Goal: Task Accomplishment & Management: Manage account settings

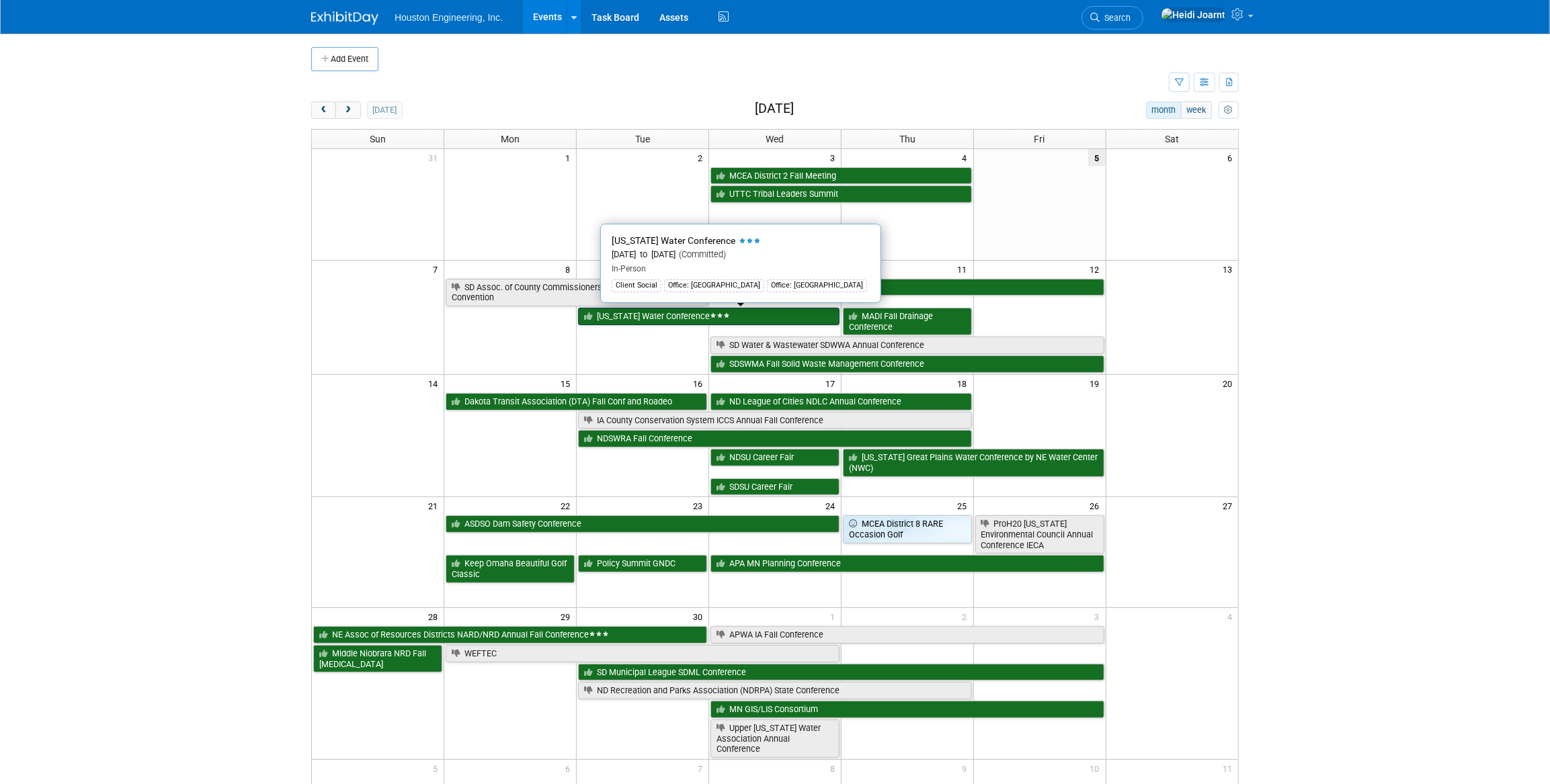
click at [678, 318] on link "[US_STATE] Water Conference" at bounding box center [708, 317] width 262 height 17
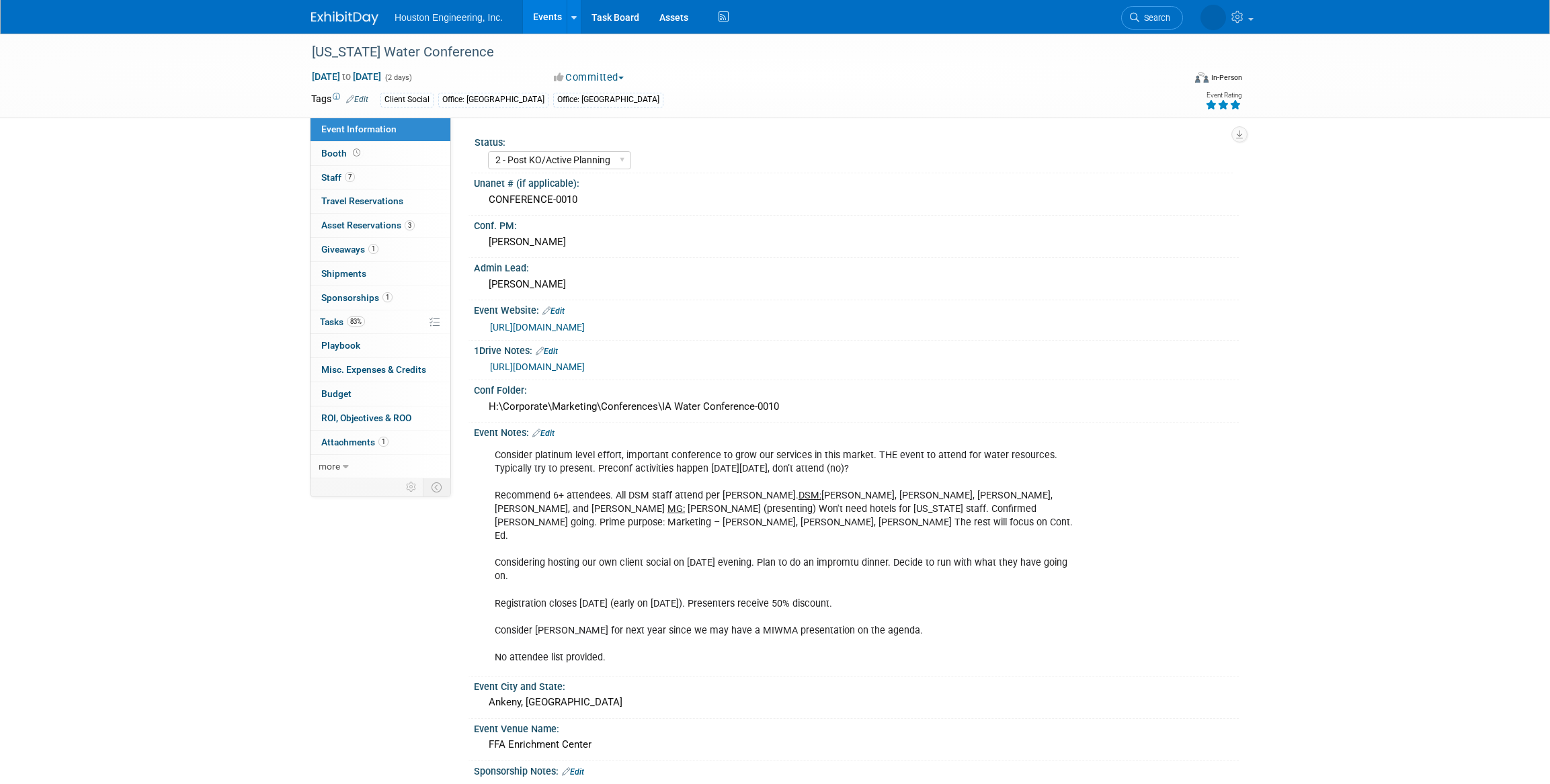
select select "2 - Post KO/Active Planning"
select select "Yes"
select select "Water Resources"
click at [369, 320] on link "83% Tasks 83%" at bounding box center [381, 322] width 140 height 24
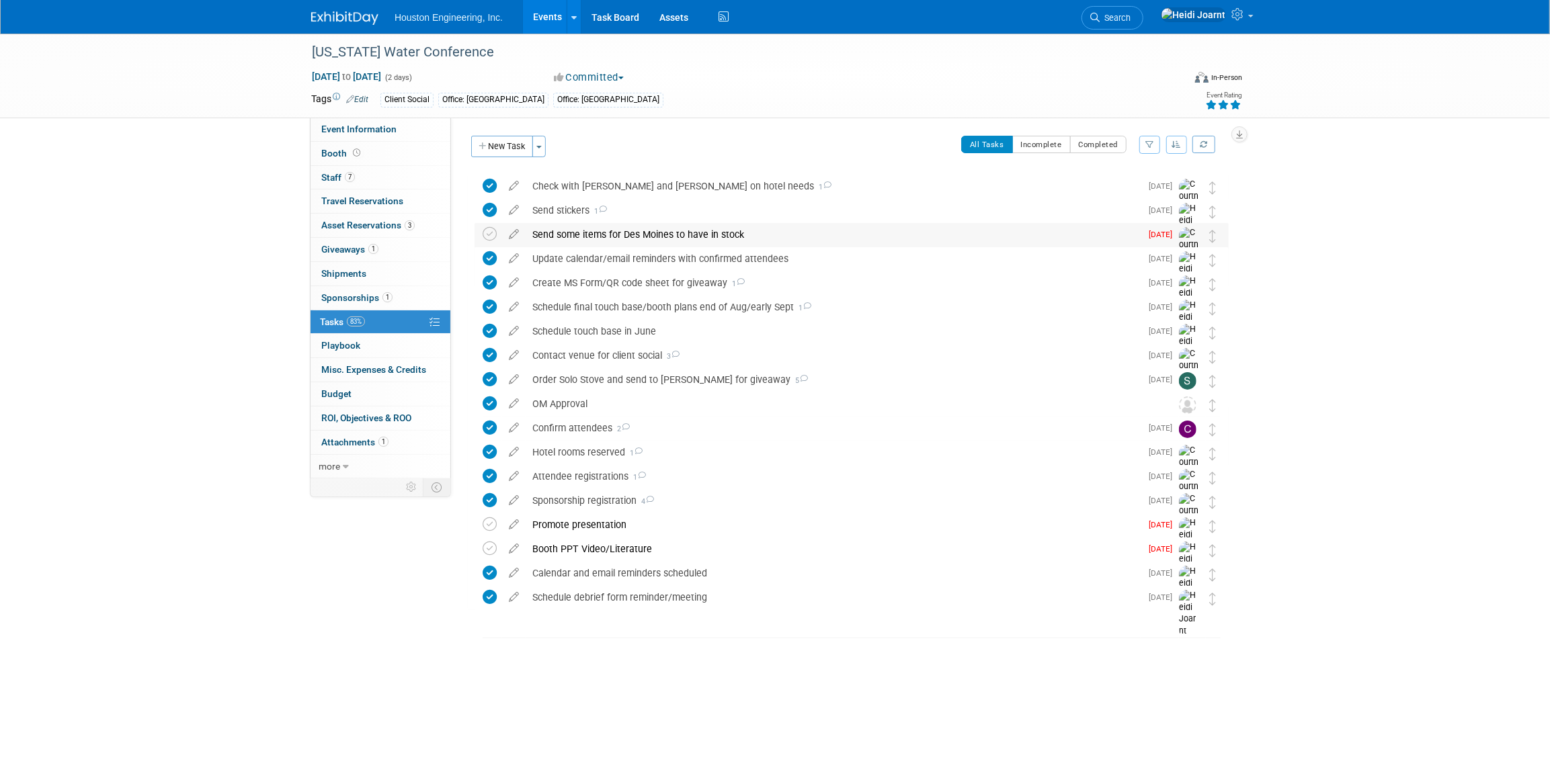
click at [597, 225] on div "Send some items for Des Moines to have in stock" at bounding box center [833, 235] width 615 height 23
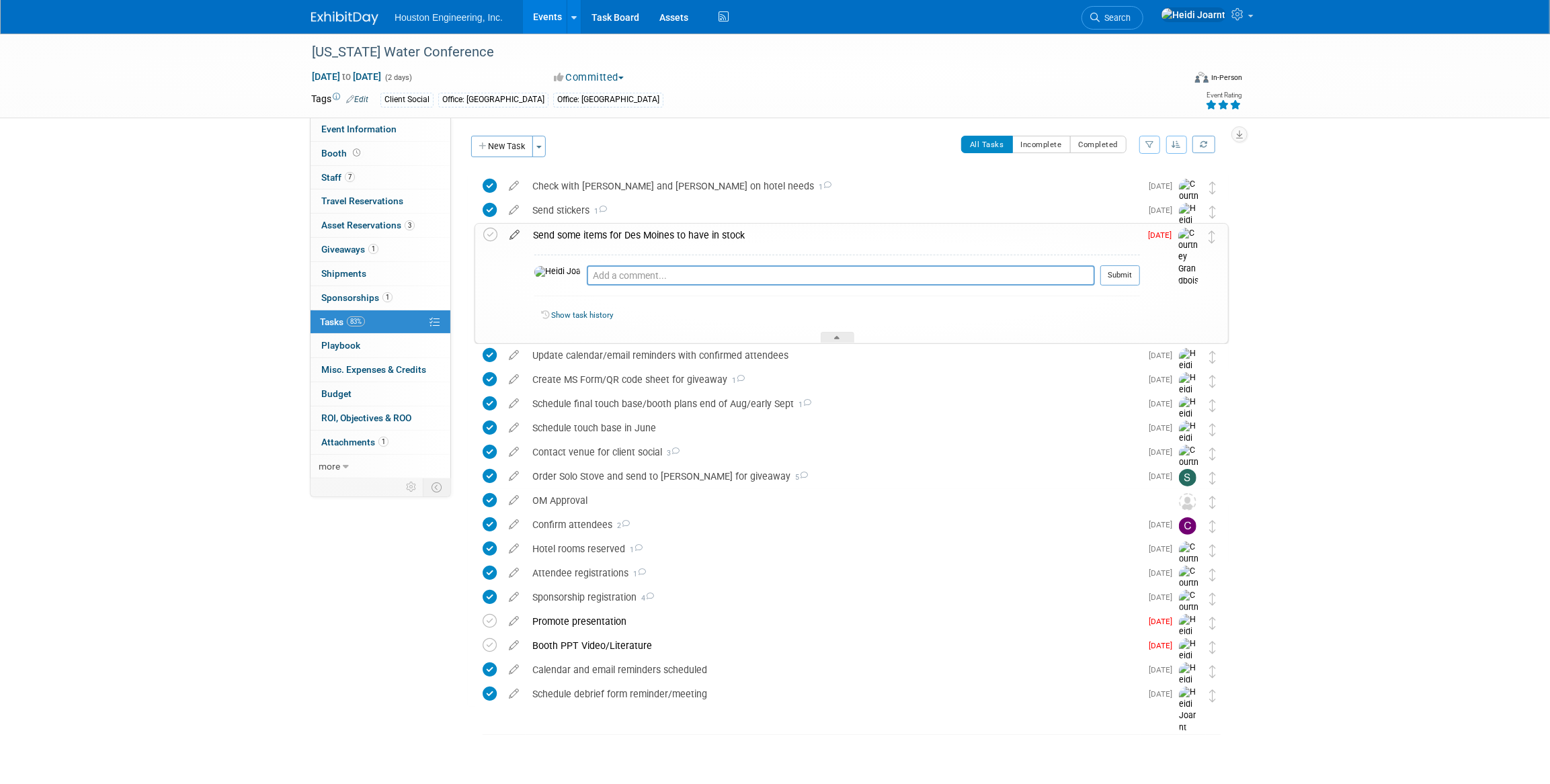
click at [517, 235] on icon at bounding box center [514, 232] width 24 height 17
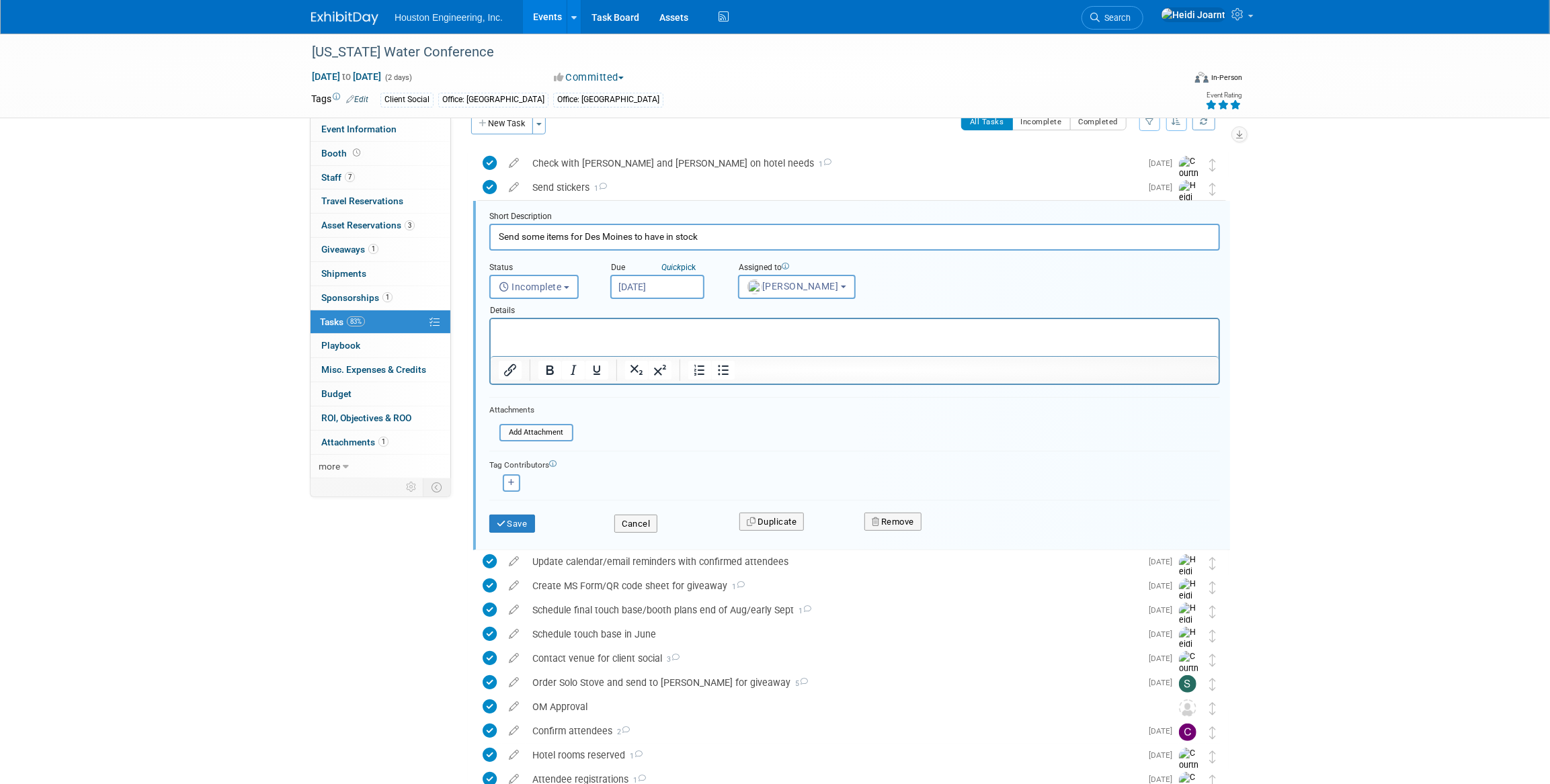
scroll to position [27, 0]
click at [635, 521] on button "Cancel" at bounding box center [636, 520] width 43 height 19
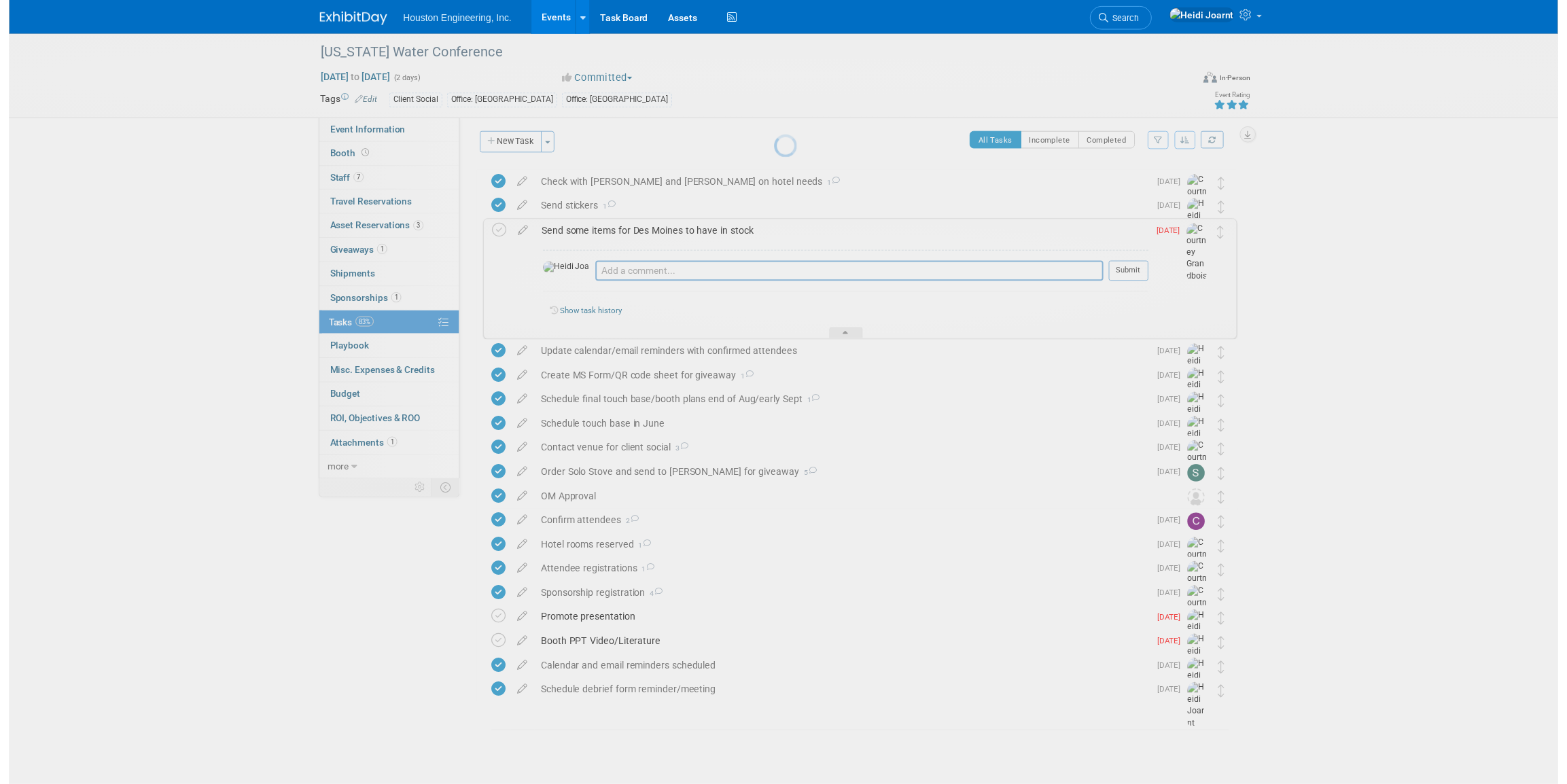
scroll to position [4, 0]
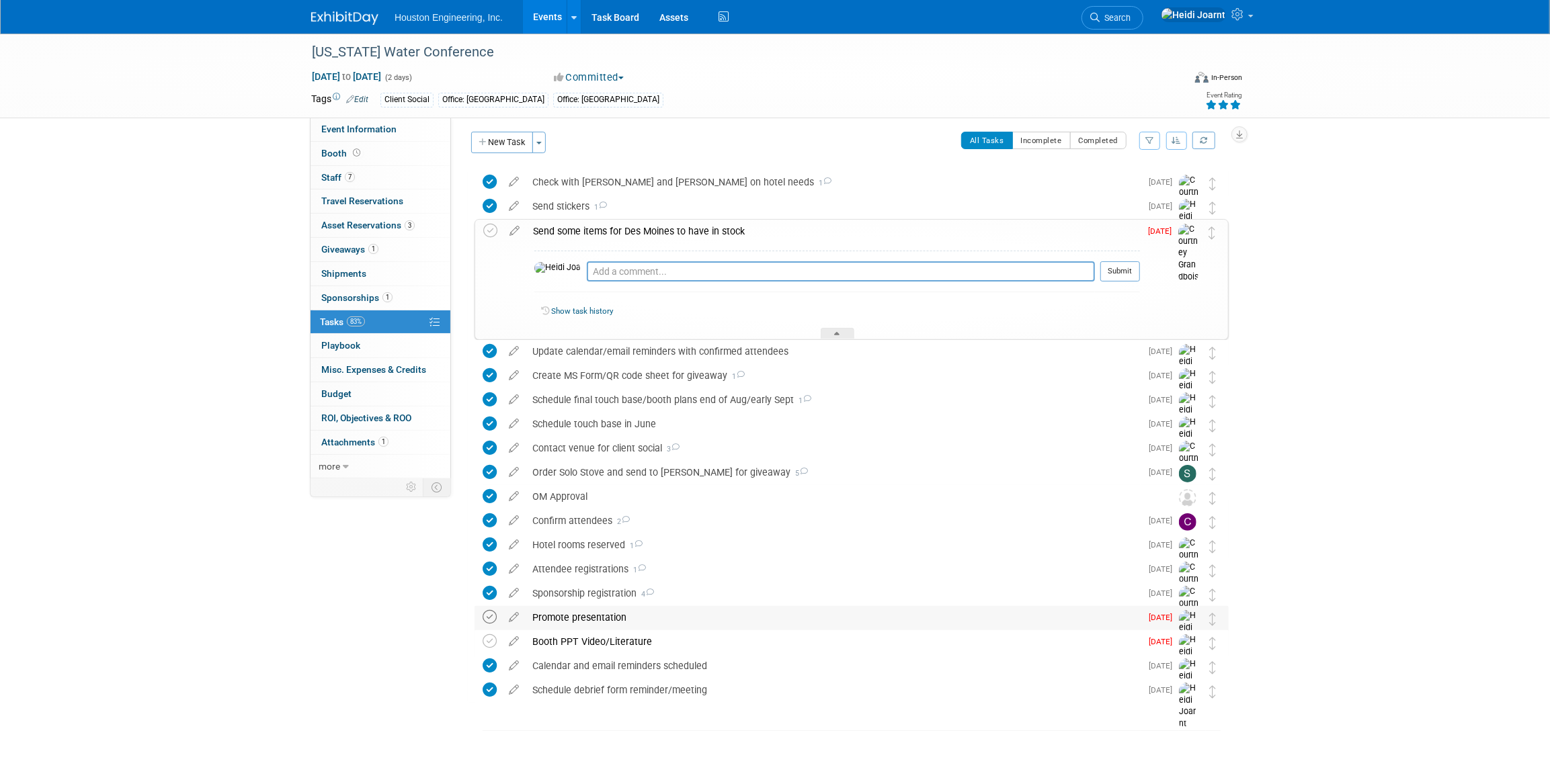
click at [489, 617] on icon at bounding box center [489, 617] width 14 height 14
click at [576, 637] on div "Booth PPT Video/Literature" at bounding box center [833, 641] width 615 height 23
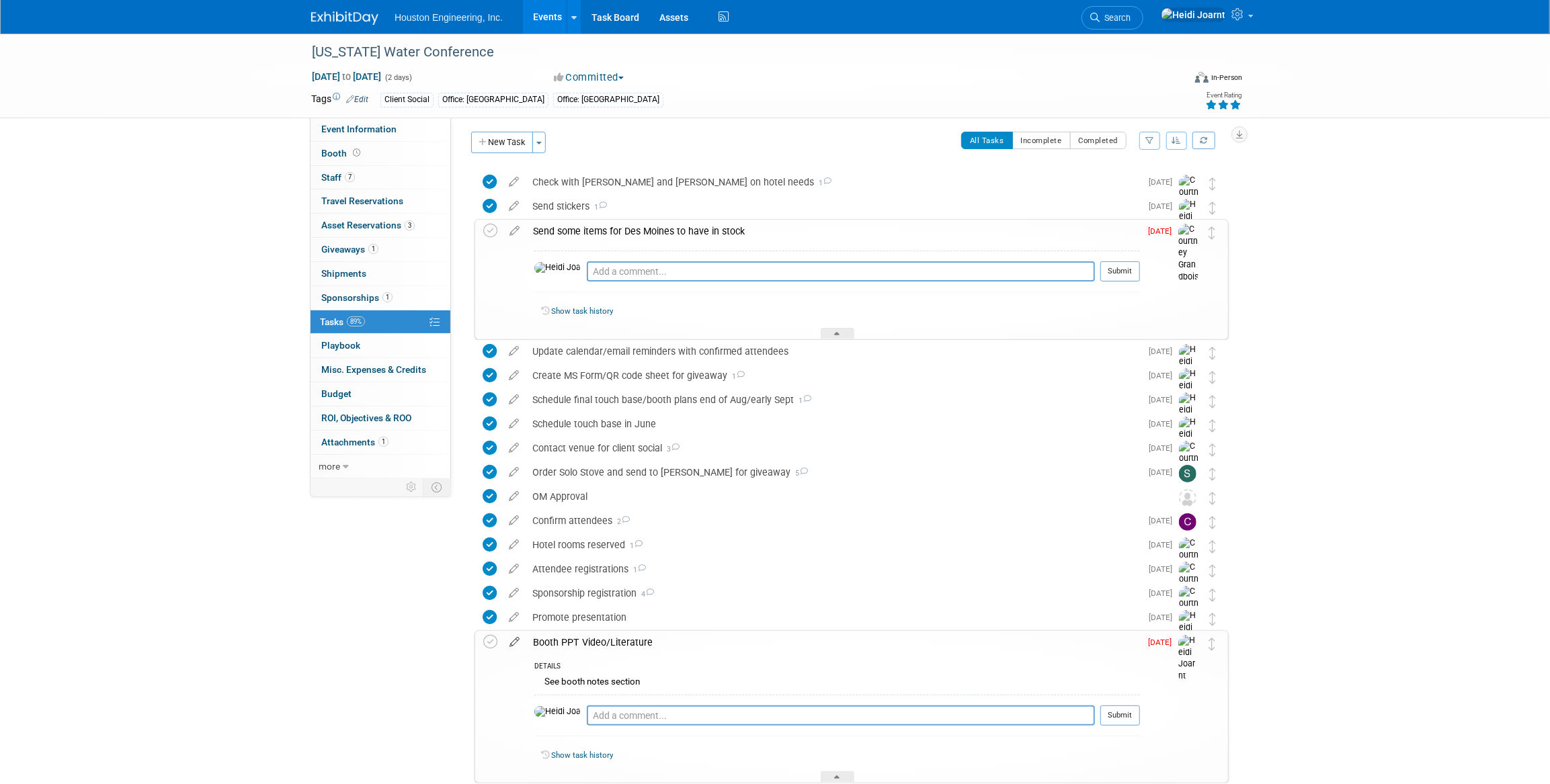
click at [511, 639] on icon at bounding box center [514, 639] width 24 height 17
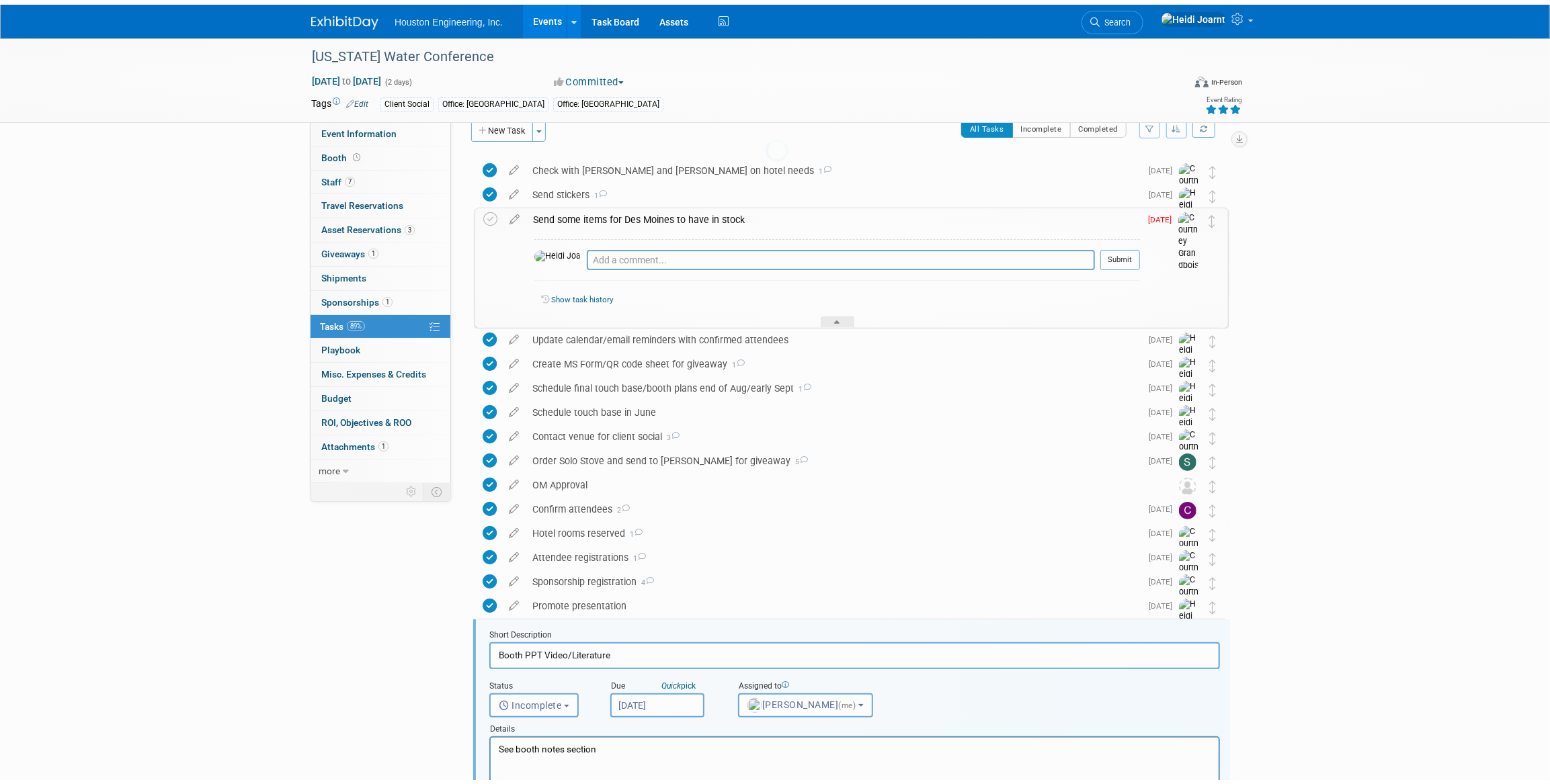
scroll to position [345, 0]
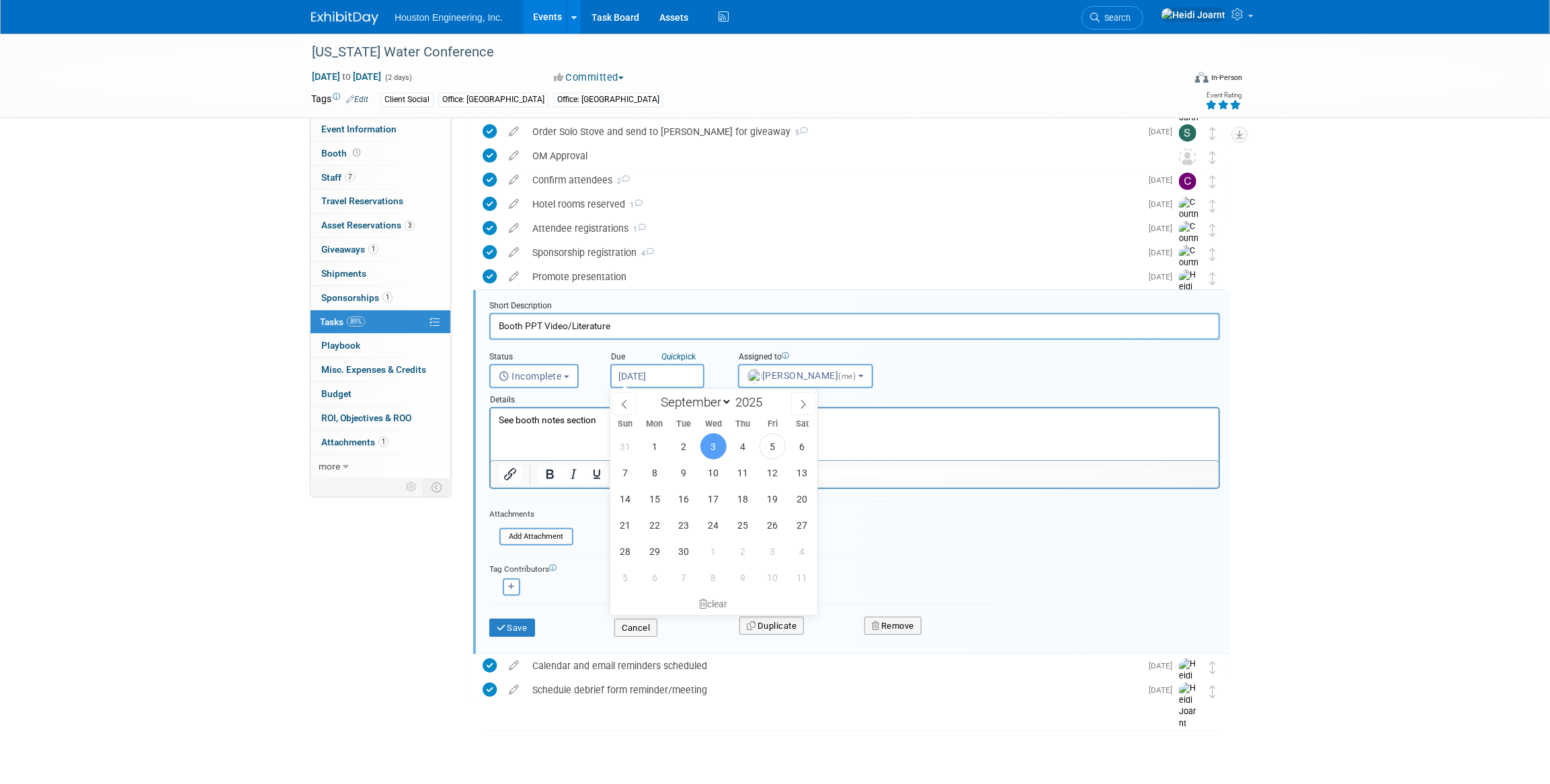
click at [638, 373] on input "Sep 3, 2025" at bounding box center [657, 377] width 94 height 24
click at [653, 475] on span "8" at bounding box center [654, 472] width 26 height 26
type input "Sep 8, 2025"
click at [521, 623] on button "Save" at bounding box center [512, 628] width 46 height 19
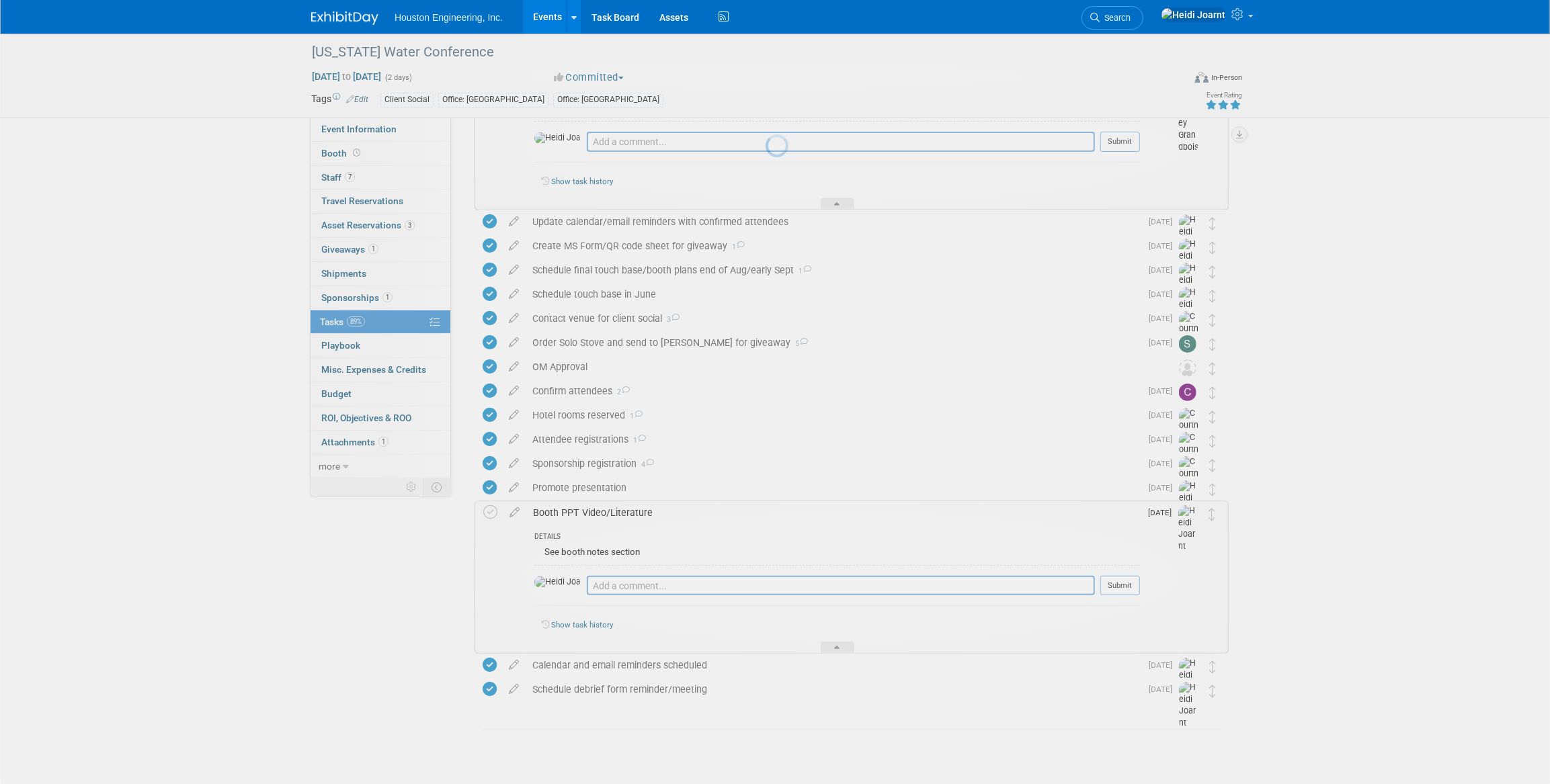
scroll to position [133, 0]
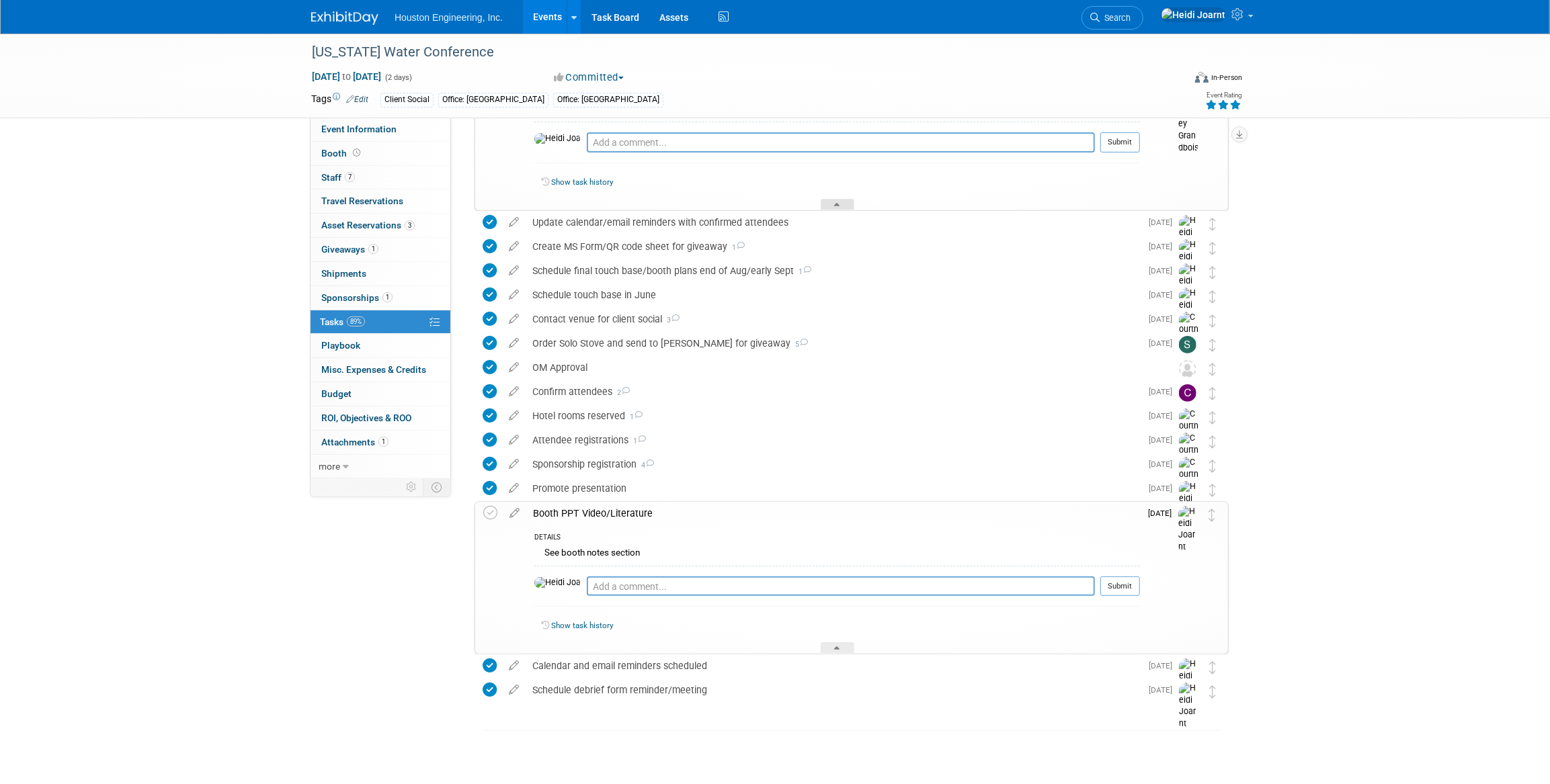
click at [845, 206] on div at bounding box center [838, 204] width 34 height 11
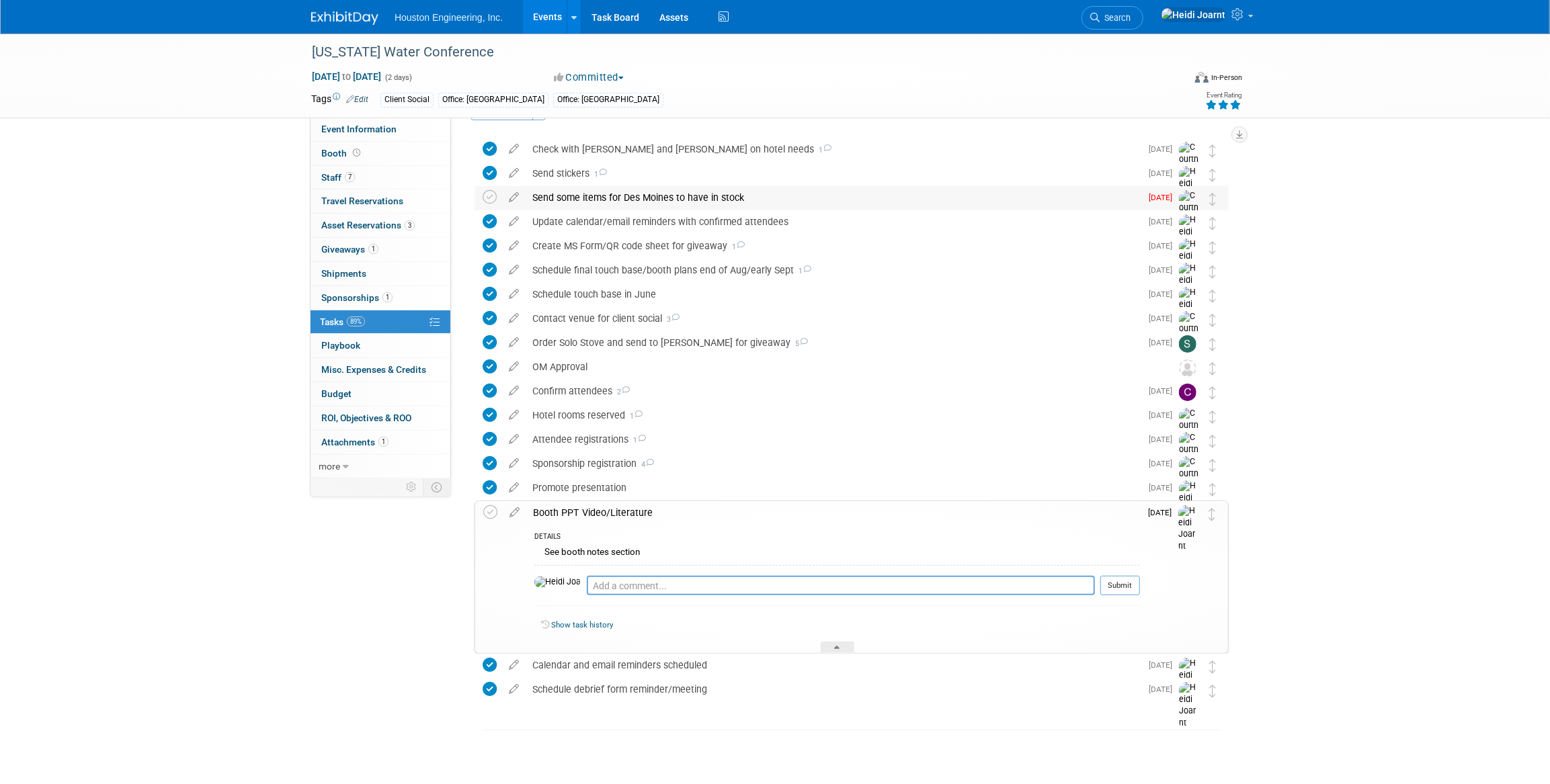
scroll to position [36, 0]
click at [377, 128] on span "Event Information" at bounding box center [359, 129] width 75 height 11
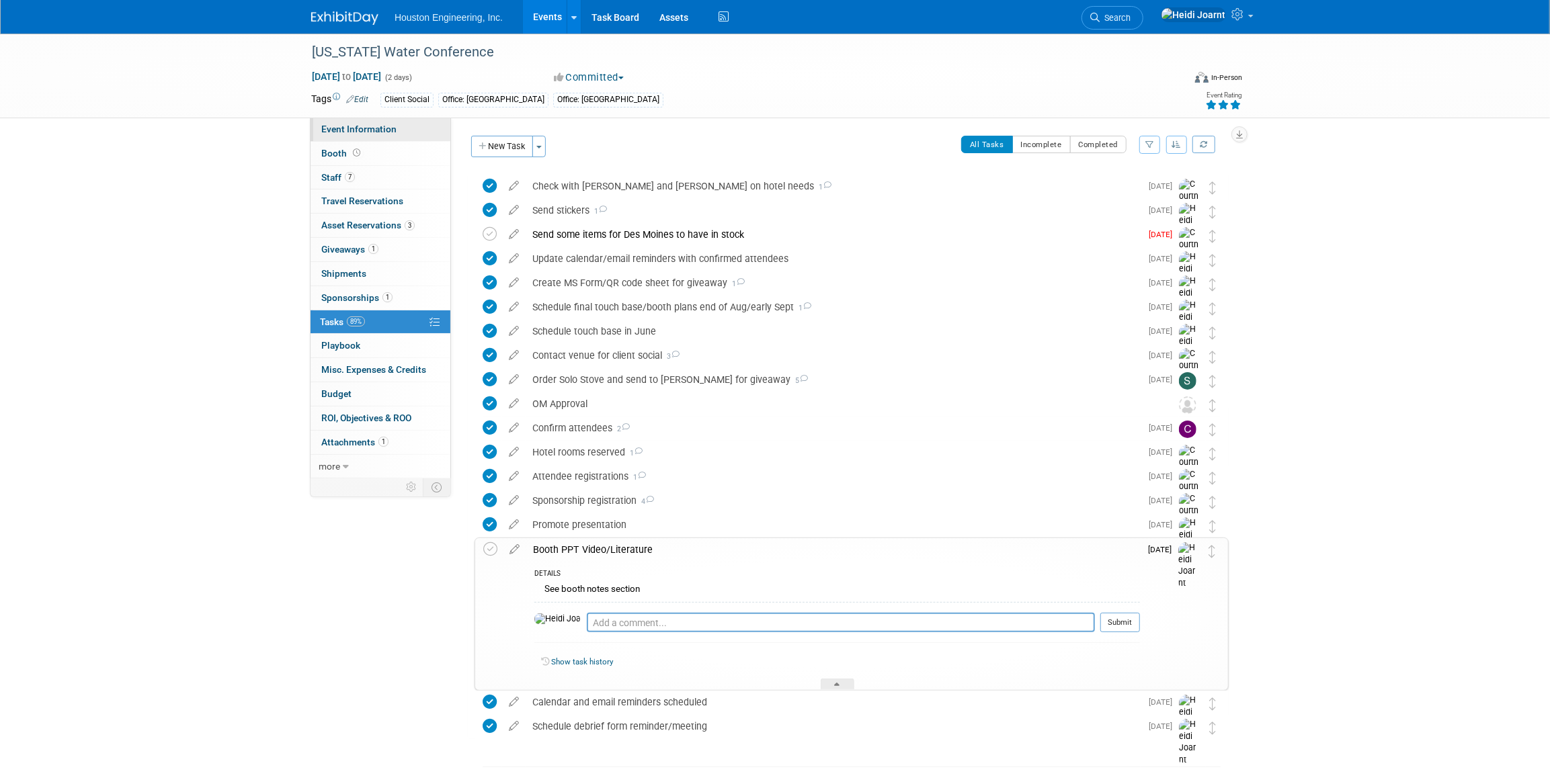
select select "2 - Post KO/Active Planning"
select select "Yes"
select select "Water Resources"
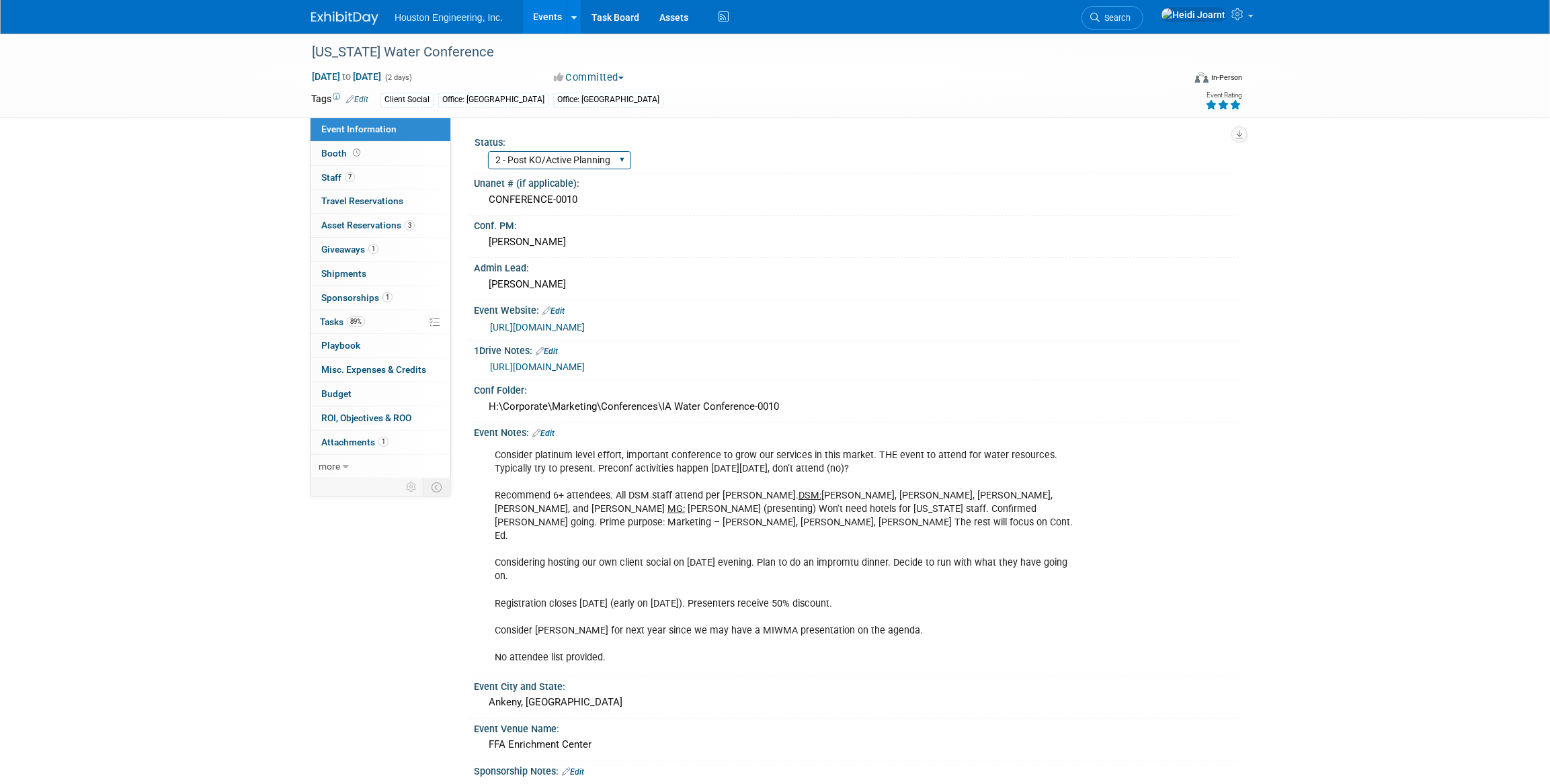
click at [553, 157] on select "1 - GNG/KO Needed 2 - Post KO/Active Planning 3 - Reg/Prep Done" at bounding box center [559, 160] width 143 height 18
select select "3 - Reg/Prep Done"
click at [488, 151] on select "1 - GNG/KO Needed 2 - Post KO/Active Planning 3 - Reg/Prep Done" at bounding box center [559, 160] width 143 height 18
click at [732, 247] on div "[PERSON_NAME]" at bounding box center [856, 242] width 745 height 21
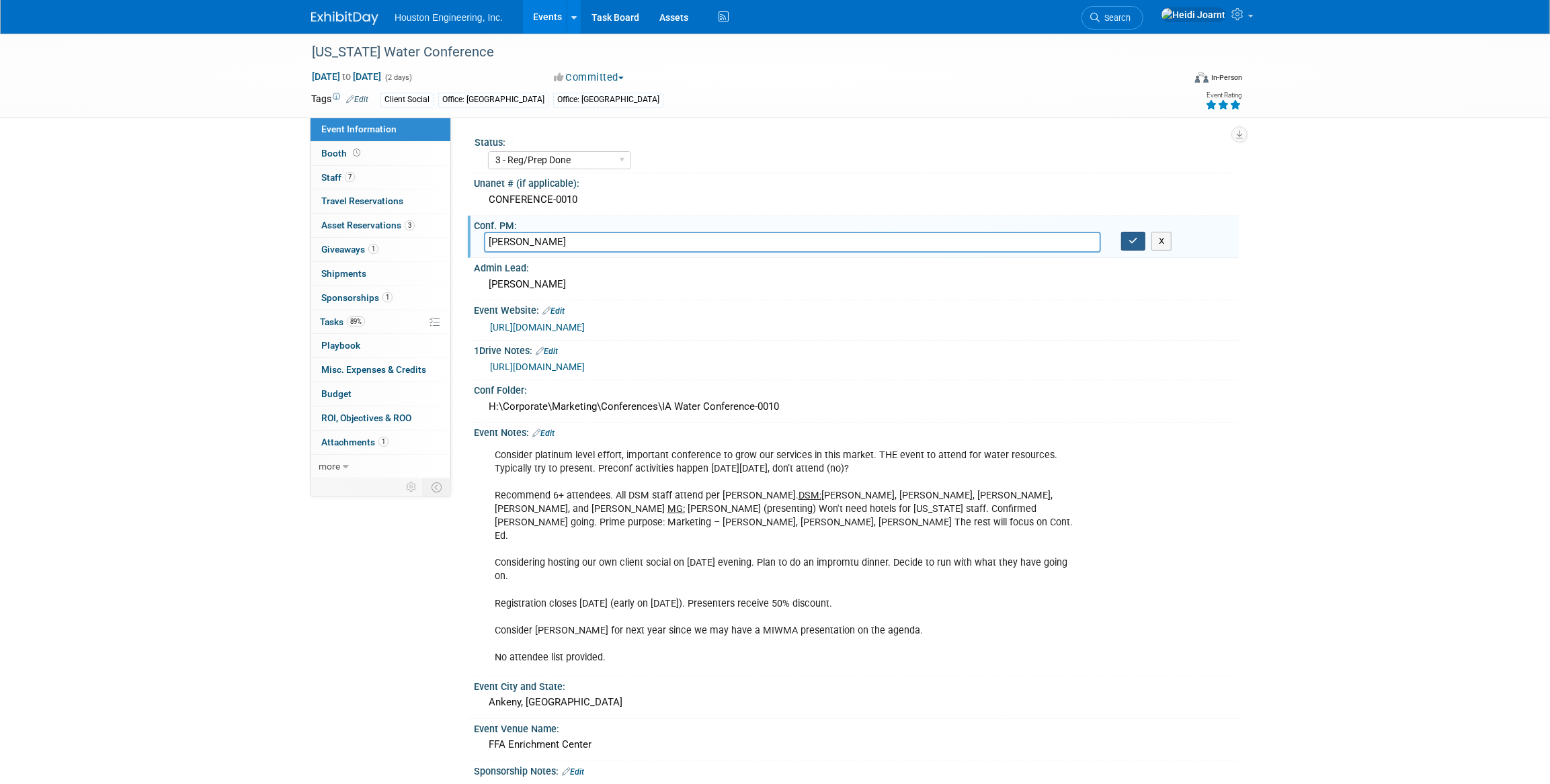
click at [1136, 242] on icon "button" at bounding box center [1134, 241] width 9 height 9
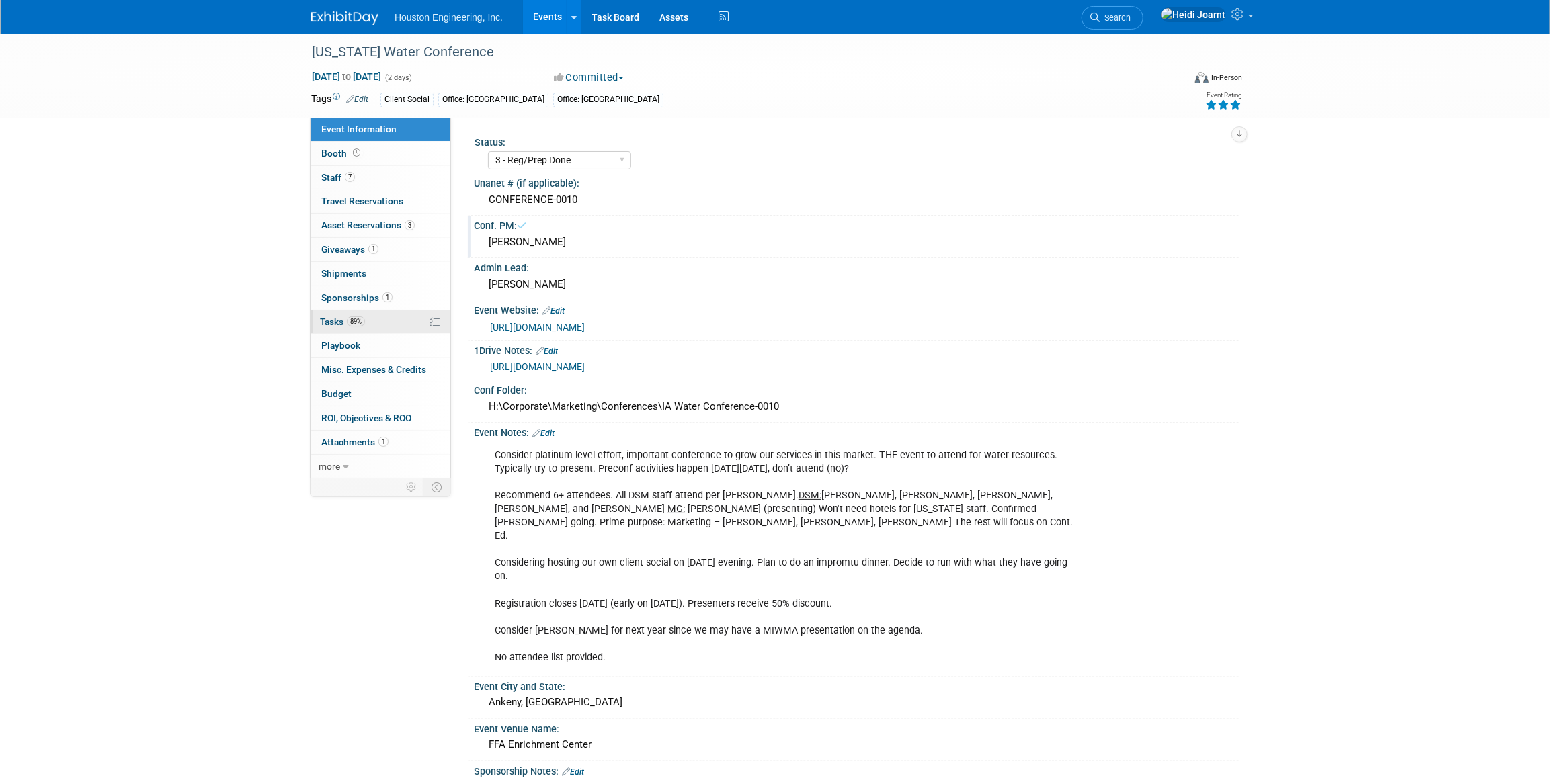
click at [375, 315] on link "89% Tasks 89%" at bounding box center [381, 322] width 140 height 24
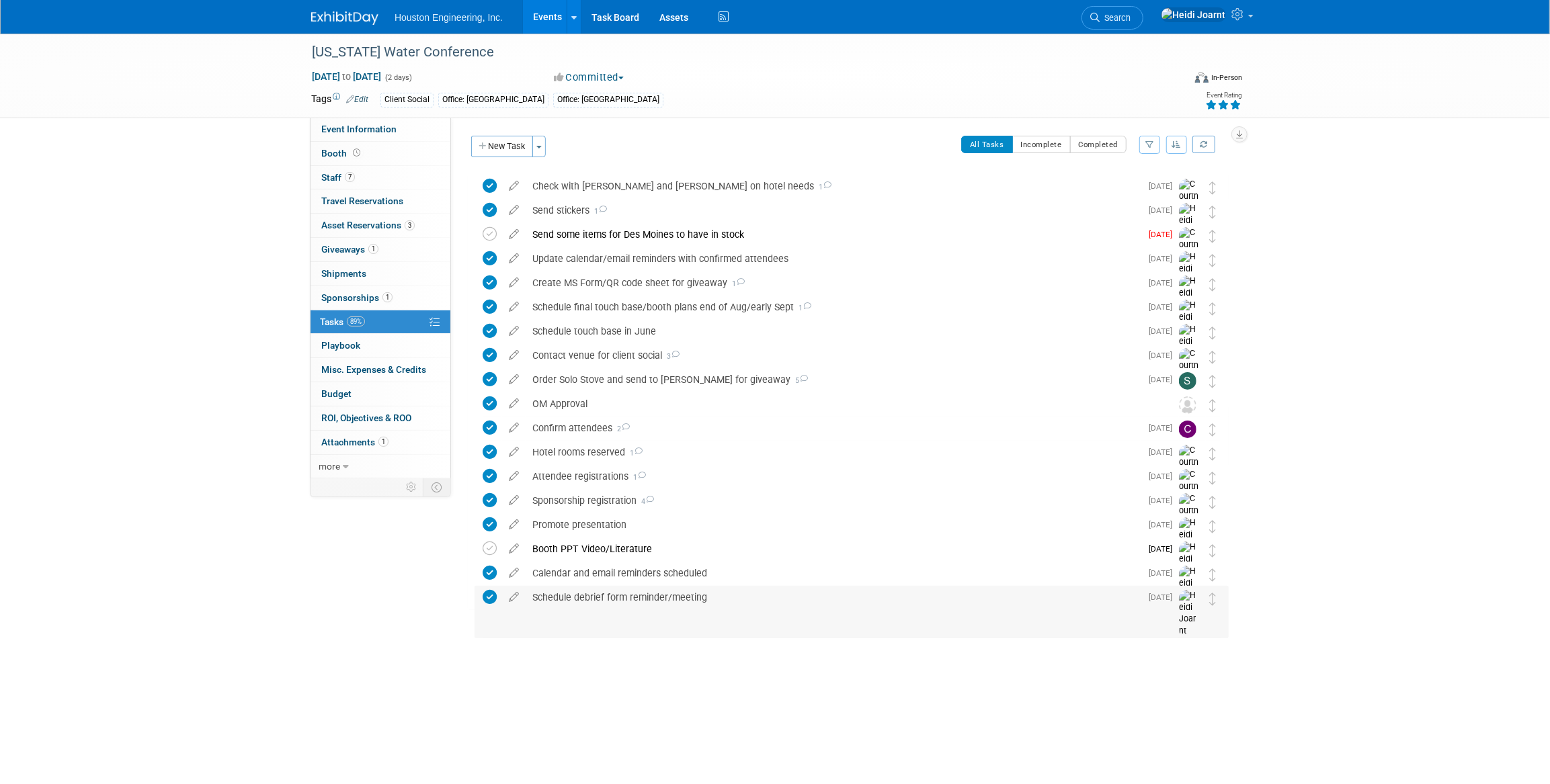
click at [665, 601] on div "Schedule debrief form reminder/meeting" at bounding box center [833, 597] width 615 height 23
click at [665, 601] on div "Schedule debrief form reminder/meeting" at bounding box center [833, 598] width 614 height 23
click at [358, 155] on icon at bounding box center [357, 153] width 7 height 7
select select "Yes"
select select "Des Moines"
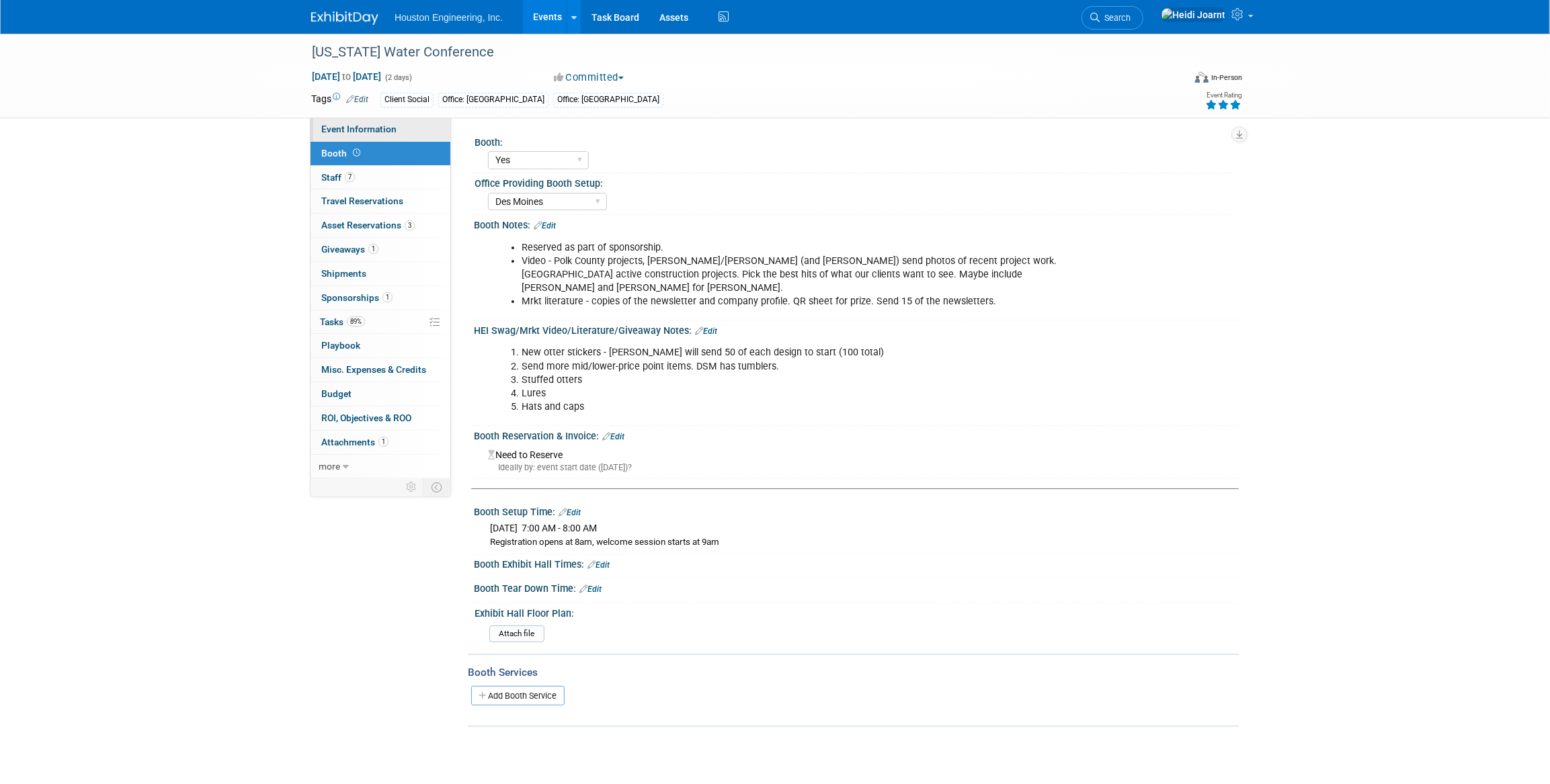
click at [366, 134] on link "Event Information" at bounding box center [381, 129] width 140 height 24
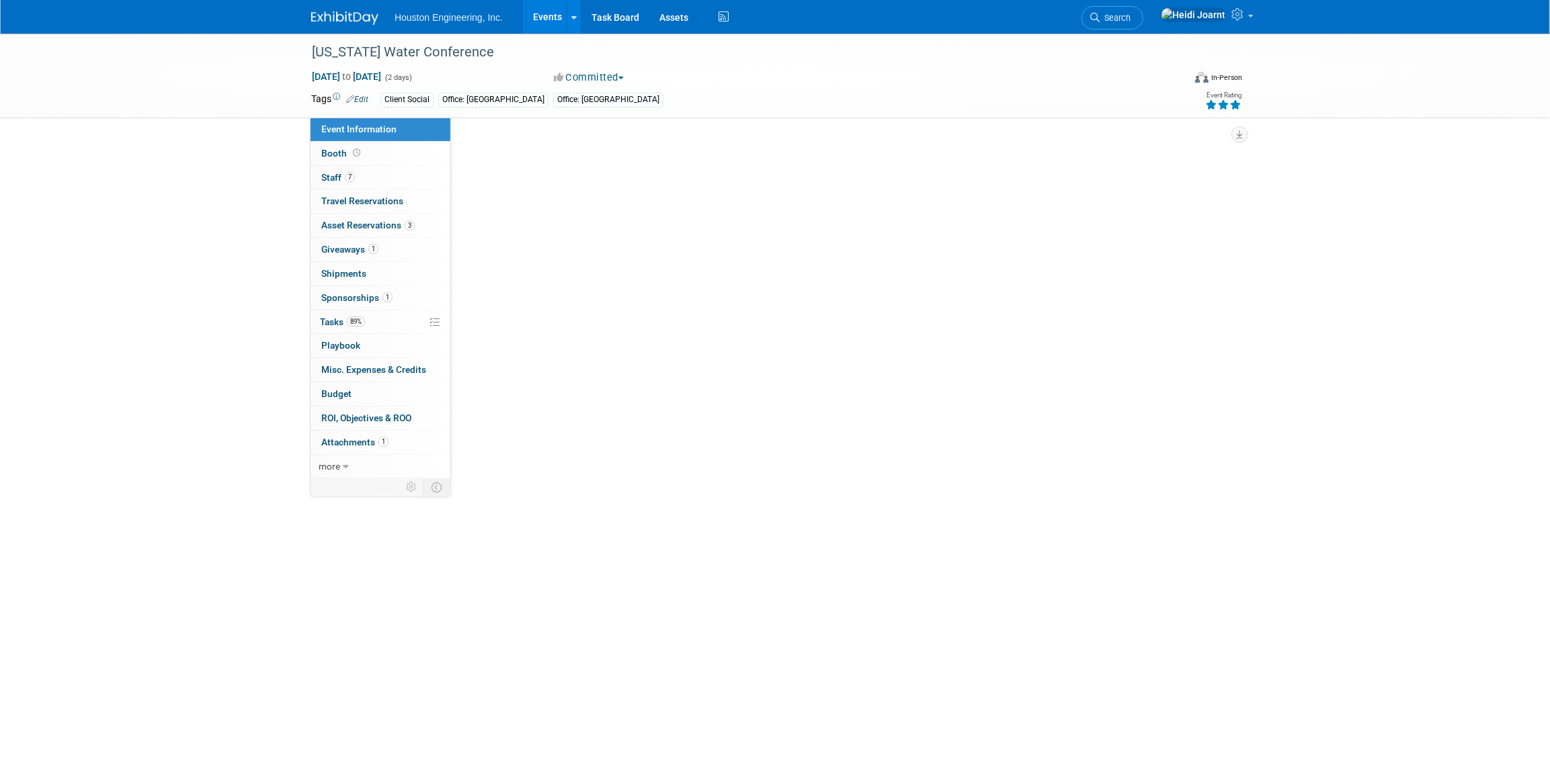
select select "3 - Reg/Prep Done"
select select "Yes"
select select "Water Resources"
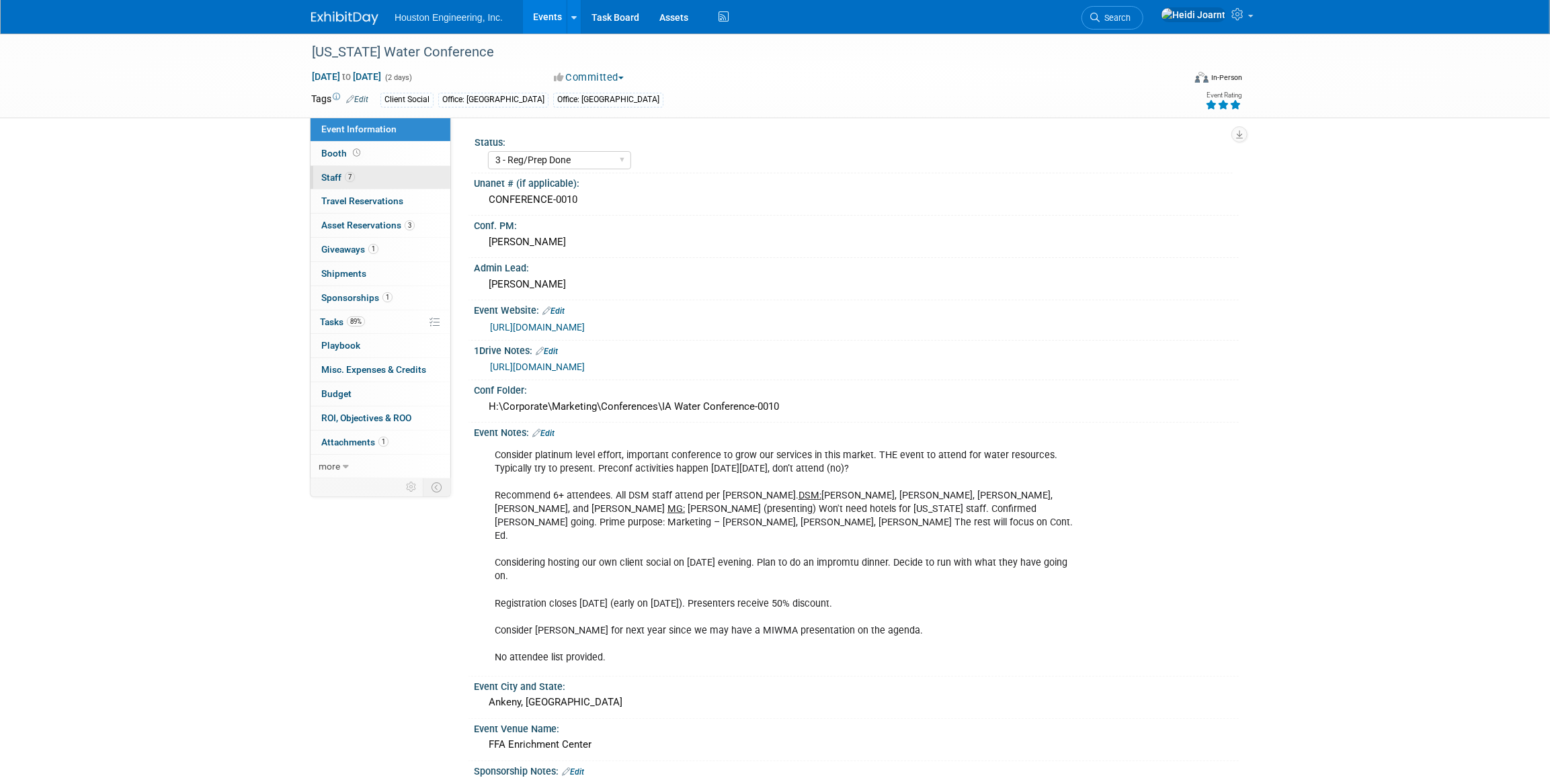
click at [367, 171] on link "7 Staff 7" at bounding box center [381, 178] width 140 height 24
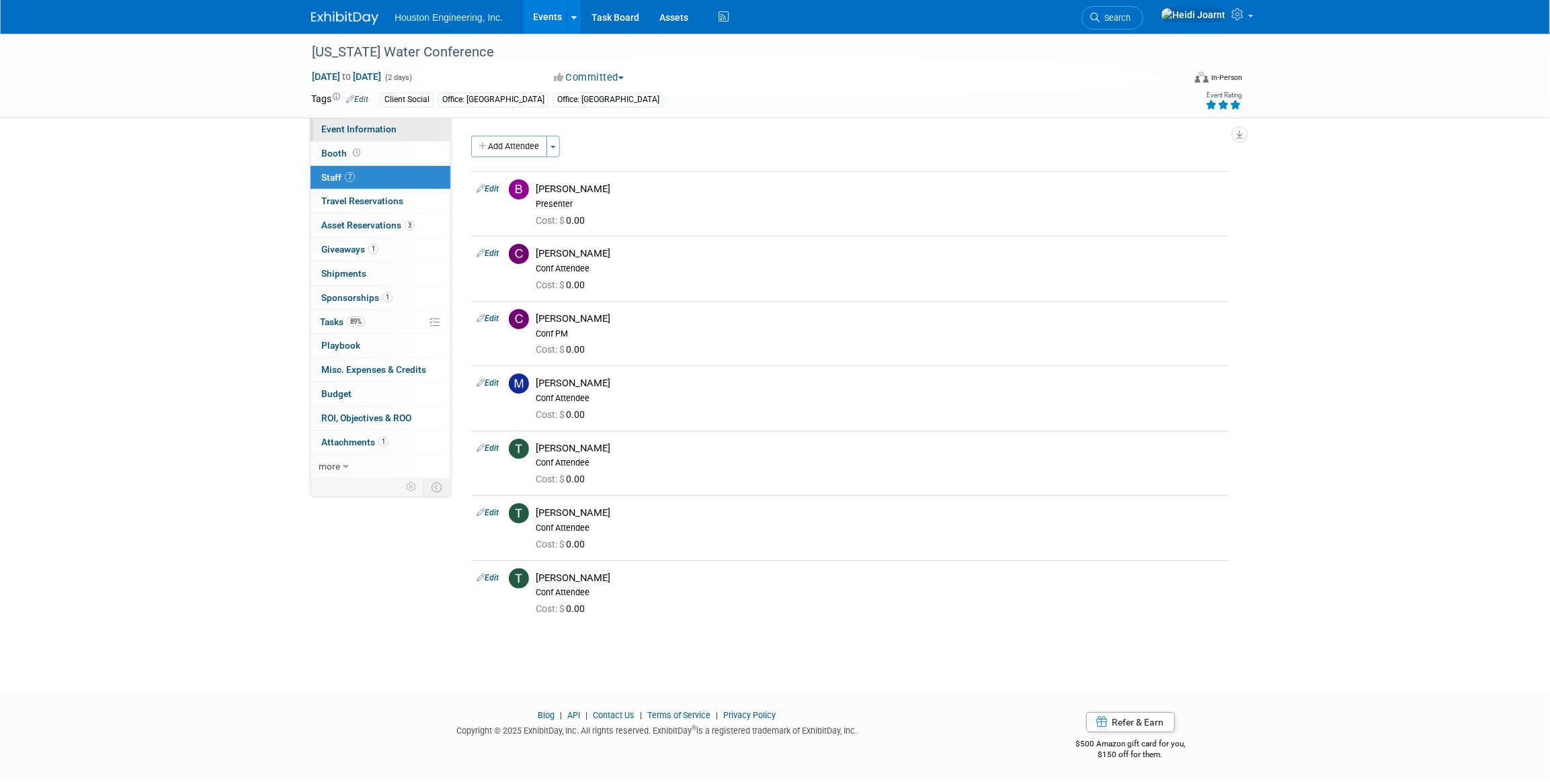
click at [392, 126] on span "Event Information" at bounding box center [359, 129] width 75 height 11
select select "3 - Reg/Prep Done"
select select "Yes"
select select "Water Resources"
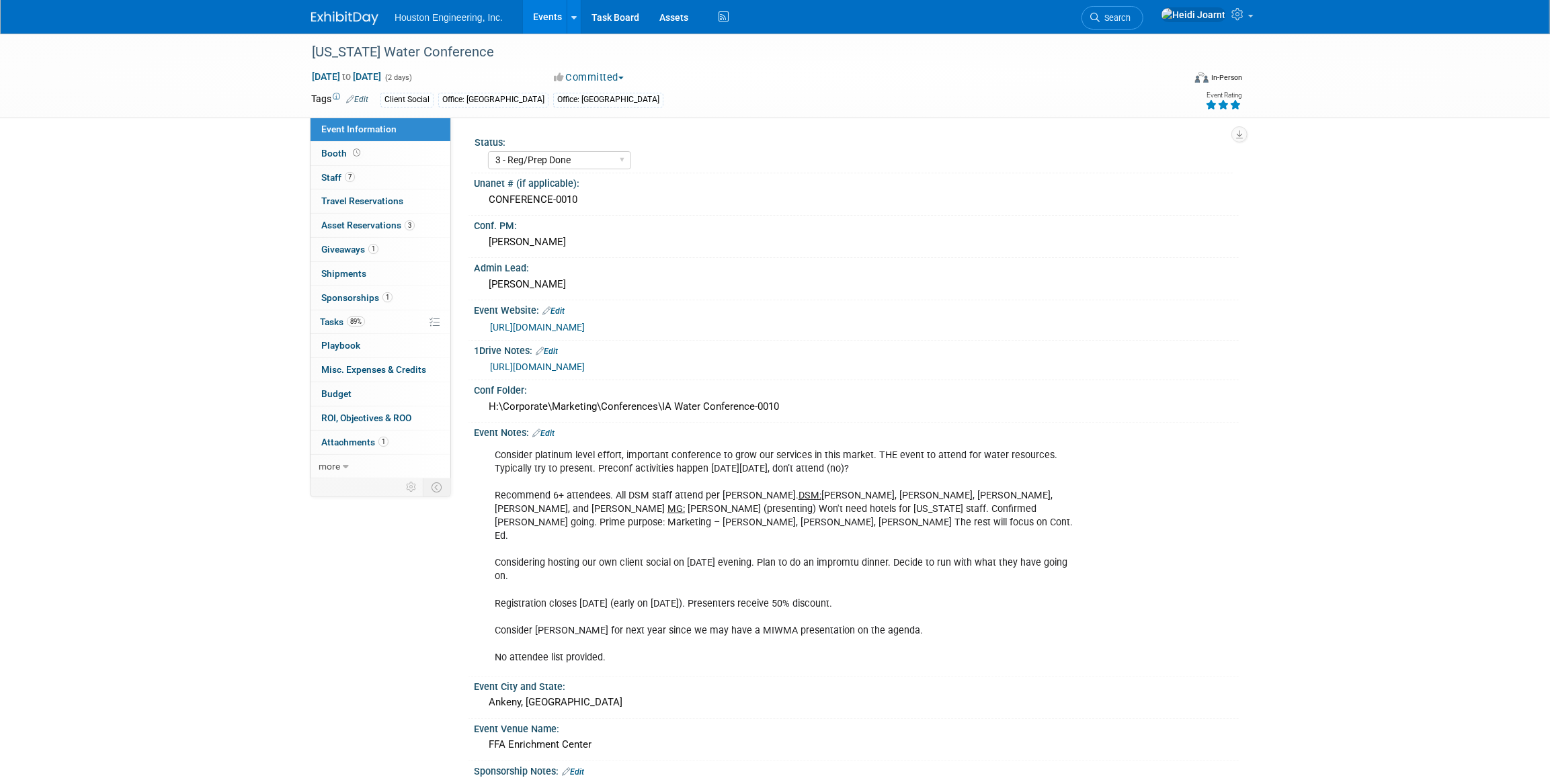
click at [537, 17] on link "Events" at bounding box center [547, 17] width 49 height 34
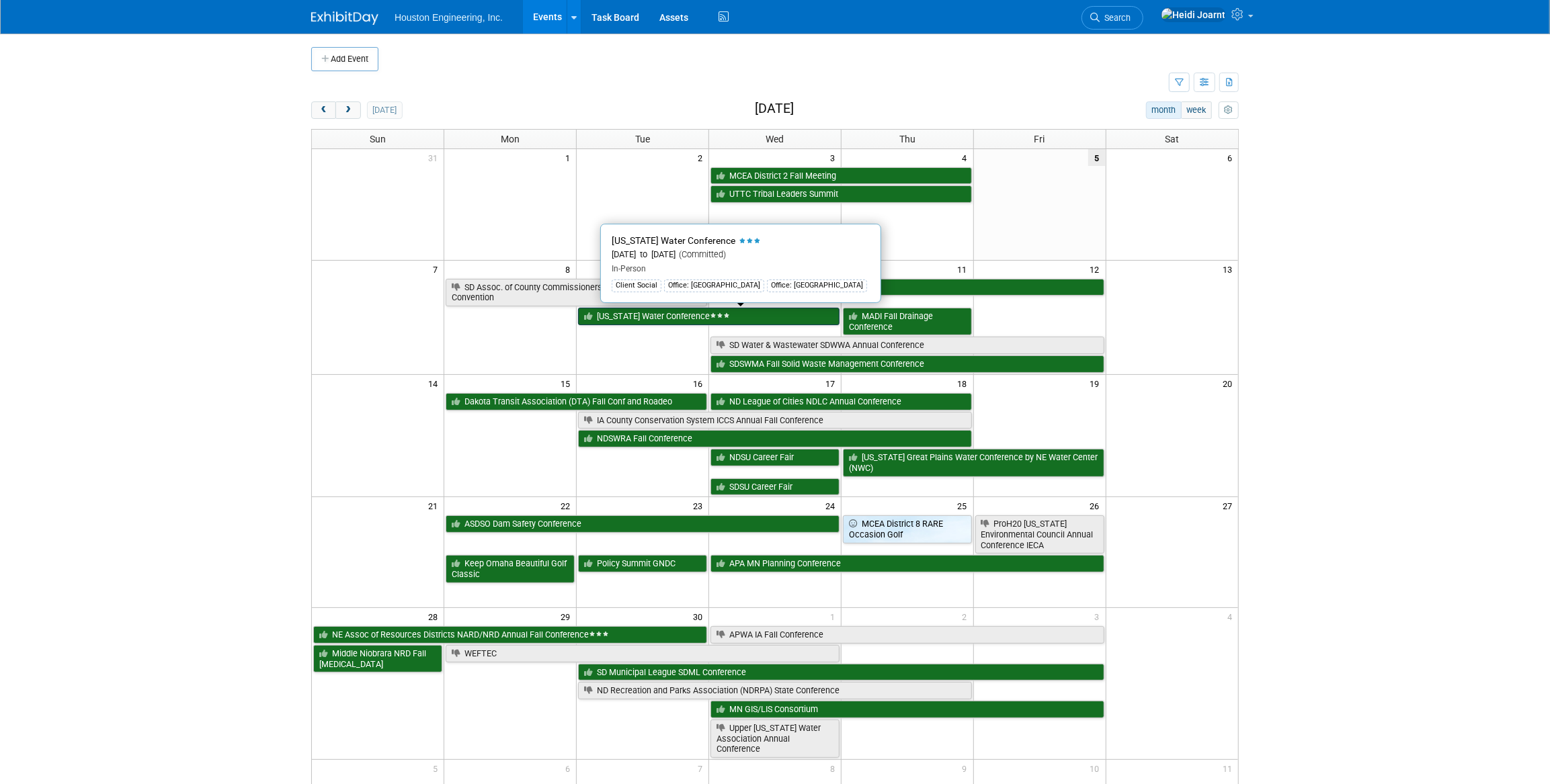
click at [645, 323] on link "[US_STATE] Water Conference" at bounding box center [708, 317] width 262 height 17
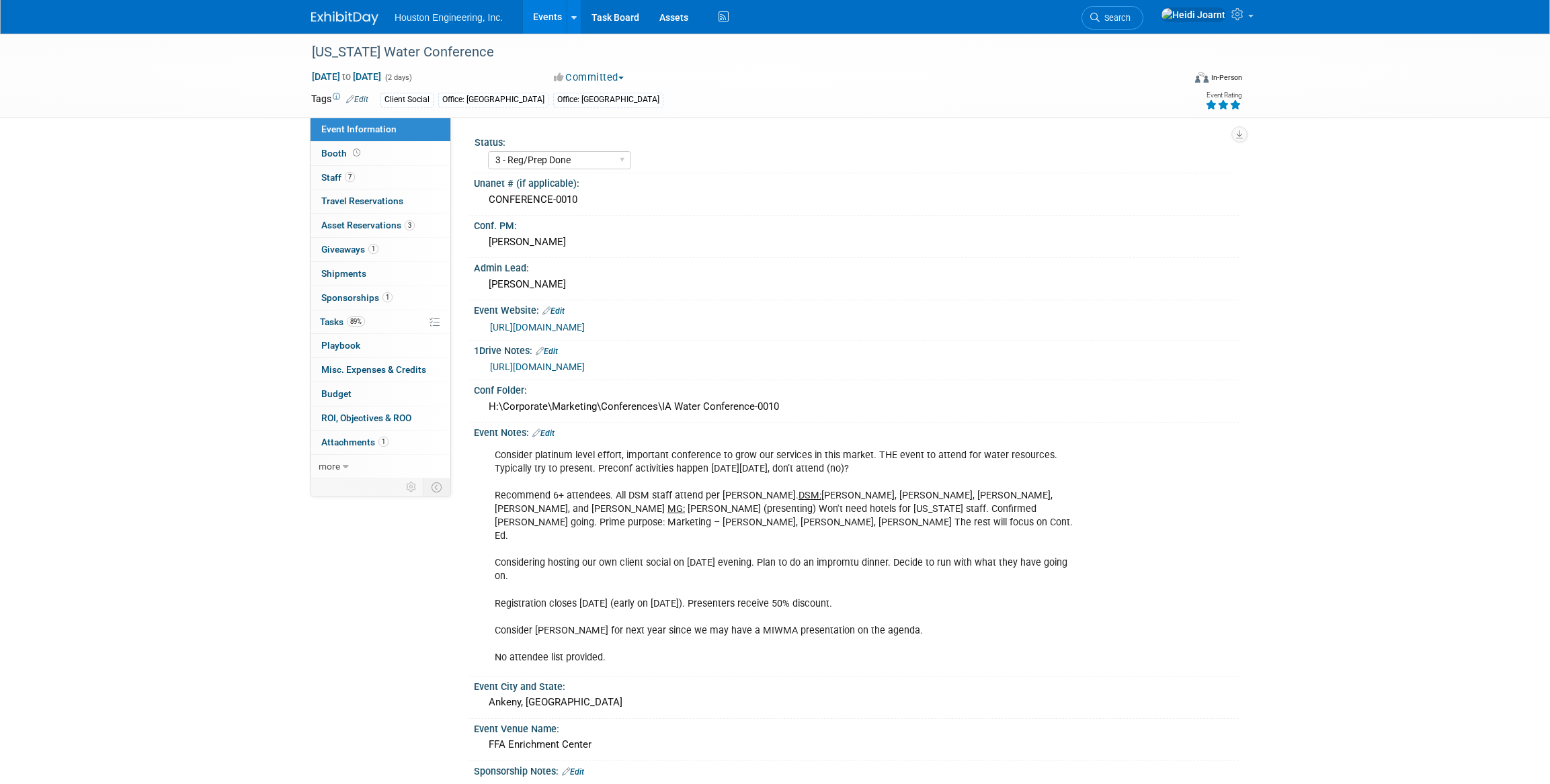
select select "3 - Reg/Prep Done"
select select "Yes"
select select "Water Resources"
click at [378, 224] on span "Asset Reservations 3" at bounding box center [368, 225] width 94 height 11
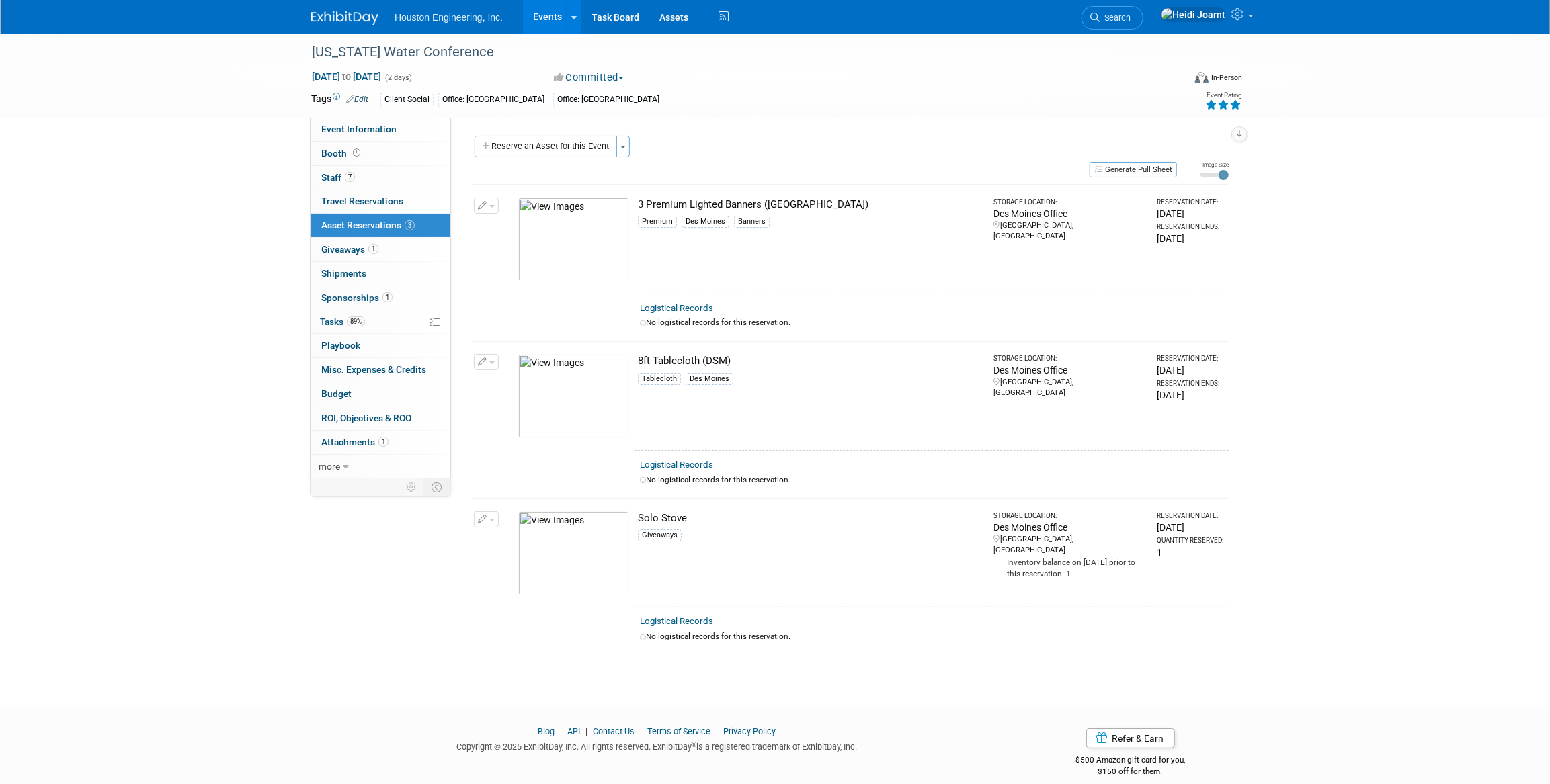
click at [478, 515] on icon "button" at bounding box center [482, 519] width 9 height 9
click at [526, 586] on button "Cancel Reservation" at bounding box center [537, 582] width 112 height 18
click at [644, 594] on link "Yes" at bounding box center [642, 594] width 39 height 22
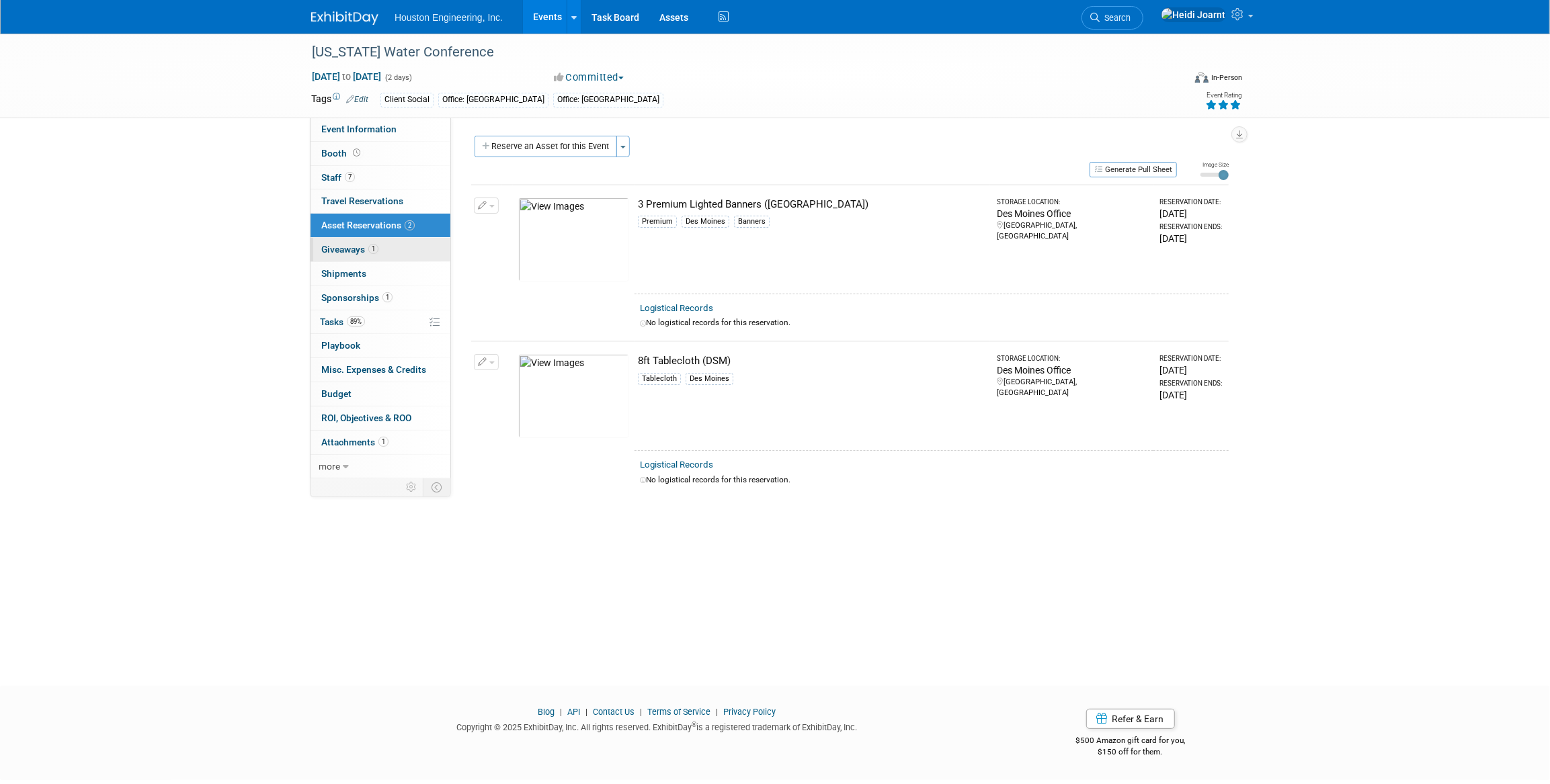
click at [365, 248] on span "Giveaways 1" at bounding box center [350, 249] width 57 height 11
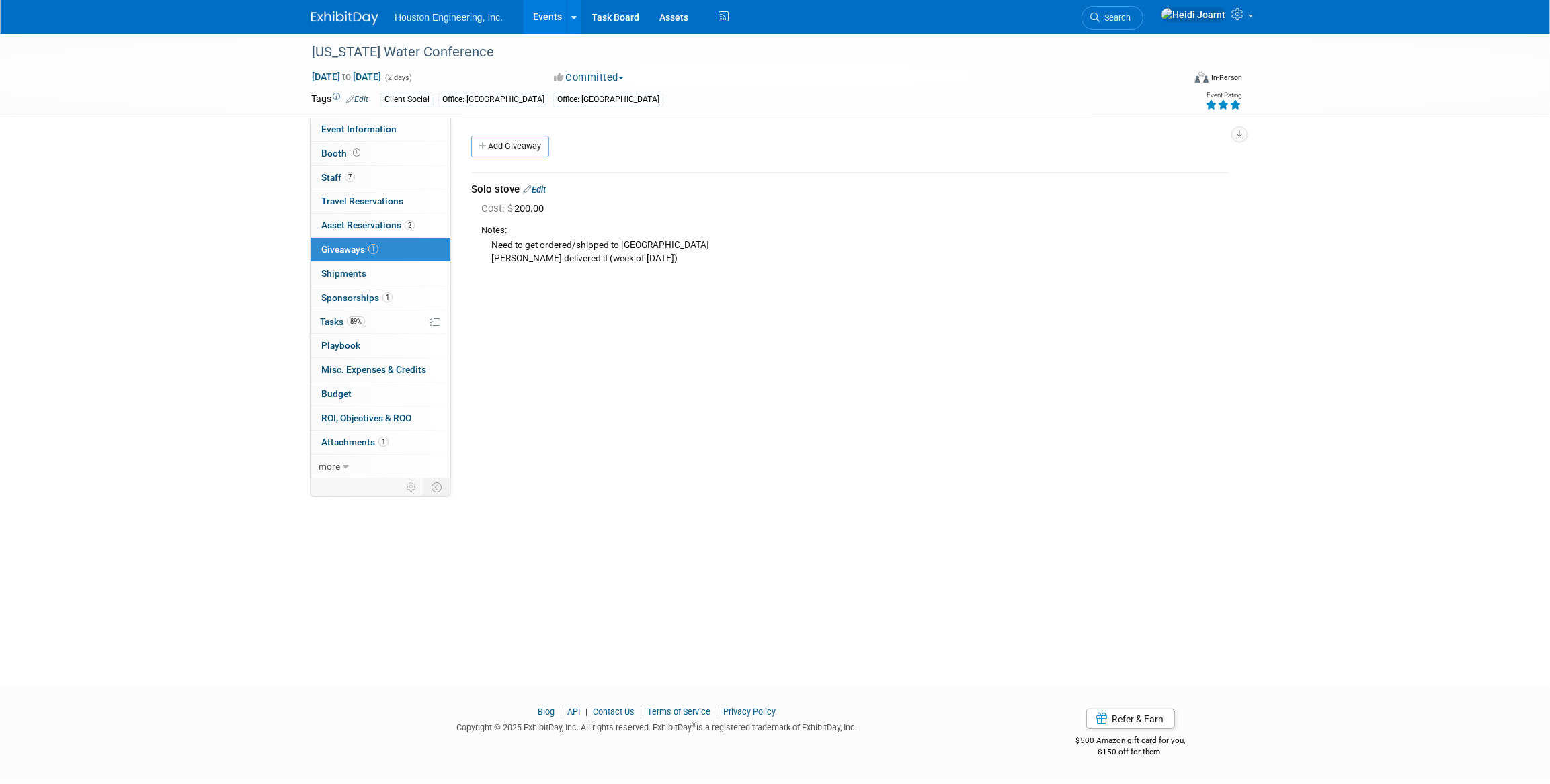
click at [542, 194] on link "Edit" at bounding box center [534, 190] width 23 height 10
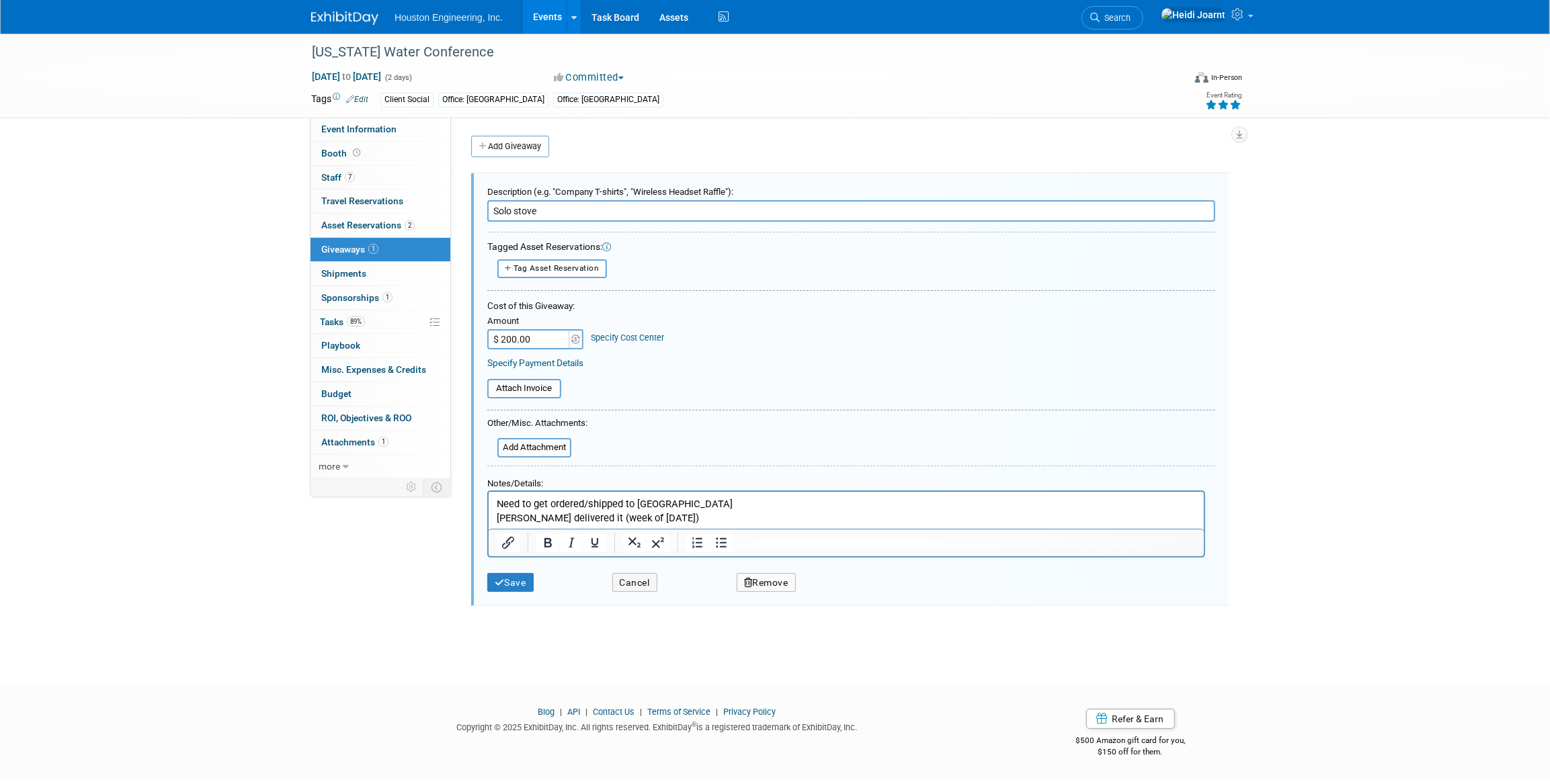
drag, startPoint x: 552, startPoint y: 208, endPoint x: 454, endPoint y: 208, distance: 98.0
click at [454, 208] on div "Status: 1 - GNG/KO Needed 2 - Post KO/Active Planning 3 - Reg/Prep Done Unanet …" at bounding box center [844, 298] width 788 height 360
type input "Camping chair"
click at [504, 337] on input "$ 200.00" at bounding box center [529, 340] width 84 height 20
type input "$ 100.00"
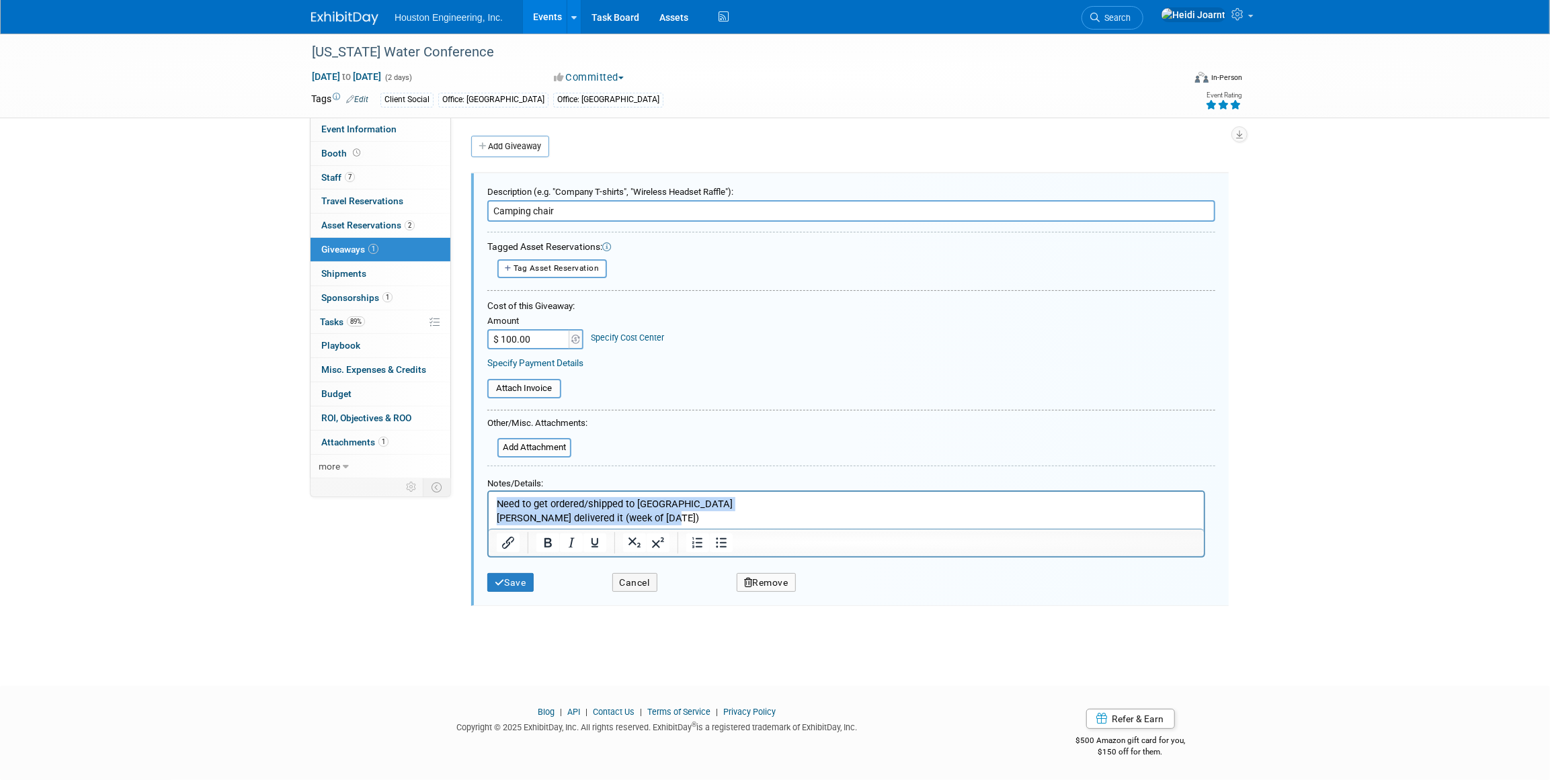
drag, startPoint x: 671, startPoint y: 516, endPoint x: 952, endPoint y: 988, distance: 549.3
click at [488, 498] on html "Need to get ordered/shipped to Des Moines Mike Opat delivered it (week of Aug 1…" at bounding box center [845, 507] width 715 height 33
click at [523, 585] on button "Save" at bounding box center [510, 582] width 46 height 19
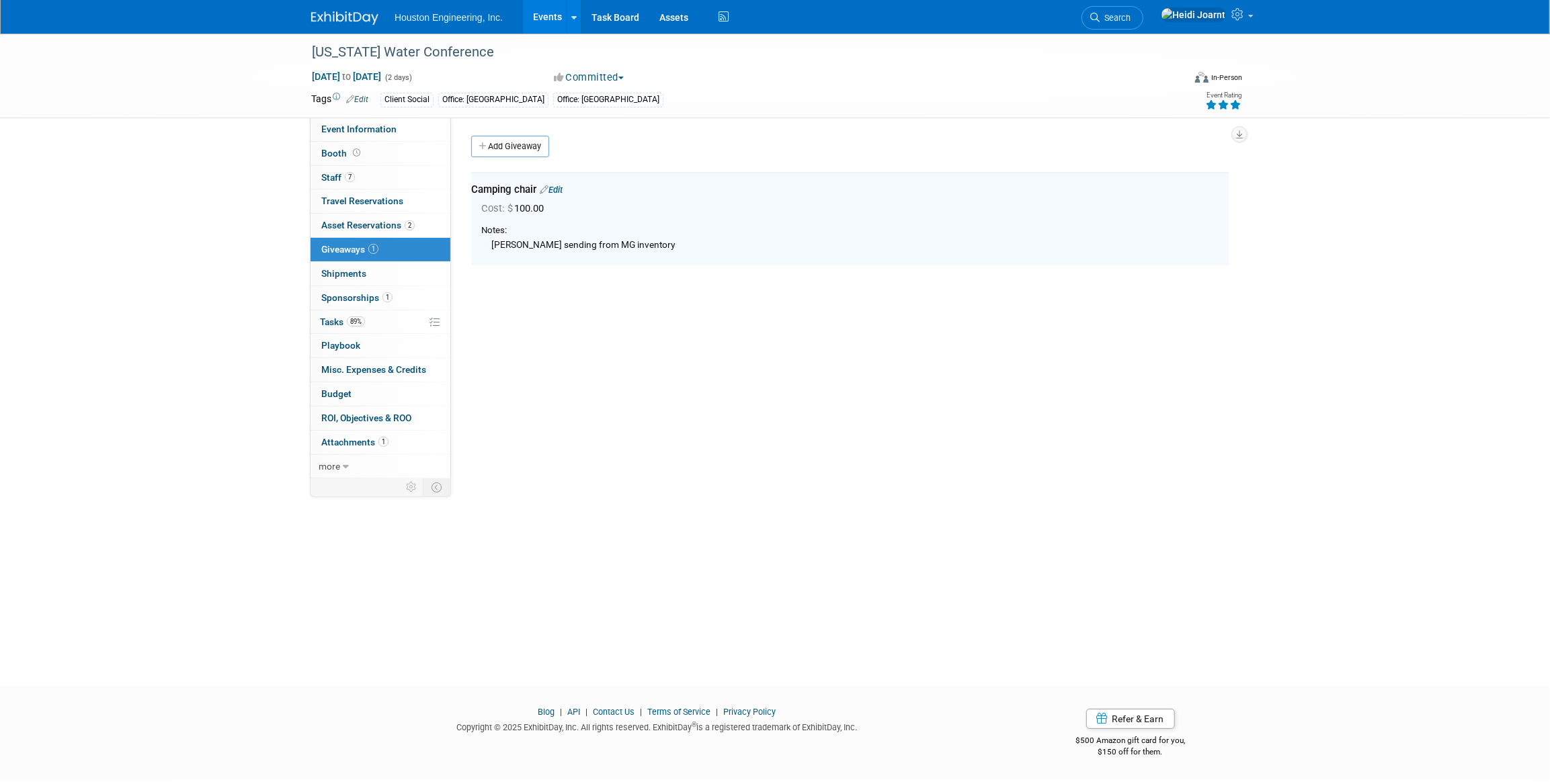
click at [556, 186] on link "Edit" at bounding box center [551, 190] width 23 height 10
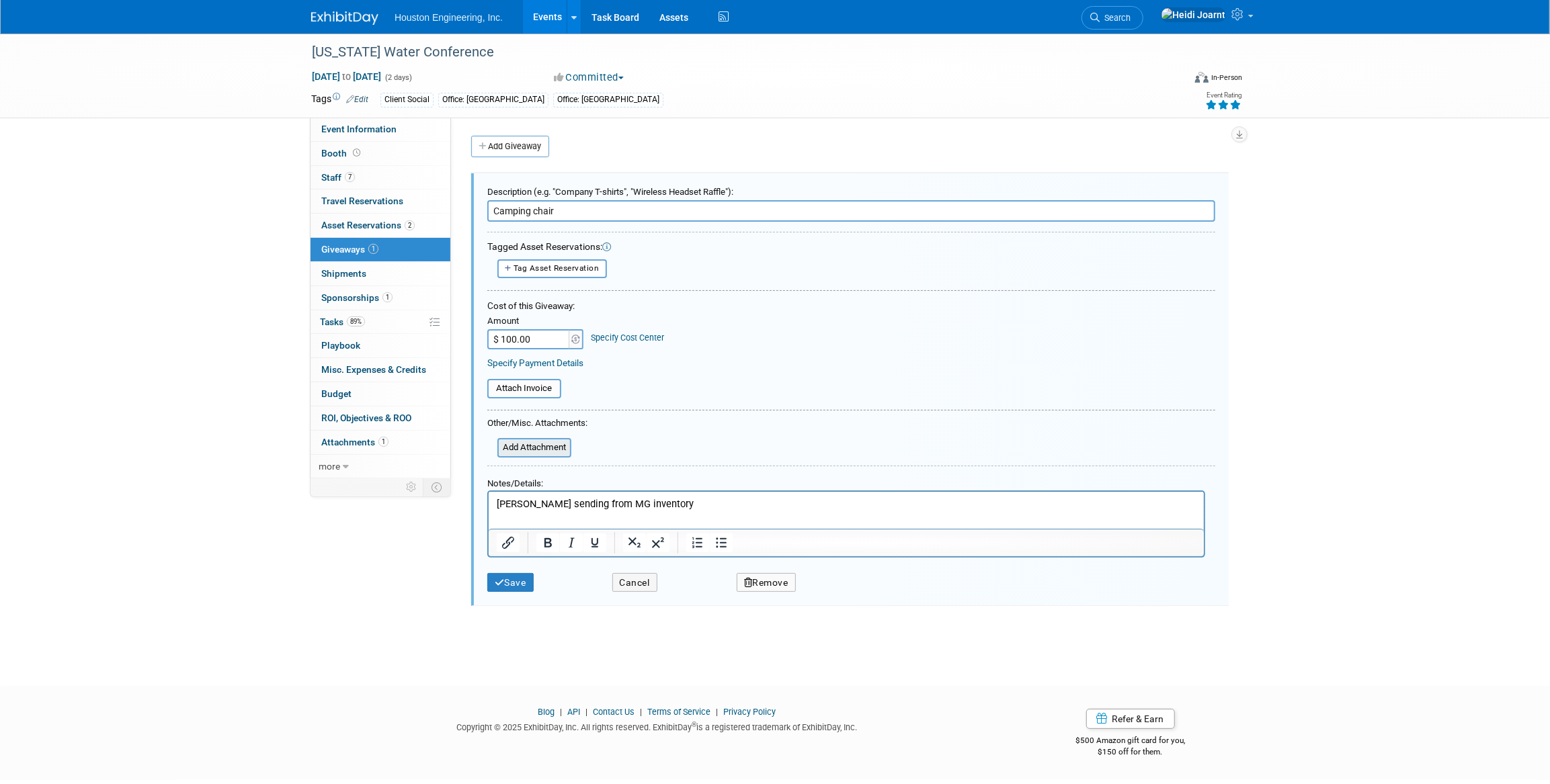
click at [546, 448] on input "file" at bounding box center [490, 447] width 160 height 17
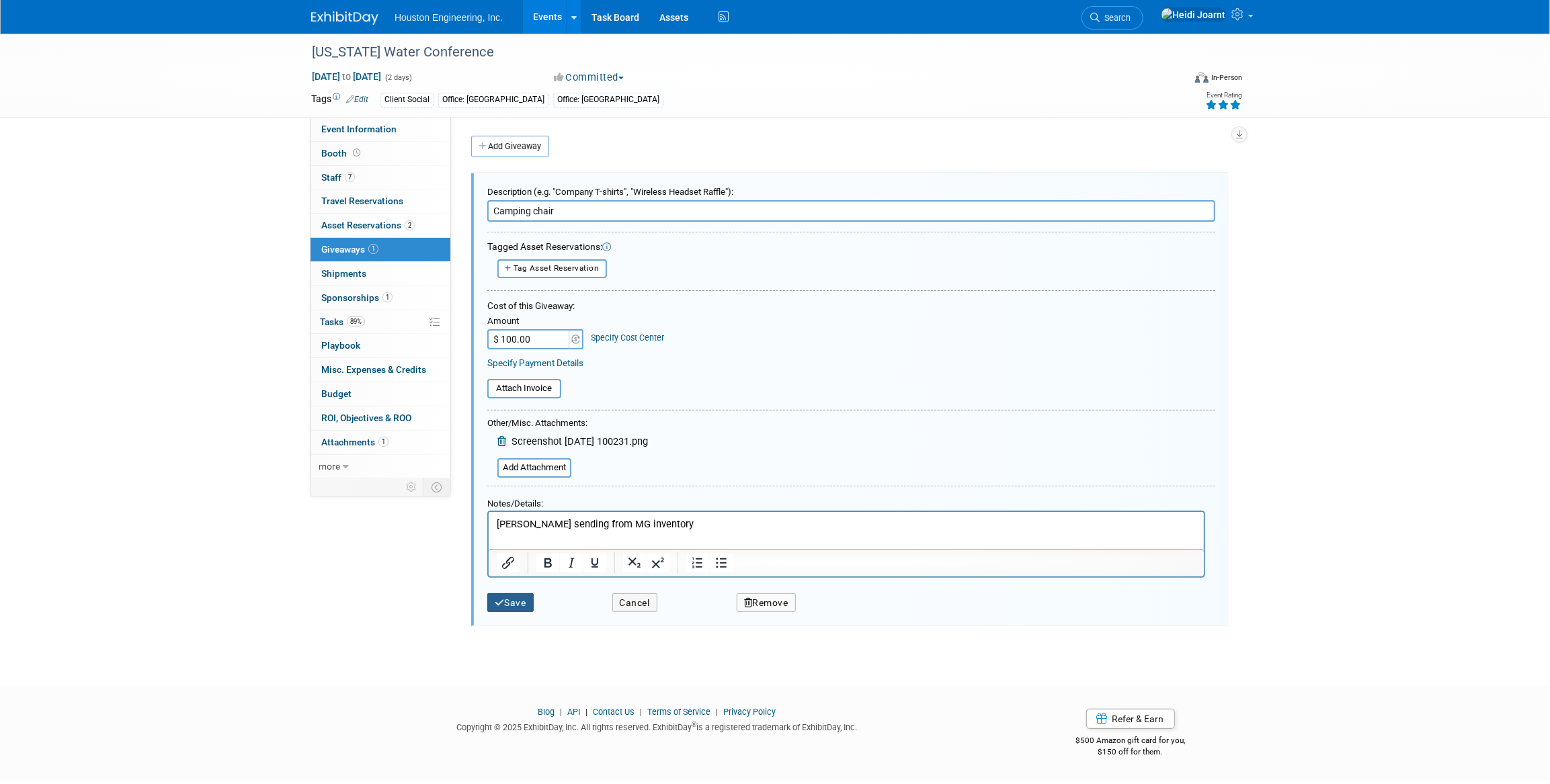
click at [514, 600] on button "Save" at bounding box center [510, 602] width 46 height 19
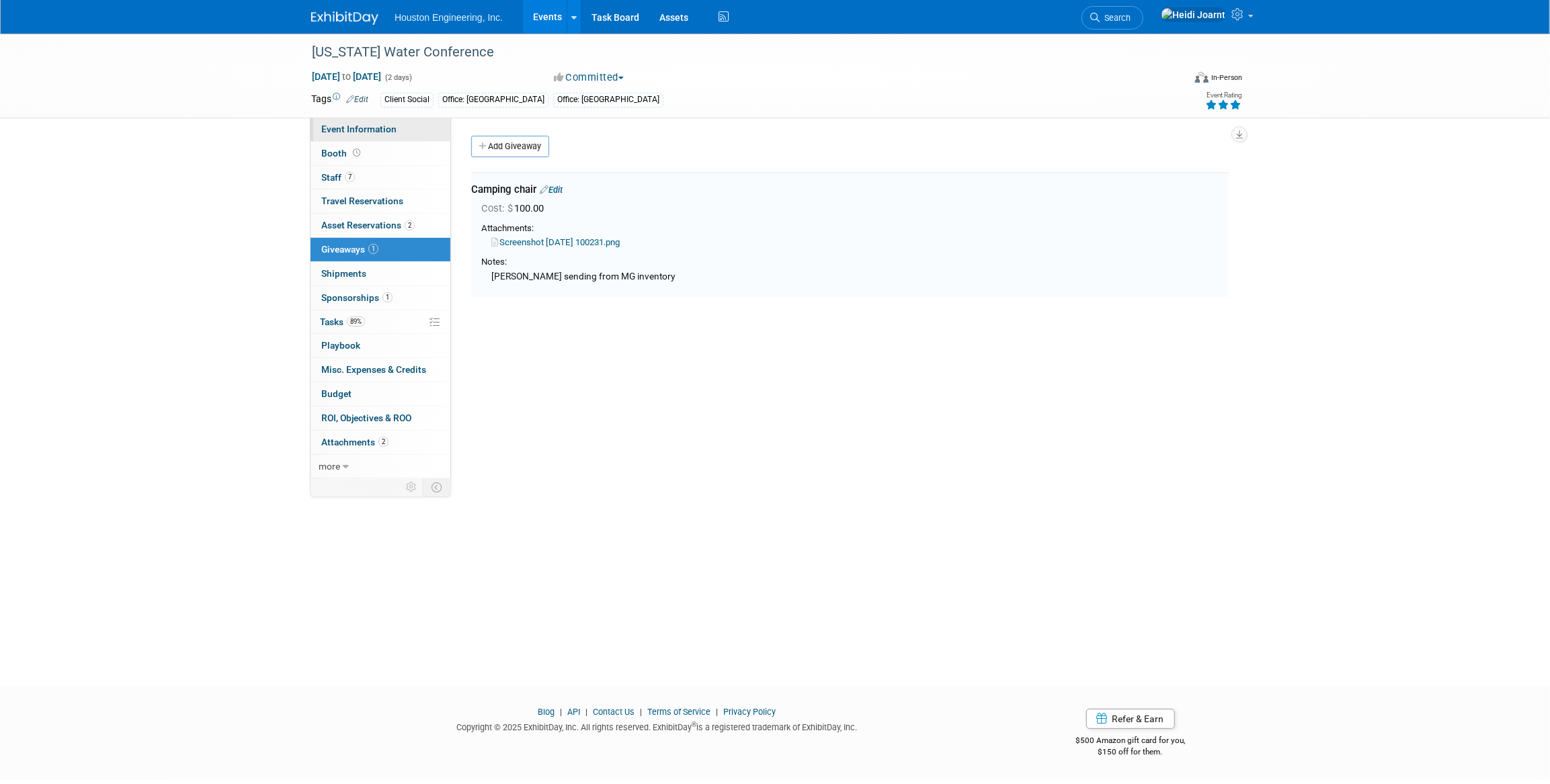
click at [346, 126] on span "Event Information" at bounding box center [359, 129] width 75 height 11
select select "3 - Reg/Prep Done"
select select "Yes"
select select "Water Resources"
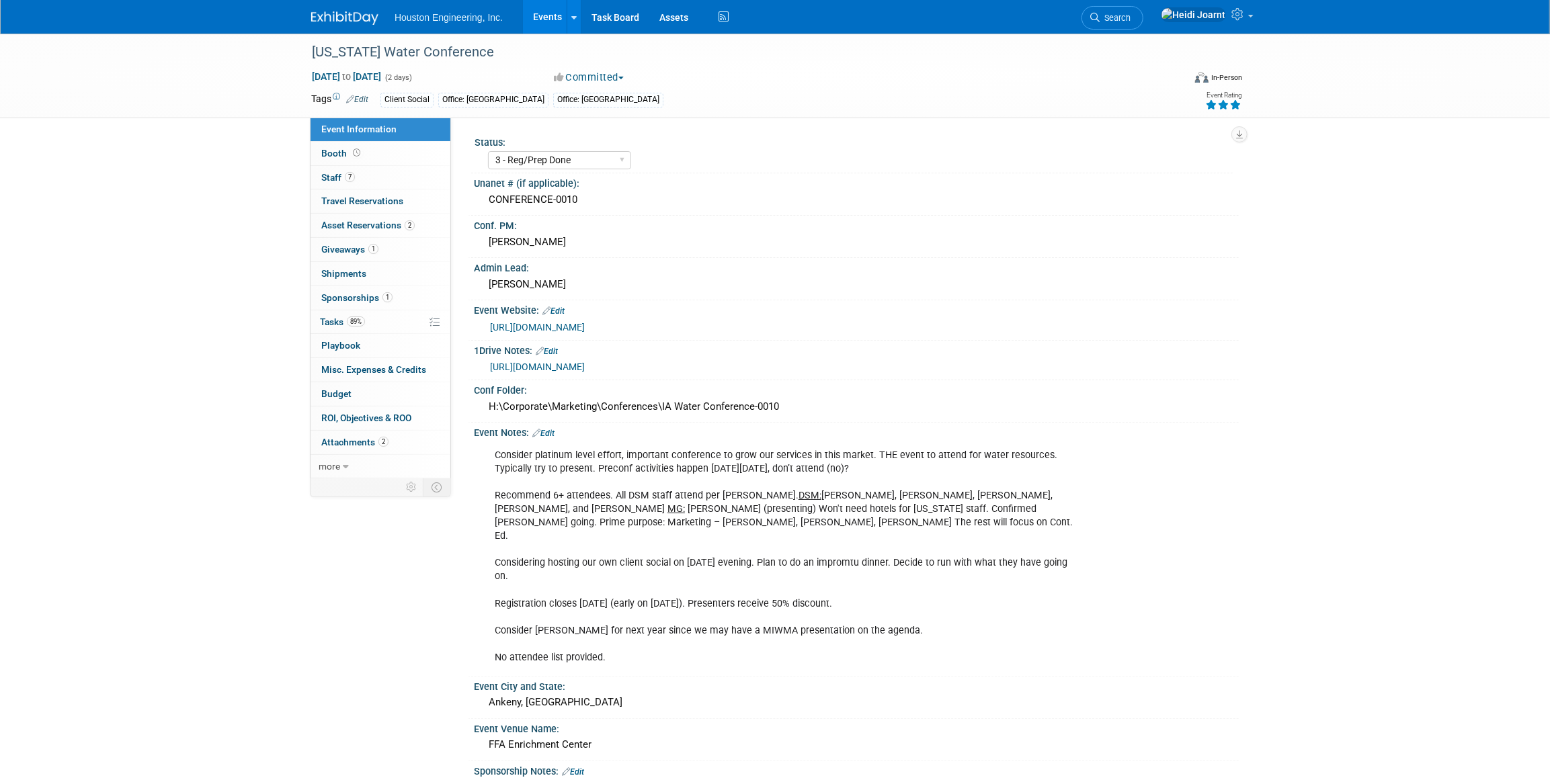
scroll to position [183, 0]
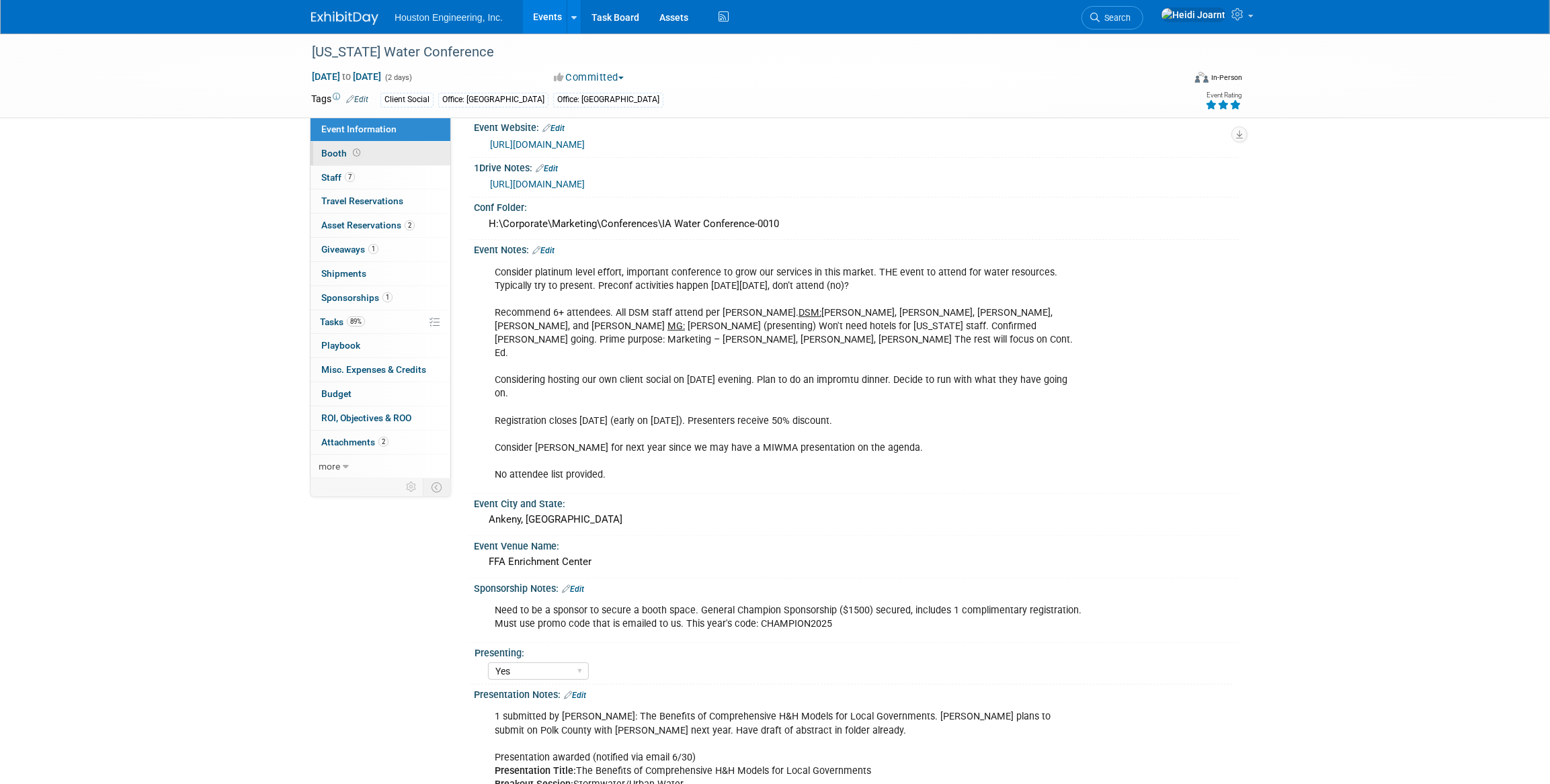
click at [381, 159] on link "Booth" at bounding box center [381, 153] width 140 height 24
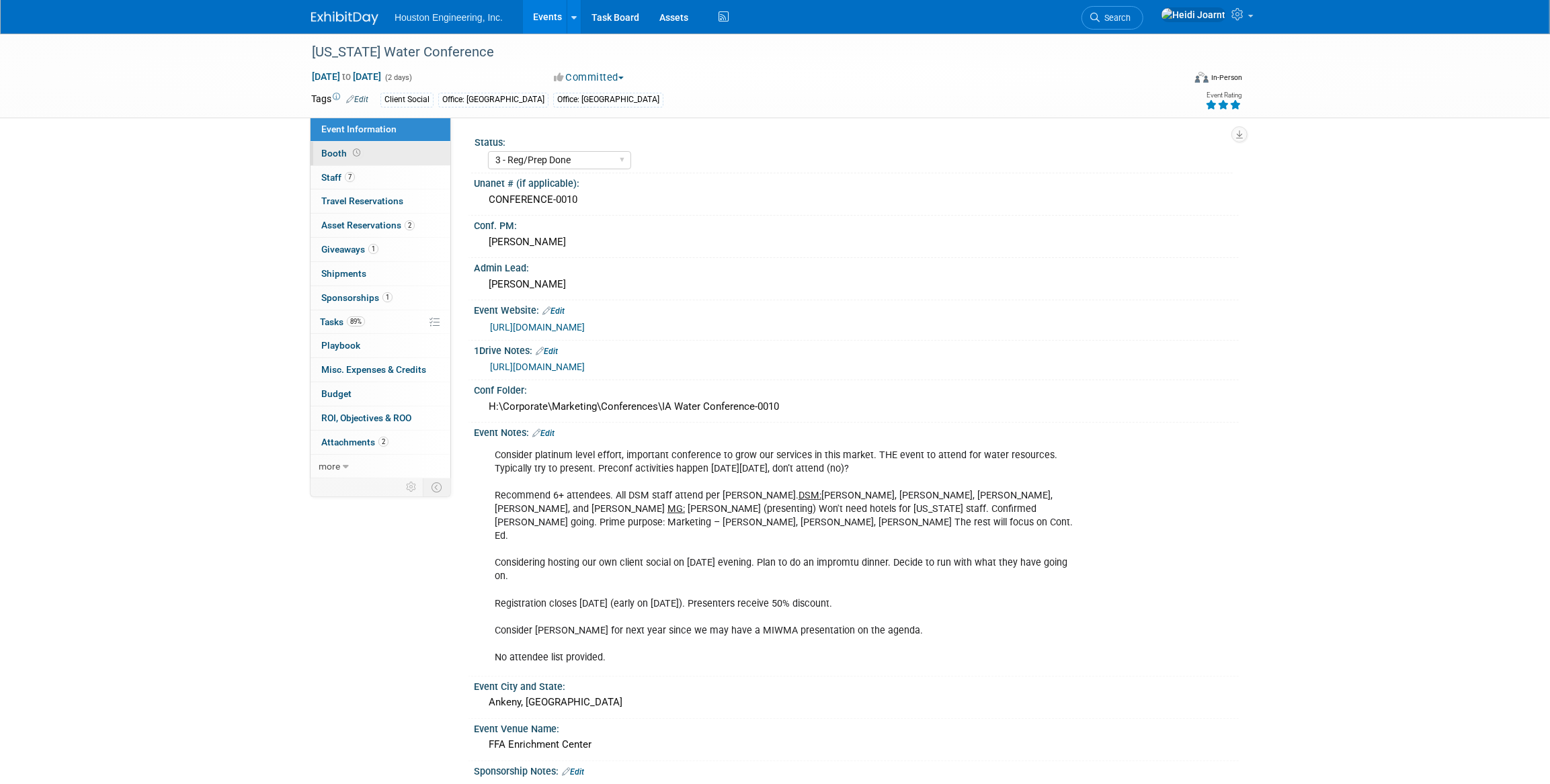
select select "Yes"
select select "Des Moines"
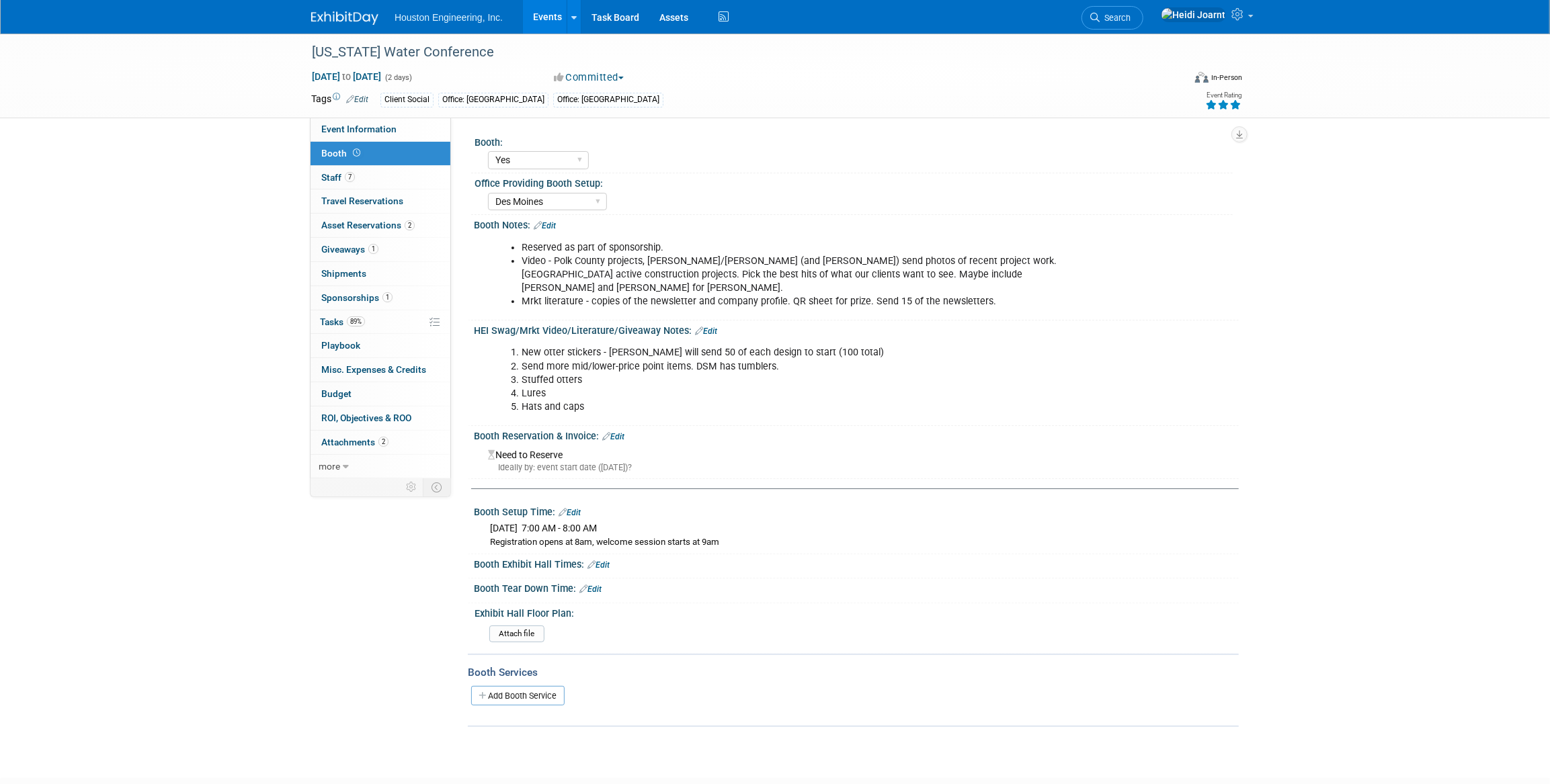
click at [550, 224] on link "Edit" at bounding box center [544, 226] width 22 height 9
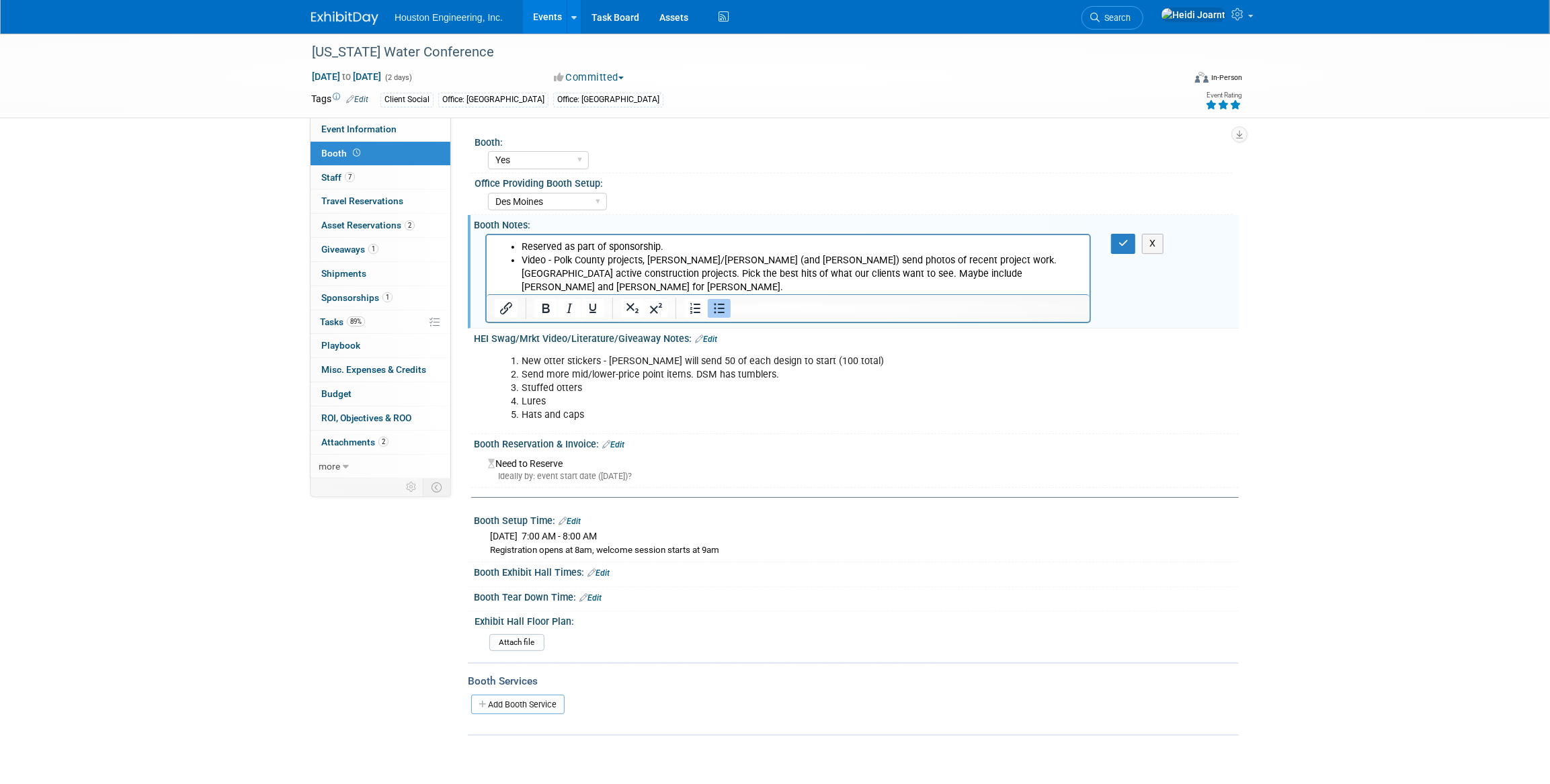
click at [992, 295] on li "Mrkt literature - copies of the newsletter and company profile. QR sheet for pr…" at bounding box center [801, 301] width 560 height 13
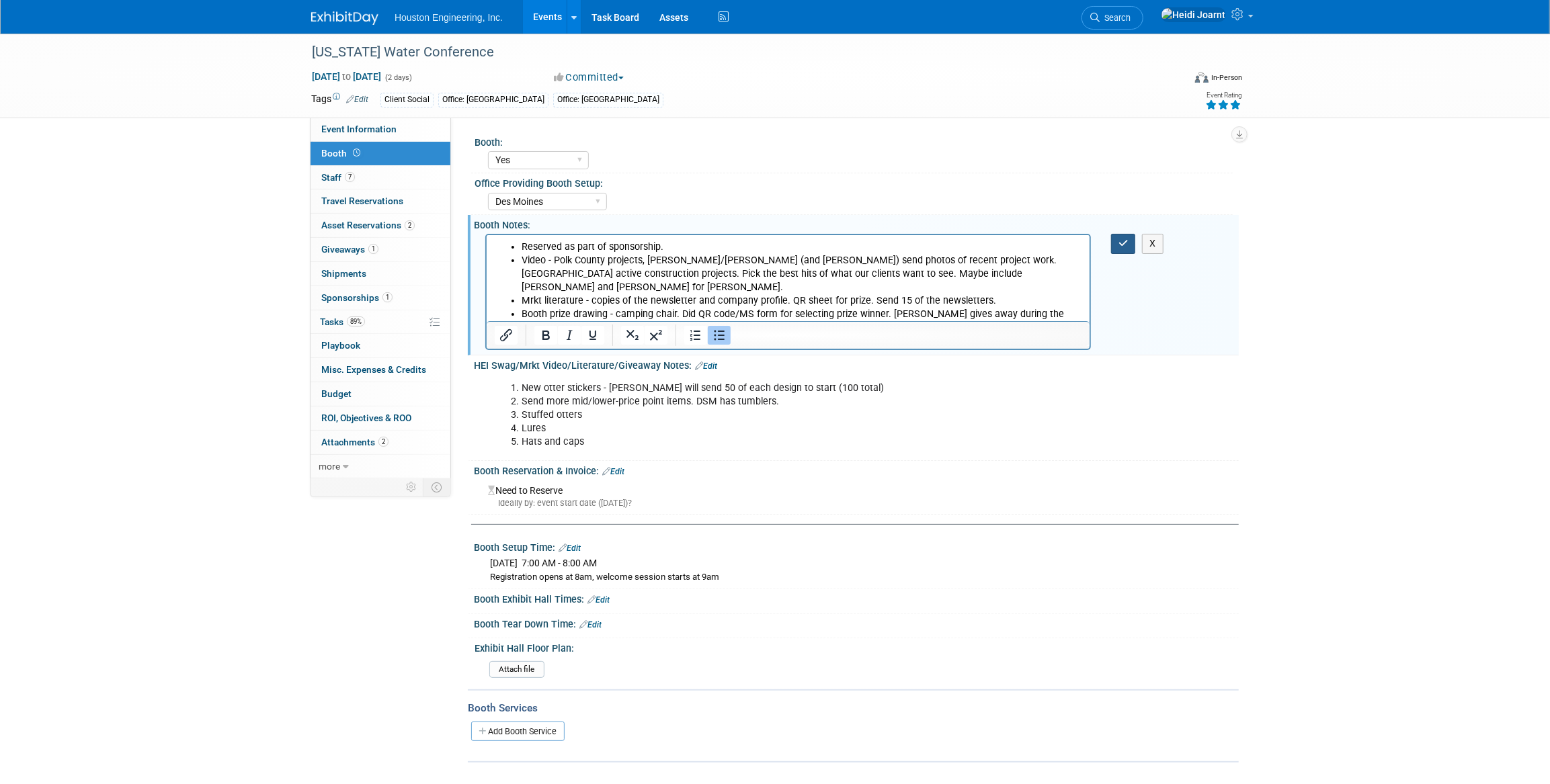
click at [1117, 242] on button "button" at bounding box center [1123, 243] width 25 height 19
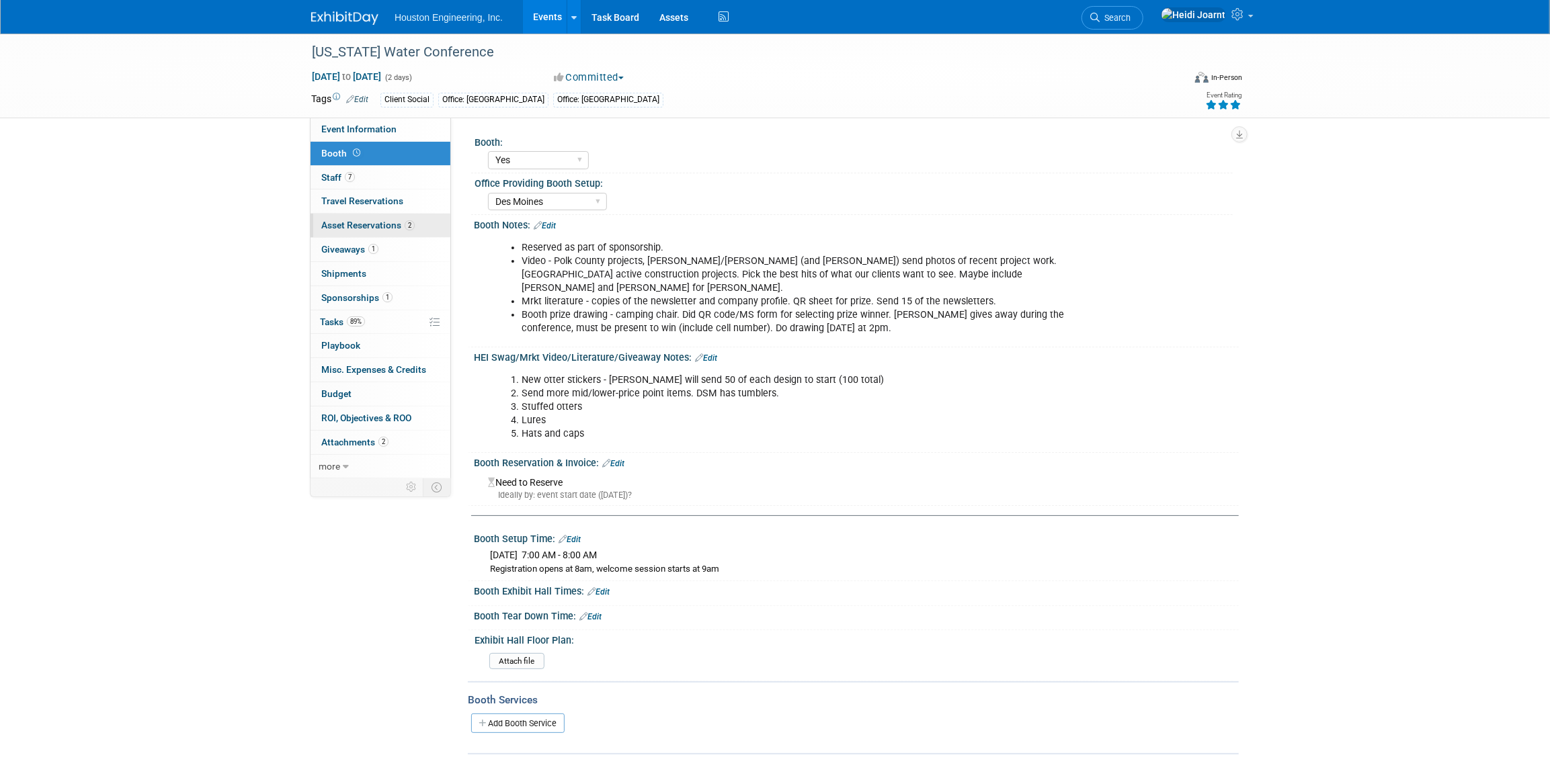
click at [420, 223] on link "2 Asset Reservations 2" at bounding box center [381, 225] width 140 height 24
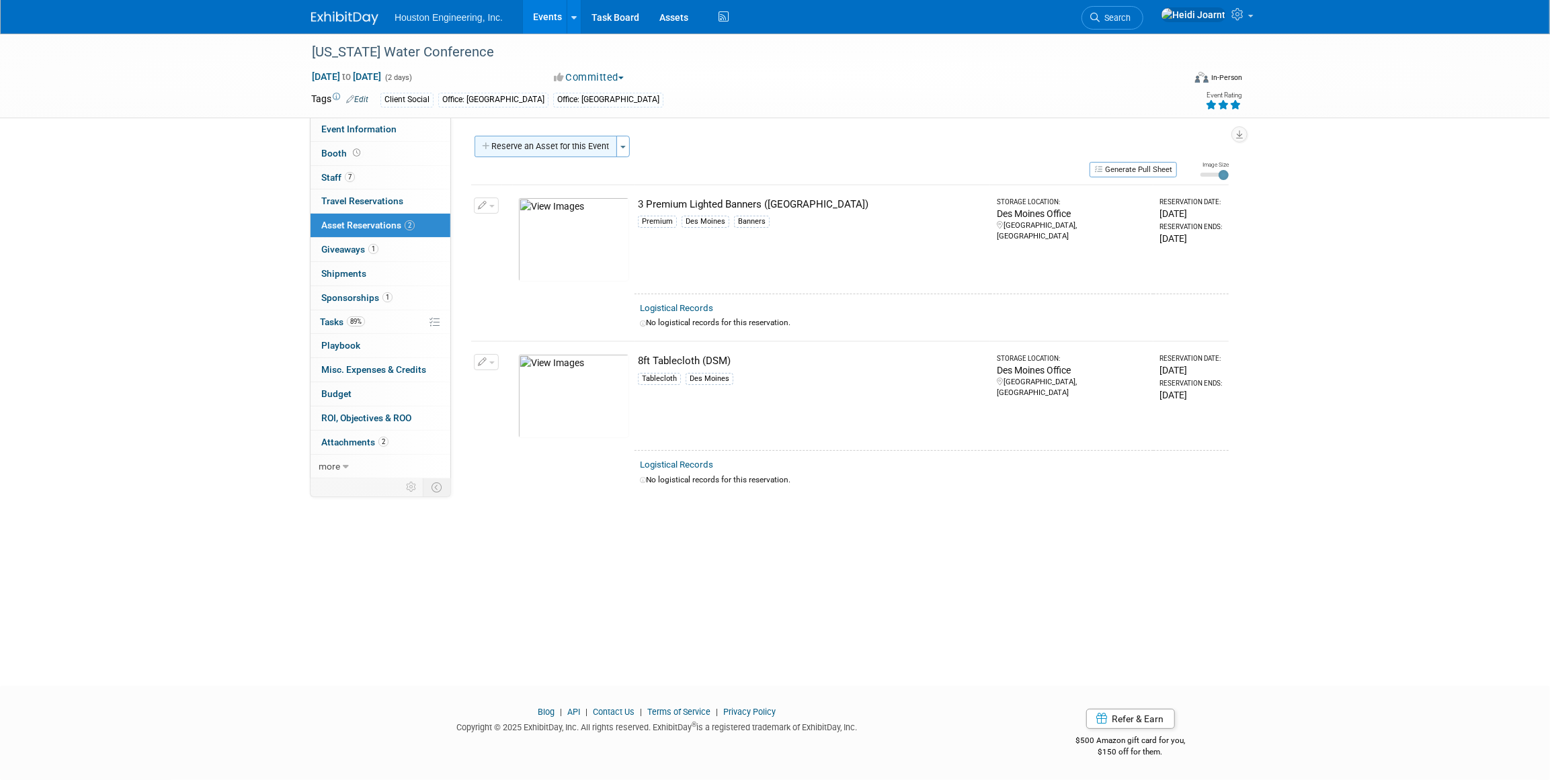
click at [541, 147] on button "Reserve an Asset for this Event" at bounding box center [546, 147] width 143 height 22
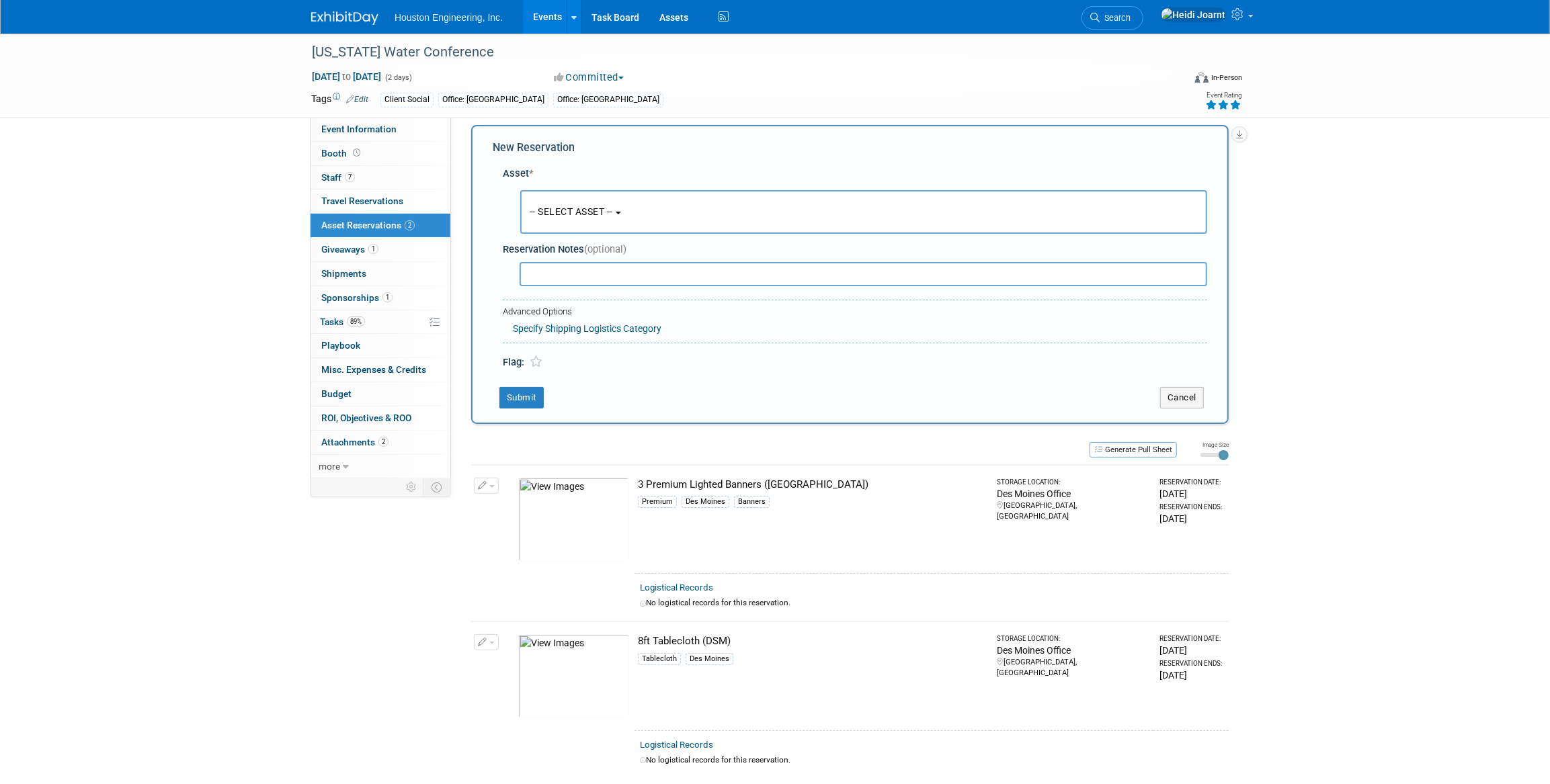
scroll to position [13, 0]
click at [570, 208] on span "-- SELECT ASSET --" at bounding box center [571, 210] width 83 height 11
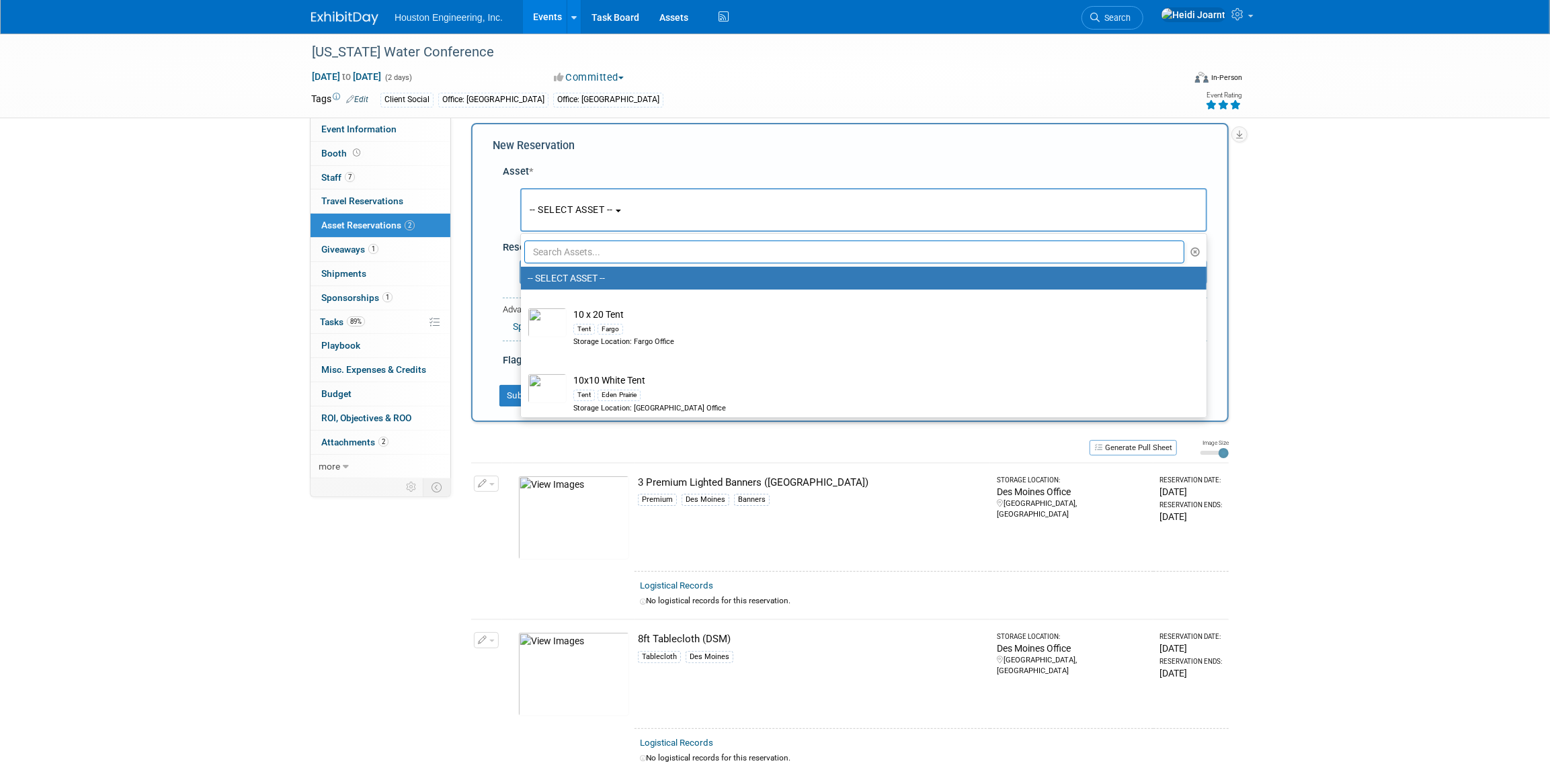
click at [593, 252] on input "text" at bounding box center [854, 252] width 660 height 23
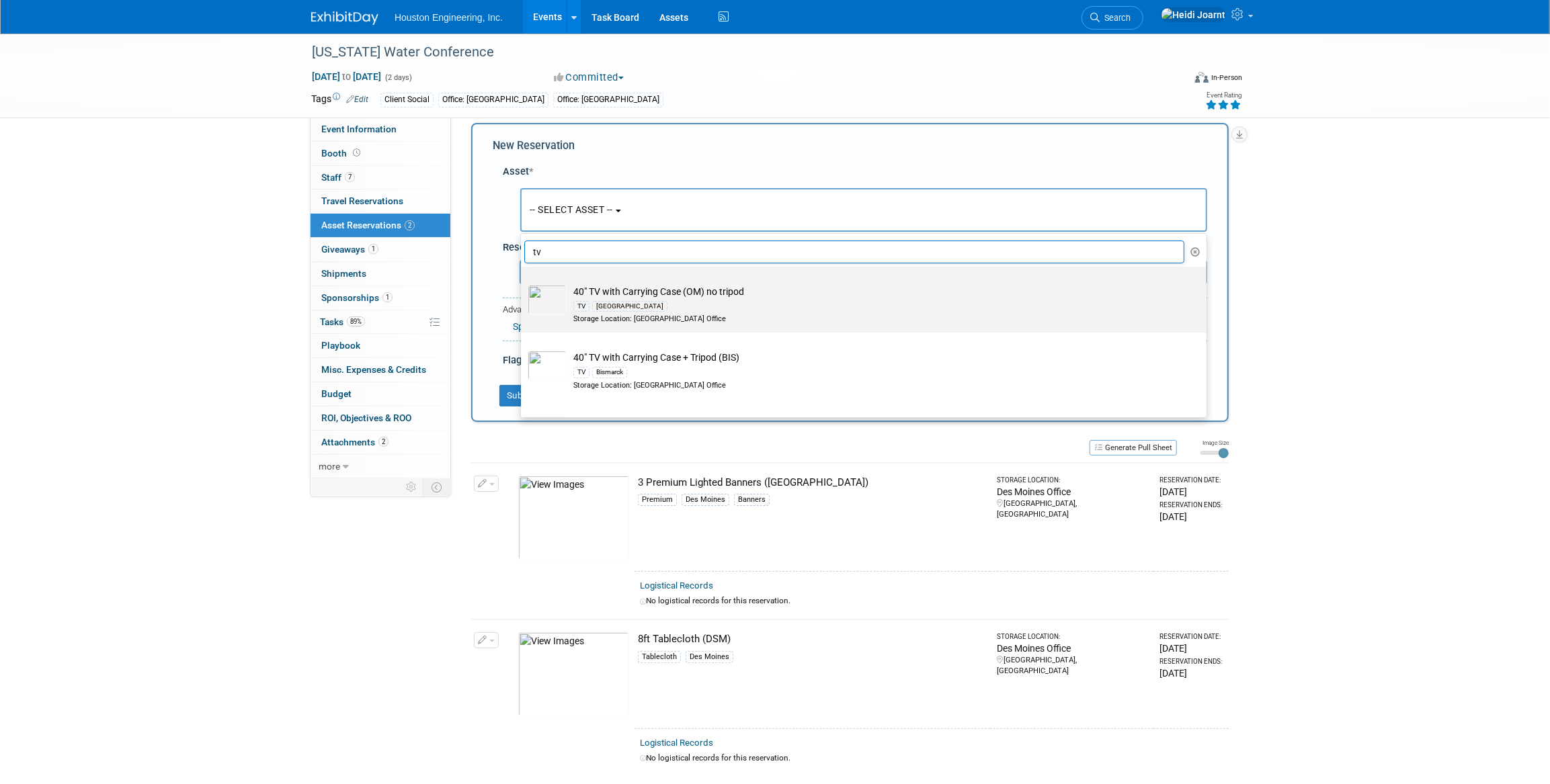
scroll to position [61, 0]
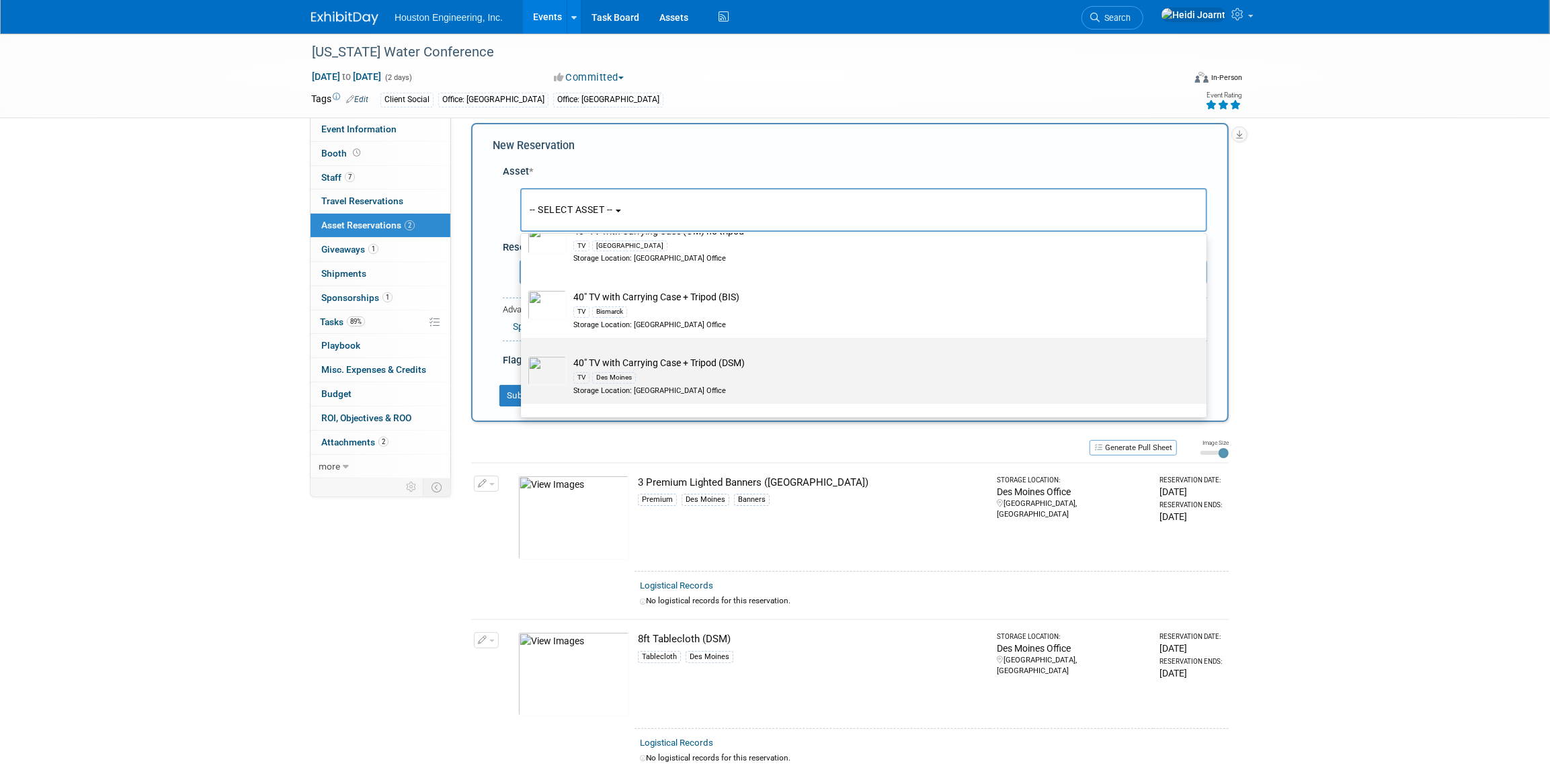
type input "tv"
click at [636, 375] on div "TV Des Moines" at bounding box center [876, 377] width 606 height 15
click at [523, 354] on input "40" TV with Carrying Case + Tripod (DSM) TV Des Moines Storage Location: Des Mo…" at bounding box center [518, 350] width 9 height 9
select select "10728863"
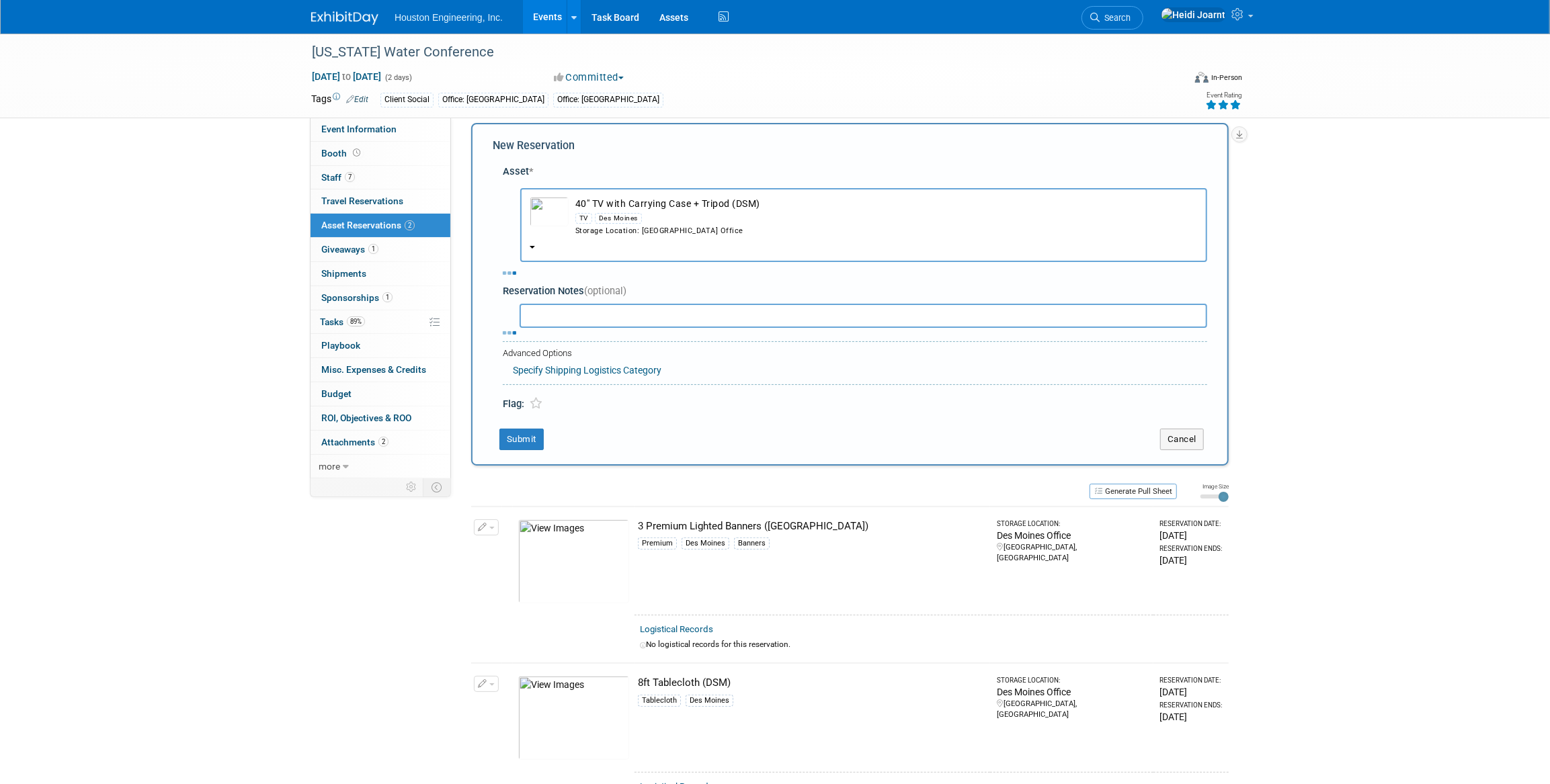
select select "8"
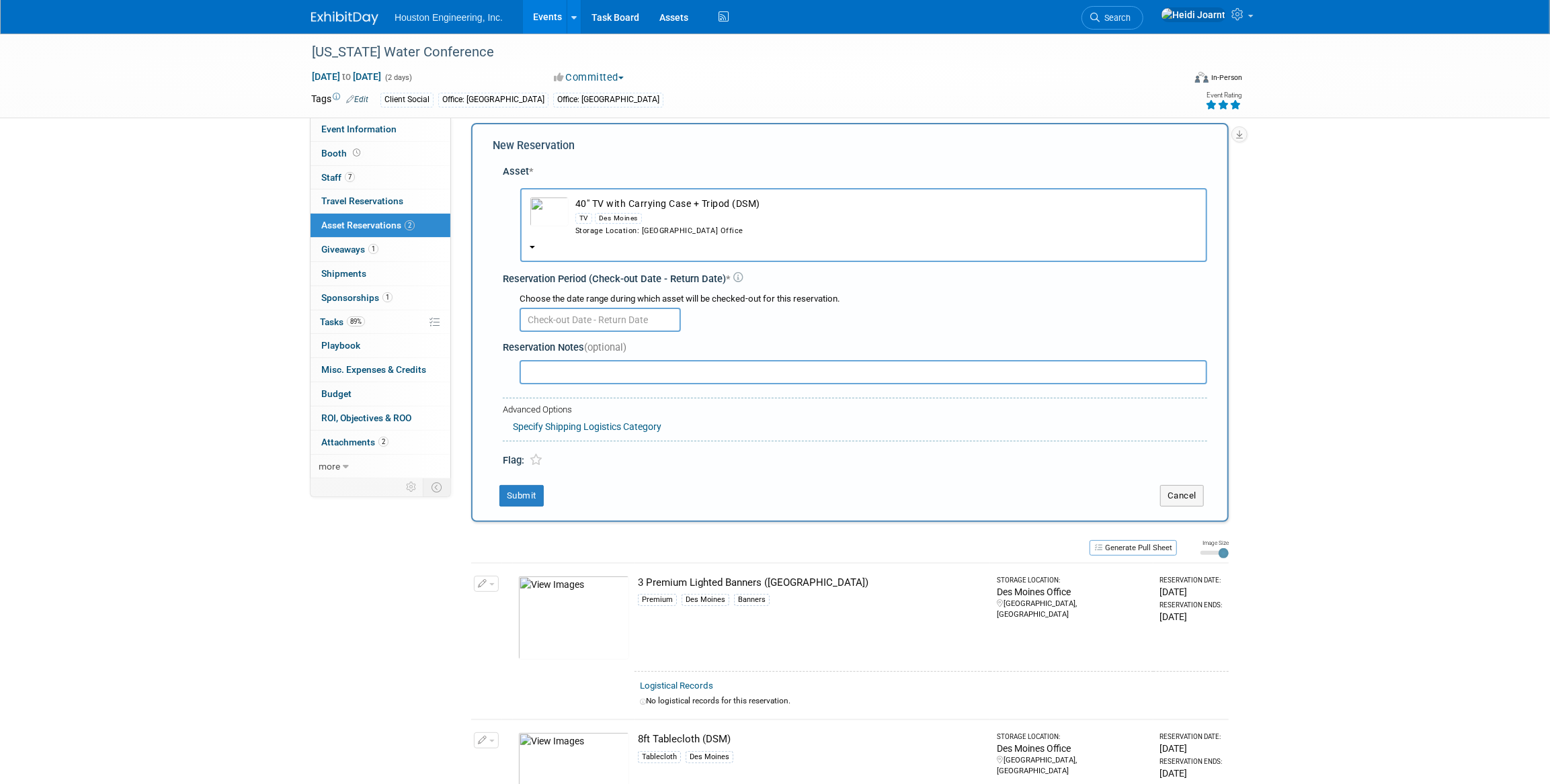
click at [566, 317] on input "text" at bounding box center [600, 320] width 161 height 24
click at [568, 417] on span "8" at bounding box center [563, 418] width 26 height 26
click at [669, 422] on span "12" at bounding box center [681, 418] width 26 height 26
type input "Sep 8, 2025 to Sep 12, 2025"
click at [527, 496] on button "Submit" at bounding box center [521, 496] width 44 height 22
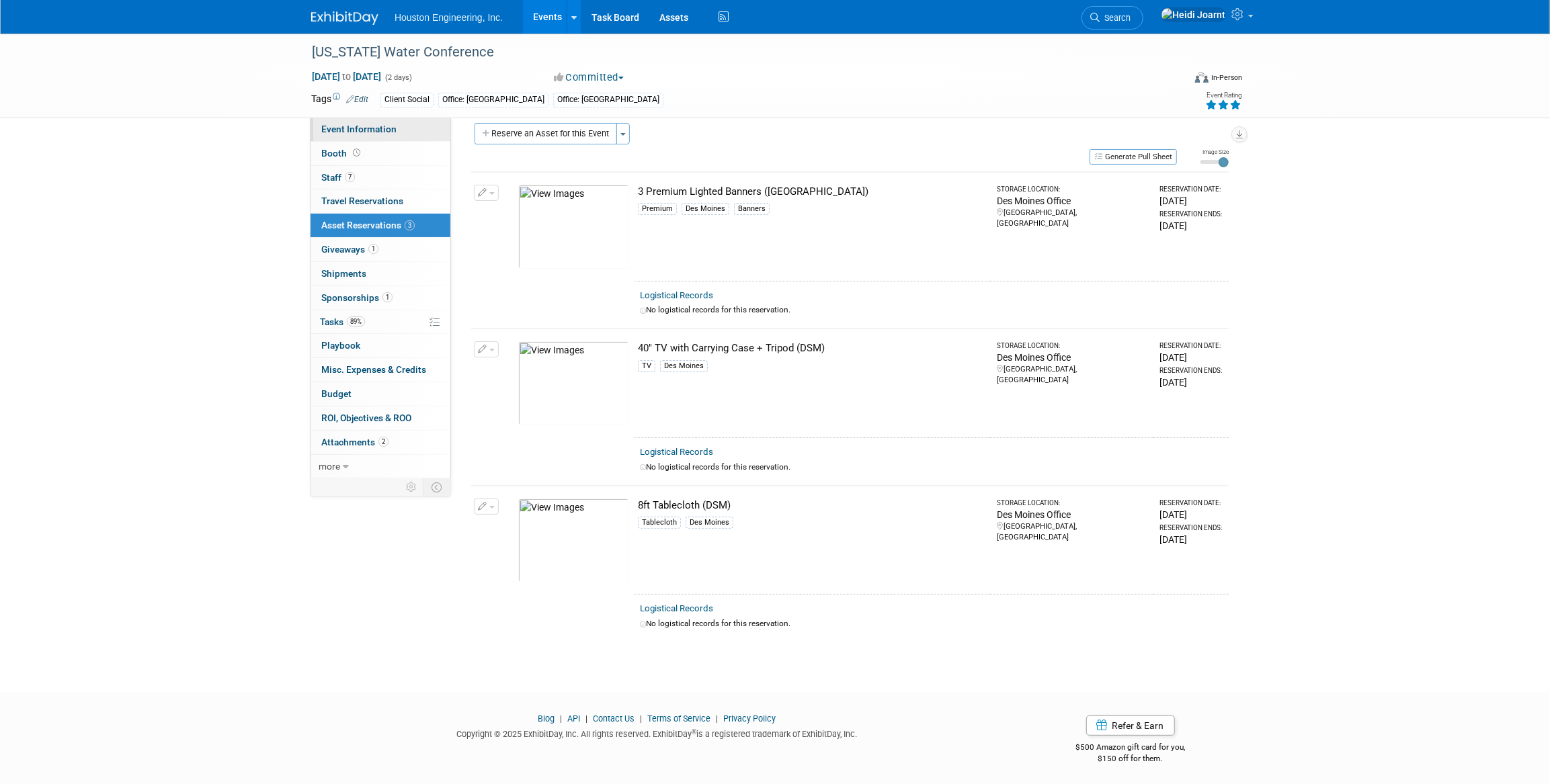
click at [372, 120] on link "Event Information" at bounding box center [381, 129] width 140 height 24
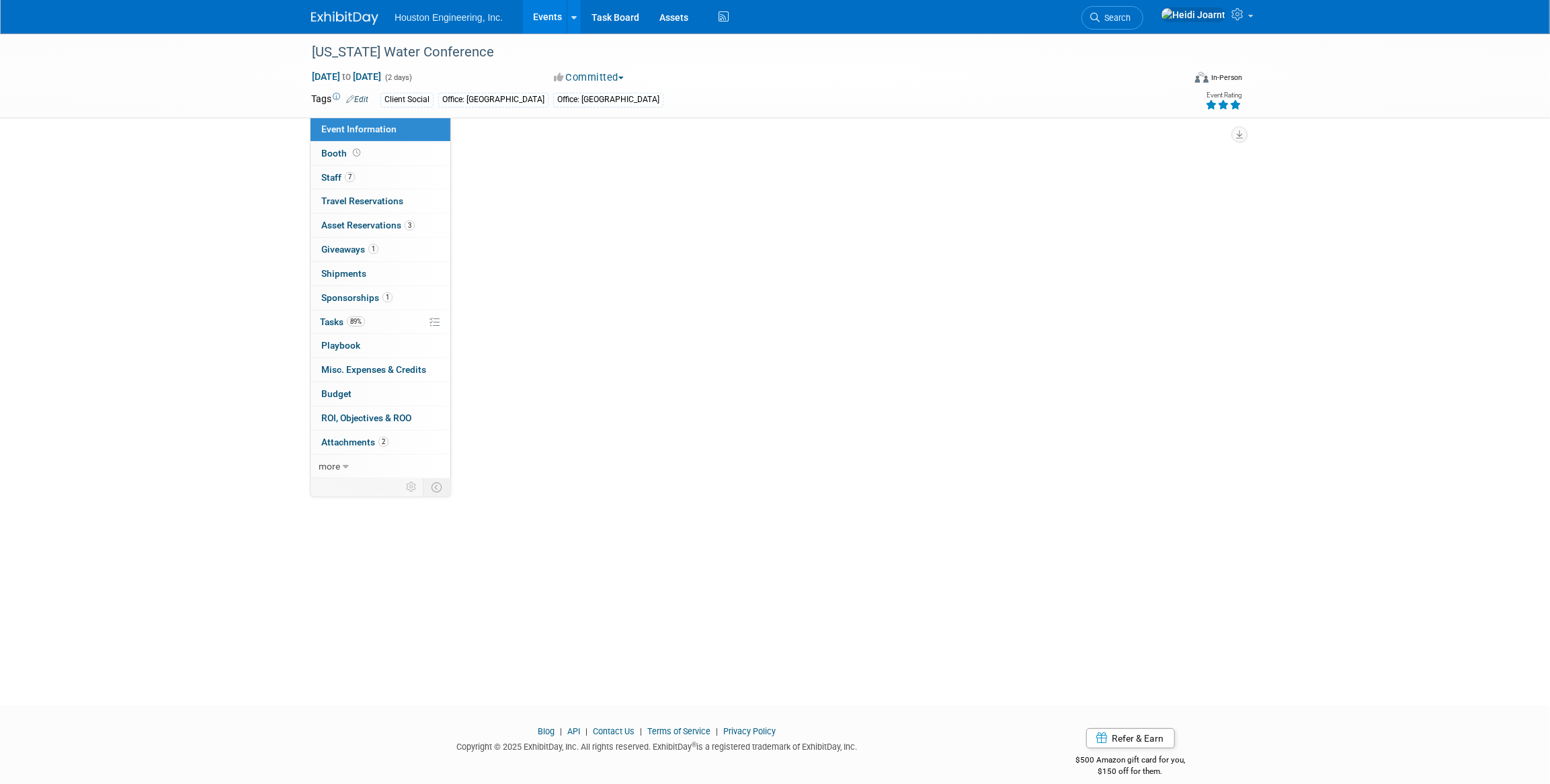
select select "3 - Reg/Prep Done"
select select "Yes"
select select "Water Resources"
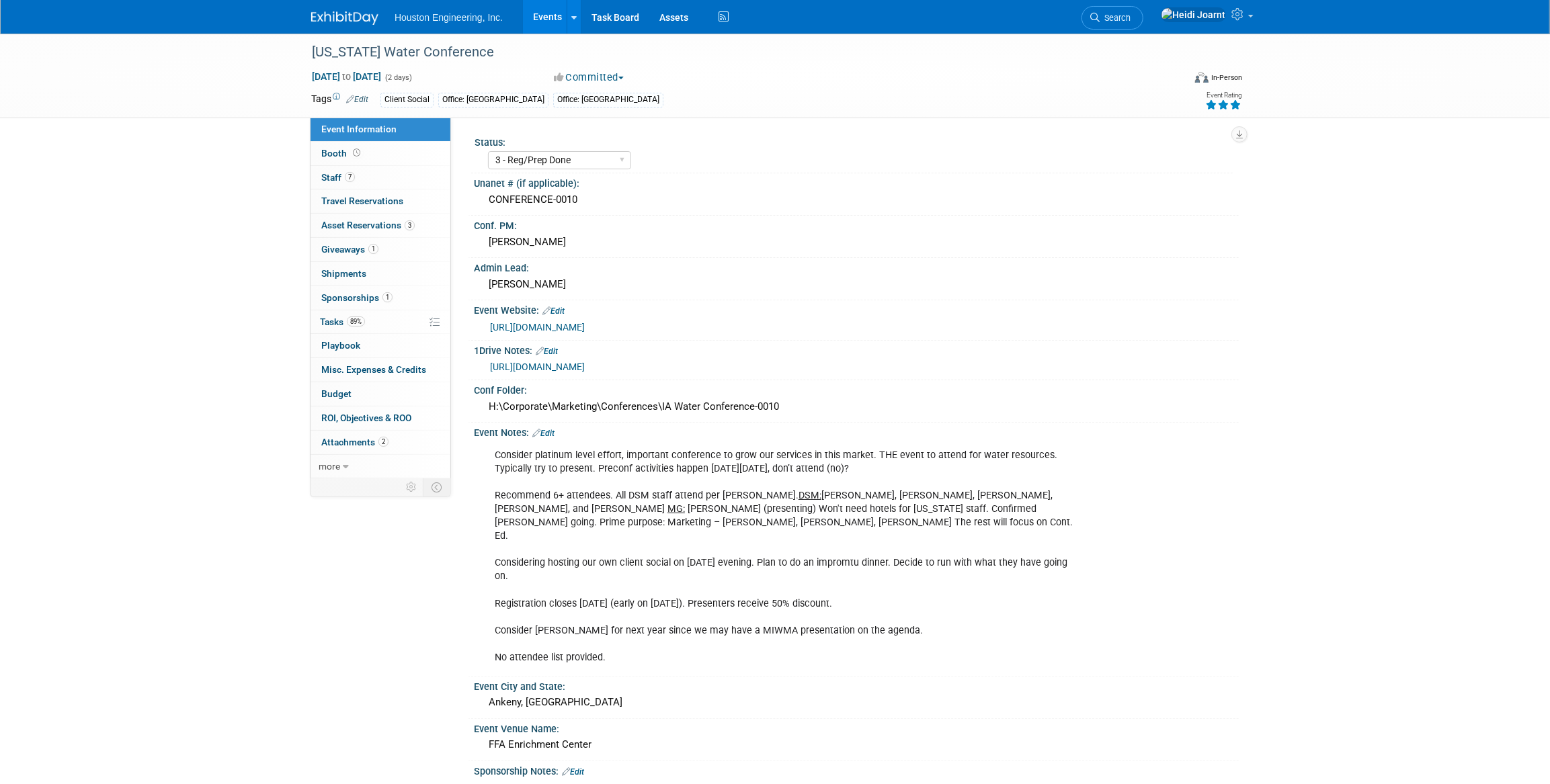
click at [552, 432] on link "Edit" at bounding box center [543, 434] width 22 height 9
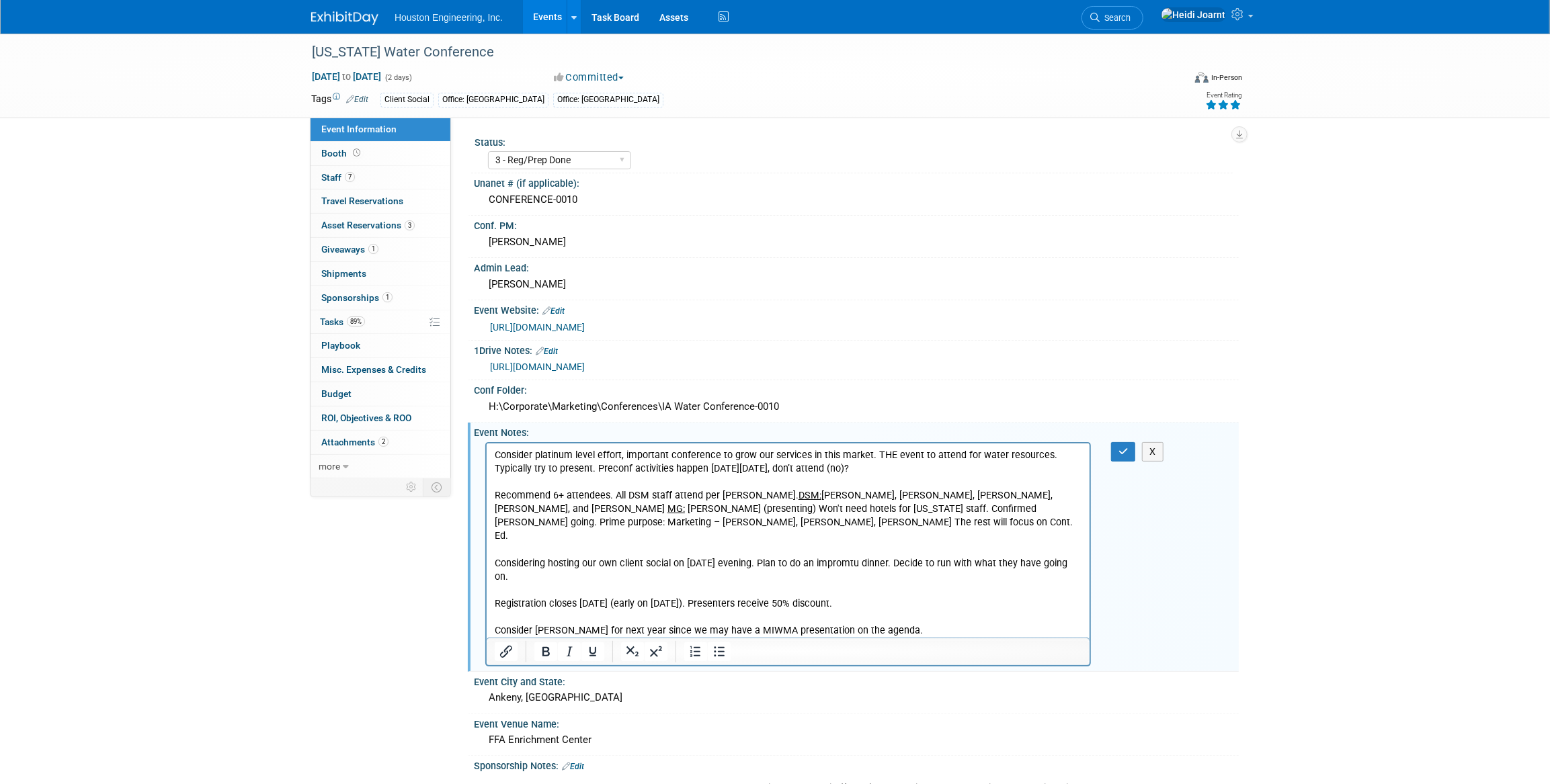
click at [916, 547] on p "Consider platinum level effort, important conference to grow our services in th…" at bounding box center [787, 555] width 587 height 216
click at [1078, 547] on p "Consider platinum level effort, important conference to grow our services in th…" at bounding box center [787, 555] width 587 height 216
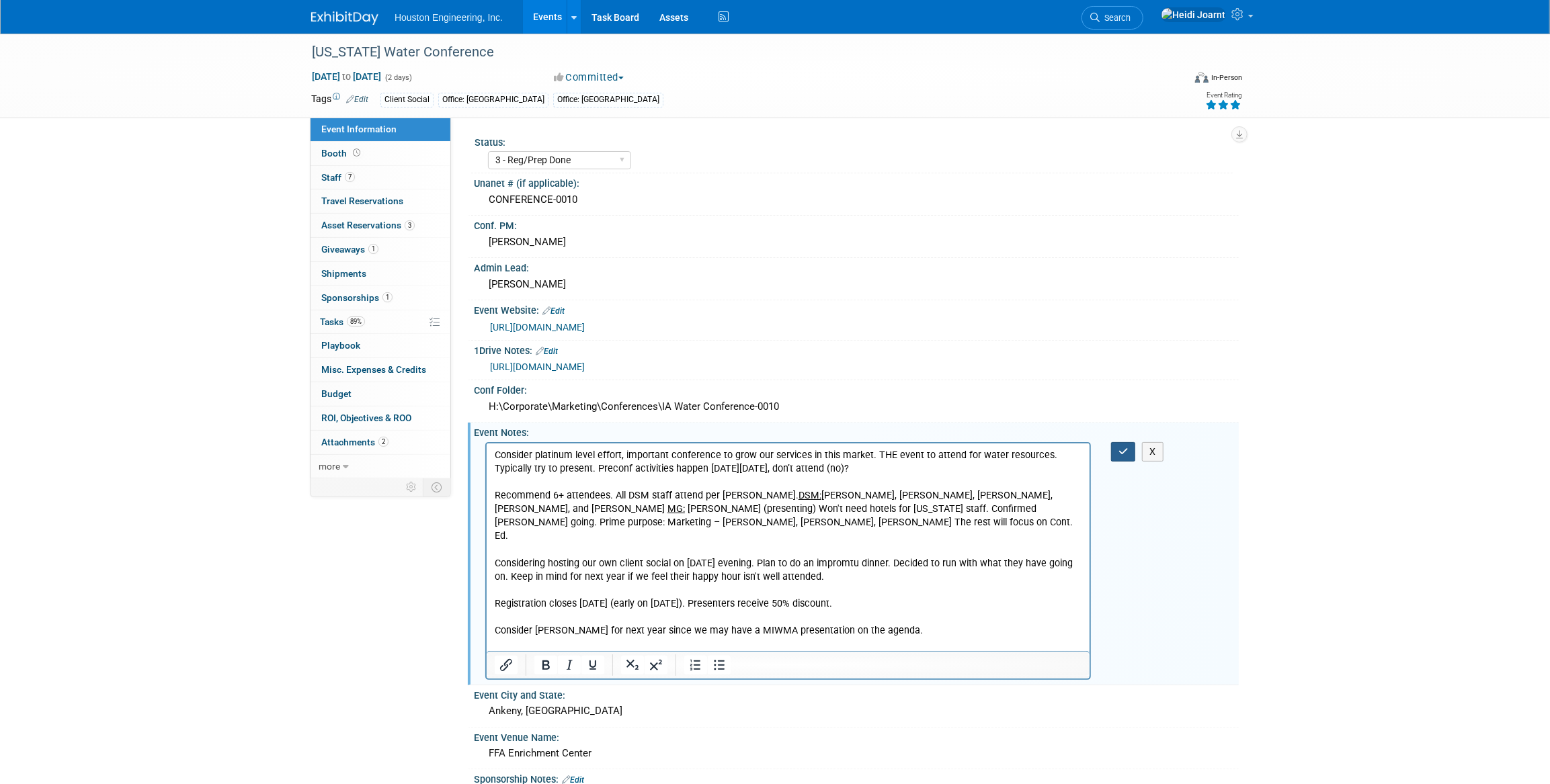
click at [1123, 456] on button "button" at bounding box center [1123, 451] width 25 height 19
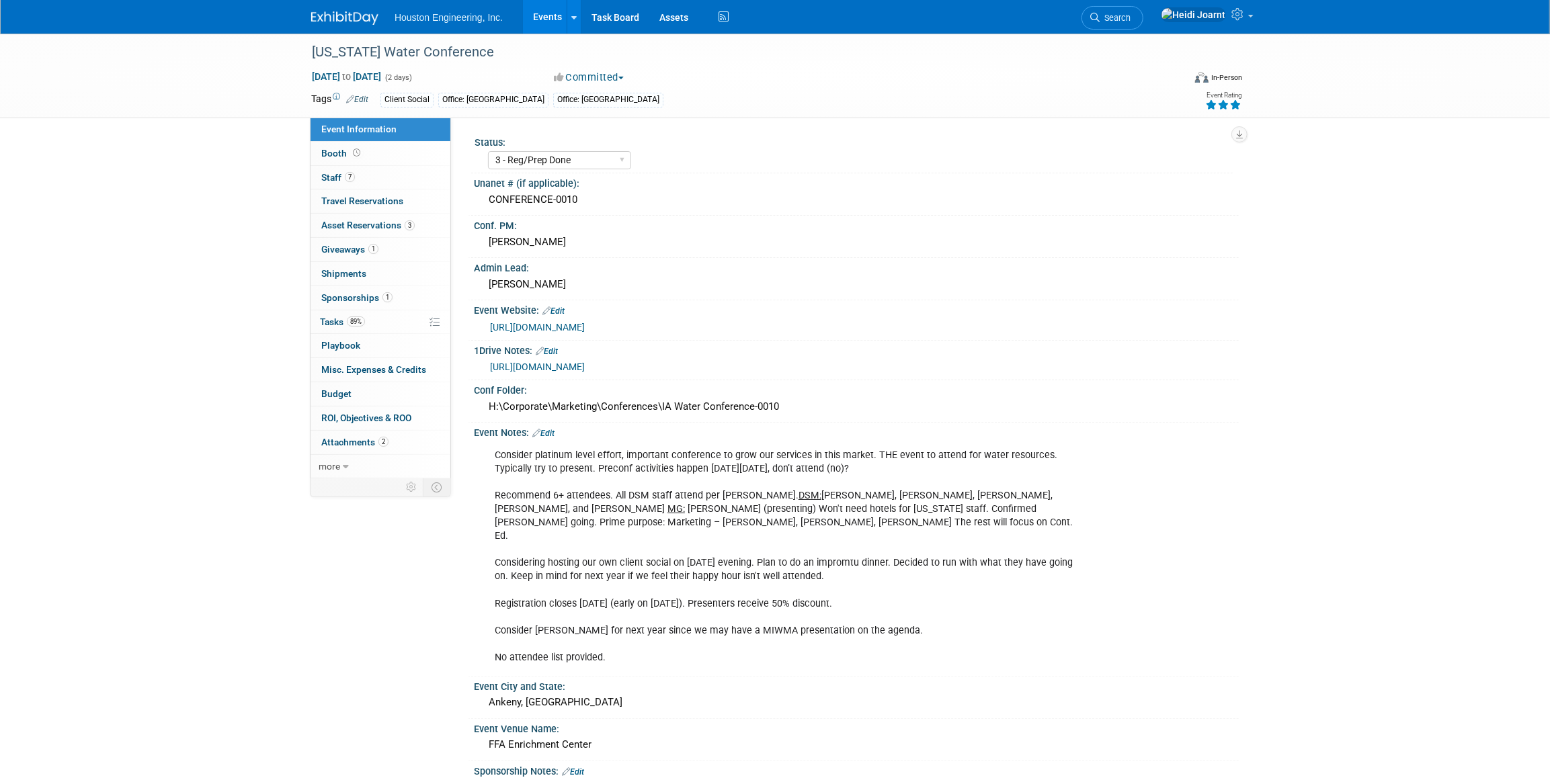
click at [553, 431] on link "Edit" at bounding box center [543, 434] width 22 height 9
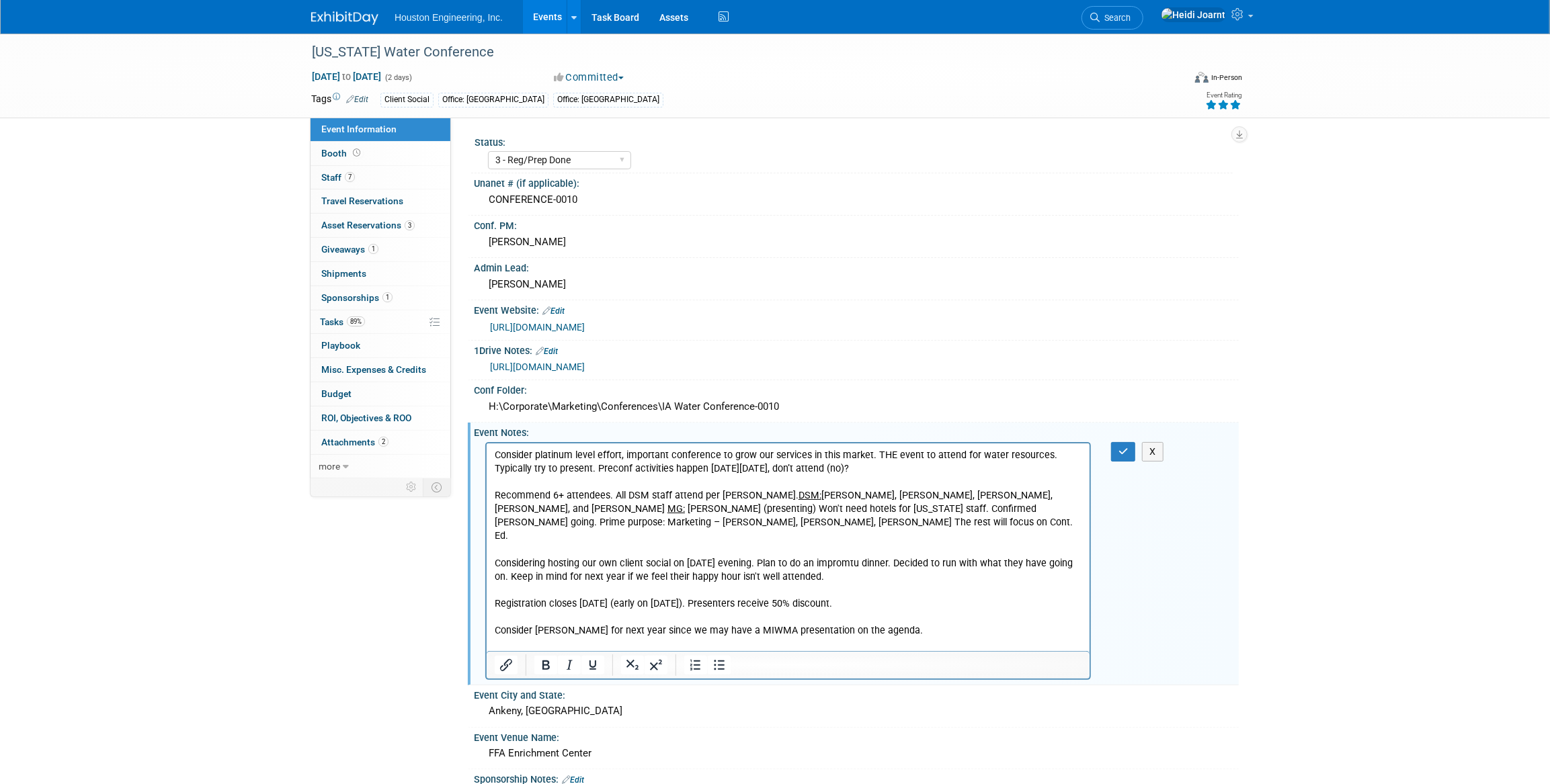
click at [860, 467] on p "Consider platinum level effort, important conference to grow our services in th…" at bounding box center [787, 555] width 587 height 216
click at [1121, 454] on icon "button" at bounding box center [1123, 451] width 10 height 9
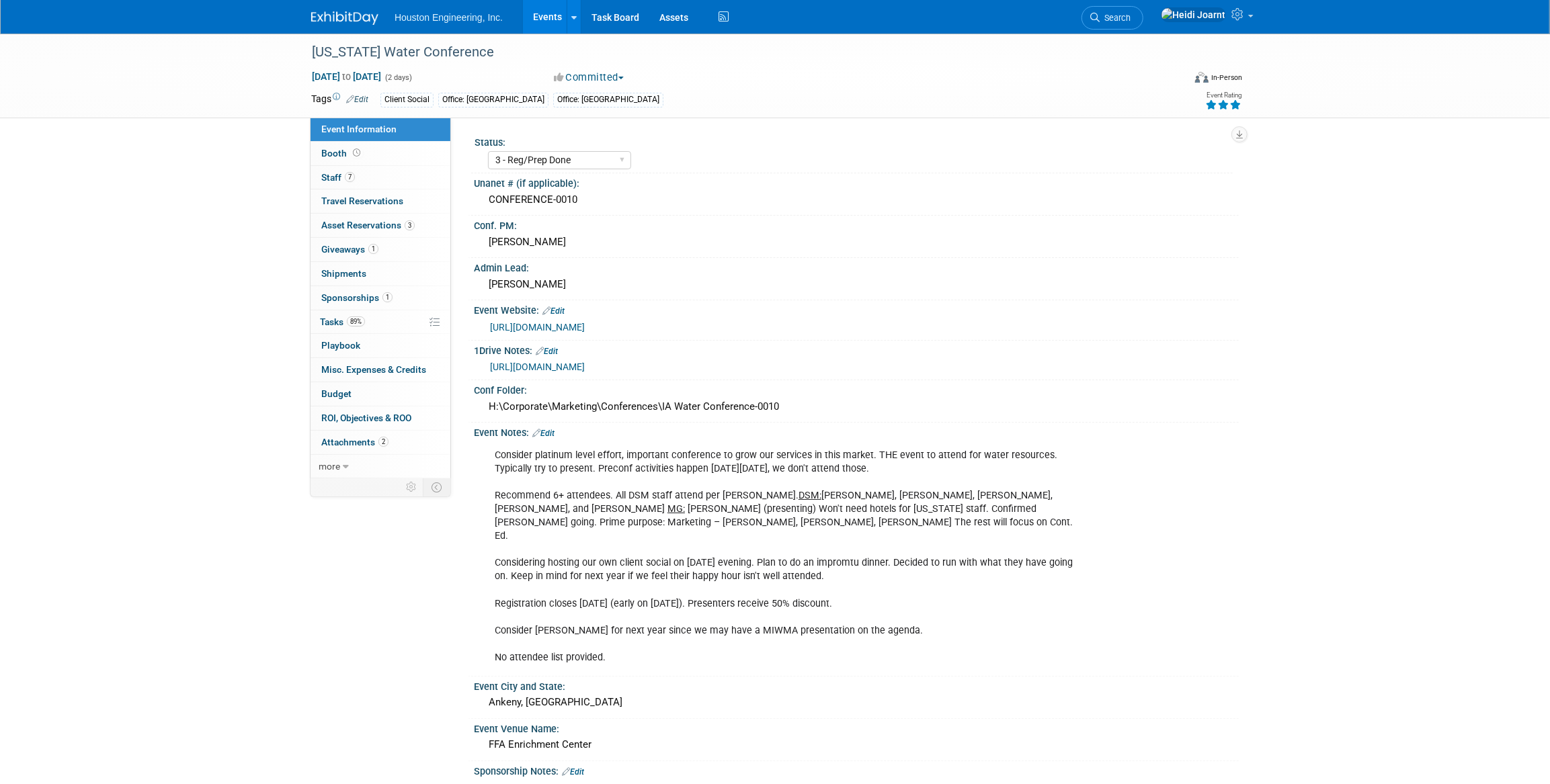
click at [552, 24] on link "Events" at bounding box center [547, 17] width 49 height 34
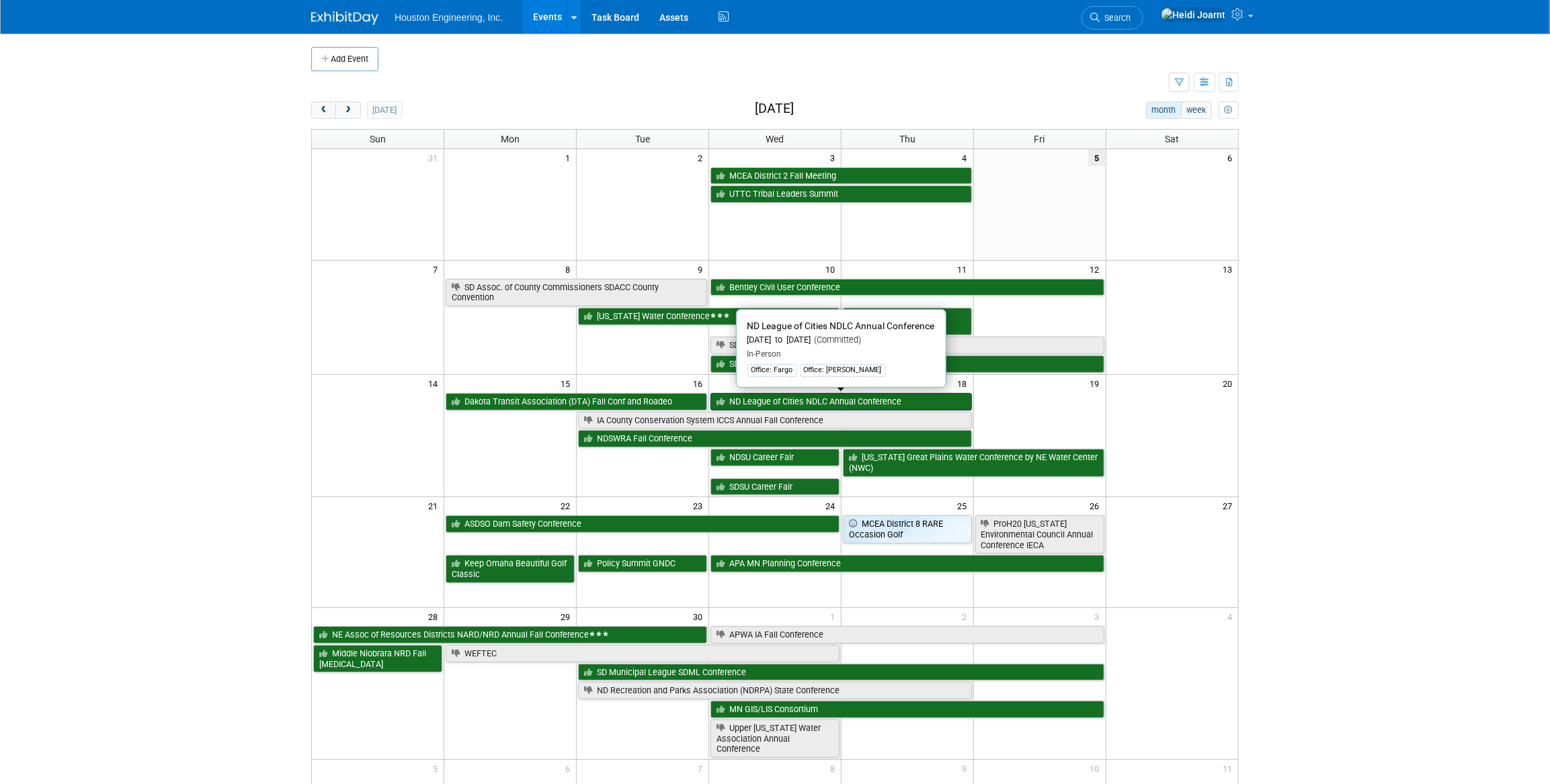
click at [759, 400] on link "ND League of Cities NDLC Annual Conference" at bounding box center [841, 402] width 262 height 17
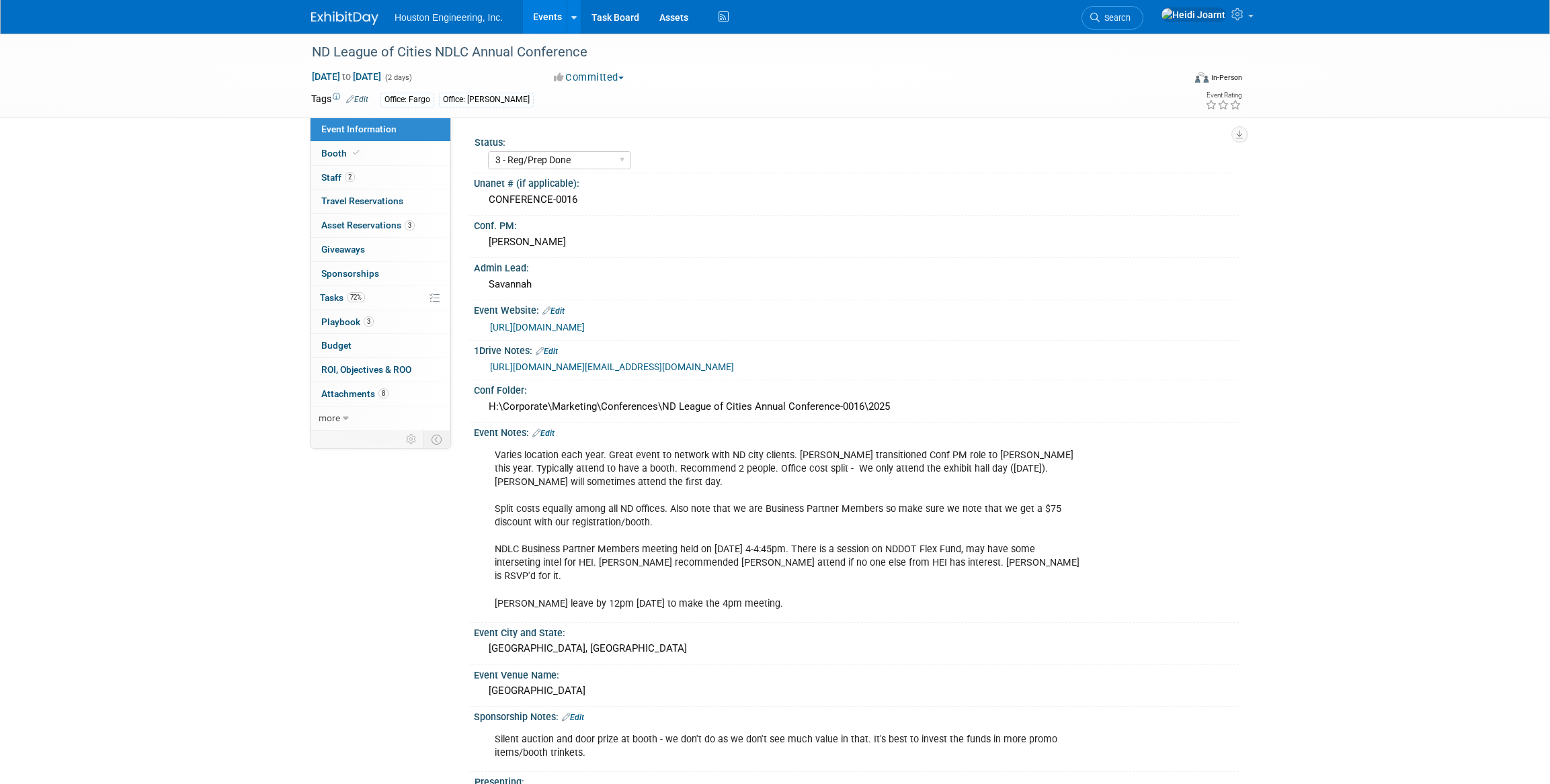
select select "3 - Reg/Prep Done"
select select "No"
select select "Mun. Infrastructure"
click at [377, 159] on link "Booth" at bounding box center [381, 153] width 140 height 24
select select "Yes"
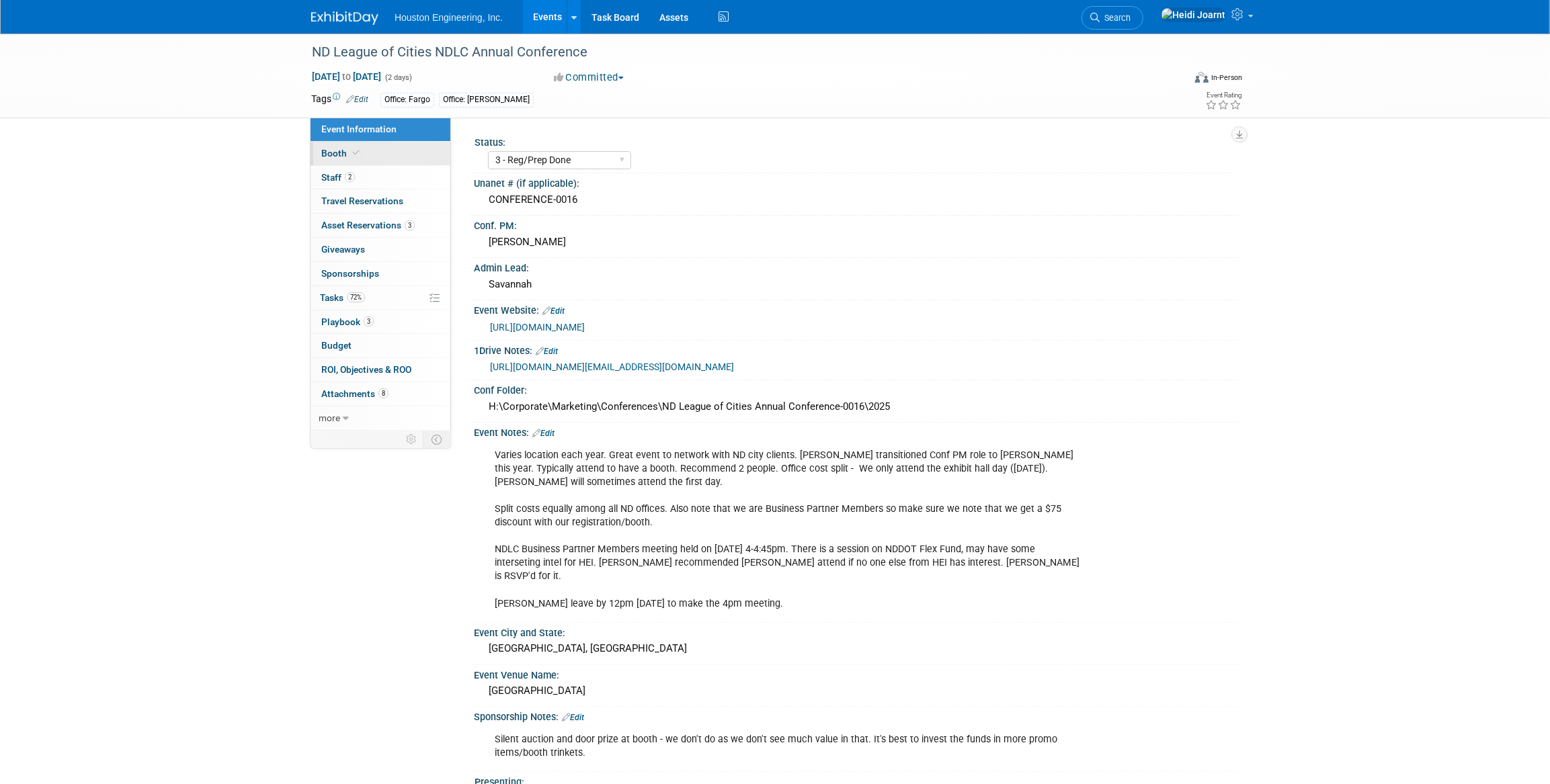
select select "Fargo"
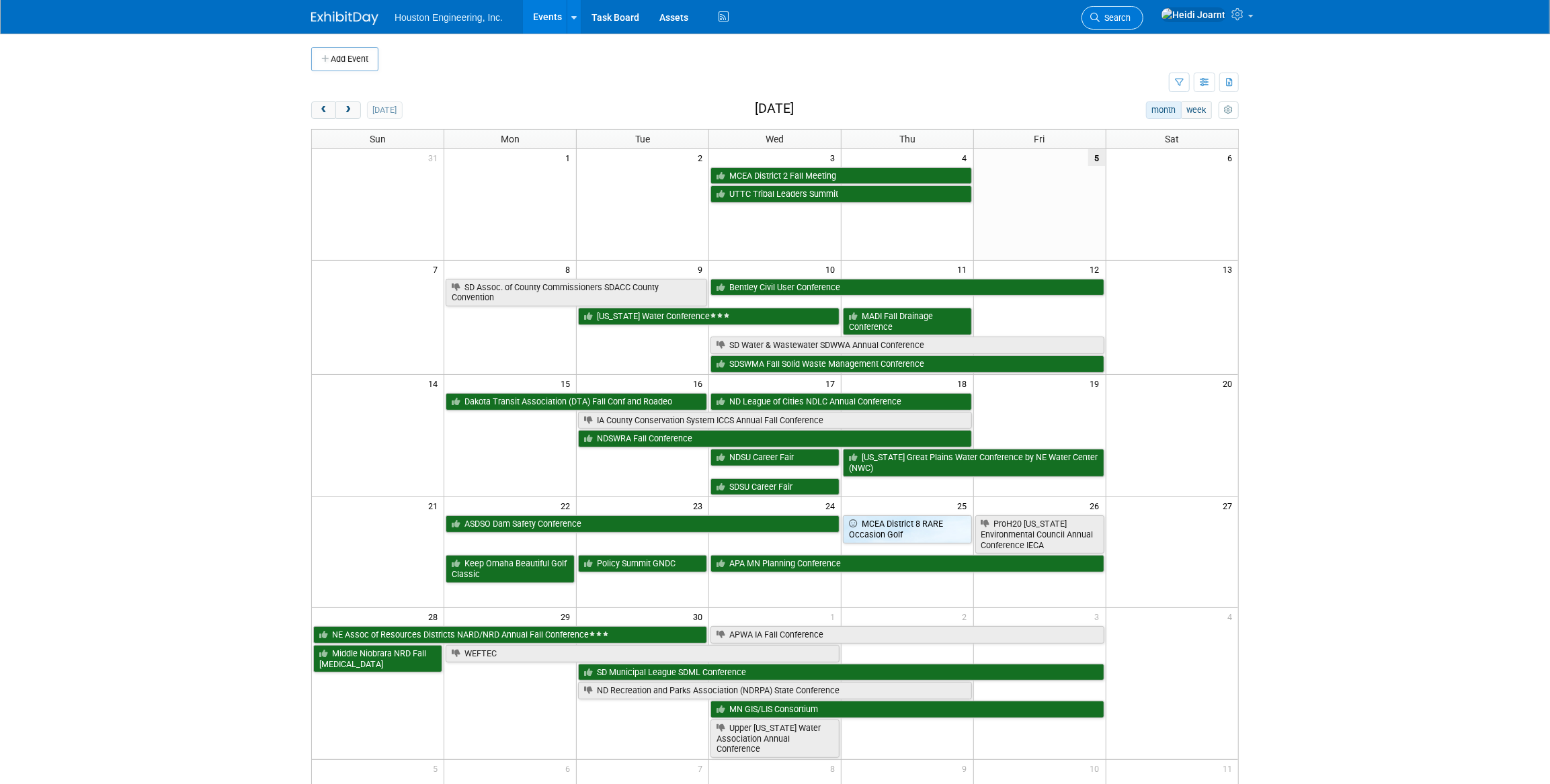
click at [1131, 16] on span "Search" at bounding box center [1115, 17] width 31 height 10
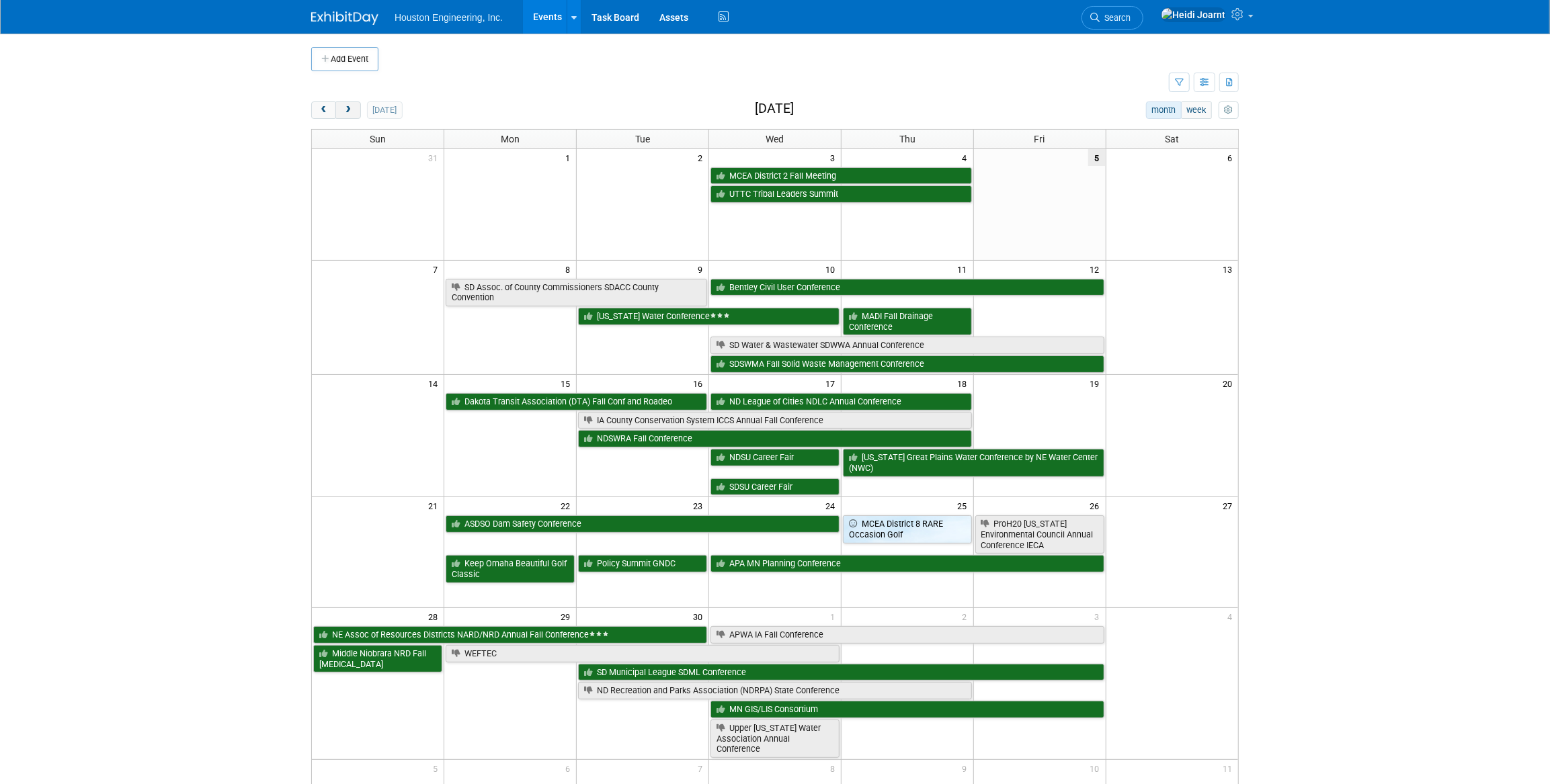
click at [347, 115] on button "next" at bounding box center [348, 110] width 25 height 17
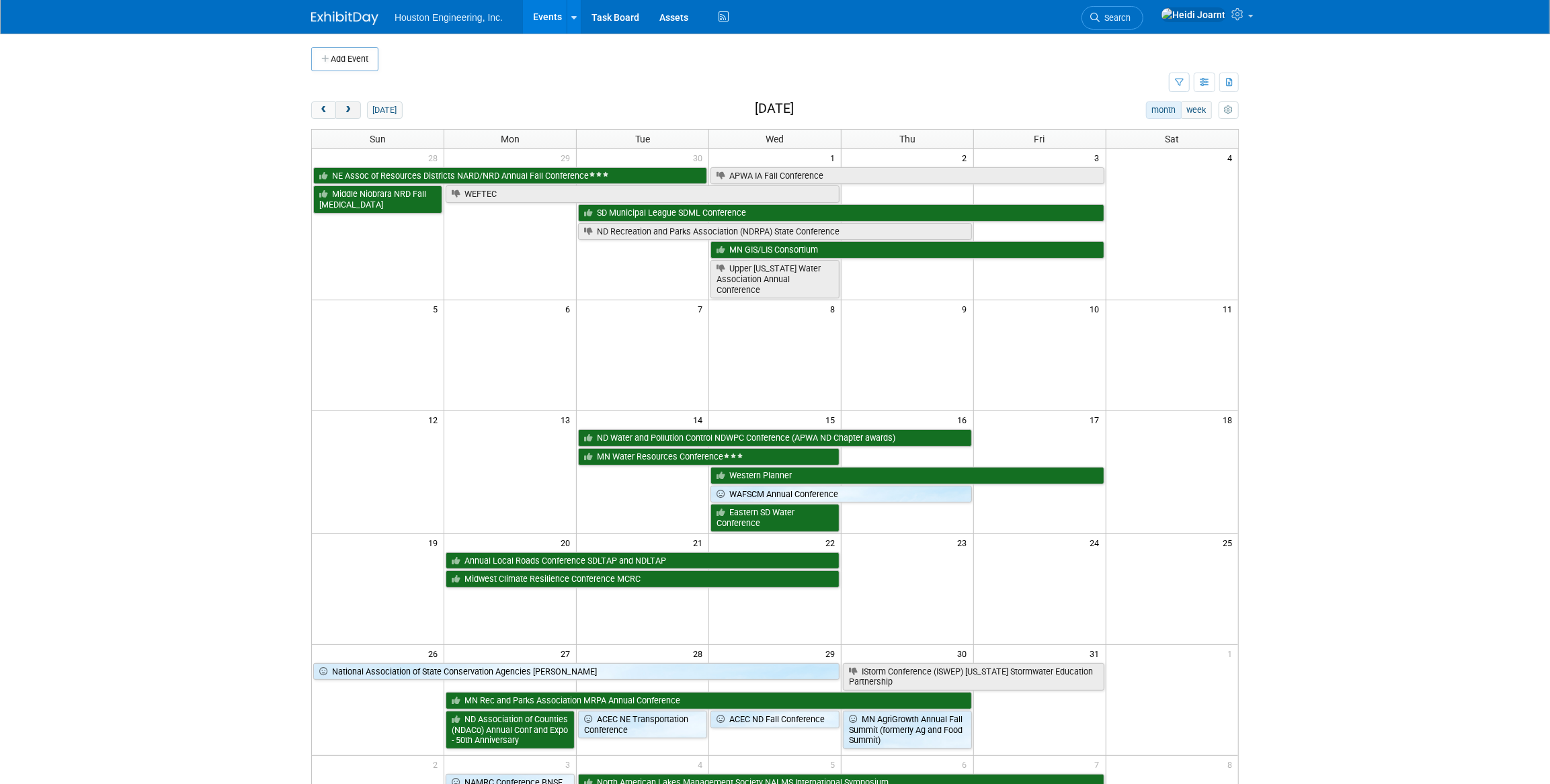
click at [347, 115] on button "next" at bounding box center [348, 110] width 25 height 17
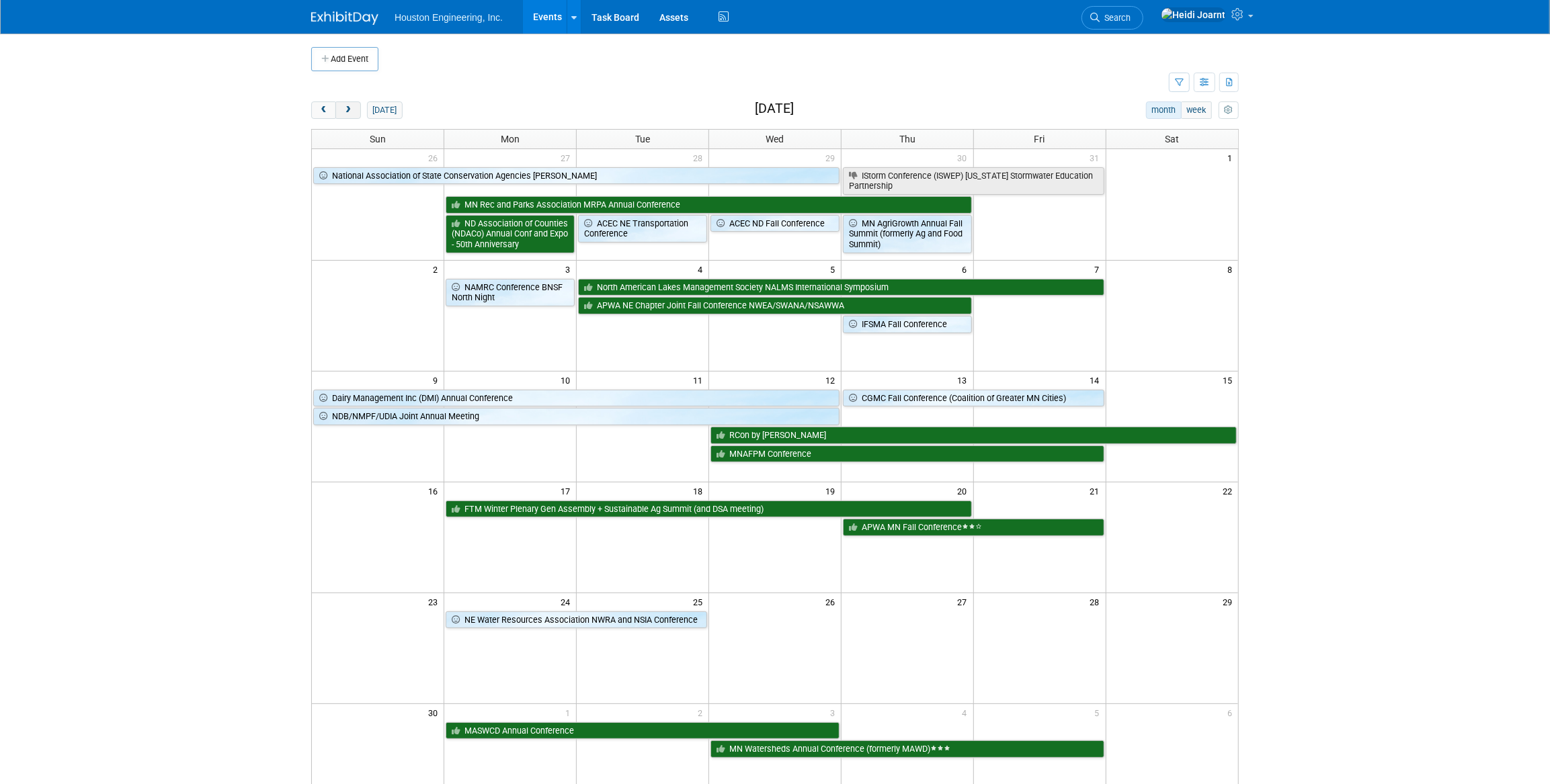
click at [347, 115] on button "next" at bounding box center [348, 110] width 25 height 17
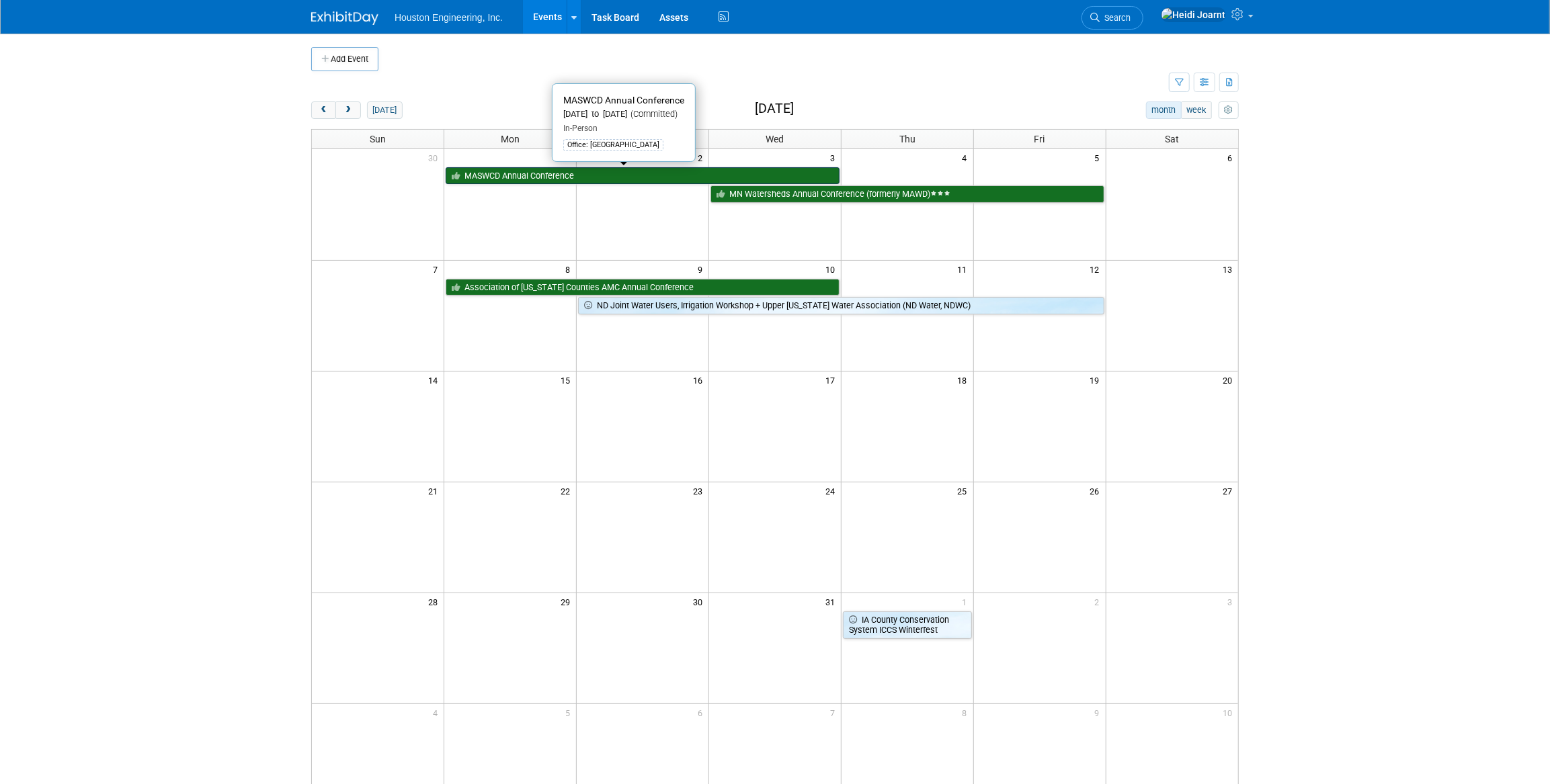
click at [503, 173] on link "MASWCD Annual Conference" at bounding box center [642, 176] width 394 height 17
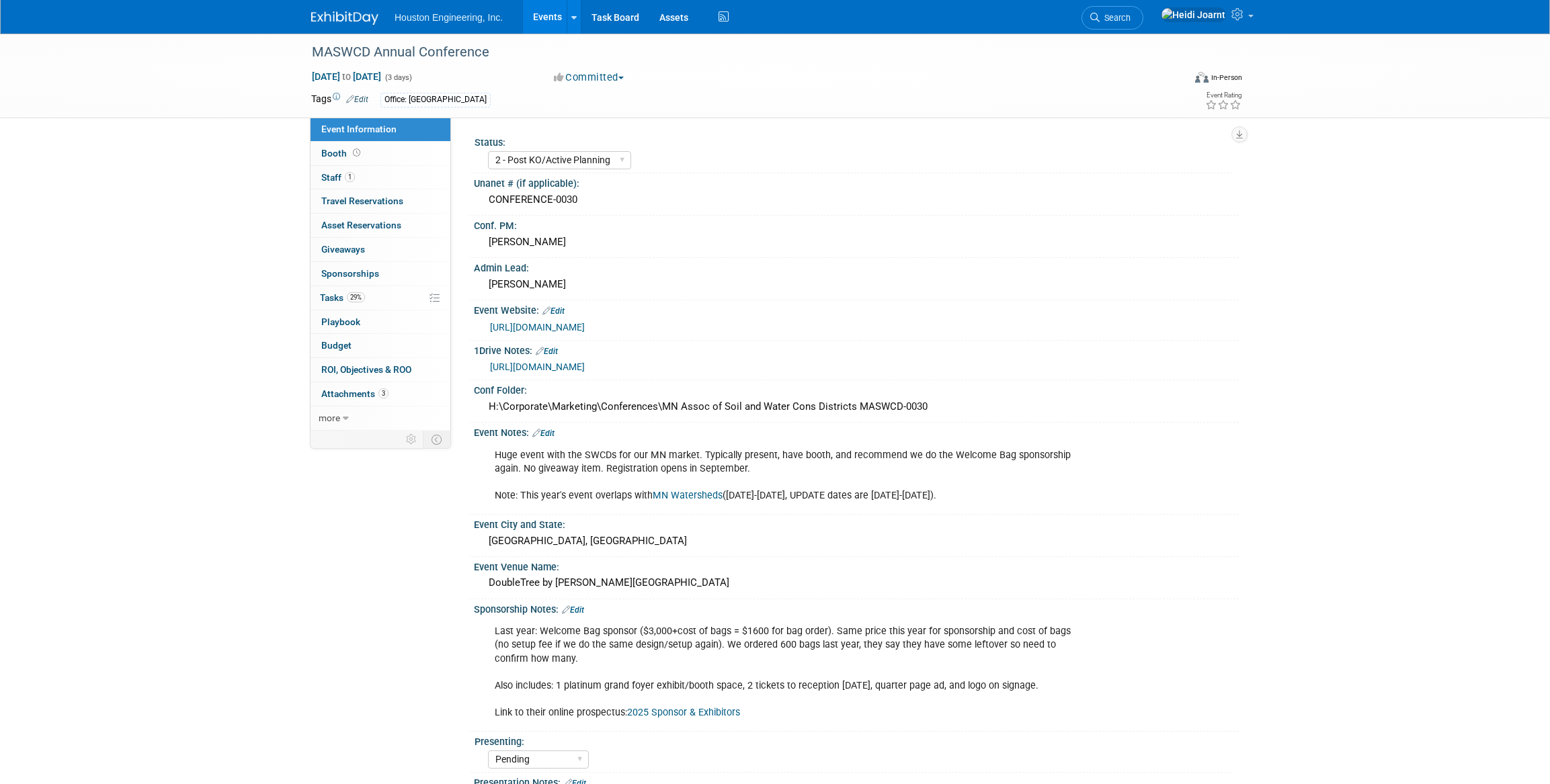
select select "2 - Post KO/Active Planning"
select select "Pending"
select select "Environmental"
click at [571, 327] on link "[URL][DOMAIN_NAME]" at bounding box center [537, 327] width 95 height 11
click at [585, 362] on link "[URL][DOMAIN_NAME]" at bounding box center [537, 367] width 95 height 11
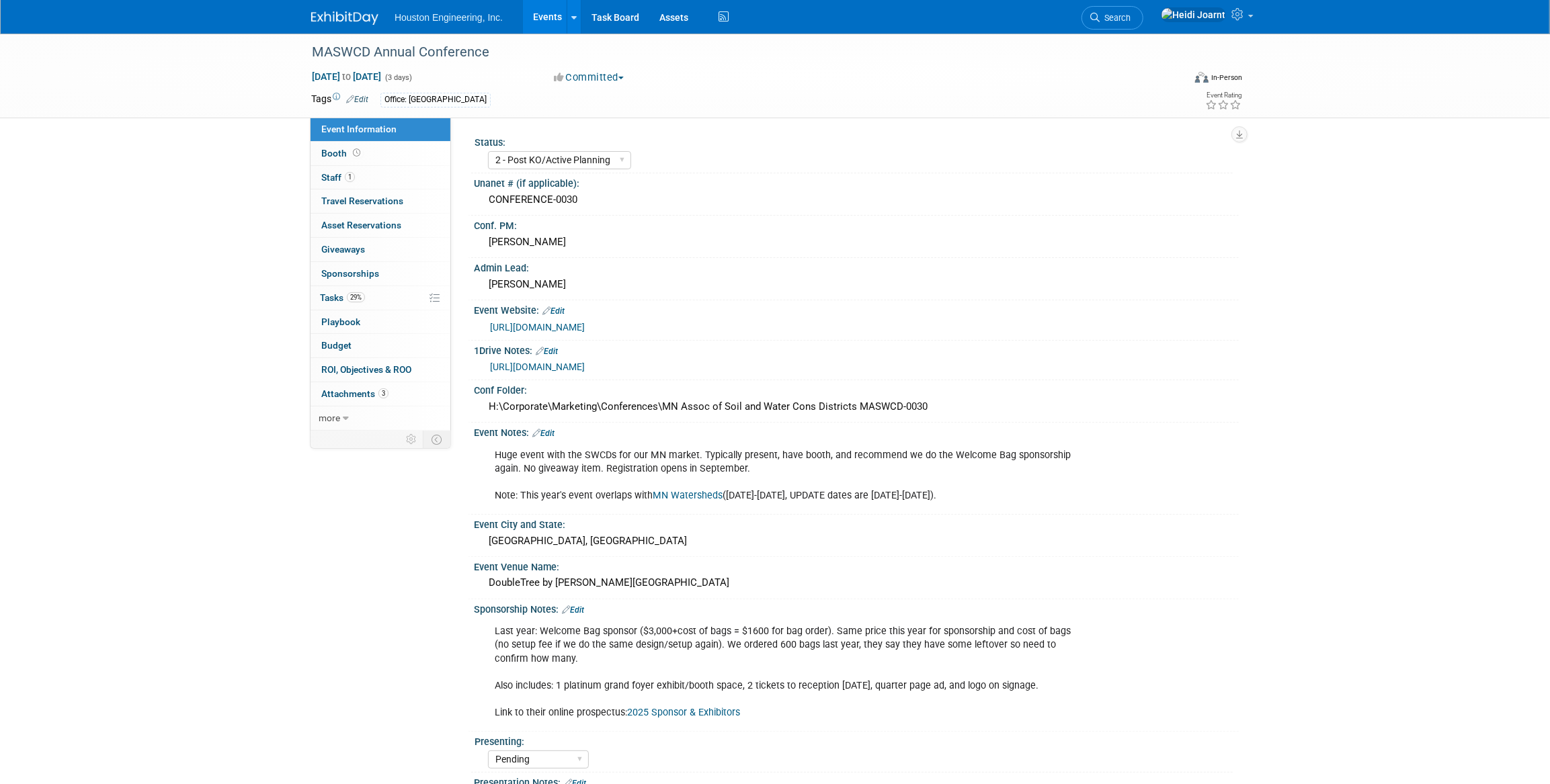
click at [690, 495] on link "MN Watersheds" at bounding box center [688, 495] width 70 height 11
click at [545, 432] on link "Edit" at bounding box center [543, 434] width 22 height 9
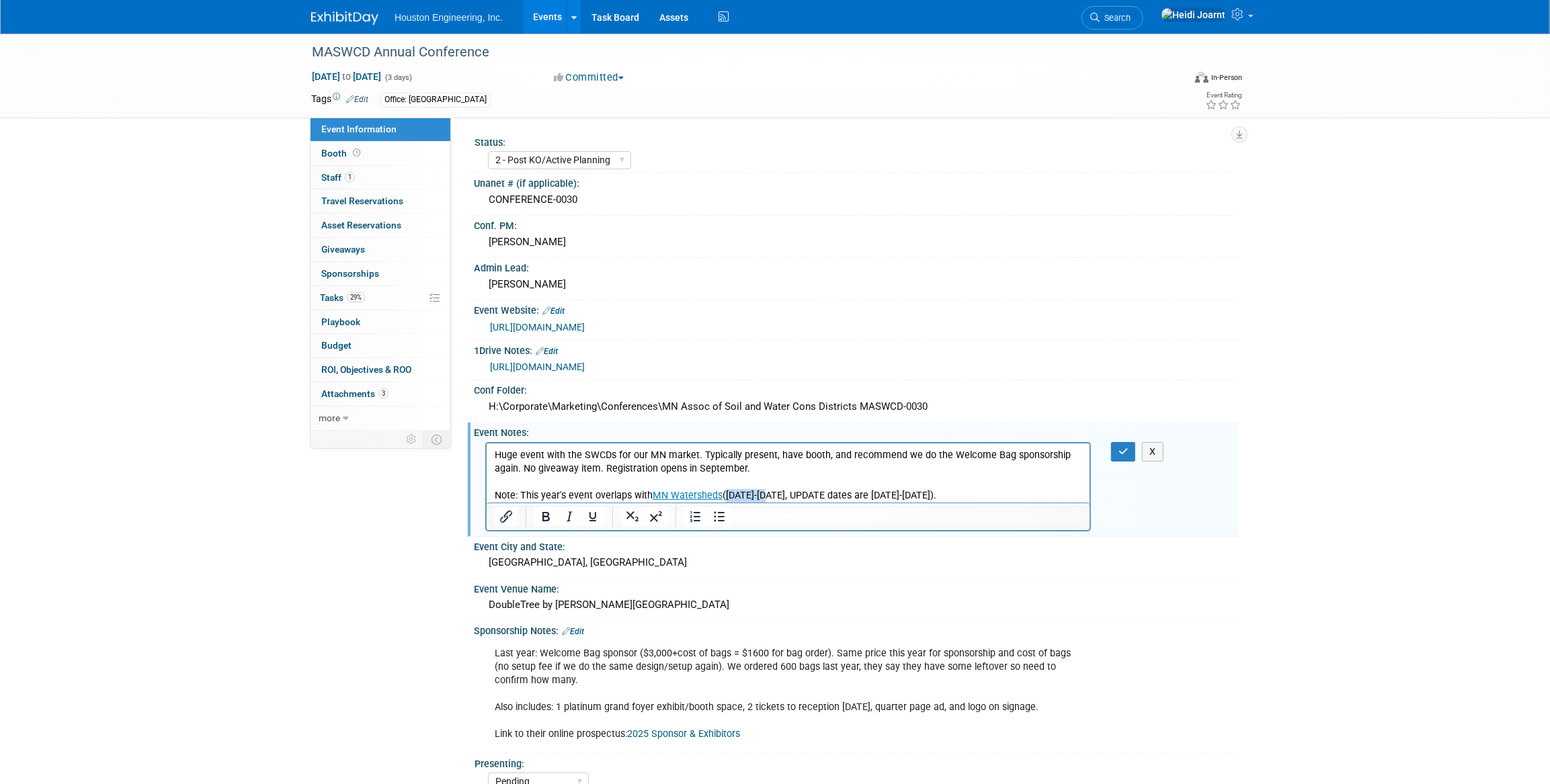
drag, startPoint x: 763, startPoint y: 494, endPoint x: 727, endPoint y: 497, distance: 36.1
click at [727, 497] on p "Huge event with the SWCDs for our MN market. Typically present, have booth, and…" at bounding box center [787, 475] width 587 height 54
drag, startPoint x: 649, startPoint y: 491, endPoint x: 487, endPoint y: 494, distance: 162.0
click at [487, 494] on html "Huge event with the SWCDs for our MN market. Typically present, have booth, and…" at bounding box center [787, 472] width 603 height 59
drag, startPoint x: 519, startPoint y: 493, endPoint x: 643, endPoint y: 495, distance: 124.0
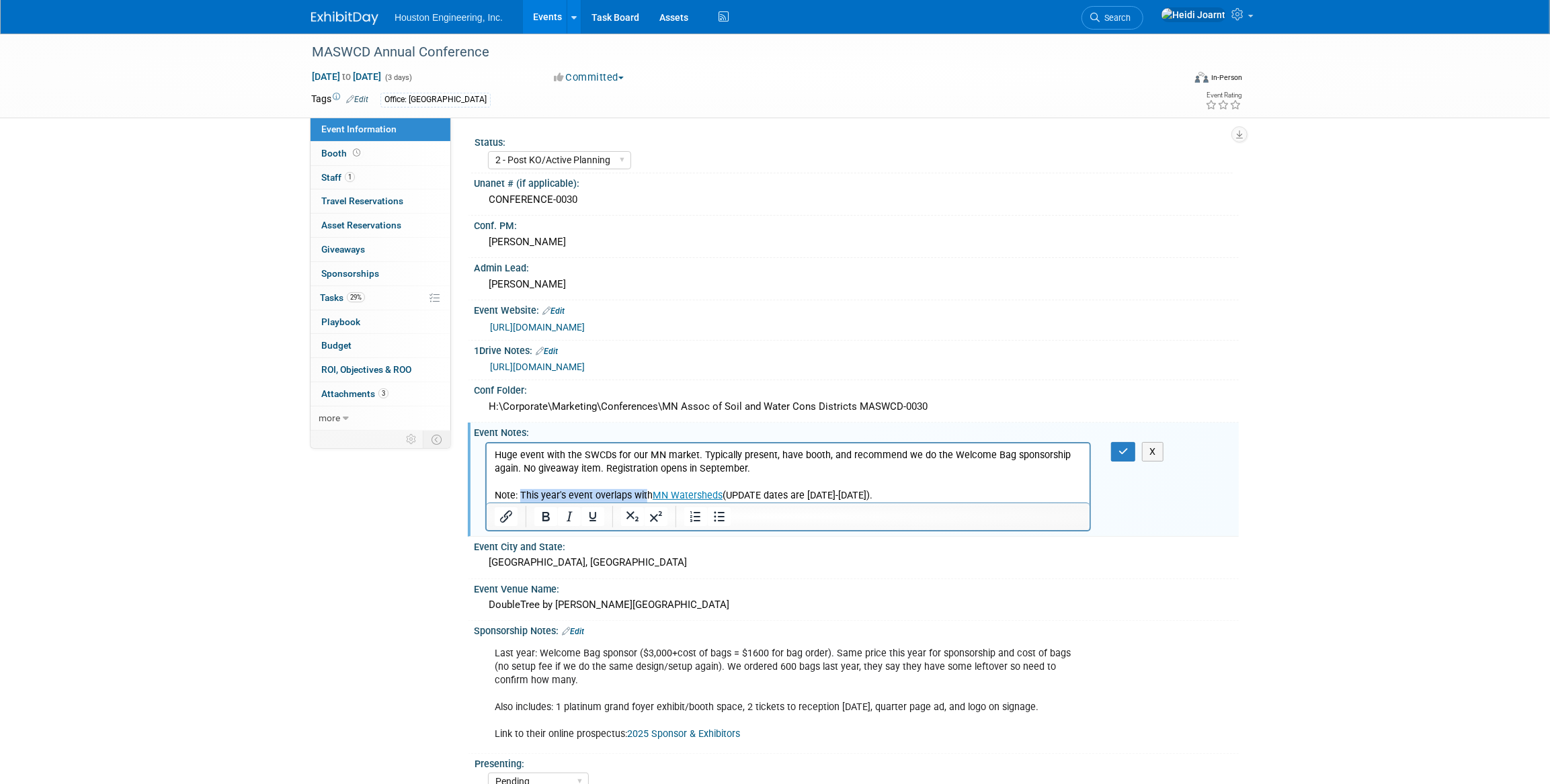
click at [643, 495] on p "Huge event with the SWCDs for our MN market. Typically present, have booth, and…" at bounding box center [787, 475] width 587 height 54
click at [593, 497] on p "Huge event with the SWCDs for our MN market. Typically present, have booth, and…" at bounding box center [787, 475] width 587 height 54
click at [593, 493] on p "Huge event with the SWCDs for our MN market. Typically present, have booth, and…" at bounding box center [787, 475] width 587 height 54
click at [597, 492] on p "Huge event with the SWCDs for our MN market. Typically present, have booth, and…" at bounding box center [787, 475] width 587 height 54
click at [667, 493] on p "Huge event with the SWCDs for our MN market. Typically present, have booth, and…" at bounding box center [787, 475] width 587 height 54
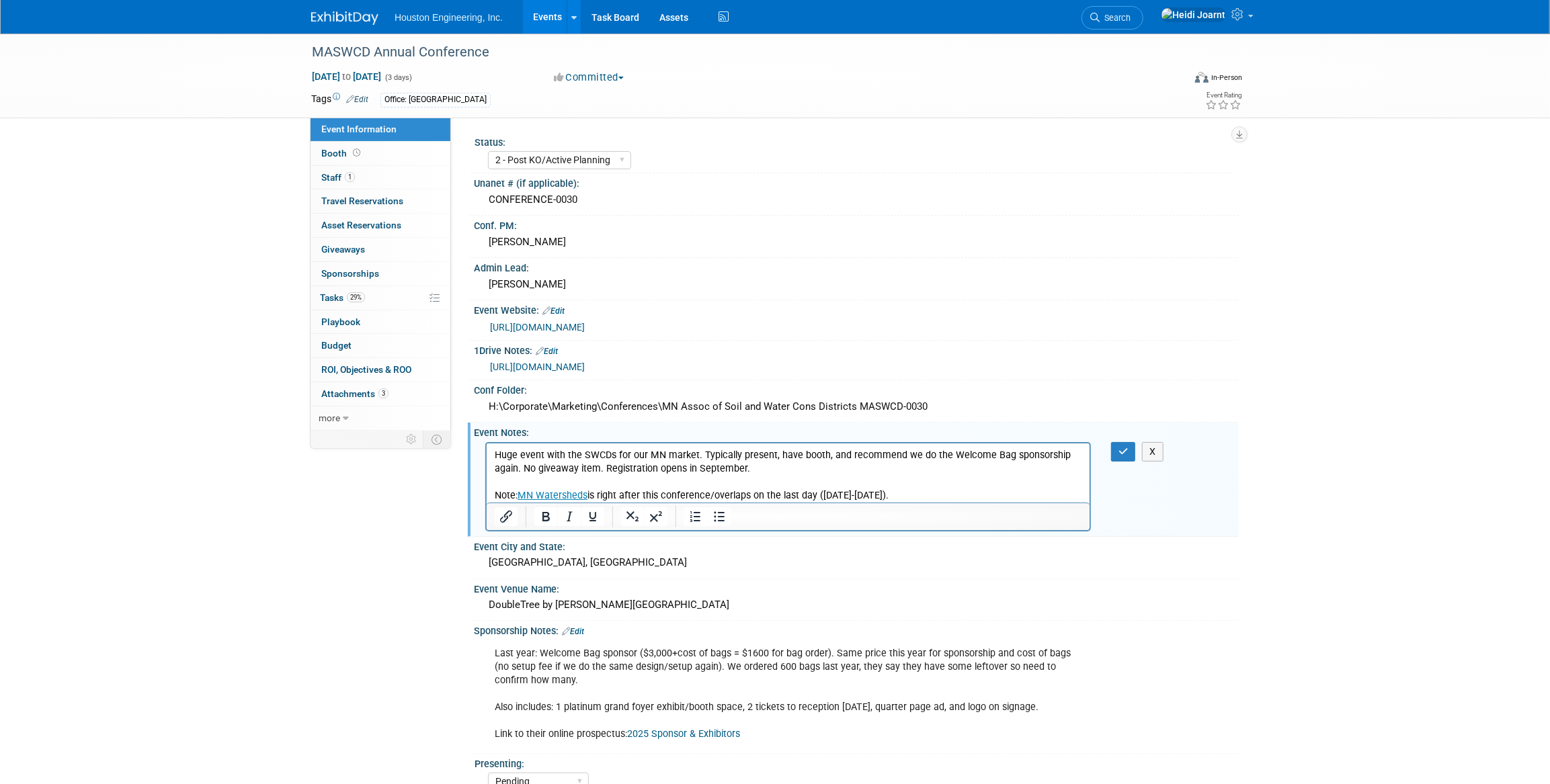
click at [878, 495] on p "Huge event with the SWCDs for our MN market. Typically present, have booth, and…" at bounding box center [787, 475] width 587 height 54
click at [1125, 446] on icon "button" at bounding box center [1123, 451] width 10 height 9
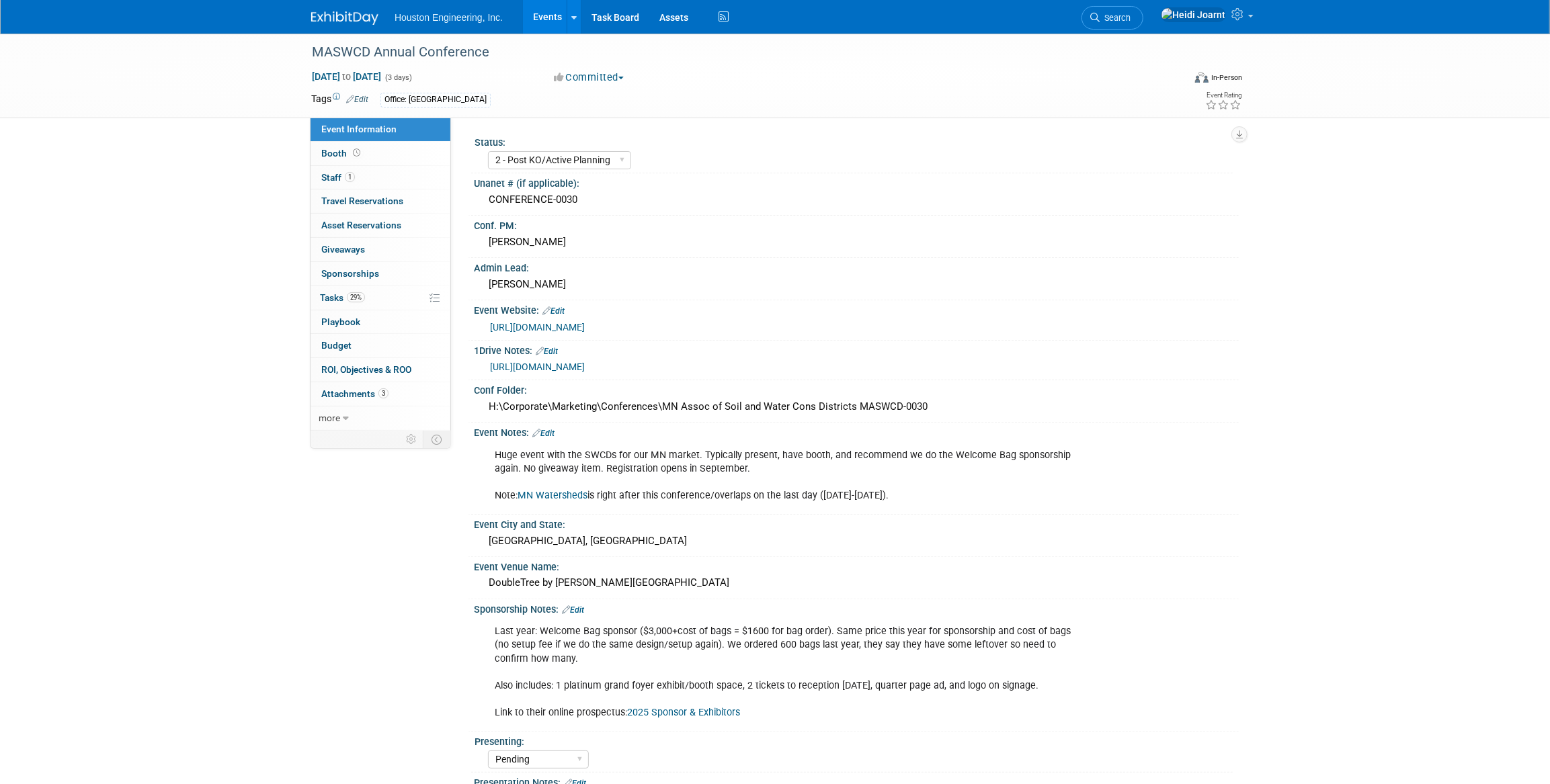
click at [542, 327] on link "https://www.maswcd.info/" at bounding box center [537, 327] width 95 height 11
click at [551, 432] on link "Edit" at bounding box center [543, 434] width 22 height 9
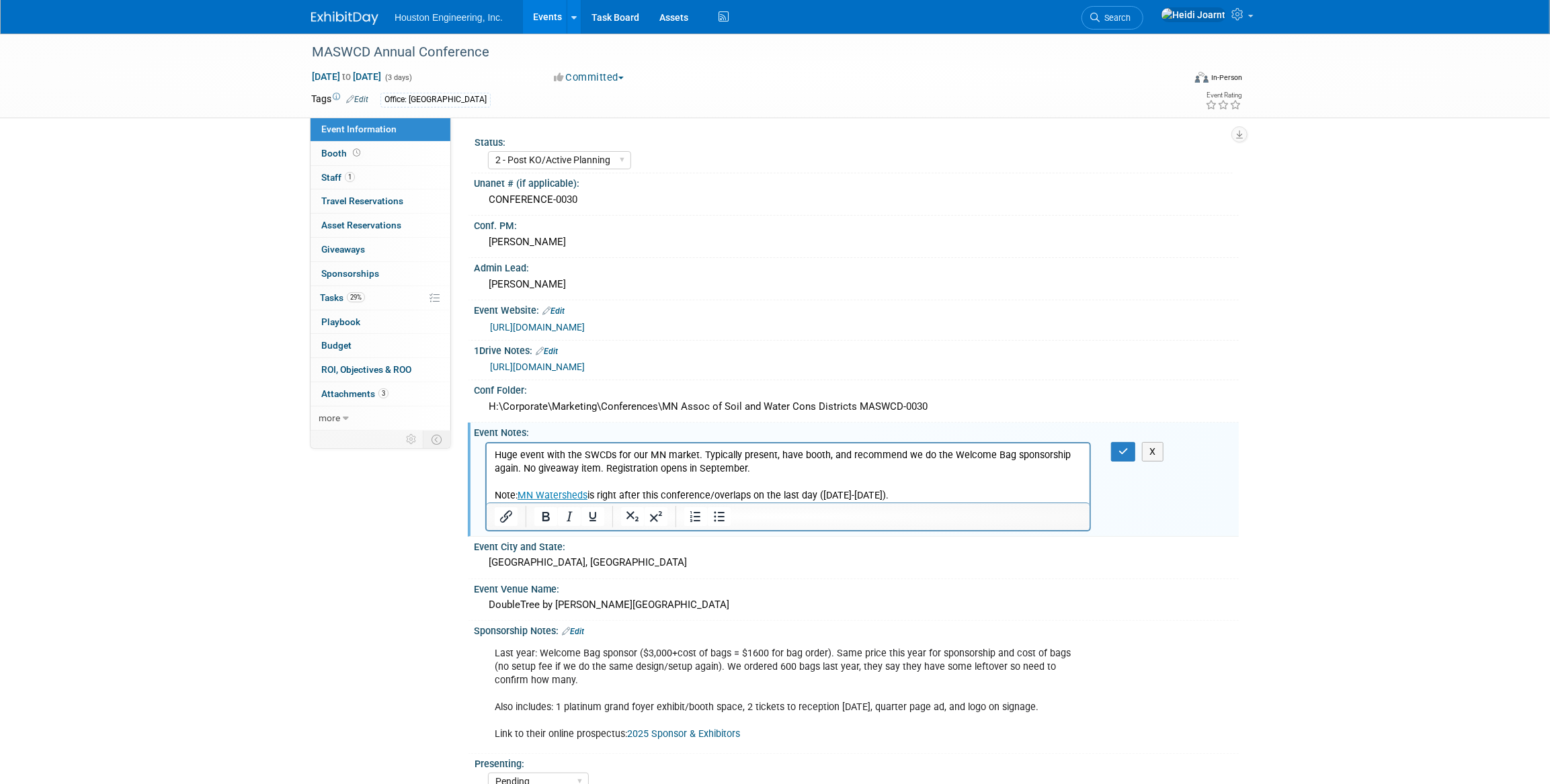
click at [752, 469] on p "Huge event with the SWCDs for our MN market. Typically present, have booth, and…" at bounding box center [787, 475] width 587 height 54
click at [691, 470] on p "Huge event with the SWCDs for our MN market. Typically present, have booth, and…" at bounding box center [787, 475] width 587 height 54
click at [754, 465] on p "Huge event with the SWCDs for our MN market. Typically present, have booth, and…" at bounding box center [787, 475] width 587 height 54
click at [1122, 448] on icon "button" at bounding box center [1123, 451] width 10 height 9
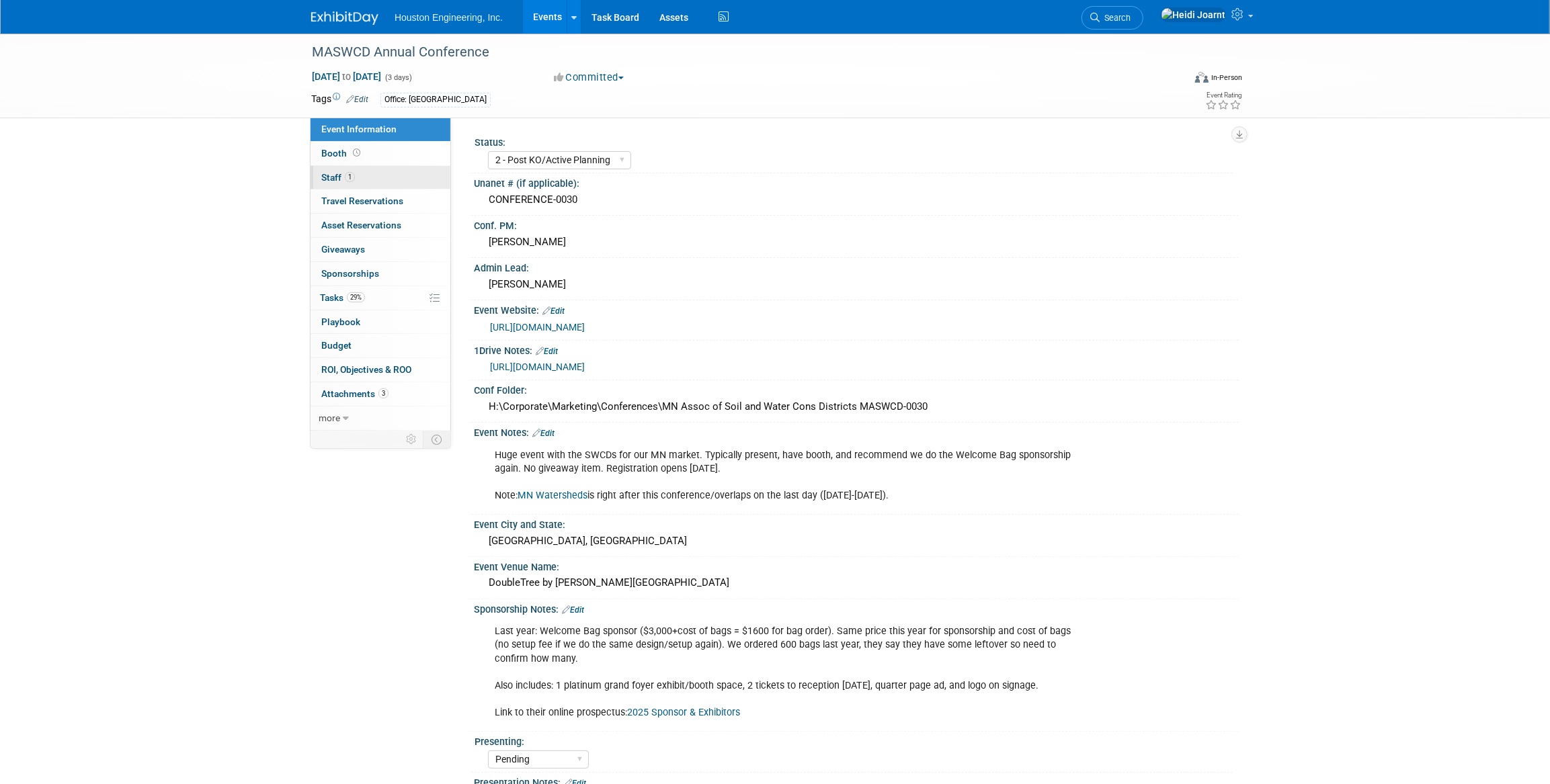
click at [361, 180] on link "1 Staff 1" at bounding box center [381, 178] width 140 height 24
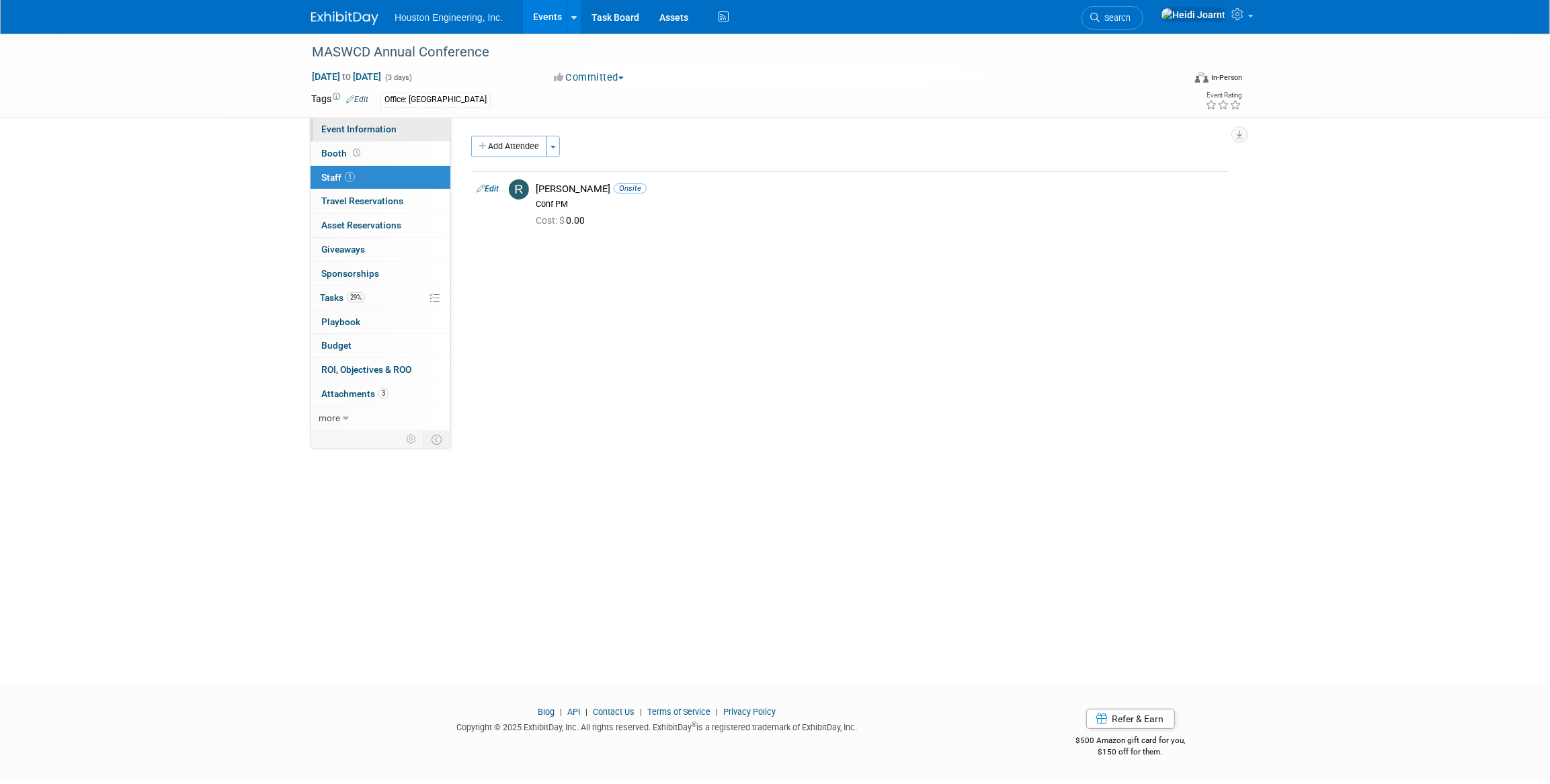
click at [377, 130] on span "Event Information" at bounding box center [359, 129] width 75 height 11
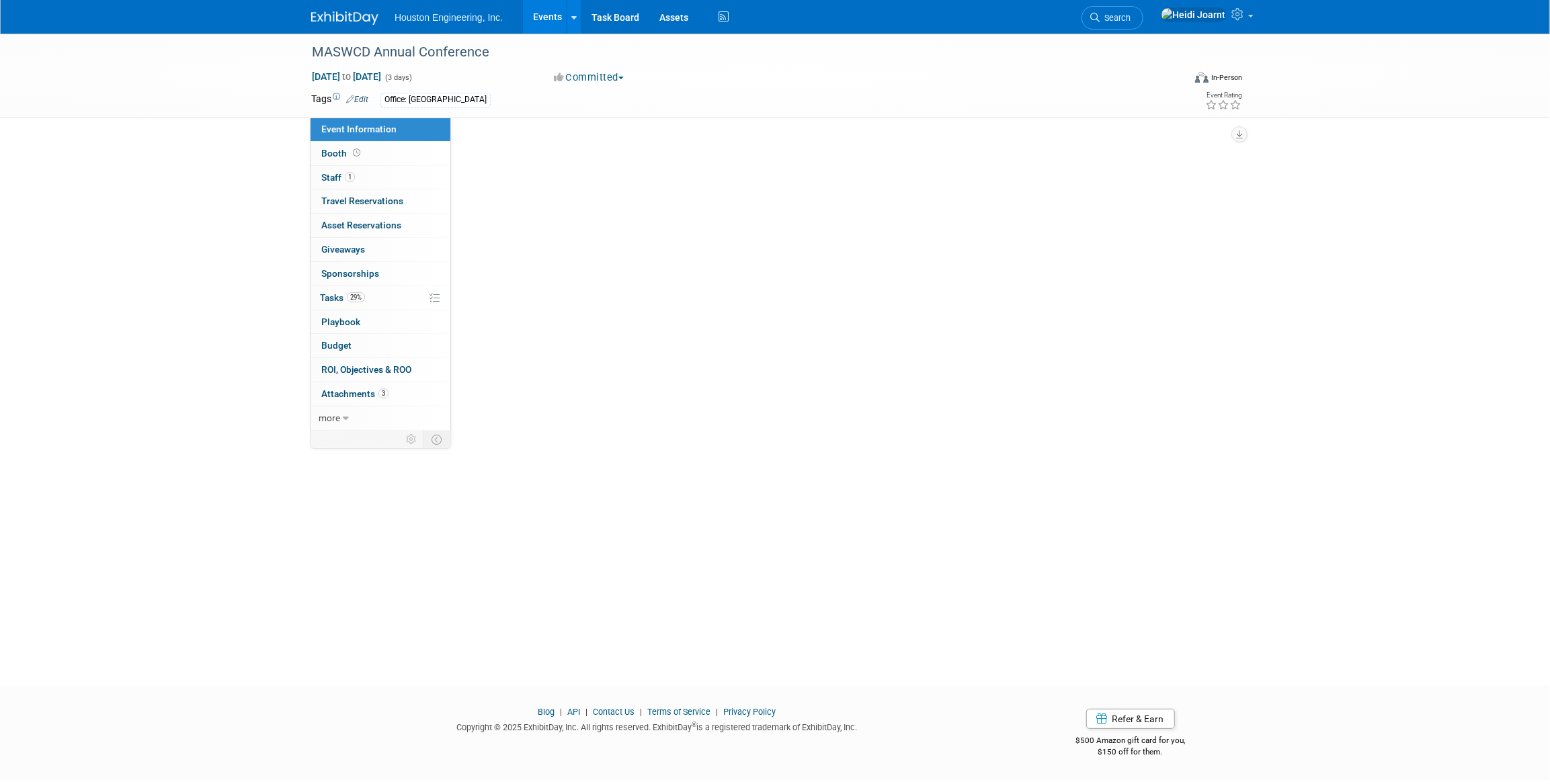
select select "2 - Post KO/Active Planning"
select select "Pending"
select select "Environmental"
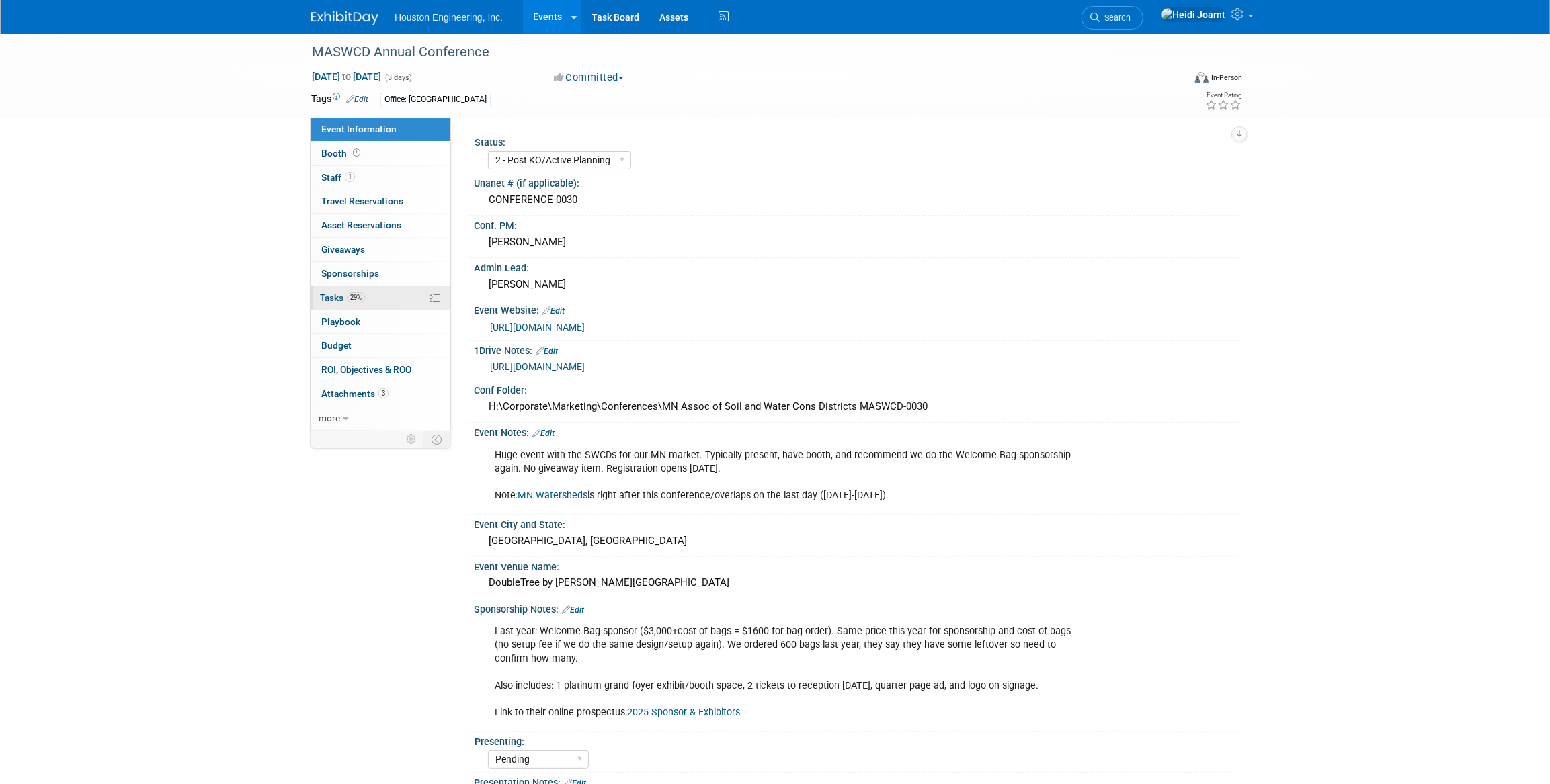
click at [381, 295] on link "29% Tasks 29%" at bounding box center [381, 298] width 140 height 24
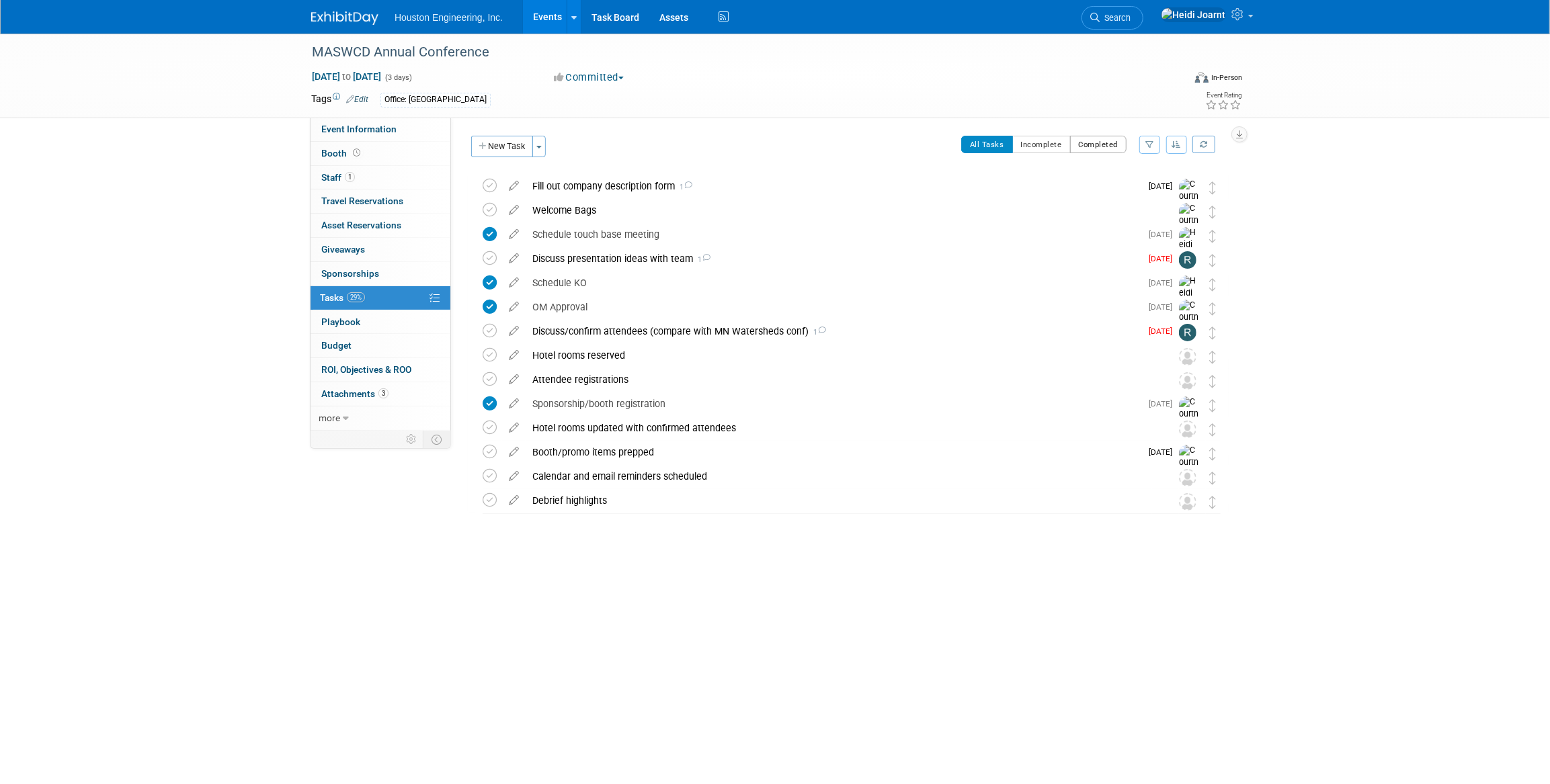
click at [1093, 143] on button "Completed" at bounding box center [1099, 145] width 57 height 17
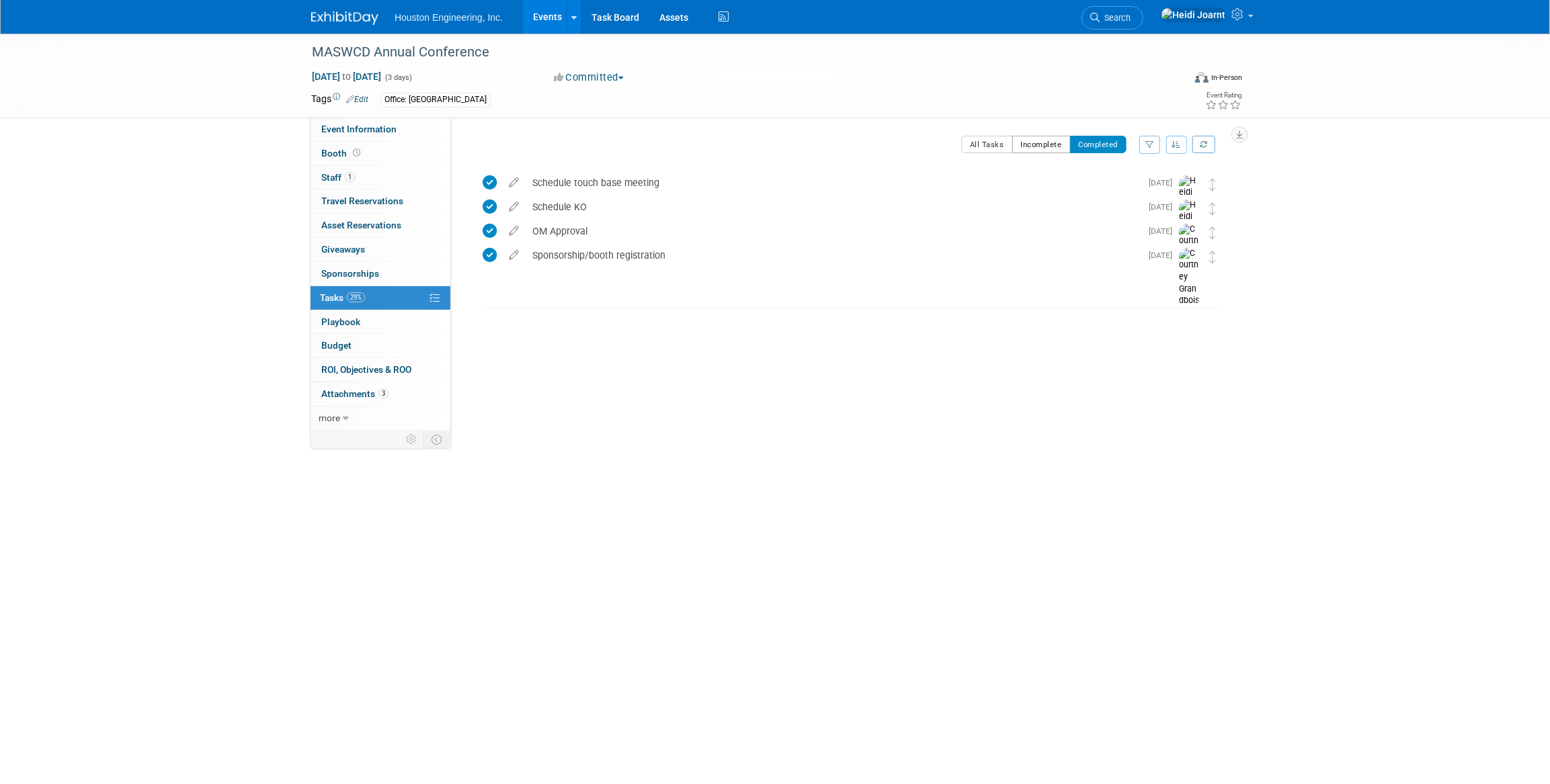
click at [1024, 141] on button "Incomplete" at bounding box center [1041, 145] width 59 height 17
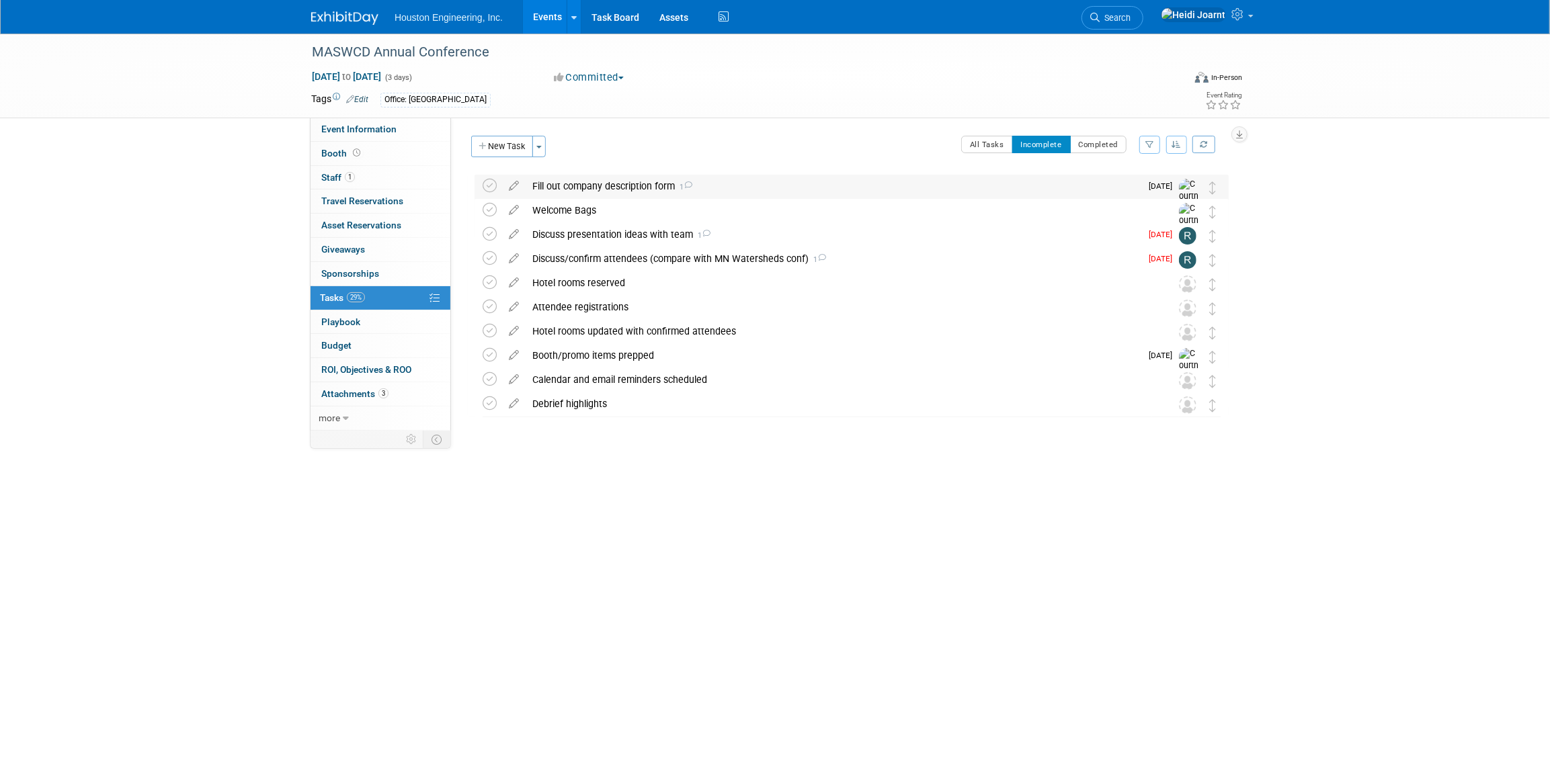
click at [727, 182] on div "Fill out company description form 1" at bounding box center [833, 186] width 615 height 23
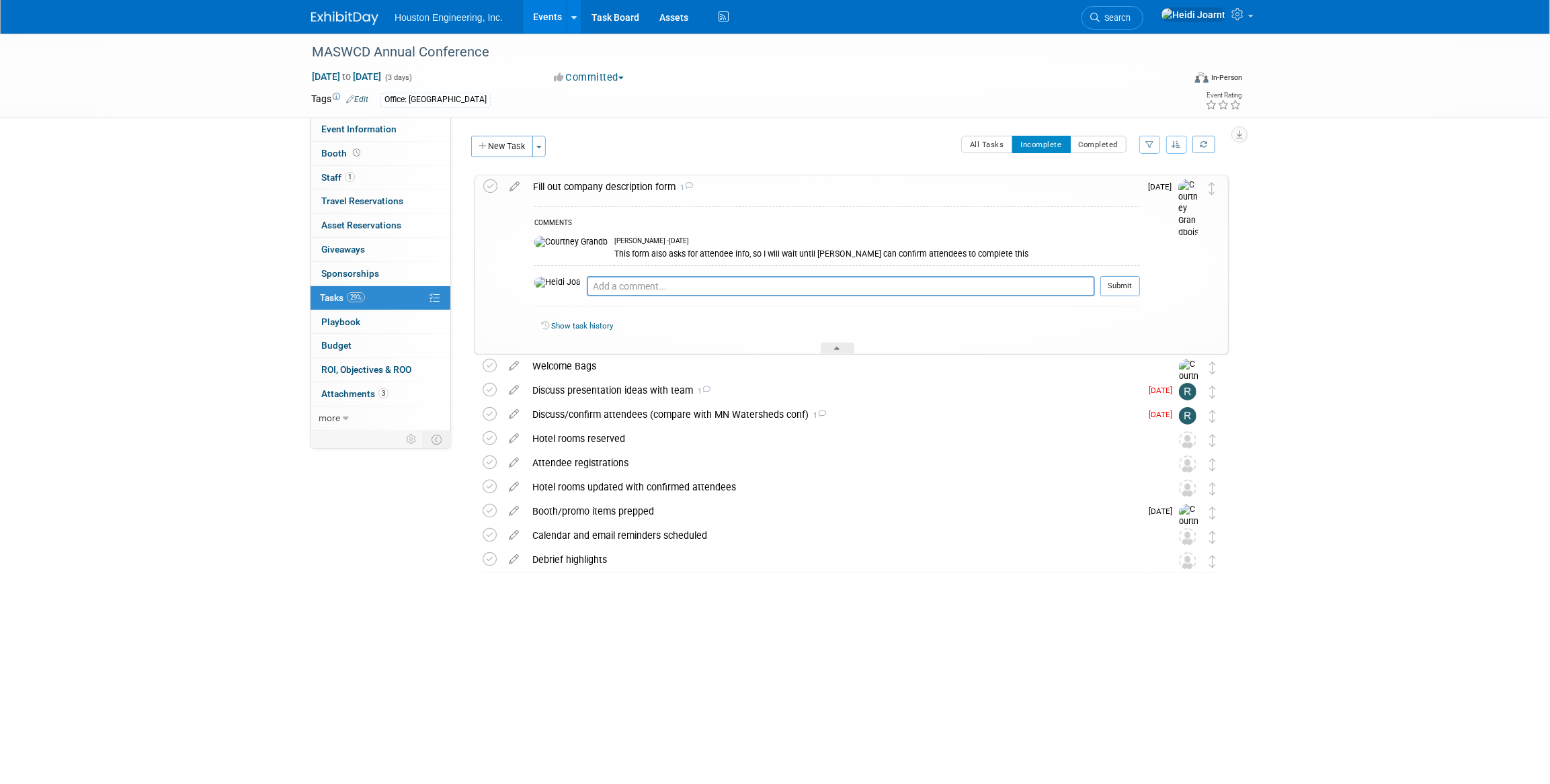
click at [781, 183] on div "Fill out company description form 1" at bounding box center [833, 187] width 614 height 23
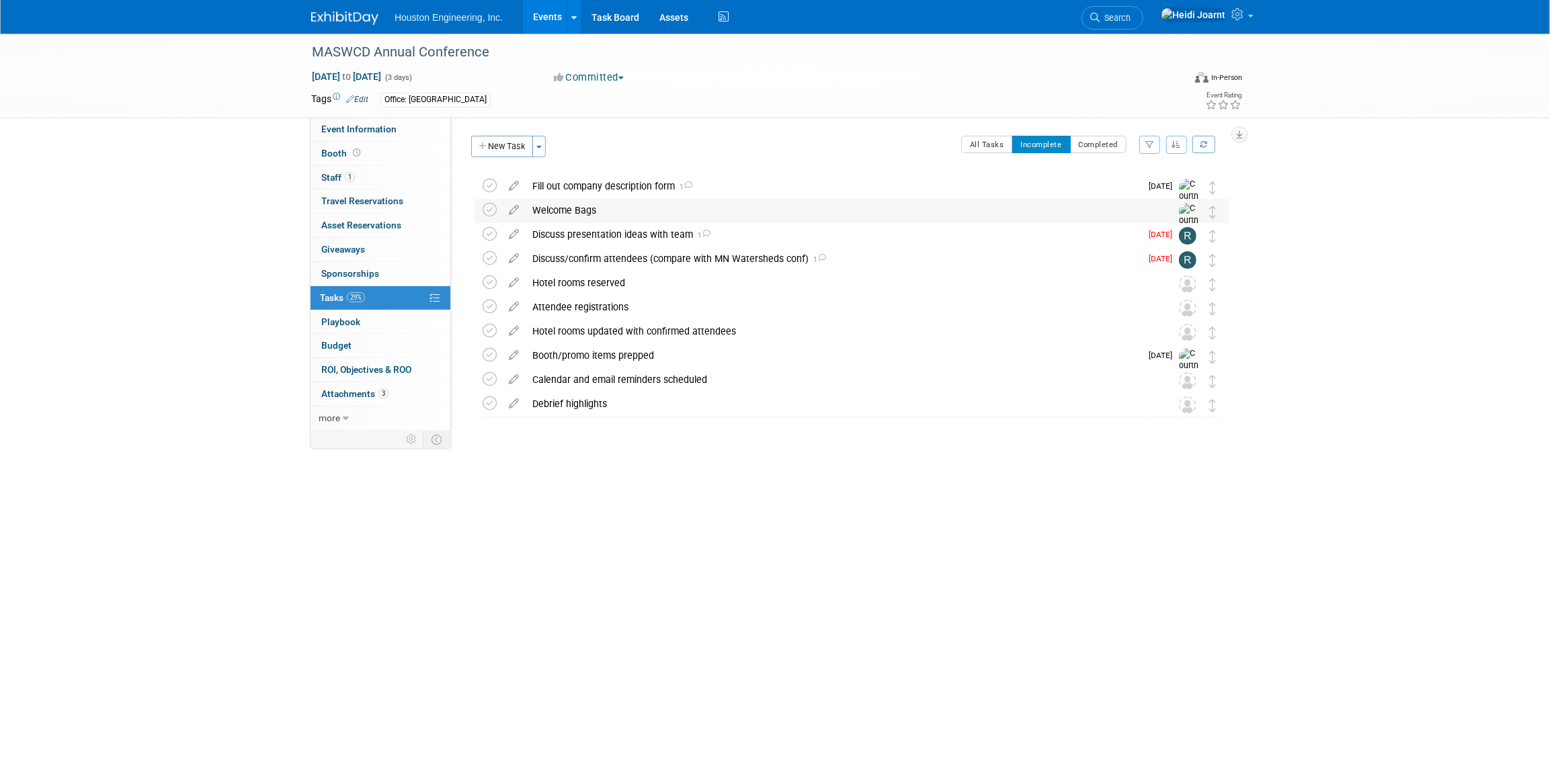
click at [780, 208] on div "Welcome Bags" at bounding box center [838, 210] width 626 height 23
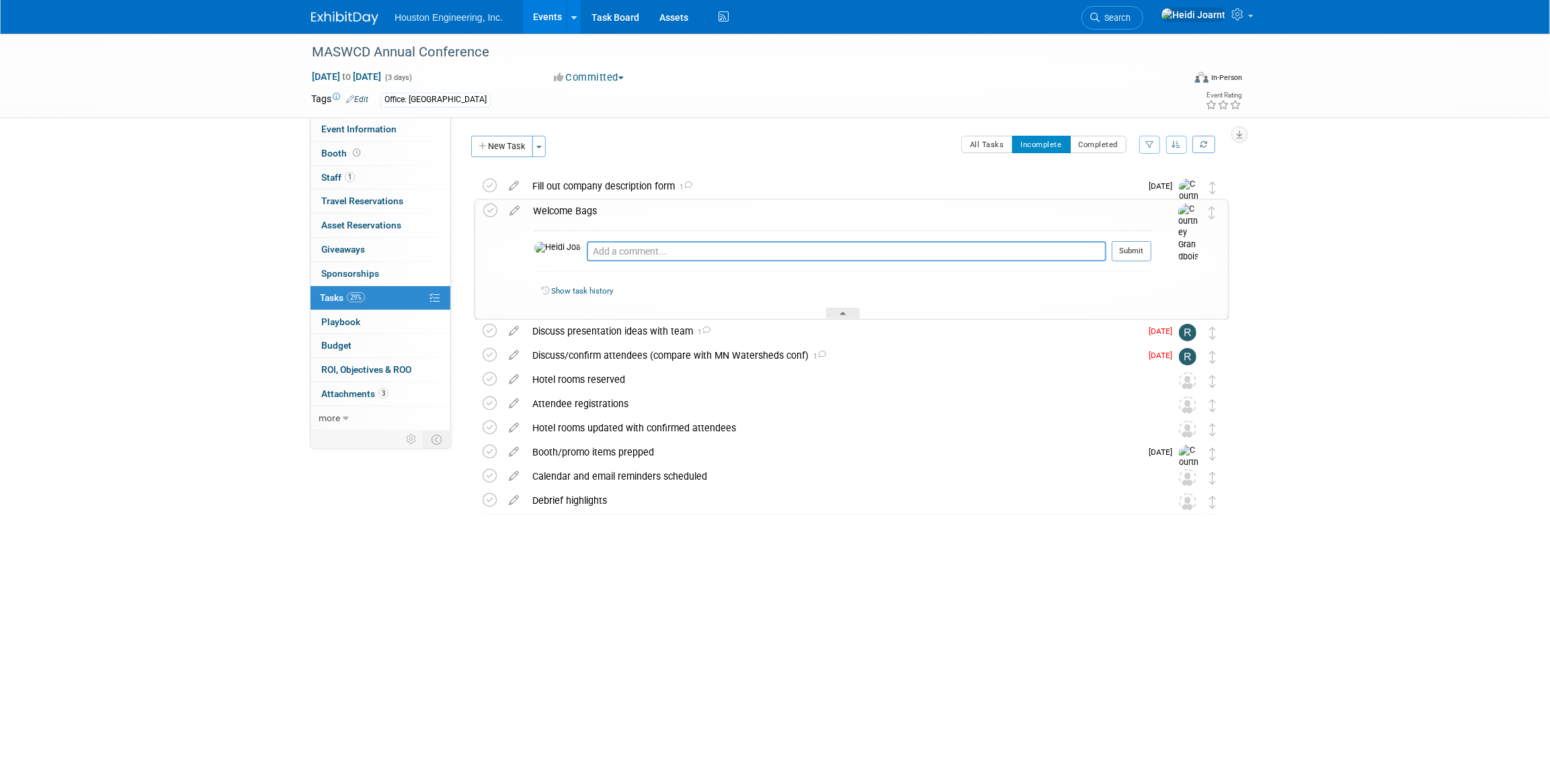
click at [760, 213] on div "Welcome Bags" at bounding box center [838, 211] width 625 height 23
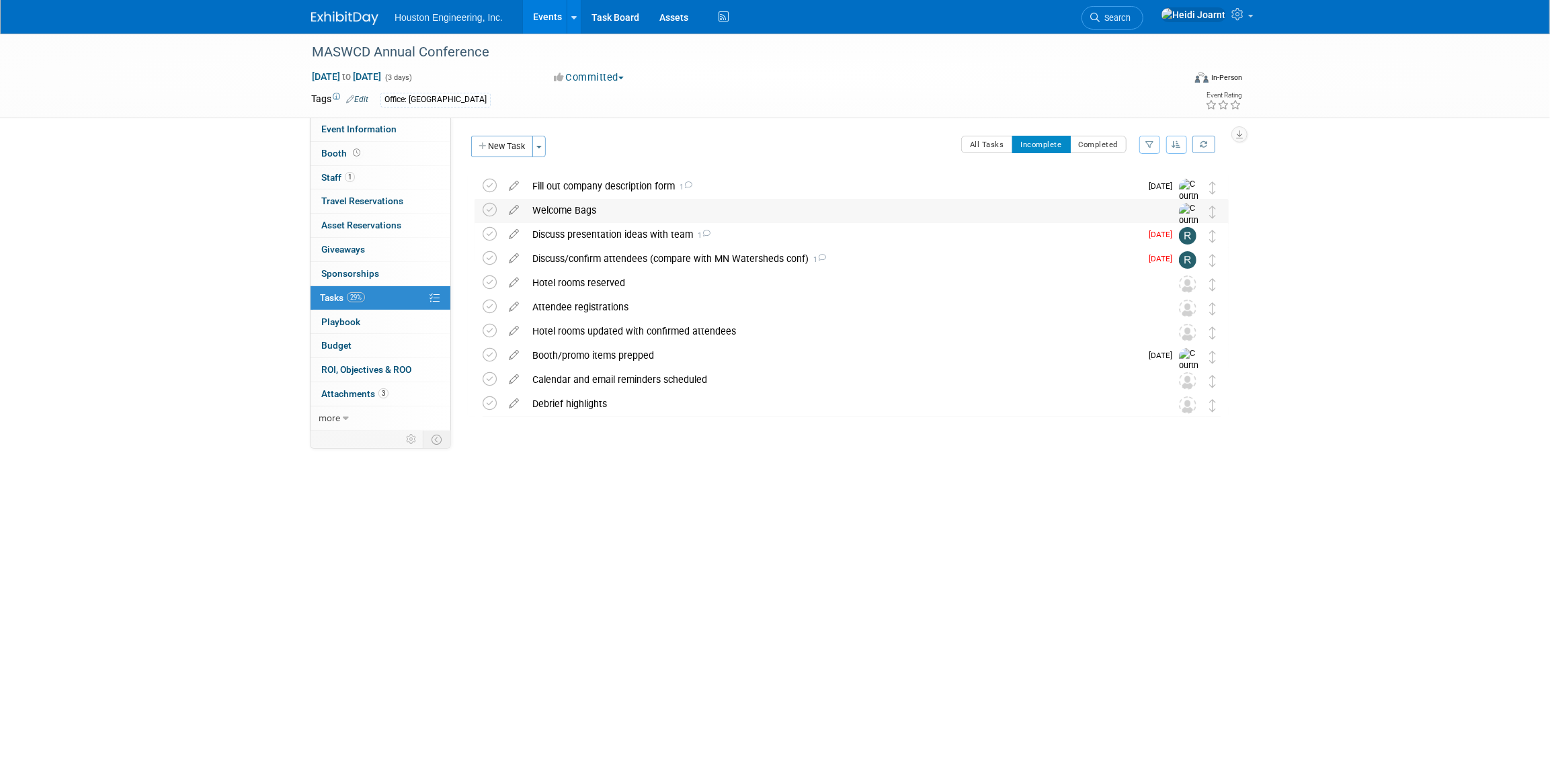
click at [760, 213] on div "Welcome Bags" at bounding box center [838, 210] width 626 height 23
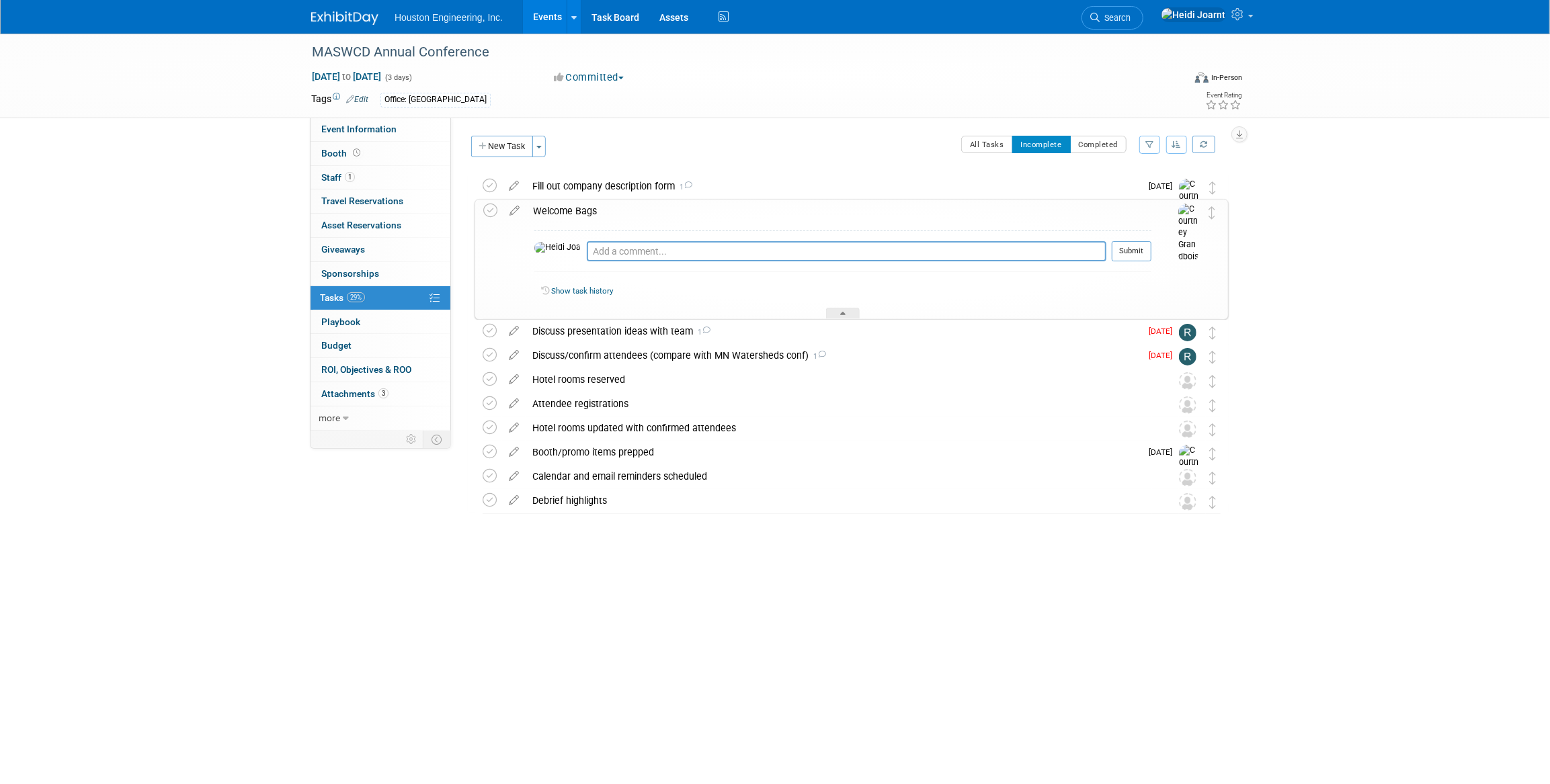
click at [726, 209] on div "Welcome Bags" at bounding box center [838, 211] width 625 height 23
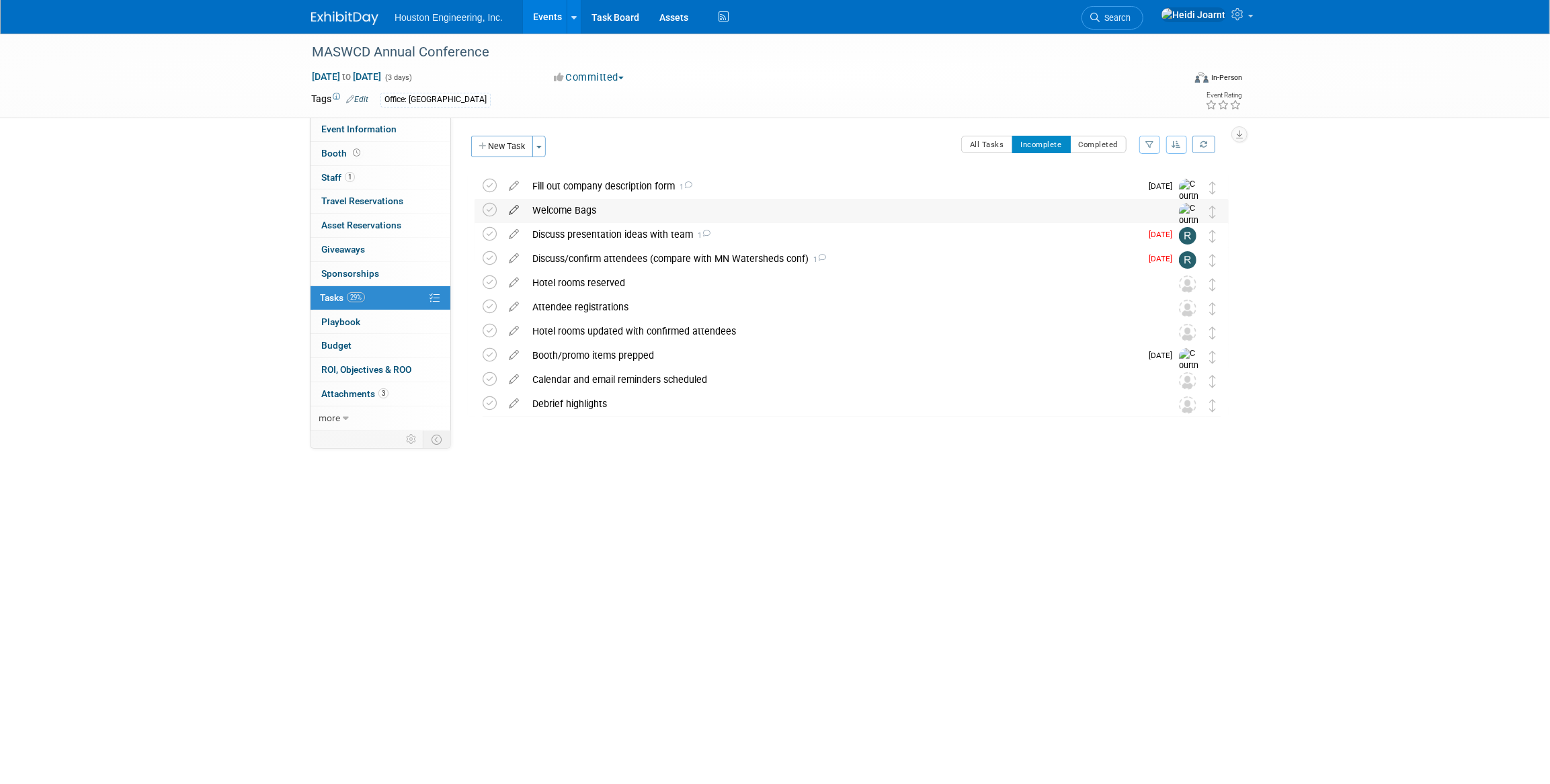
click at [511, 210] on icon at bounding box center [513, 207] width 24 height 17
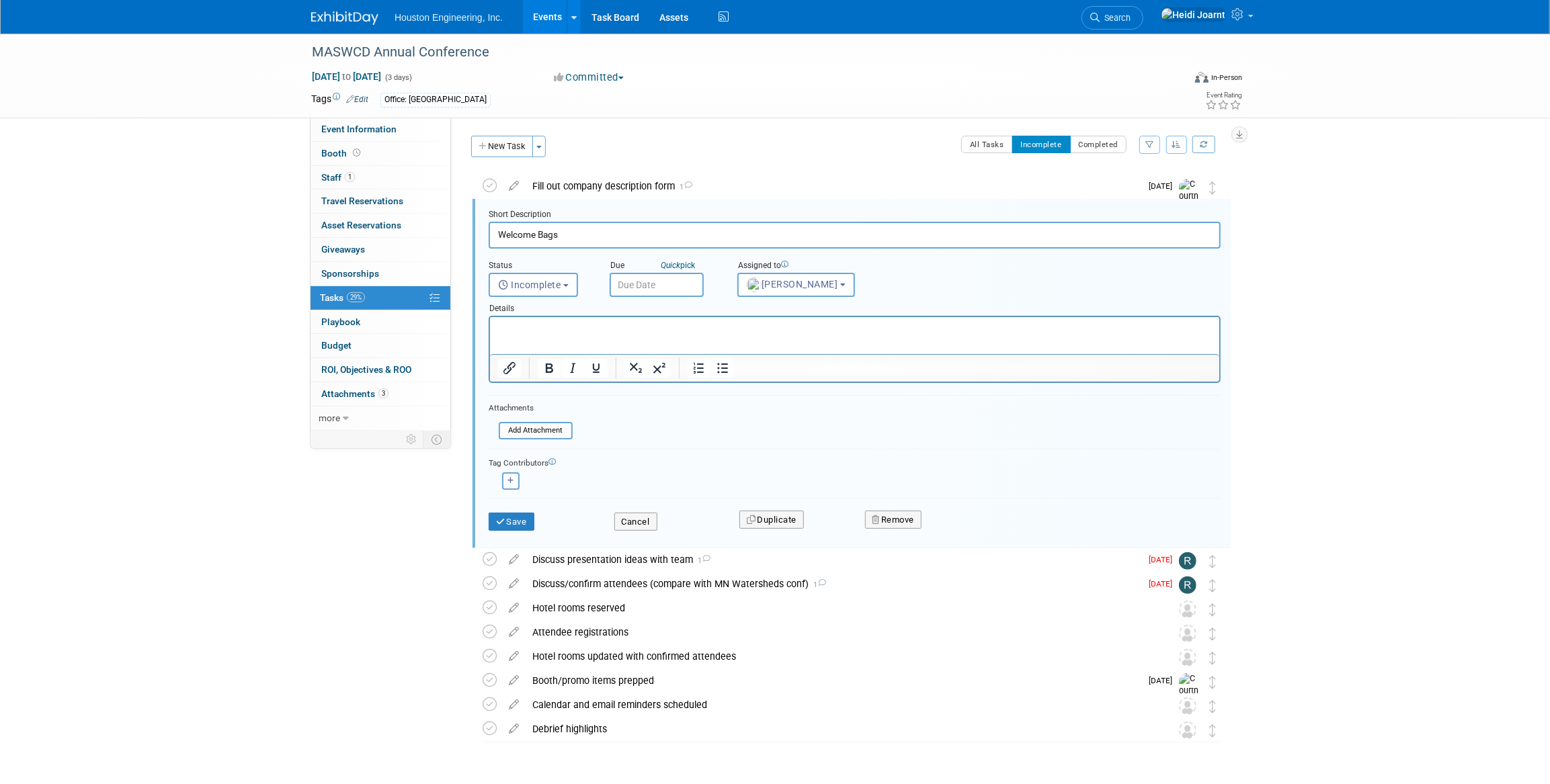
scroll to position [1, 0]
click at [638, 524] on button "Cancel" at bounding box center [636, 520] width 43 height 19
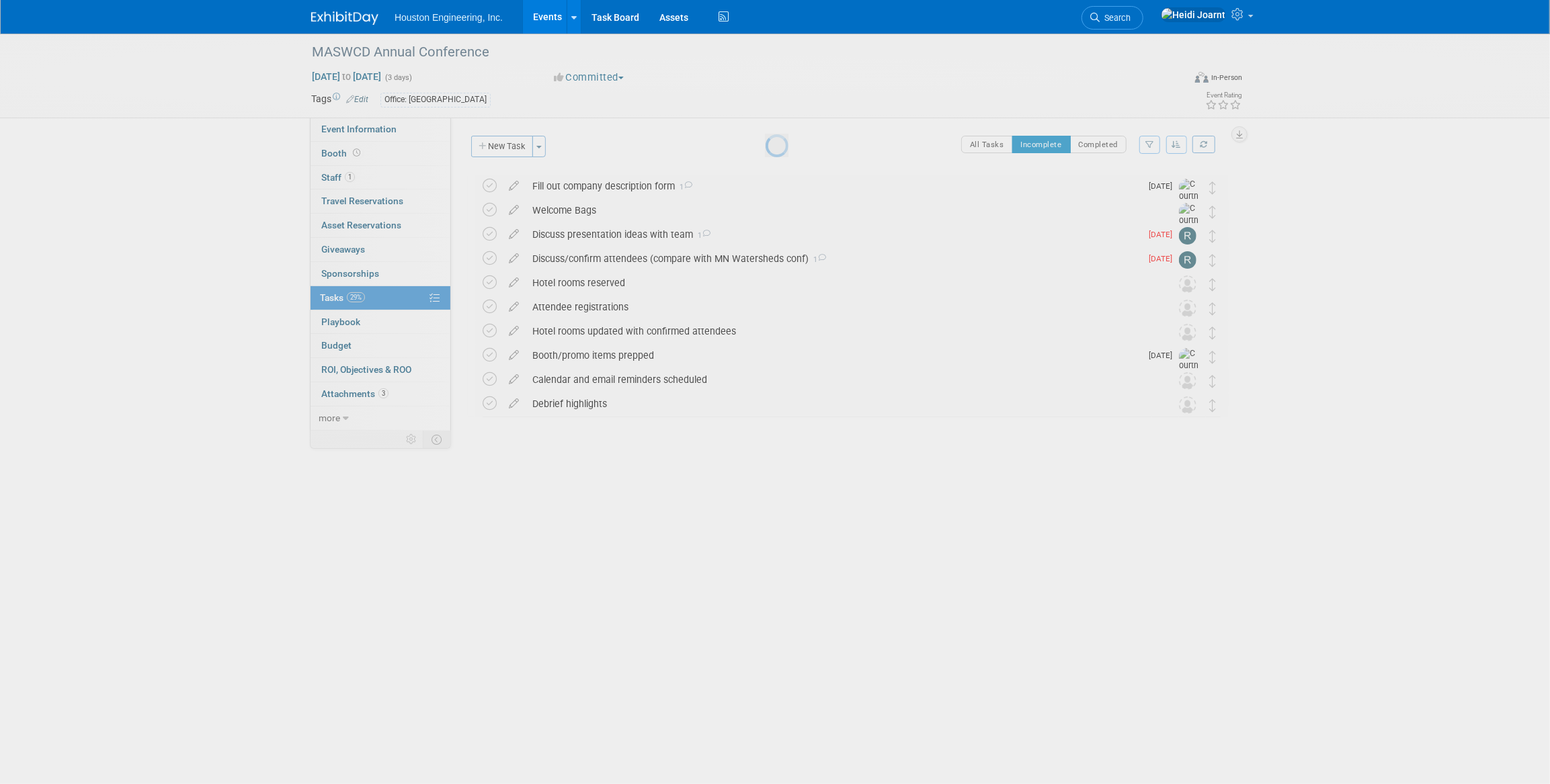
scroll to position [0, 0]
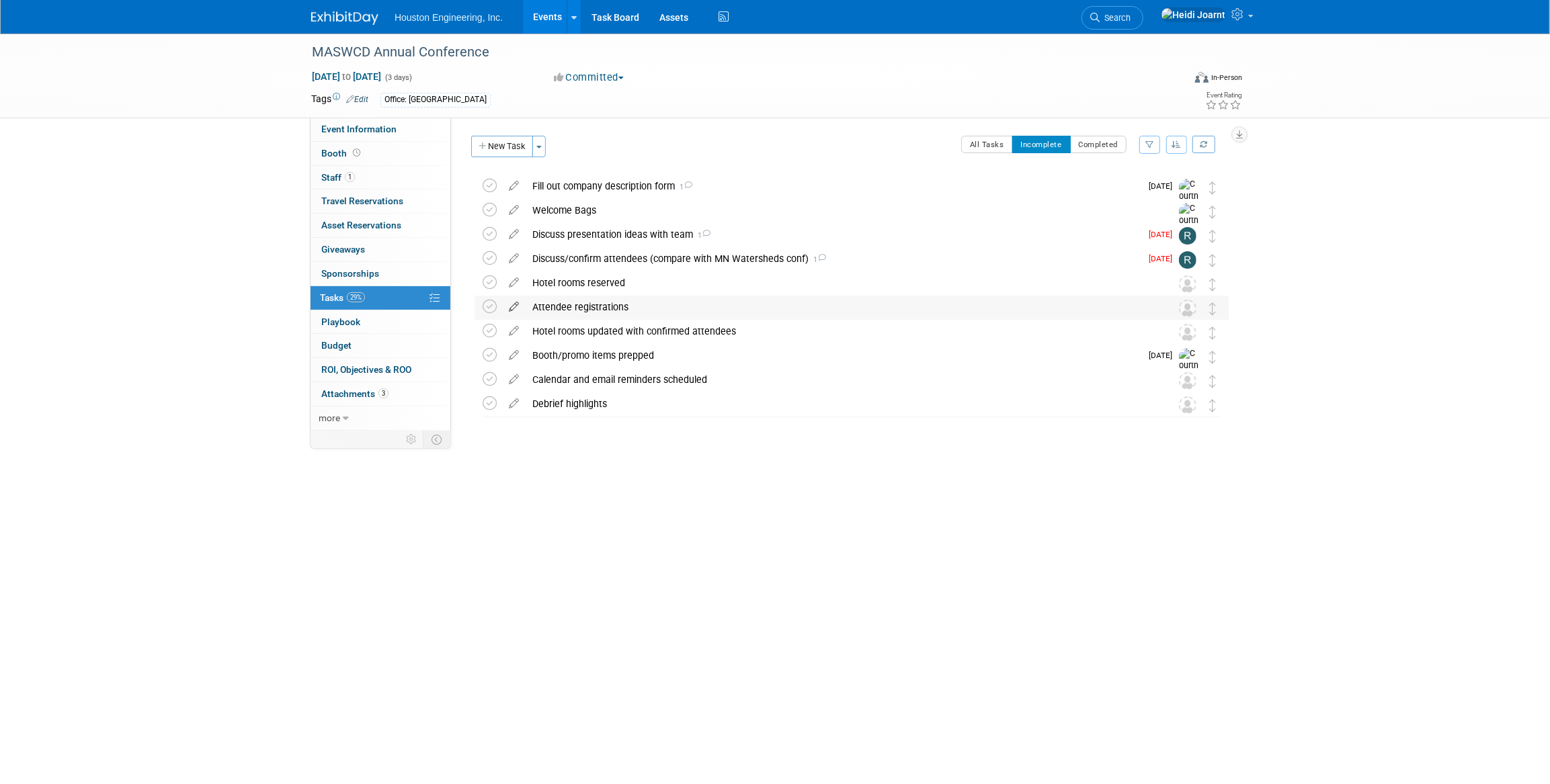
click at [511, 308] on icon at bounding box center [513, 304] width 24 height 17
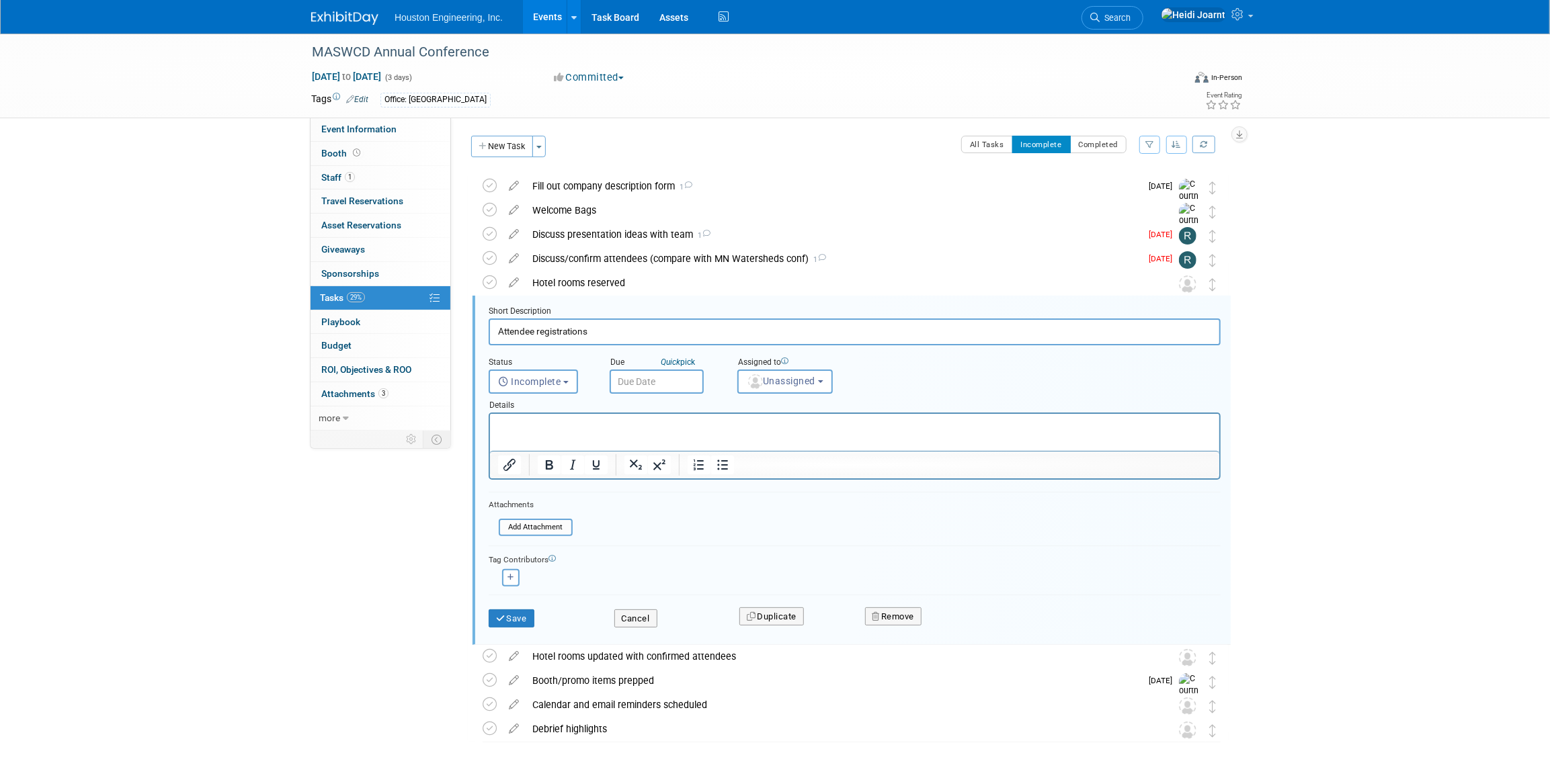
scroll to position [39, 0]
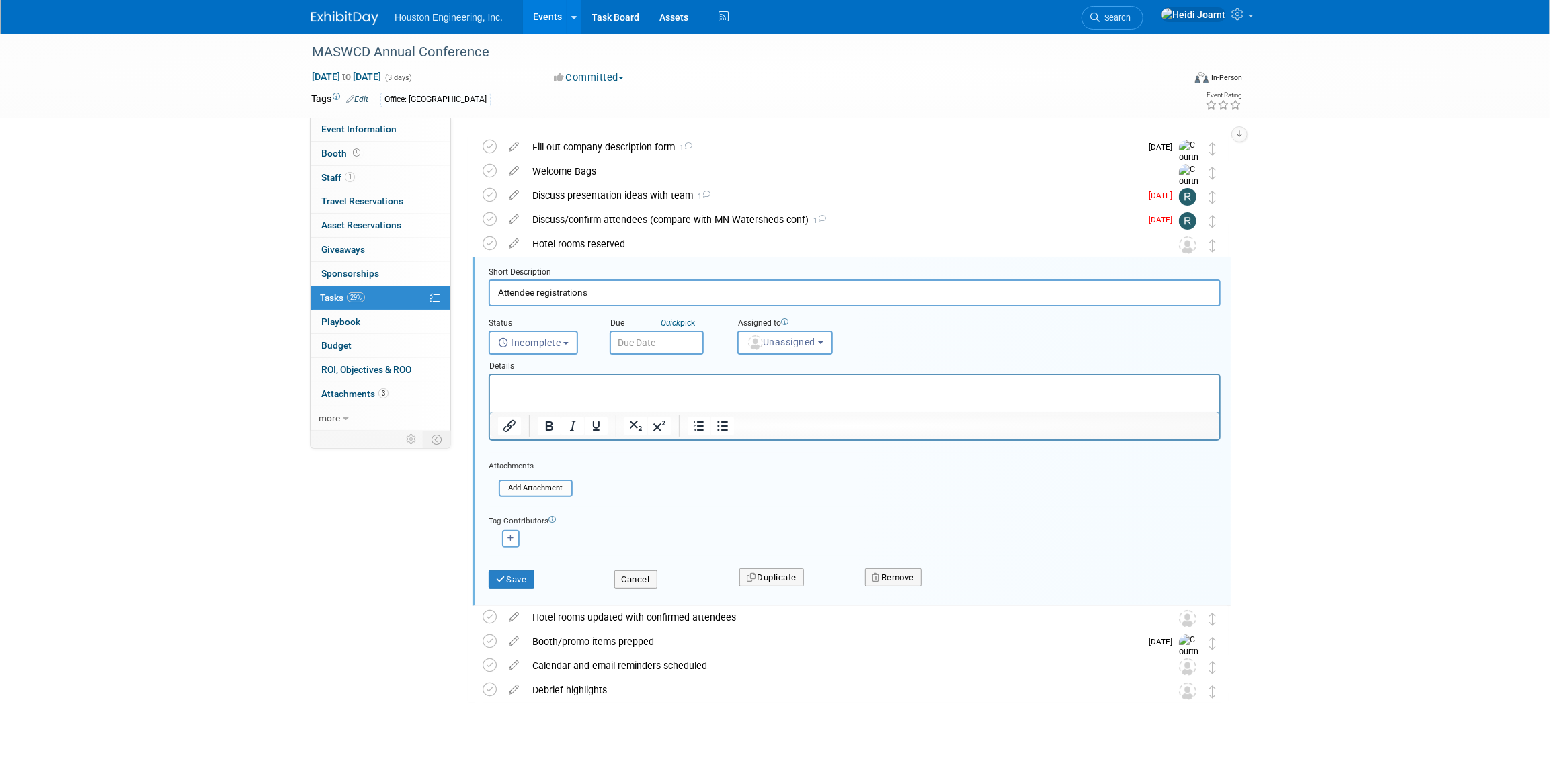
click at [627, 334] on input "text" at bounding box center [657, 343] width 94 height 24
click at [658, 440] on span "8" at bounding box center [653, 439] width 26 height 26
type input "Sep 8, 2025"
click at [509, 583] on button "Save" at bounding box center [511, 580] width 46 height 19
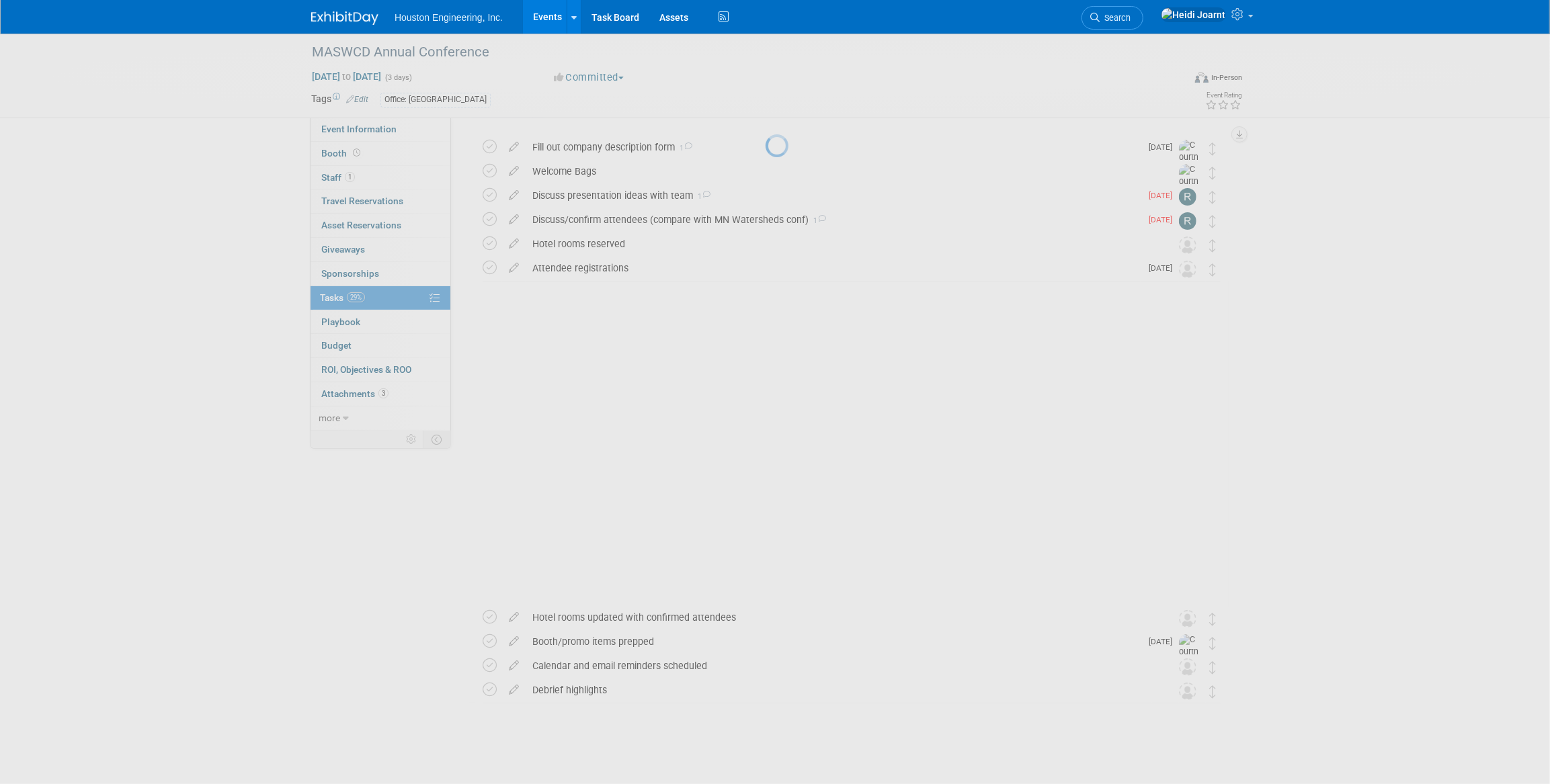
scroll to position [0, 0]
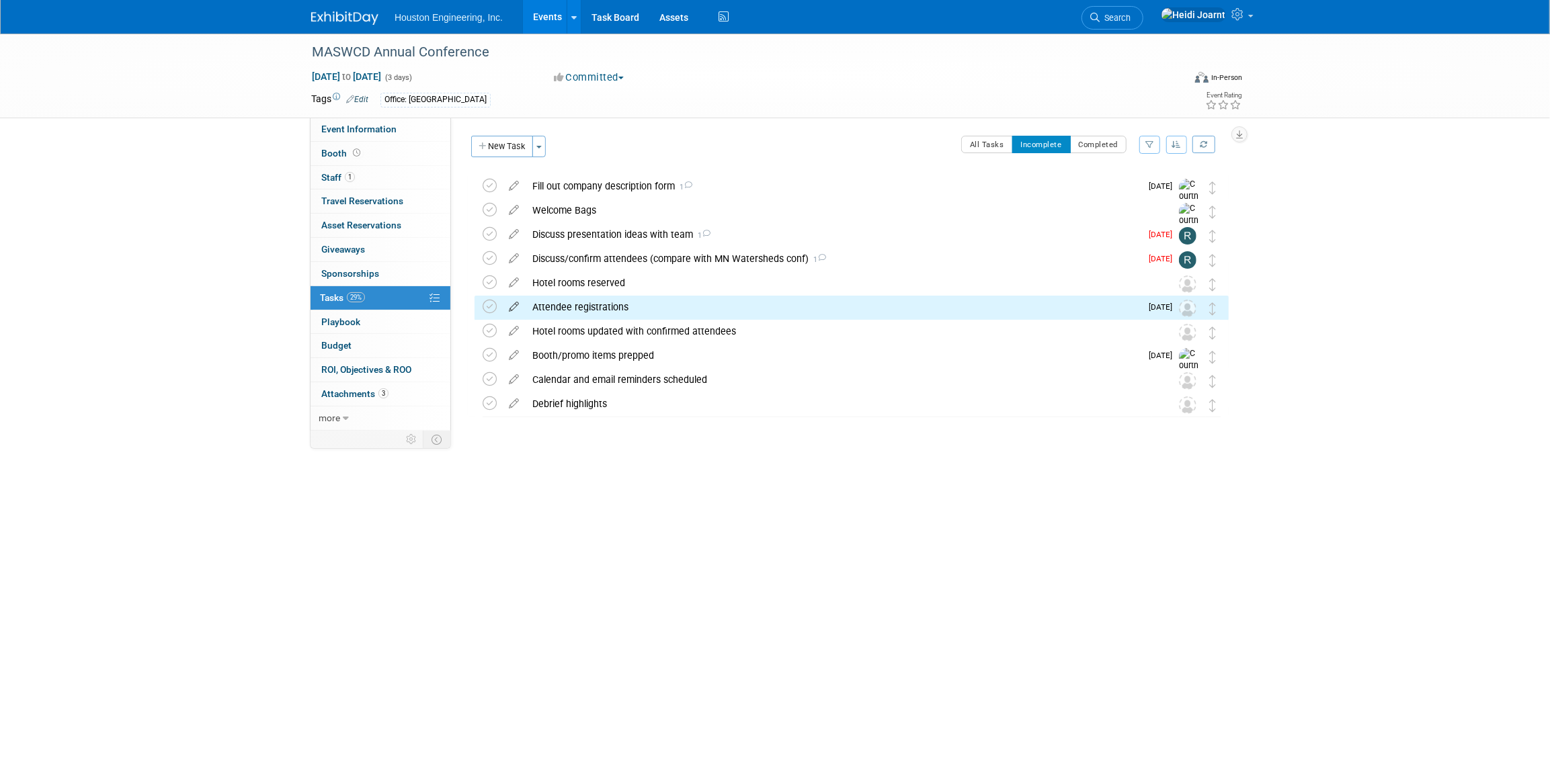
click at [517, 309] on icon at bounding box center [513, 304] width 24 height 17
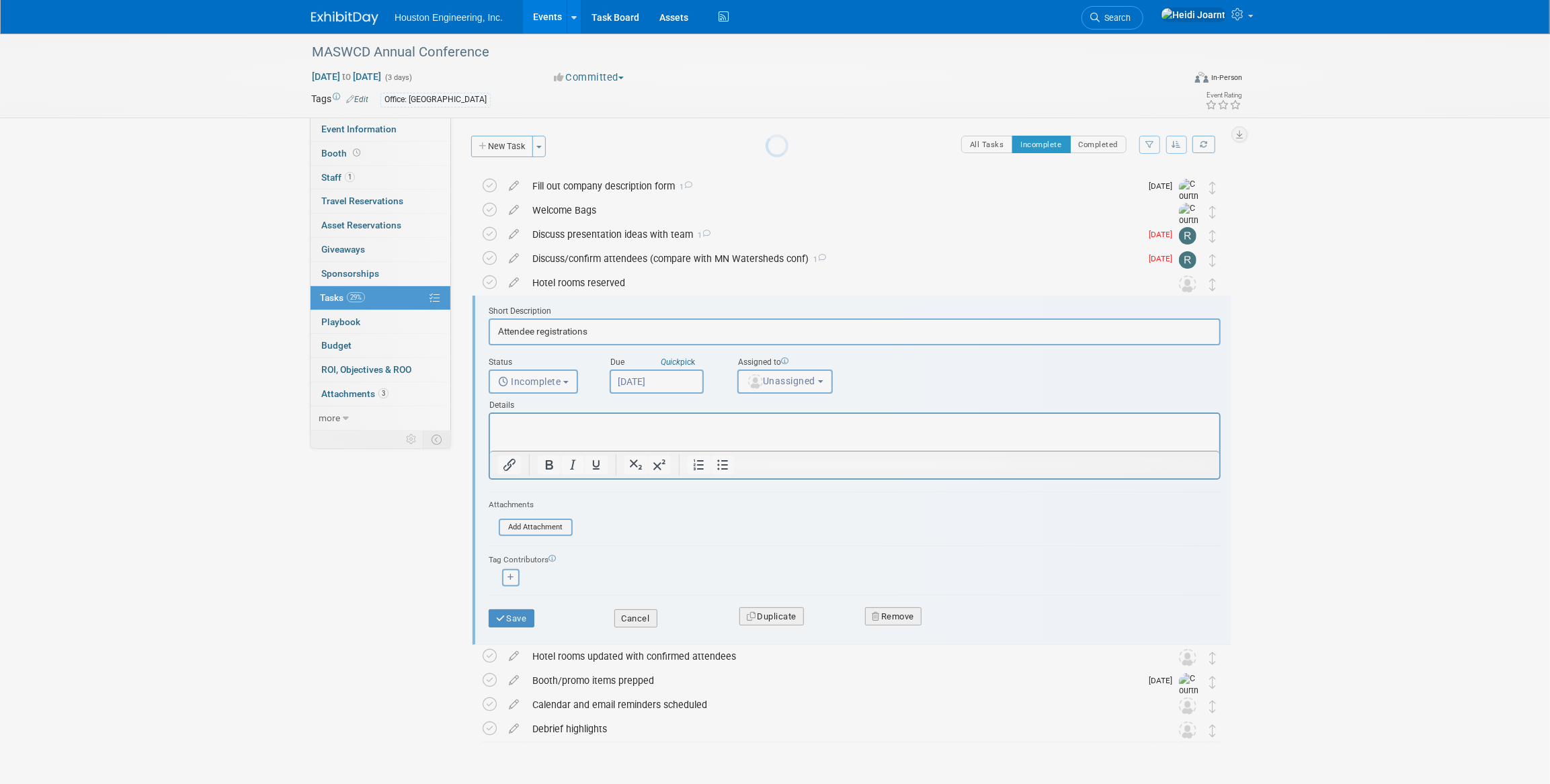
scroll to position [39, 0]
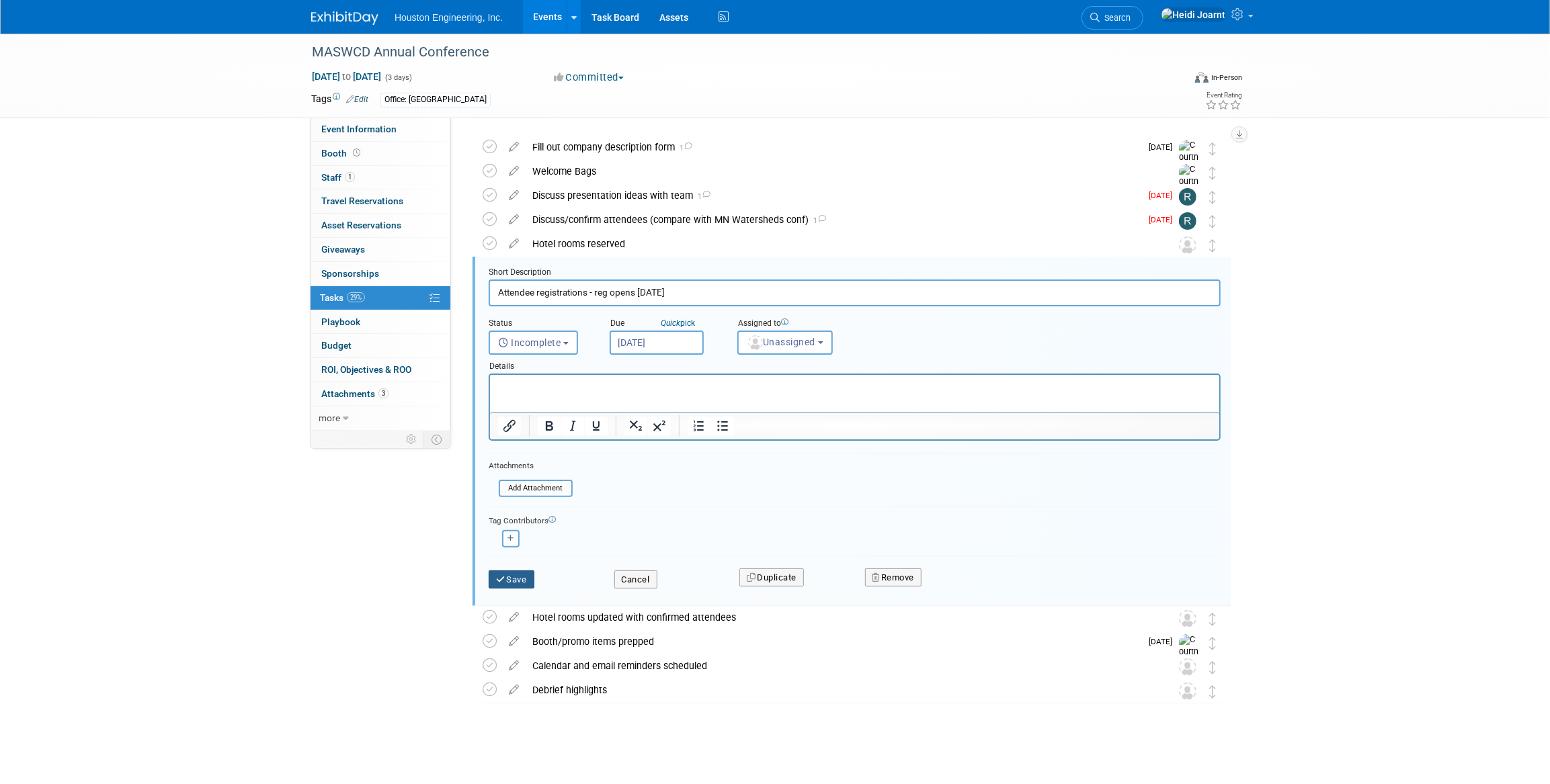
type input "Attendee registrations - reg opens Sept 8"
click at [526, 577] on button "Save" at bounding box center [511, 580] width 46 height 19
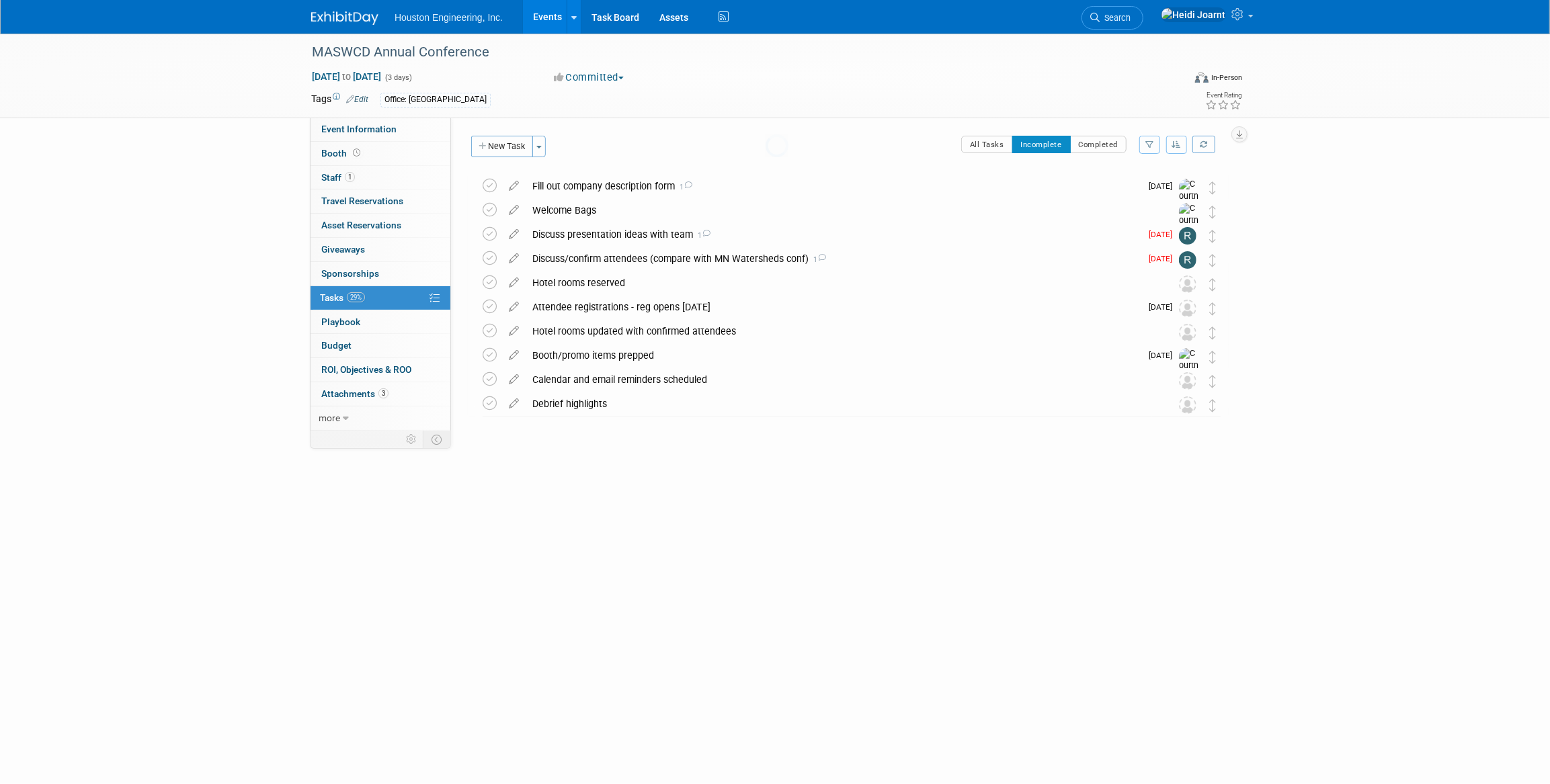
scroll to position [0, 0]
click at [507, 334] on icon at bounding box center [513, 328] width 24 height 17
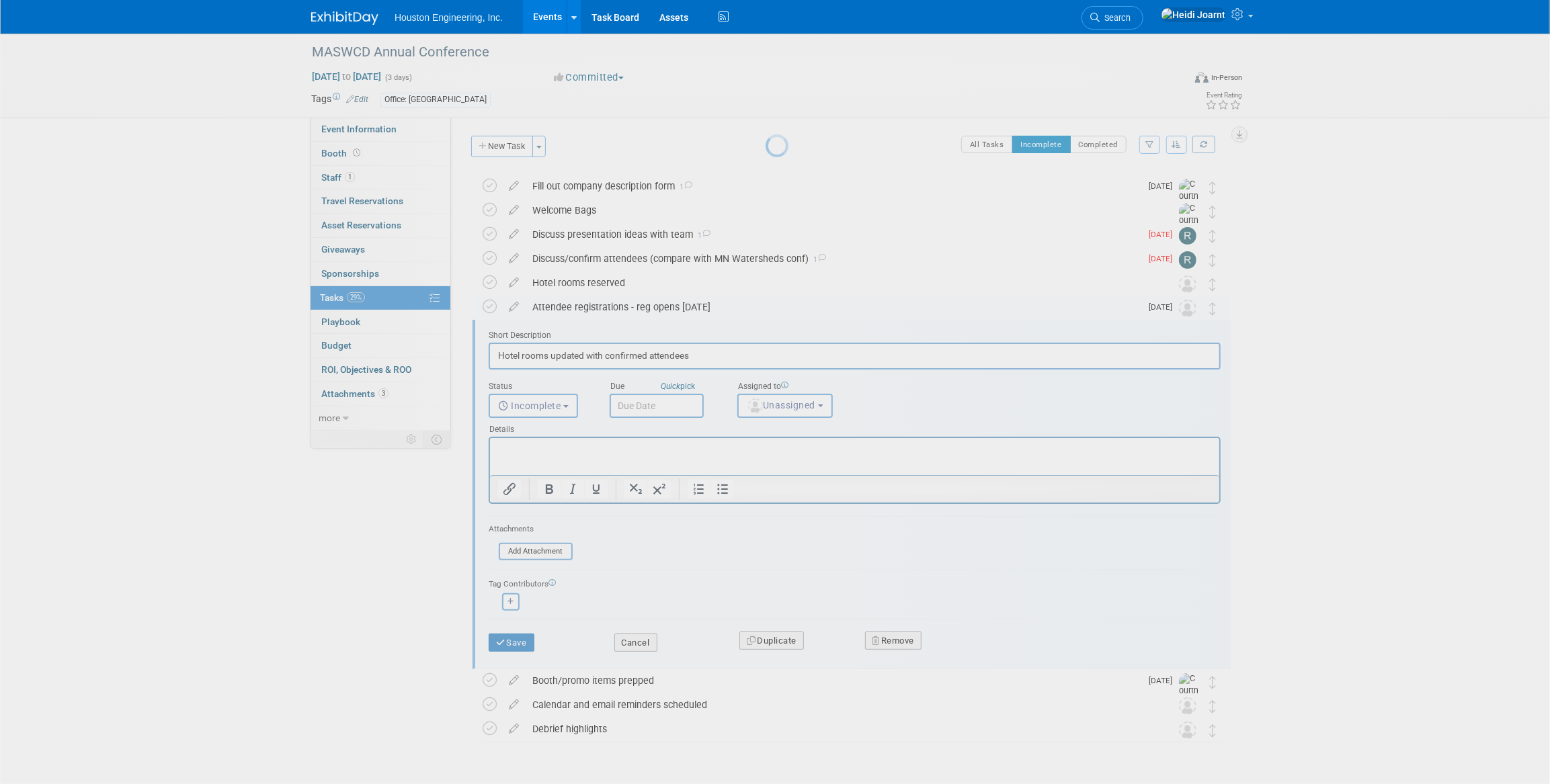
scroll to position [39, 0]
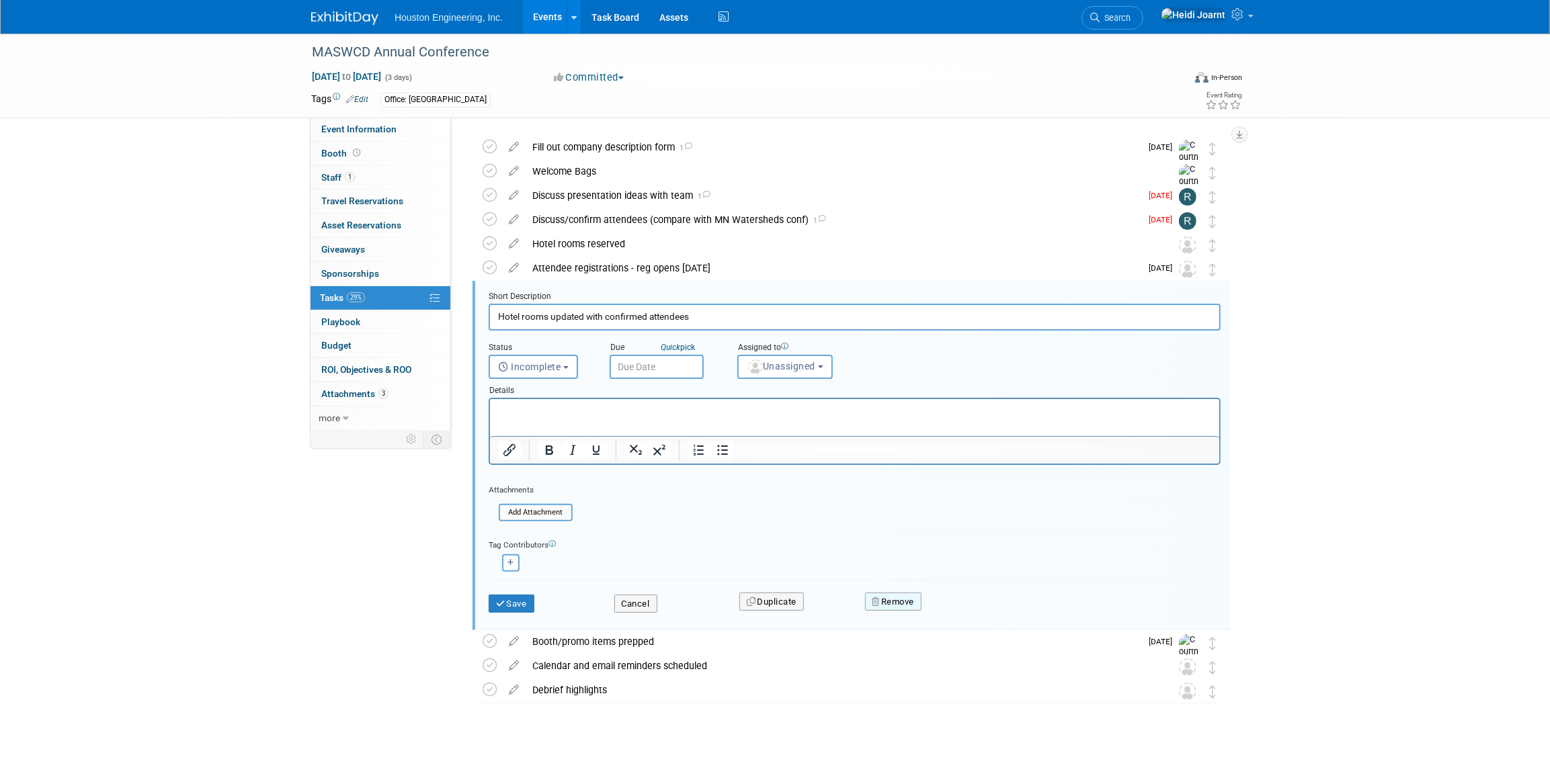
click at [899, 598] on button "Remove" at bounding box center [893, 602] width 57 height 19
click at [961, 614] on icon at bounding box center [959, 613] width 8 height 7
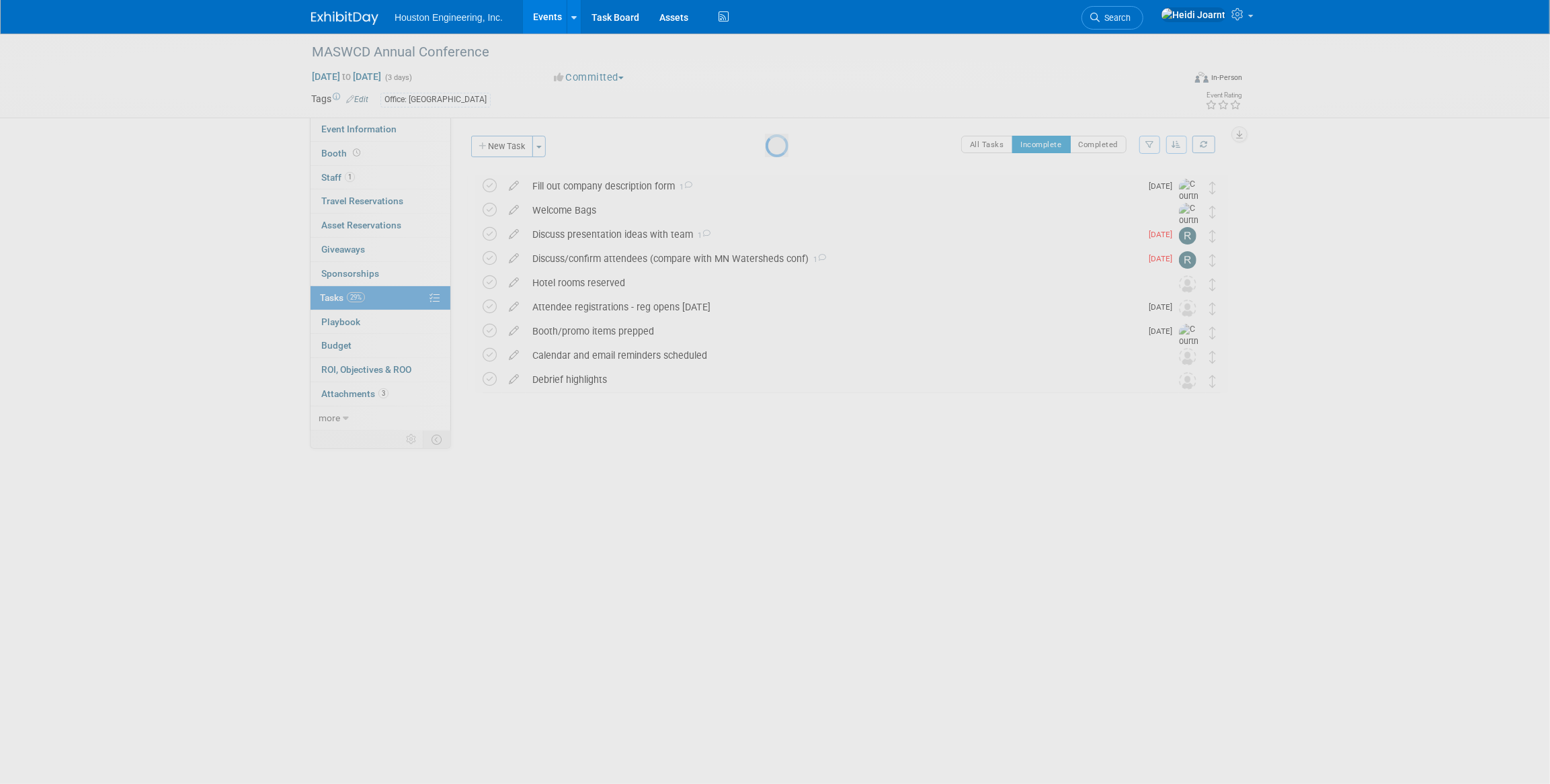
scroll to position [0, 0]
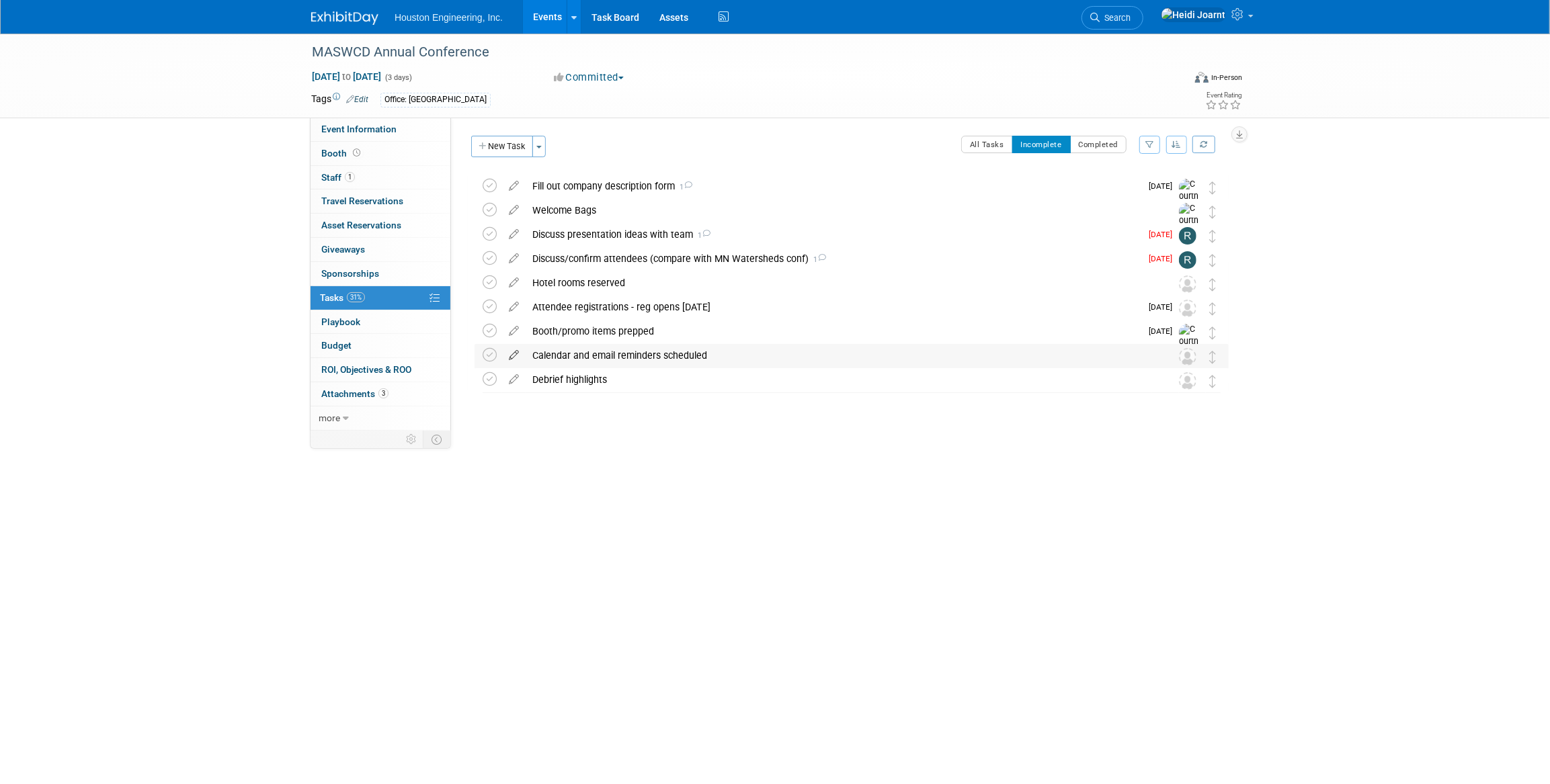
click at [513, 352] on icon at bounding box center [513, 352] width 24 height 17
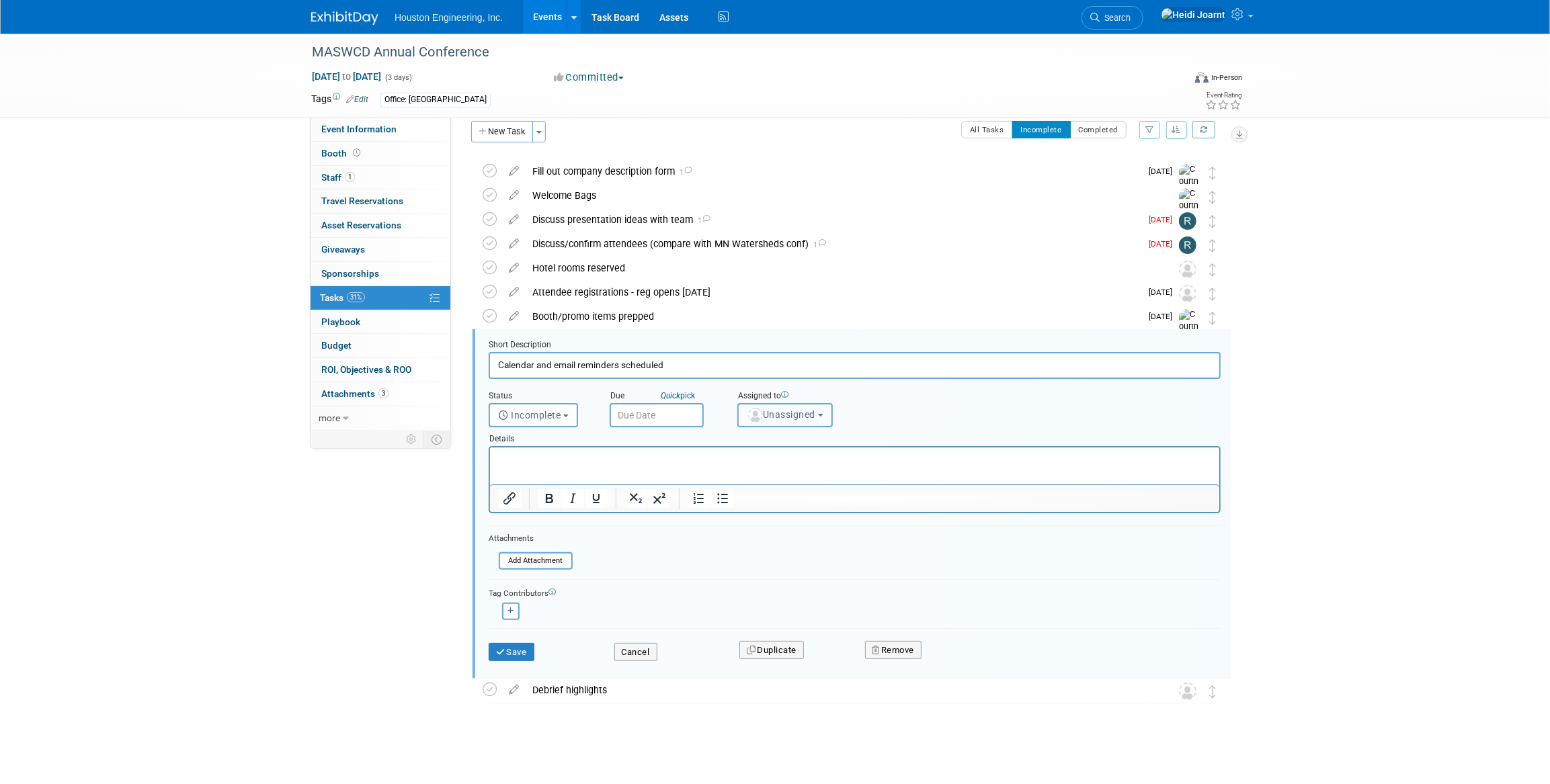
click at [782, 415] on span "Unassigned" at bounding box center [781, 415] width 69 height 11
click at [792, 448] on input "text" at bounding box center [834, 447] width 186 height 23
type input "heidi"
click at [782, 481] on label "Heidi Joarnt (me)" at bounding box center [815, 475] width 141 height 22
click at [740, 478] on input "Heidi Joarnt (me)" at bounding box center [735, 473] width 9 height 9
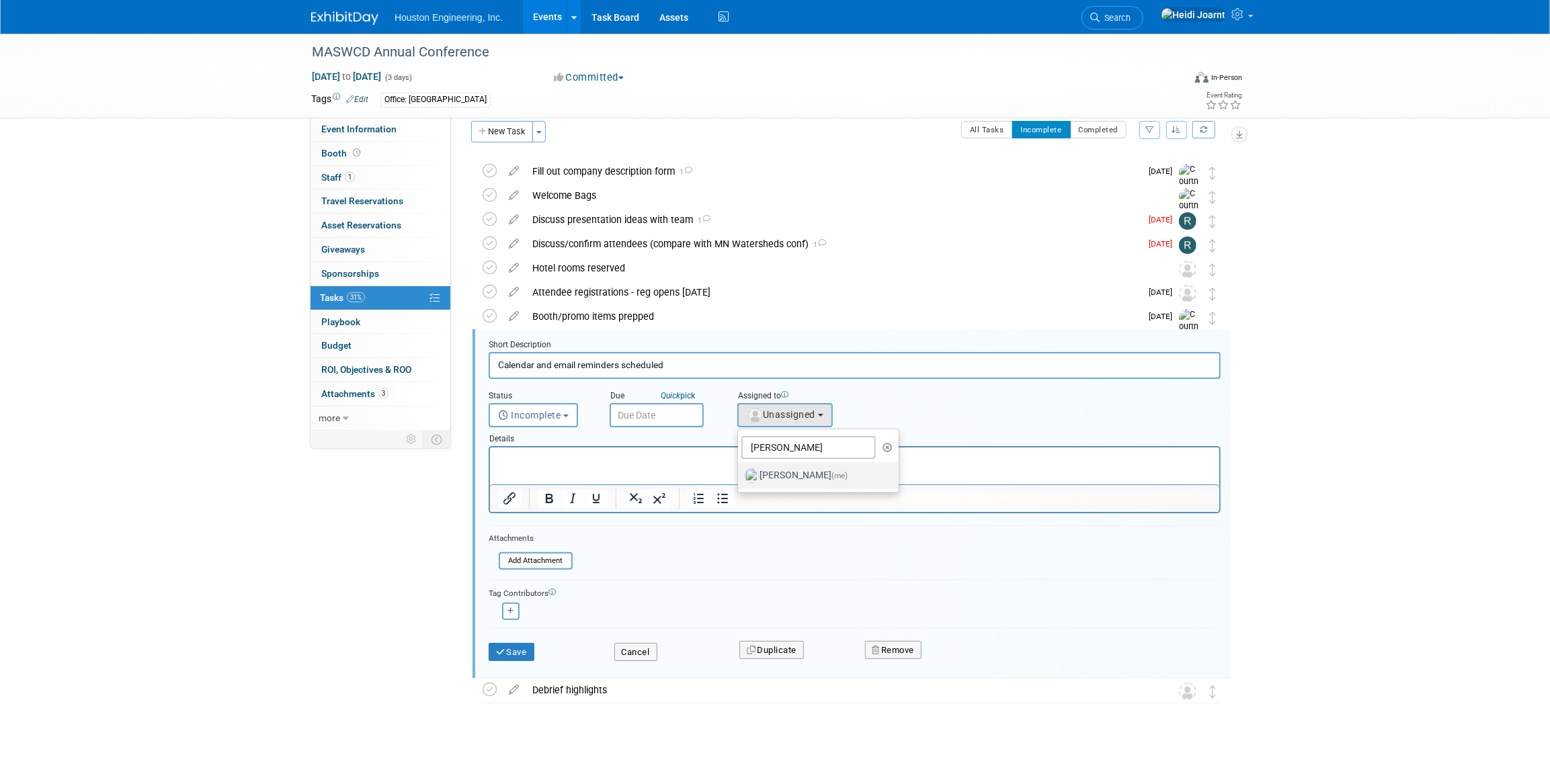
select select "6d2580fd-cc23-403a-9f47-834f17e7f51f"
click at [657, 416] on input "text" at bounding box center [657, 416] width 94 height 24
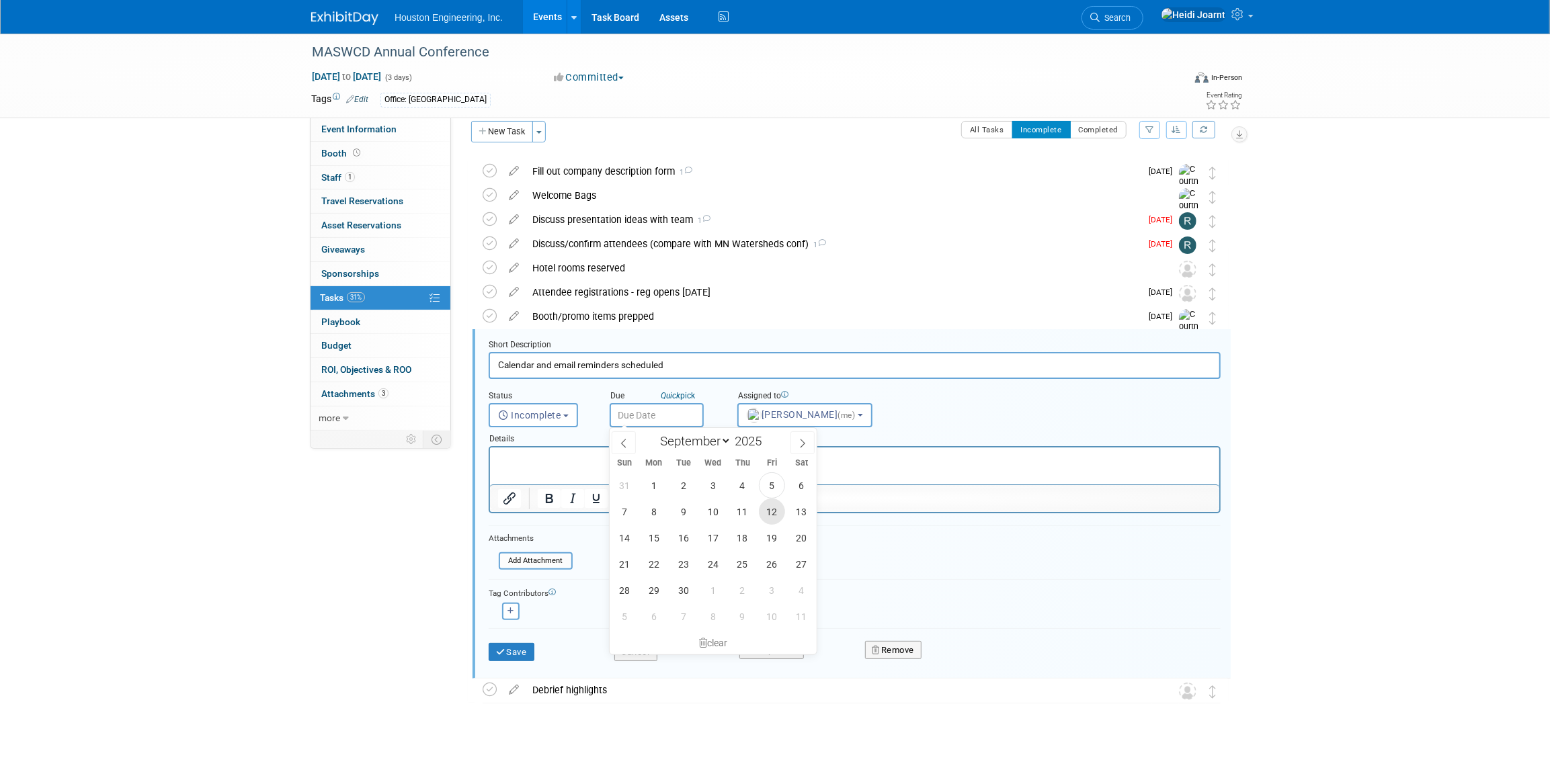
click at [774, 513] on span "12" at bounding box center [772, 511] width 26 height 26
type input "Sep 12, 2025"
click at [527, 645] on button "Save" at bounding box center [511, 652] width 46 height 19
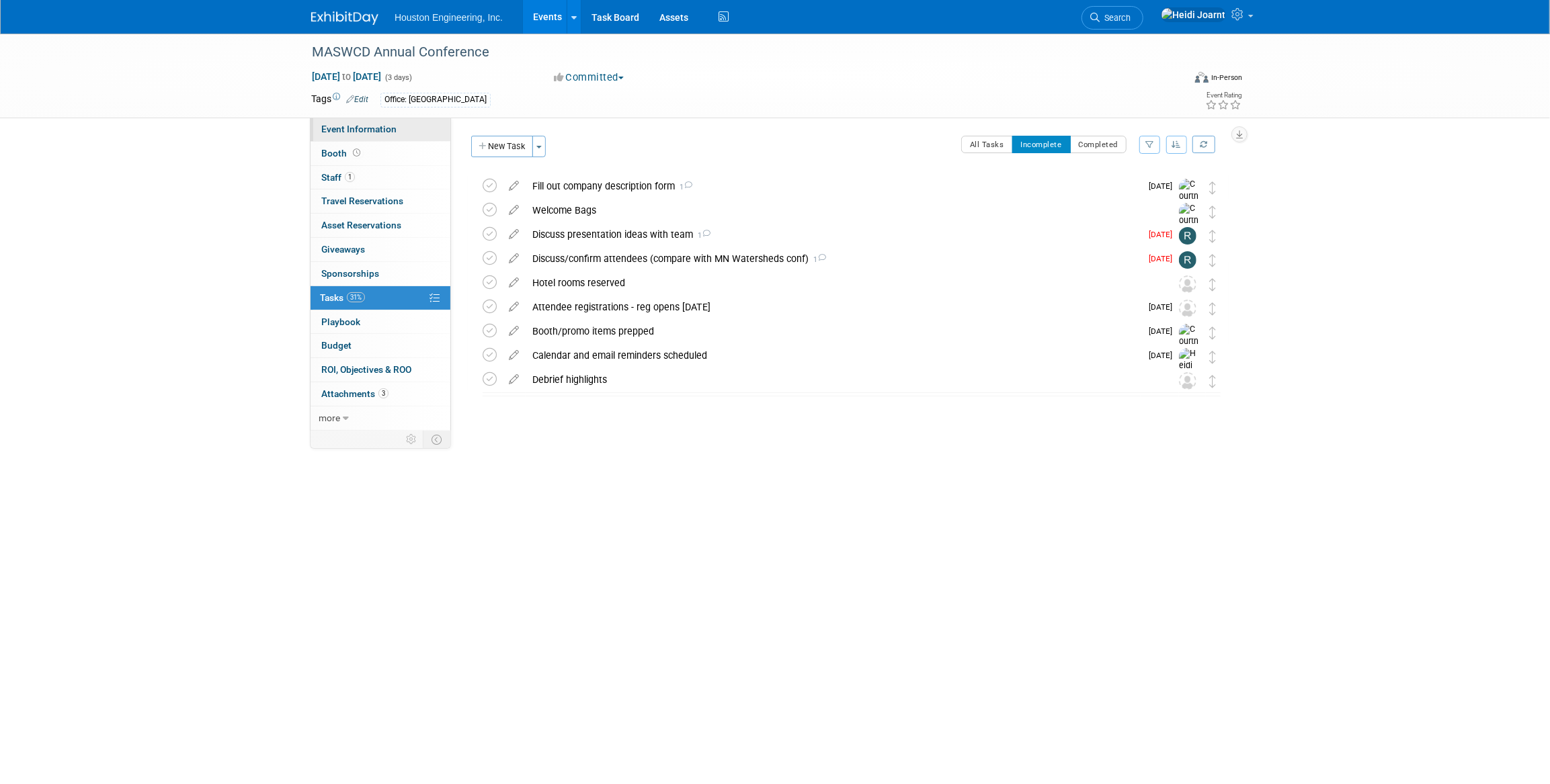
click at [368, 130] on span "Event Information" at bounding box center [359, 129] width 75 height 11
select select "2 - Post KO/Active Planning"
select select "Pending"
select select "Environmental"
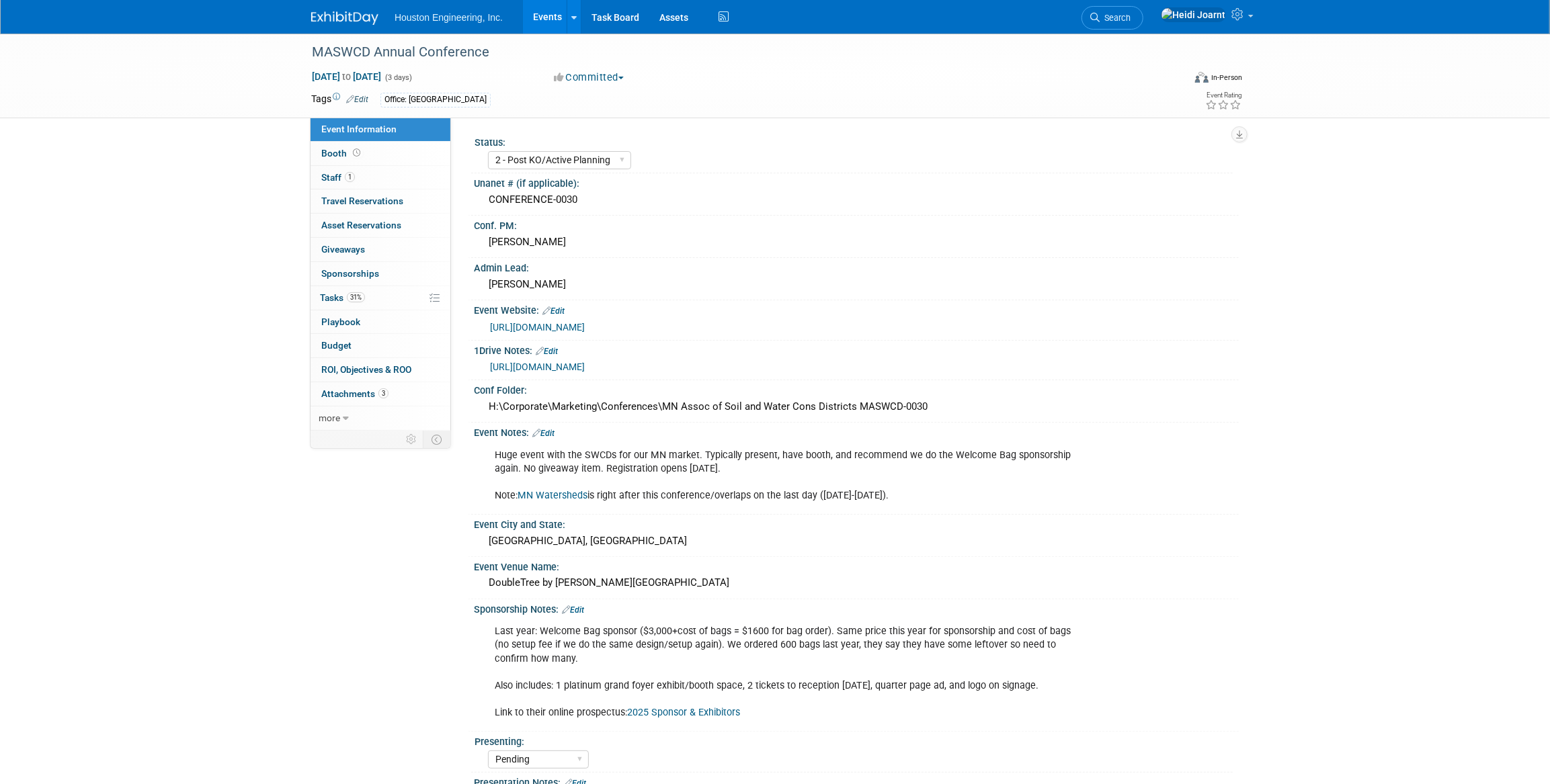
scroll to position [183, 0]
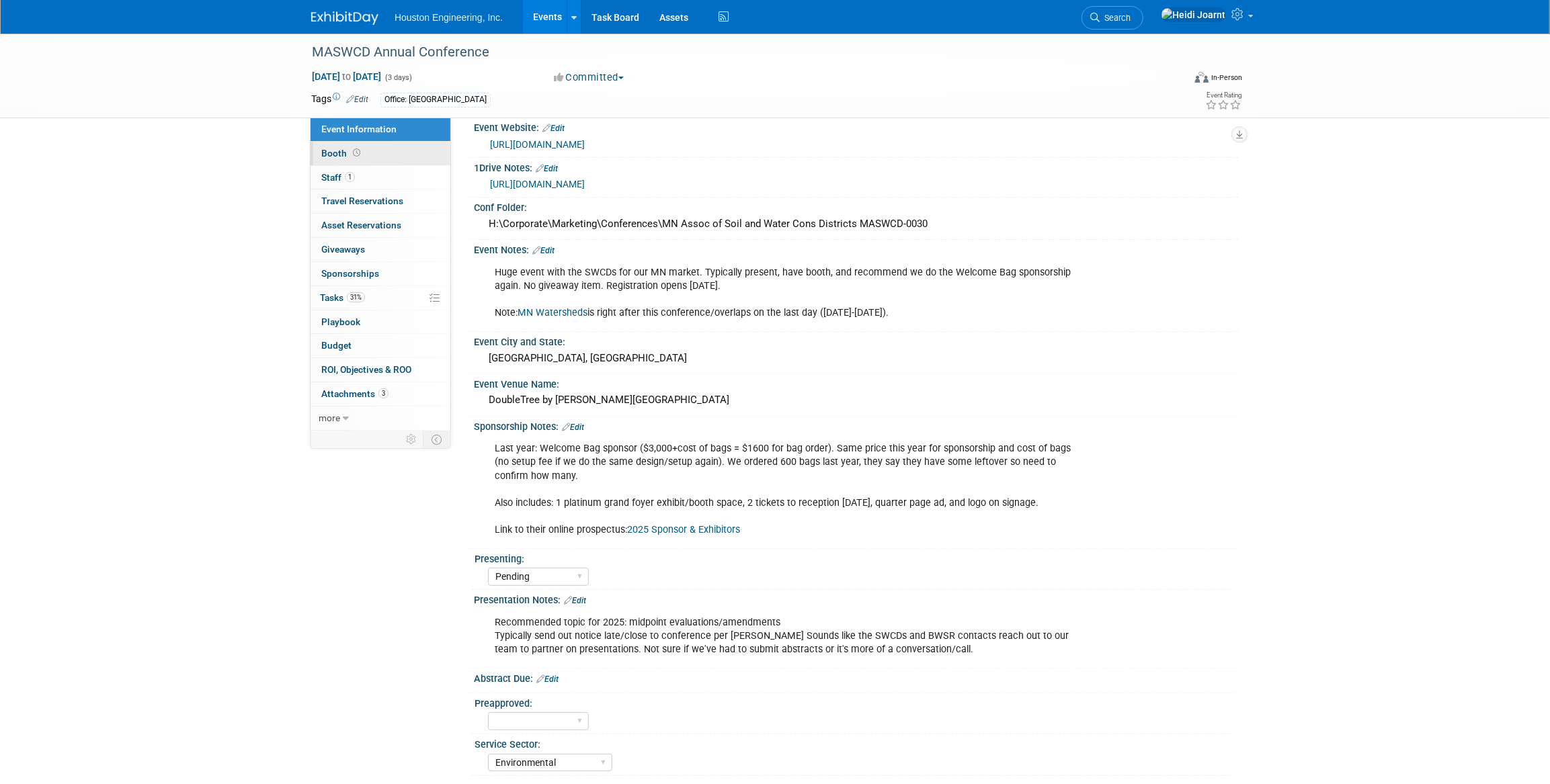
click at [383, 149] on link "Booth" at bounding box center [381, 153] width 140 height 24
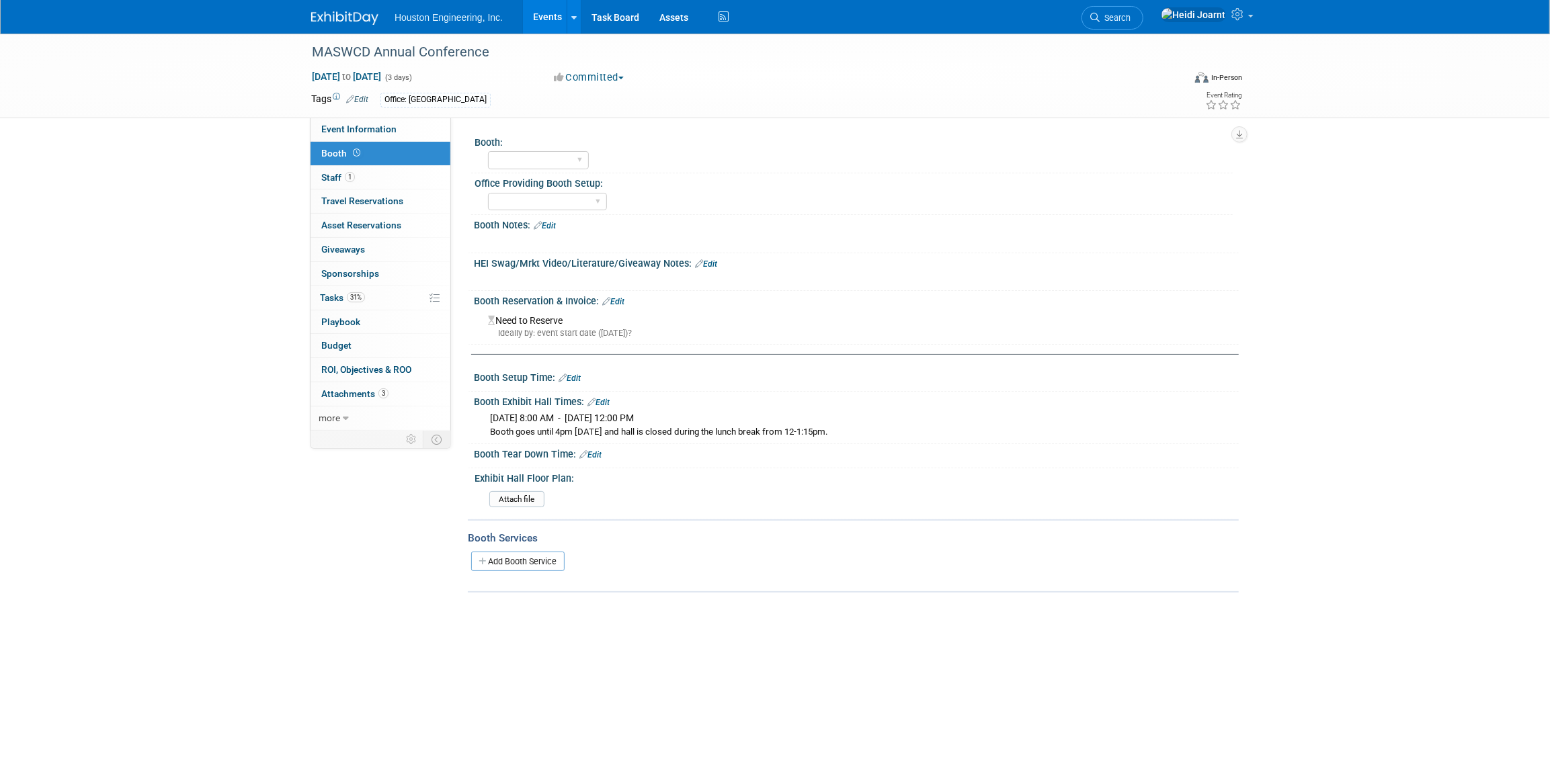
click at [599, 402] on link "Edit" at bounding box center [598, 403] width 22 height 9
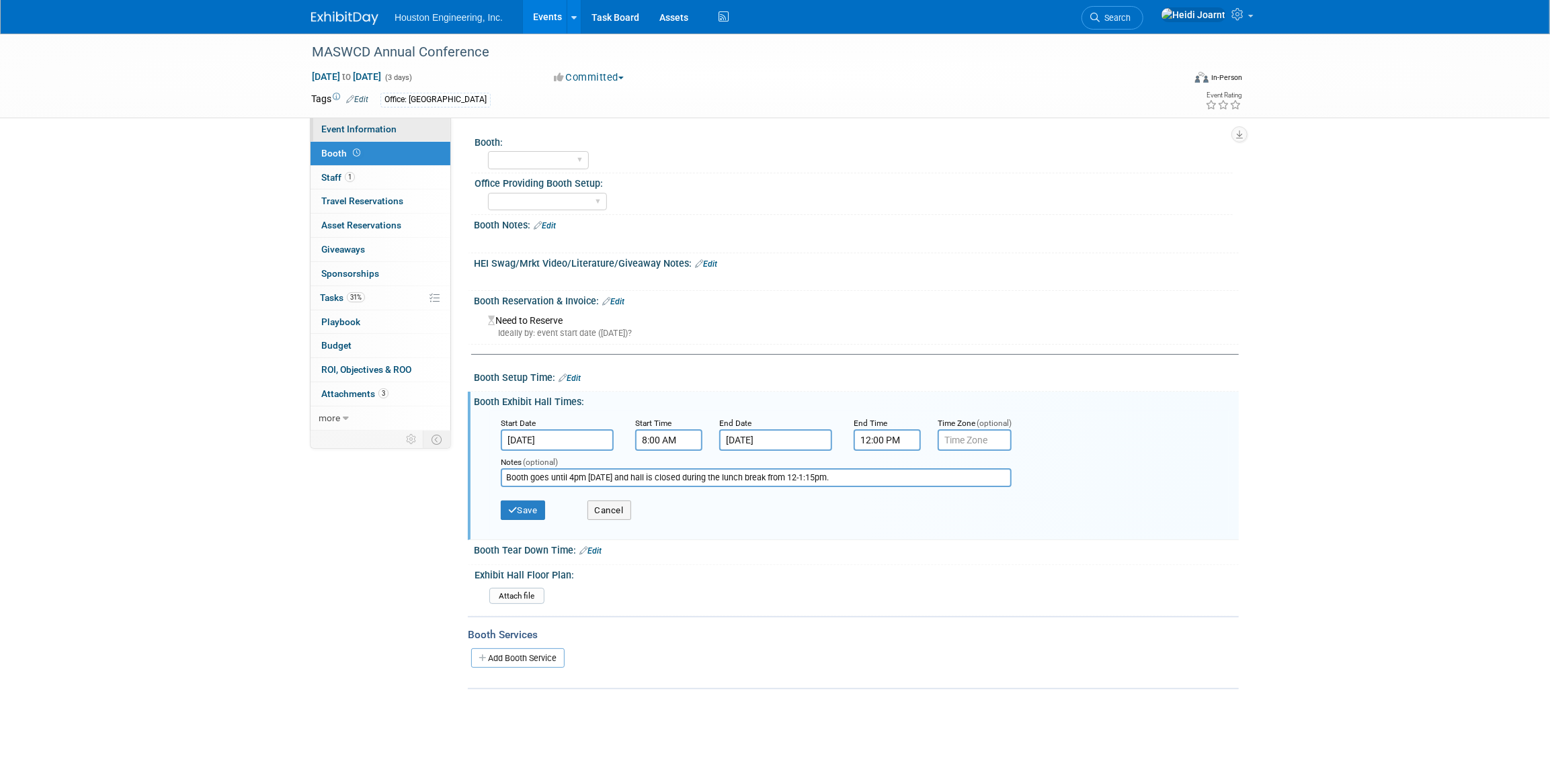
click at [390, 130] on span "Event Information" at bounding box center [359, 129] width 75 height 11
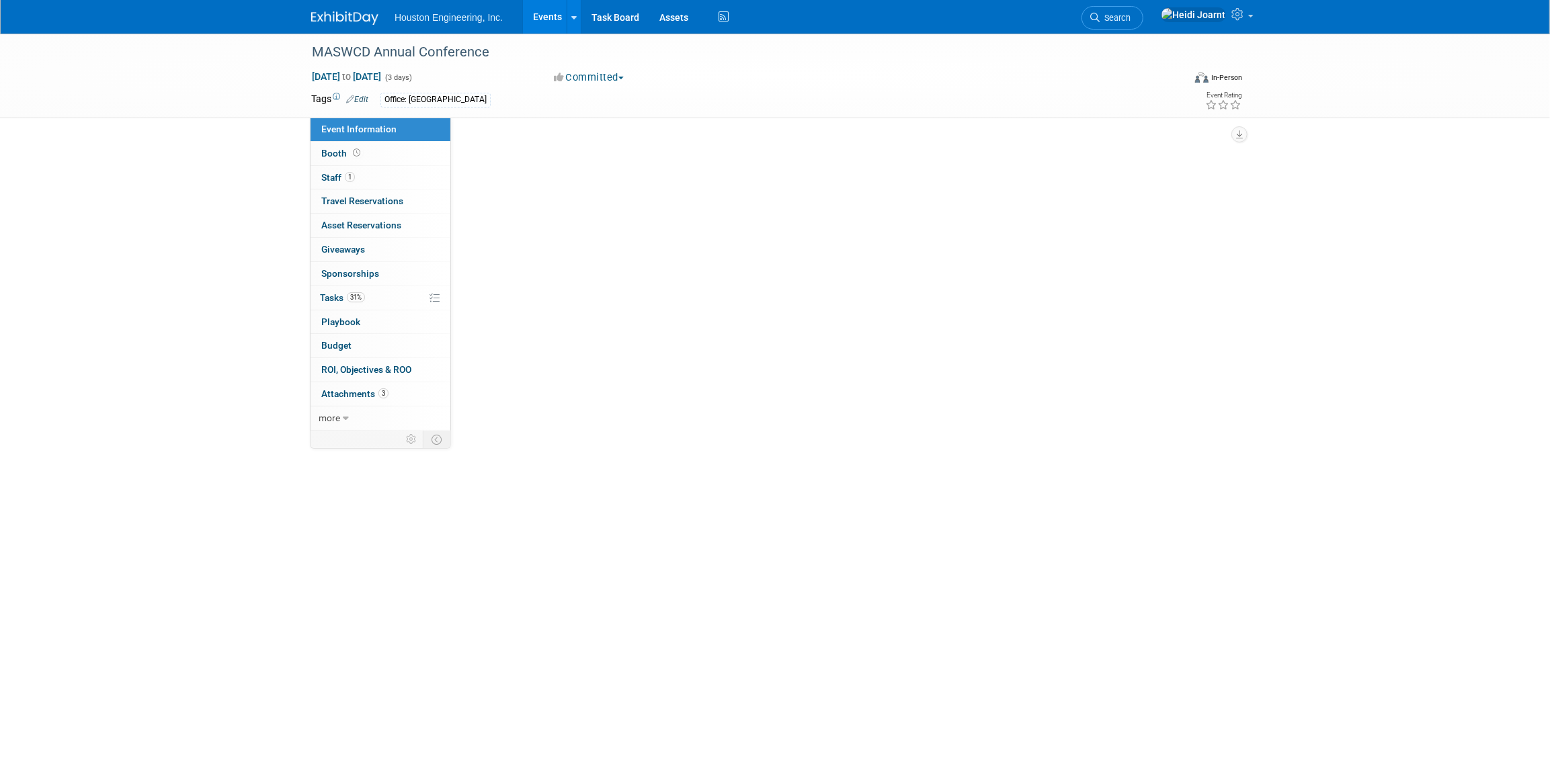
select select "2 - Post KO/Active Planning"
select select "Pending"
select select "Environmental"
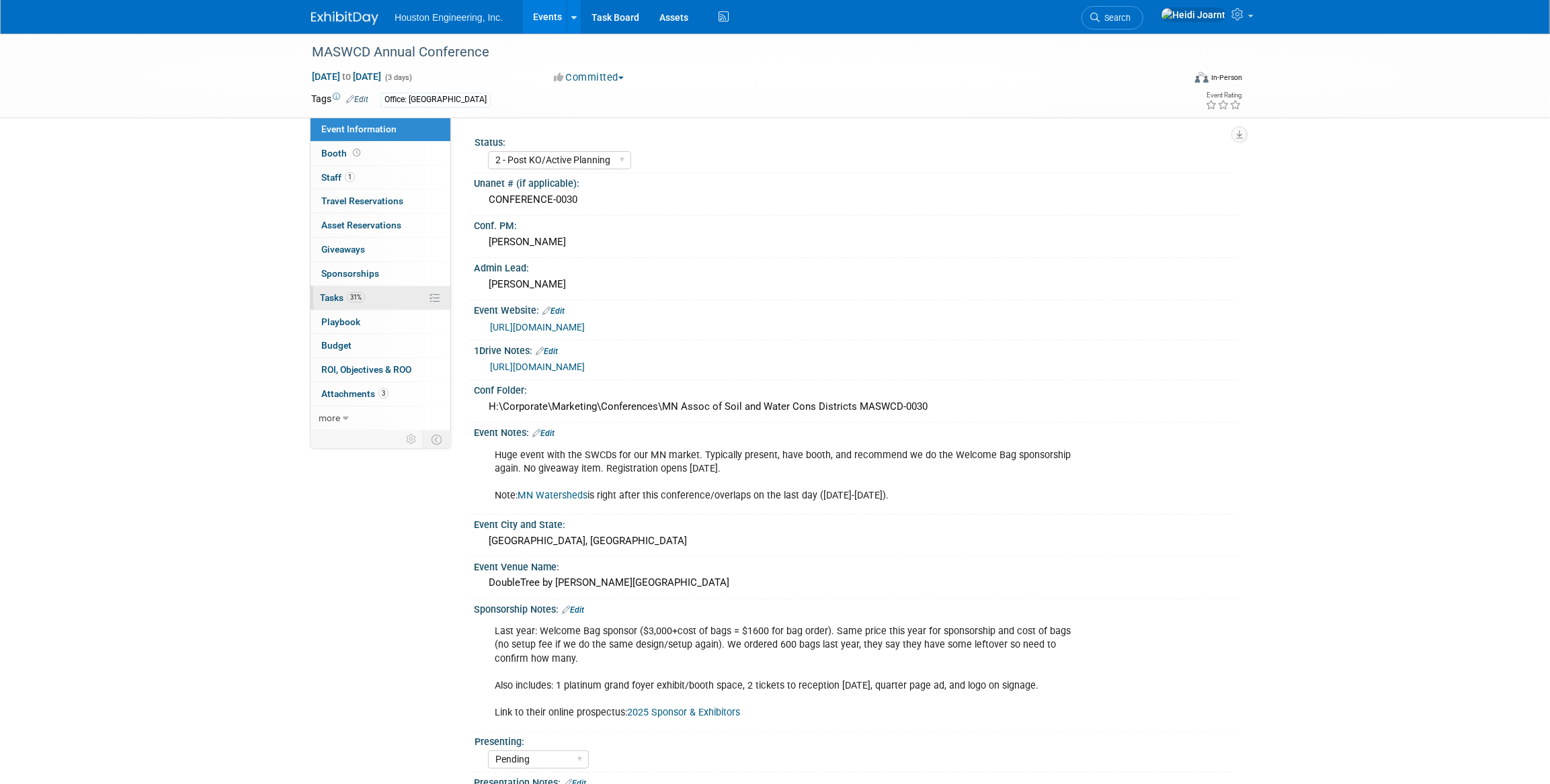
click at [381, 300] on link "31% Tasks 31%" at bounding box center [381, 298] width 140 height 24
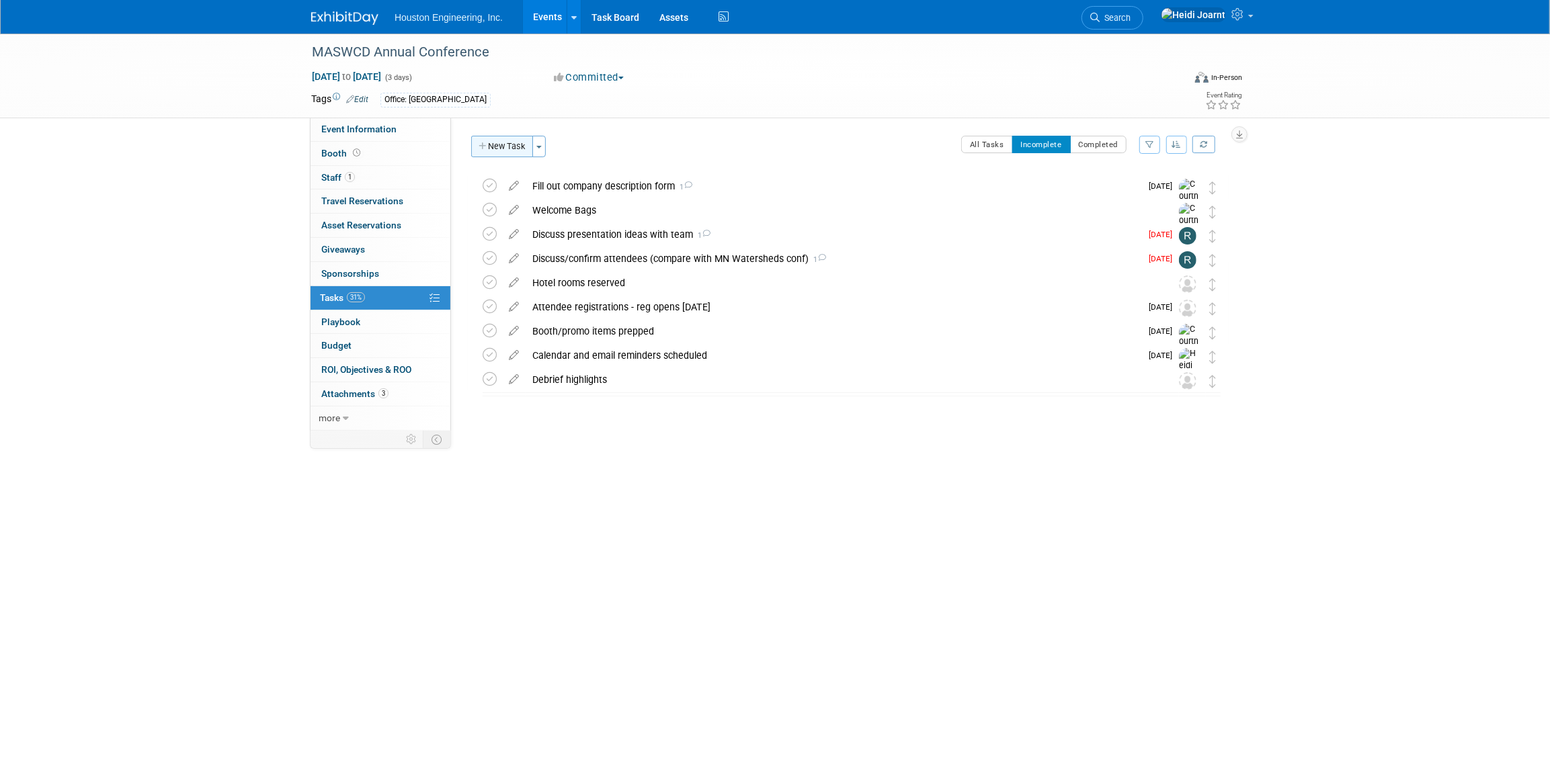
click at [516, 152] on button "New Task" at bounding box center [502, 147] width 62 height 22
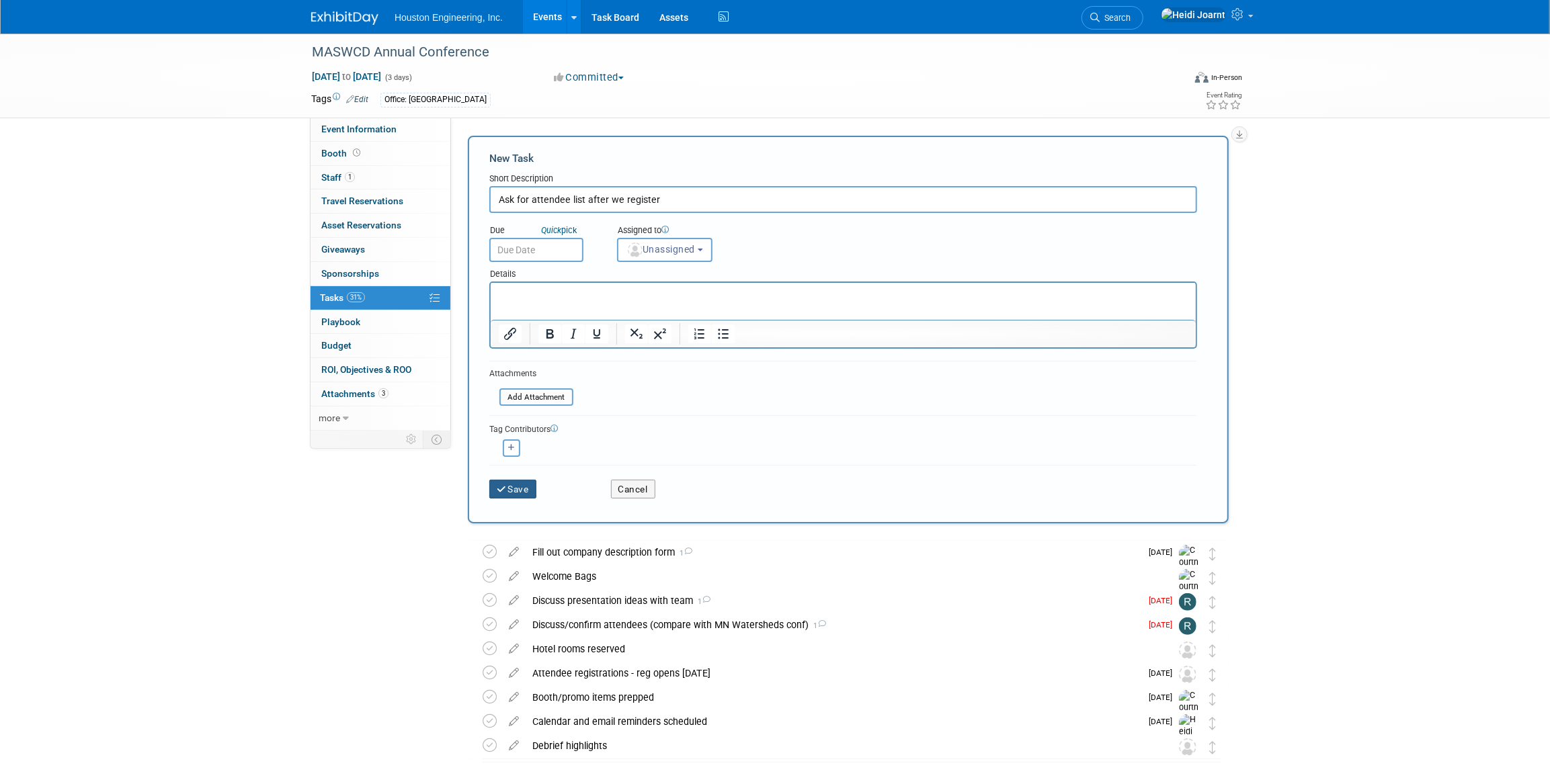
type input "Ask for attendee list after we register"
click at [499, 489] on icon "submit" at bounding box center [502, 489] width 11 height 9
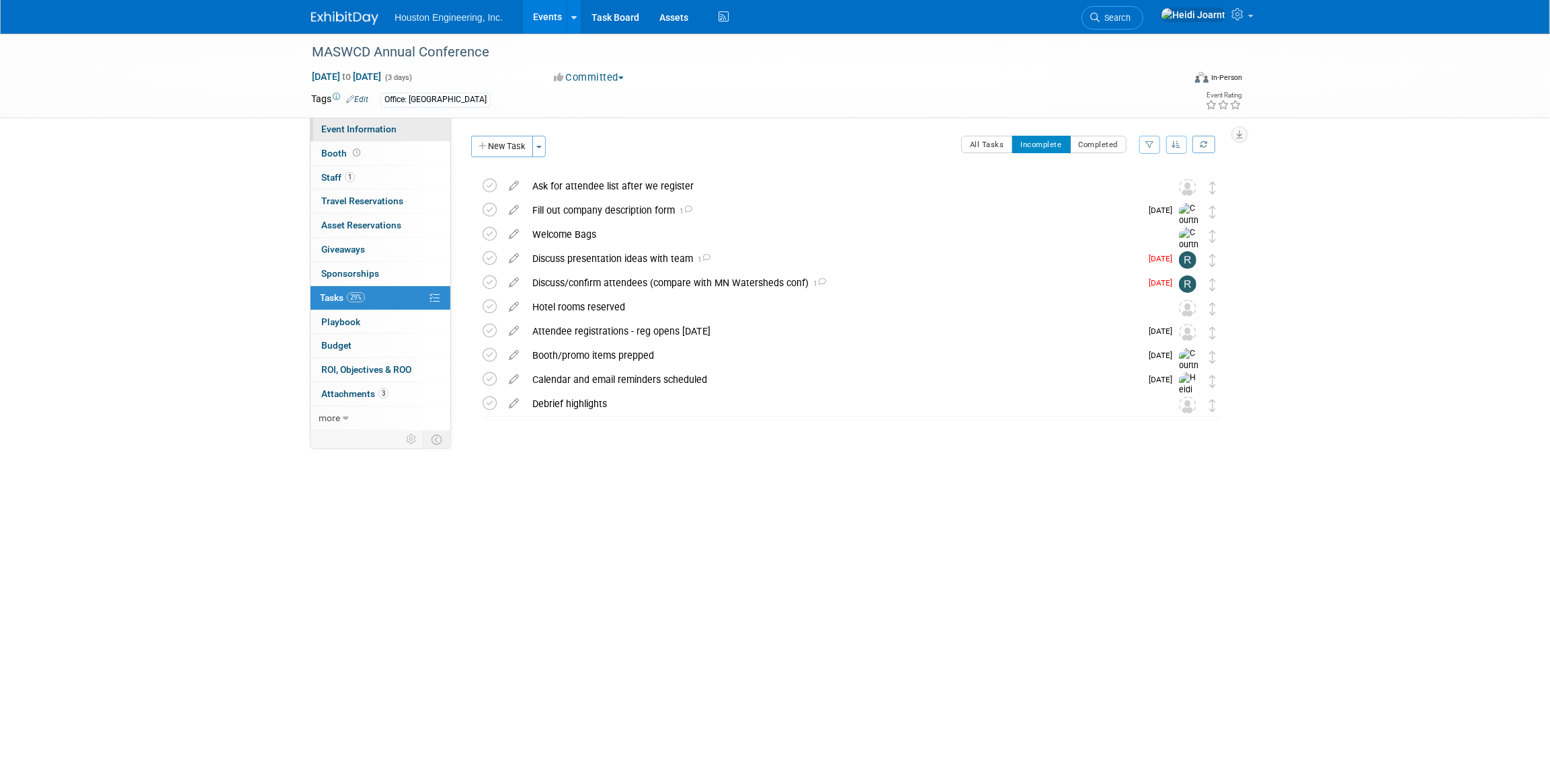
click at [390, 121] on link "Event Information" at bounding box center [381, 129] width 140 height 24
select select "2 - Post KO/Active Planning"
select select "Pending"
select select "Environmental"
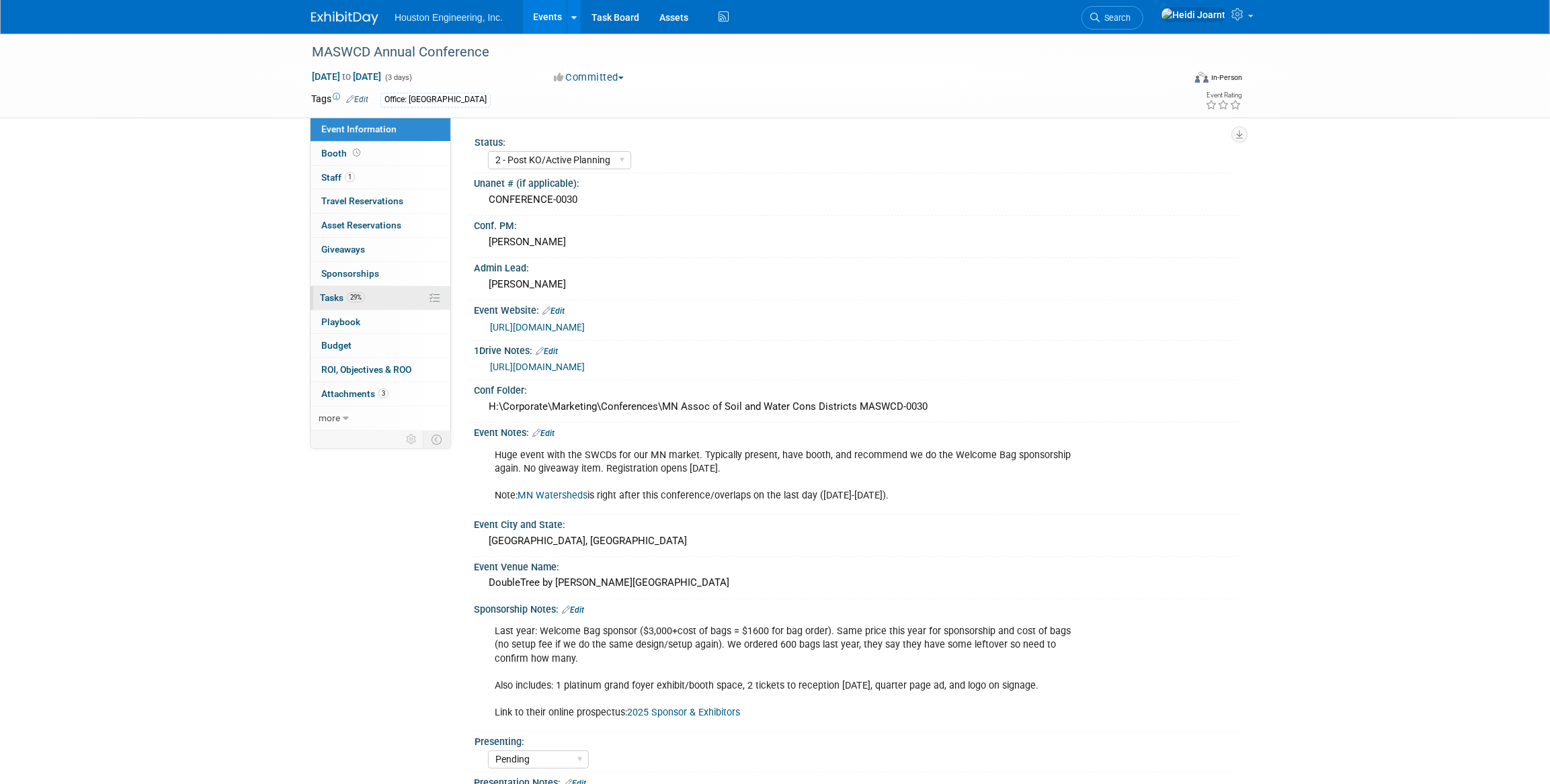
click at [397, 295] on link "29% Tasks 29%" at bounding box center [381, 298] width 140 height 24
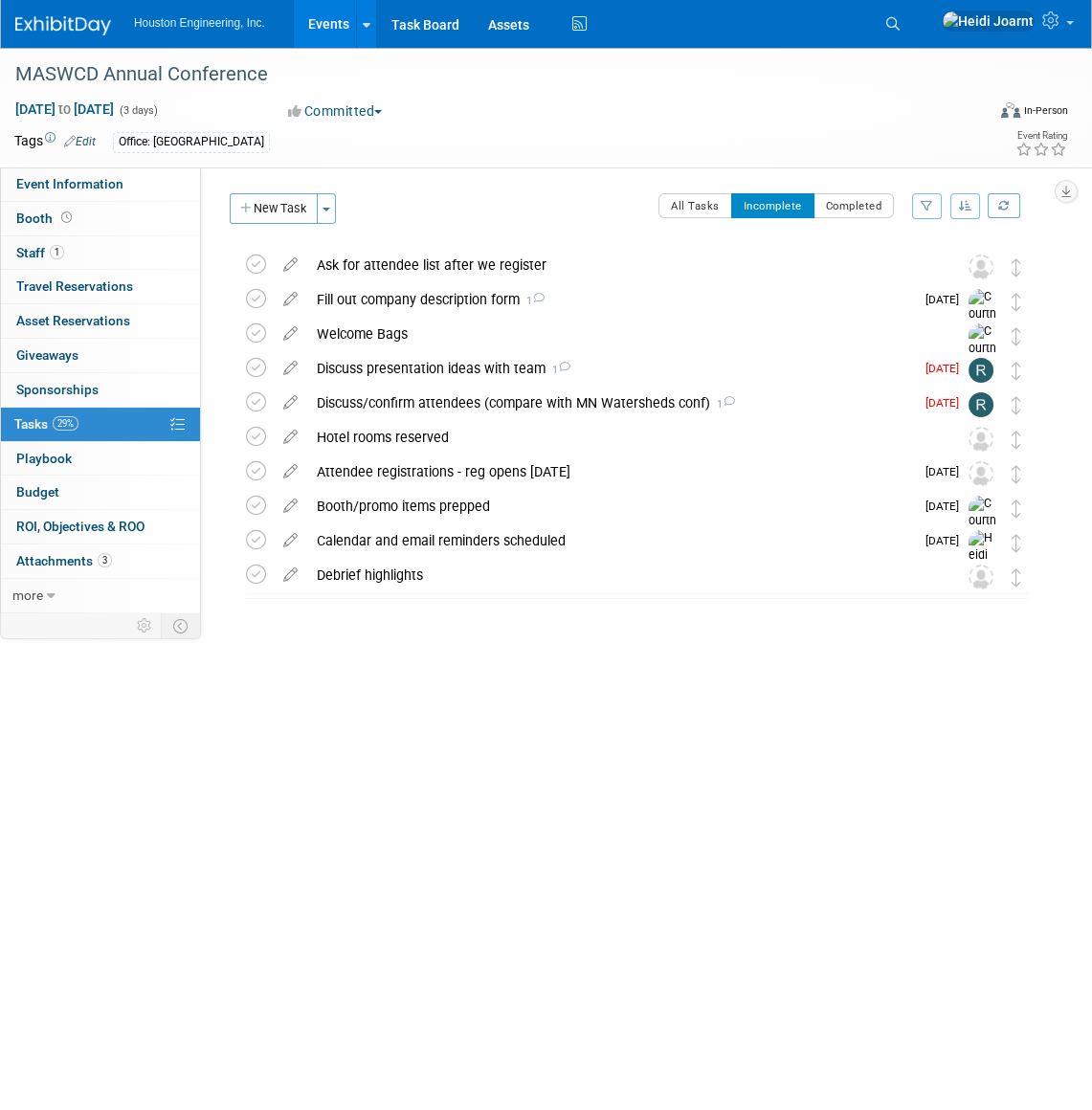
click at [612, 115] on div "Committed Committed Considering Not Going" at bounding box center [445, 110] width 356 height 21
click at [130, 180] on link "Event Information" at bounding box center [101, 184] width 199 height 34
select select "2 - Post KO/Active Planning"
select select "Pending"
select select "Environmental"
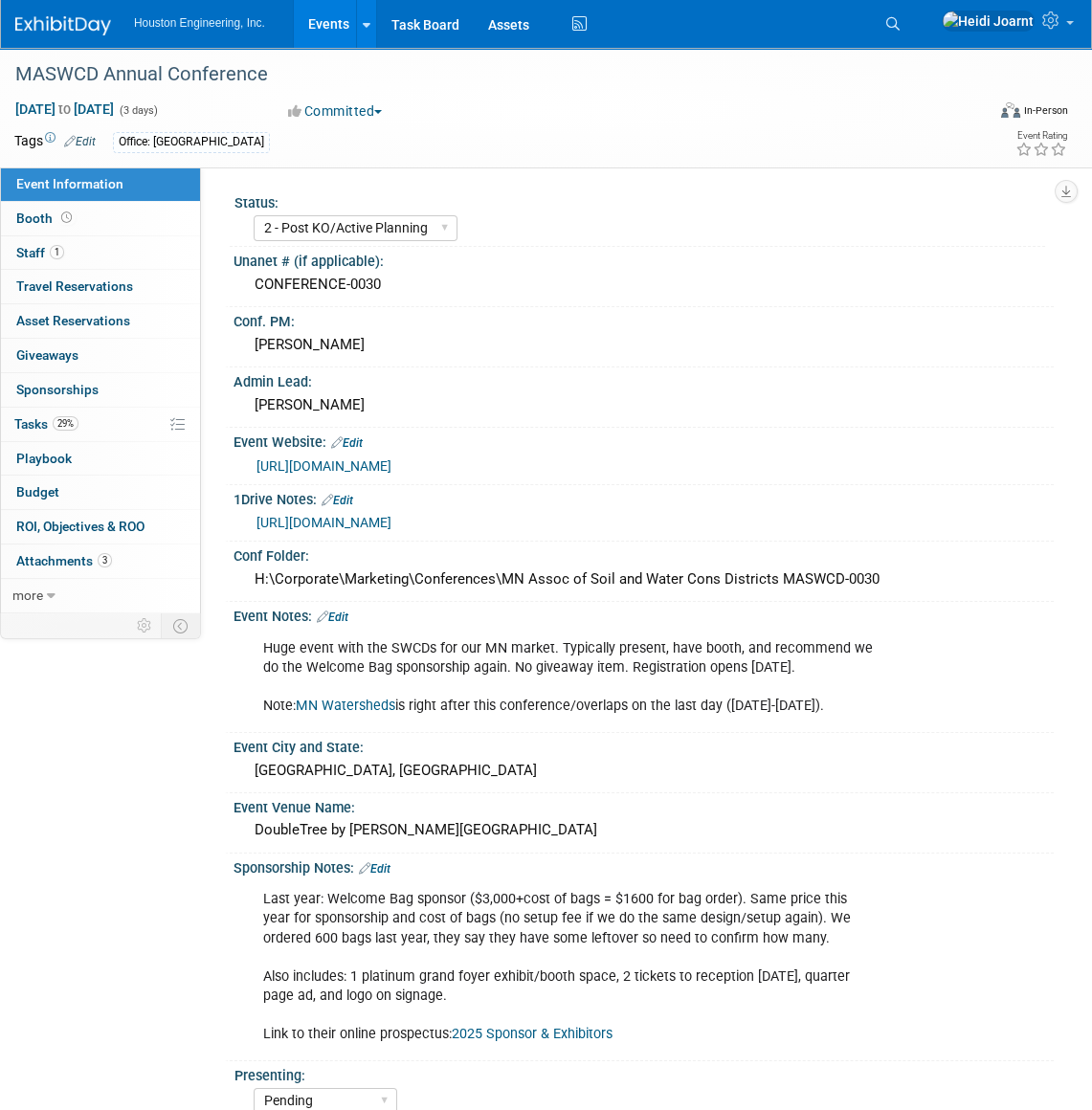
click at [334, 611] on link "Edit" at bounding box center [332, 618] width 32 height 13
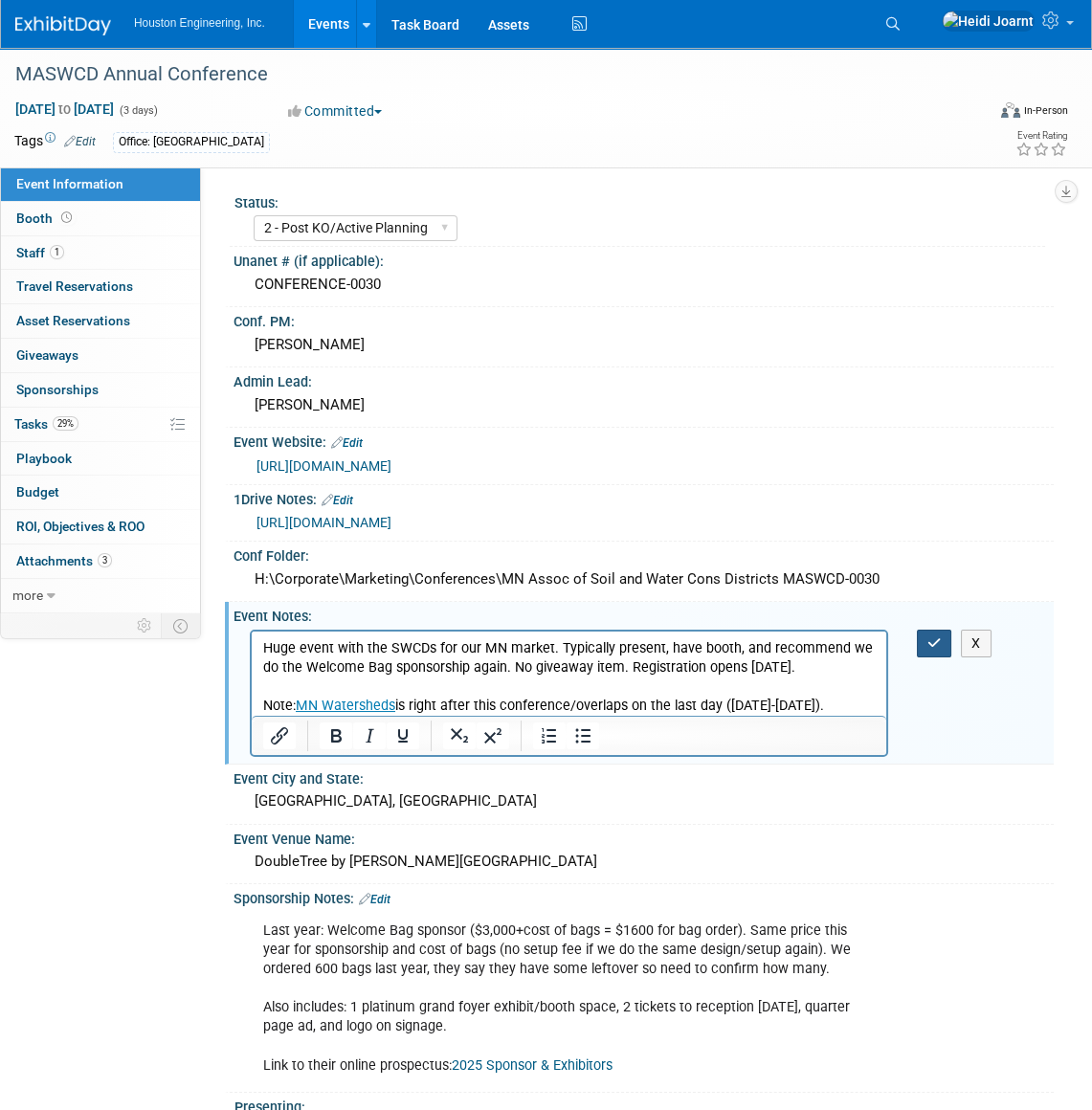
click at [928, 646] on icon "button" at bounding box center [934, 643] width 14 height 13
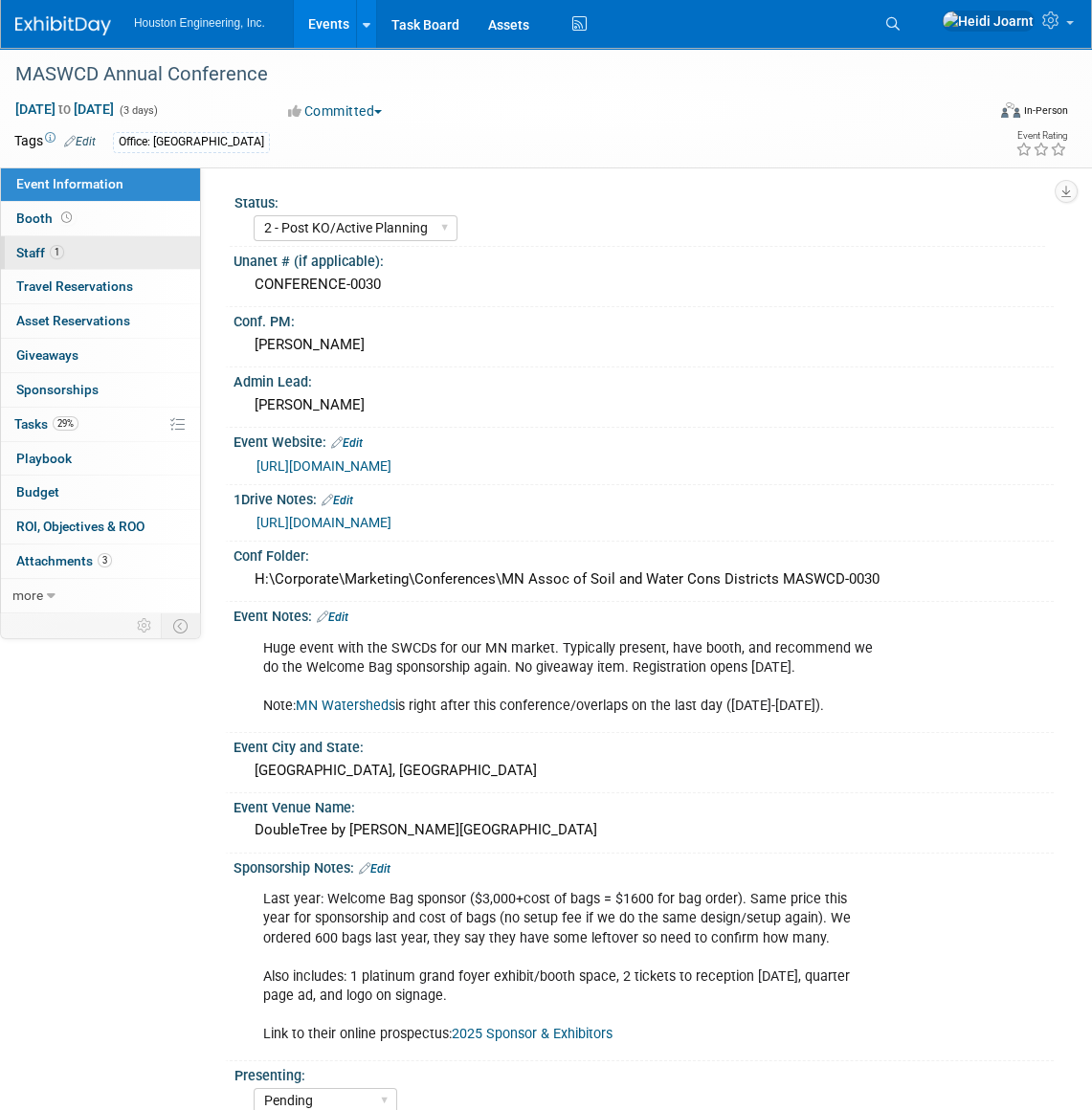
click at [86, 242] on link "1 Staff 1" at bounding box center [101, 253] width 199 height 34
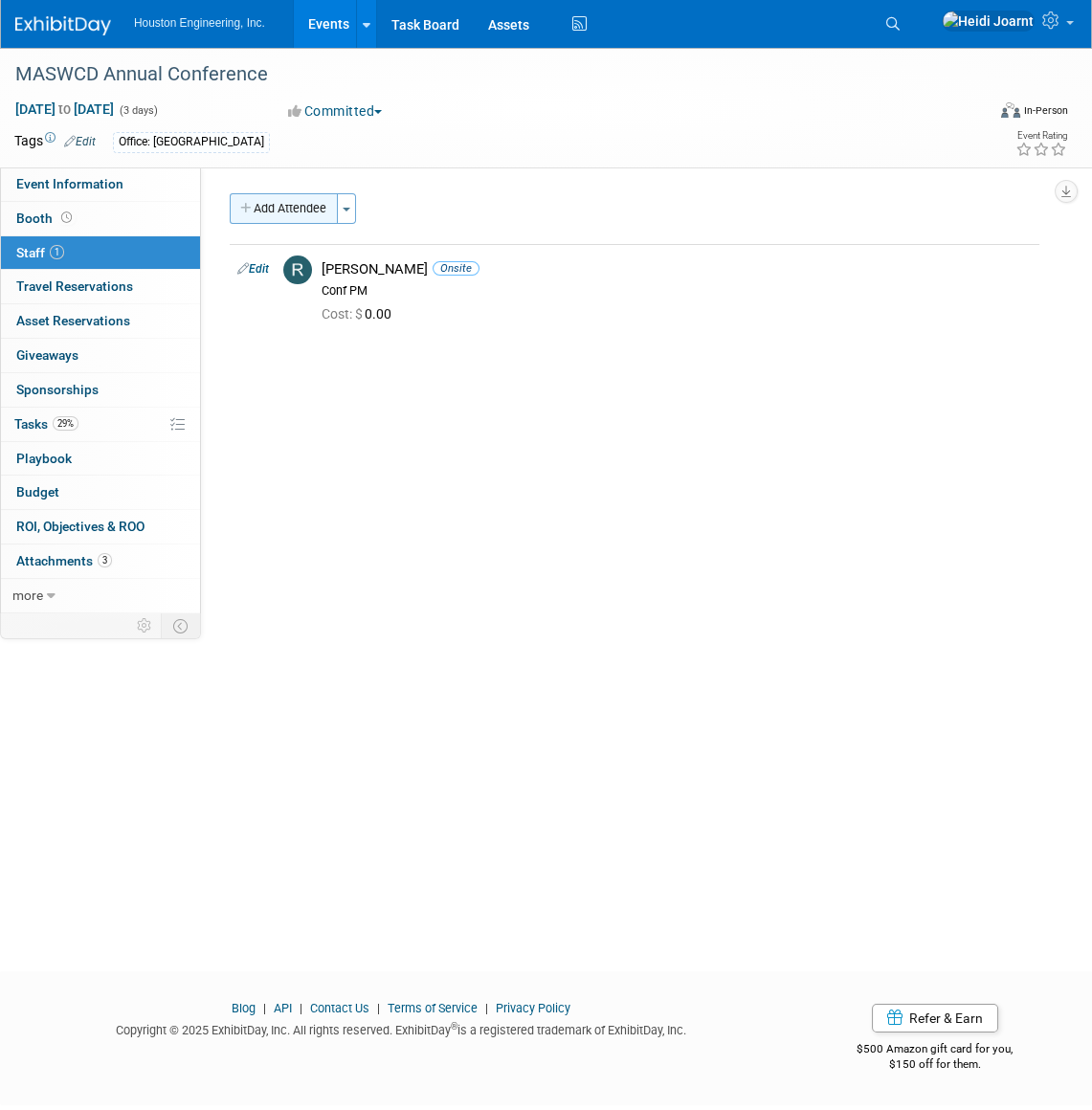
click at [291, 220] on button "Add Attendee" at bounding box center [284, 209] width 108 height 31
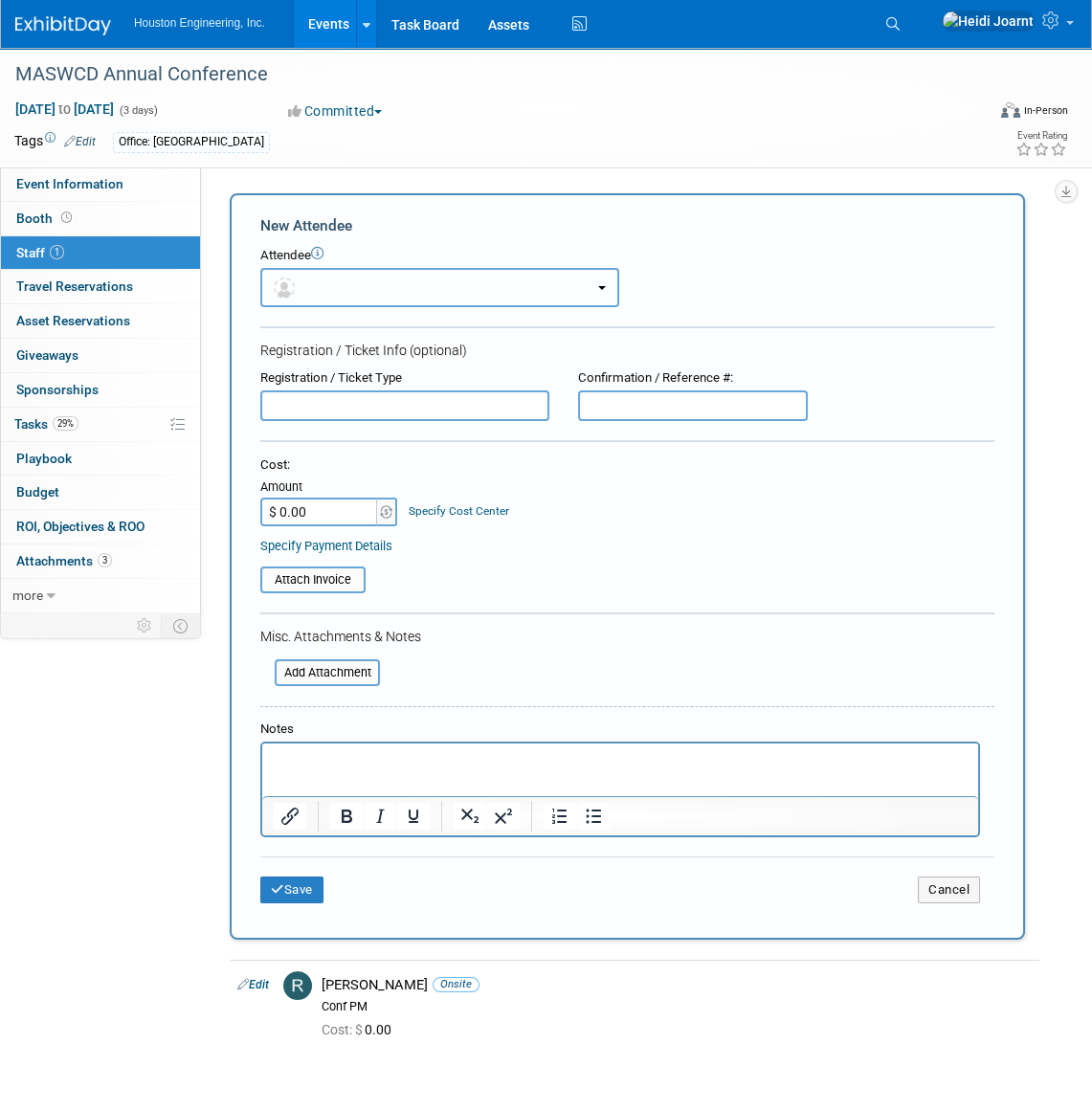
click at [362, 287] on button "button" at bounding box center [440, 287] width 359 height 39
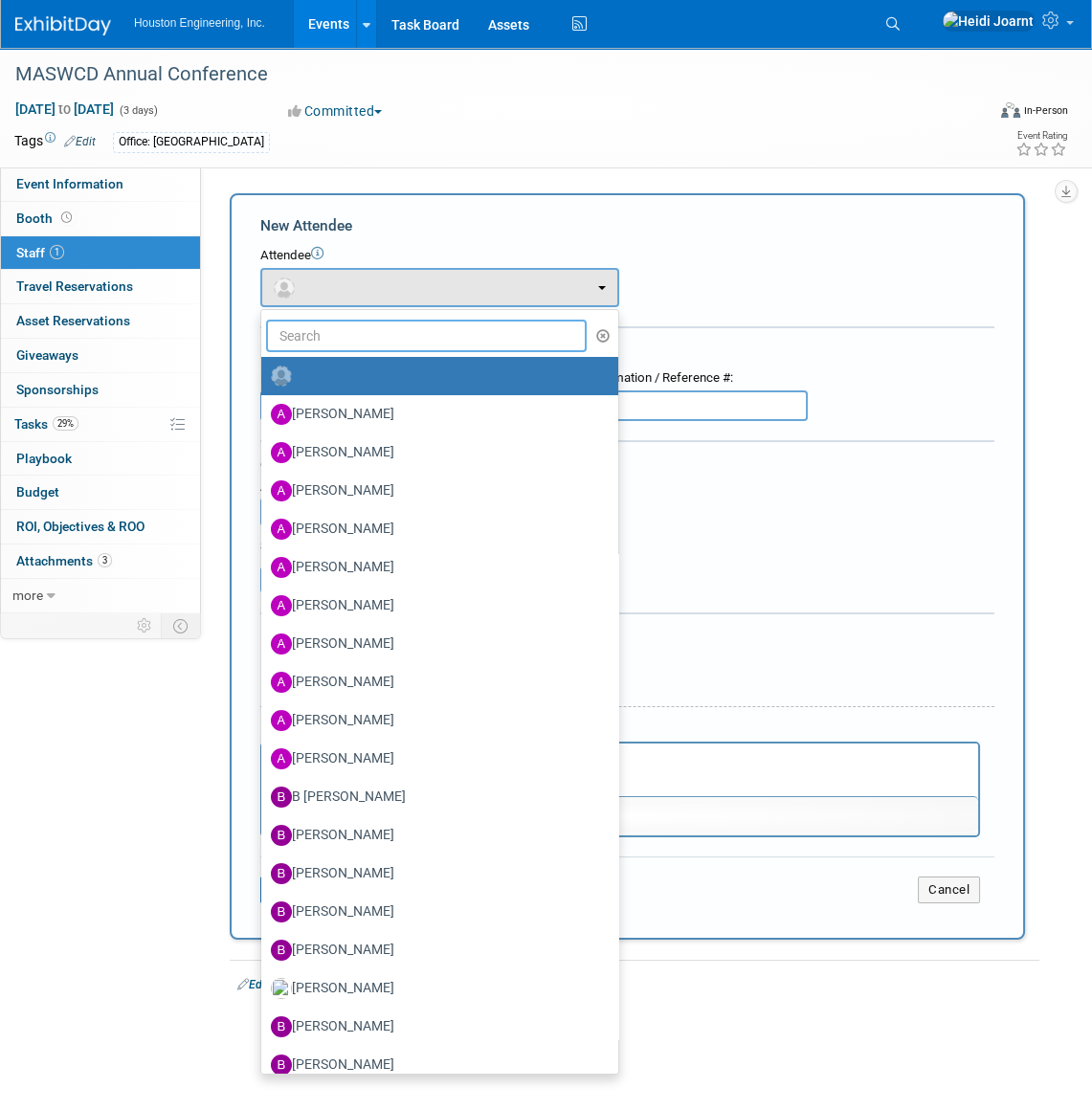
click at [379, 336] on input "text" at bounding box center [426, 336] width 321 height 33
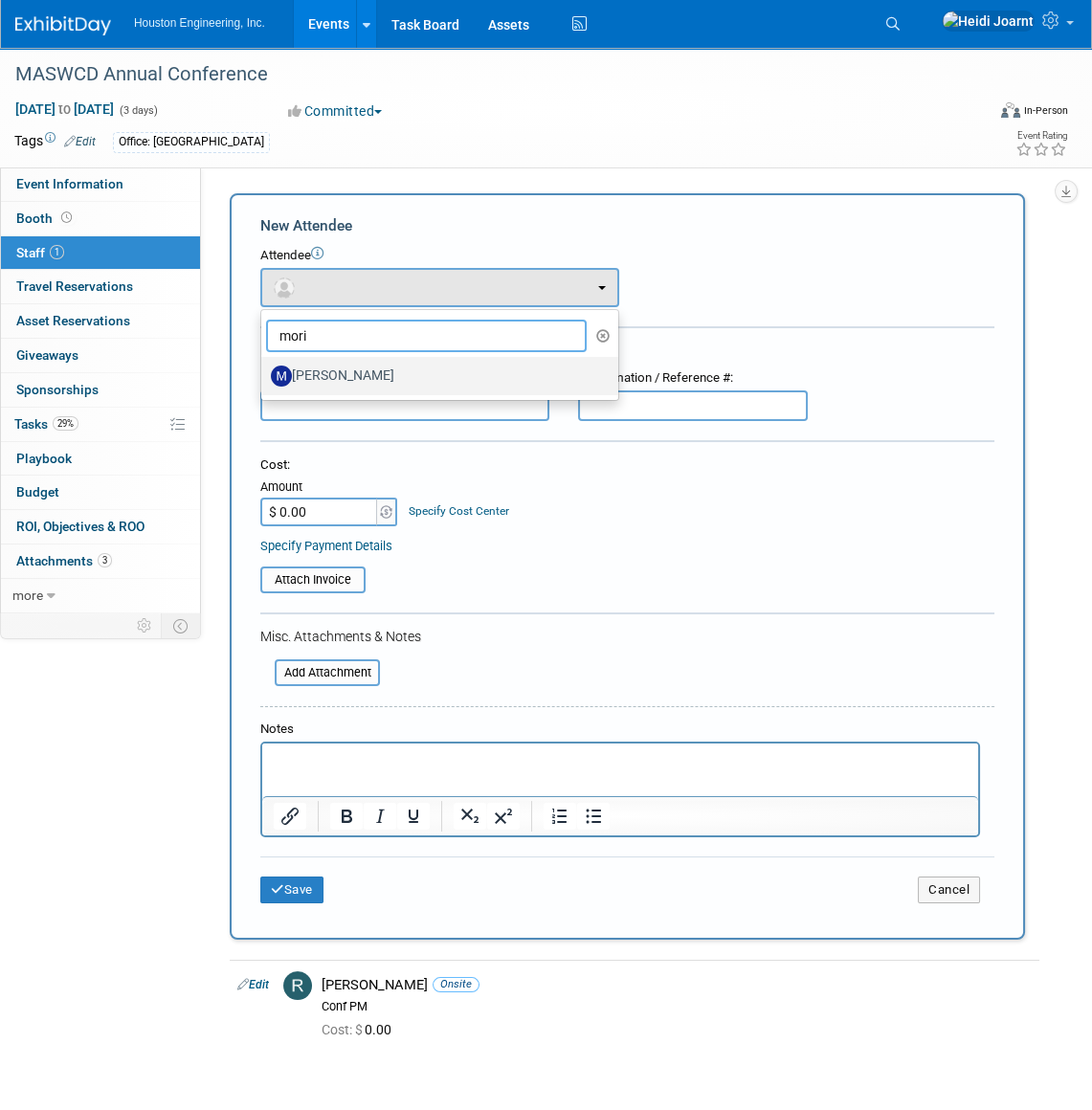
type input "mori"
click at [398, 391] on label "[PERSON_NAME]" at bounding box center [435, 376] width 329 height 31
click at [264, 380] on input "[PERSON_NAME]" at bounding box center [258, 374] width 12 height 12
select select "a4259686-6840-43ba-b0fd-6cb9a761a887"
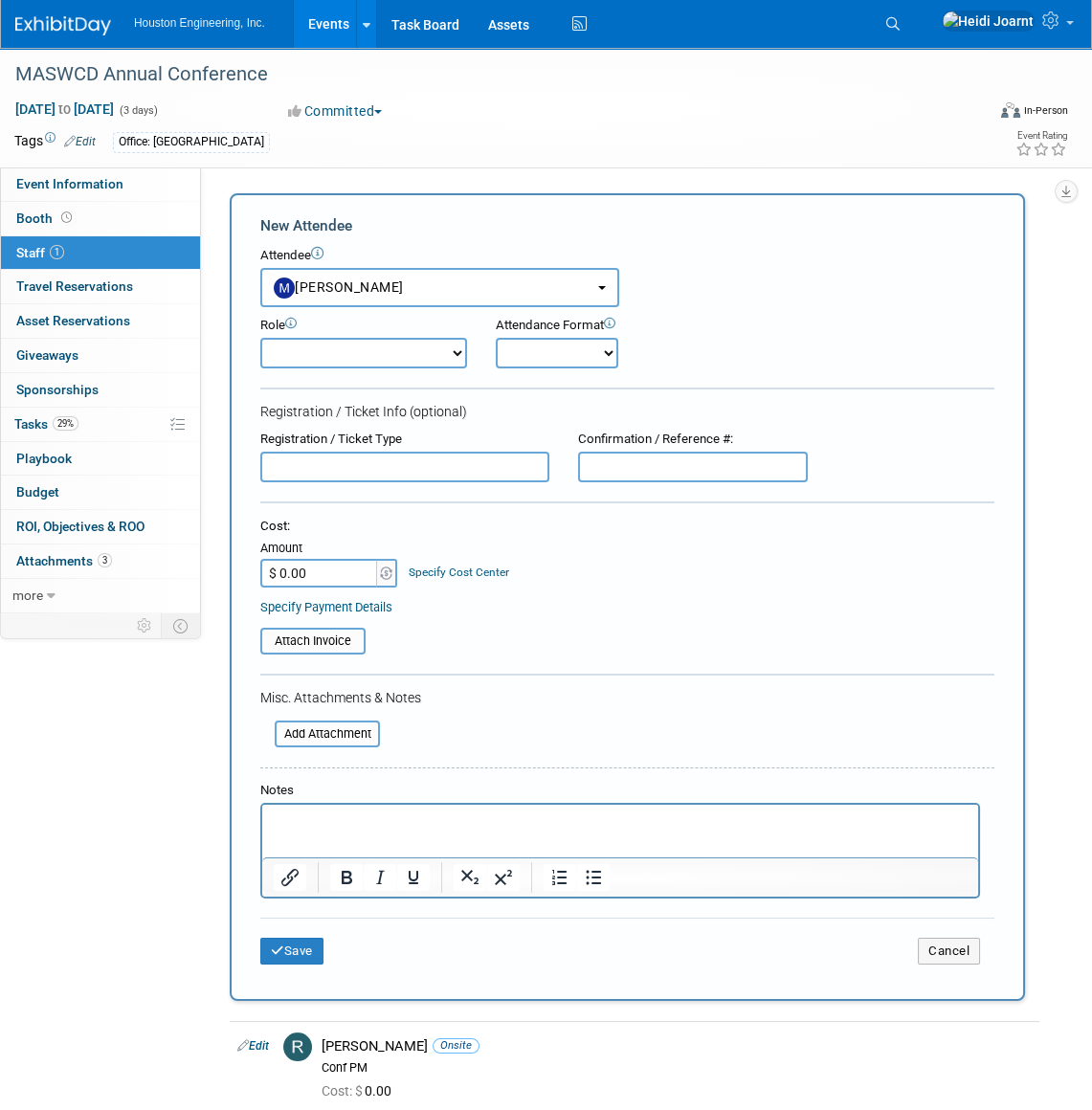
click at [354, 348] on select "Conf Attendee Conf PM Demonstrator Host Planner Presenter Sales Representative" at bounding box center [364, 353] width 207 height 31
select select "200"
click at [261, 338] on select "Conf Attendee Conf PM Demonstrator Host Planner Presenter Sales Representative" at bounding box center [364, 353] width 207 height 31
click at [316, 959] on button "Save" at bounding box center [292, 951] width 63 height 27
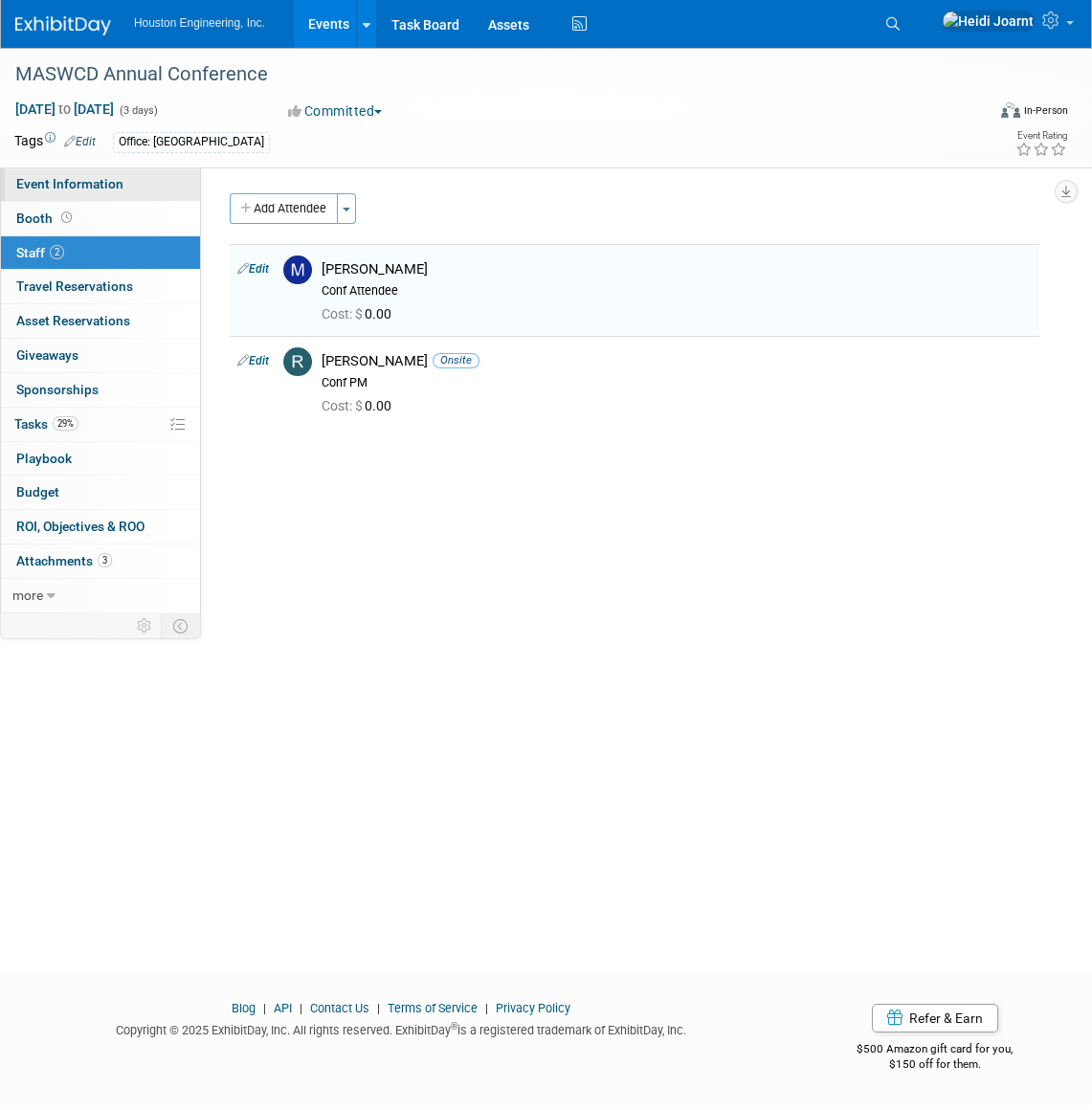
click at [109, 187] on span "Event Information" at bounding box center [70, 184] width 107 height 15
select select "2 - Post KO/Active Planning"
select select "Pending"
select select "Environmental"
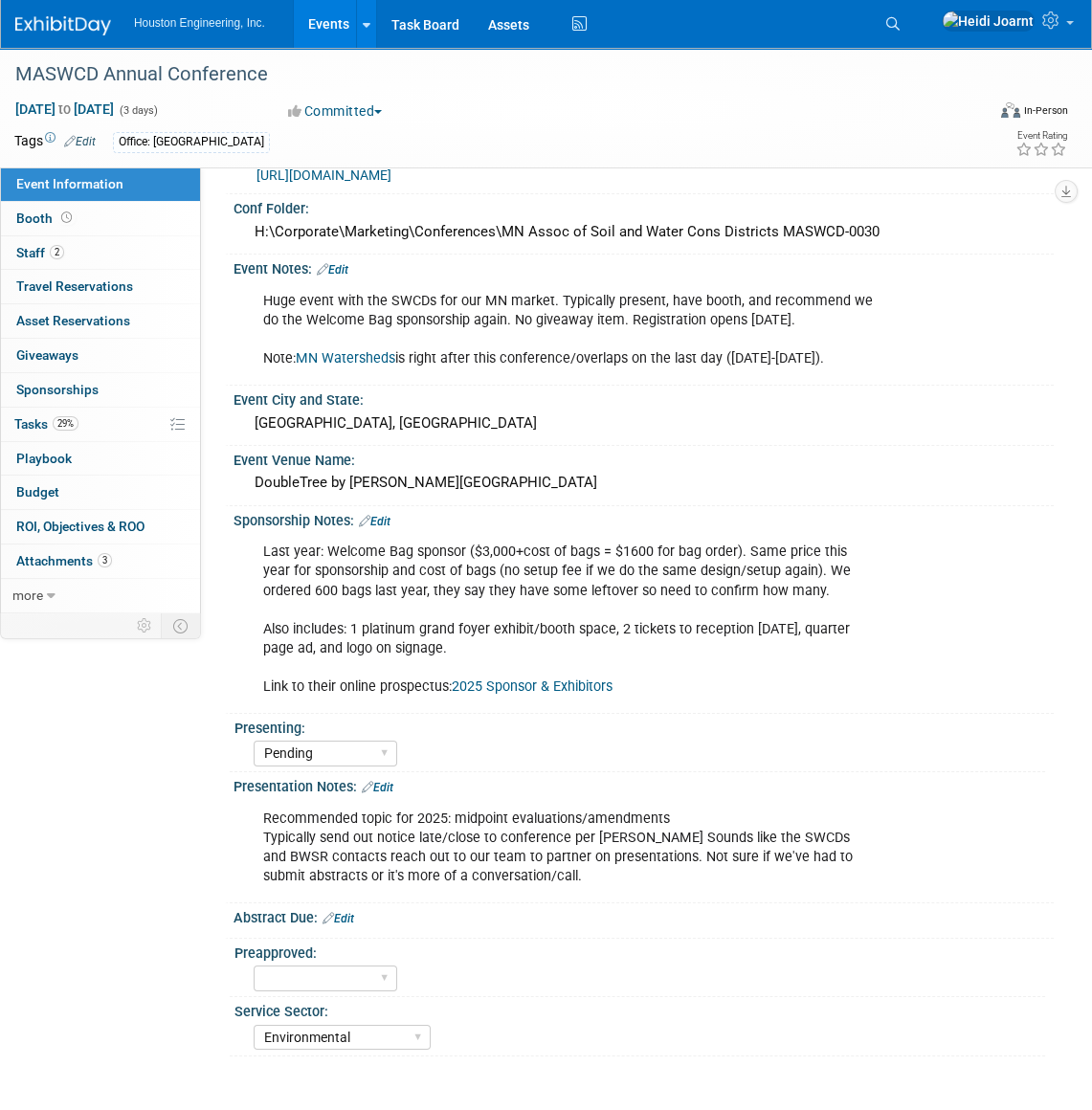
scroll to position [496, 0]
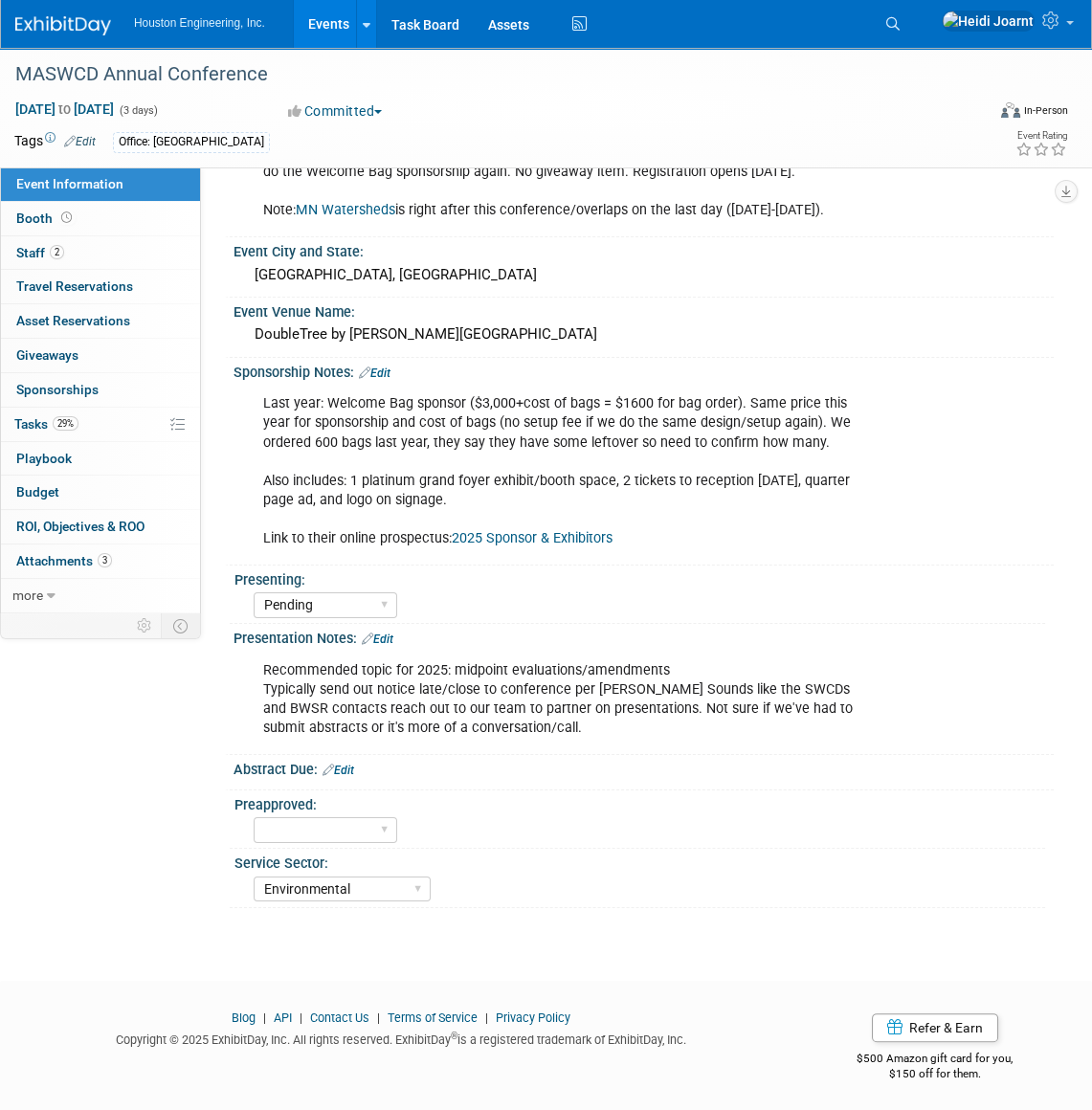
click at [388, 637] on link "Edit" at bounding box center [377, 639] width 32 height 13
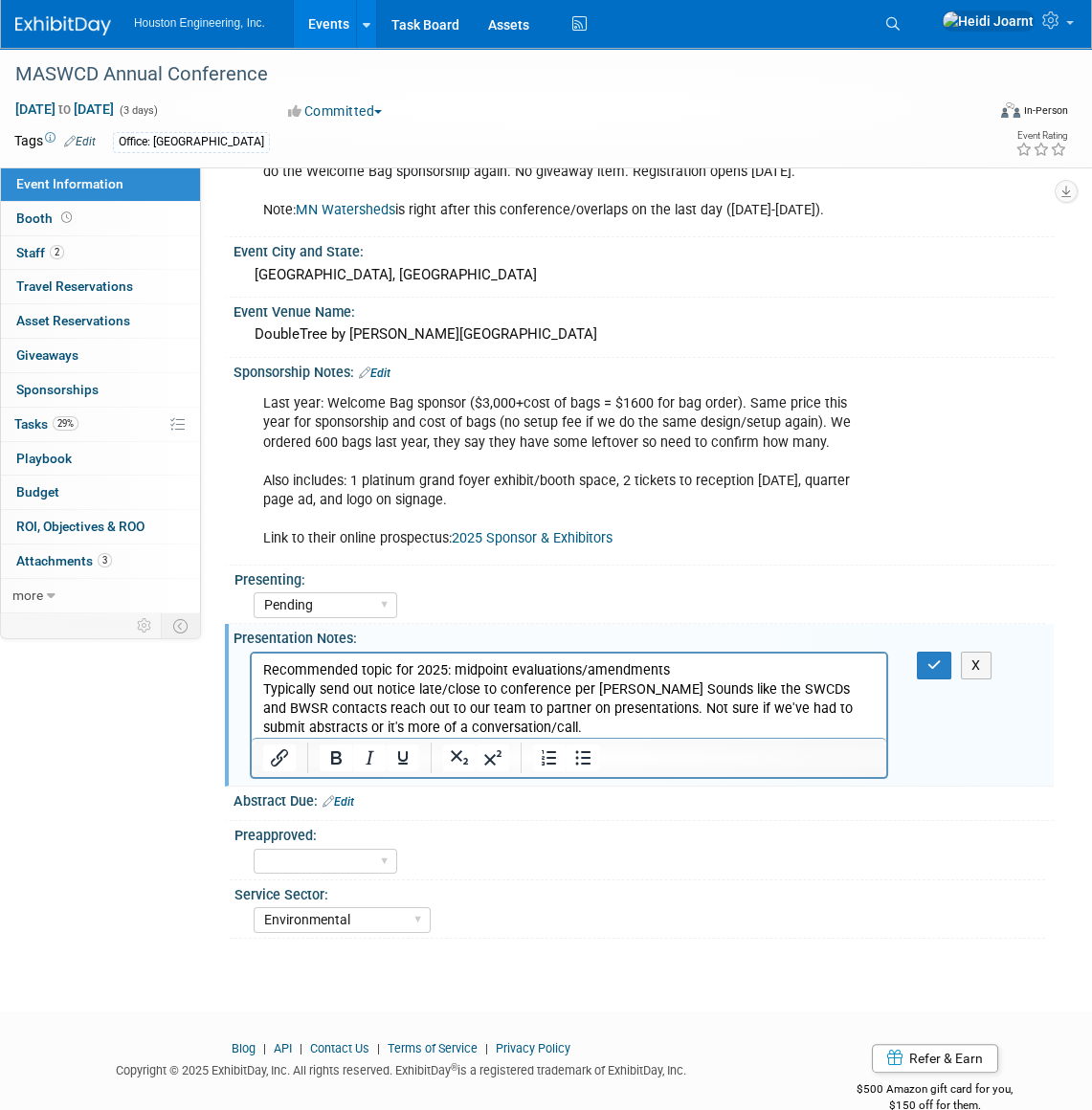
scroll to position [0, 0]
click at [535, 729] on p "Recommended topic for 2025: midpoint evaluations/amendments Typically send out …" at bounding box center [570, 699] width 613 height 77
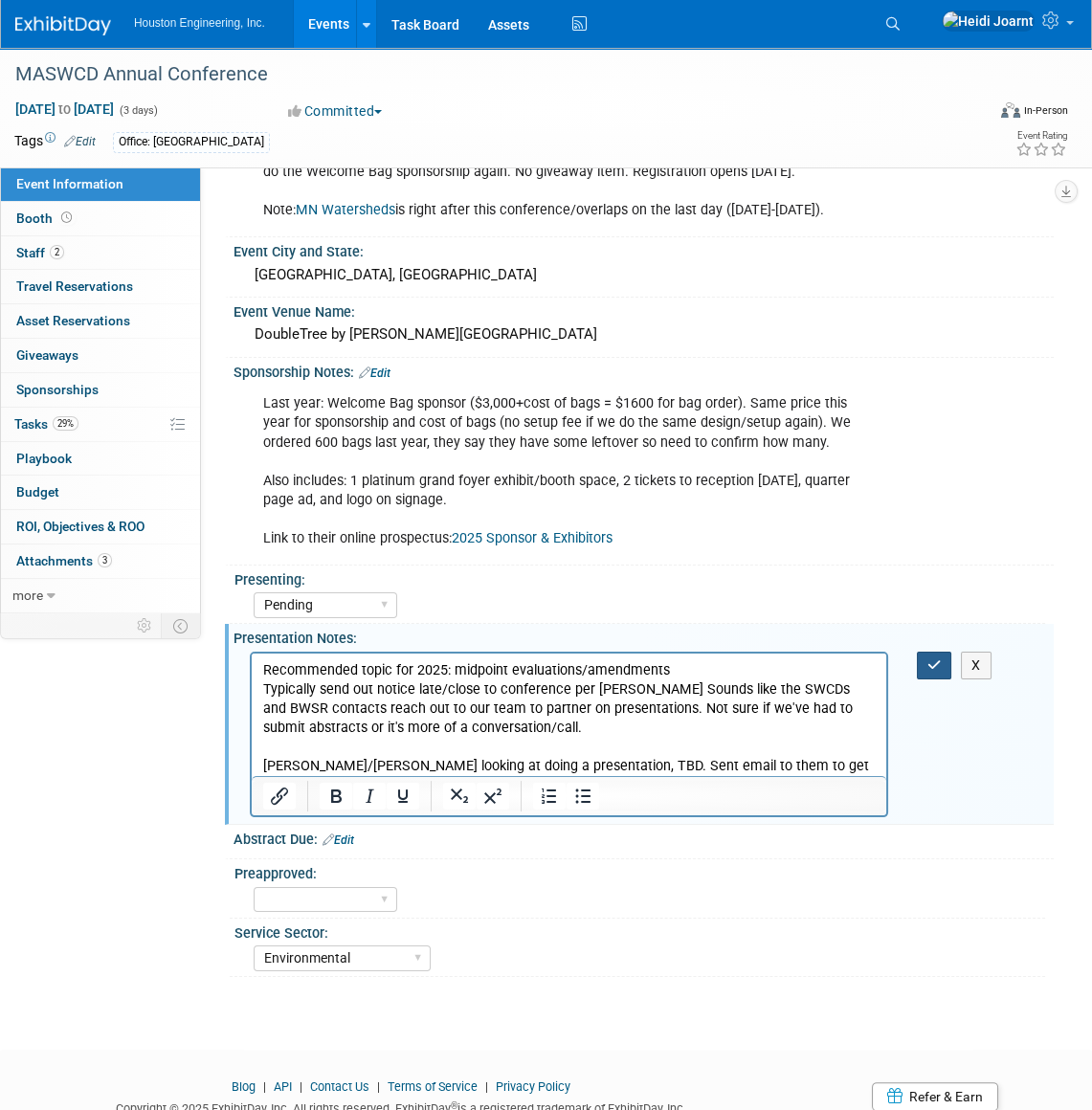
click at [931, 660] on icon "button" at bounding box center [934, 665] width 14 height 13
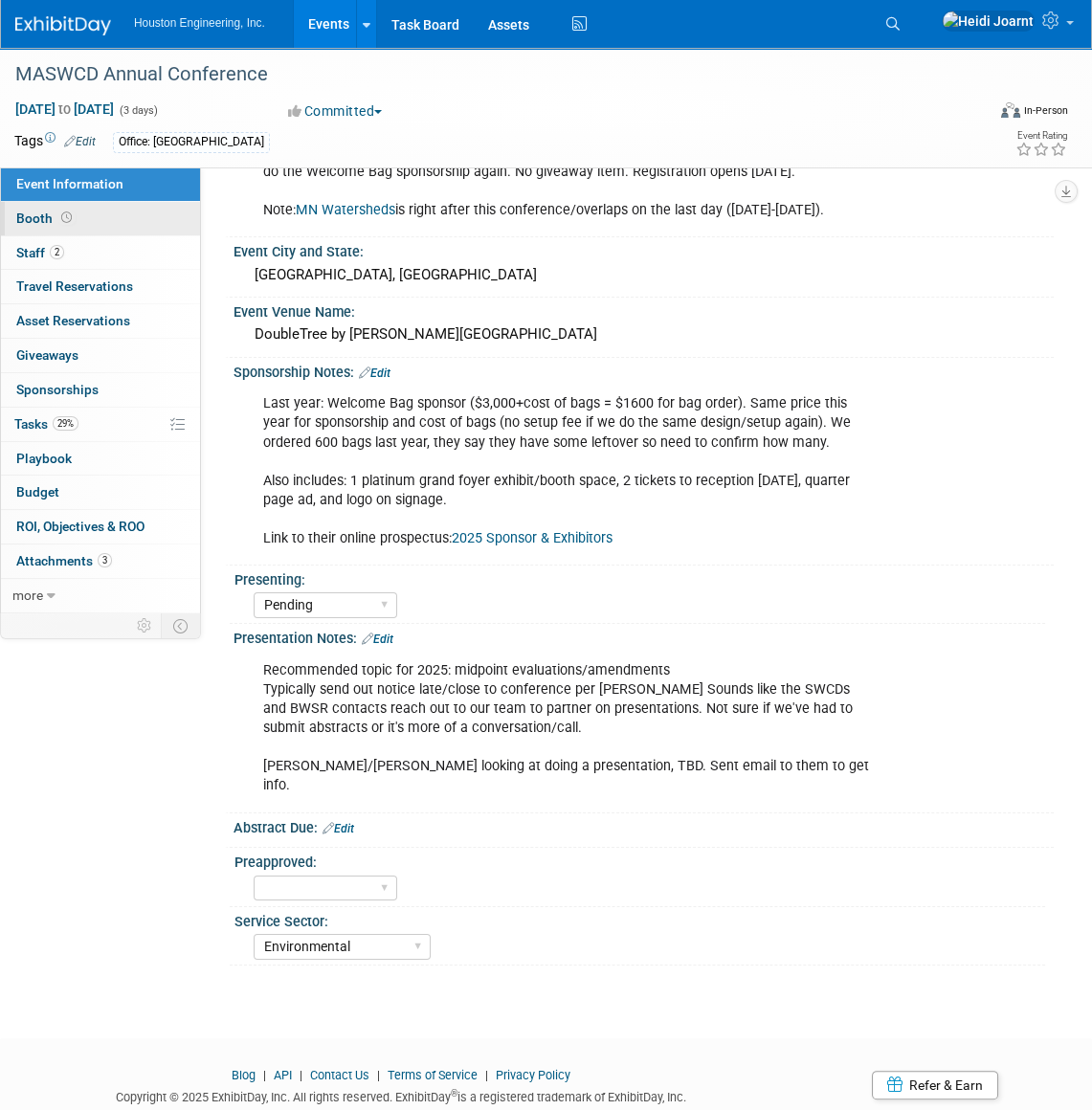
click at [78, 220] on link "Booth" at bounding box center [101, 218] width 199 height 34
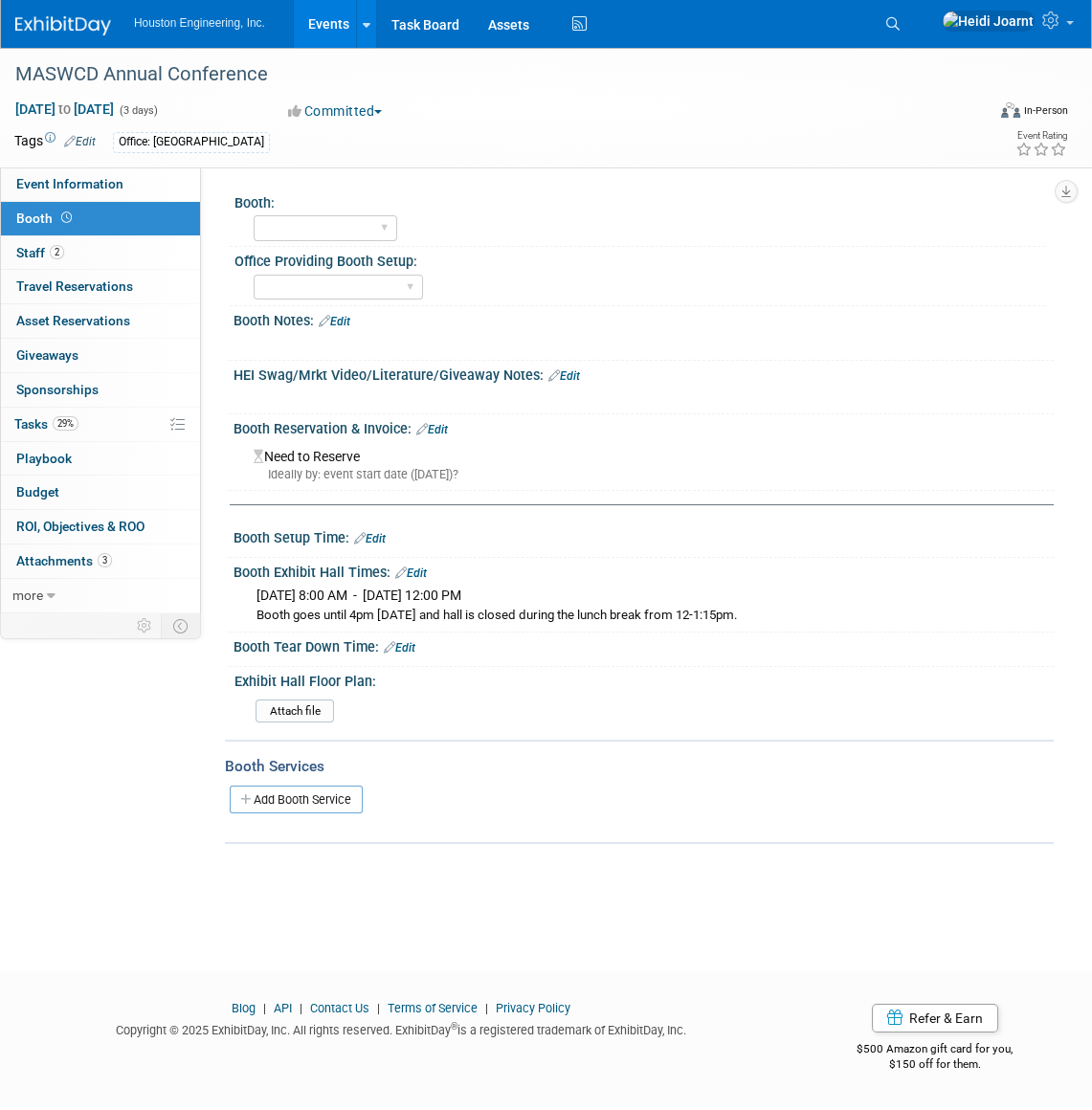
click at [413, 574] on link "Edit" at bounding box center [411, 574] width 32 height 13
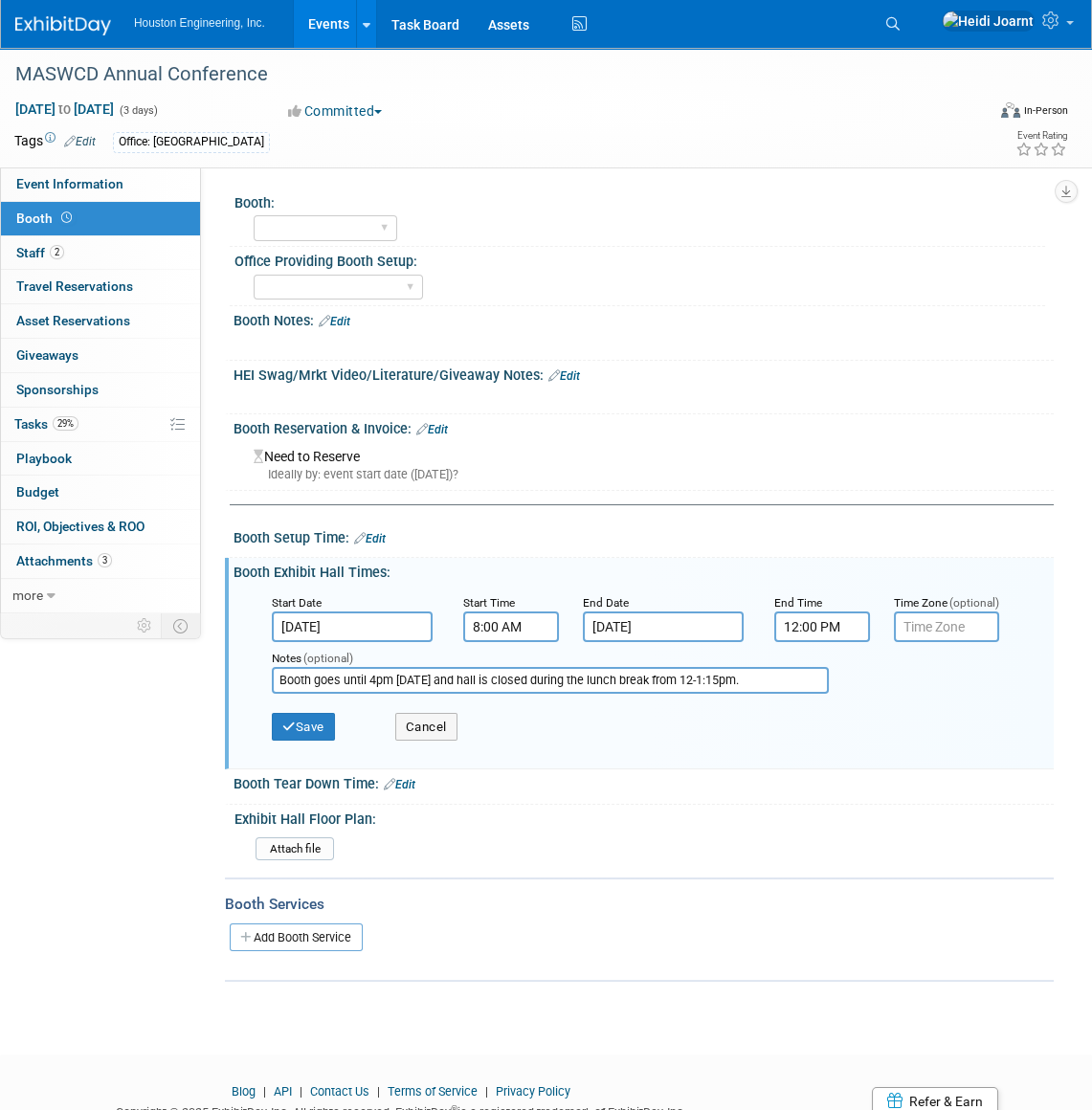
click at [380, 619] on input "Dec 2, 2025" at bounding box center [353, 627] width 161 height 31
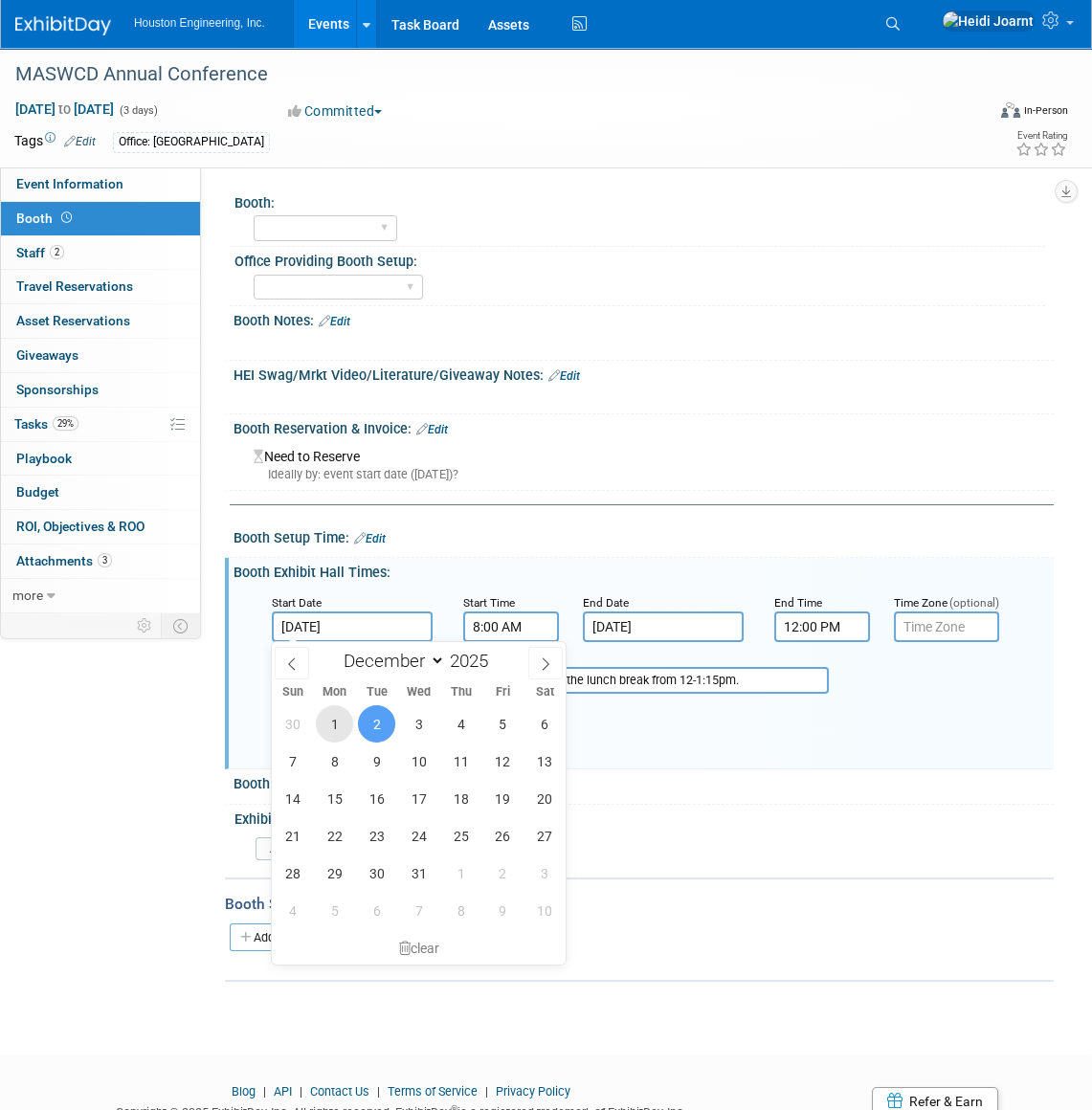
click at [333, 722] on span "1" at bounding box center [334, 723] width 37 height 37
type input "Dec 1, 2025"
click at [817, 630] on input "12:00 PM" at bounding box center [822, 627] width 96 height 31
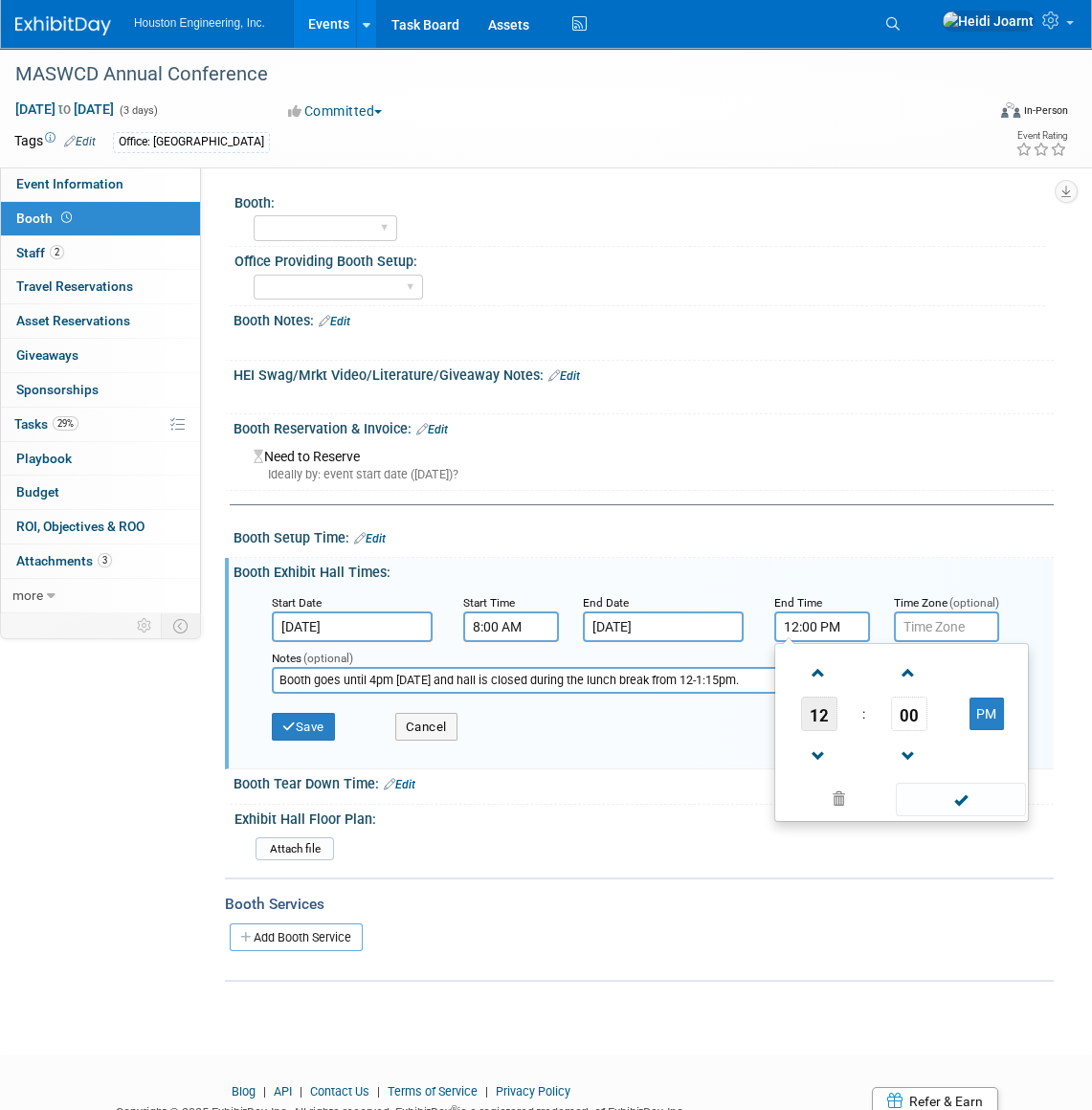
click at [824, 726] on span "12" at bounding box center [819, 714] width 36 height 34
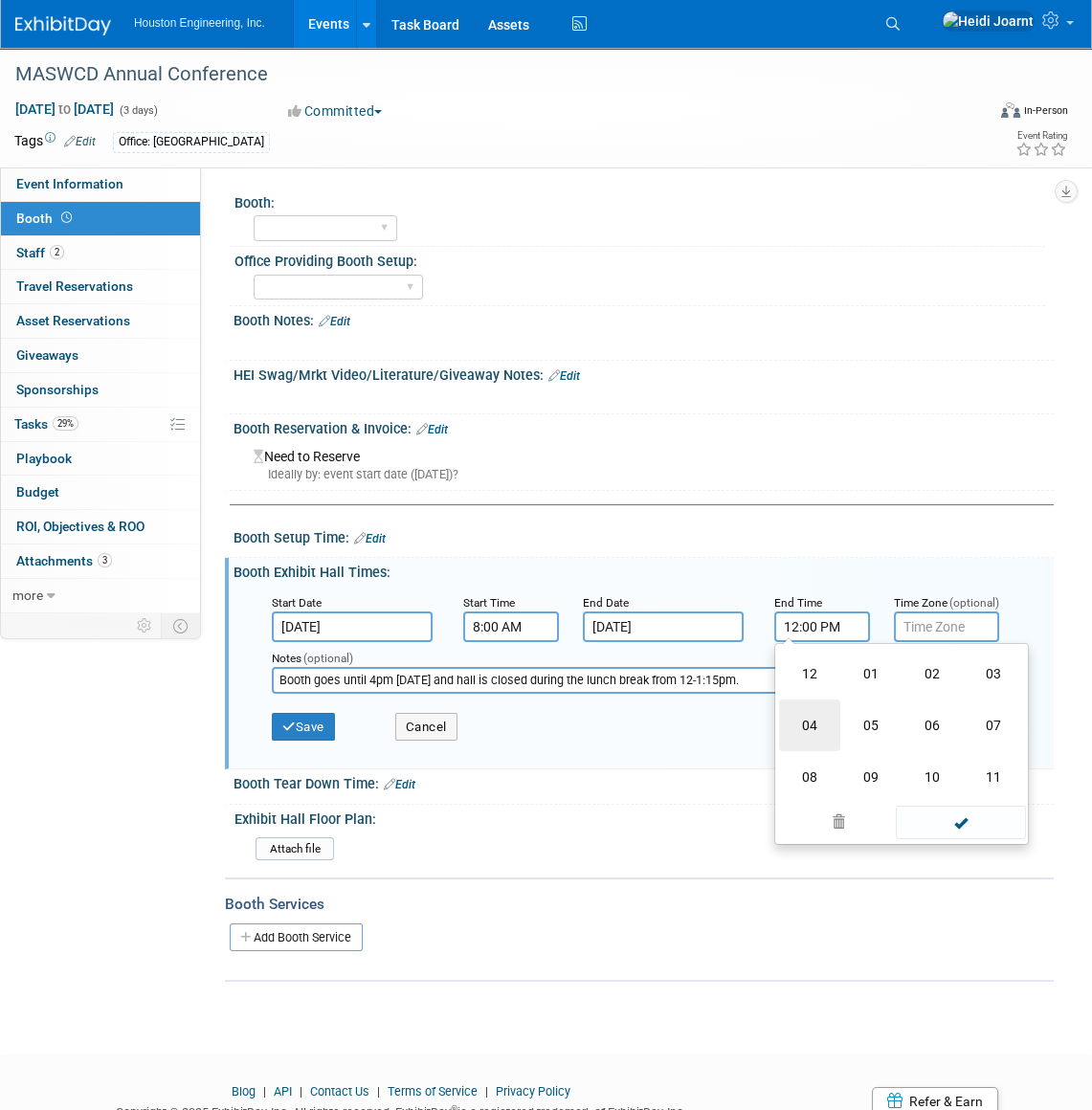
click at [822, 726] on td "04" at bounding box center [809, 725] width 61 height 52
type input "4:00 PM"
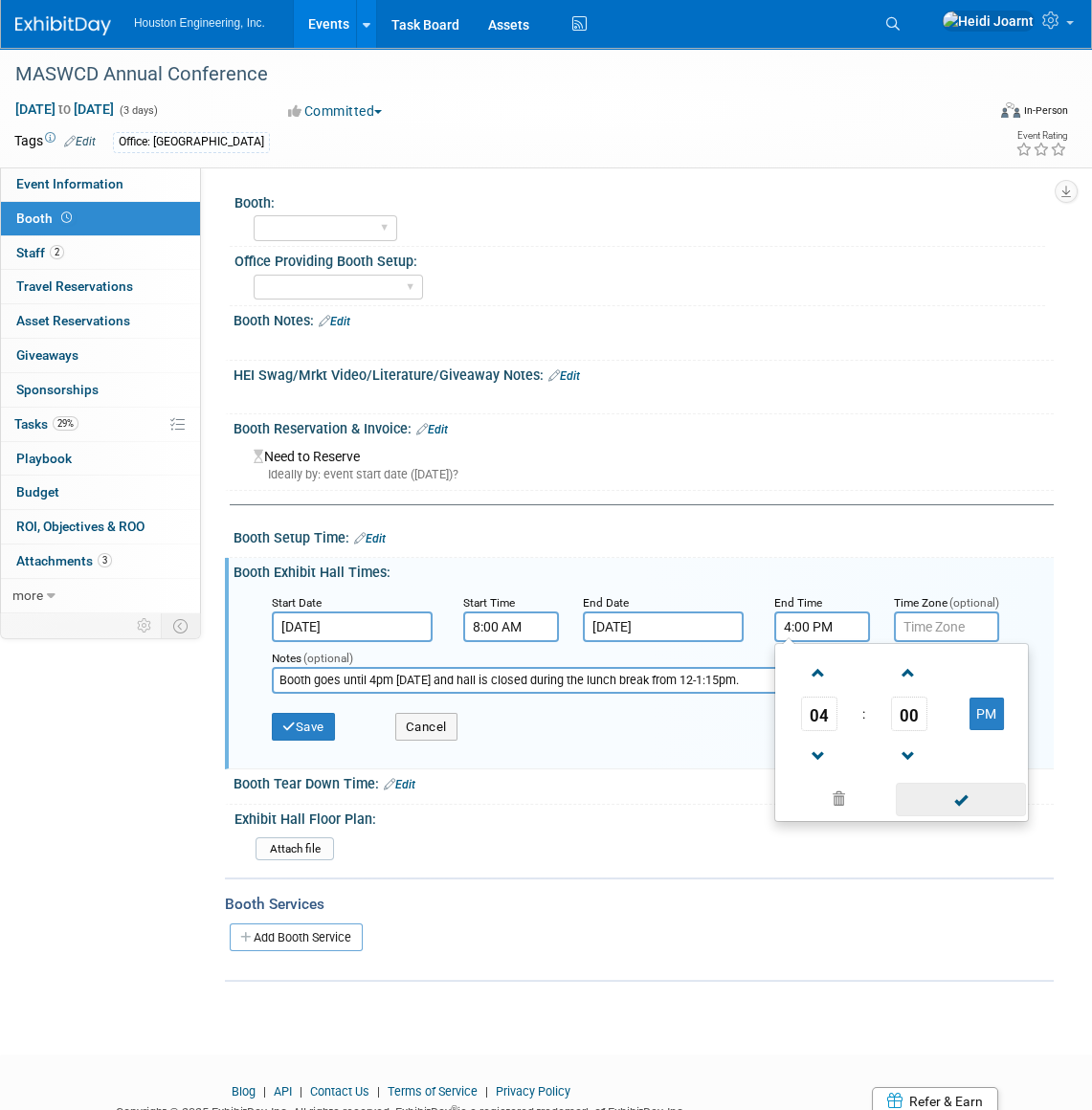
click at [943, 788] on span at bounding box center [960, 799] width 129 height 34
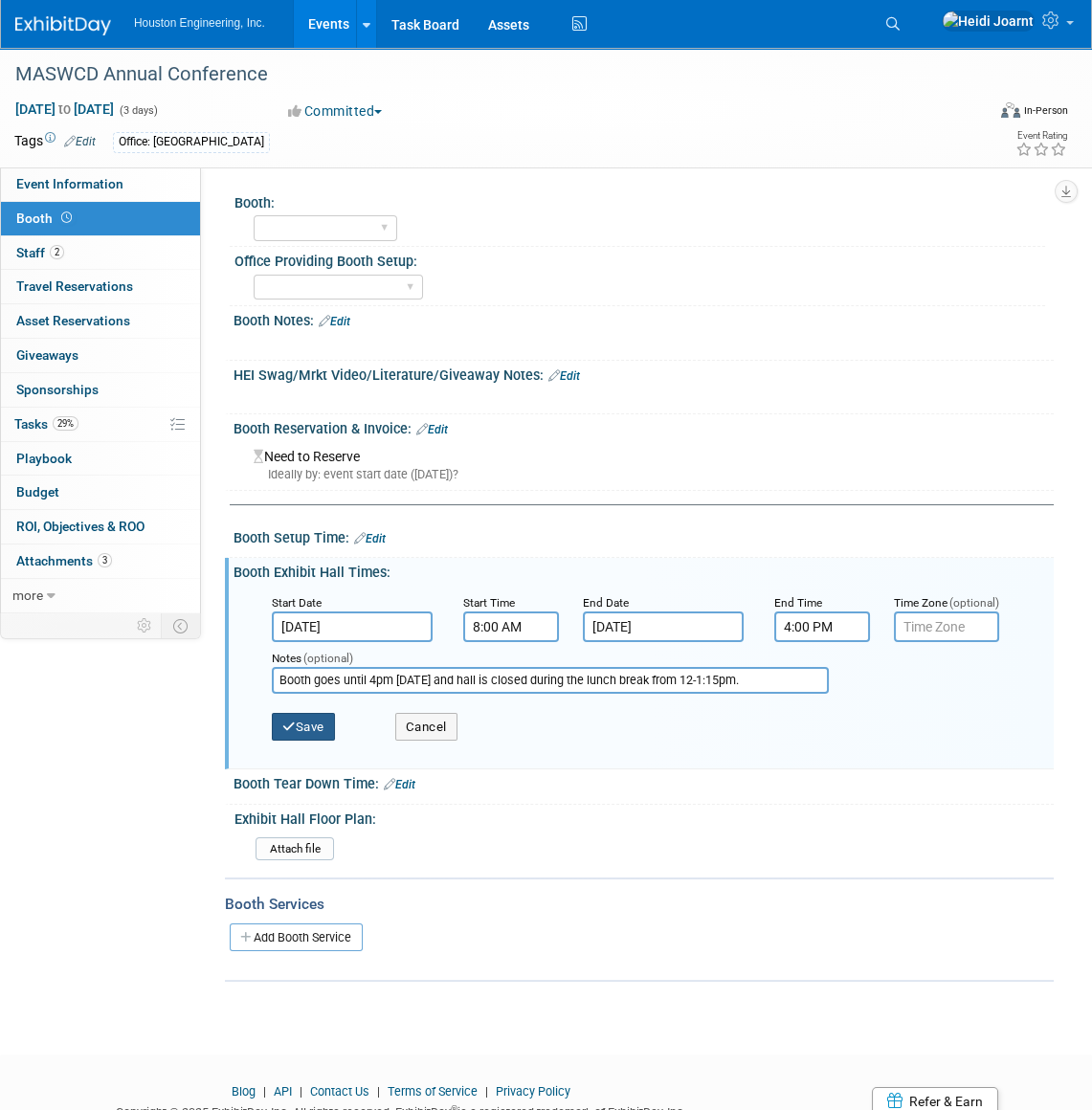
click at [335, 726] on button "Save" at bounding box center [304, 727] width 63 height 29
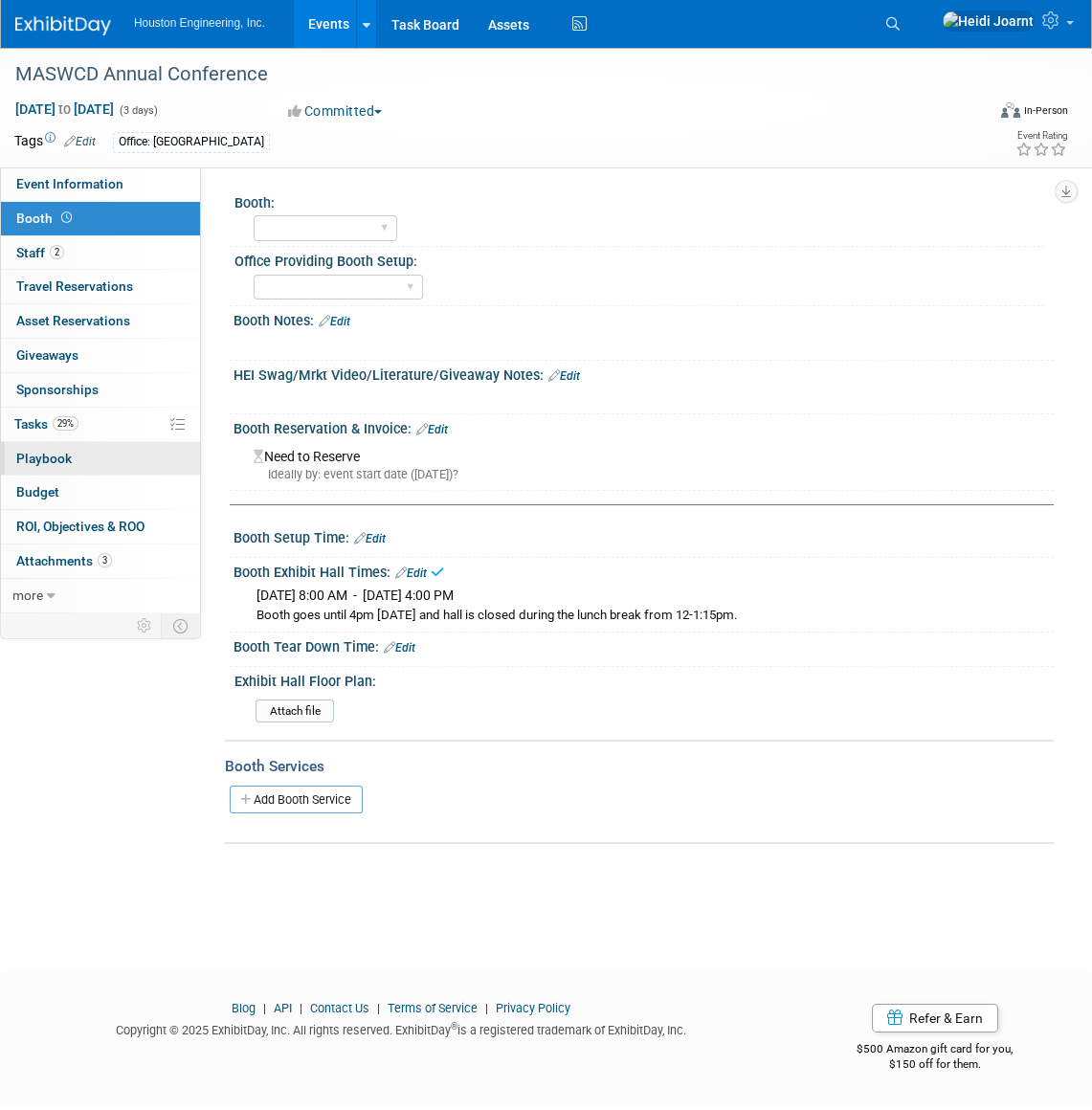
click at [89, 459] on link "0 Playbook 0" at bounding box center [101, 459] width 199 height 34
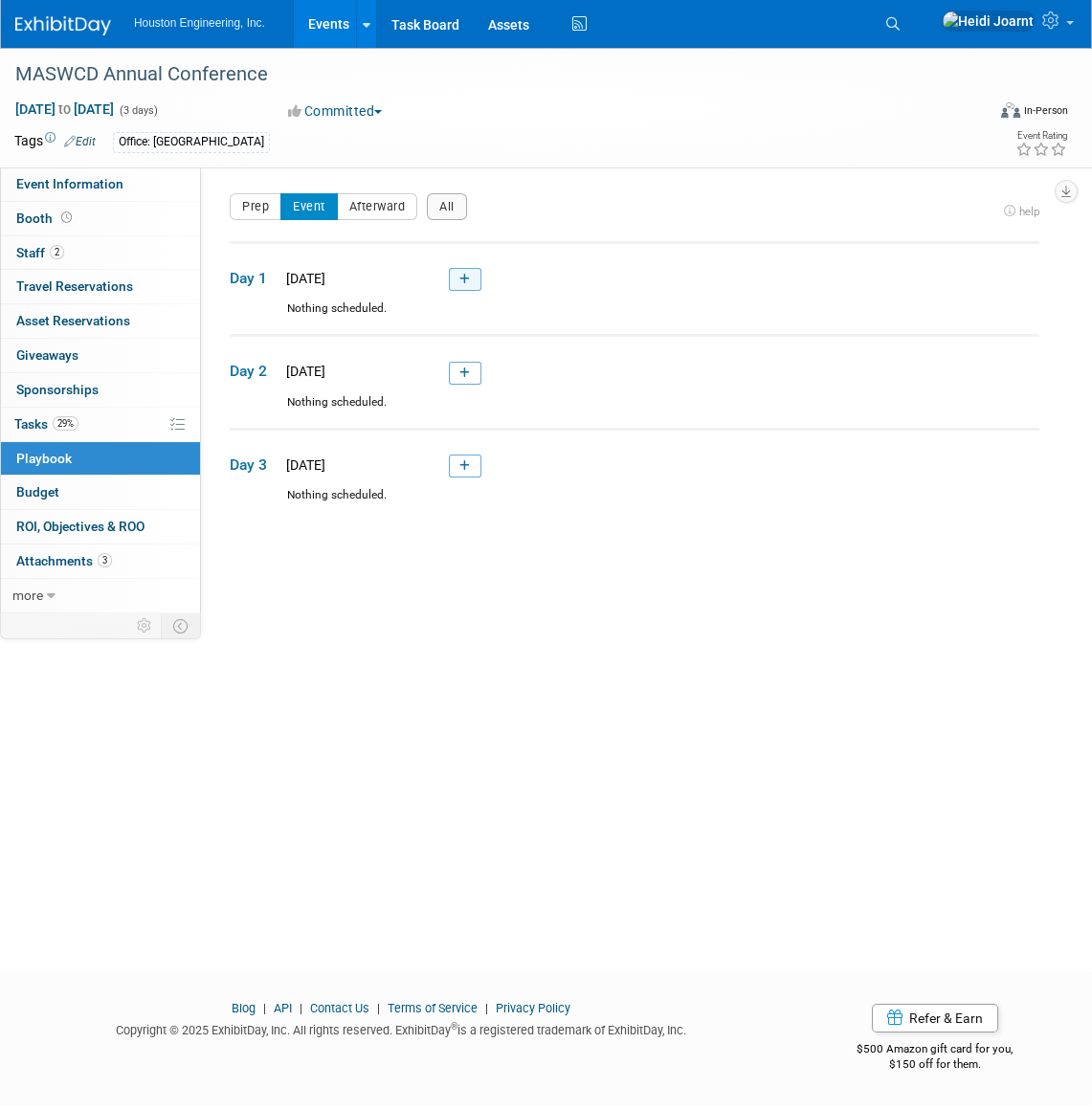
click at [469, 278] on icon at bounding box center [465, 280] width 11 height 11
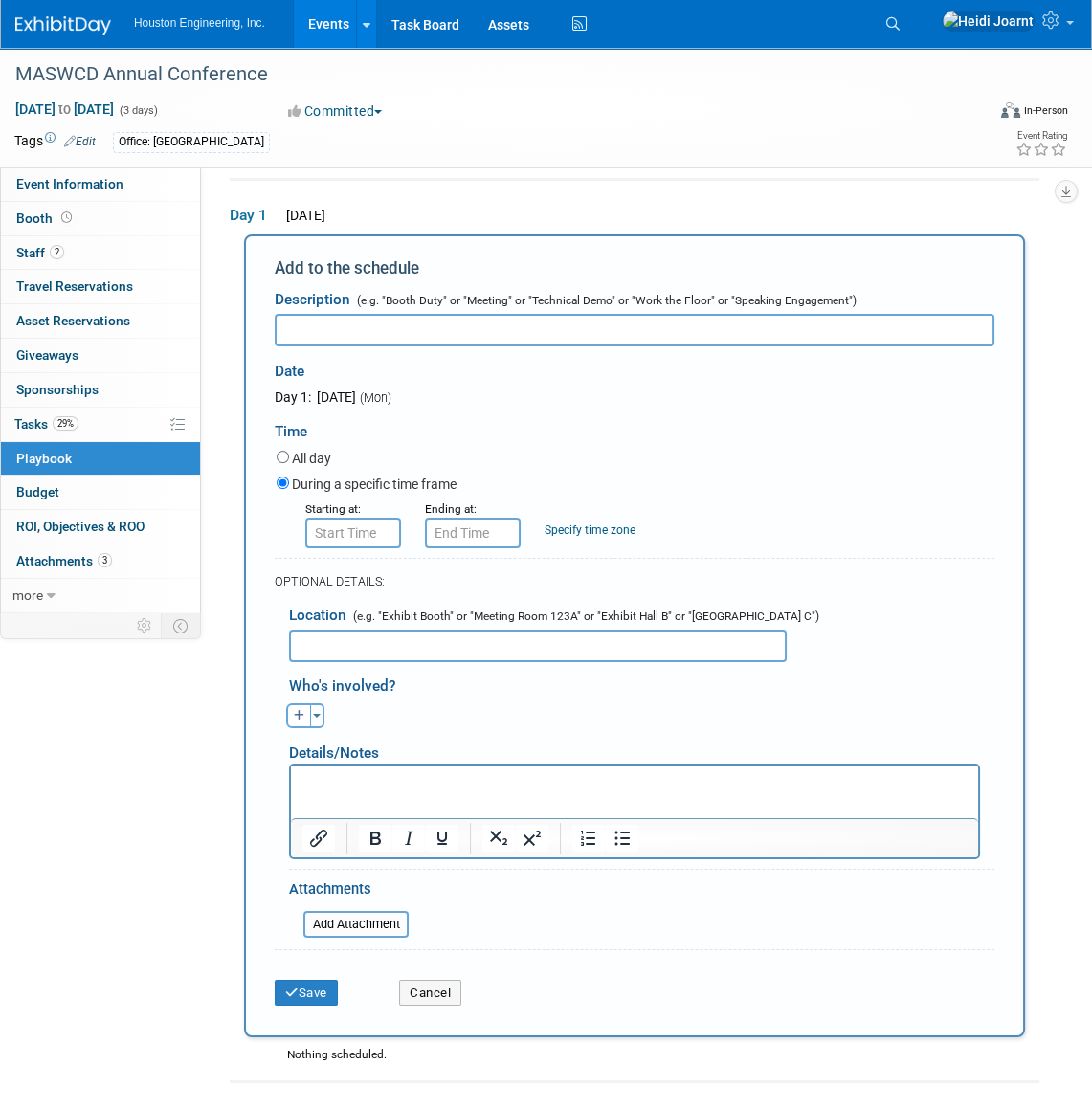
click at [409, 333] on input "text" at bounding box center [634, 330] width 719 height 33
type input "Booth setup"
type input "8:00 AM"
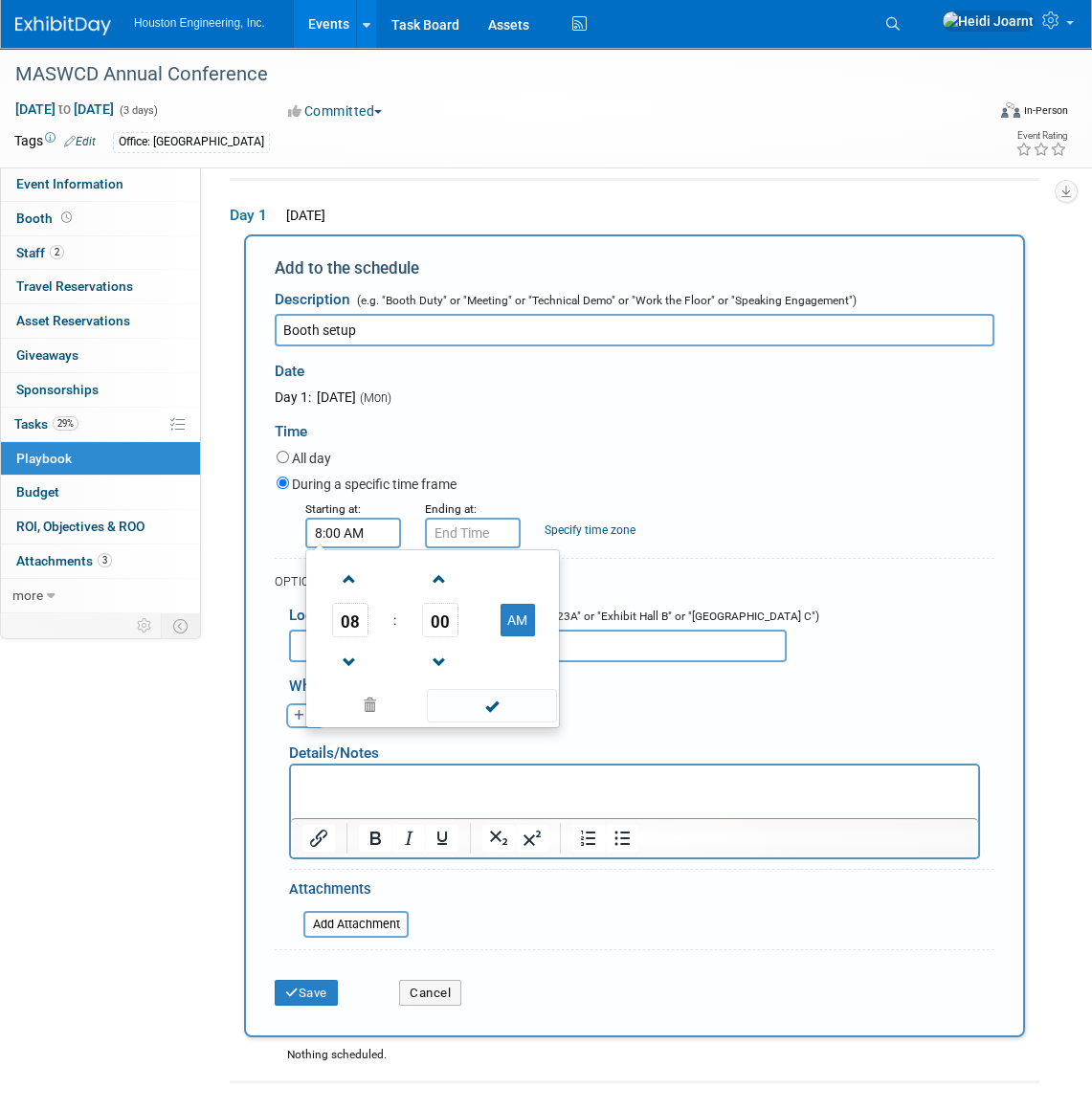
click at [354, 529] on input "8:00 AM" at bounding box center [353, 533] width 96 height 31
click at [499, 701] on span at bounding box center [491, 705] width 129 height 34
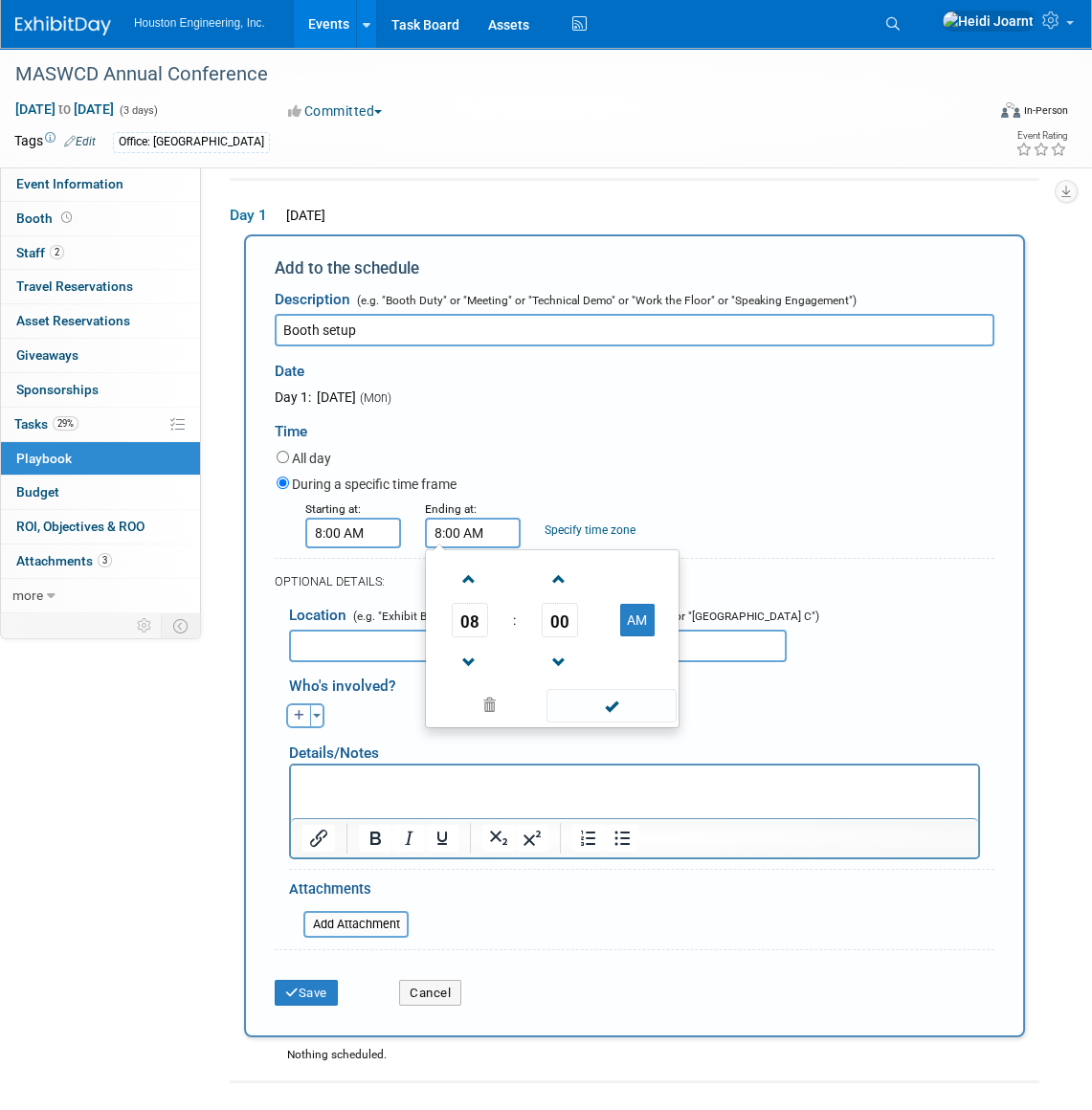
click at [483, 539] on input "8:00 AM" at bounding box center [473, 533] width 96 height 31
click at [468, 625] on span "08" at bounding box center [470, 621] width 36 height 34
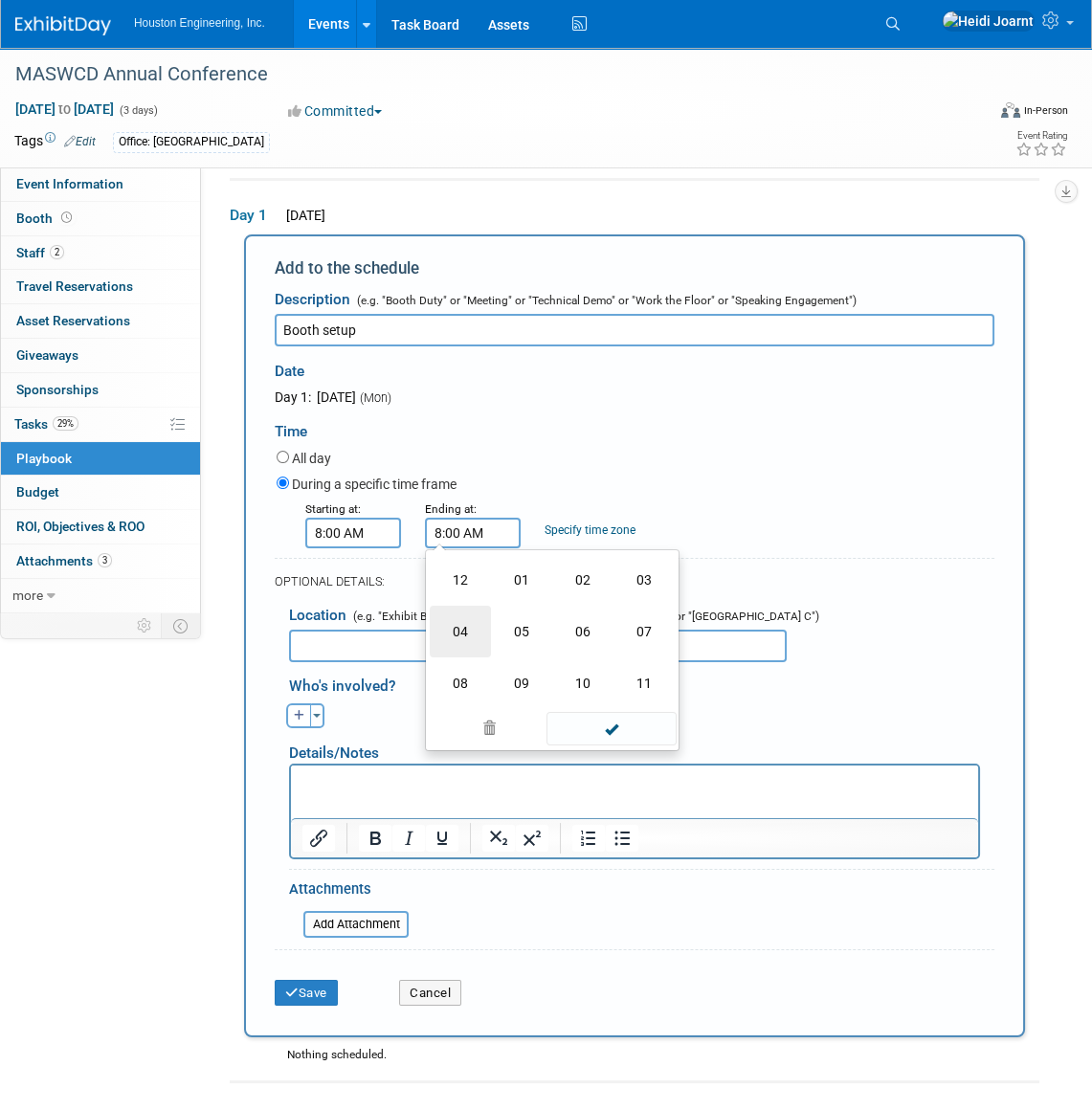
click at [466, 636] on td "04" at bounding box center [461, 632] width 61 height 52
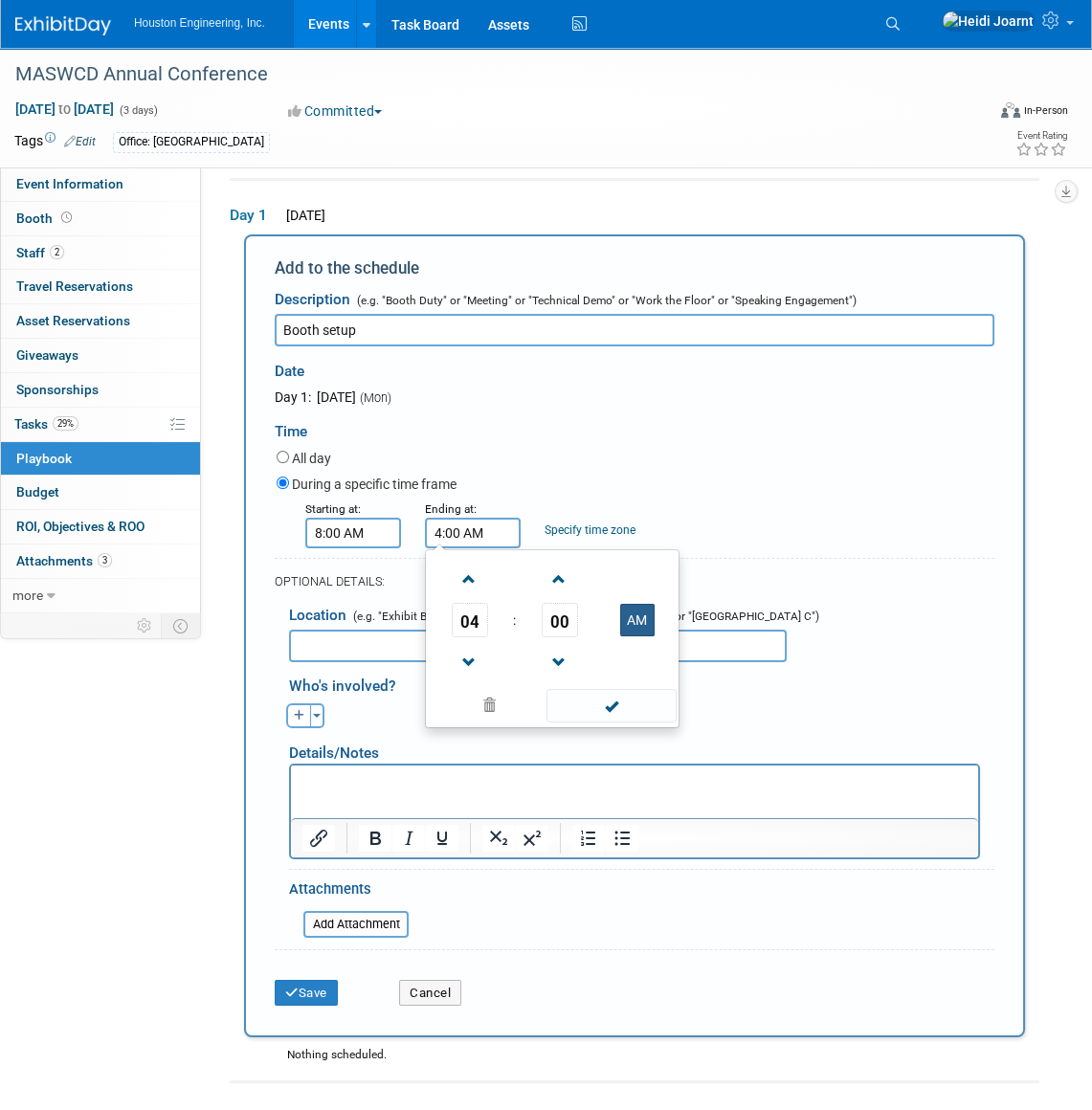
click at [645, 620] on button "AM" at bounding box center [637, 621] width 34 height 33
type input "4:00 PM"
click at [637, 710] on span at bounding box center [611, 705] width 129 height 34
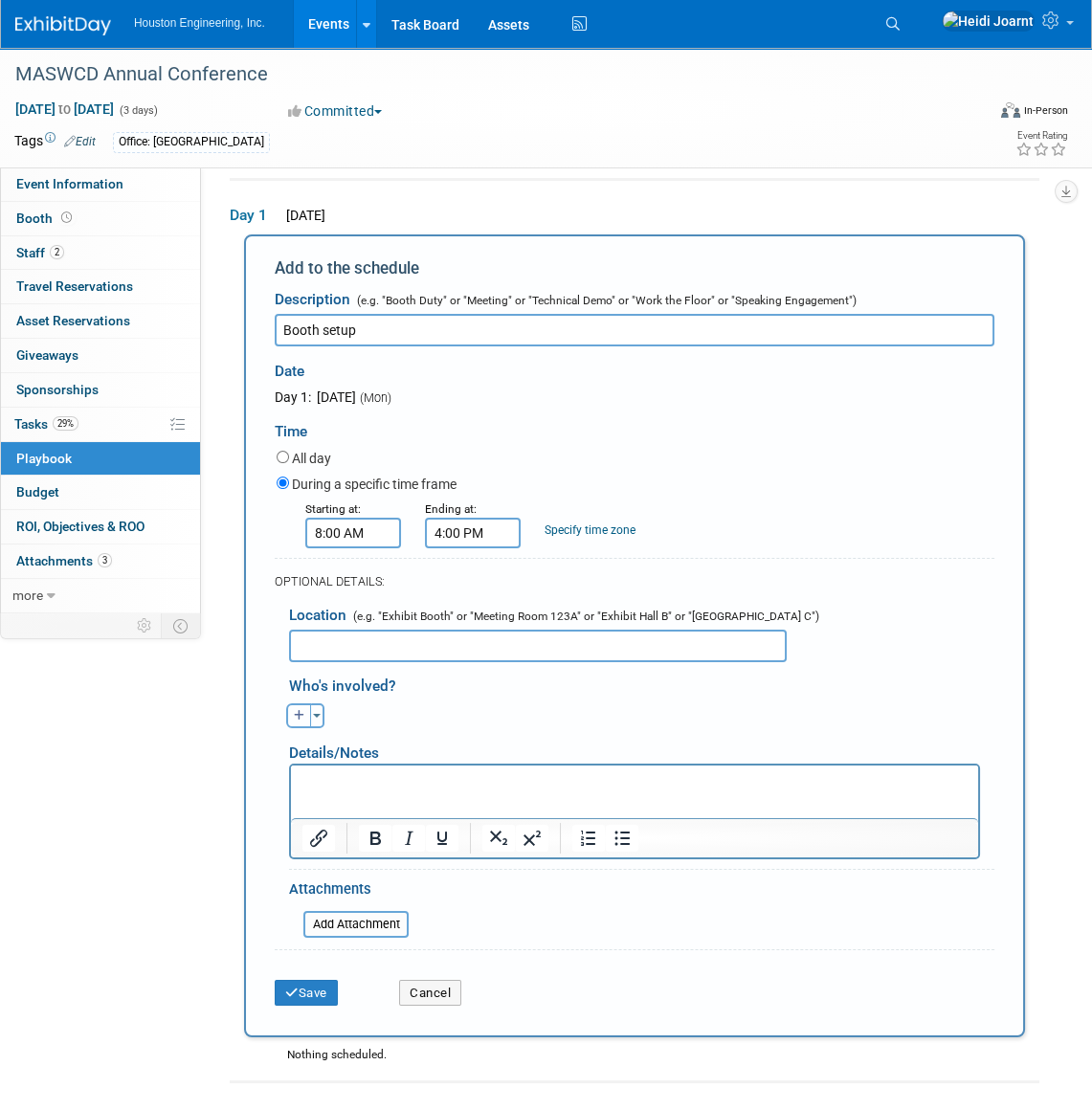
click at [295, 717] on icon "button" at bounding box center [300, 715] width 11 height 11
select select
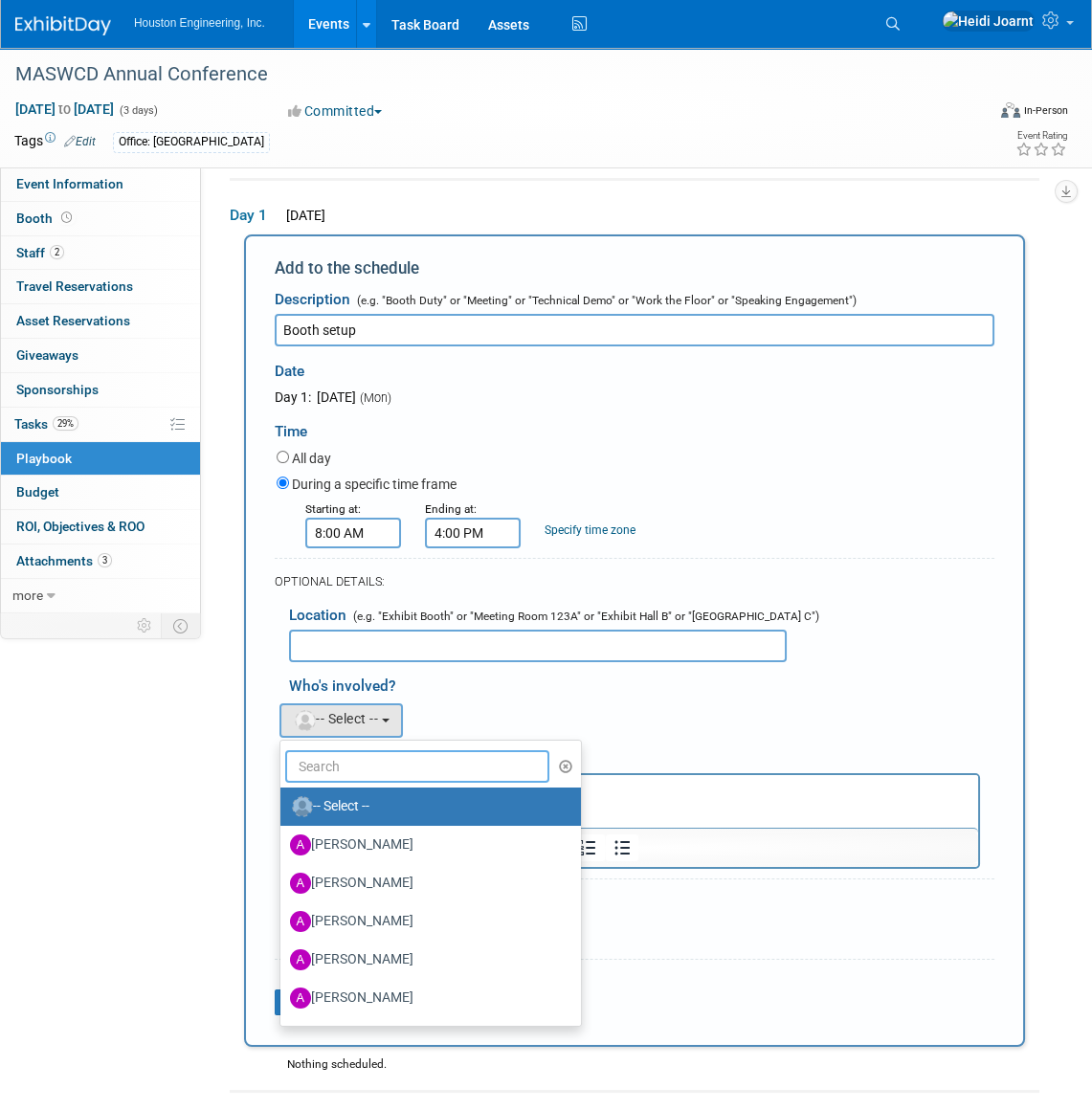
click at [354, 772] on input "text" at bounding box center [418, 766] width 264 height 33
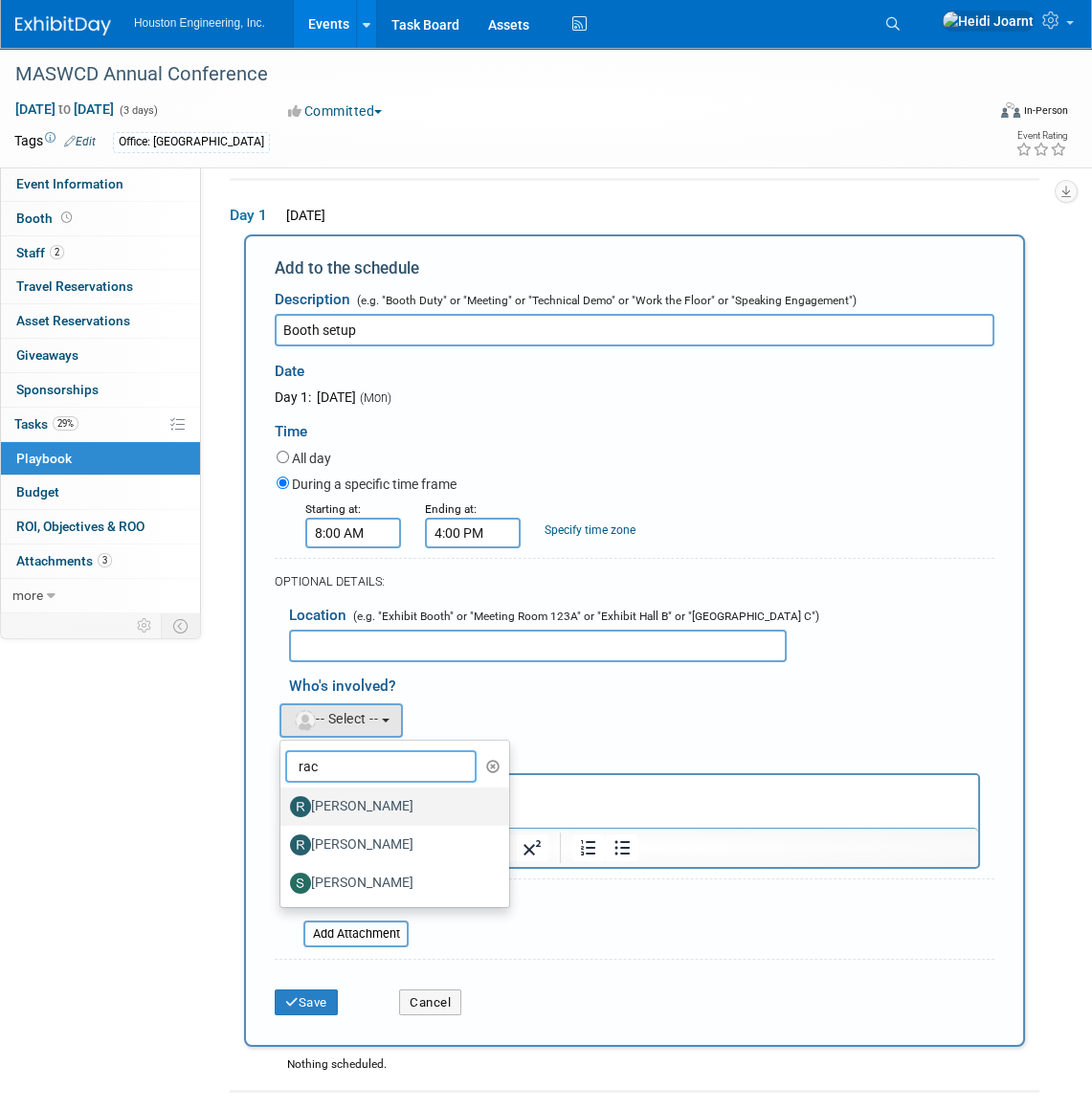
type input "rac"
click at [377, 807] on label "[PERSON_NAME]" at bounding box center [390, 806] width 200 height 31
click at [284, 807] on input "[PERSON_NAME]" at bounding box center [277, 804] width 12 height 12
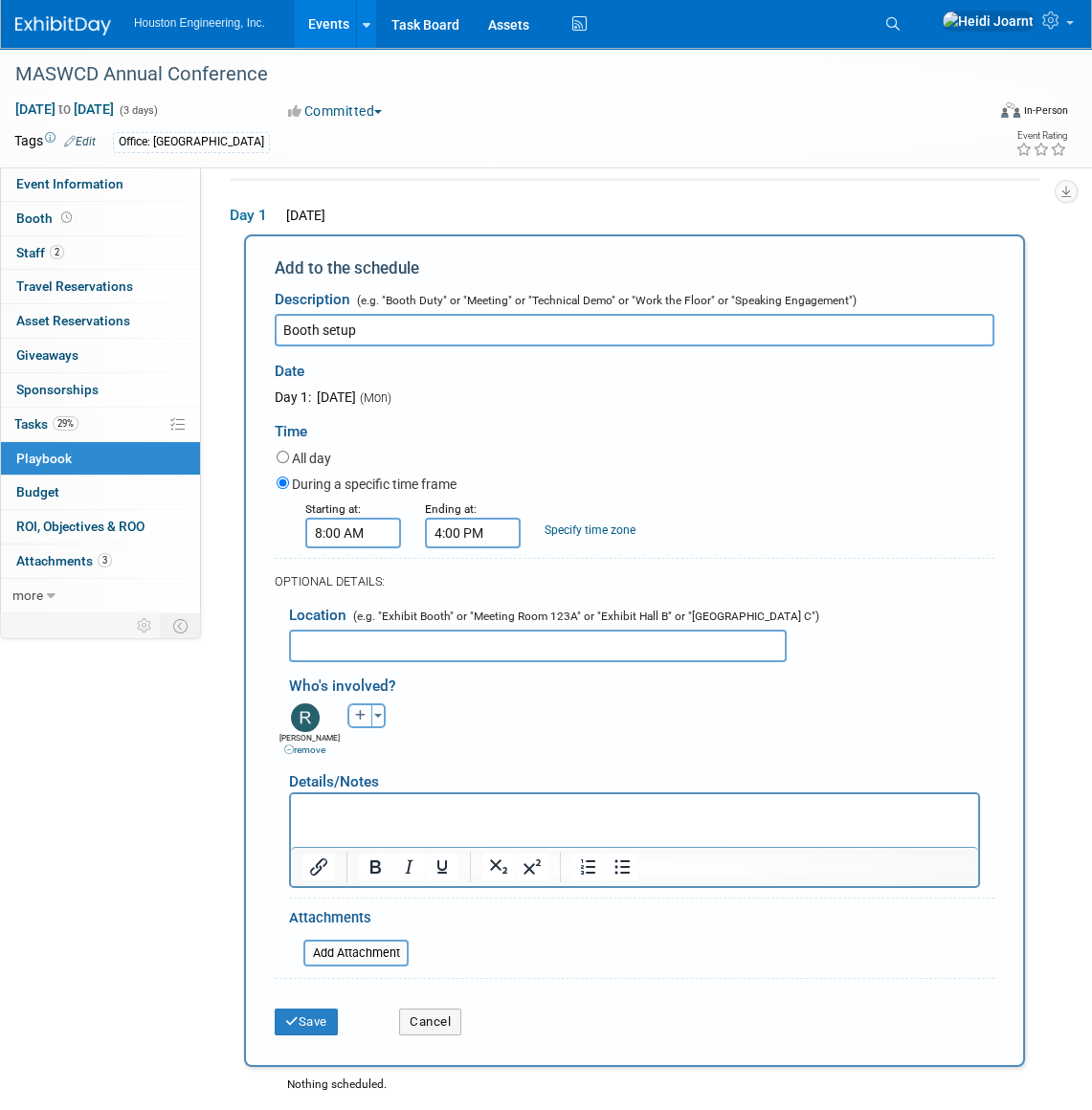
click at [362, 717] on icon "button" at bounding box center [361, 715] width 11 height 11
select select
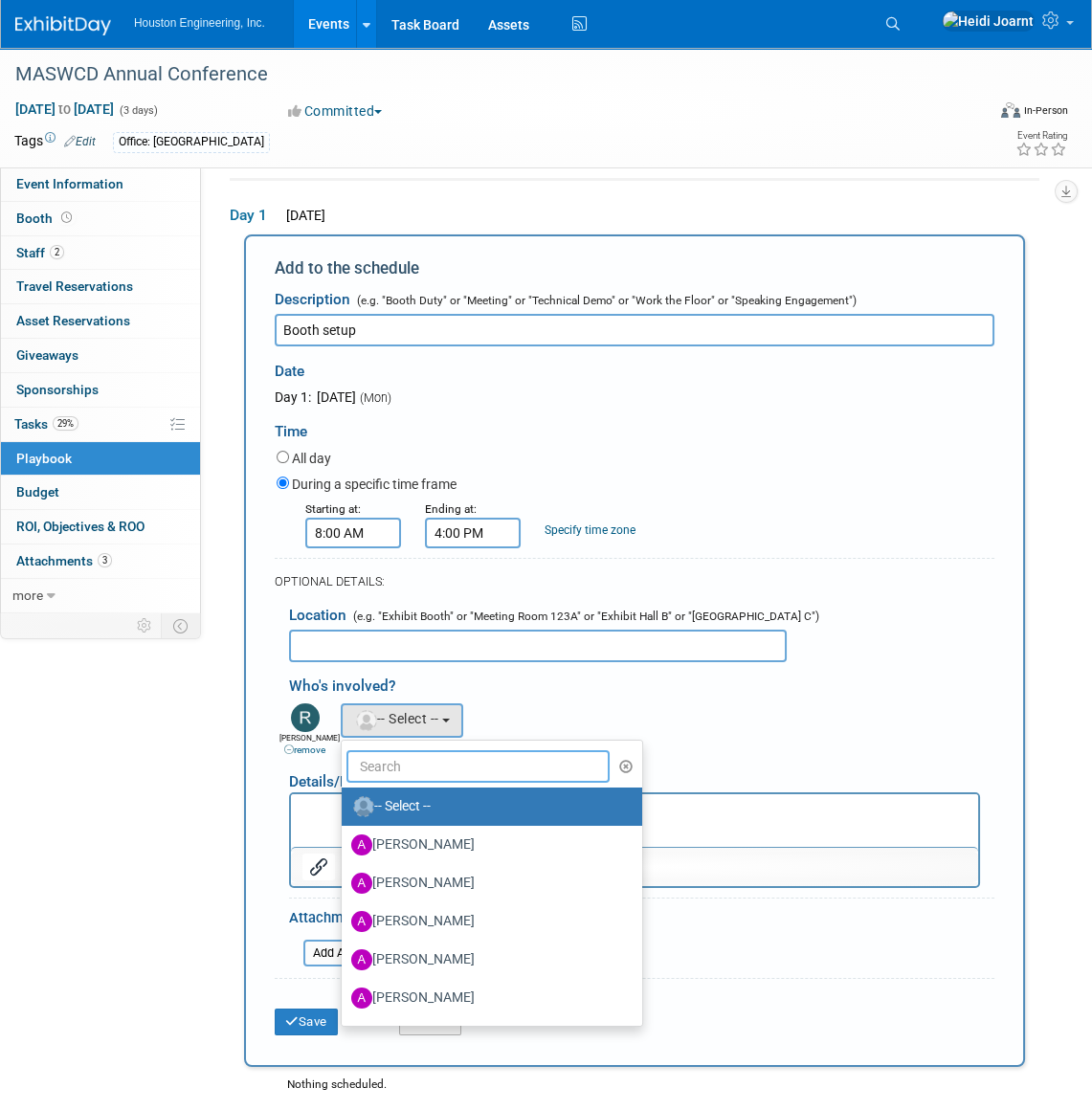
click at [370, 763] on input "text" at bounding box center [479, 766] width 264 height 33
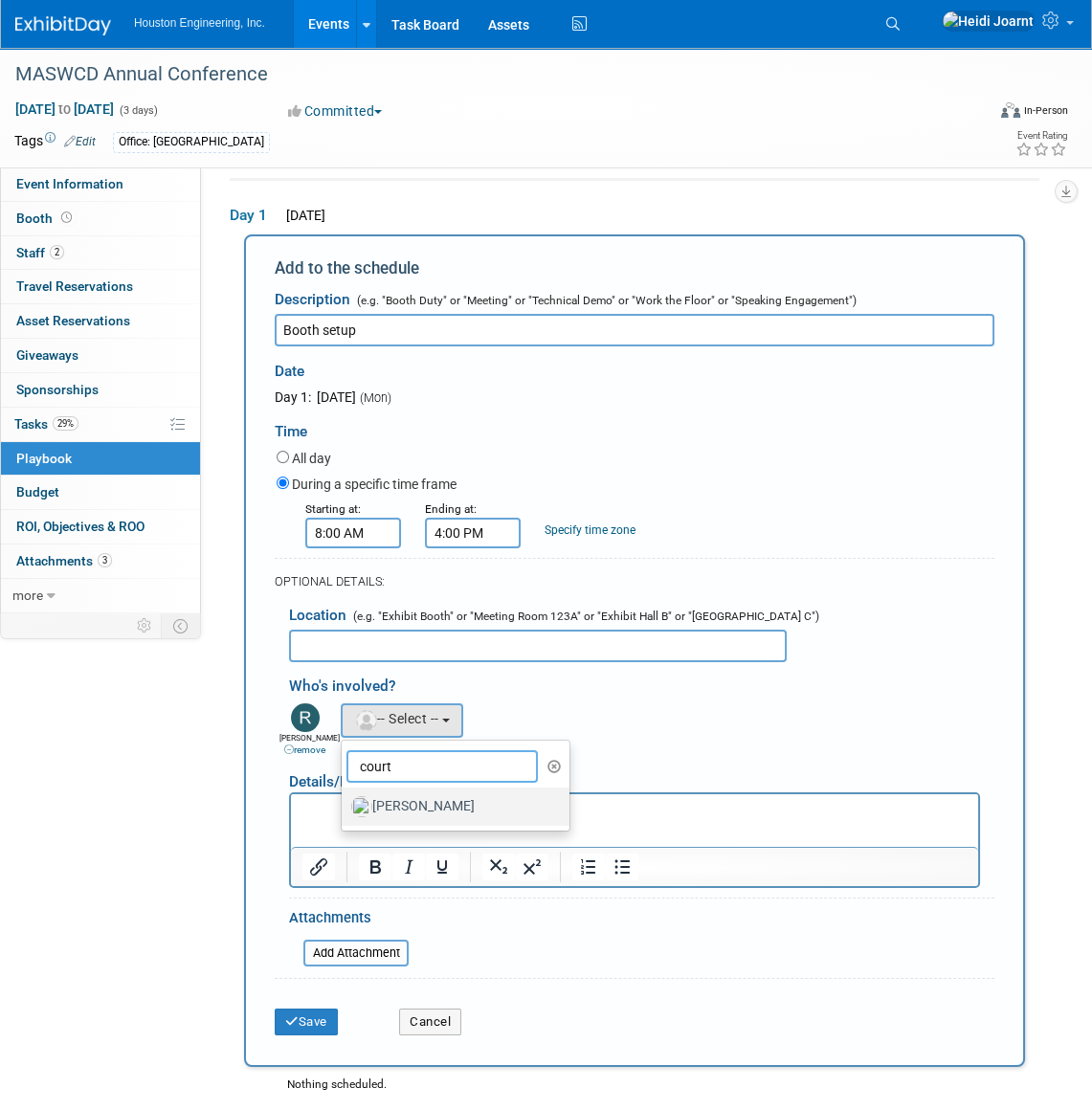
type input "court"
click at [429, 807] on label "[PERSON_NAME]" at bounding box center [451, 806] width 200 height 31
click at [345, 807] on input "[PERSON_NAME]" at bounding box center [338, 804] width 12 height 12
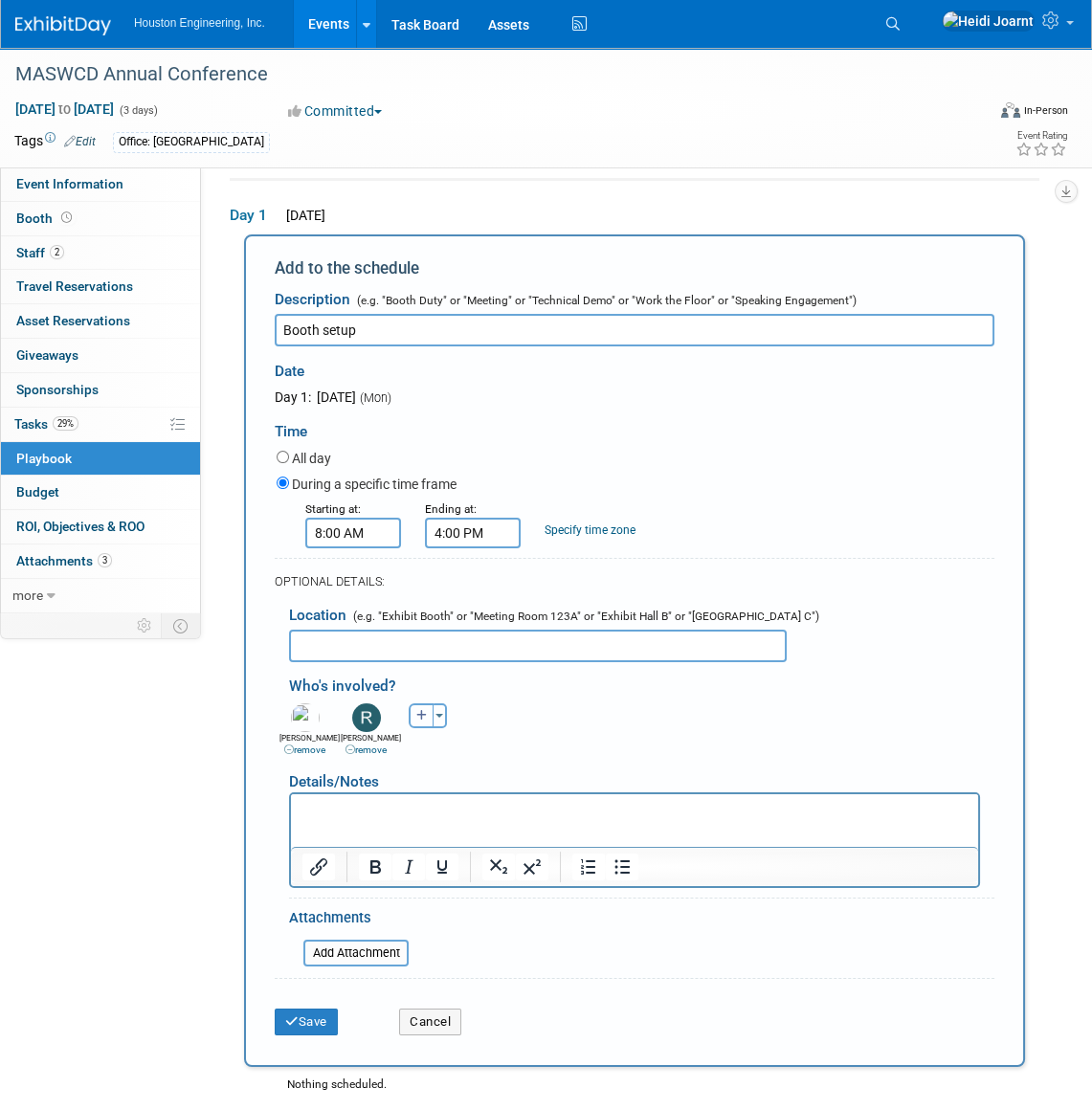
click at [414, 719] on button "button" at bounding box center [421, 715] width 25 height 25
select select
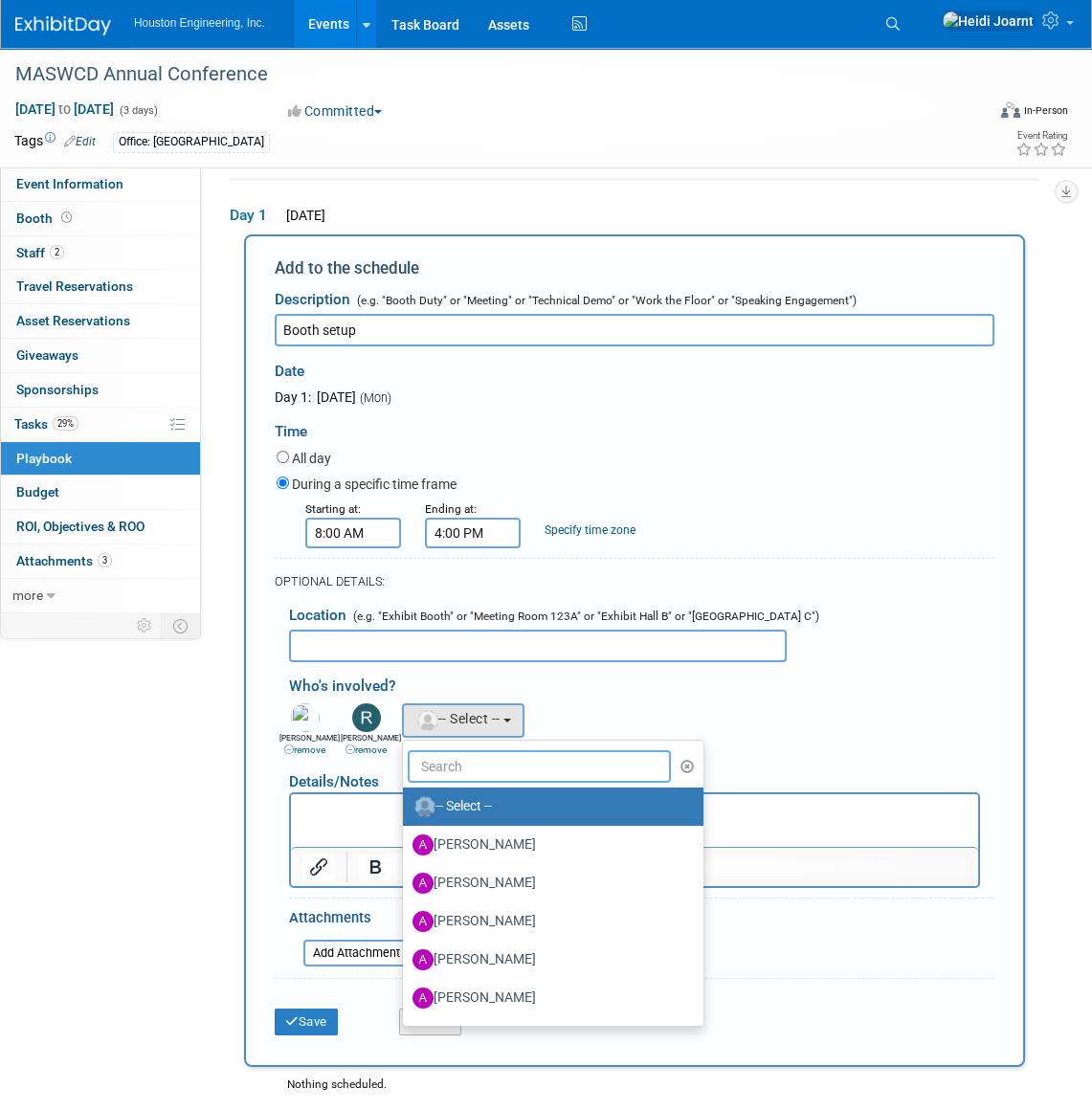
click at [488, 756] on input "text" at bounding box center [540, 766] width 264 height 33
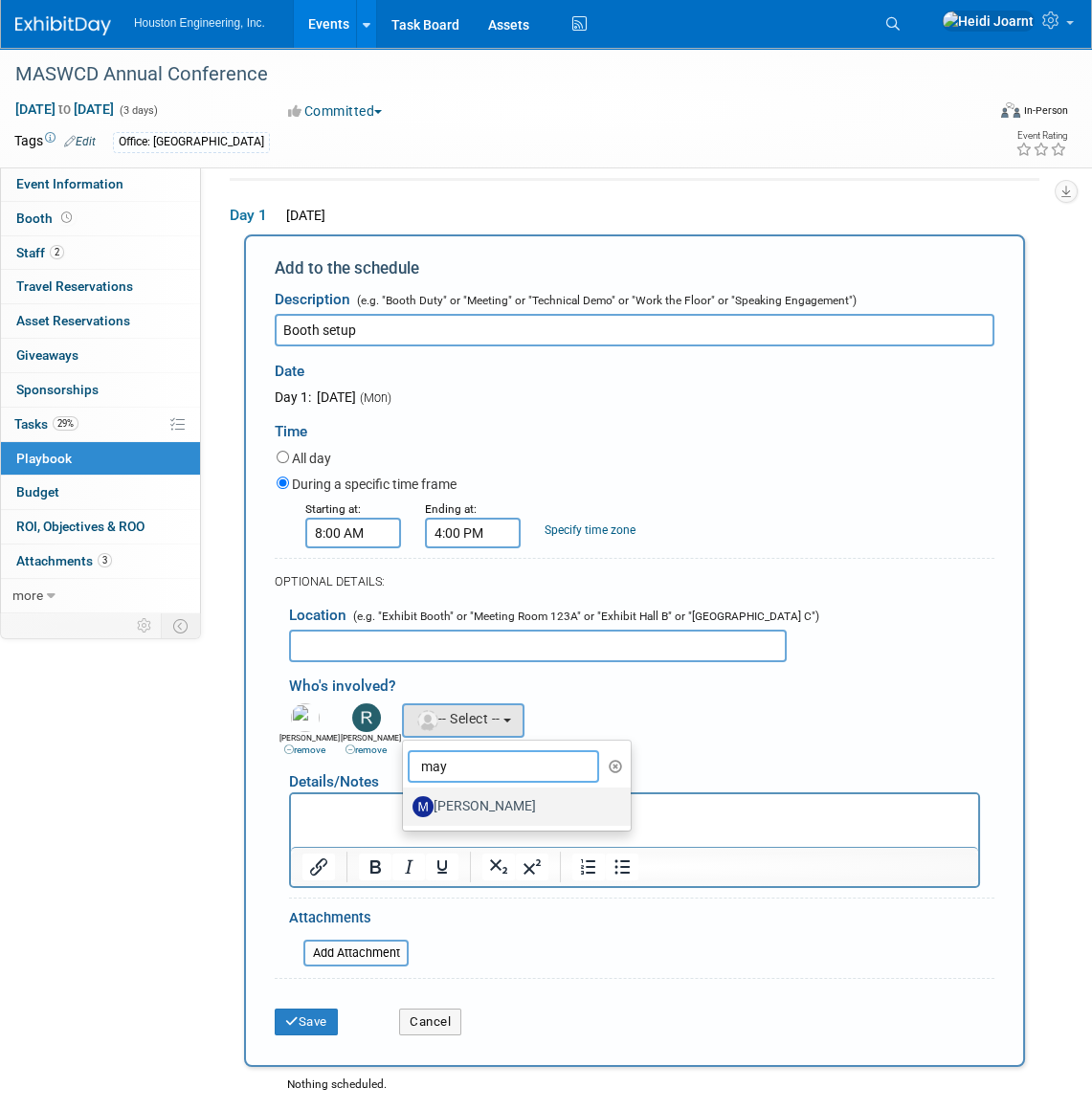
type input "may"
click at [517, 804] on label "[PERSON_NAME]" at bounding box center [512, 806] width 200 height 31
click at [406, 804] on input "[PERSON_NAME]" at bounding box center [399, 804] width 12 height 12
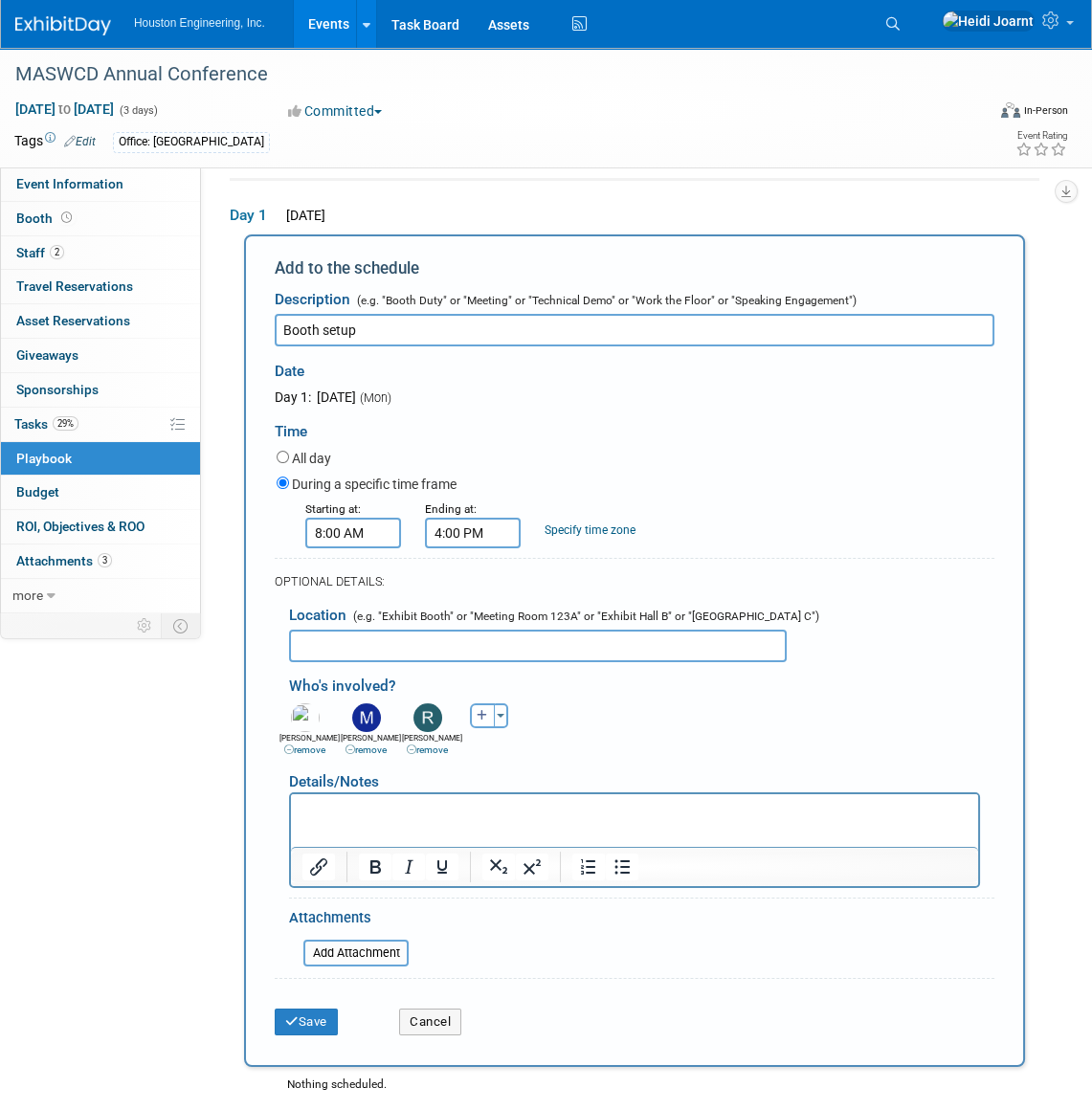
click at [414, 748] on icon at bounding box center [412, 749] width 10 height 10
click at [372, 813] on p "Rich Text Area. Press ALT-0 for help." at bounding box center [635, 811] width 665 height 19
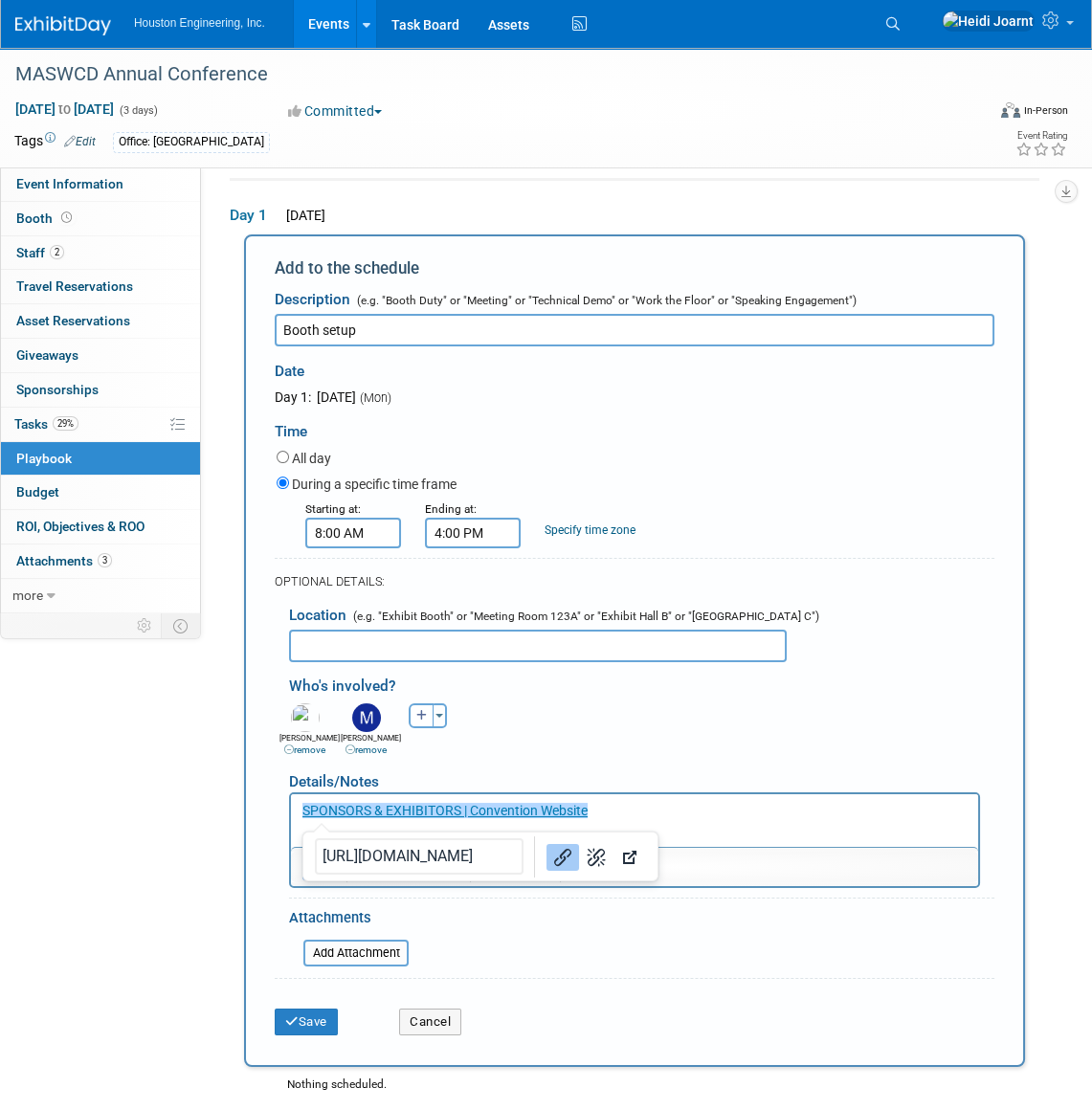
click at [624, 820] on p "﻿SPONSORS & EXHIBITORS | Convention Website" at bounding box center [635, 811] width 665 height 19
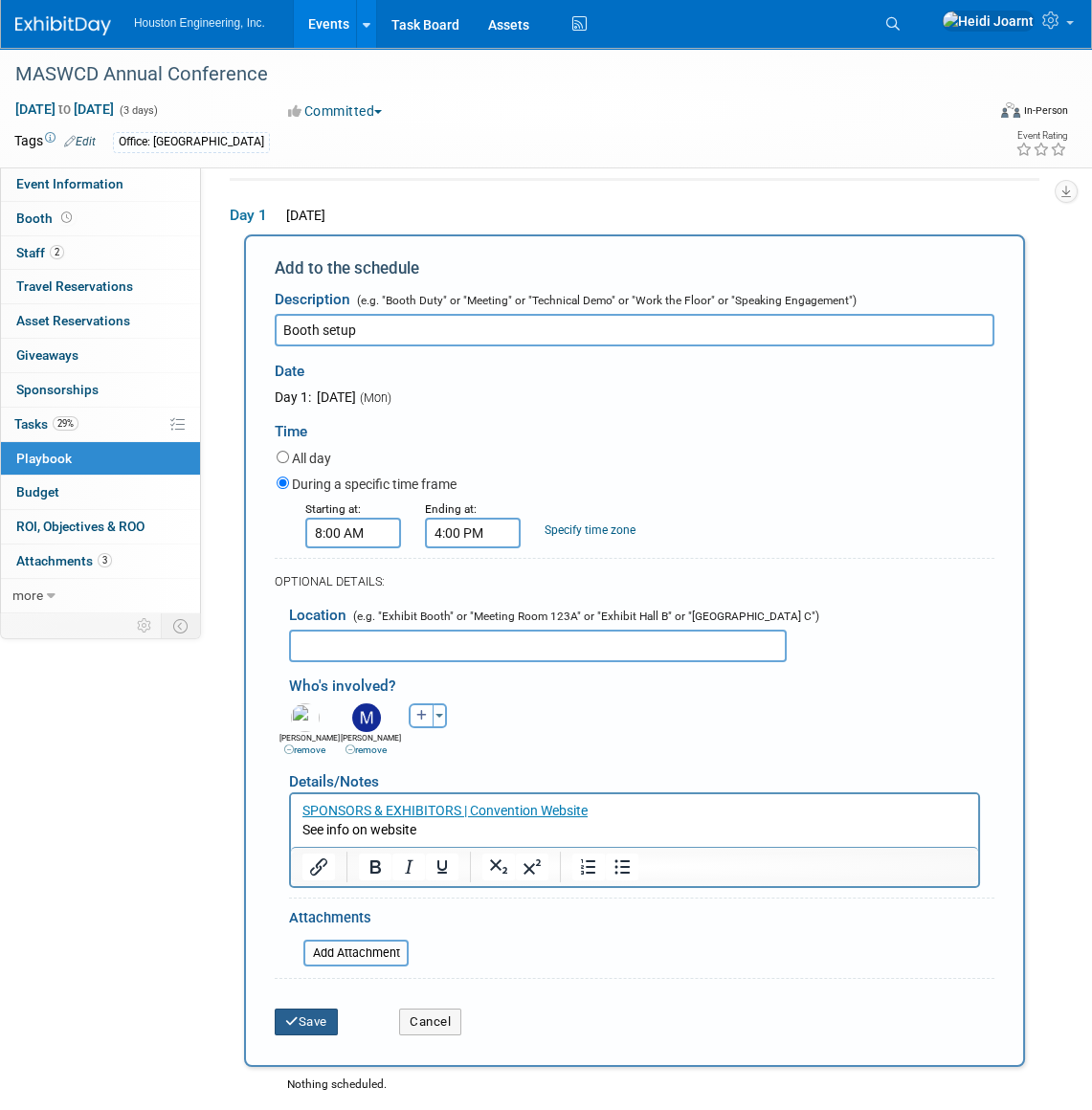
click at [309, 1010] on button "Save" at bounding box center [307, 1022] width 63 height 27
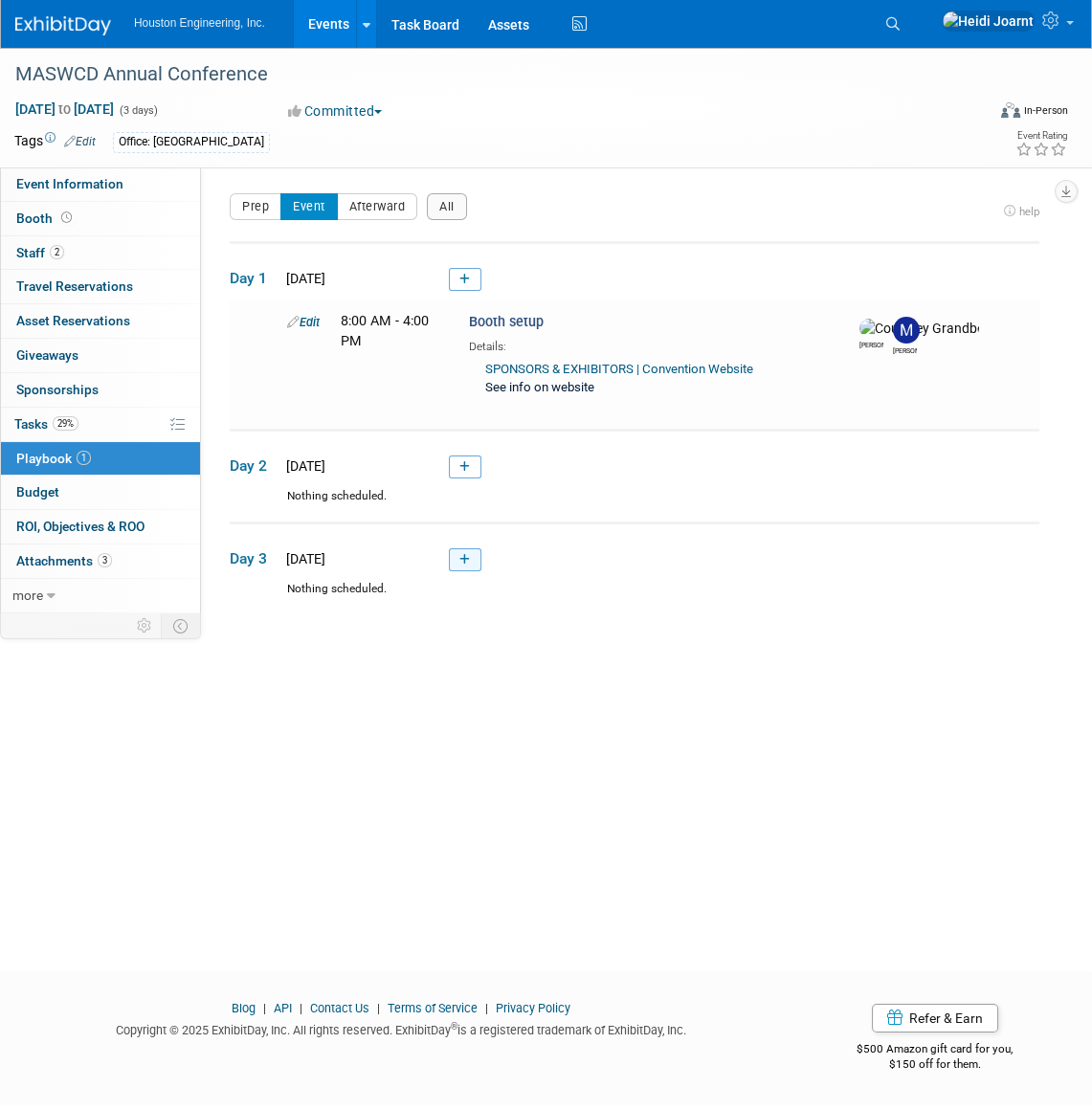
click at [466, 565] on link at bounding box center [466, 560] width 33 height 23
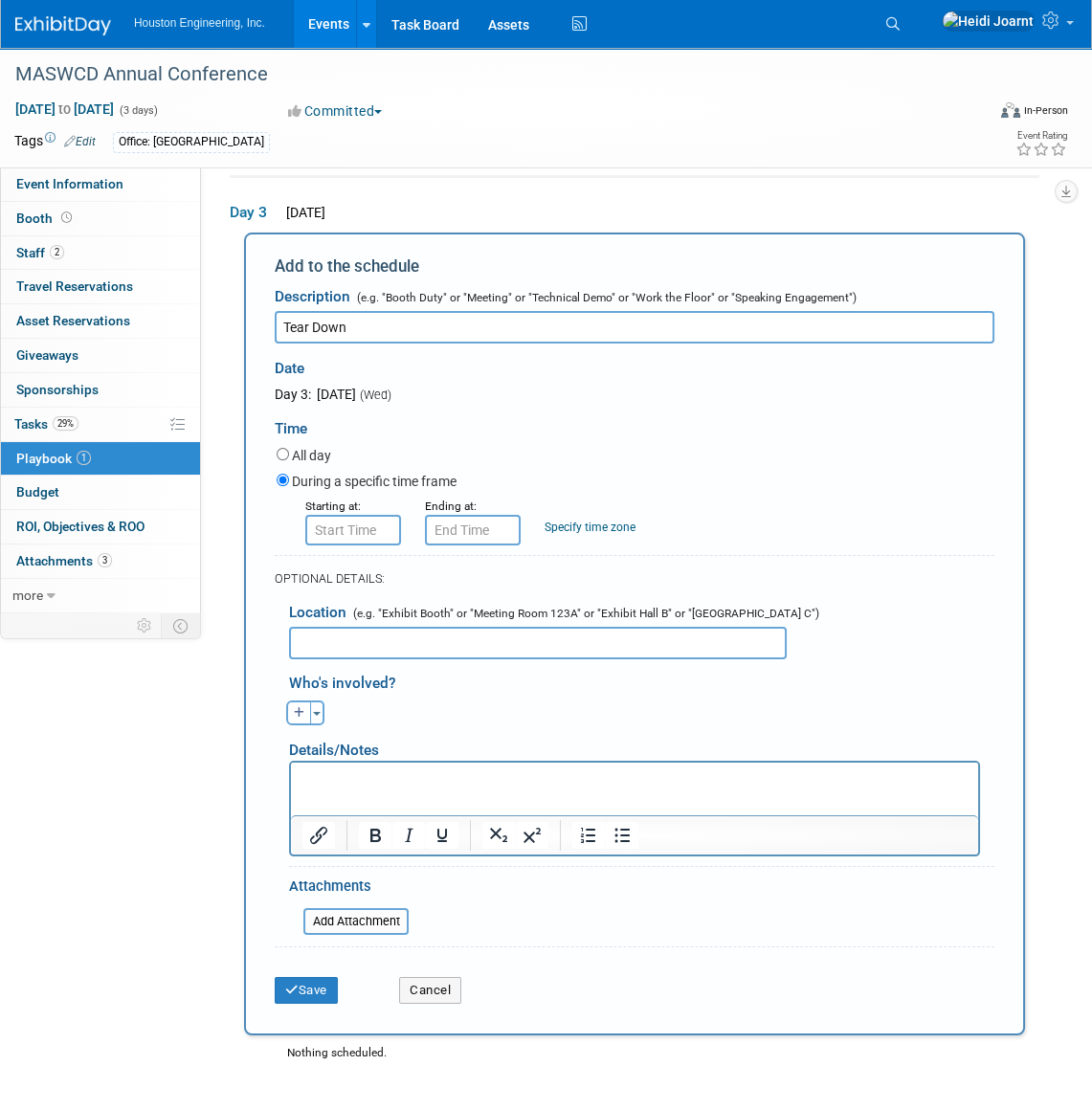
type input "Tear Down"
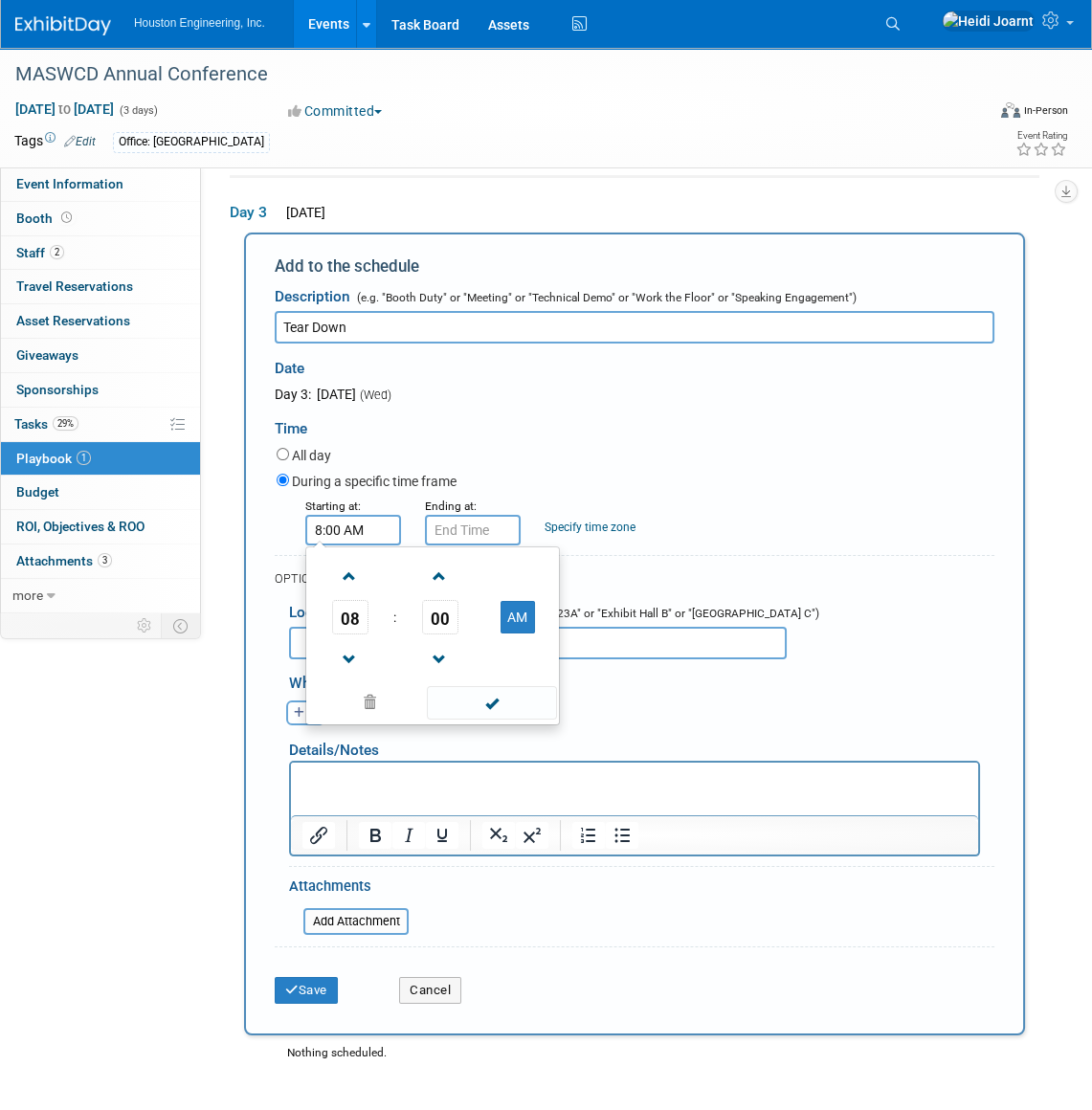
click at [376, 531] on input "8:00 AM" at bounding box center [353, 531] width 96 height 31
click at [355, 623] on span "08" at bounding box center [351, 618] width 36 height 34
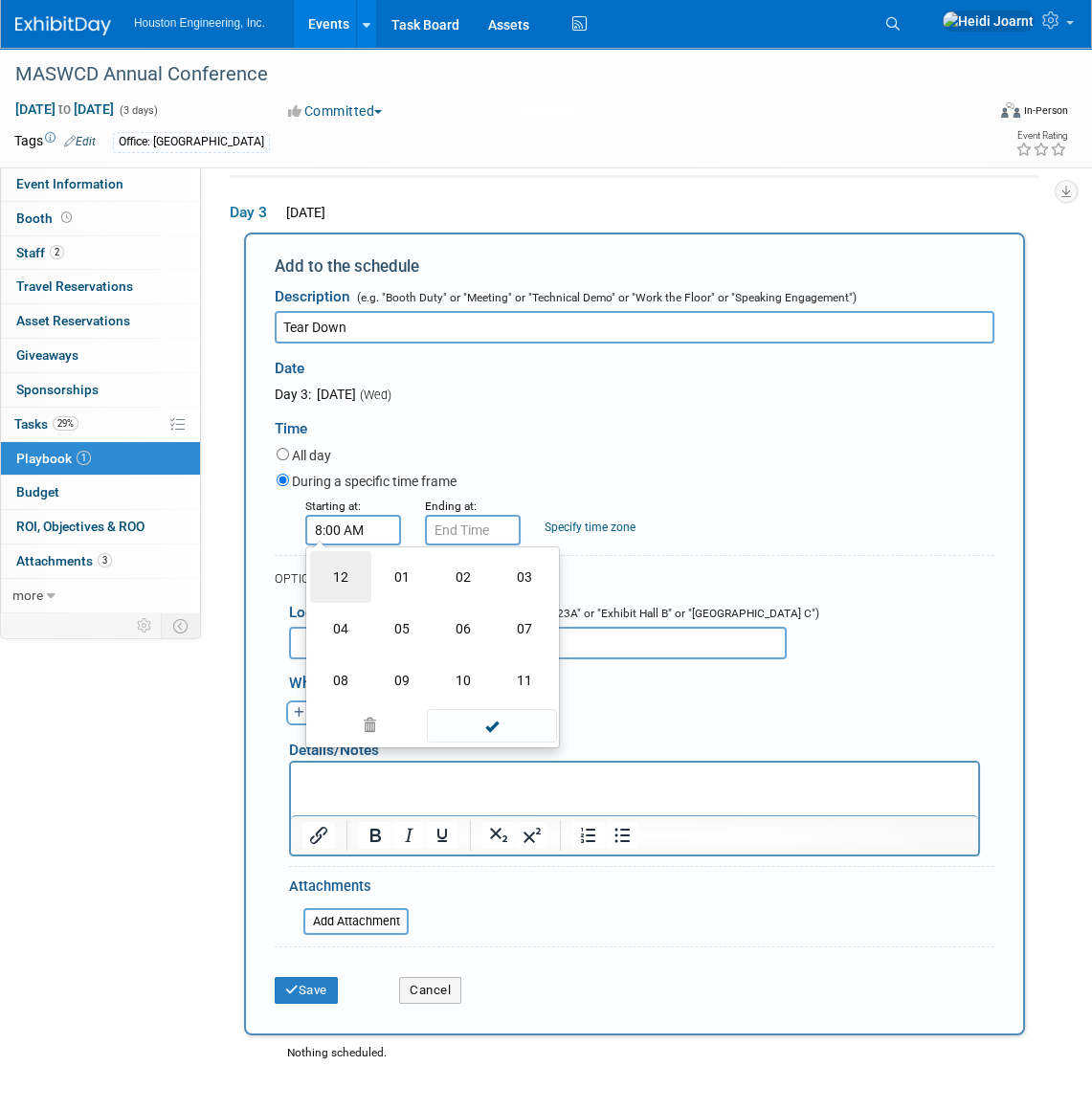
click at [345, 586] on td "12" at bounding box center [341, 578] width 61 height 52
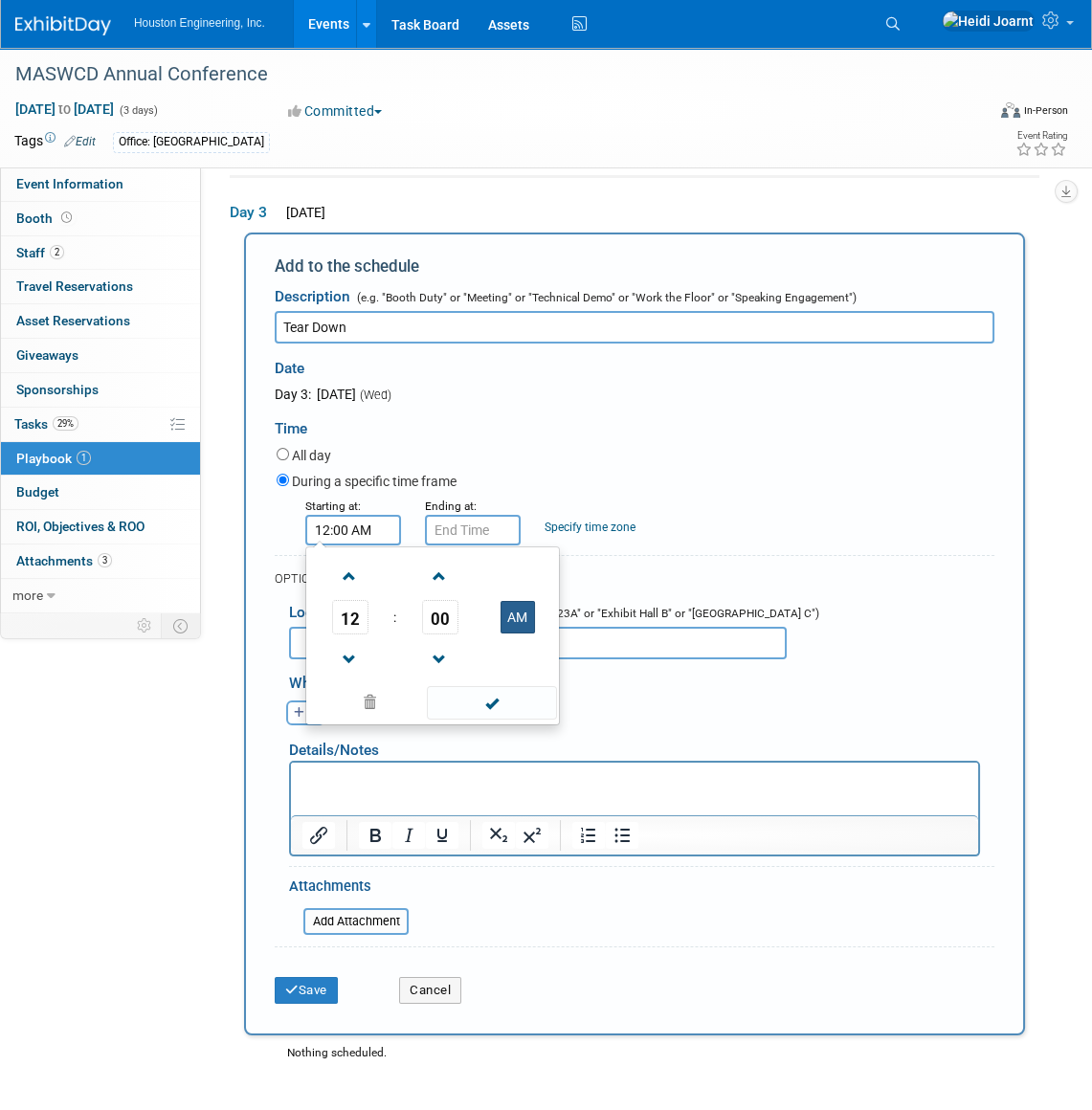
click at [514, 621] on button "AM" at bounding box center [518, 618] width 34 height 33
type input "12:00 PM"
click at [499, 698] on span at bounding box center [491, 702] width 129 height 34
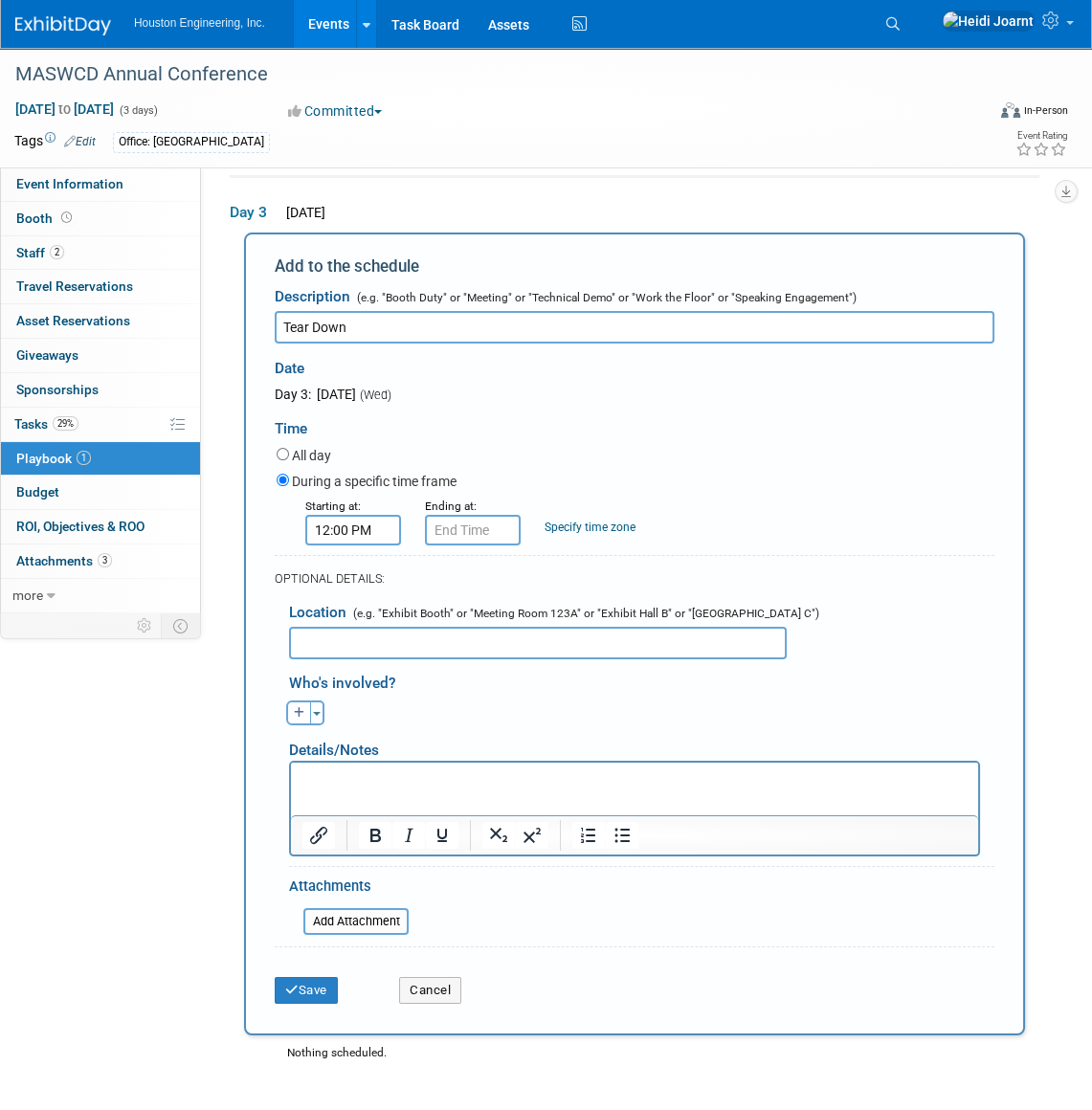
click at [382, 335] on input "Tear Down" at bounding box center [634, 328] width 719 height 33
click at [307, 713] on button "button" at bounding box center [299, 713] width 25 height 25
select select
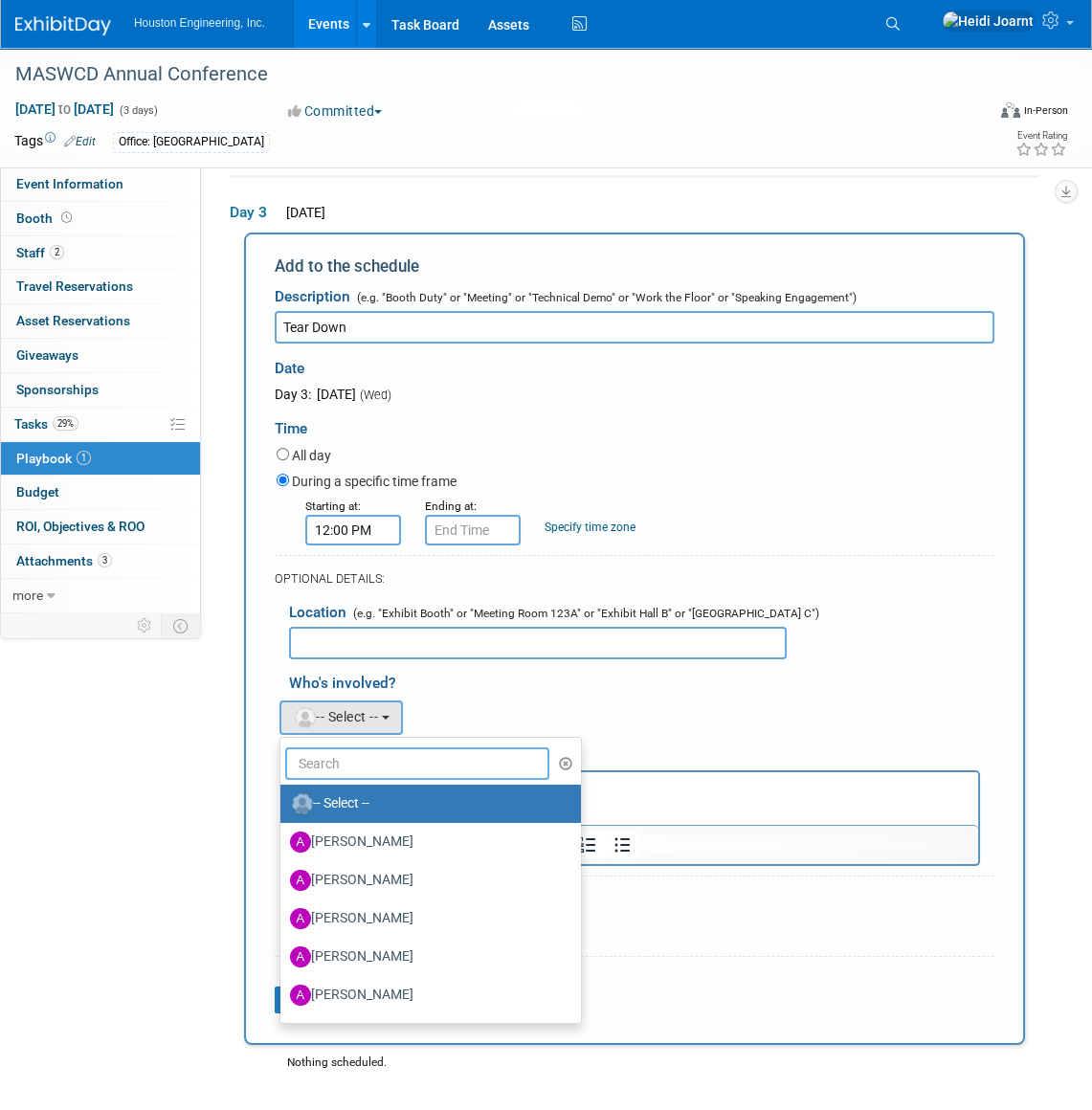
click at [368, 757] on input "text" at bounding box center [418, 763] width 264 height 33
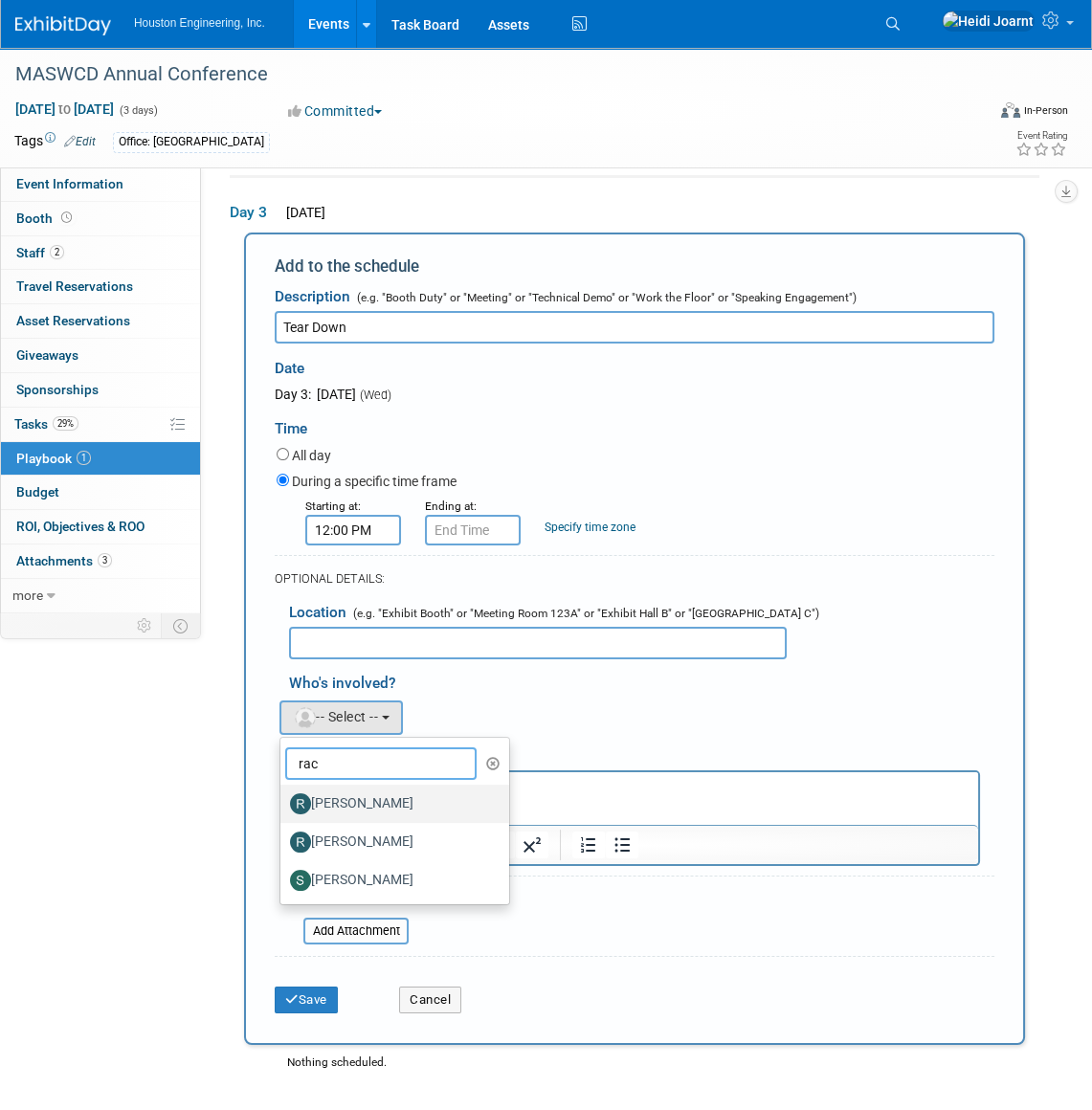
type input "rac"
click at [368, 795] on label "[PERSON_NAME]" at bounding box center [390, 804] width 200 height 31
click at [284, 795] on input "[PERSON_NAME]" at bounding box center [277, 801] width 12 height 12
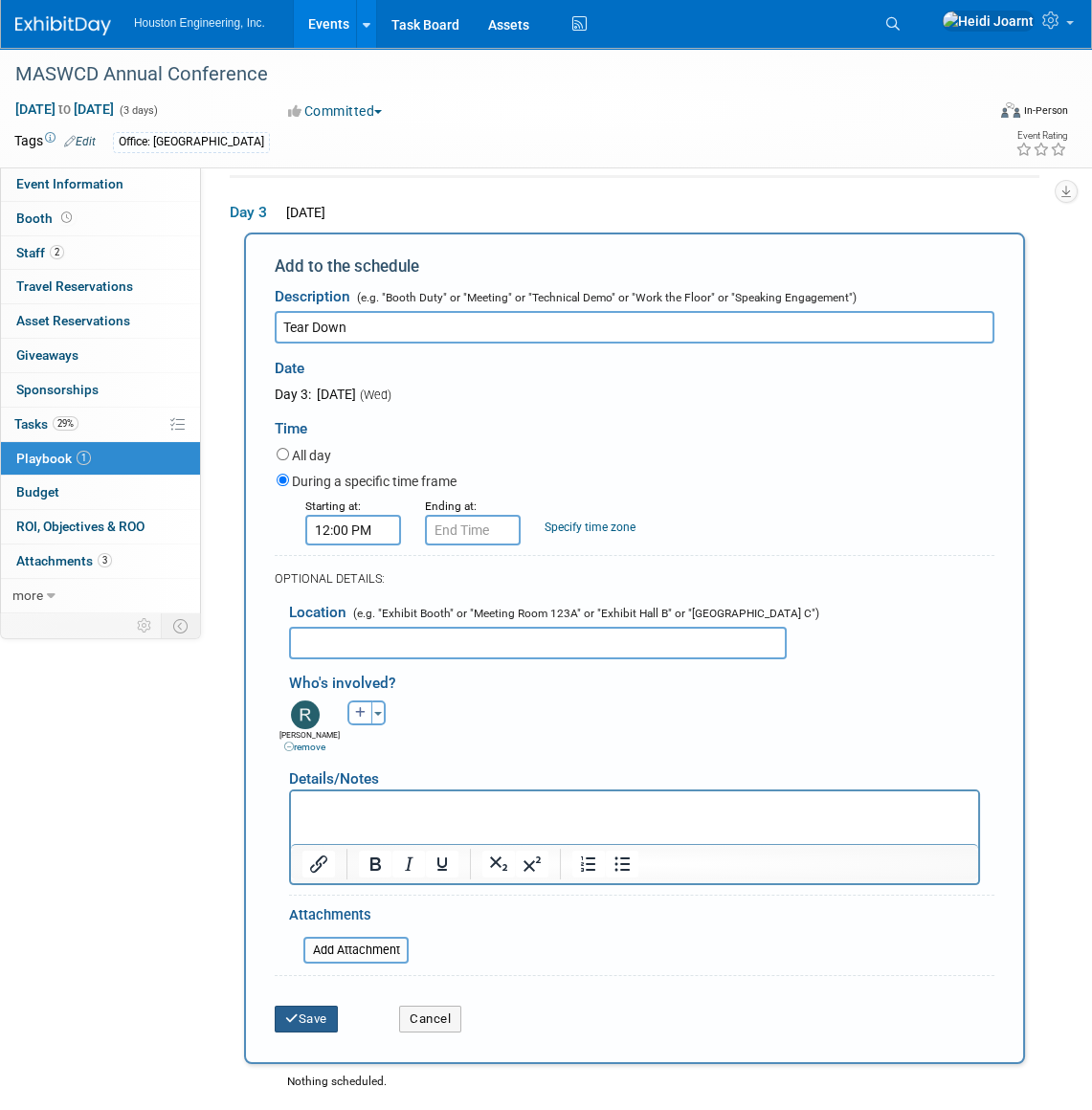
click at [312, 1011] on button "Save" at bounding box center [307, 1019] width 63 height 27
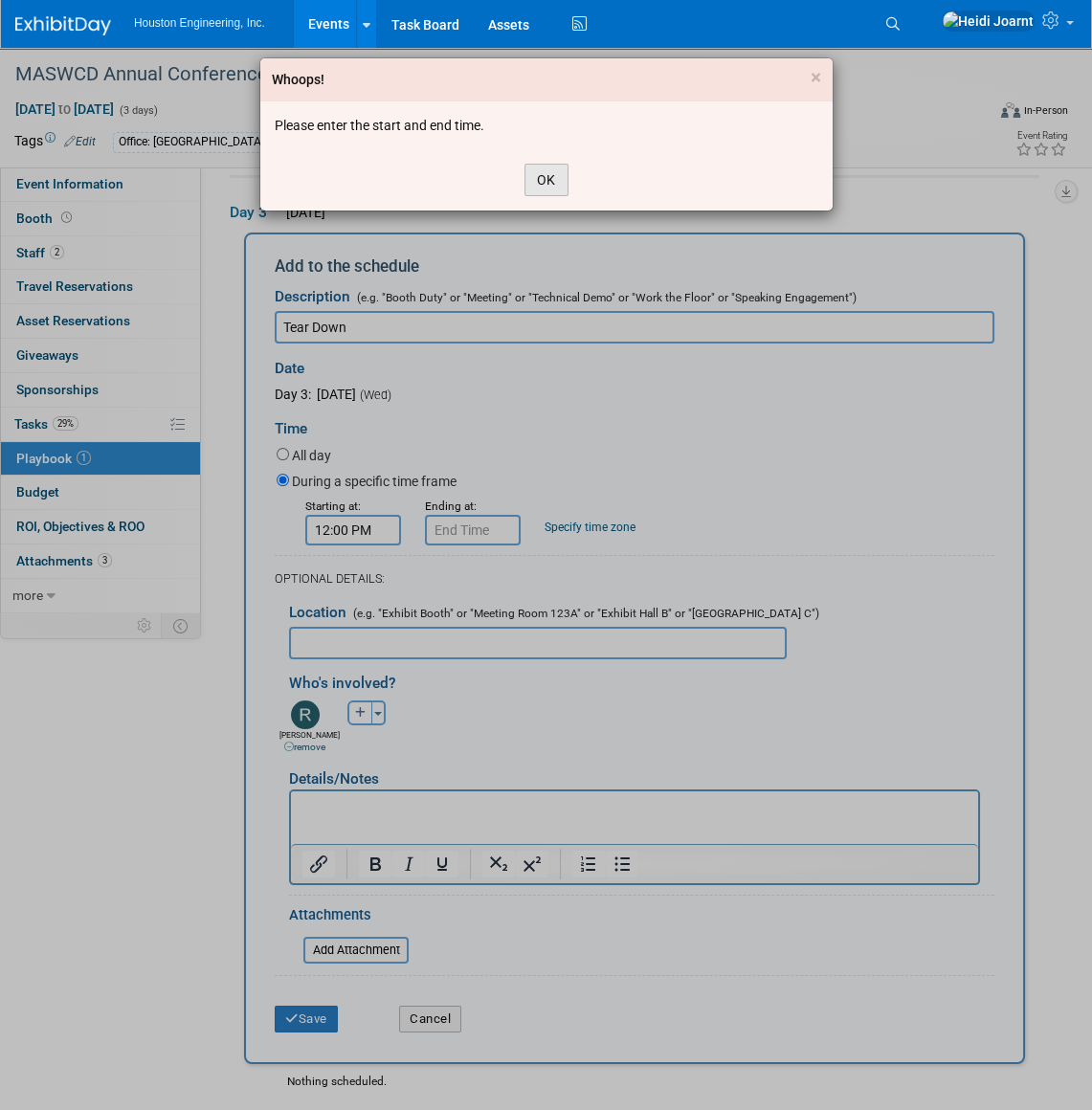
click at [554, 178] on button "OK" at bounding box center [547, 180] width 44 height 33
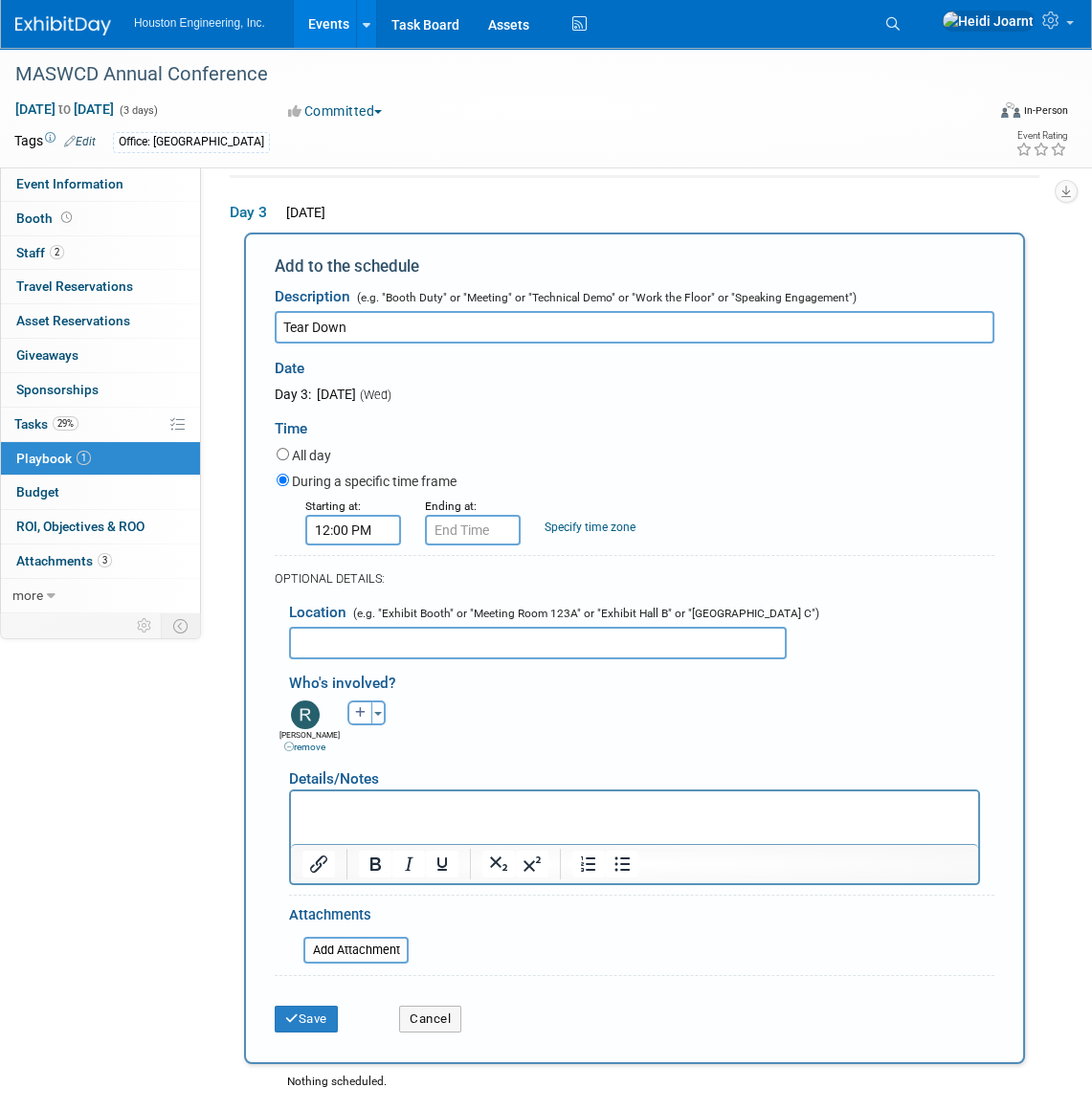
type input "12:00 PM"
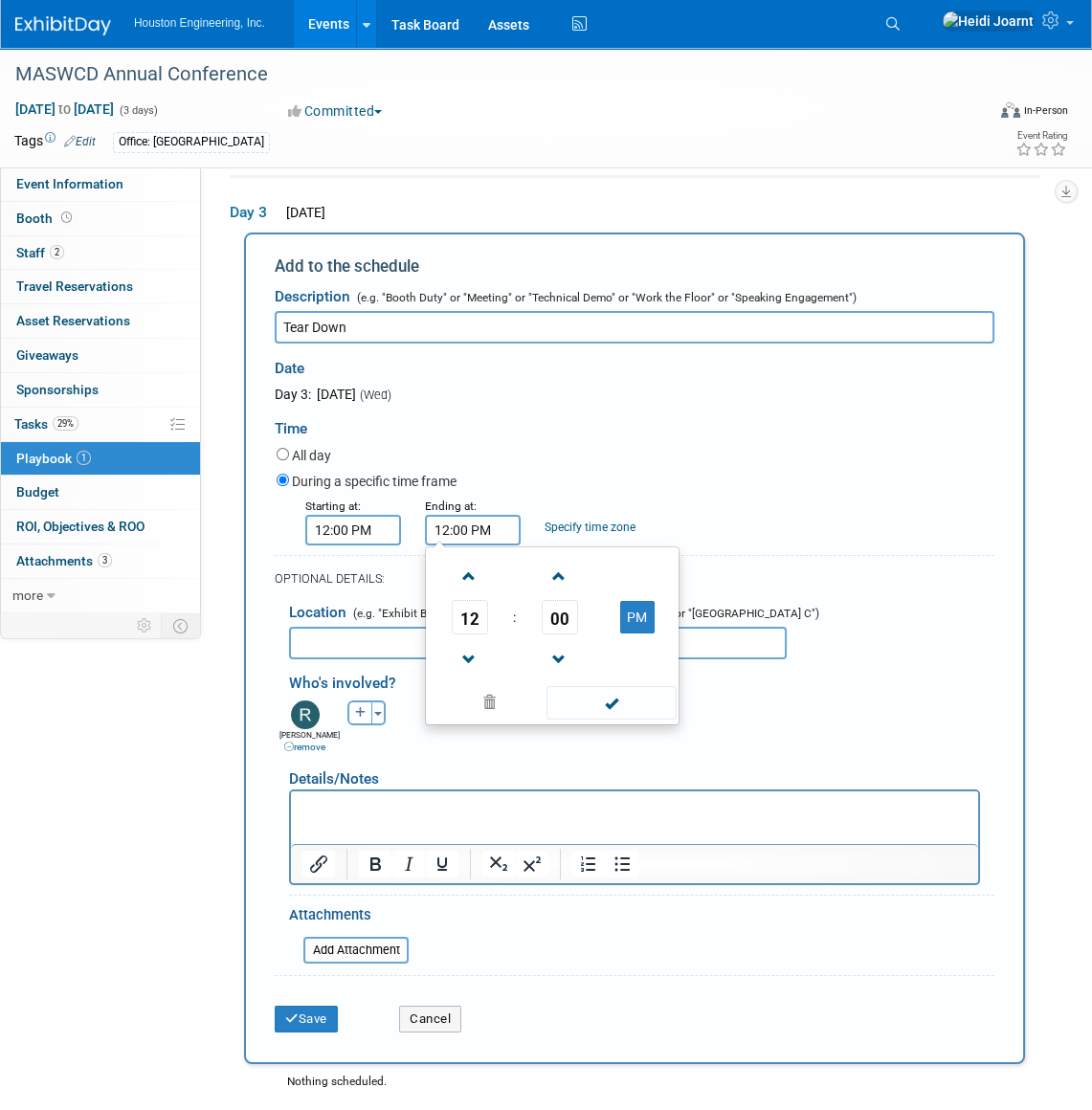
click at [463, 530] on input "12:00 PM" at bounding box center [473, 531] width 96 height 31
click at [621, 686] on span at bounding box center [611, 702] width 129 height 34
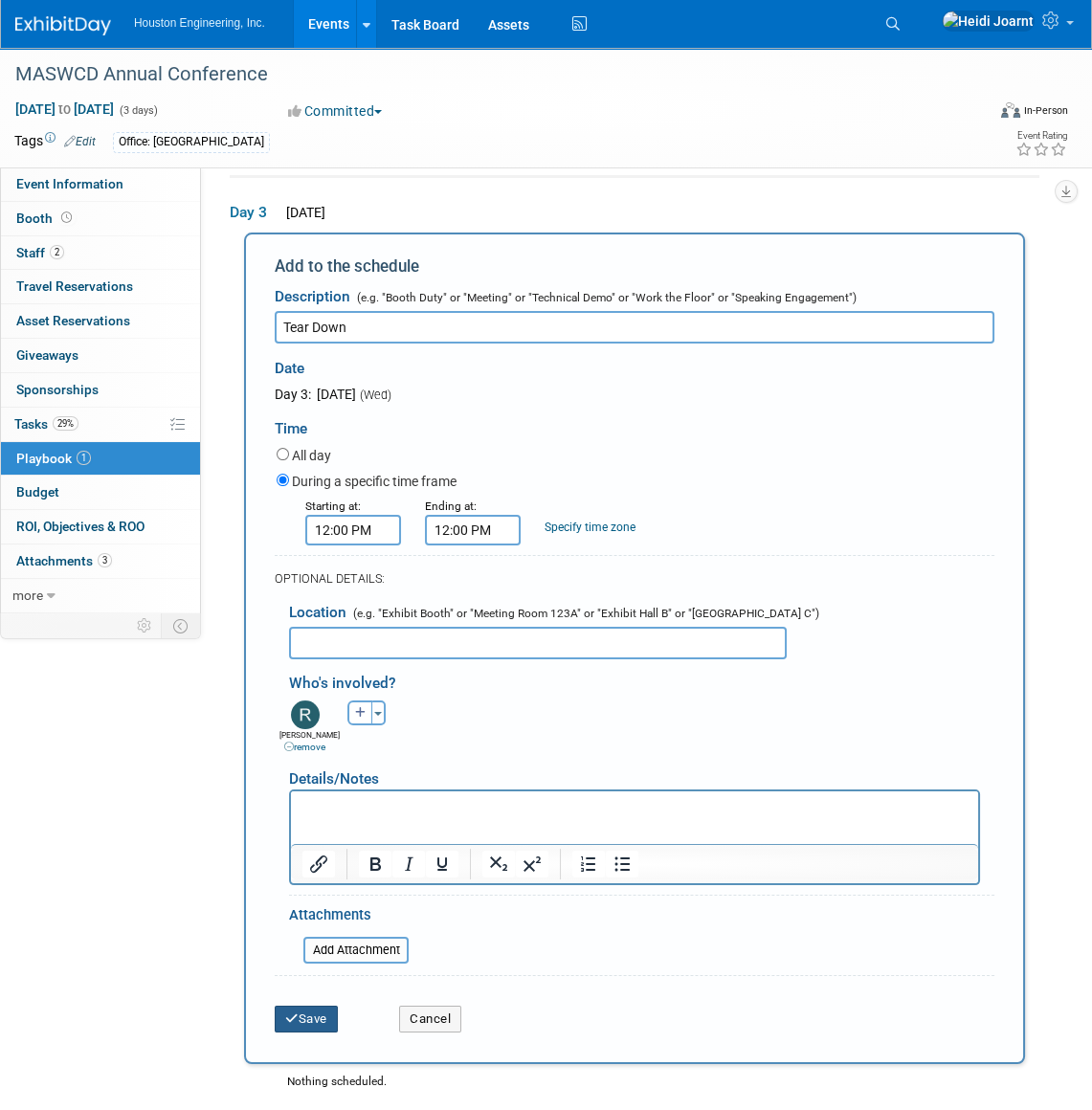
click at [325, 1017] on button "Save" at bounding box center [307, 1019] width 63 height 27
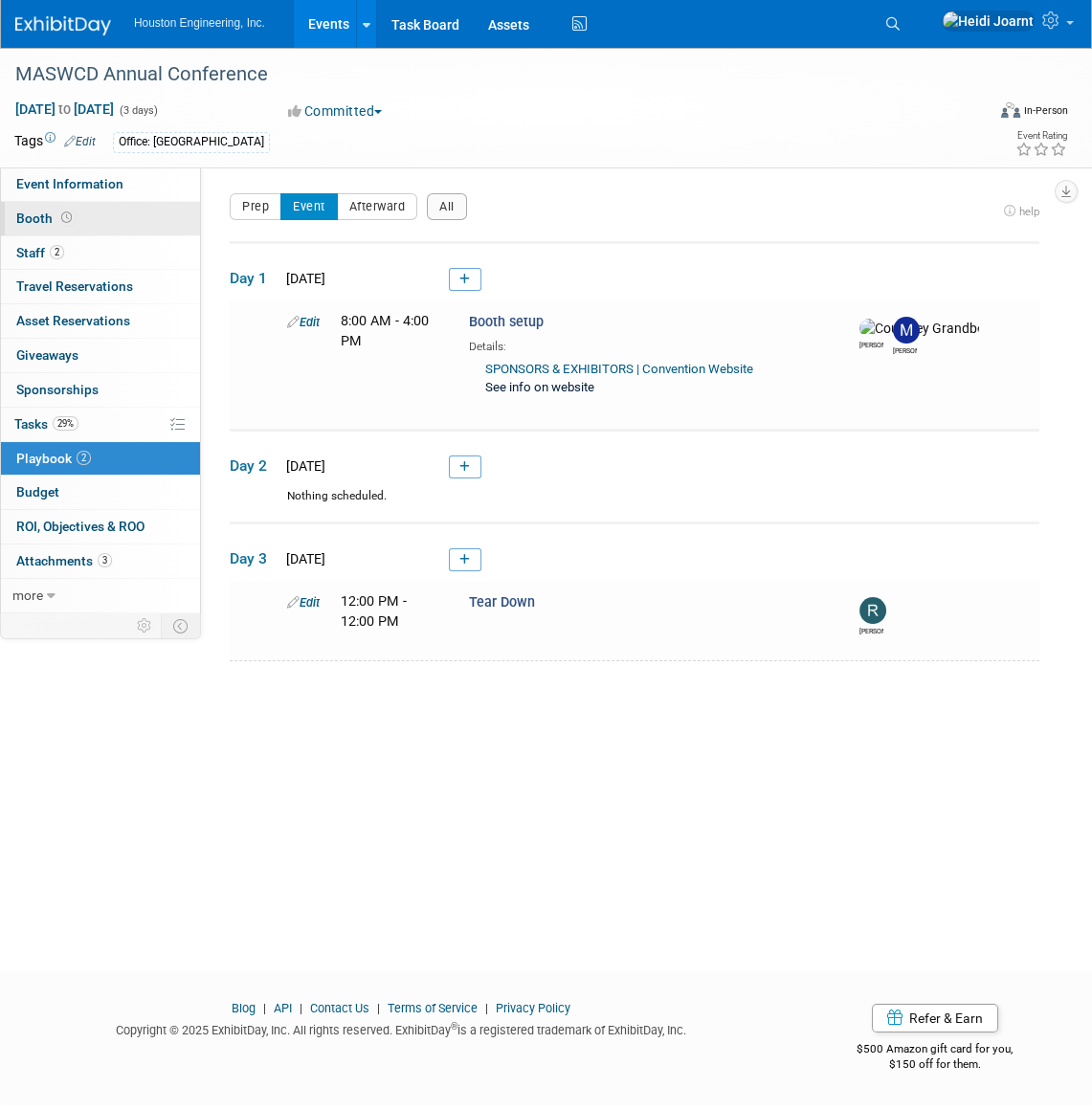
click at [86, 214] on link "Booth" at bounding box center [101, 218] width 199 height 34
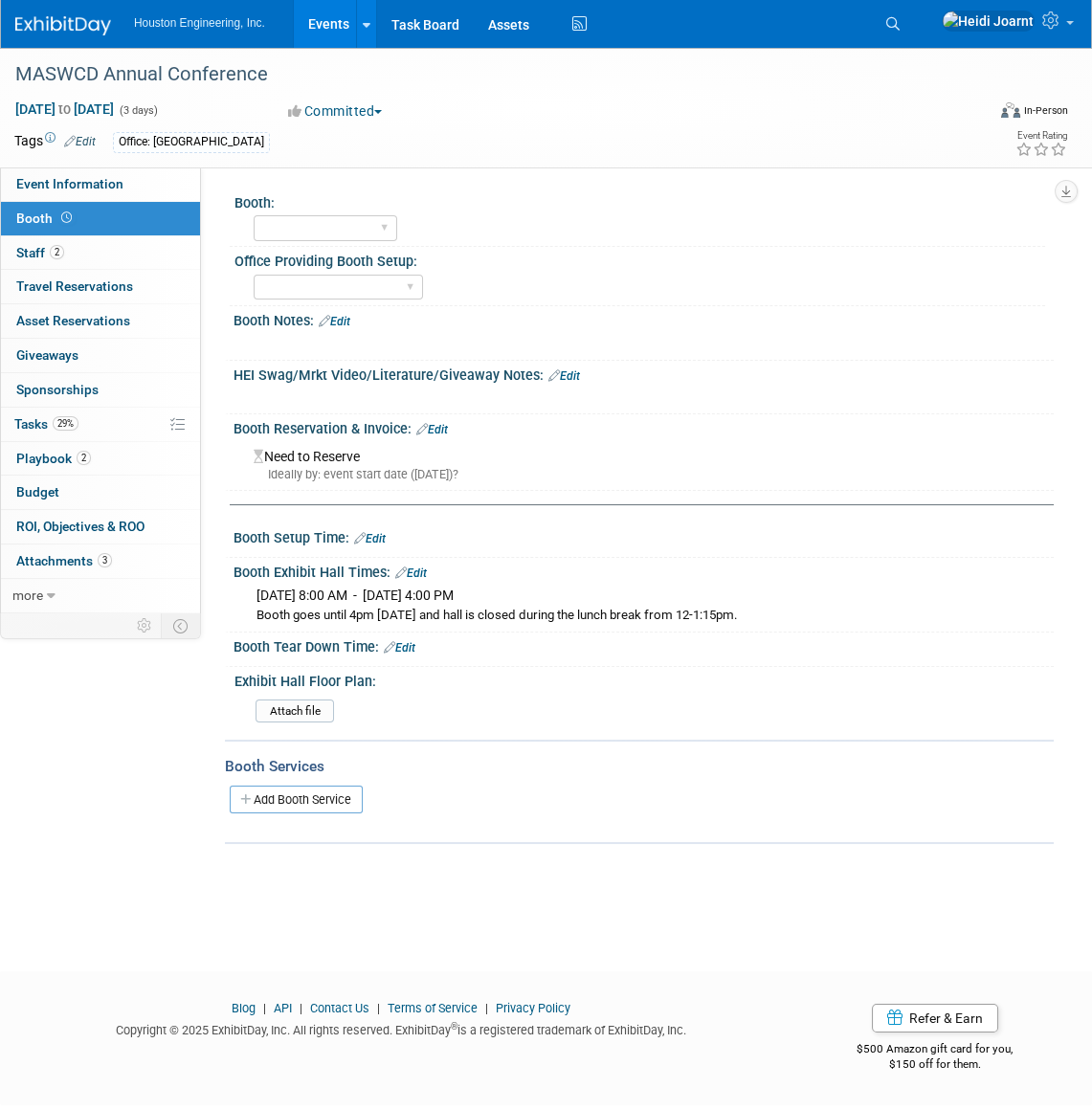
click at [401, 644] on link "Edit" at bounding box center [399, 647] width 32 height 13
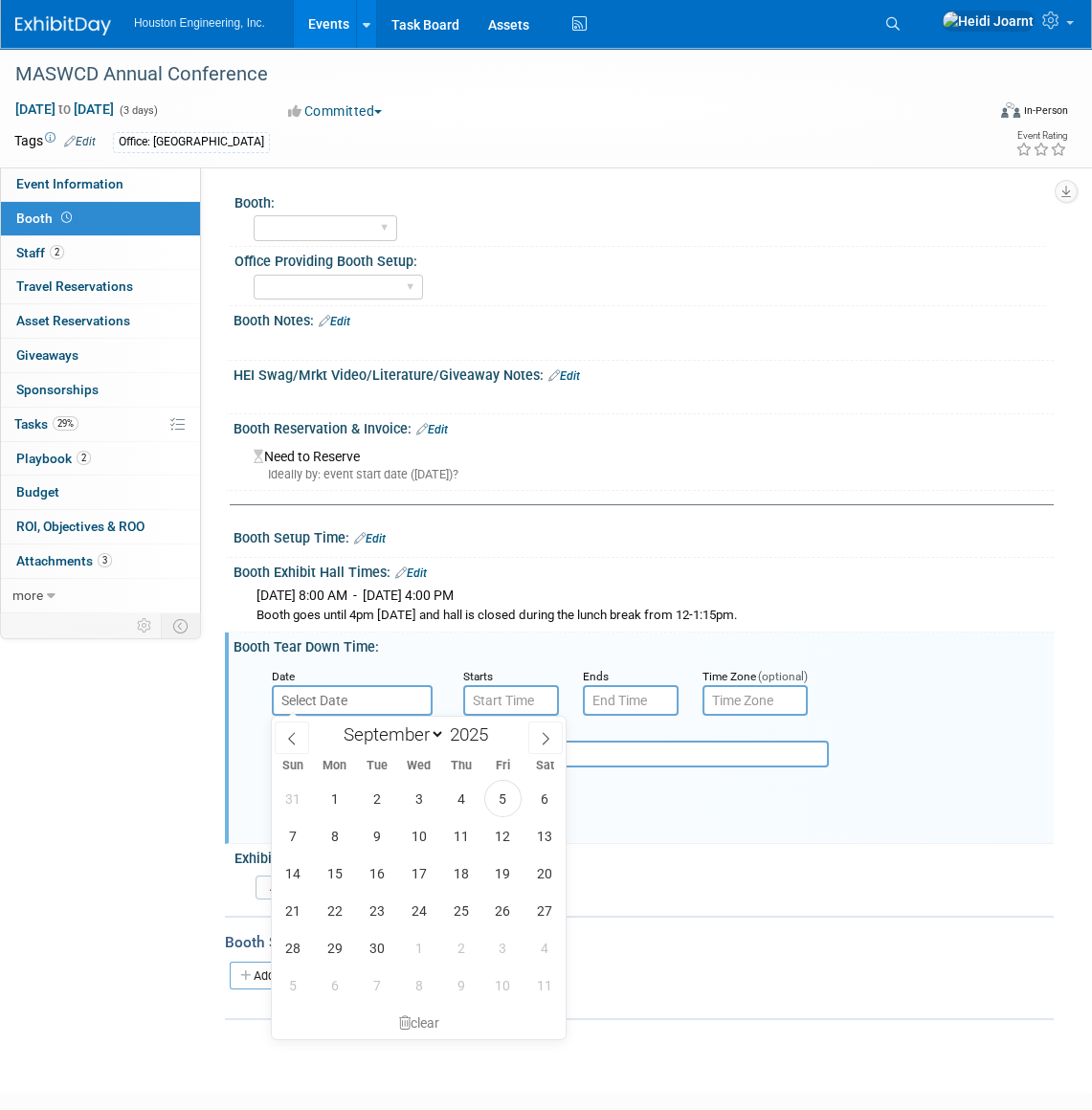
click at [358, 696] on input "text" at bounding box center [353, 700] width 161 height 31
click at [540, 728] on span at bounding box center [546, 737] width 34 height 33
select select "11"
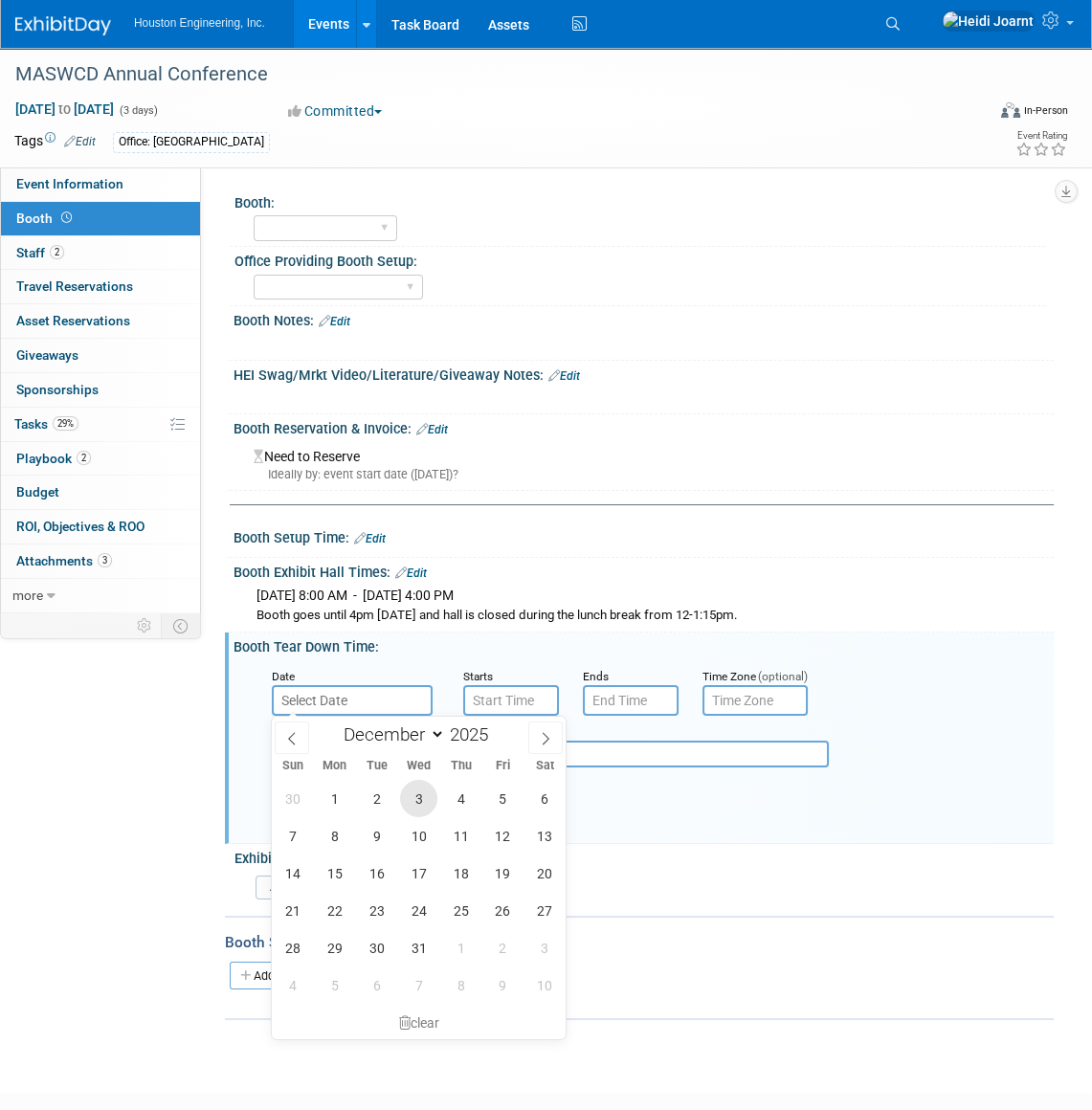
click at [411, 791] on span "3" at bounding box center [419, 798] width 37 height 37
type input "[DATE]"
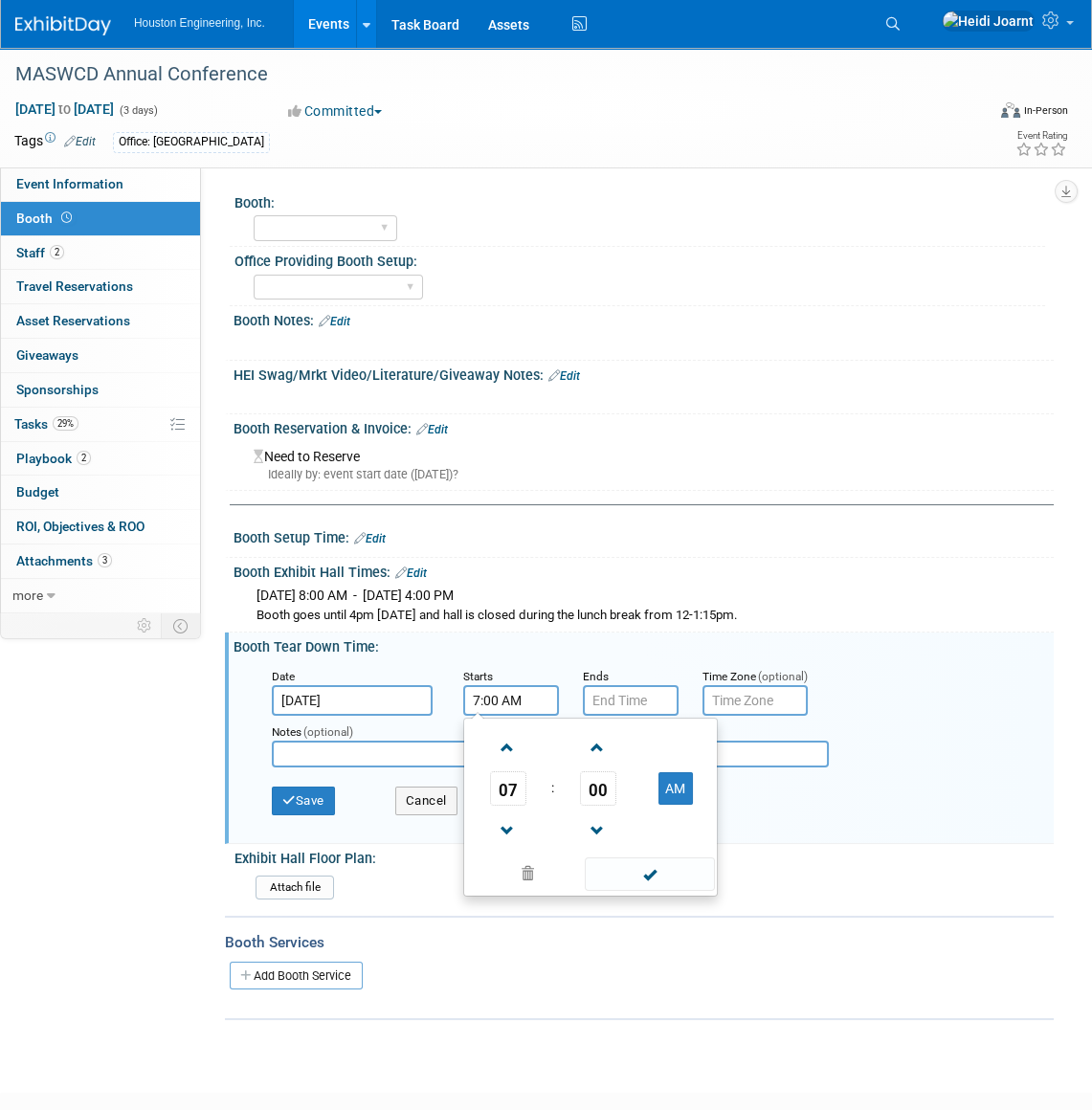
click at [515, 698] on input "7:00 AM" at bounding box center [512, 700] width 96 height 31
click at [508, 797] on span "07" at bounding box center [509, 788] width 36 height 34
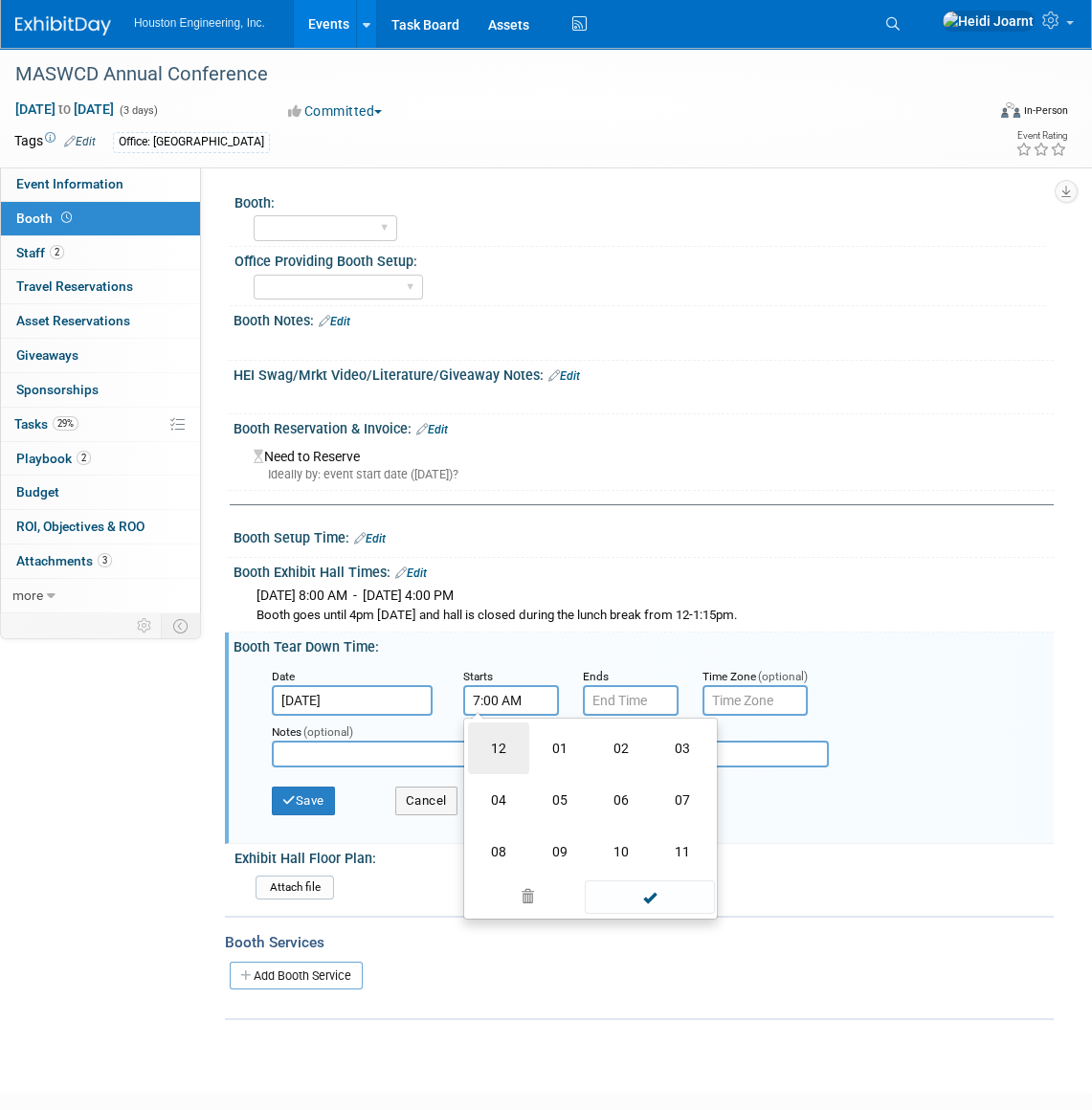
click at [509, 744] on td "12" at bounding box center [499, 748] width 61 height 52
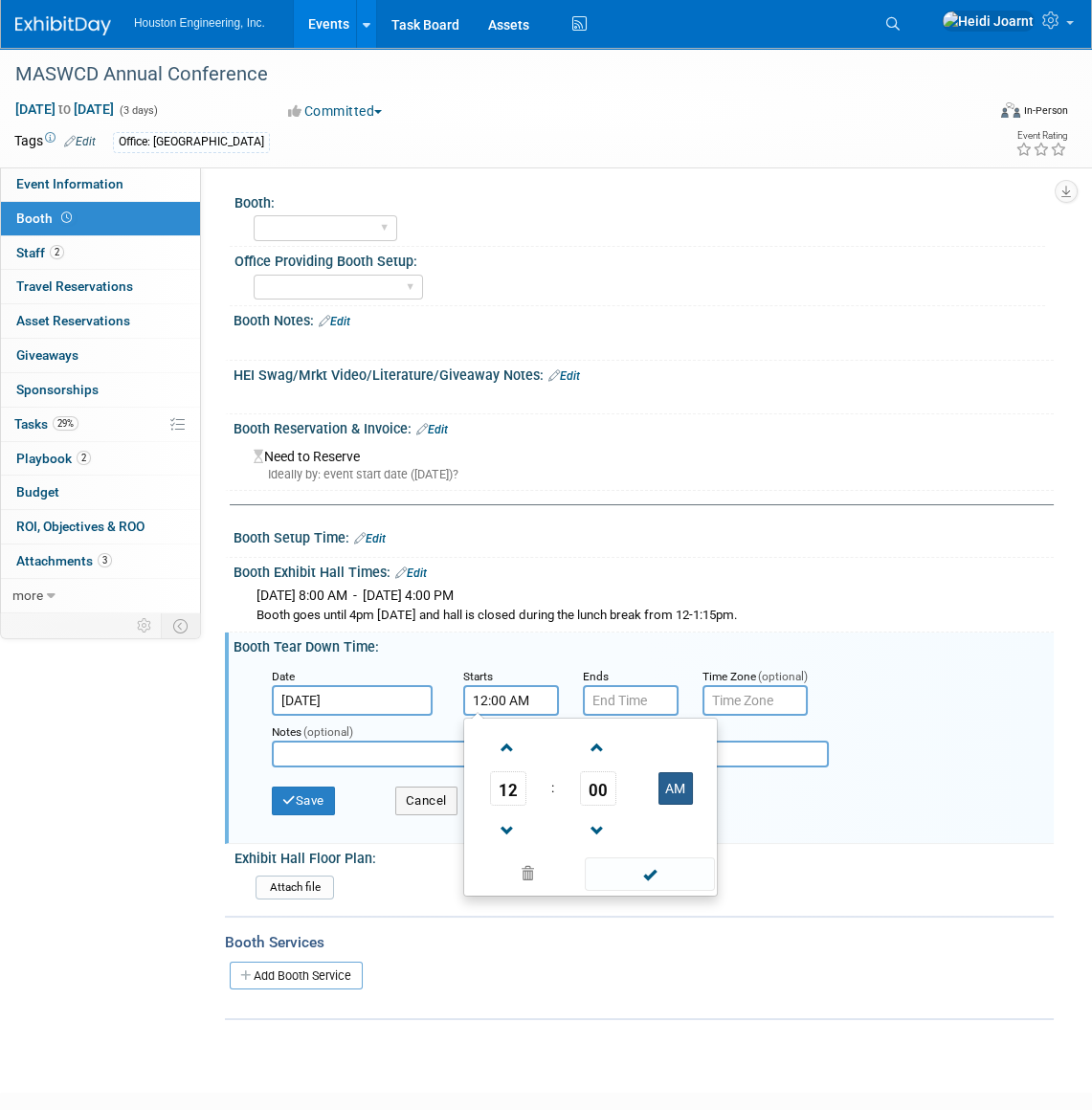
click at [664, 782] on button "AM" at bounding box center [675, 788] width 34 height 33
type input "12:00 PM"
click at [664, 875] on span at bounding box center [649, 873] width 129 height 34
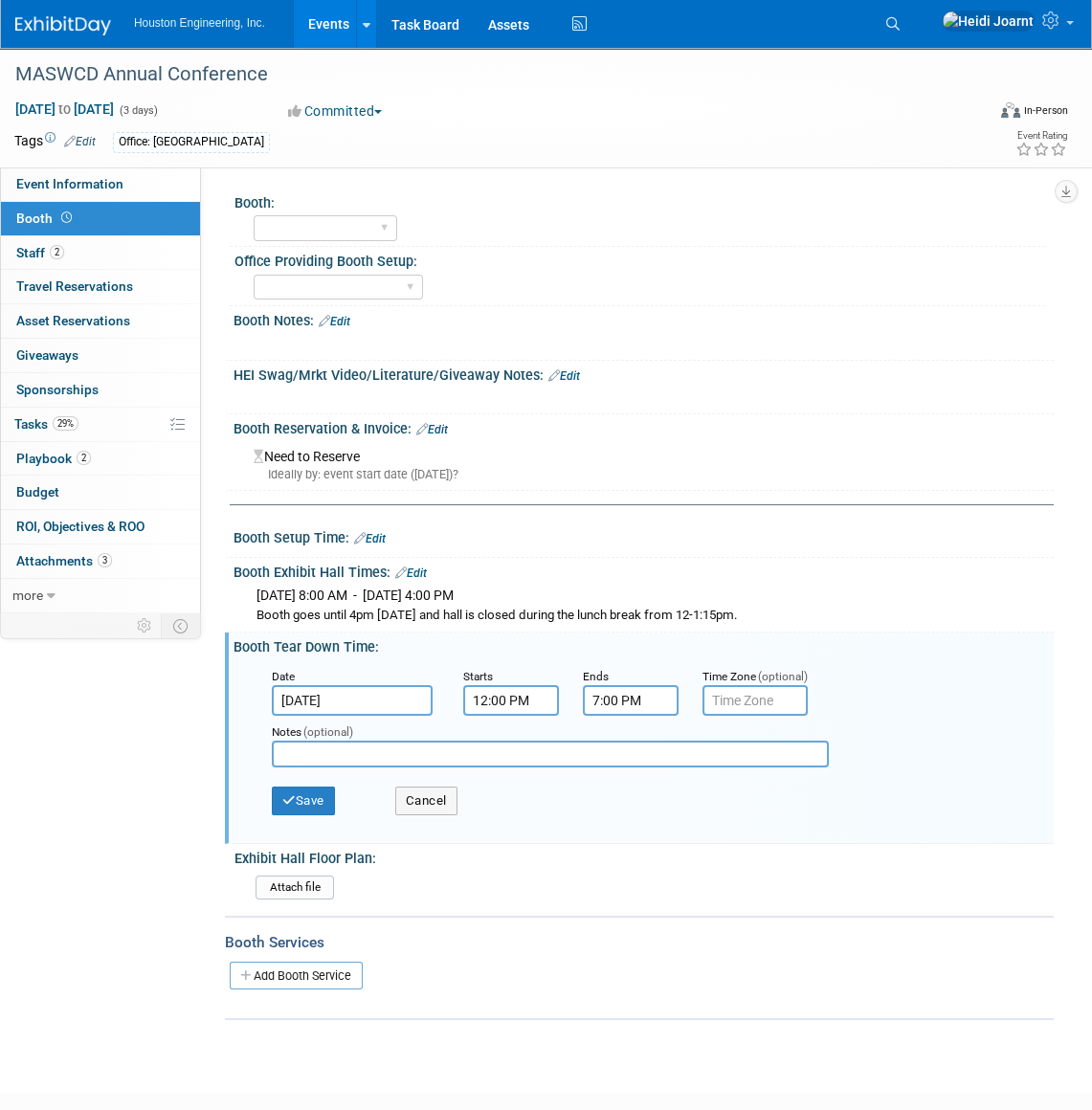
click at [622, 709] on input "7:00 PM" at bounding box center [631, 700] width 96 height 31
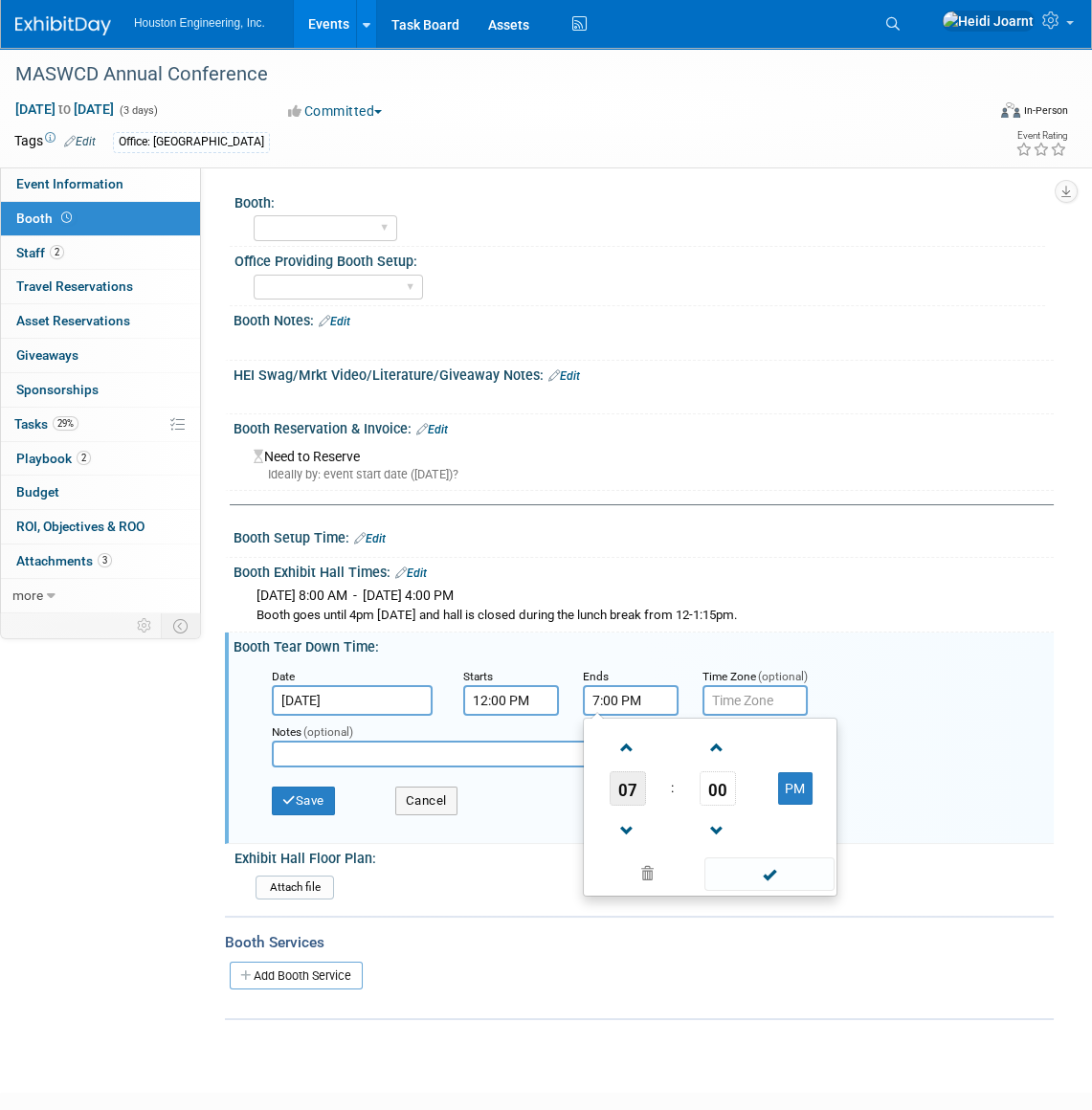
click at [637, 792] on span "07" at bounding box center [628, 788] width 36 height 34
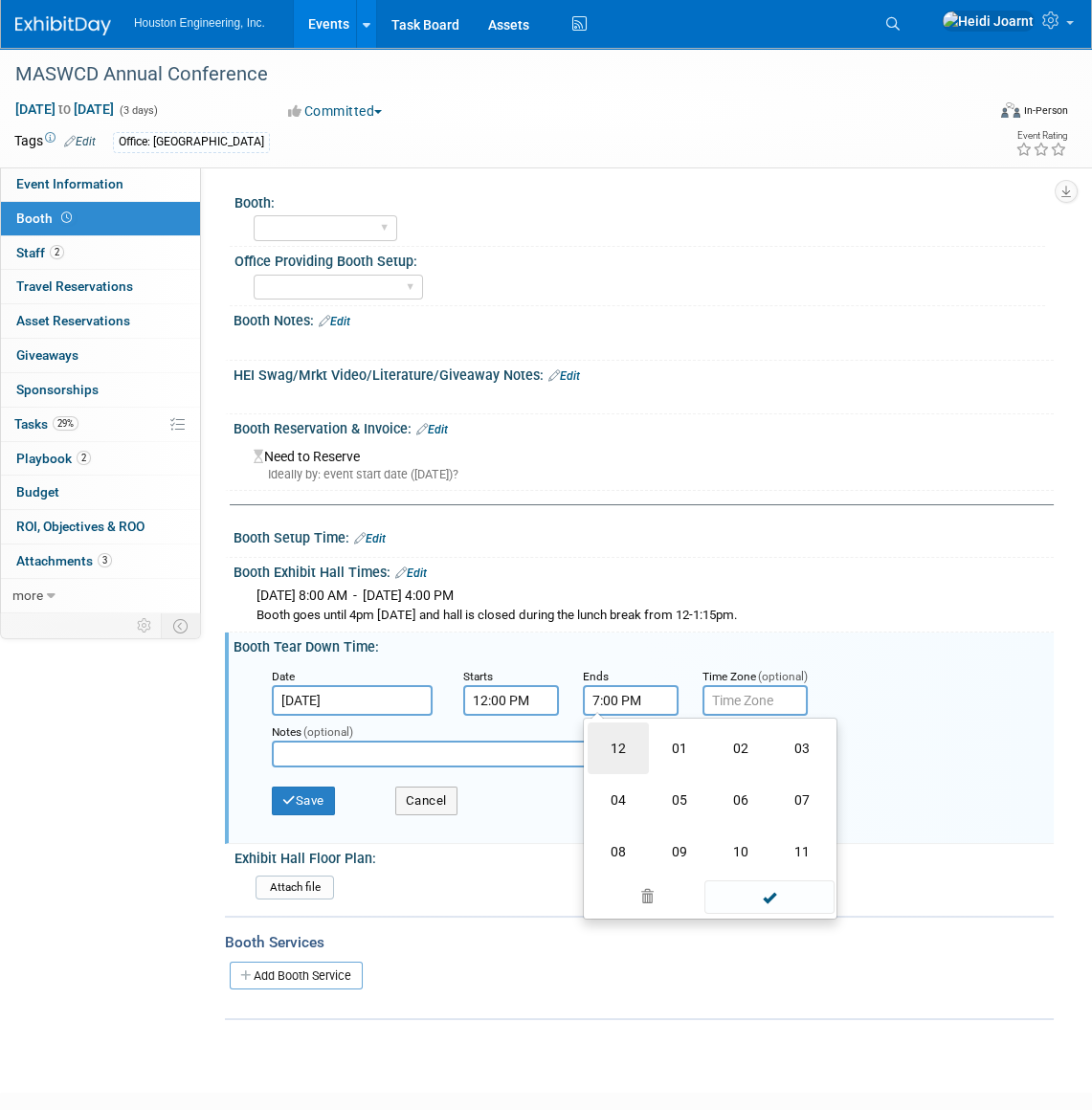
click at [631, 751] on td "12" at bounding box center [619, 748] width 61 height 52
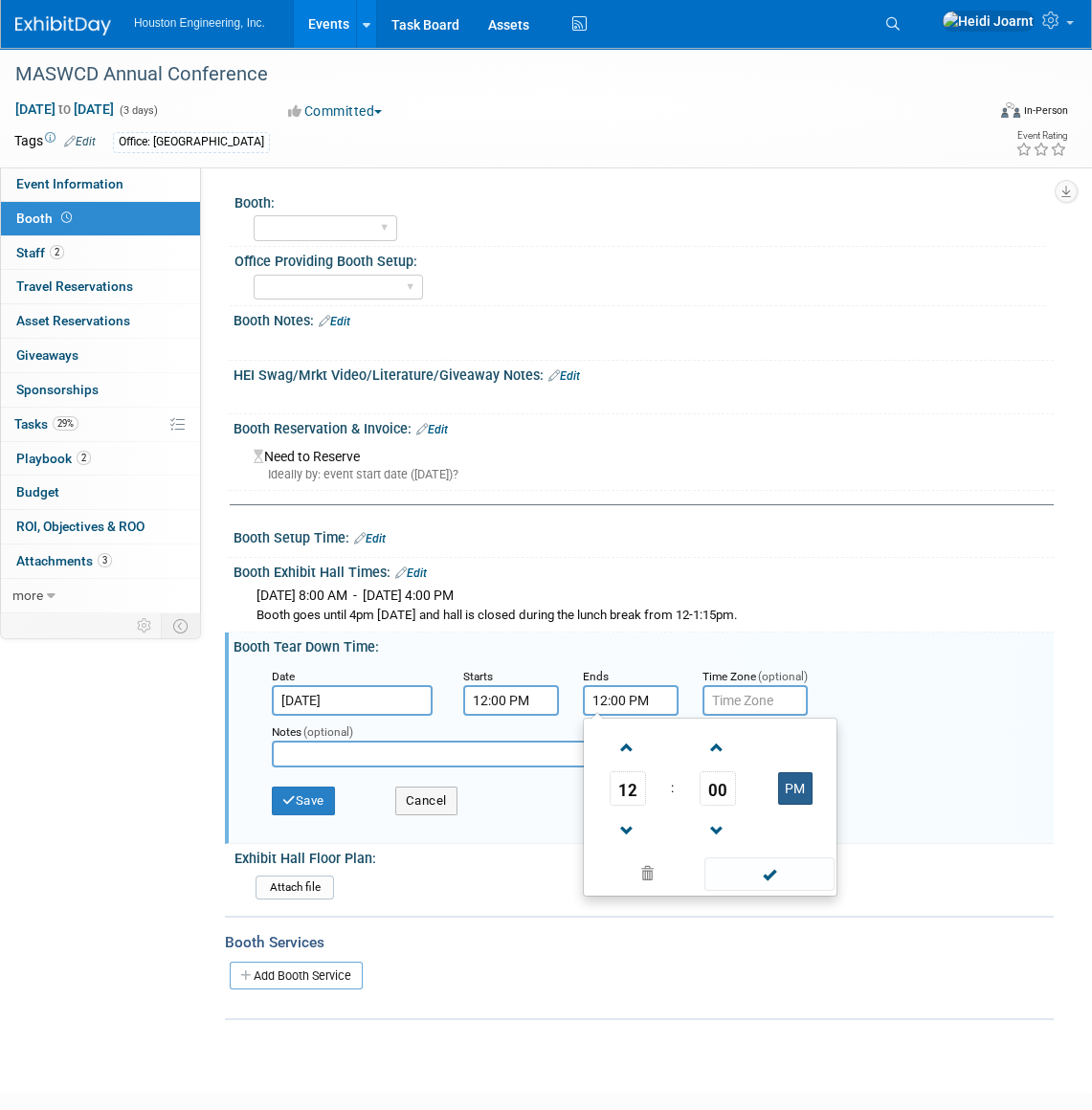
click at [796, 781] on button "PM" at bounding box center [795, 788] width 34 height 33
type input "12:00 AM"
click at [762, 876] on span at bounding box center [768, 873] width 129 height 34
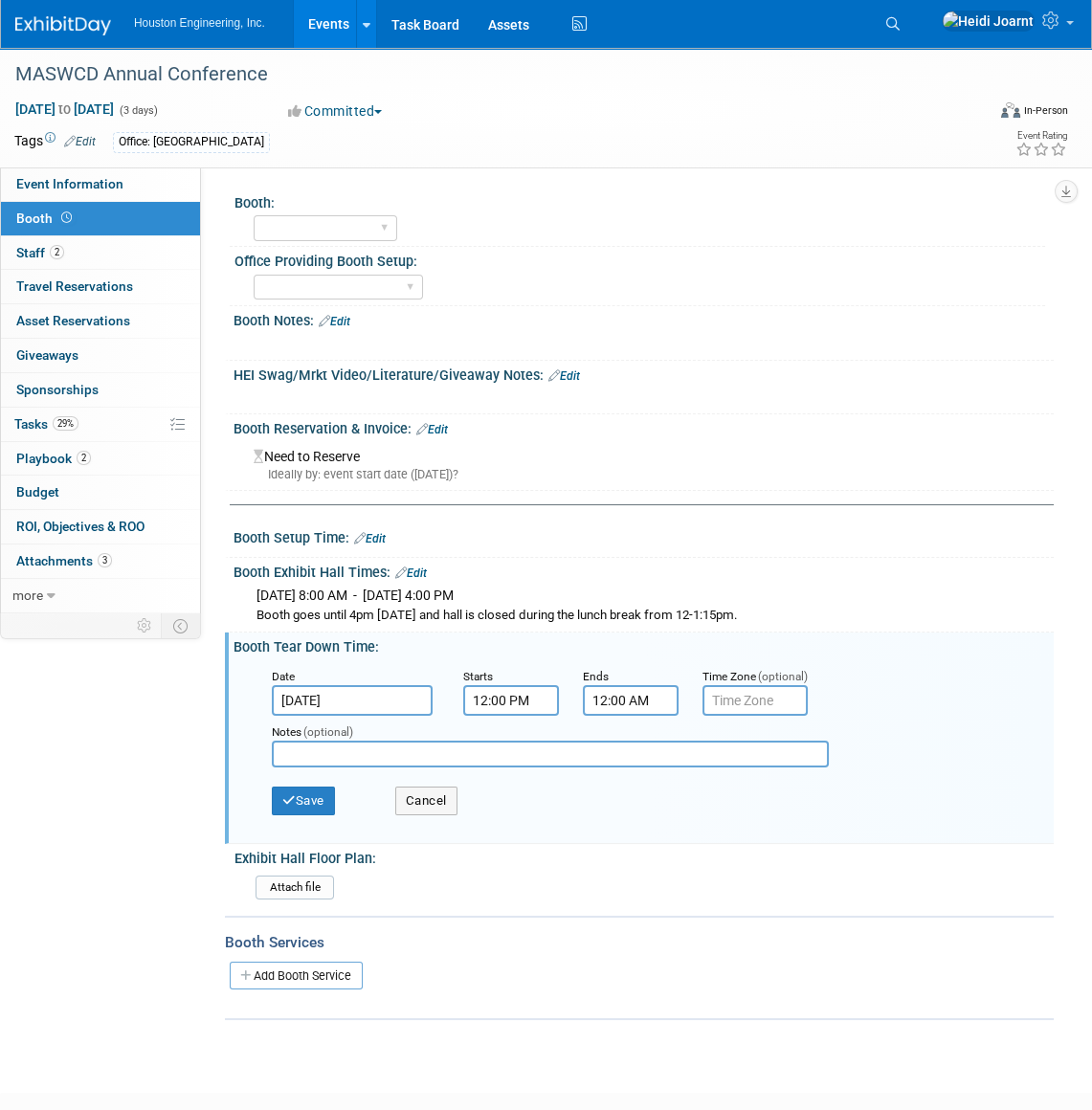
click at [359, 765] on div "Notes (optional)" at bounding box center [551, 746] width 586 height 61
click at [365, 740] on input "text" at bounding box center [551, 754] width 557 height 27
type input "Rachel plans to do tear down, stop back at the MG office before MN Watersheds"
click at [326, 793] on button "Save" at bounding box center [304, 801] width 63 height 29
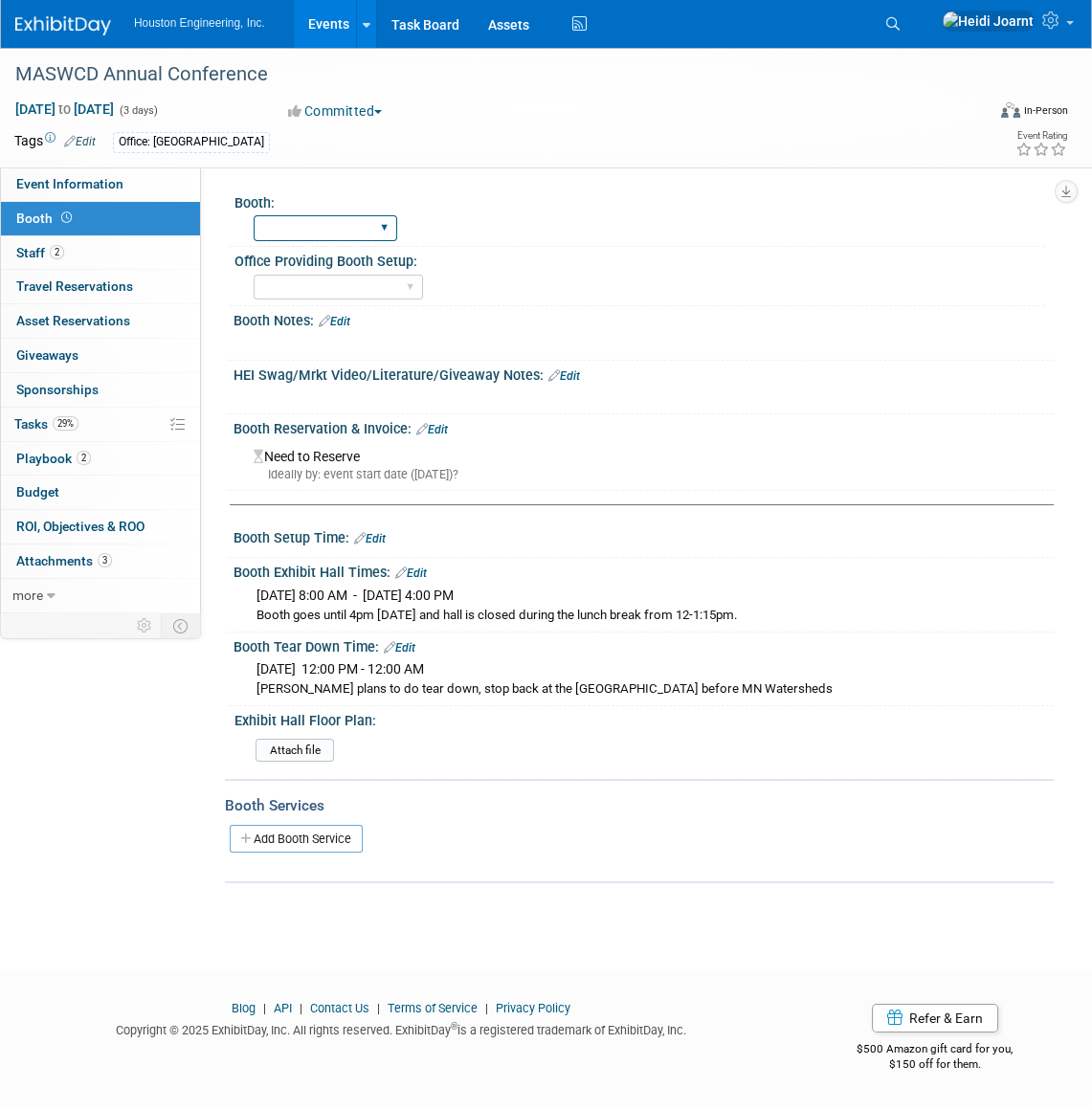
click at [323, 228] on select "Yes No" at bounding box center [326, 228] width 144 height 26
click at [254, 215] on select "Yes No" at bounding box center [326, 228] width 144 height 26
click at [316, 238] on select "Yes No" at bounding box center [326, 228] width 144 height 26
select select "Yes"
click at [254, 215] on select "Yes No" at bounding box center [326, 228] width 144 height 26
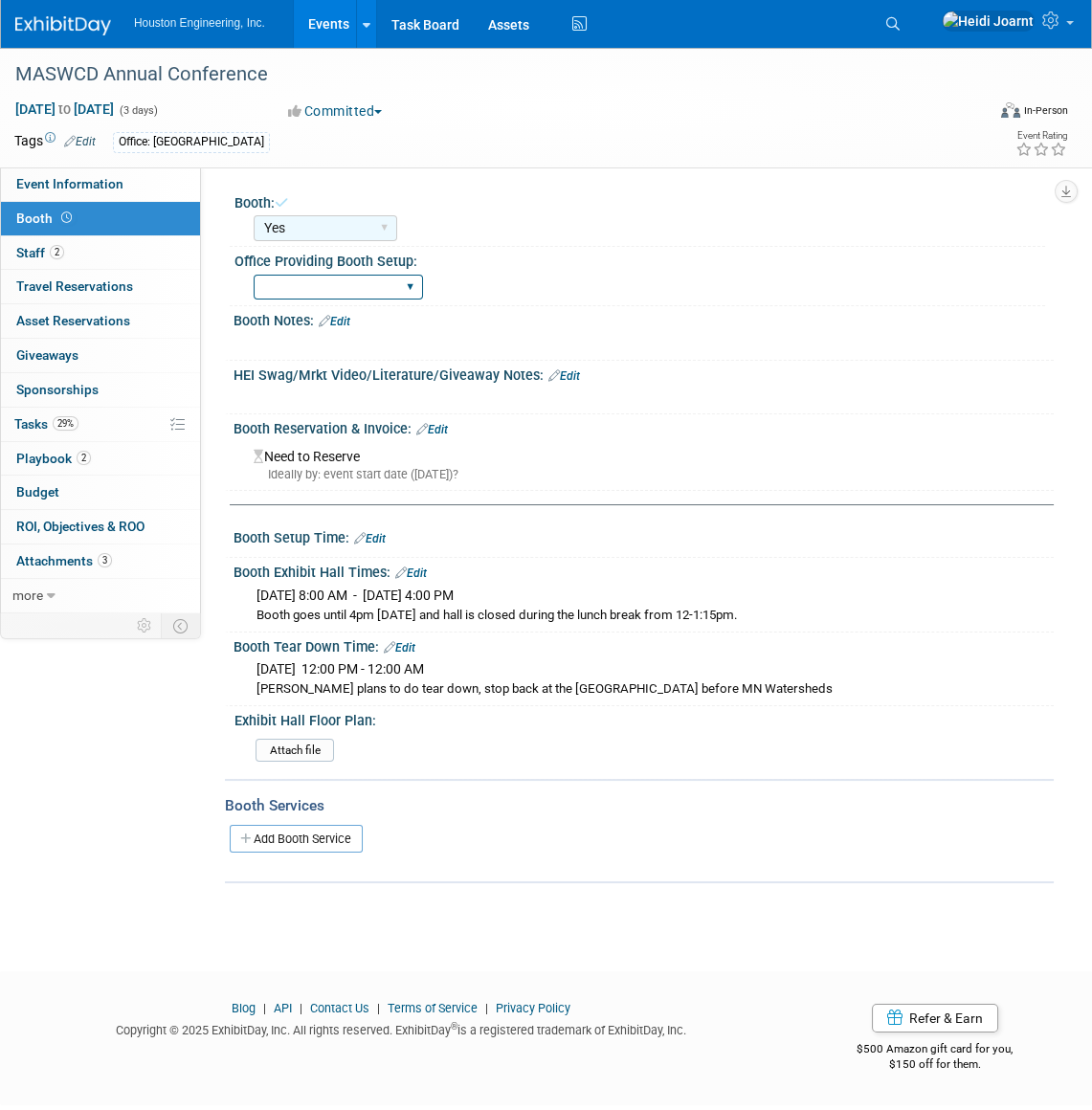
click at [326, 289] on select "Fargo [GEOGRAPHIC_DATA] [GEOGRAPHIC_DATA] [GEOGRAPHIC_DATA] [GEOGRAPHIC_DATA] […" at bounding box center [338, 287] width 170 height 26
select select "[GEOGRAPHIC_DATA]"
click at [254, 275] on select "Fargo [GEOGRAPHIC_DATA] [GEOGRAPHIC_DATA] [GEOGRAPHIC_DATA] [GEOGRAPHIC_DATA] […" at bounding box center [338, 287] width 170 height 26
click at [129, 169] on link "Event Information" at bounding box center [101, 184] width 199 height 34
select select "2 - Post KO/Active Planning"
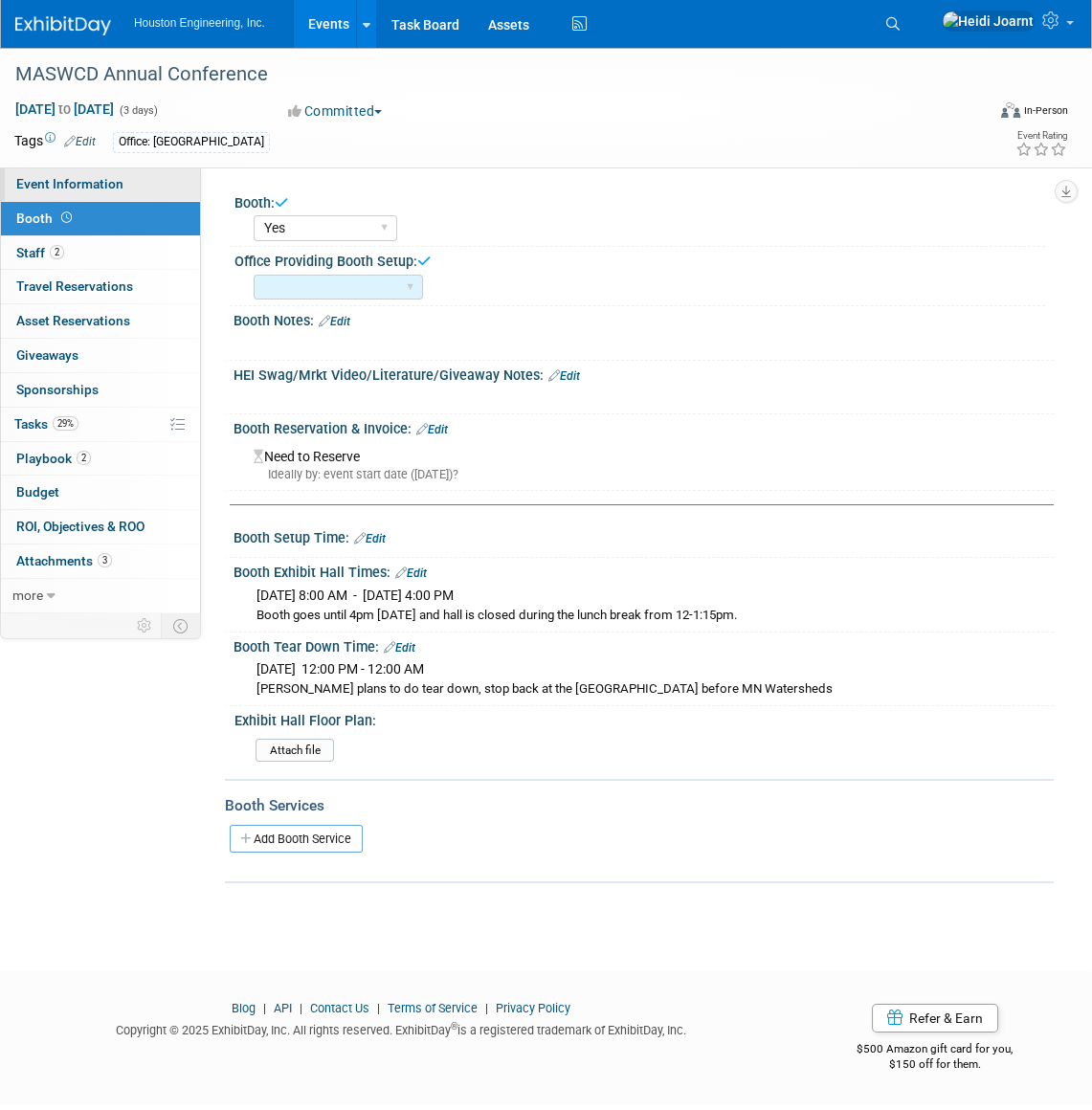
select select "Pending"
select select "Environmental"
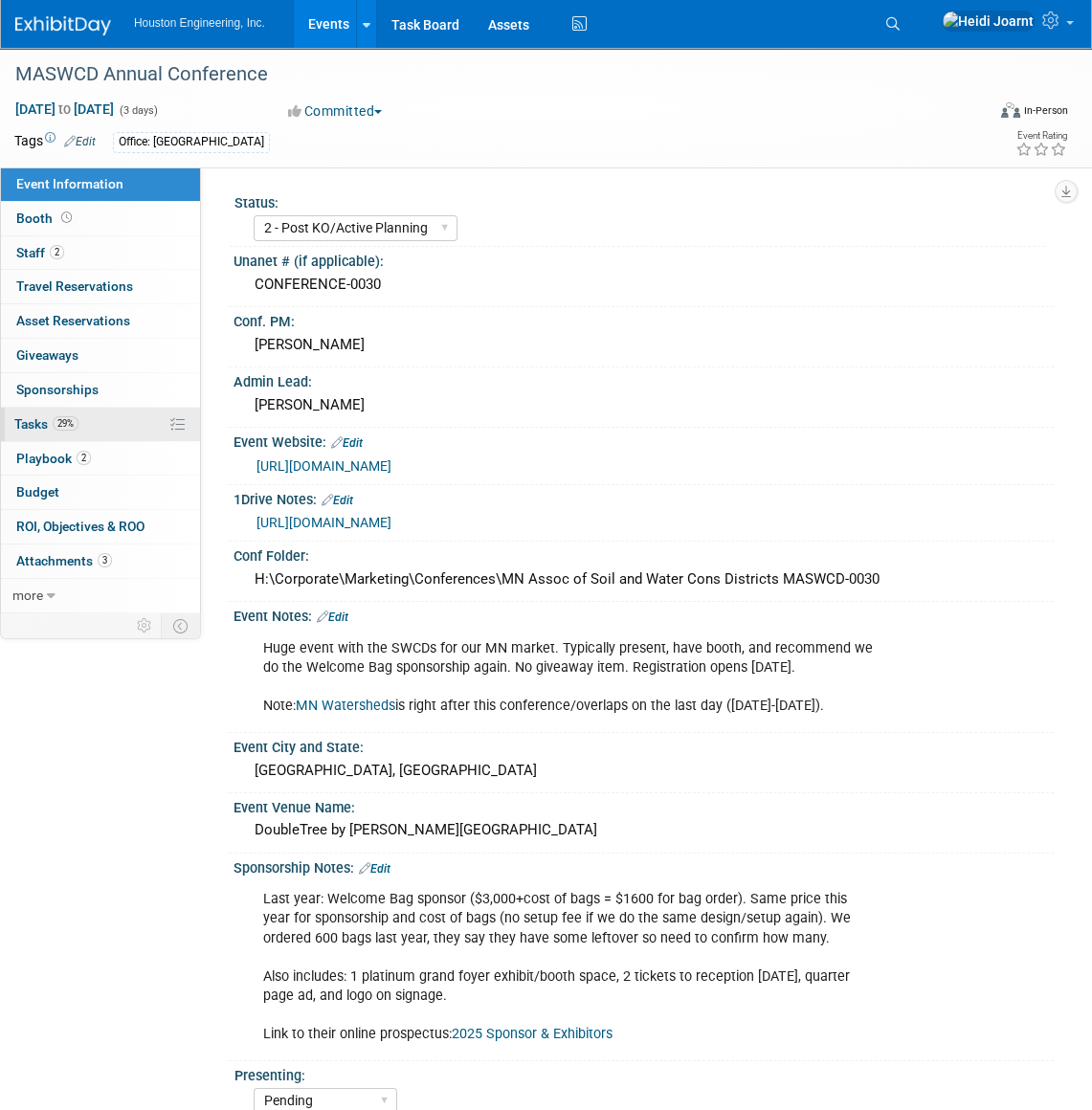
click at [79, 424] on link "29% Tasks 29%" at bounding box center [101, 424] width 199 height 34
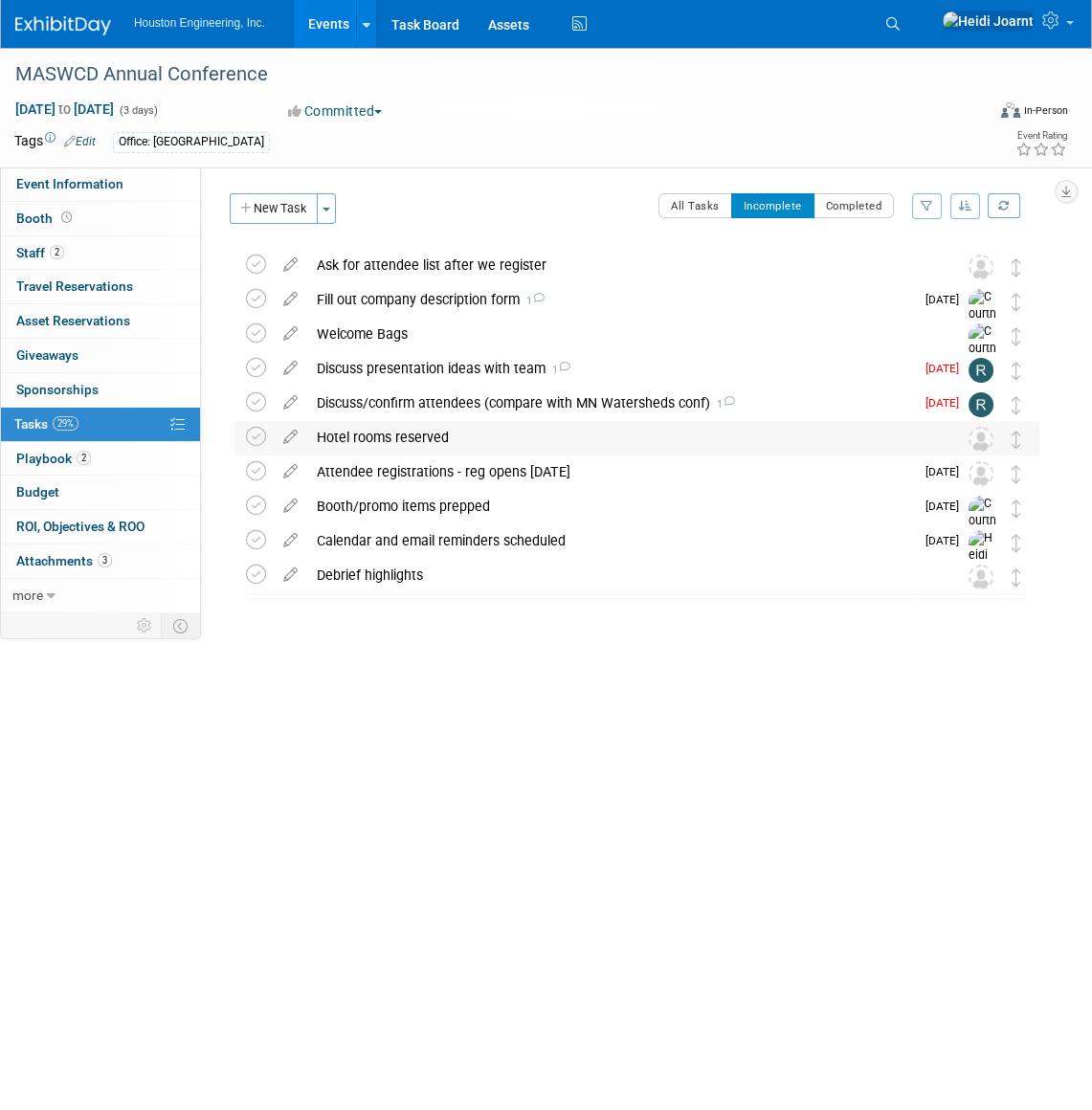
click at [435, 441] on div "Hotel rooms reserved" at bounding box center [619, 438] width 623 height 33
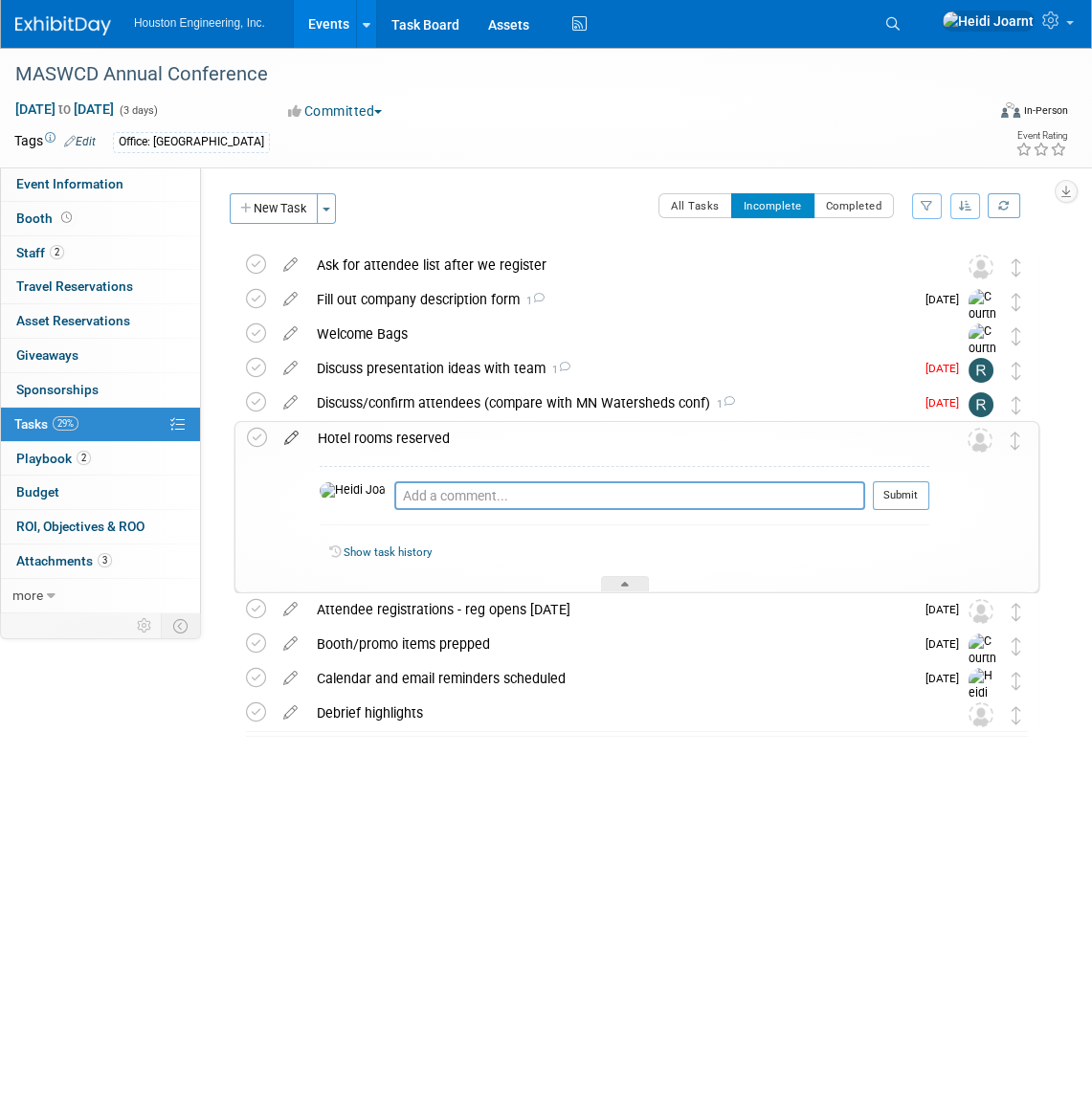
click at [290, 437] on icon at bounding box center [291, 434] width 34 height 24
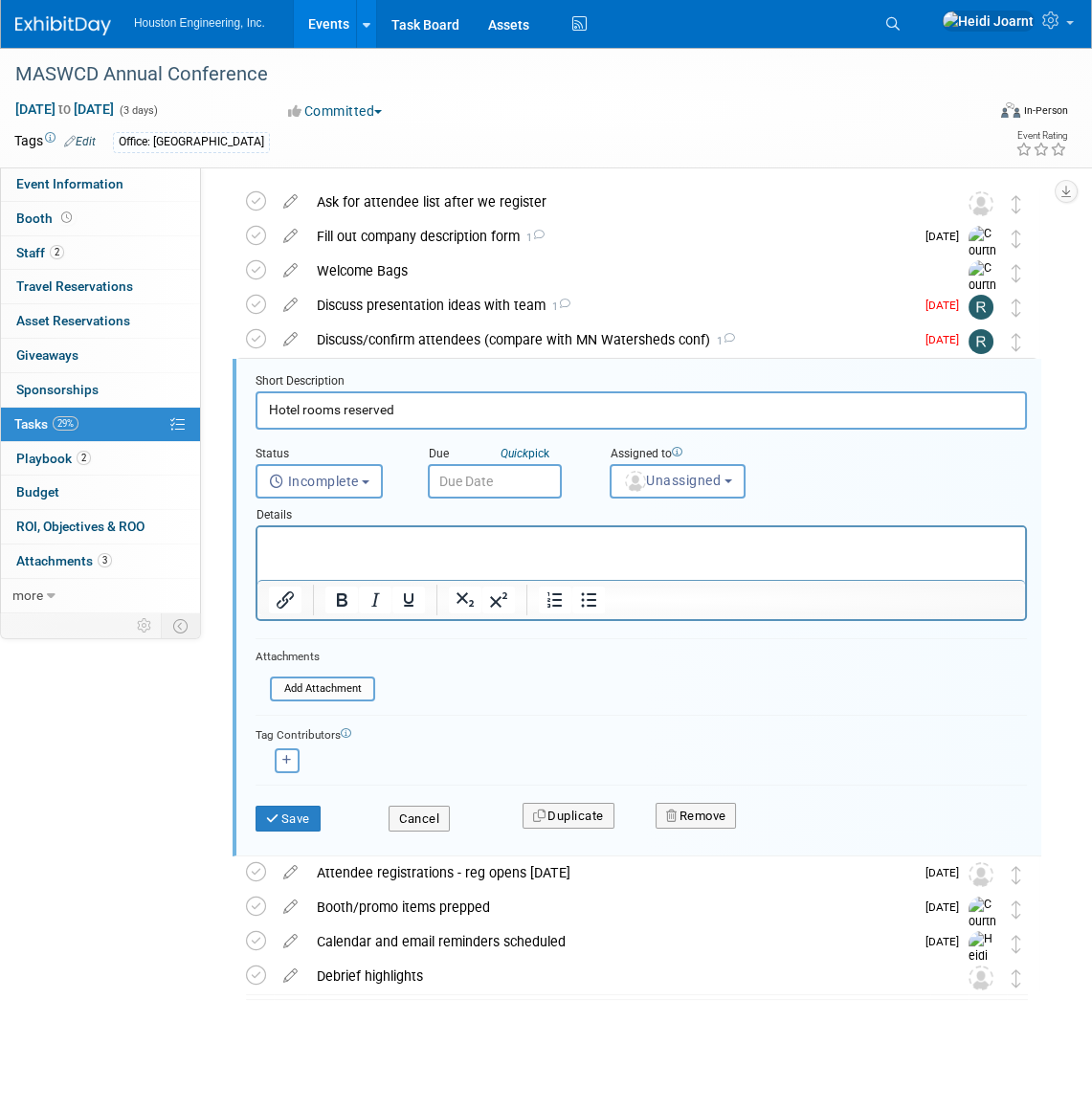
click at [401, 548] on p "Rich Text Area. Press ALT-0 for help." at bounding box center [642, 544] width 745 height 18
click at [663, 467] on button "Unassigned" at bounding box center [678, 482] width 136 height 34
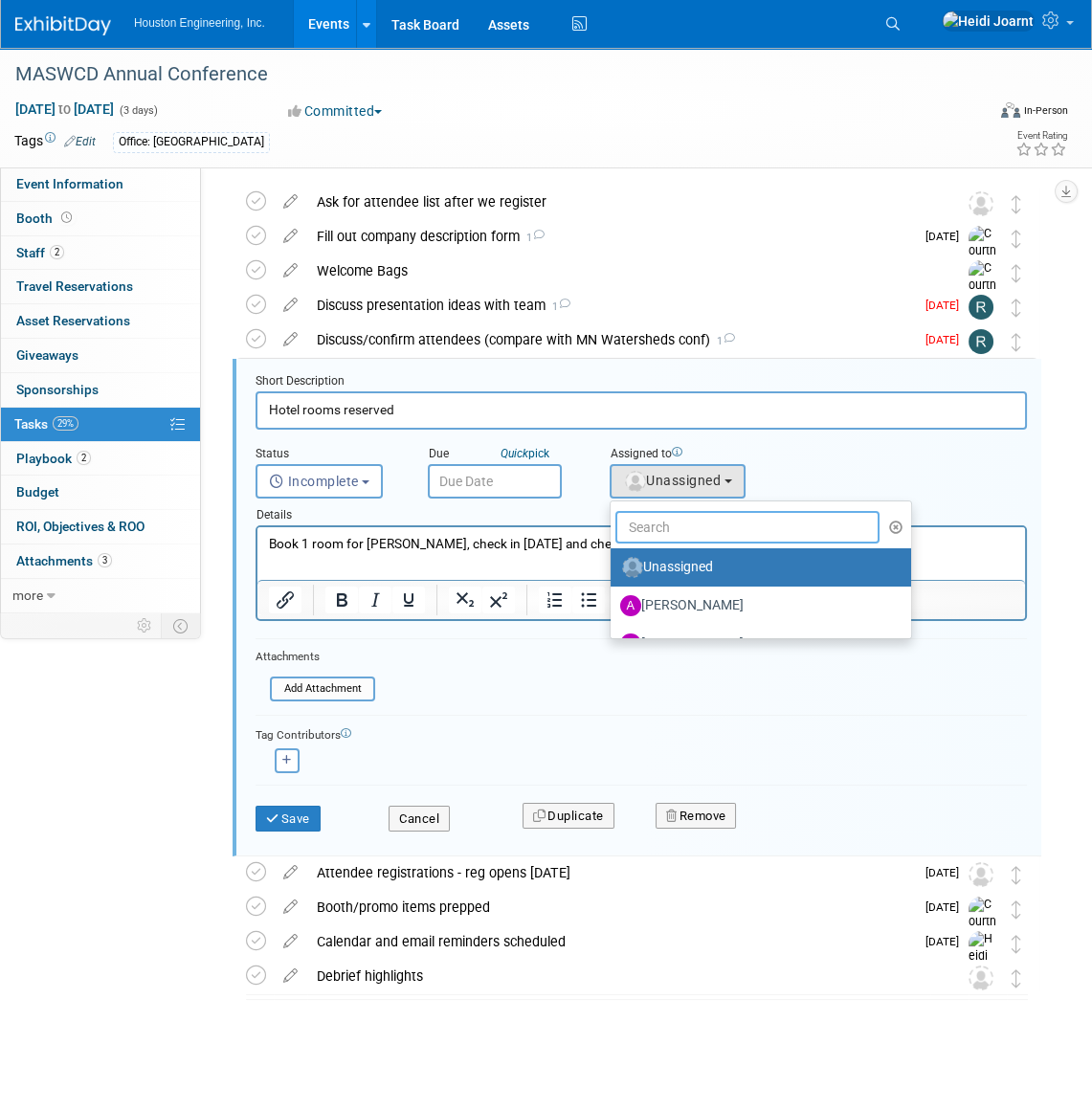
click at [671, 520] on input "text" at bounding box center [747, 528] width 264 height 33
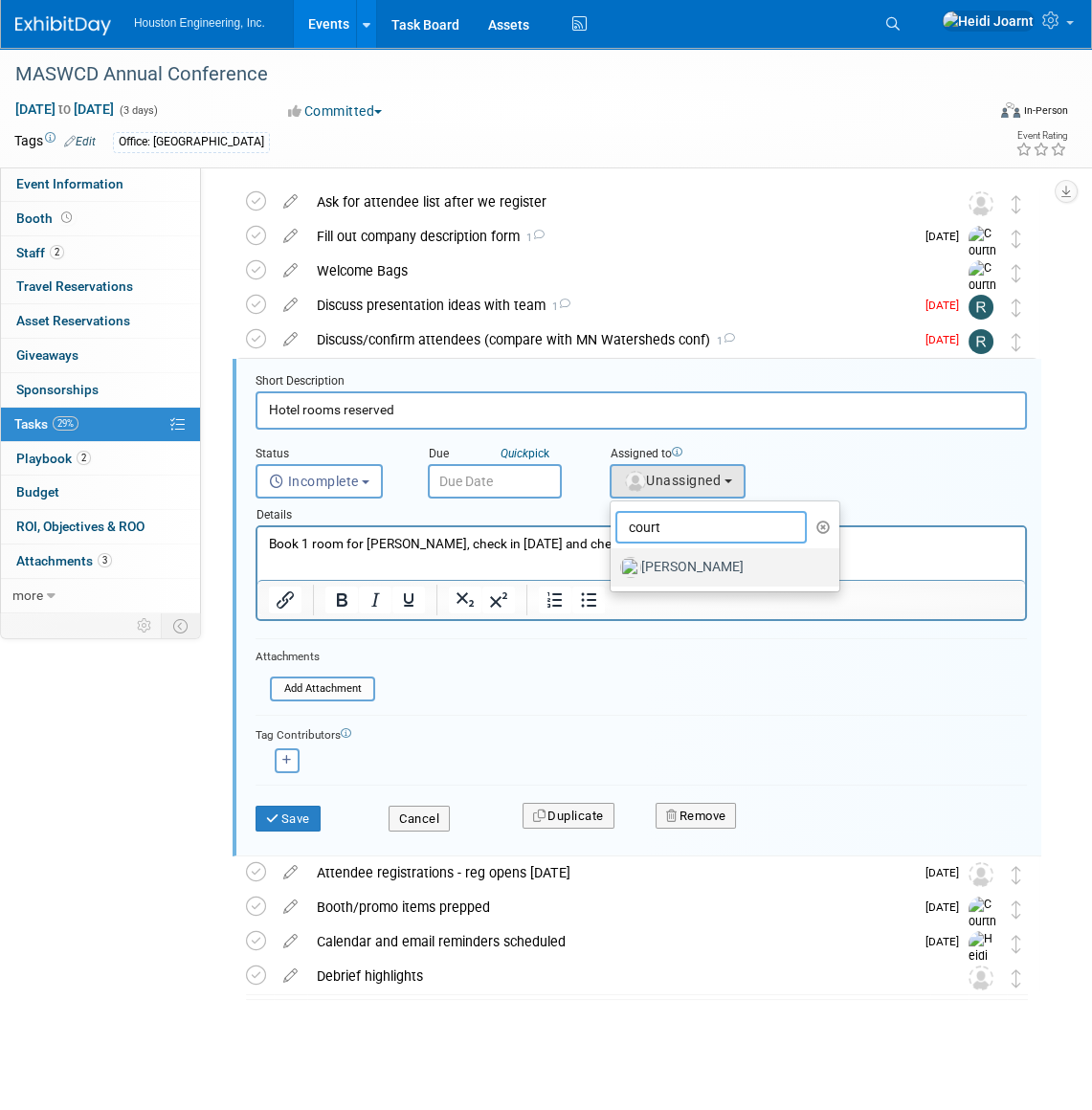
type input "court"
click at [670, 568] on label "[PERSON_NAME]" at bounding box center [719, 568] width 200 height 31
click at [614, 568] on input "[PERSON_NAME]" at bounding box center [607, 565] width 12 height 12
select select "60f40a7f-77ae-4a37-bf03-cdfd13c17c6d"
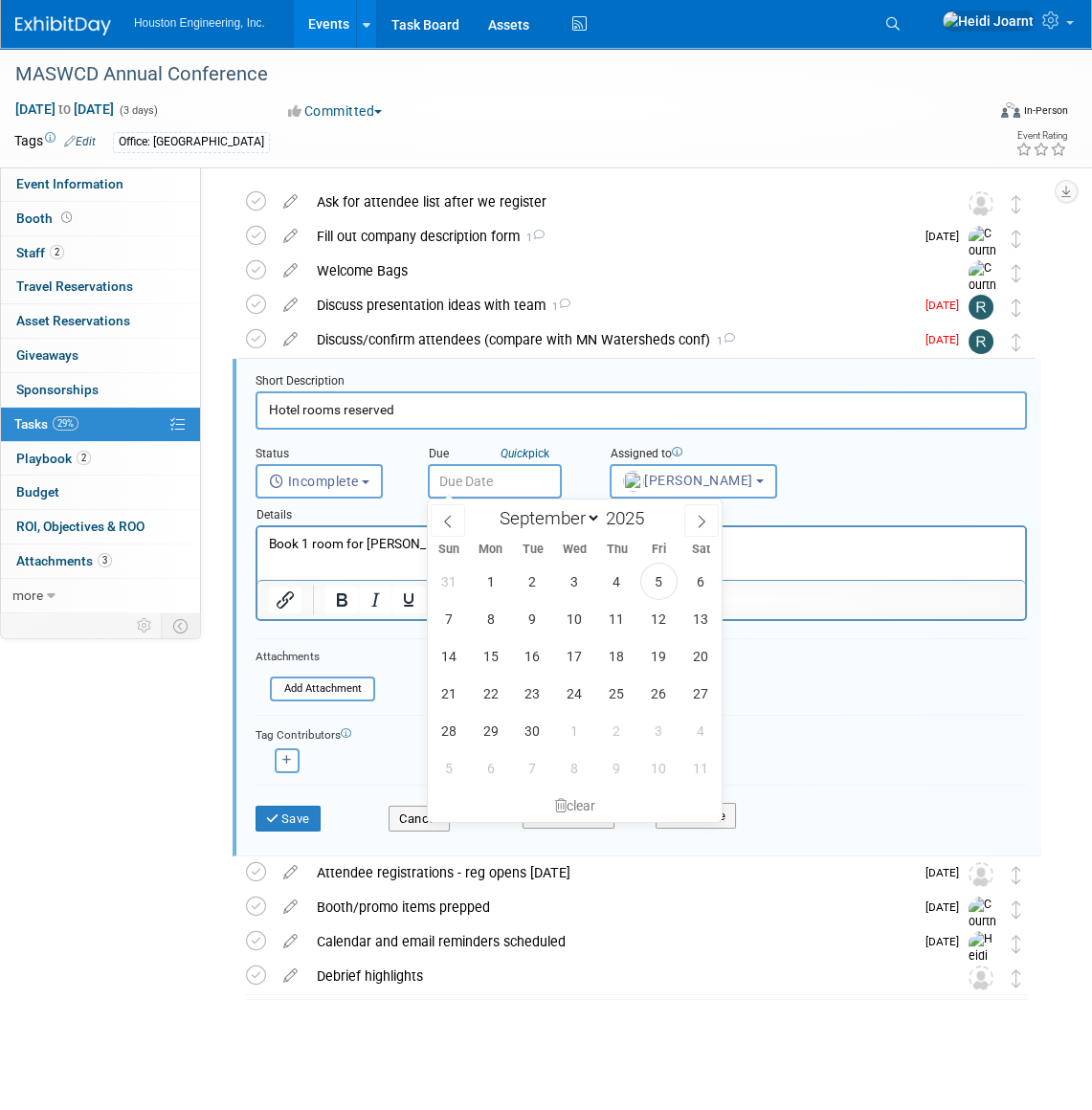
click at [470, 477] on input "text" at bounding box center [495, 482] width 134 height 34
click at [665, 652] on span "19" at bounding box center [658, 655] width 37 height 37
type input "Sep 19, 2025"
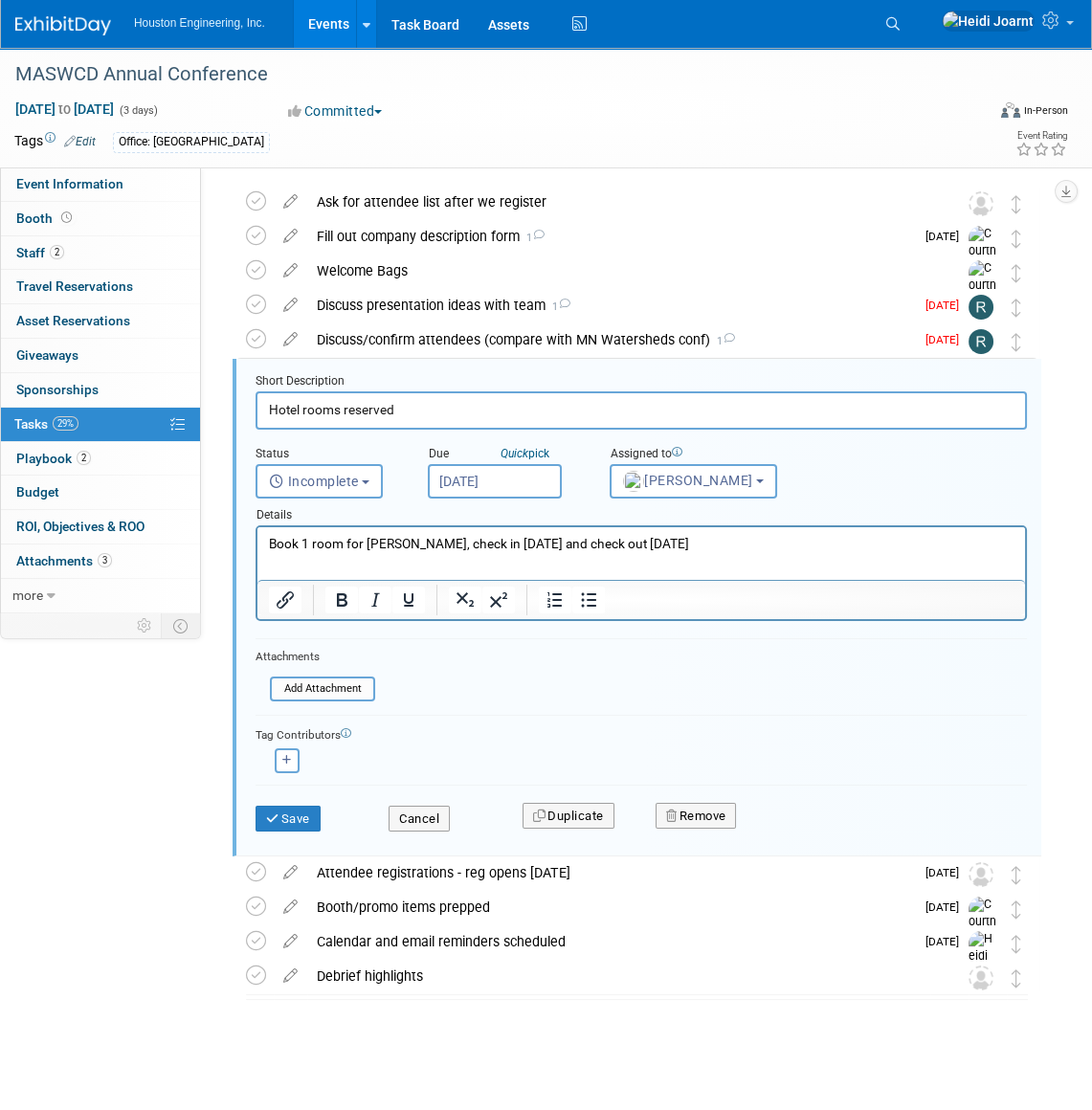
click at [631, 551] on p "Book 1 room for Moriya, check in Dec 2 and check out Dec 3" at bounding box center [642, 544] width 745 height 18
click at [304, 817] on button "Save" at bounding box center [288, 819] width 65 height 27
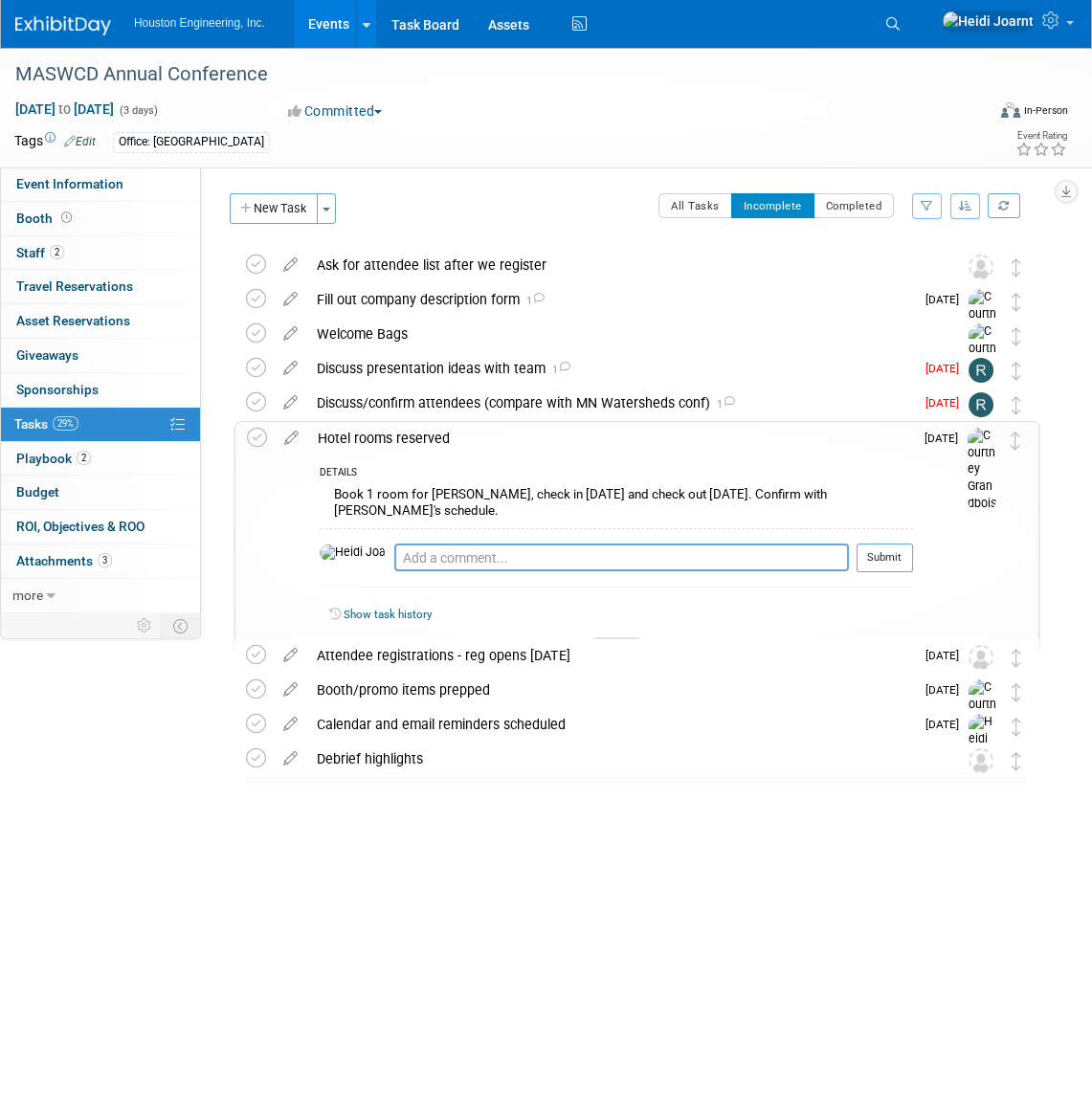
click at [615, 643] on icon at bounding box center [617, 648] width 8 height 11
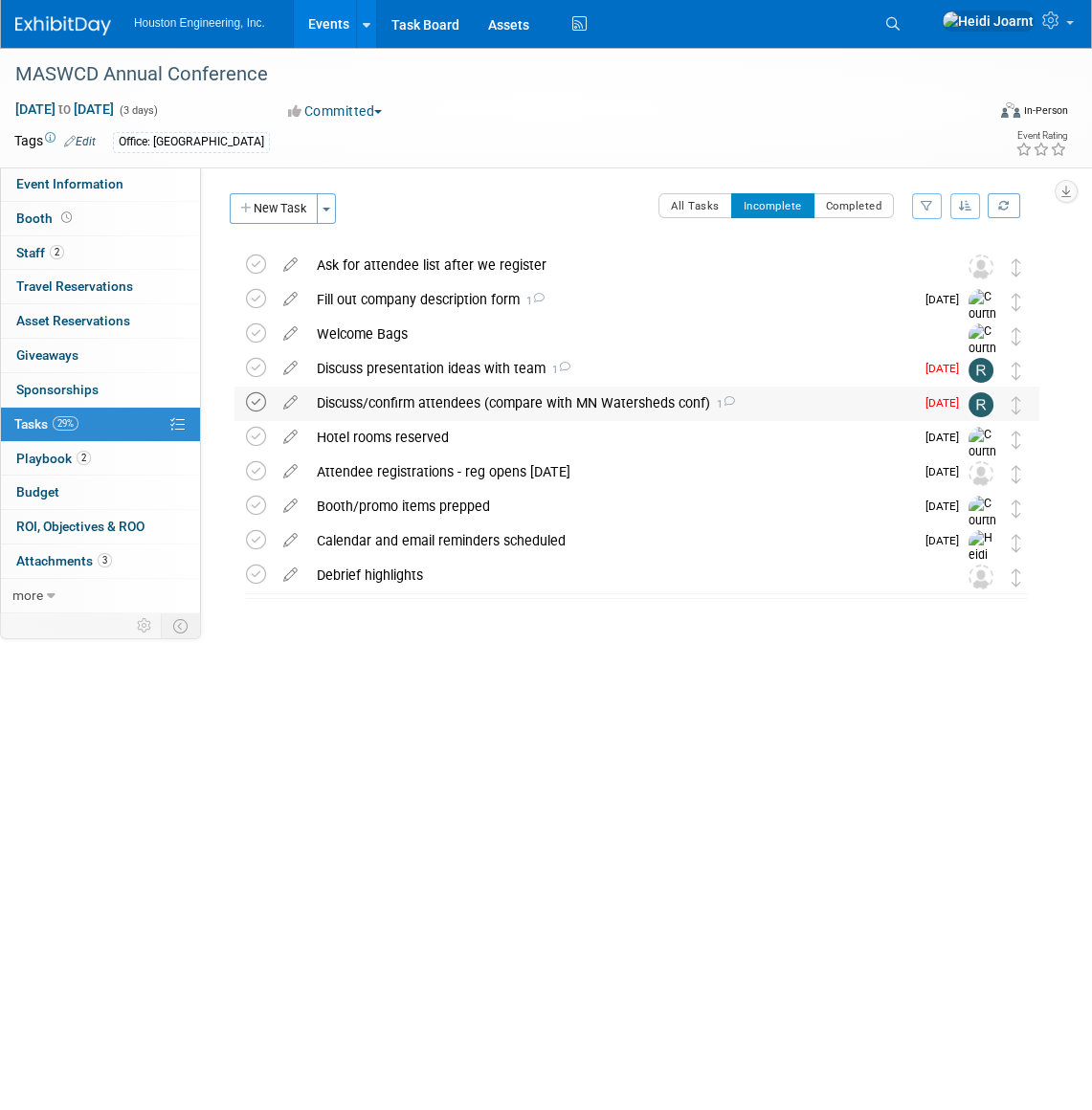
click at [255, 406] on icon at bounding box center [256, 402] width 20 height 20
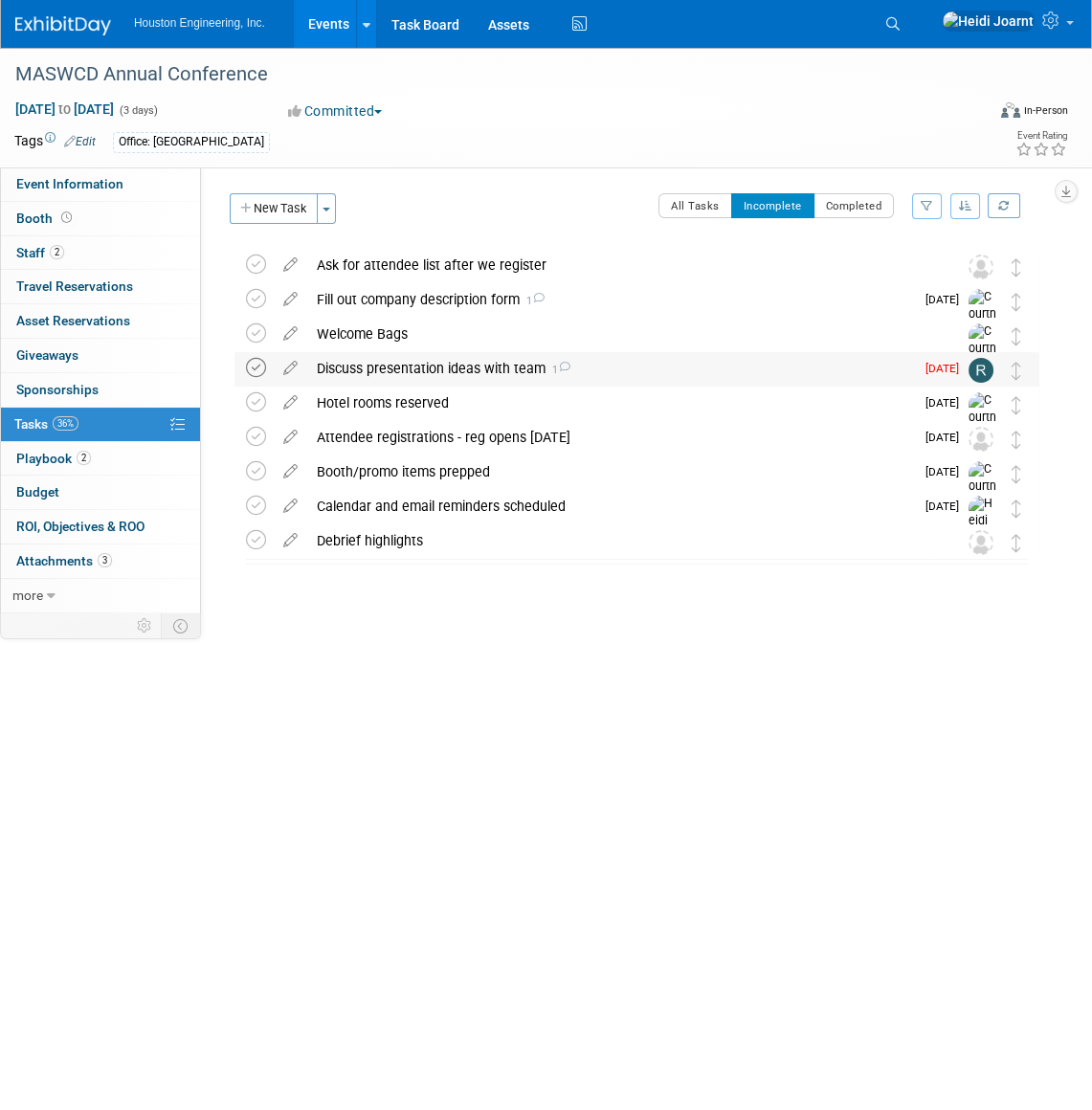
click at [256, 368] on icon at bounding box center [256, 368] width 20 height 20
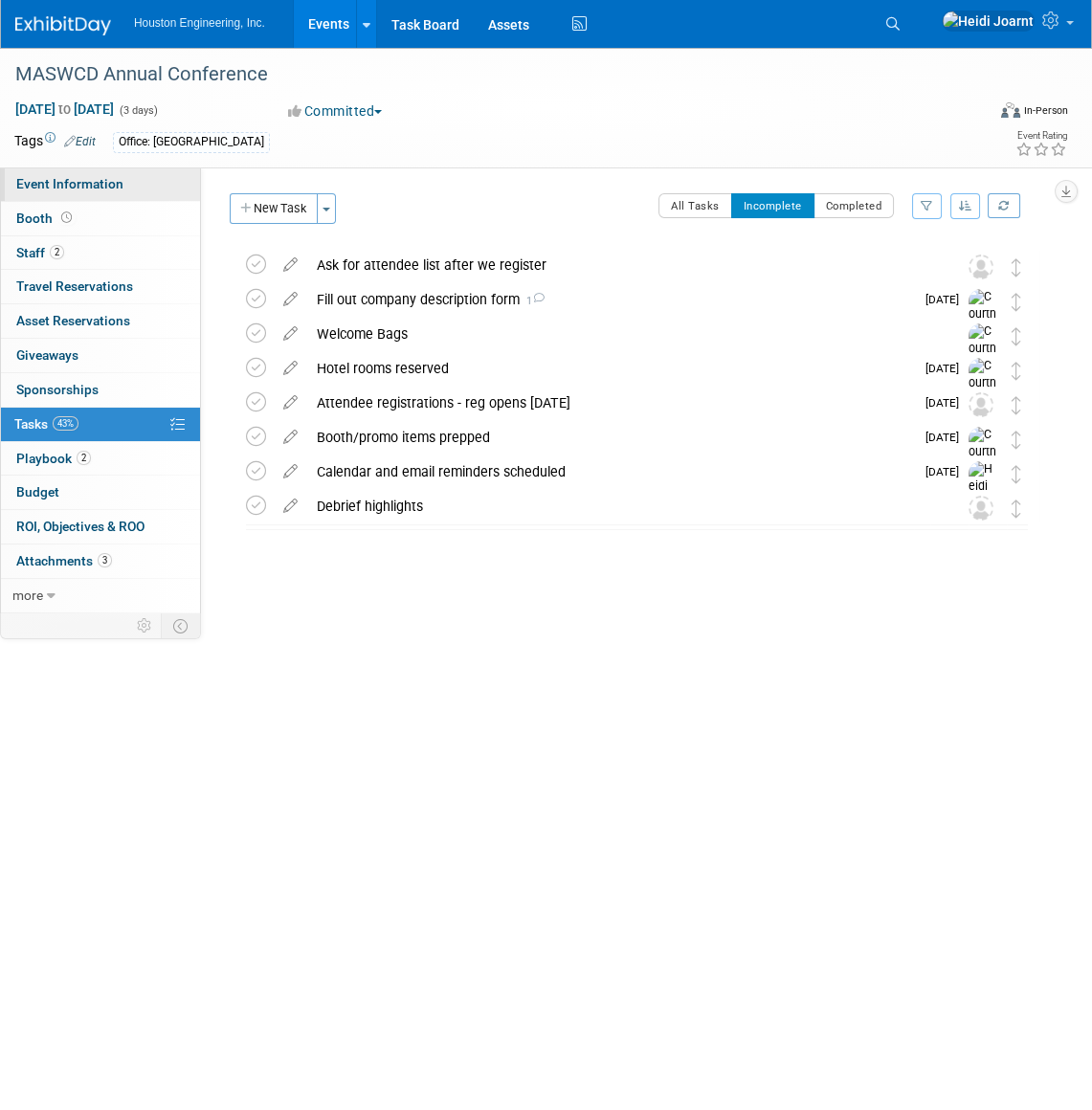
click at [114, 184] on span "Event Information" at bounding box center [70, 184] width 107 height 15
select select "2 - Post KO/Active Planning"
select select "Pending"
select select "Environmental"
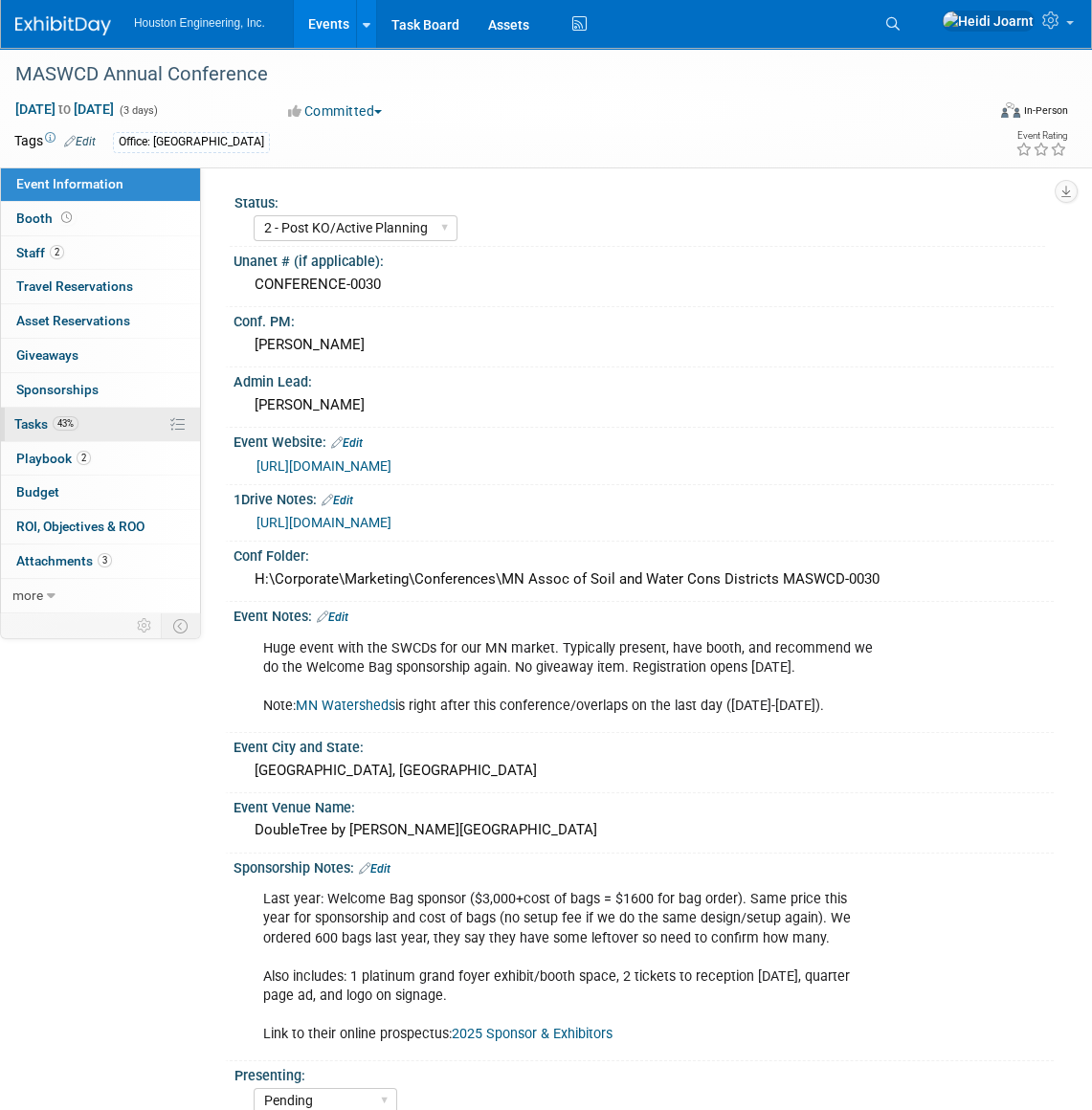
click at [98, 436] on link "43% Tasks 43%" at bounding box center [101, 424] width 199 height 34
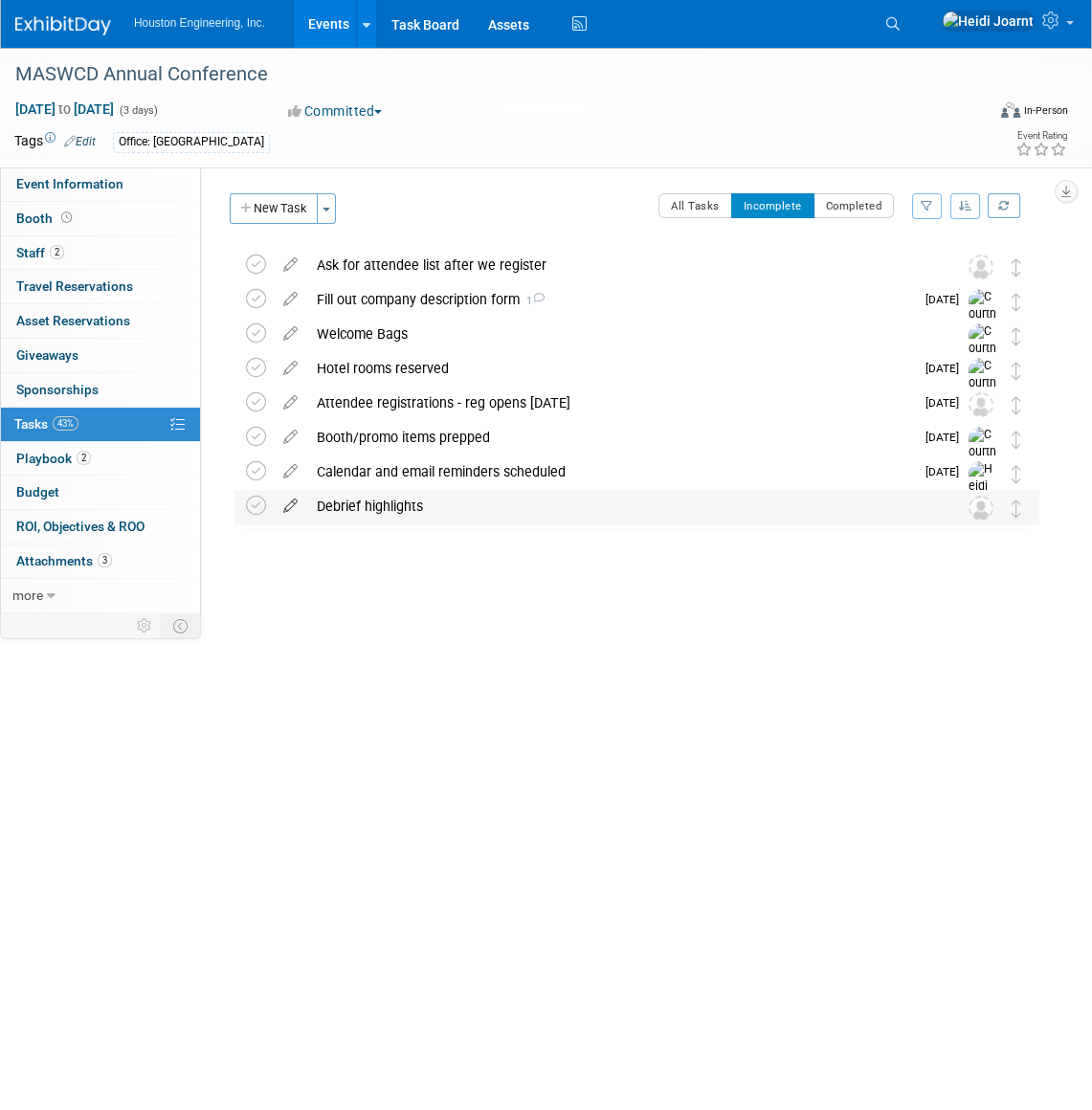
click at [293, 507] on icon at bounding box center [290, 502] width 34 height 24
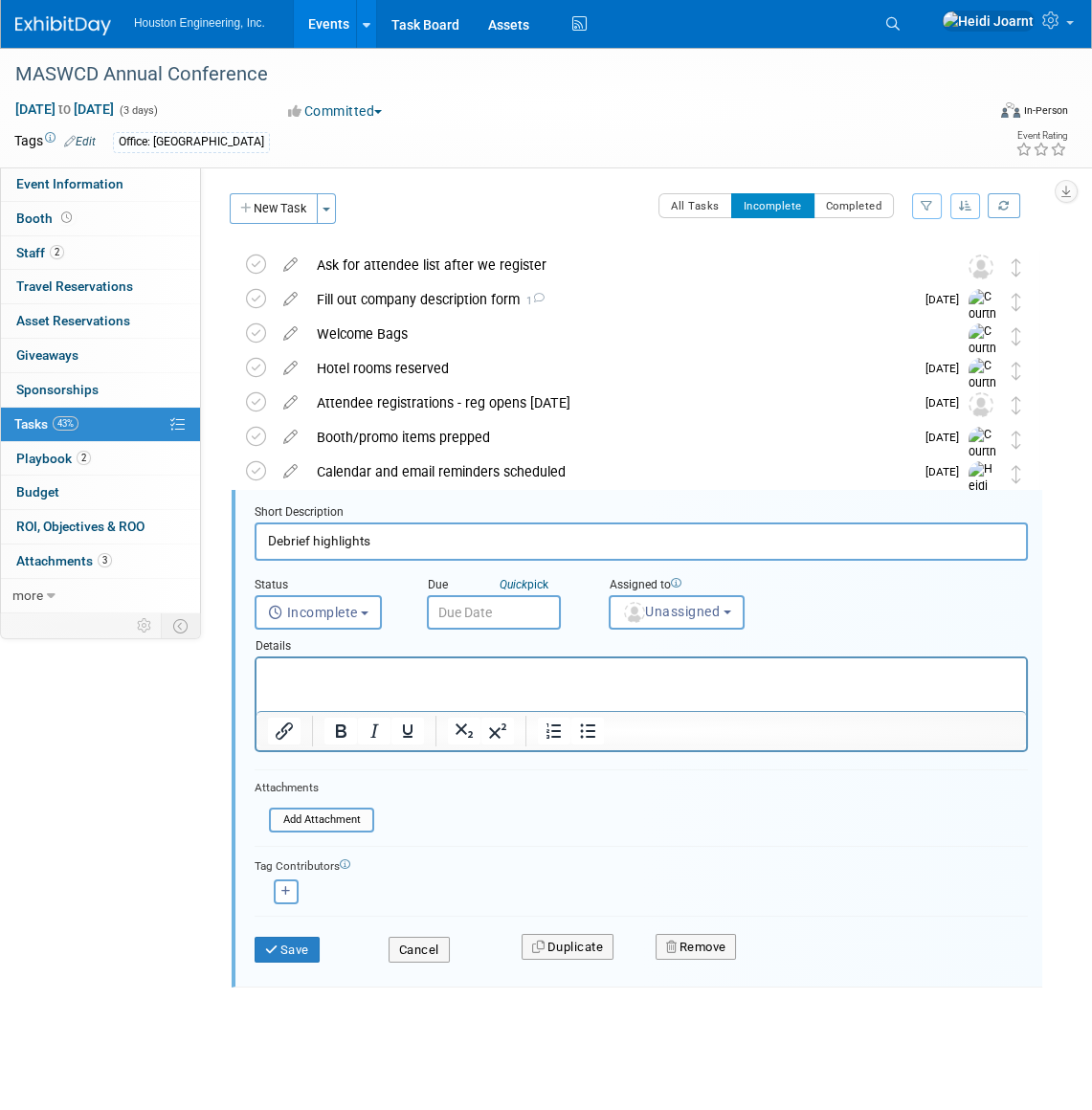
drag, startPoint x: 391, startPoint y: 543, endPoint x: 272, endPoint y: 547, distance: 119.1
click at [272, 547] on input "Debrief highlights" at bounding box center [641, 541] width 773 height 37
type input "D"
type input "Schedule debrief meeting"
click at [703, 615] on span "Unassigned" at bounding box center [671, 612] width 98 height 15
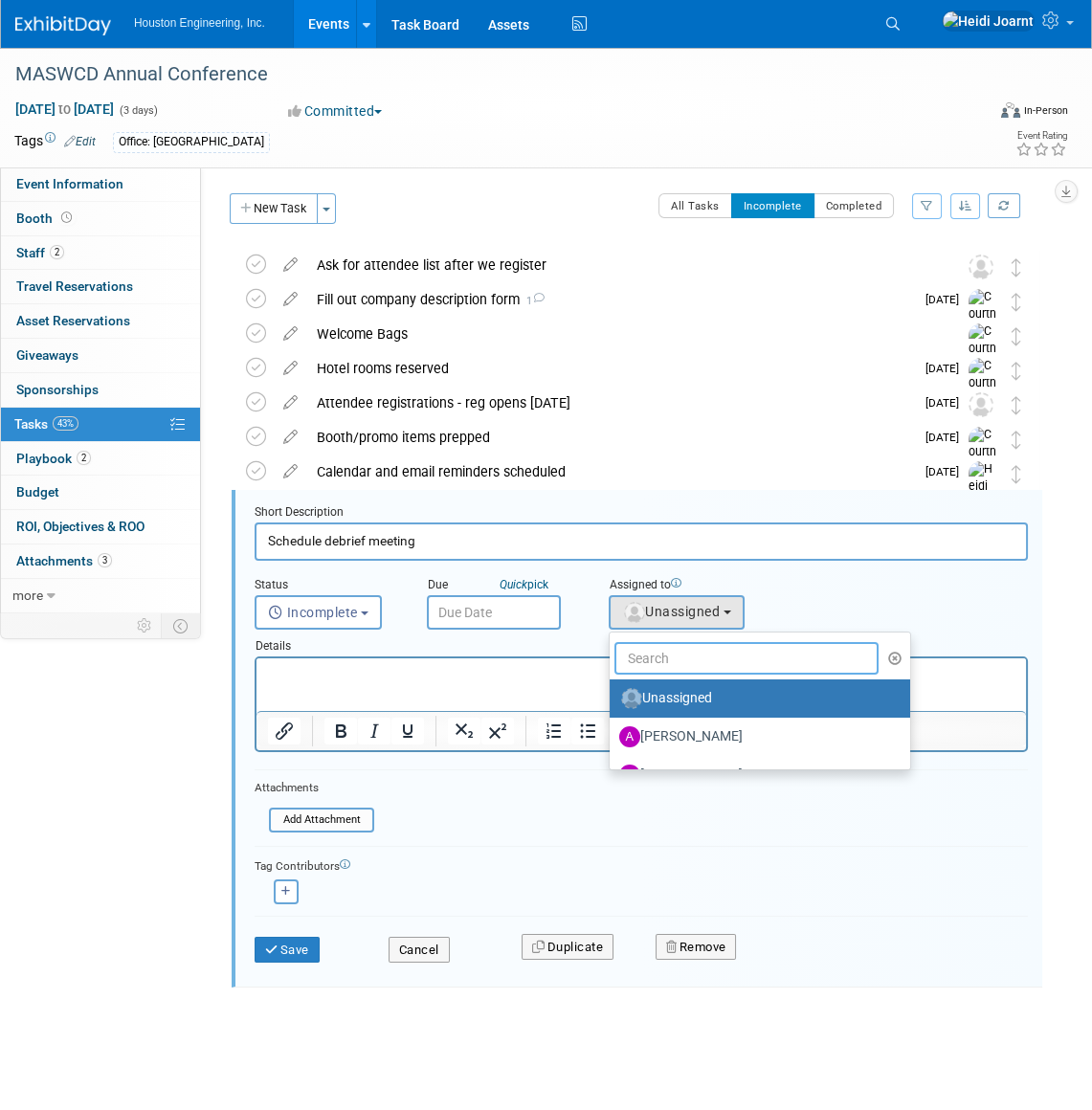
click at [696, 642] on input "text" at bounding box center [746, 658] width 264 height 33
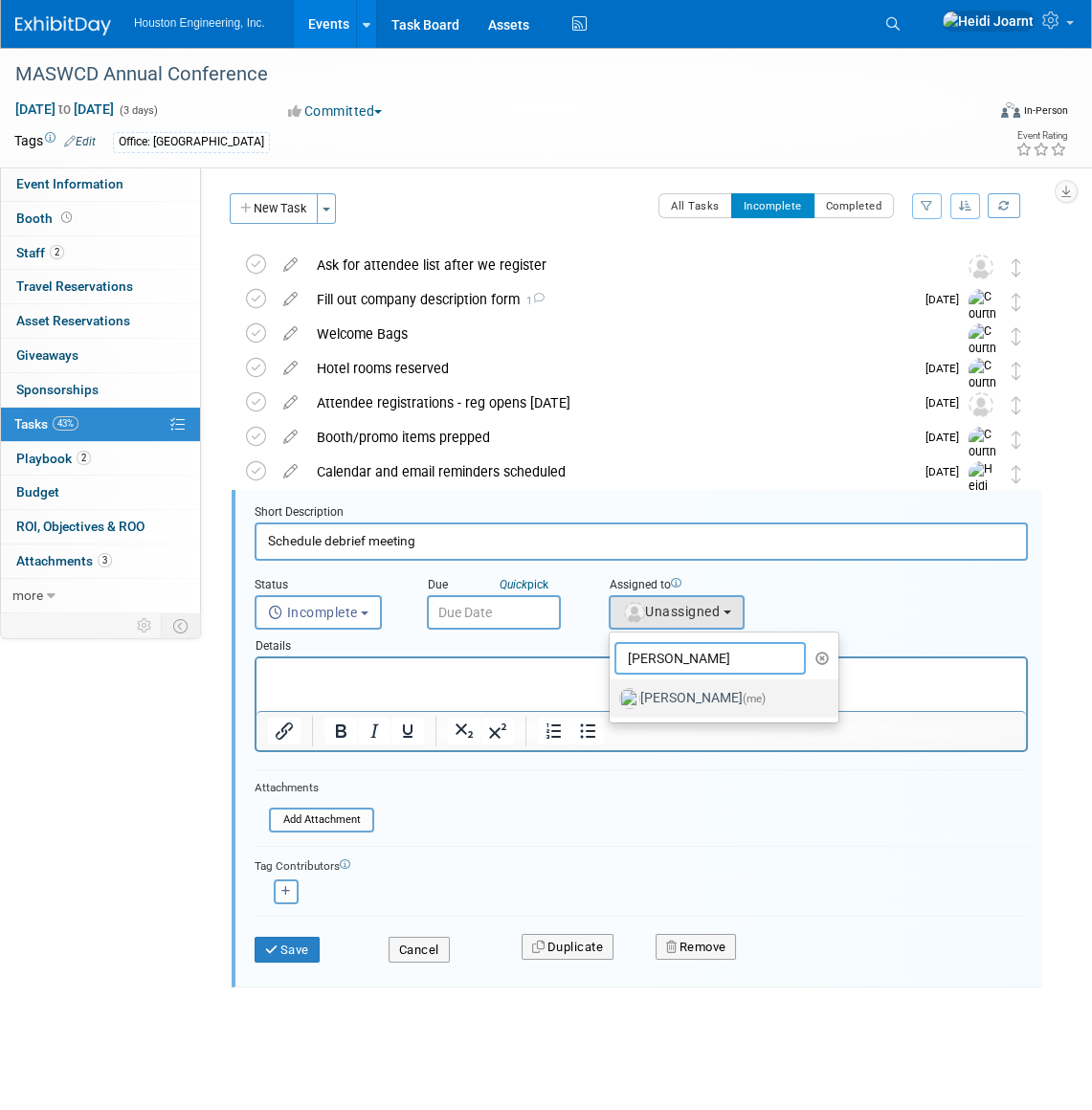
type input "heidi"
click at [741, 703] on label "Heidi Joarnt (me)" at bounding box center [718, 698] width 200 height 31
click at [613, 702] on input "Heidi Joarnt (me)" at bounding box center [606, 695] width 12 height 12
select select "6d2580fd-cc23-403a-9f47-834f17e7f51f"
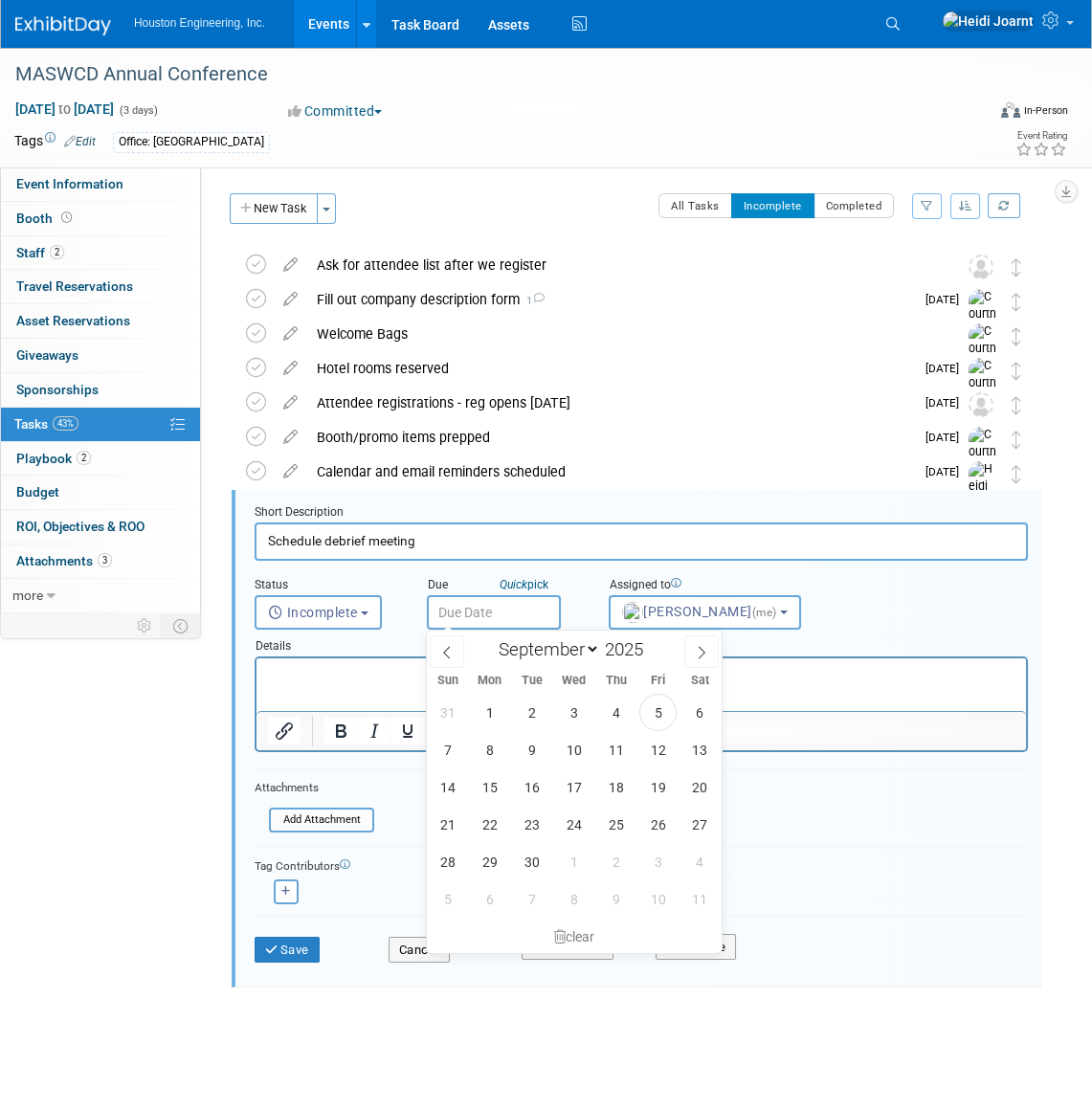
click at [515, 600] on input "text" at bounding box center [494, 613] width 134 height 34
click at [667, 777] on span "19" at bounding box center [657, 786] width 37 height 37
type input "Sep 19, 2025"
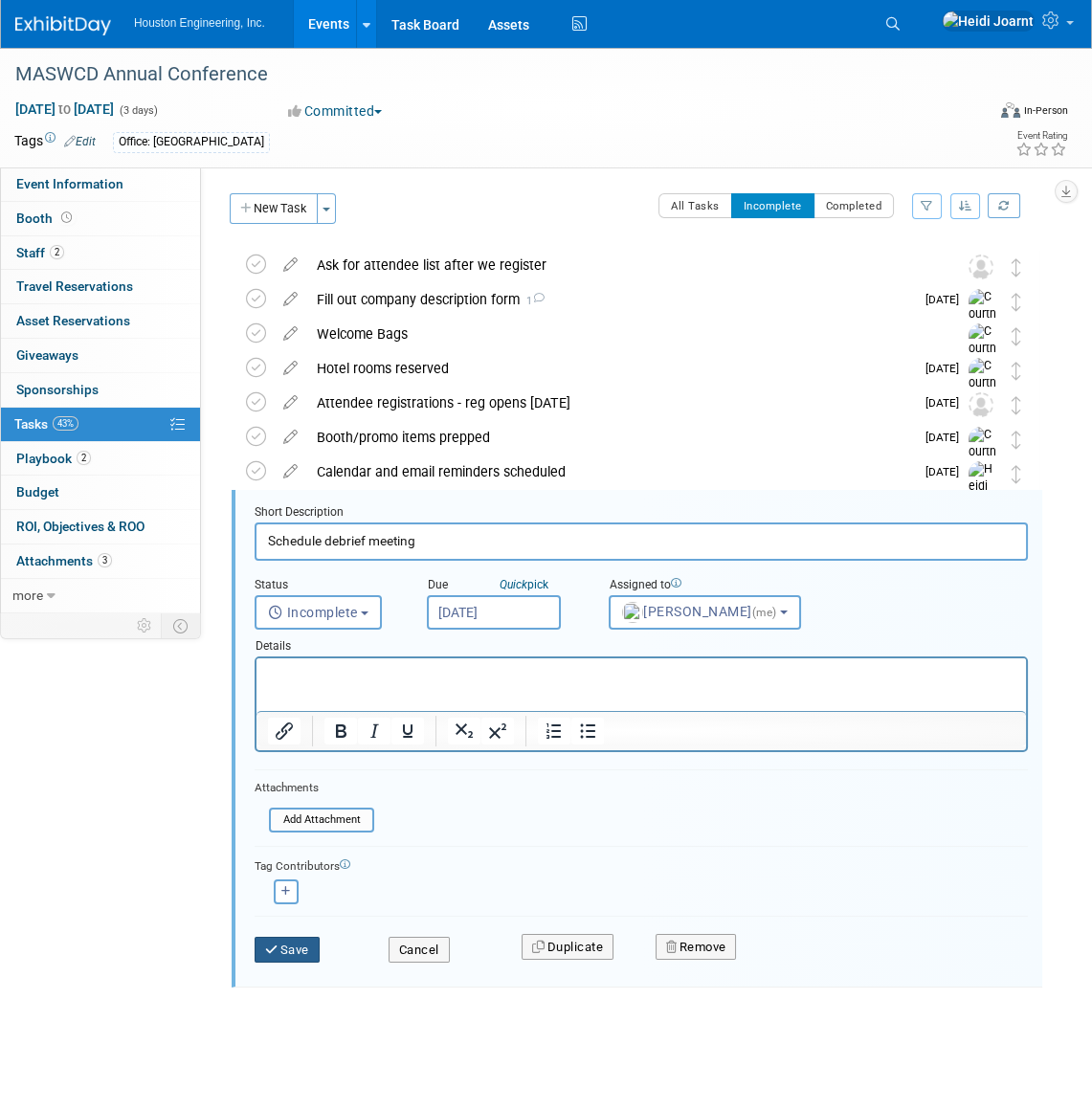
click at [301, 950] on button "Save" at bounding box center [287, 950] width 65 height 27
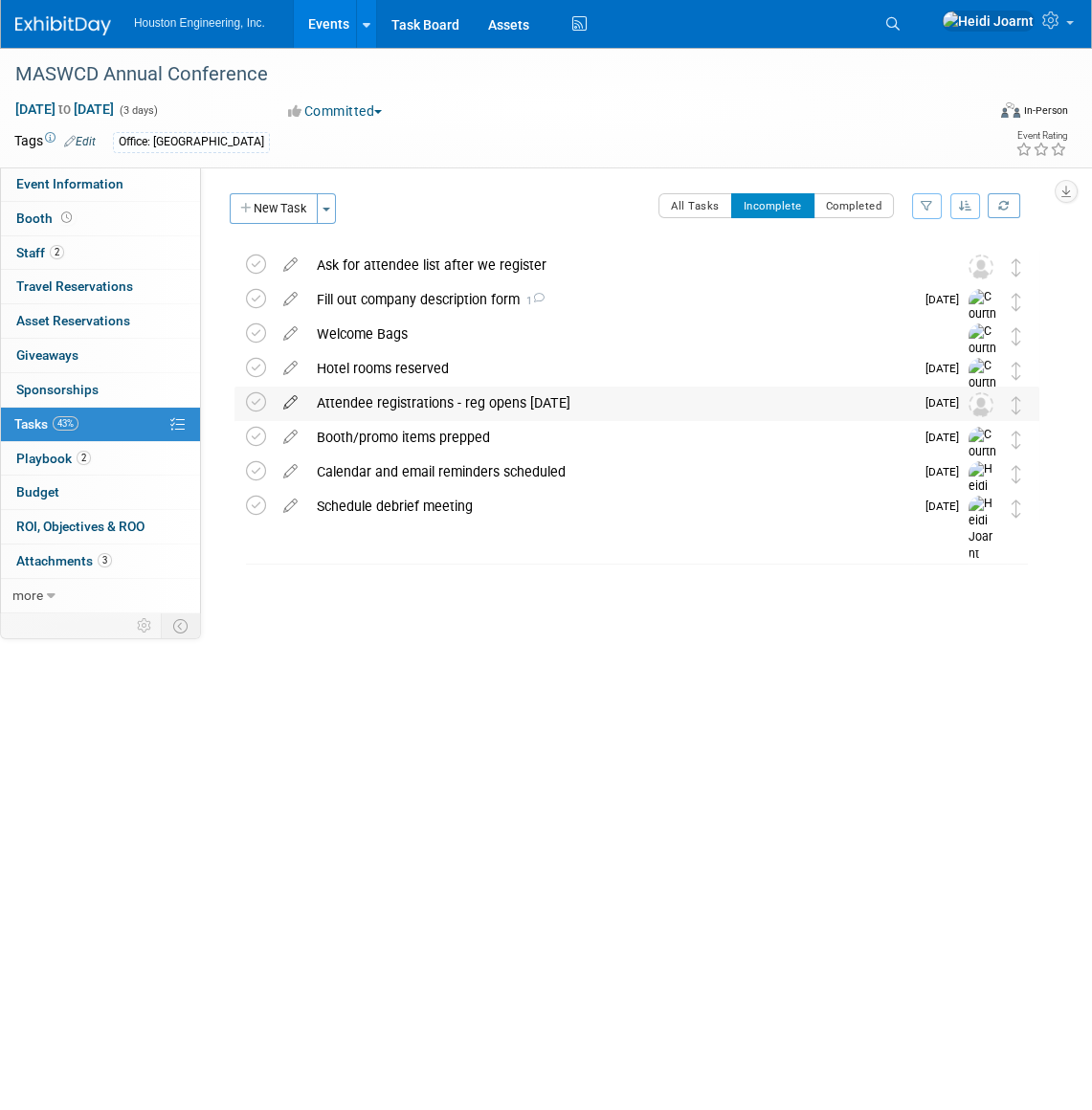
click at [281, 406] on icon at bounding box center [290, 398] width 34 height 24
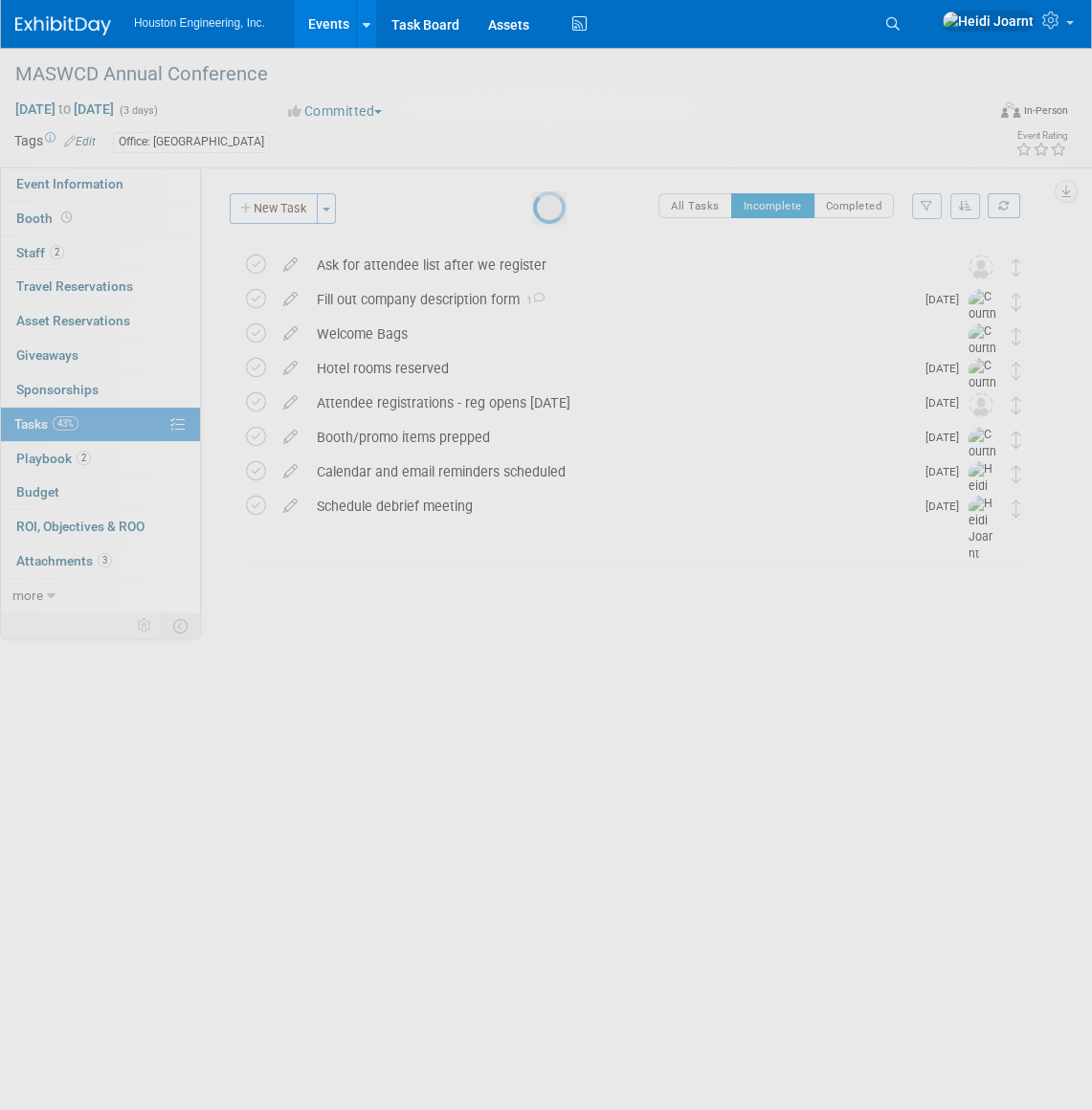
select select "8"
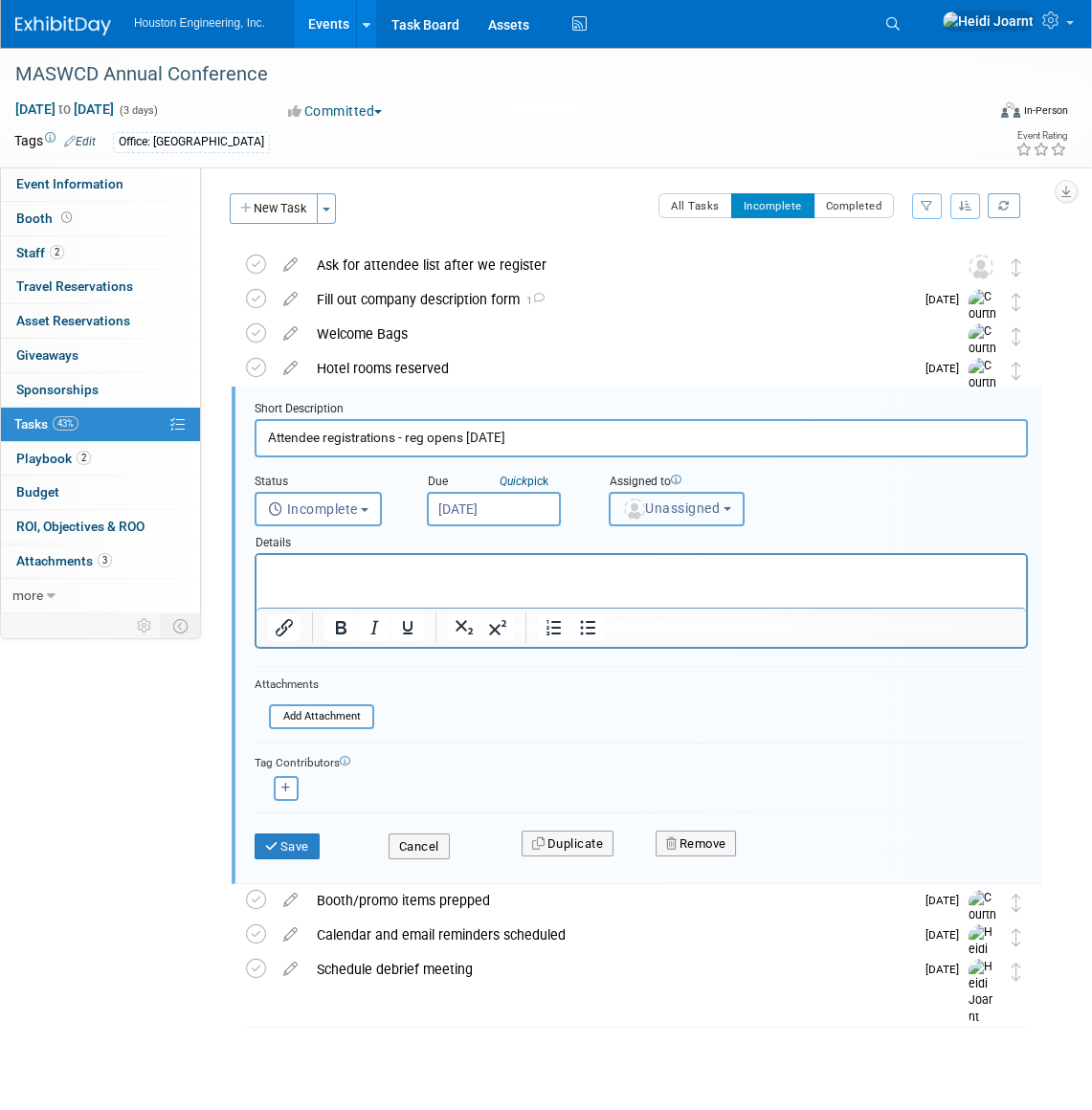
click at [642, 508] on img "button" at bounding box center [634, 510] width 21 height 21
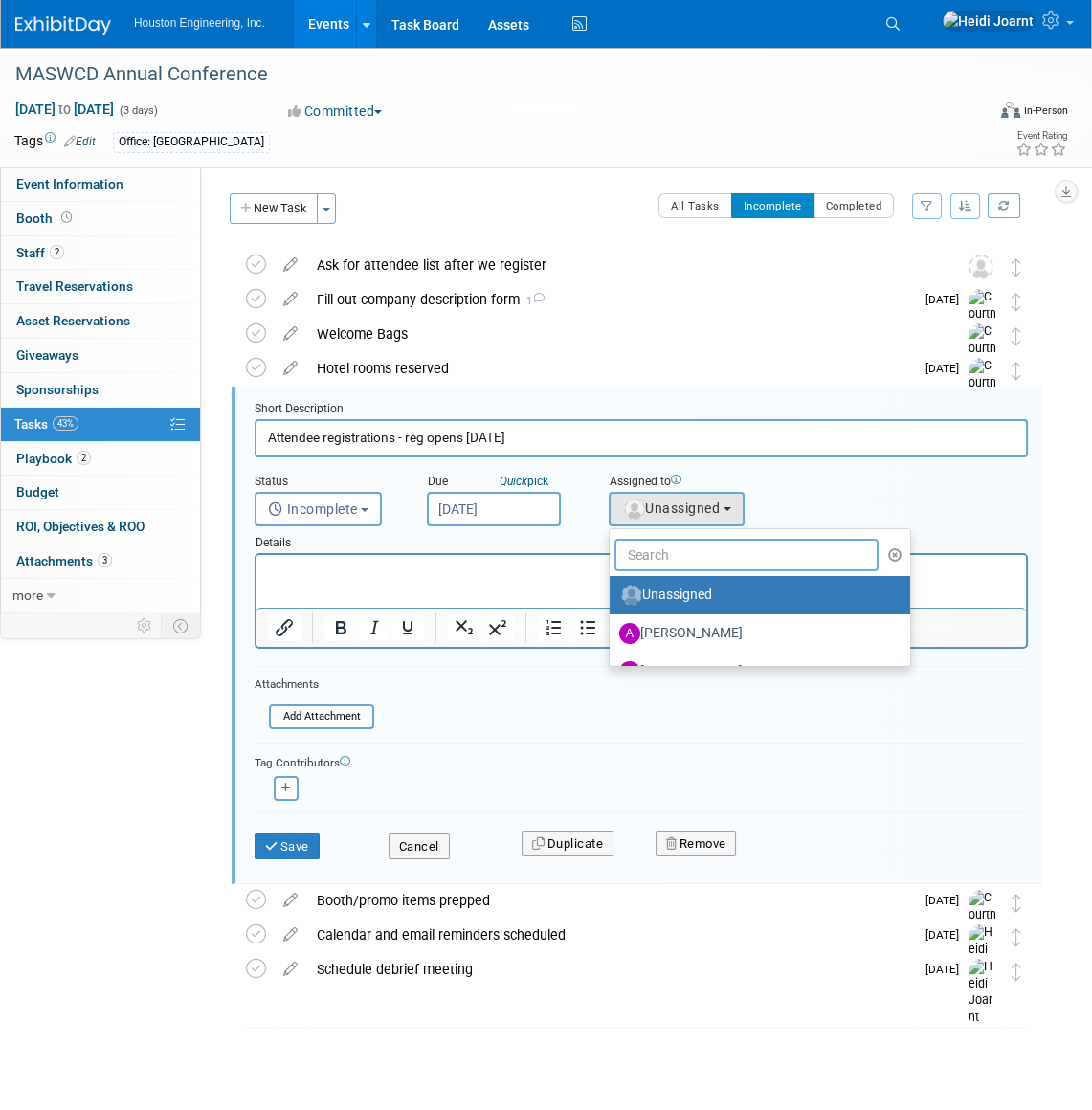
click at [677, 558] on input "text" at bounding box center [746, 555] width 264 height 33
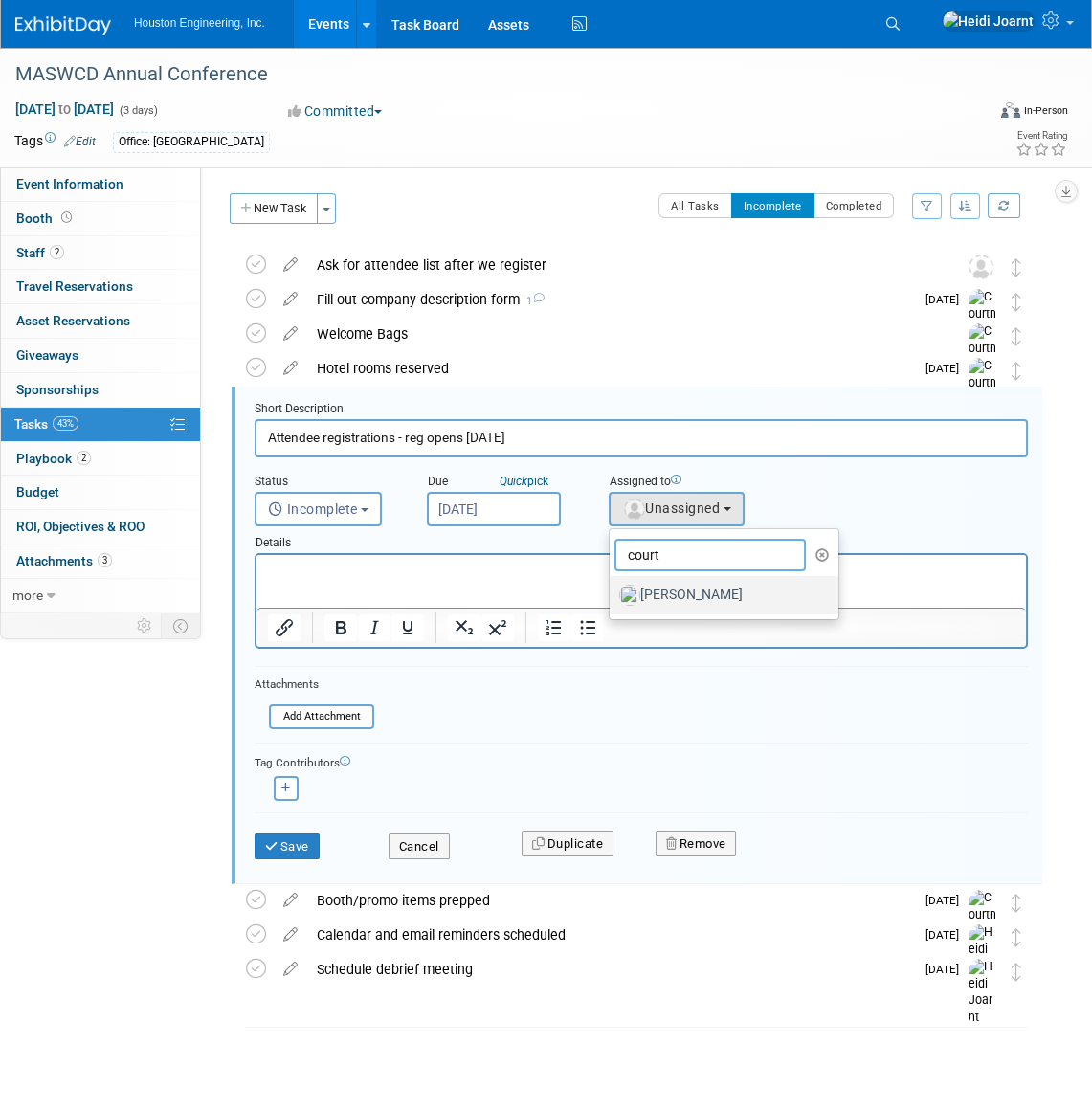
type input "court"
click at [667, 598] on label "[PERSON_NAME]" at bounding box center [718, 596] width 200 height 31
click at [613, 598] on input "[PERSON_NAME]" at bounding box center [606, 593] width 12 height 12
select select "60f40a7f-77ae-4a37-bf03-cdfd13c17c6d"
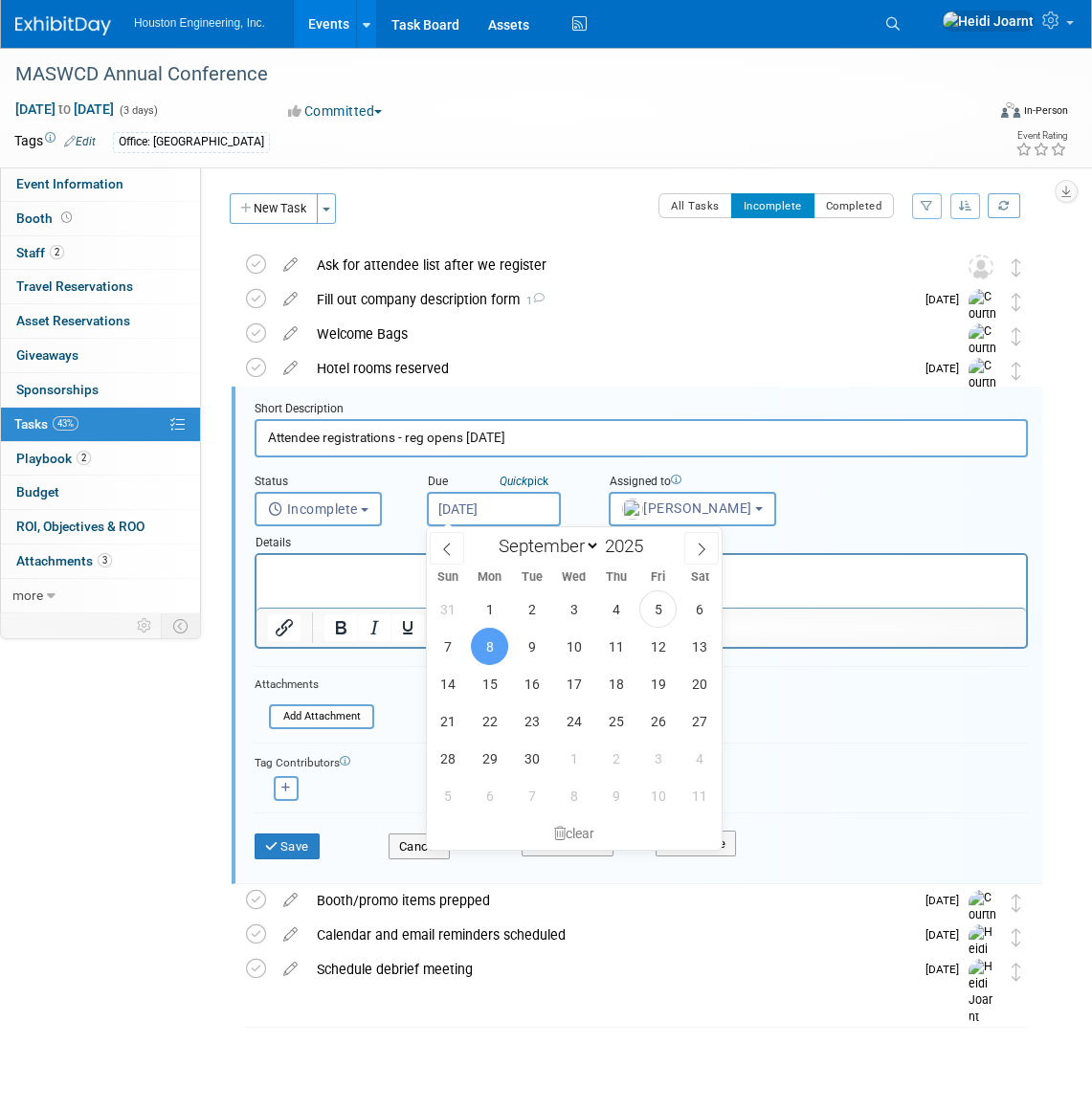
click at [498, 499] on input "[DATE]" at bounding box center [494, 510] width 134 height 34
click at [497, 650] on span "8" at bounding box center [489, 646] width 37 height 37
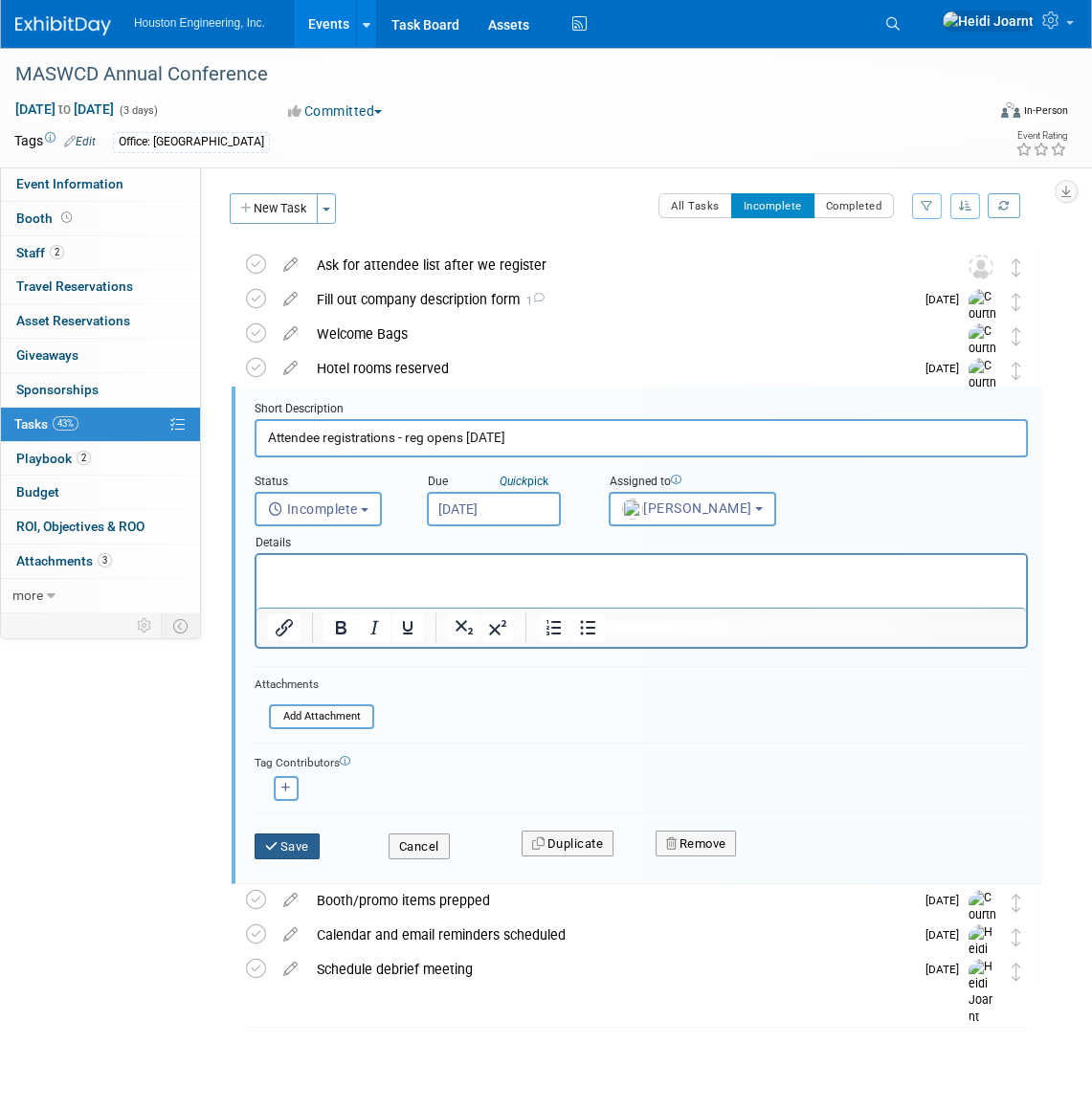
click at [311, 849] on button "Save" at bounding box center [287, 847] width 65 height 27
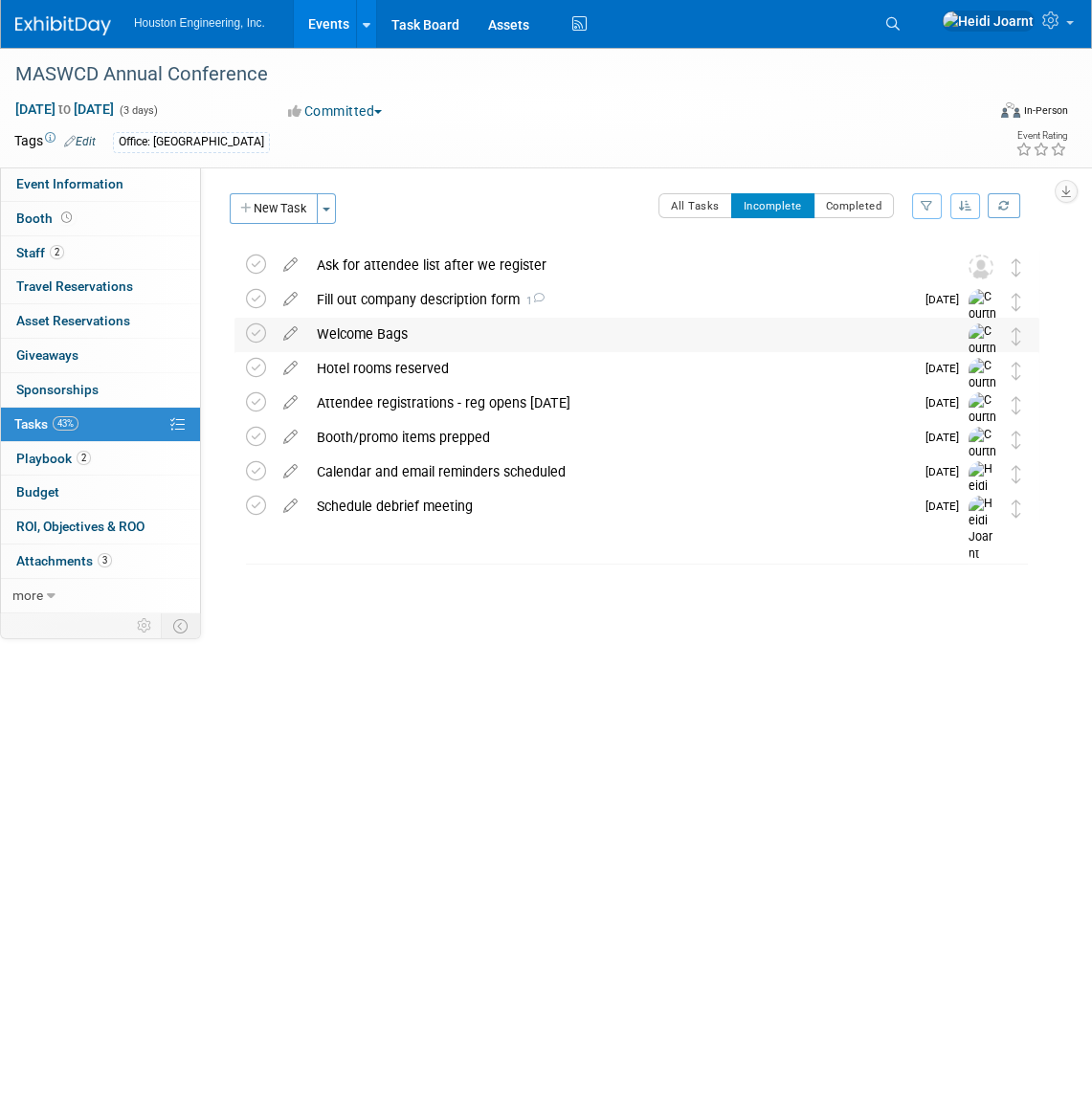
click at [548, 345] on div "Welcome Bags" at bounding box center [619, 334] width 623 height 33
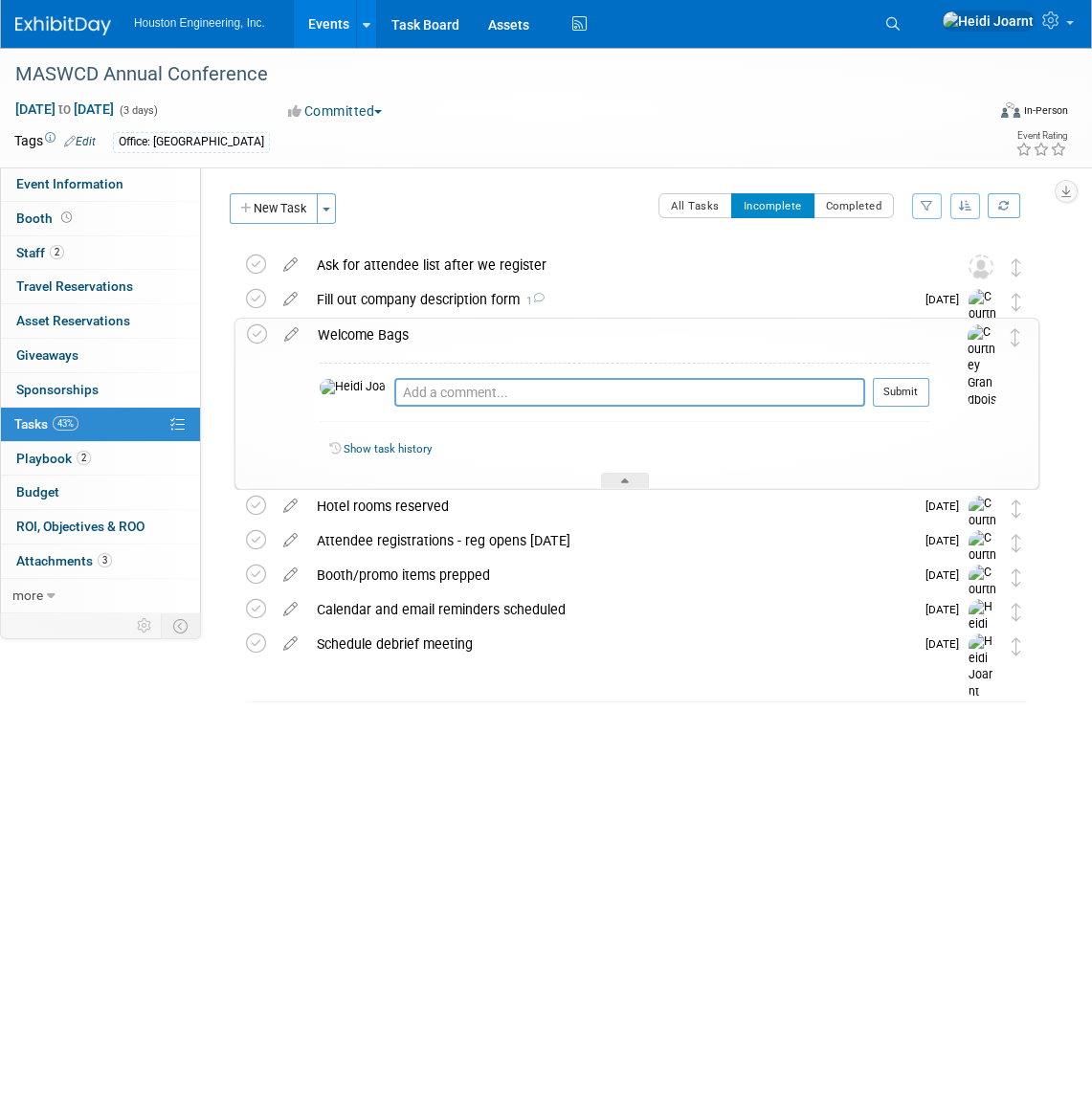
click at [548, 345] on div "Welcome Bags" at bounding box center [619, 335] width 621 height 33
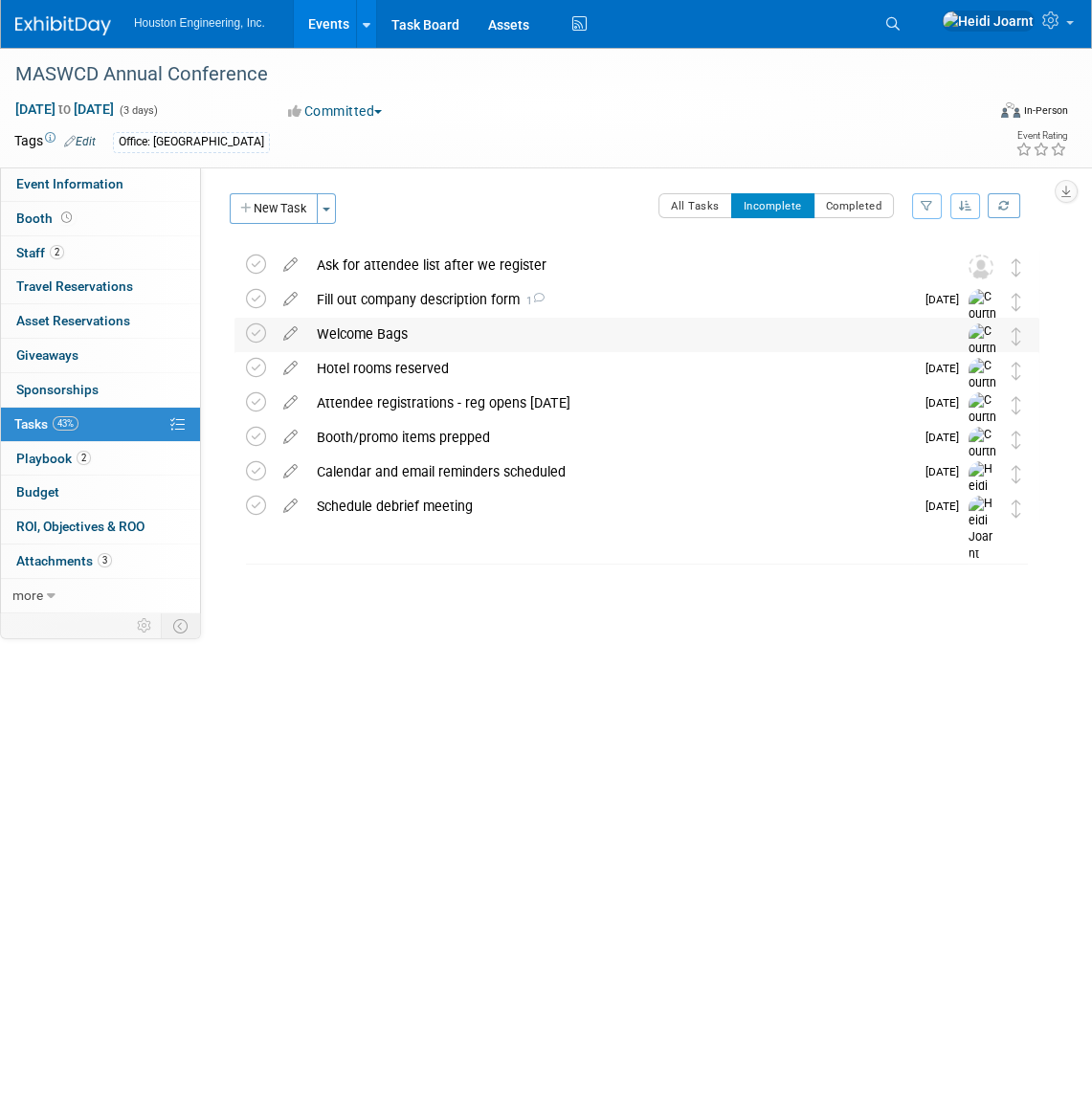
click at [453, 337] on div "Welcome Bags" at bounding box center [619, 334] width 623 height 33
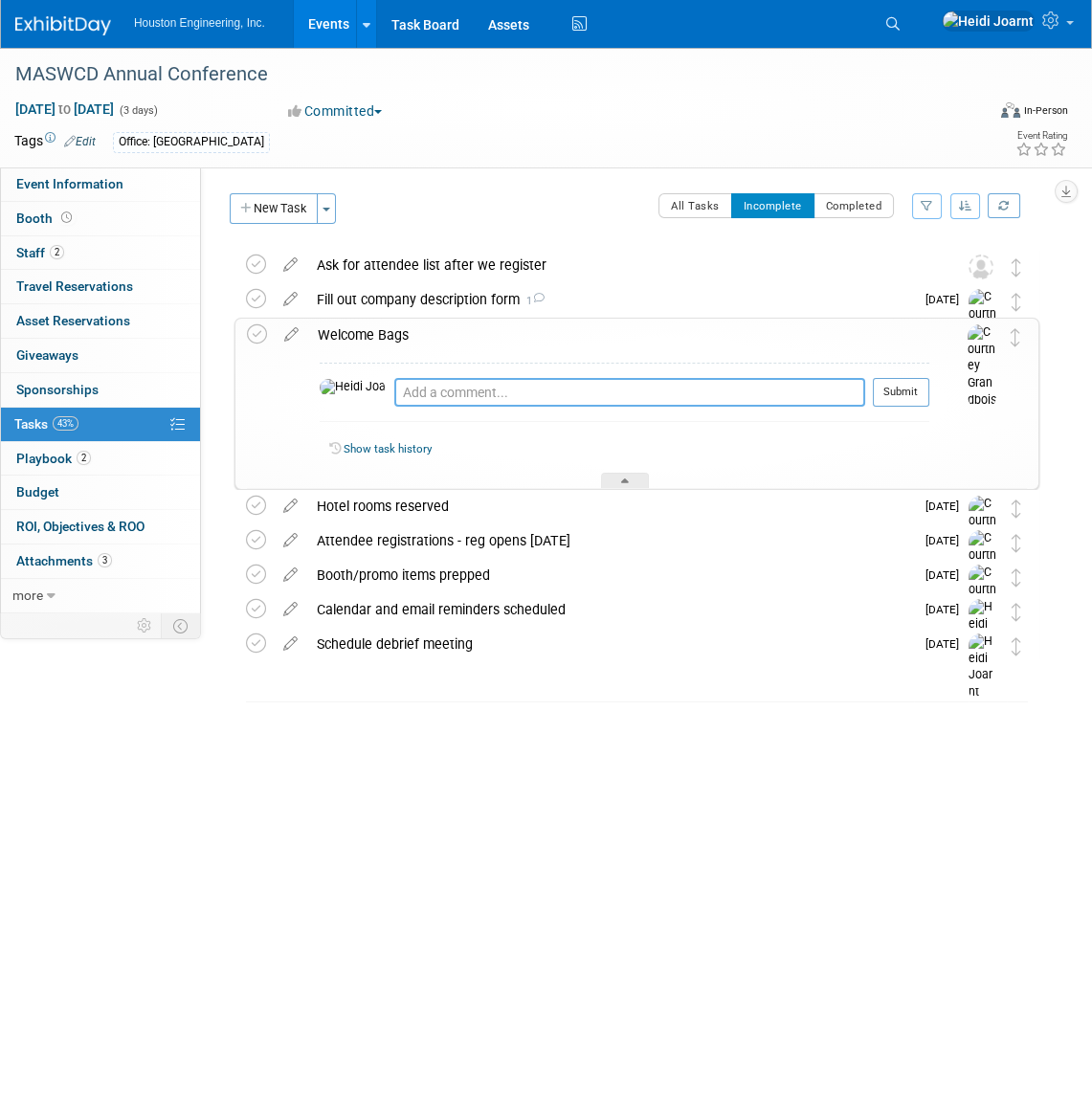
click at [466, 398] on textarea at bounding box center [630, 393] width 471 height 29
type textarea "Need to confirm how many they have in stock so we know how many to provide"
click at [905, 401] on button "Submit" at bounding box center [900, 393] width 57 height 29
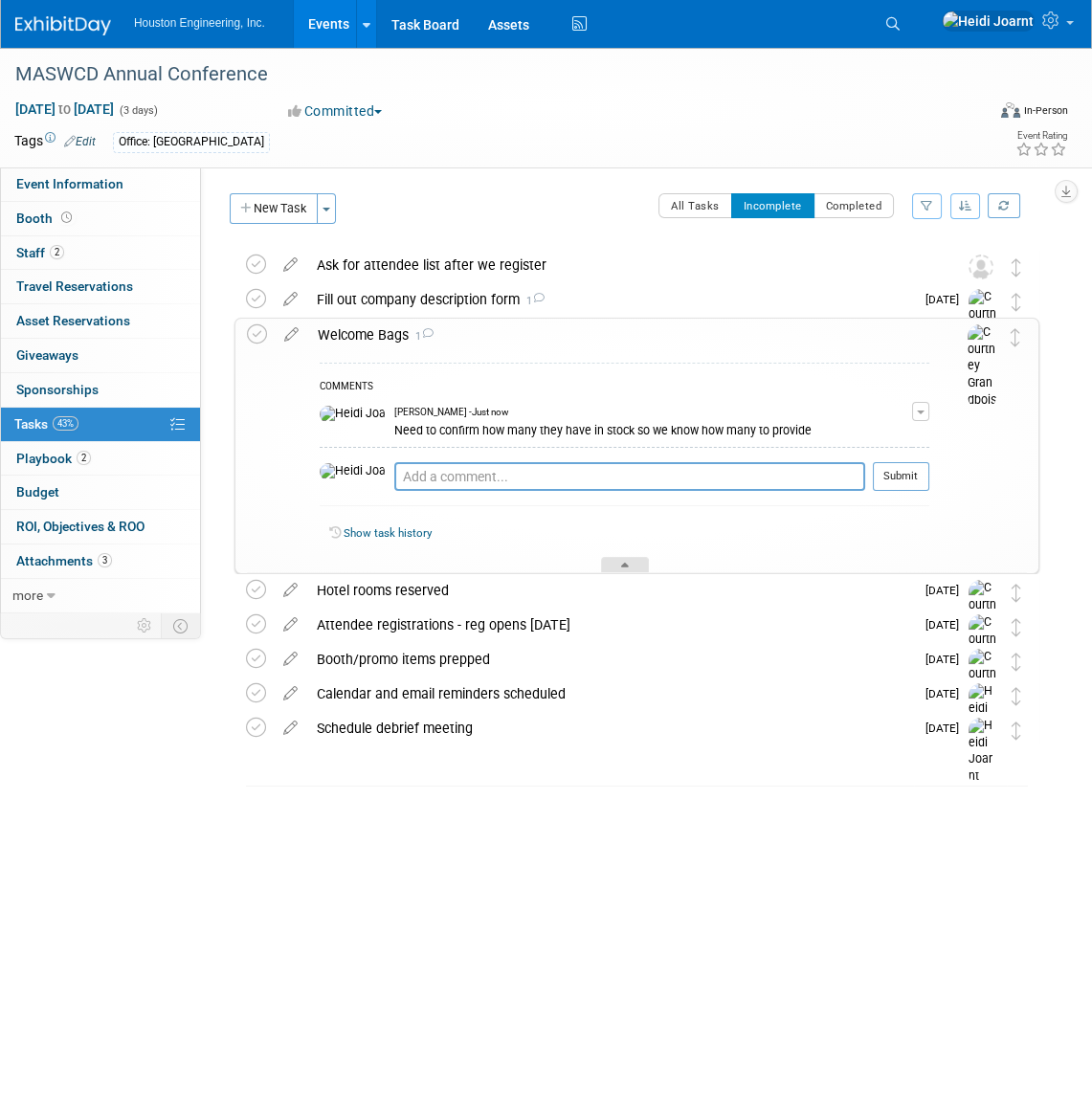
click at [625, 558] on div at bounding box center [626, 565] width 48 height 16
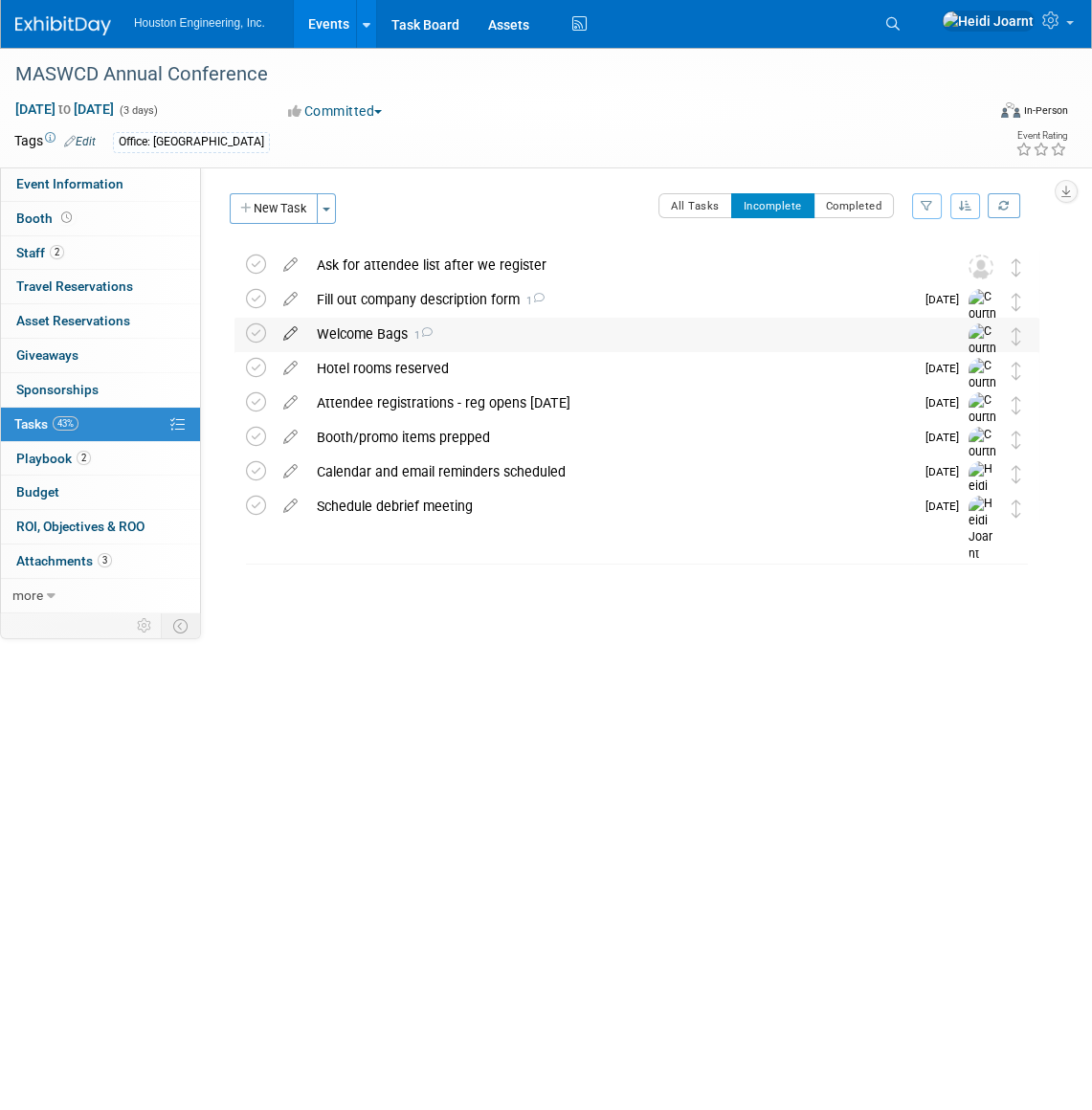
click at [287, 337] on icon at bounding box center [290, 329] width 34 height 24
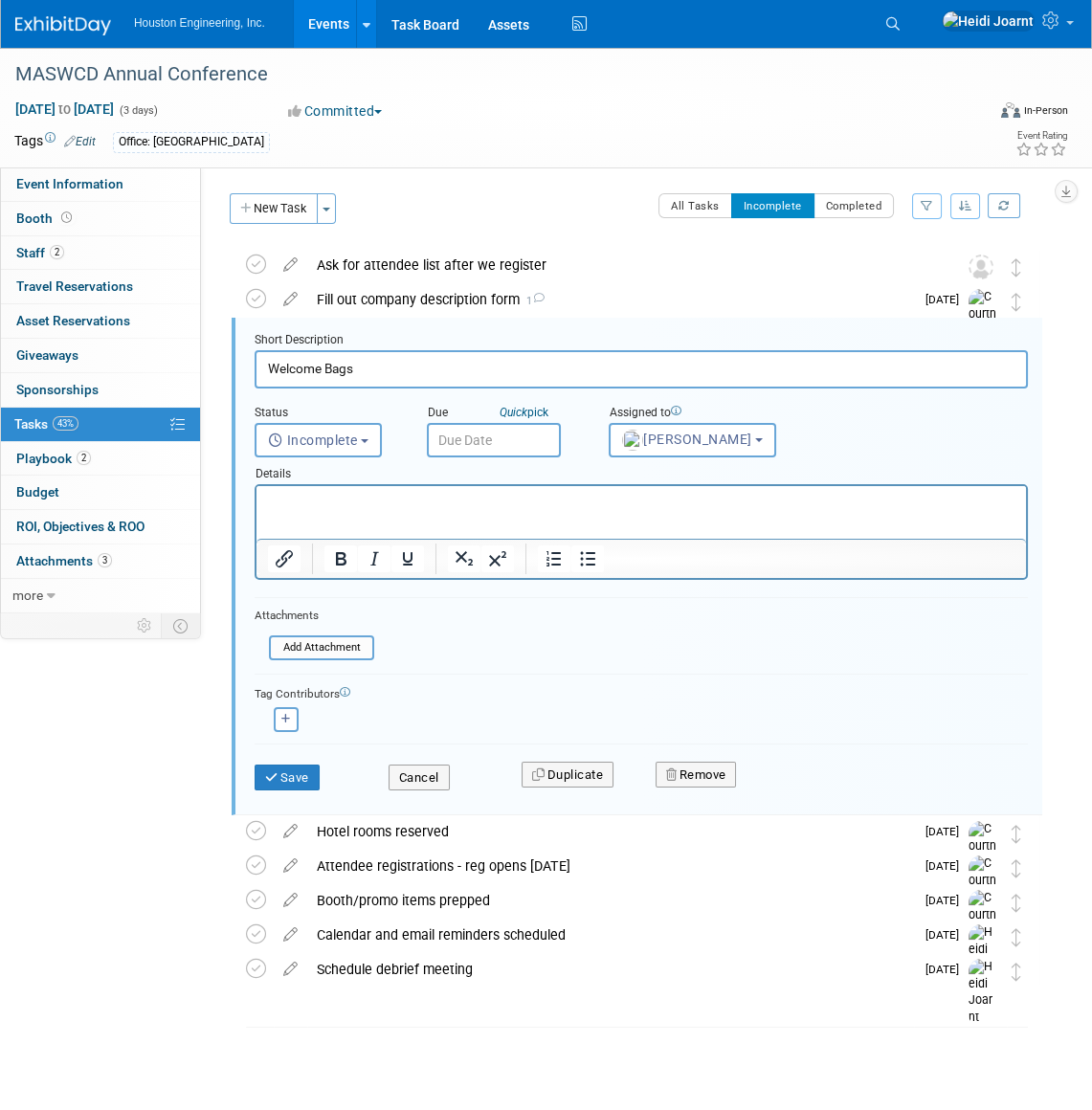
click at [470, 443] on body "Houston Engineering, Inc. Events Add Event Bulk Upload Events Shareable Event B…" at bounding box center [546, 555] width 1092 height 1110
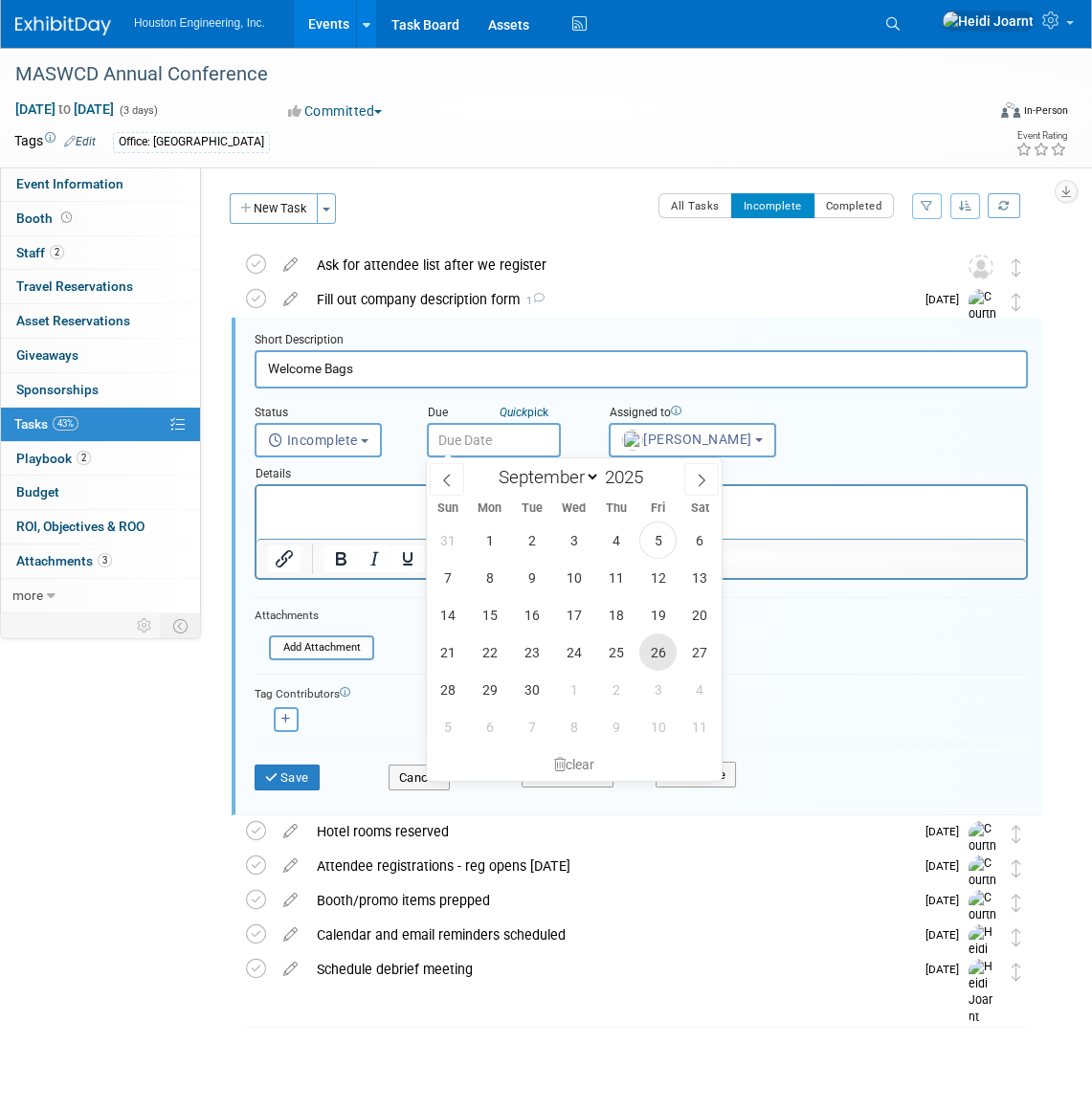
click at [650, 650] on span "26" at bounding box center [657, 651] width 37 height 37
type input "Sep 26, 2025"
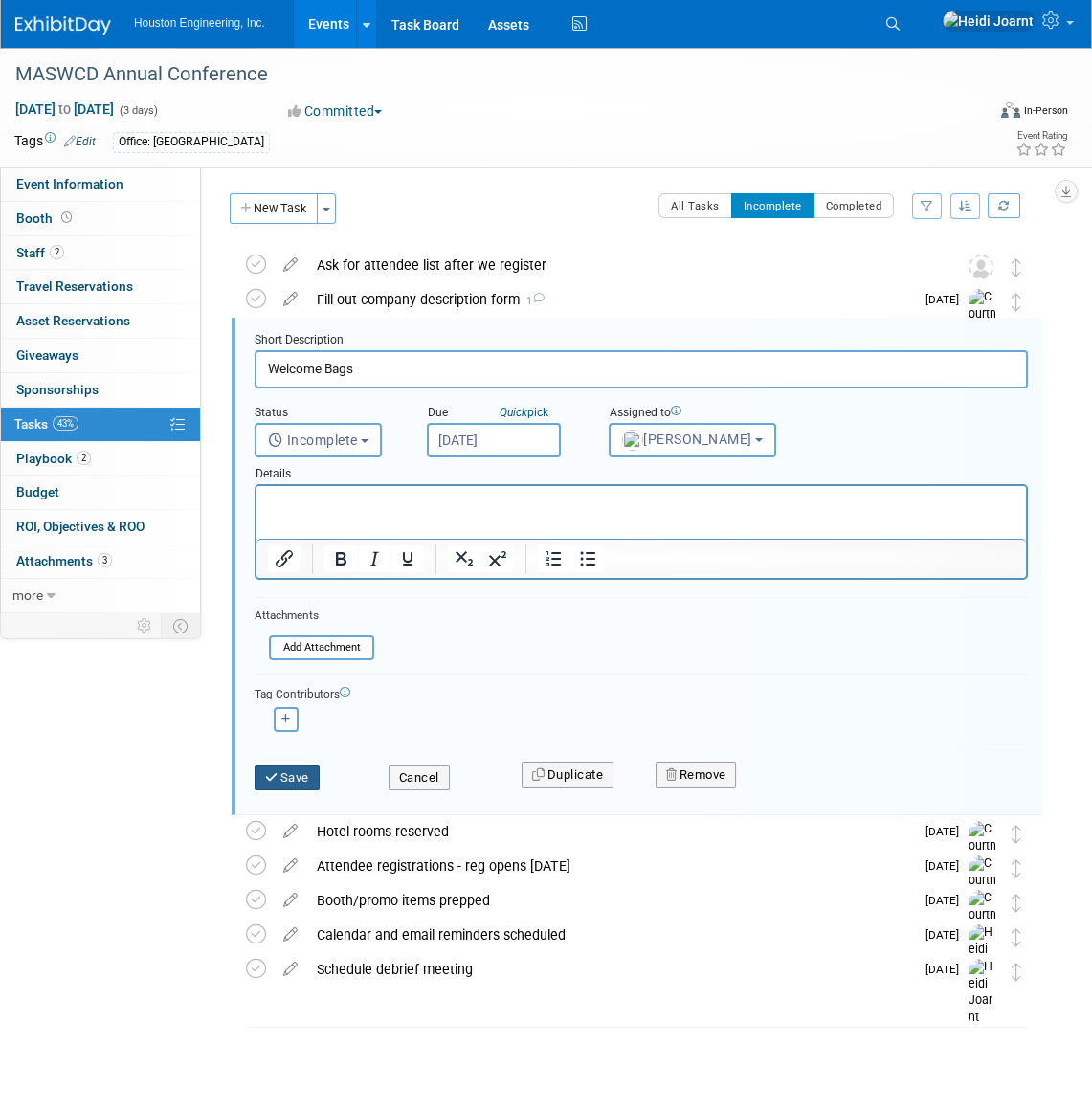
click at [300, 782] on button "Save" at bounding box center [287, 778] width 65 height 27
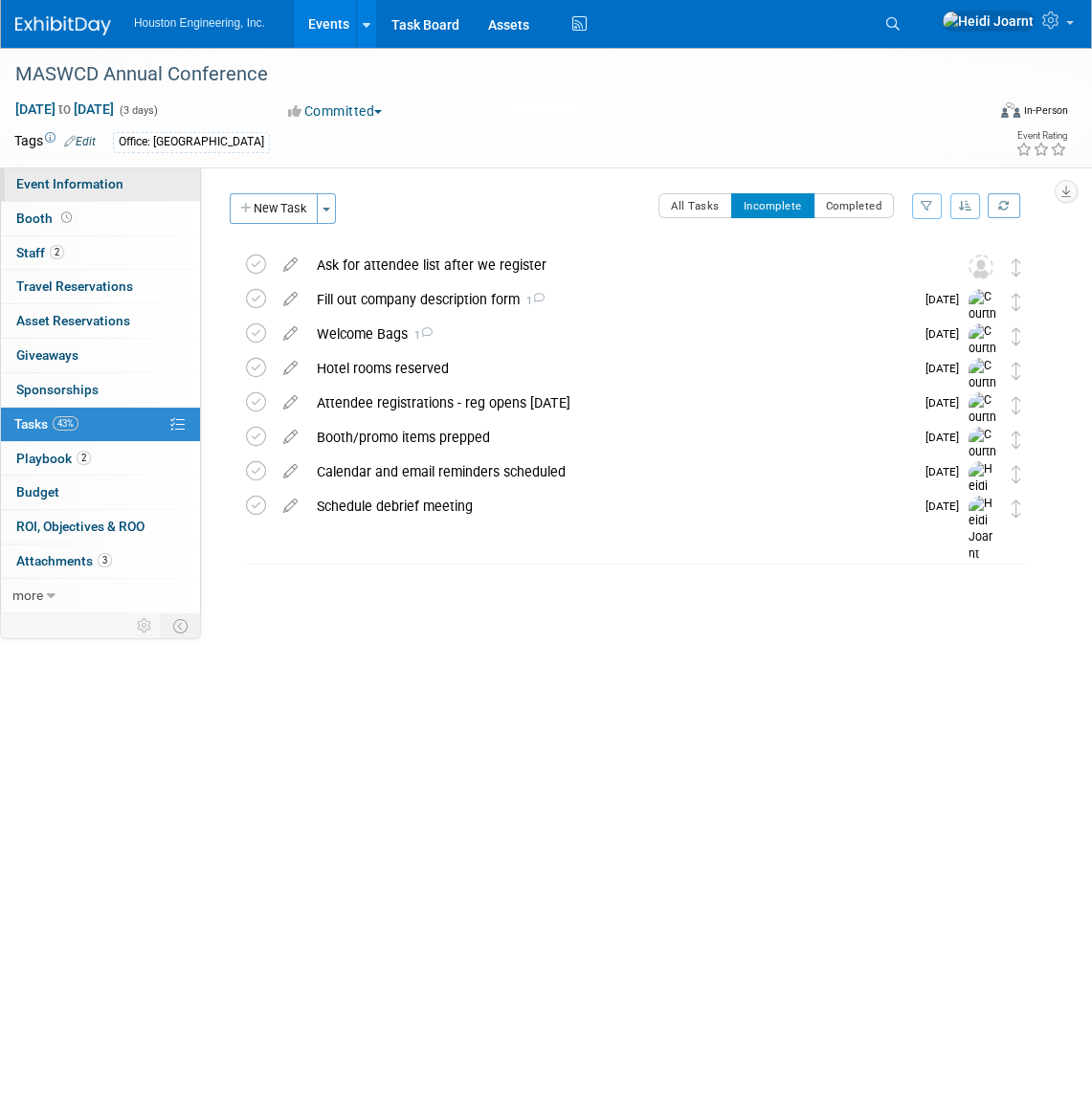
click at [110, 193] on link "Event Information" at bounding box center [101, 184] width 199 height 34
select select "2 - Post KO/Active Planning"
select select "Pending"
select select "Environmental"
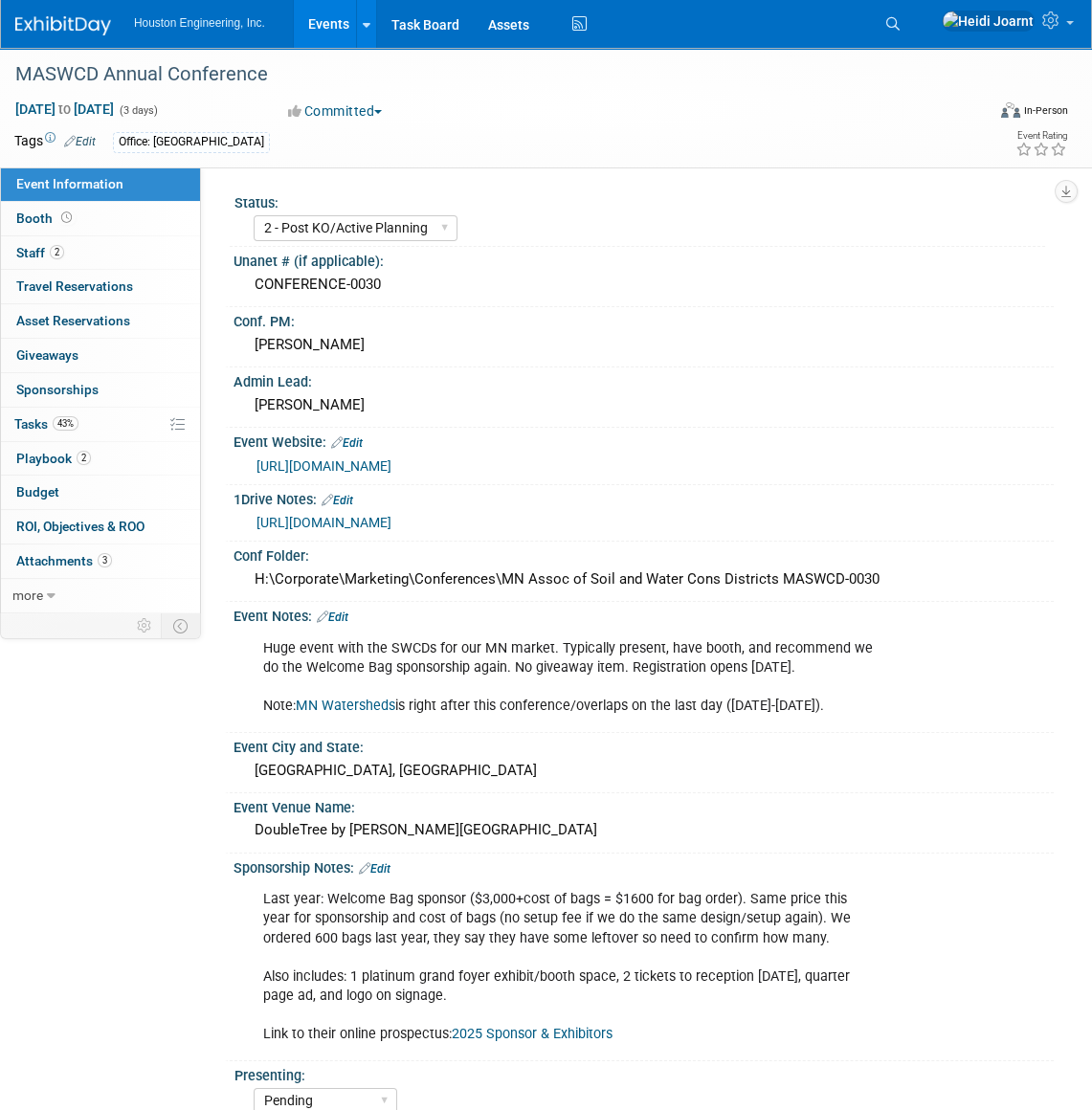
click at [392, 519] on link "https://houstoneng-my.sharepoint.com/:x:/p/hjoarnt/Ea_4fssD58NKkCDzj9JTlUsBwF8y…" at bounding box center [324, 523] width 135 height 15
click at [79, 431] on link "43% Tasks 43%" at bounding box center [101, 424] width 199 height 34
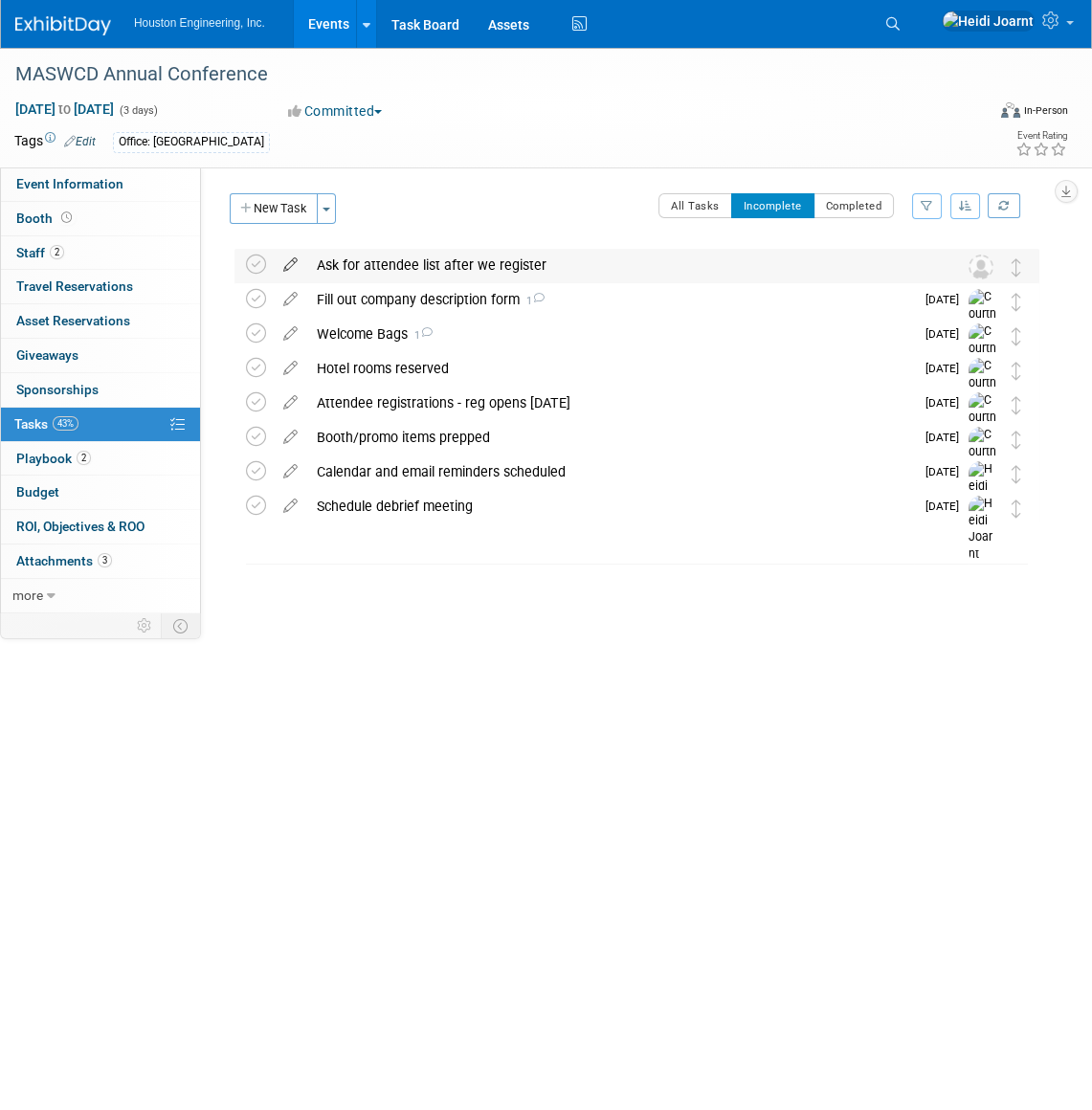
click at [286, 265] on icon at bounding box center [290, 261] width 34 height 24
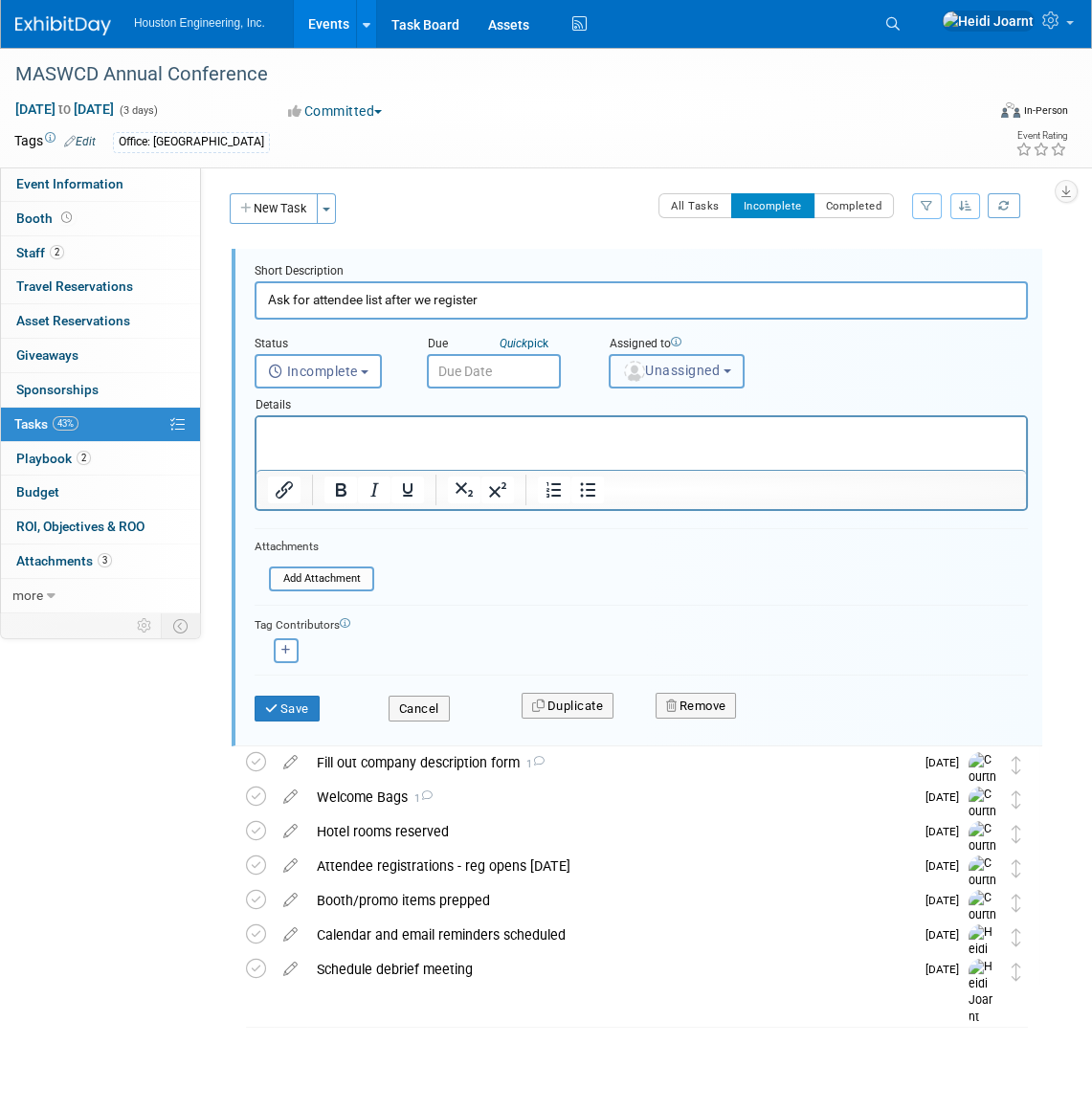
click at [659, 369] on span "Unassigned" at bounding box center [671, 371] width 98 height 15
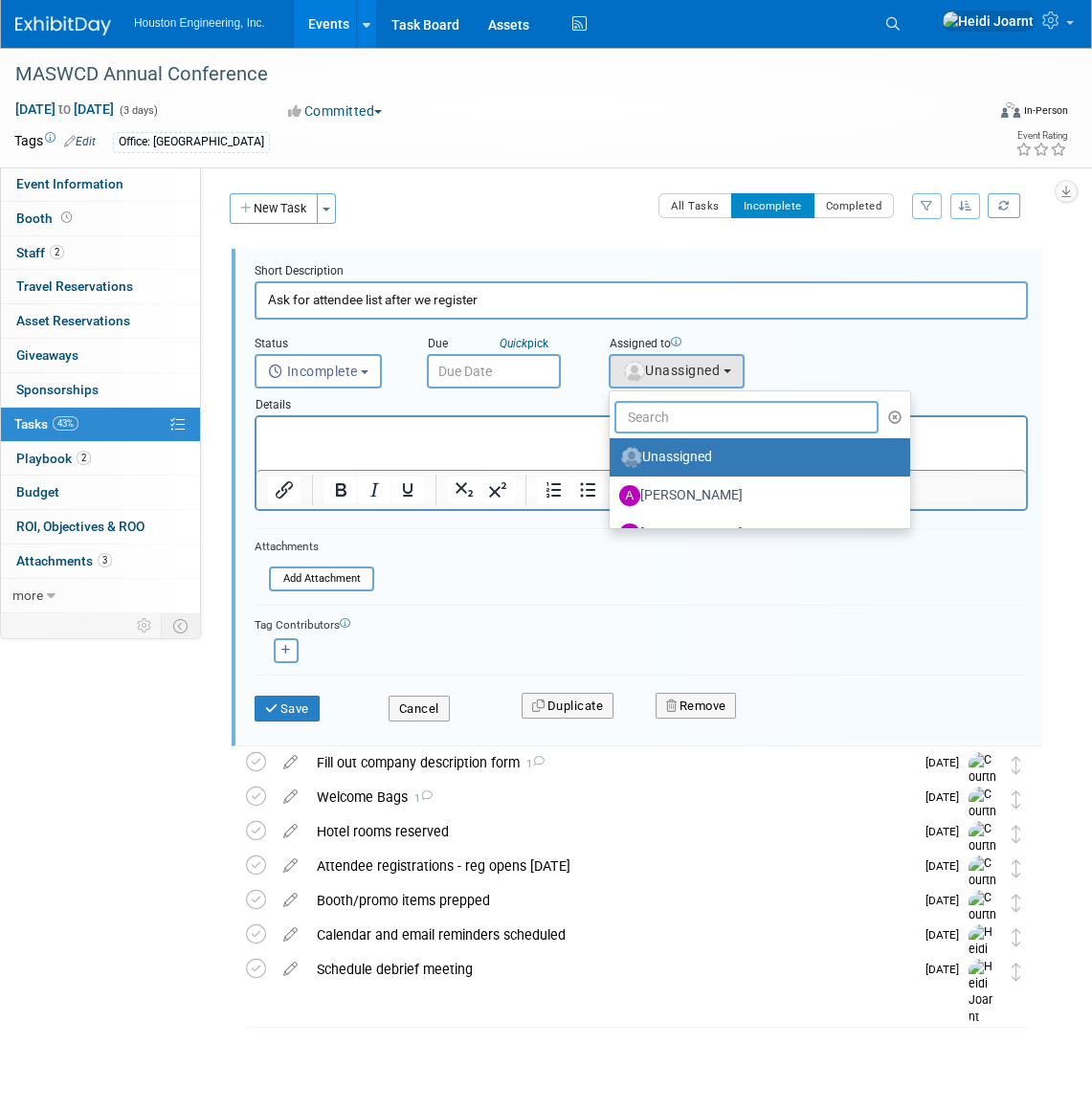
click at [676, 418] on input "text" at bounding box center [746, 418] width 264 height 33
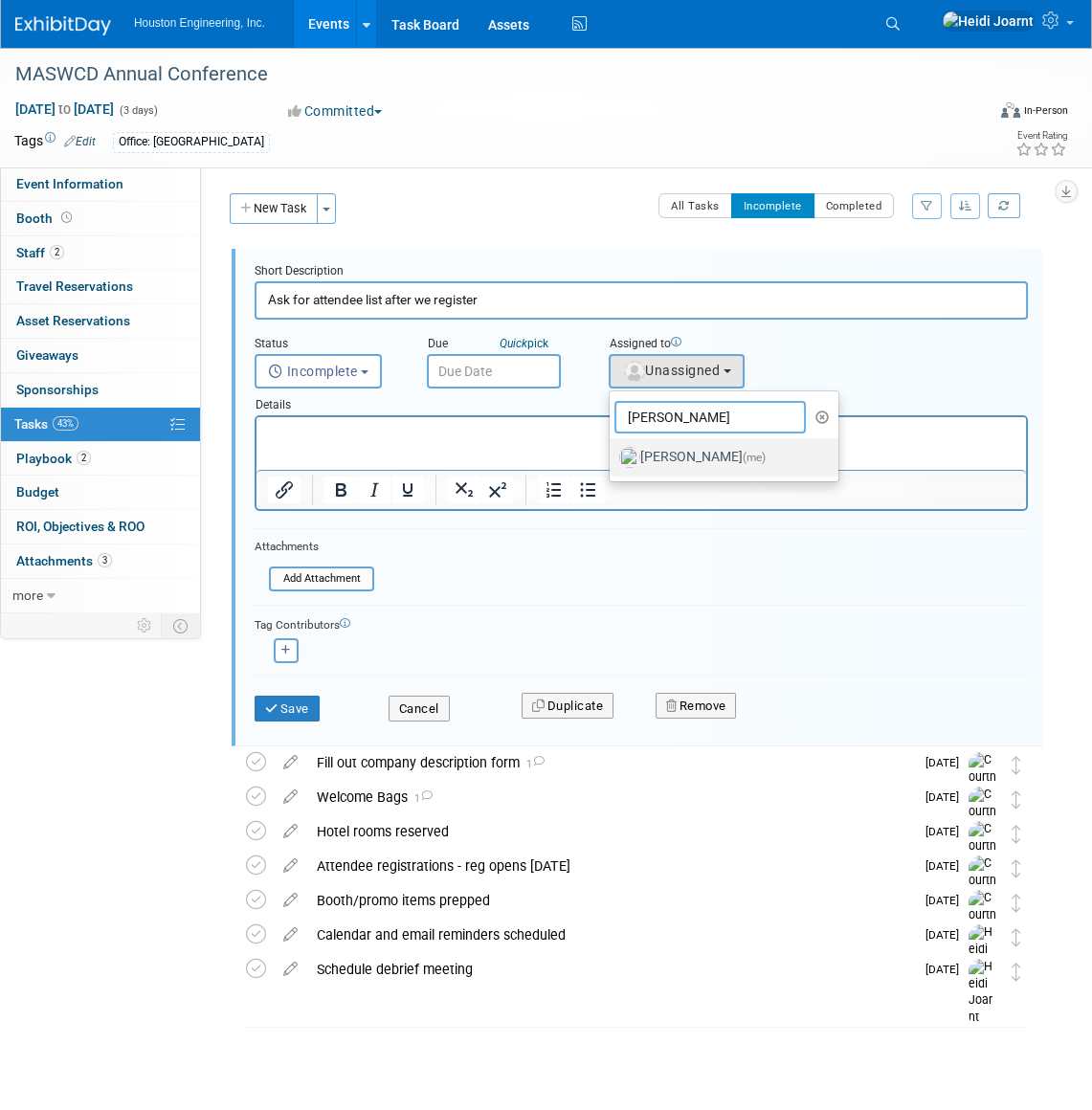
type input "heidi"
click at [671, 455] on label "Heidi Joarnt (me)" at bounding box center [718, 458] width 200 height 31
click at [613, 455] on input "Heidi Joarnt (me)" at bounding box center [606, 455] width 12 height 12
select select "6d2580fd-cc23-403a-9f47-834f17e7f51f"
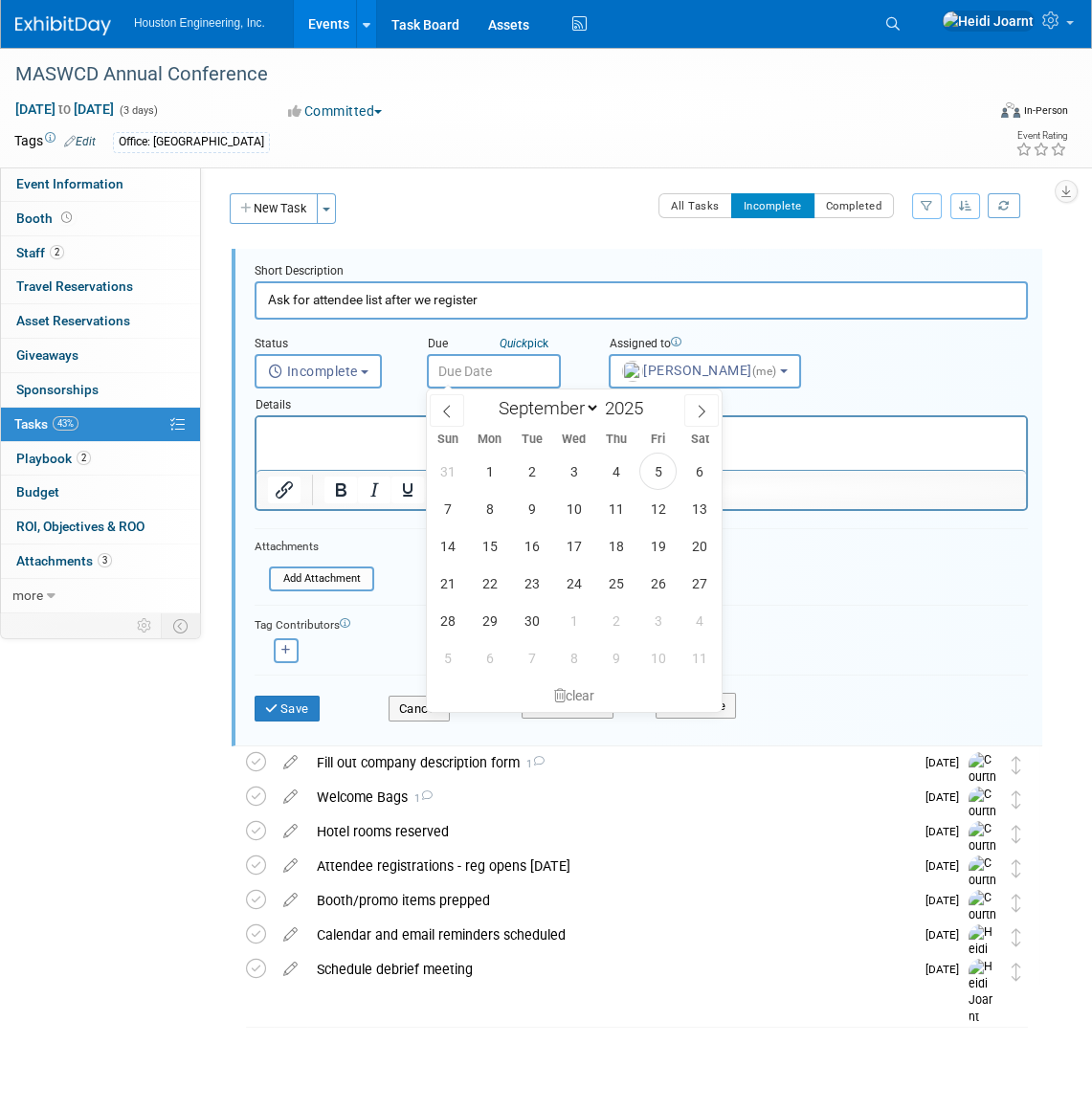
click at [493, 378] on input "text" at bounding box center [494, 372] width 134 height 34
click at [714, 414] on span at bounding box center [701, 411] width 34 height 33
select select "9"
click at [650, 479] on span "3" at bounding box center [657, 471] width 37 height 37
type input "Oct 3, 2025"
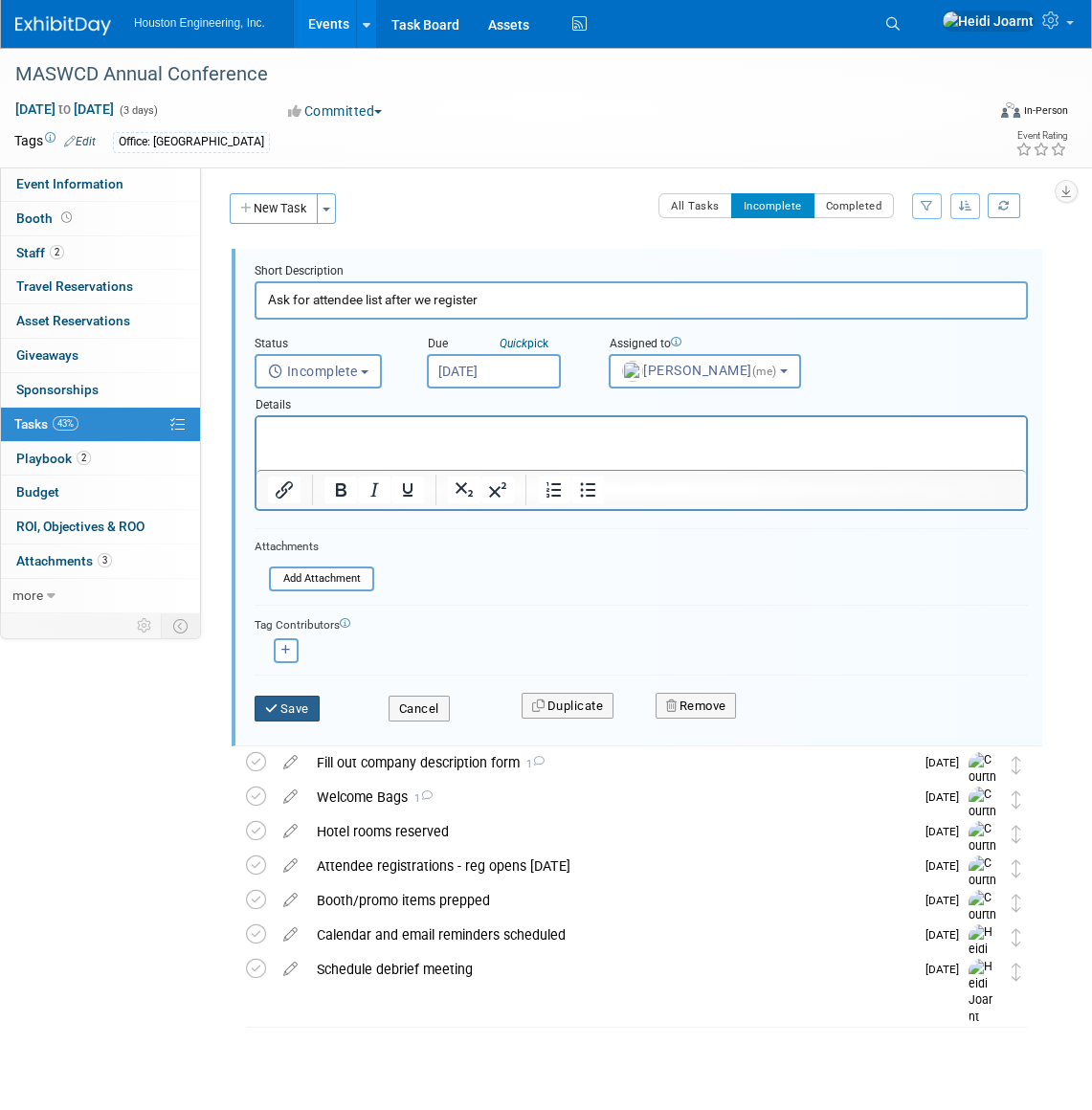
click at [311, 696] on button "Save" at bounding box center [287, 709] width 65 height 27
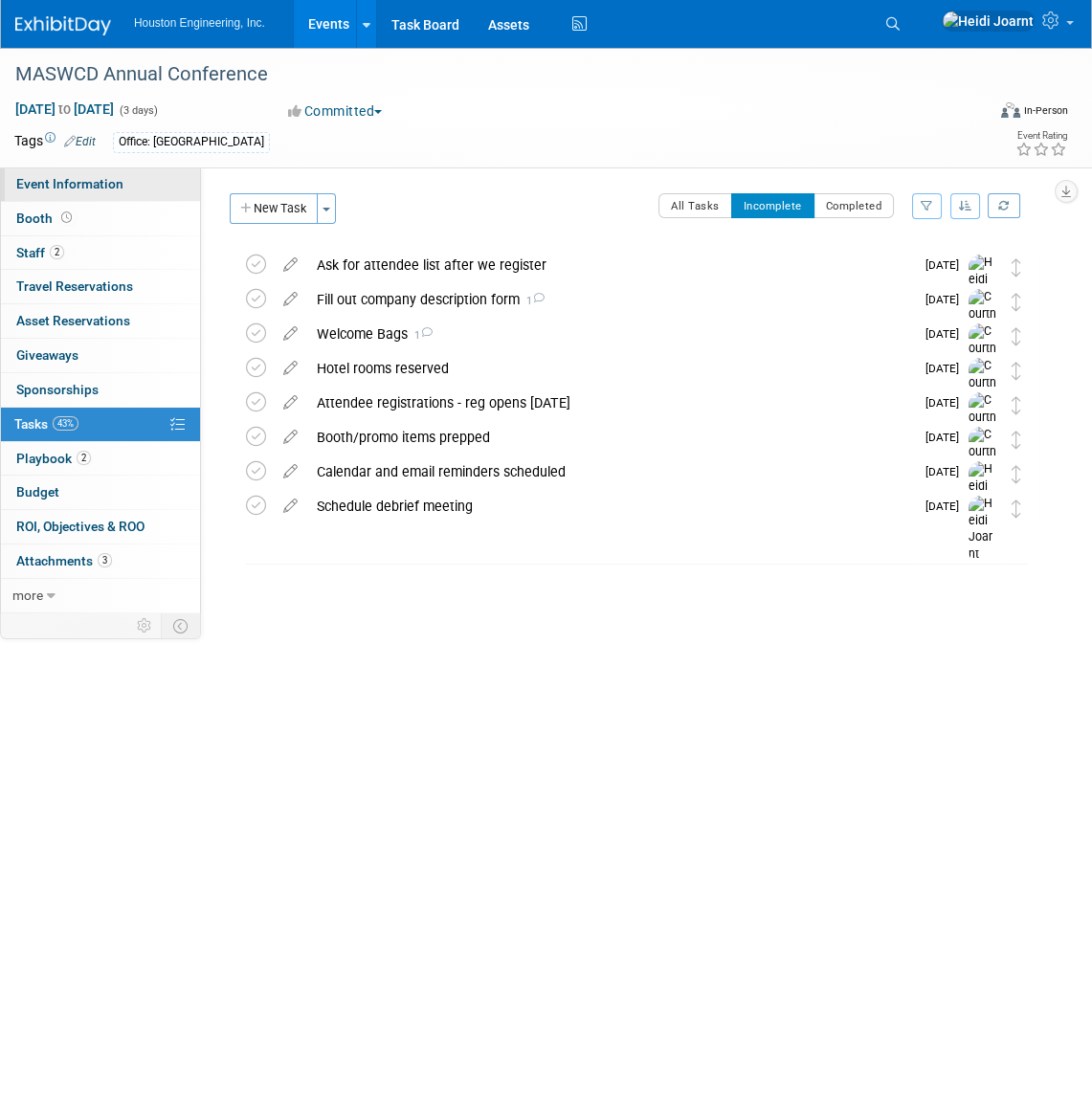
click at [132, 180] on link "Event Information" at bounding box center [101, 184] width 199 height 34
select select "2 - Post KO/Active Planning"
select select "Pending"
select select "Environmental"
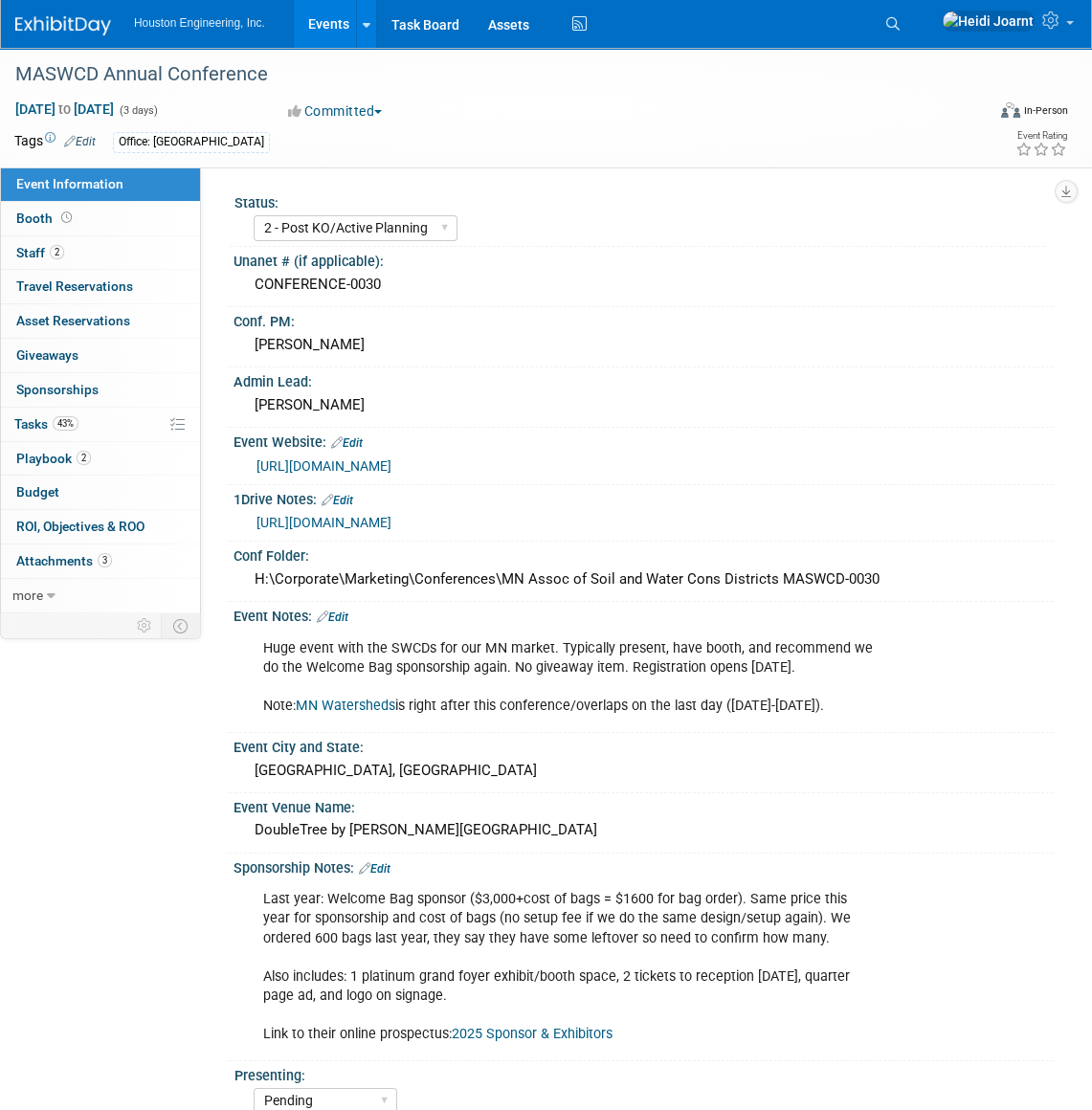
scroll to position [86, 0]
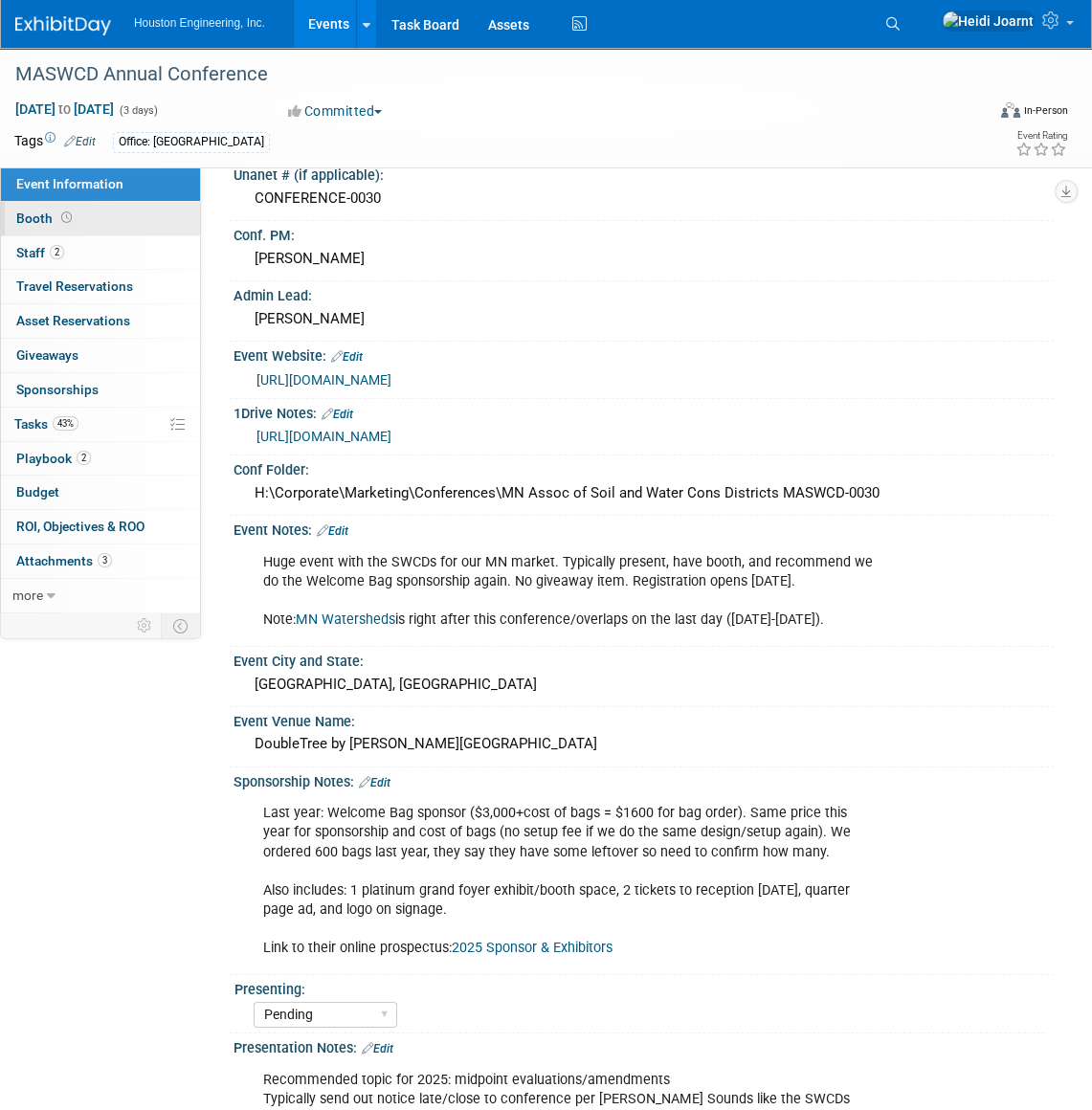
click at [88, 225] on link "Booth" at bounding box center [101, 218] width 199 height 34
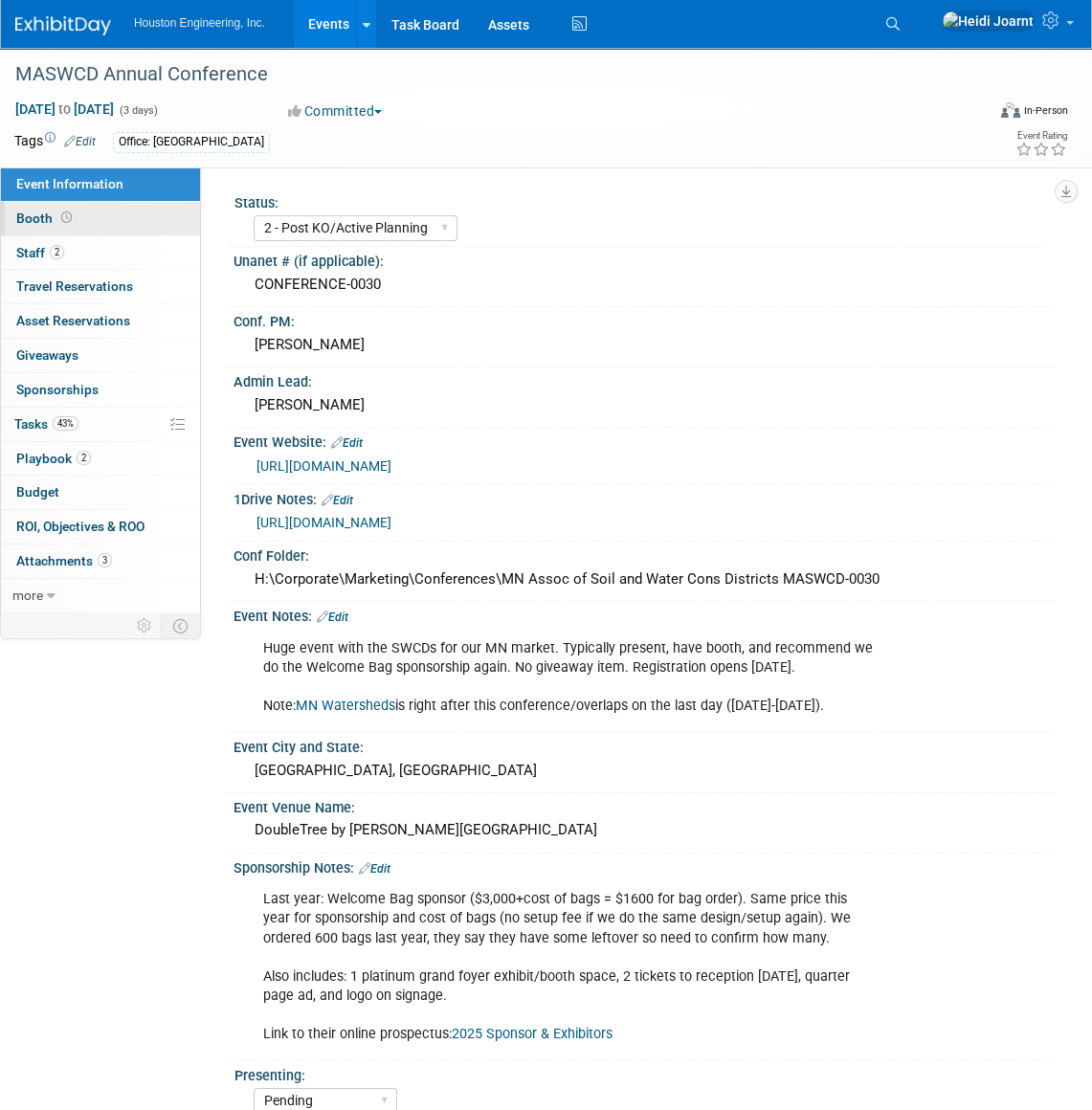
select select "Yes"
select select "[GEOGRAPHIC_DATA]"
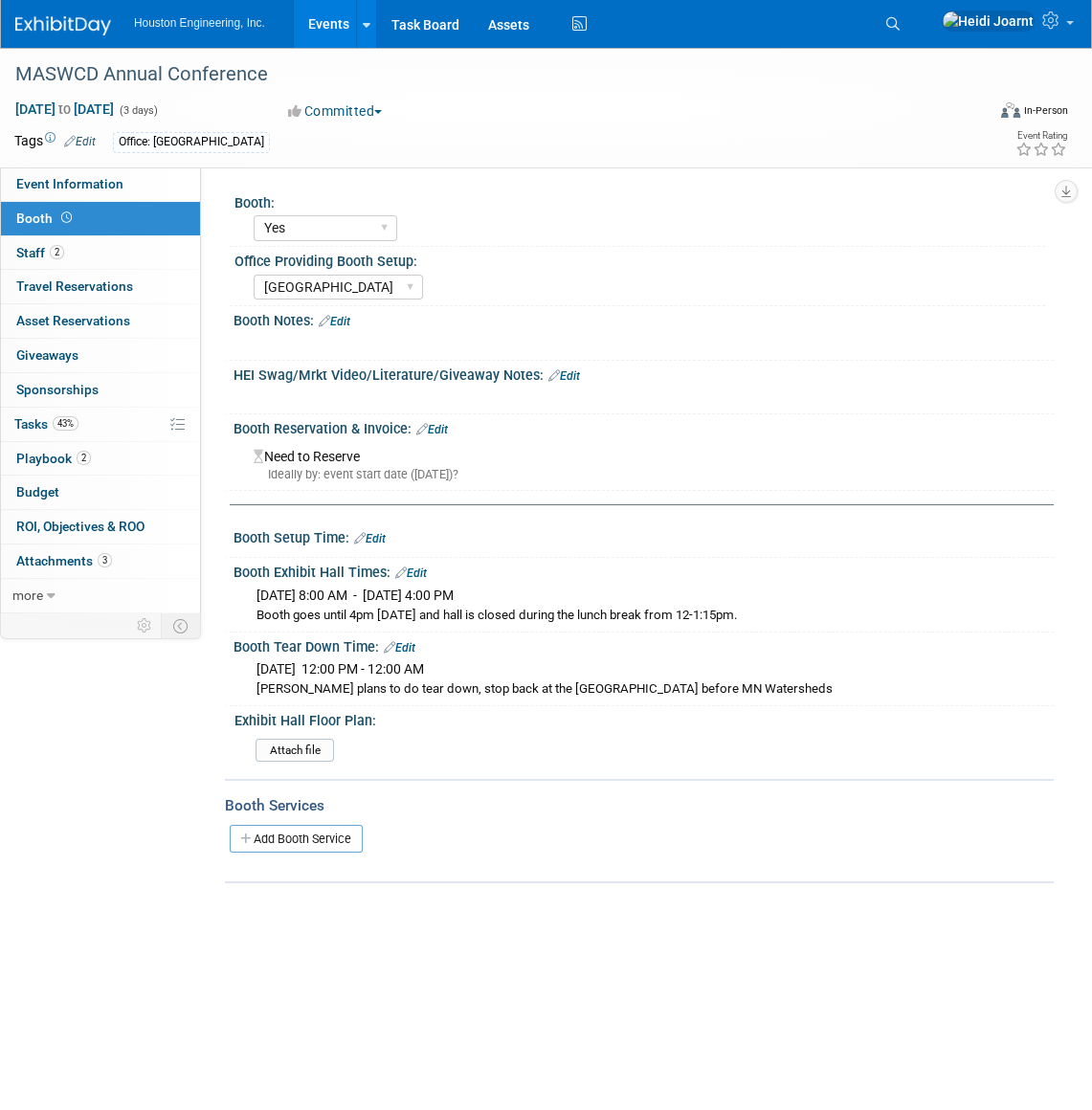
click at [586, 204] on div "Booth:" at bounding box center [640, 200] width 810 height 24
click at [533, 23] on link "Assets" at bounding box center [509, 24] width 70 height 48
click at [113, 321] on span "Asset Reservations 0" at bounding box center [73, 321] width 114 height 15
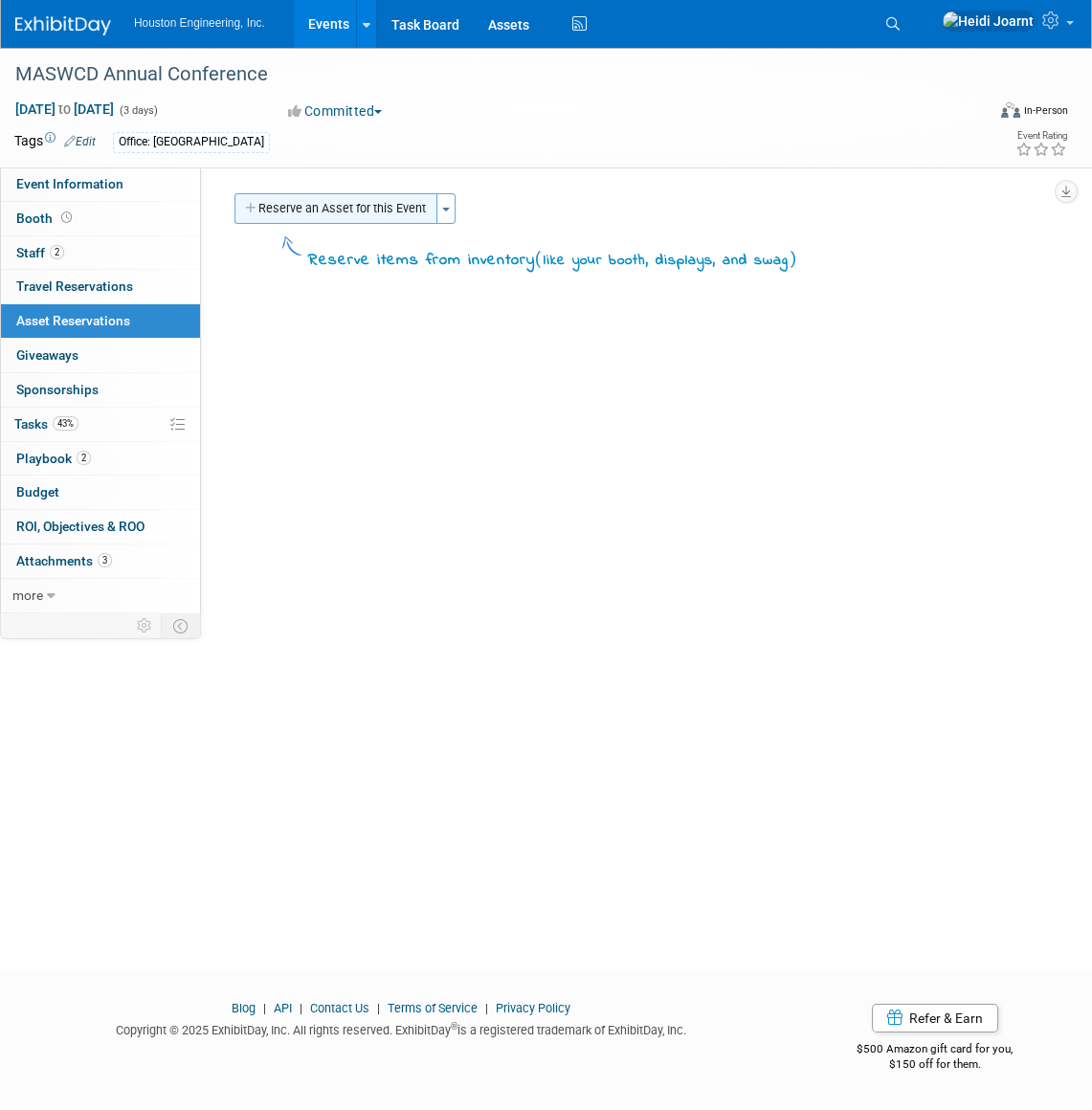
click at [312, 215] on button "Reserve an Asset for this Event" at bounding box center [336, 209] width 203 height 31
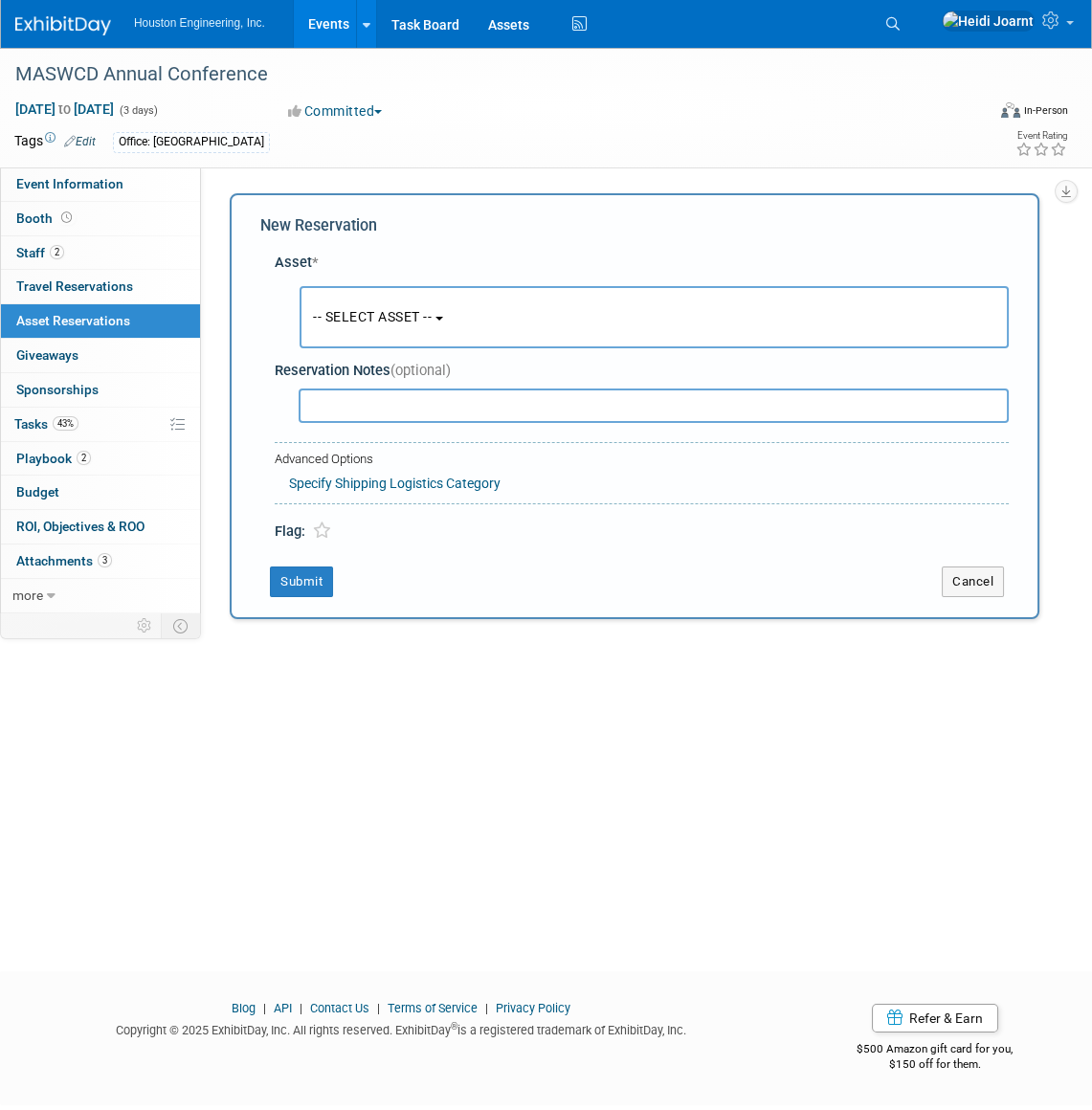
click at [391, 325] on span "-- SELECT ASSET --" at bounding box center [373, 317] width 119 height 15
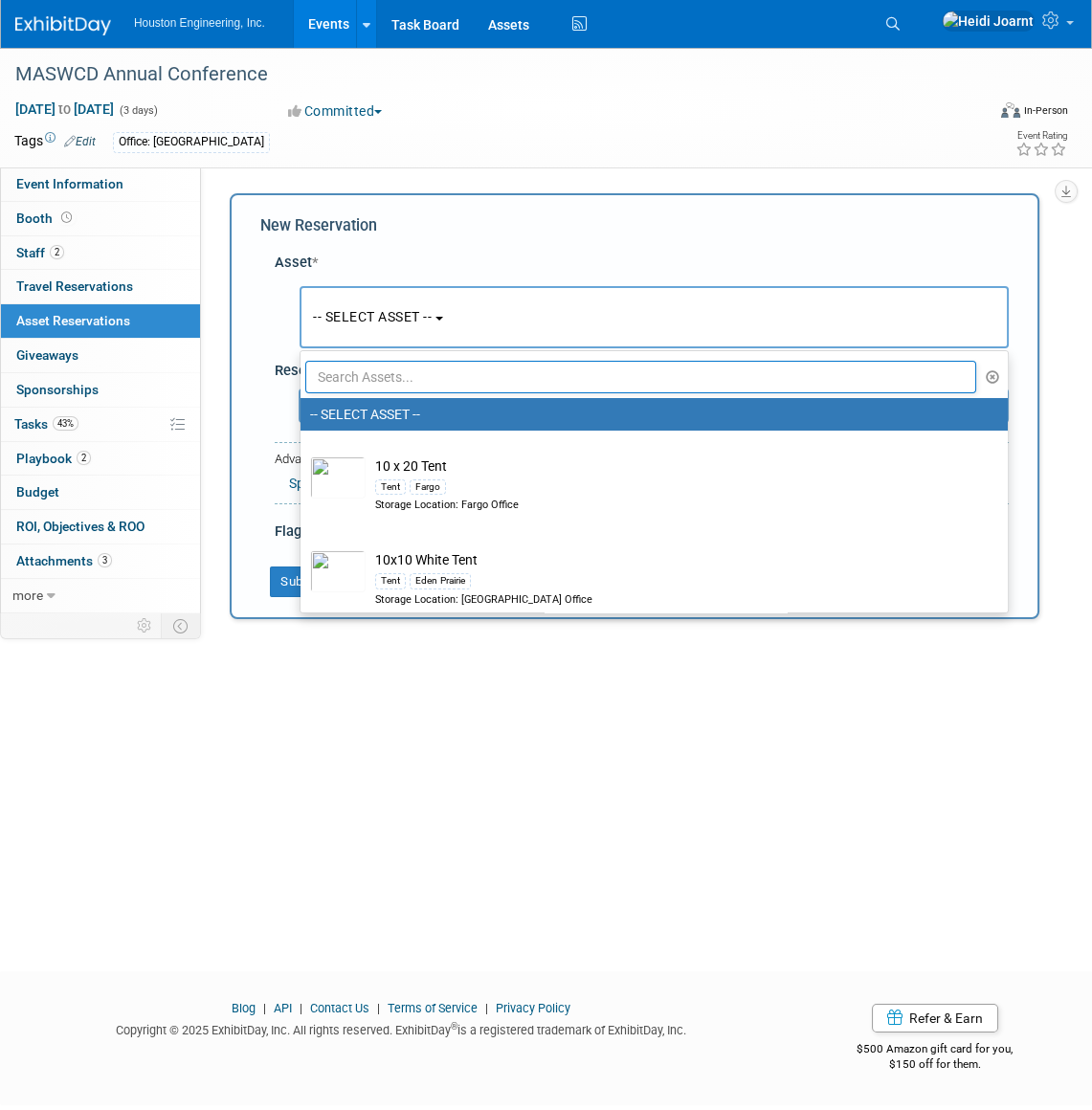
click at [404, 383] on input "text" at bounding box center [641, 377] width 671 height 33
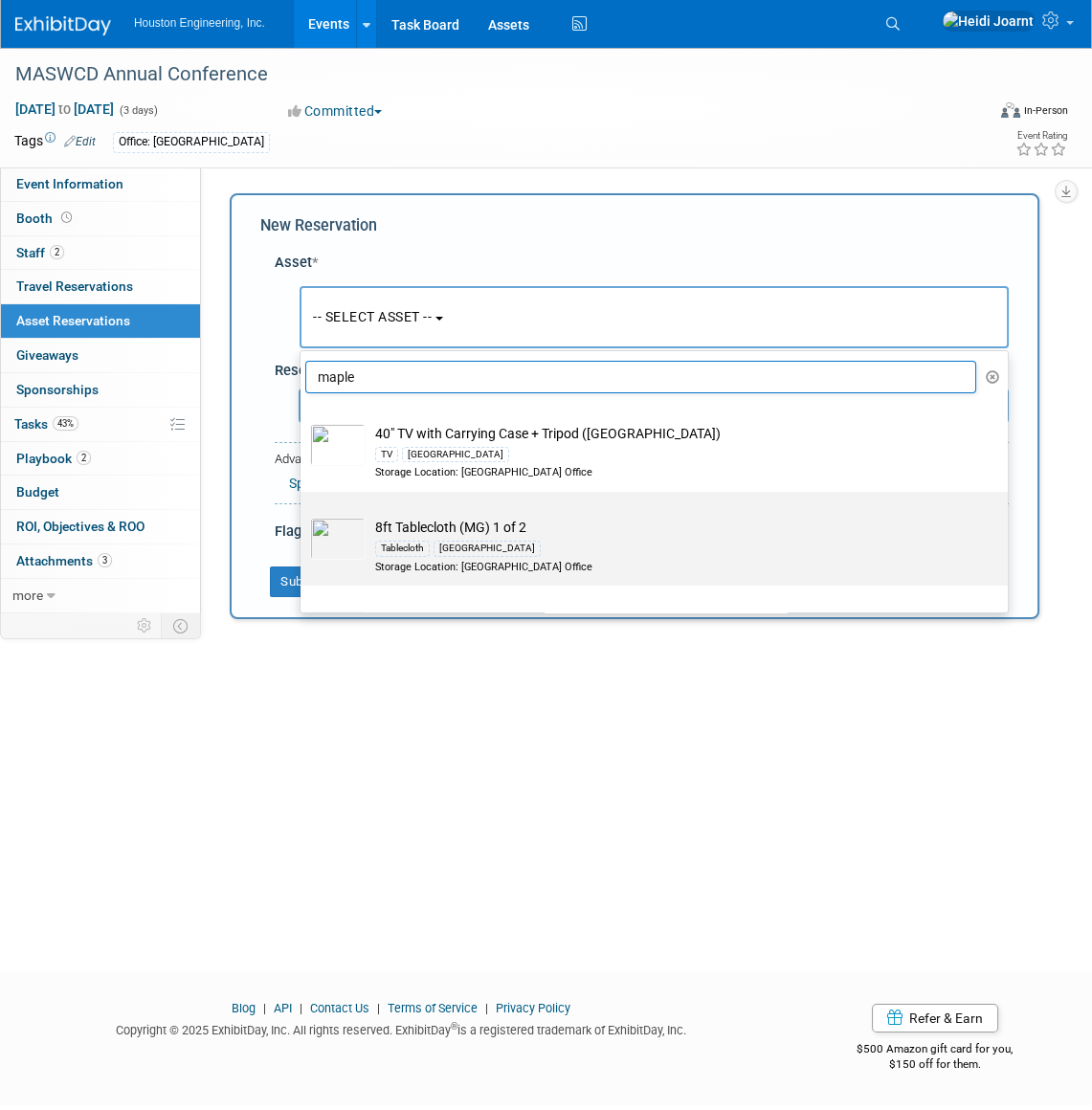
scroll to position [86, 0]
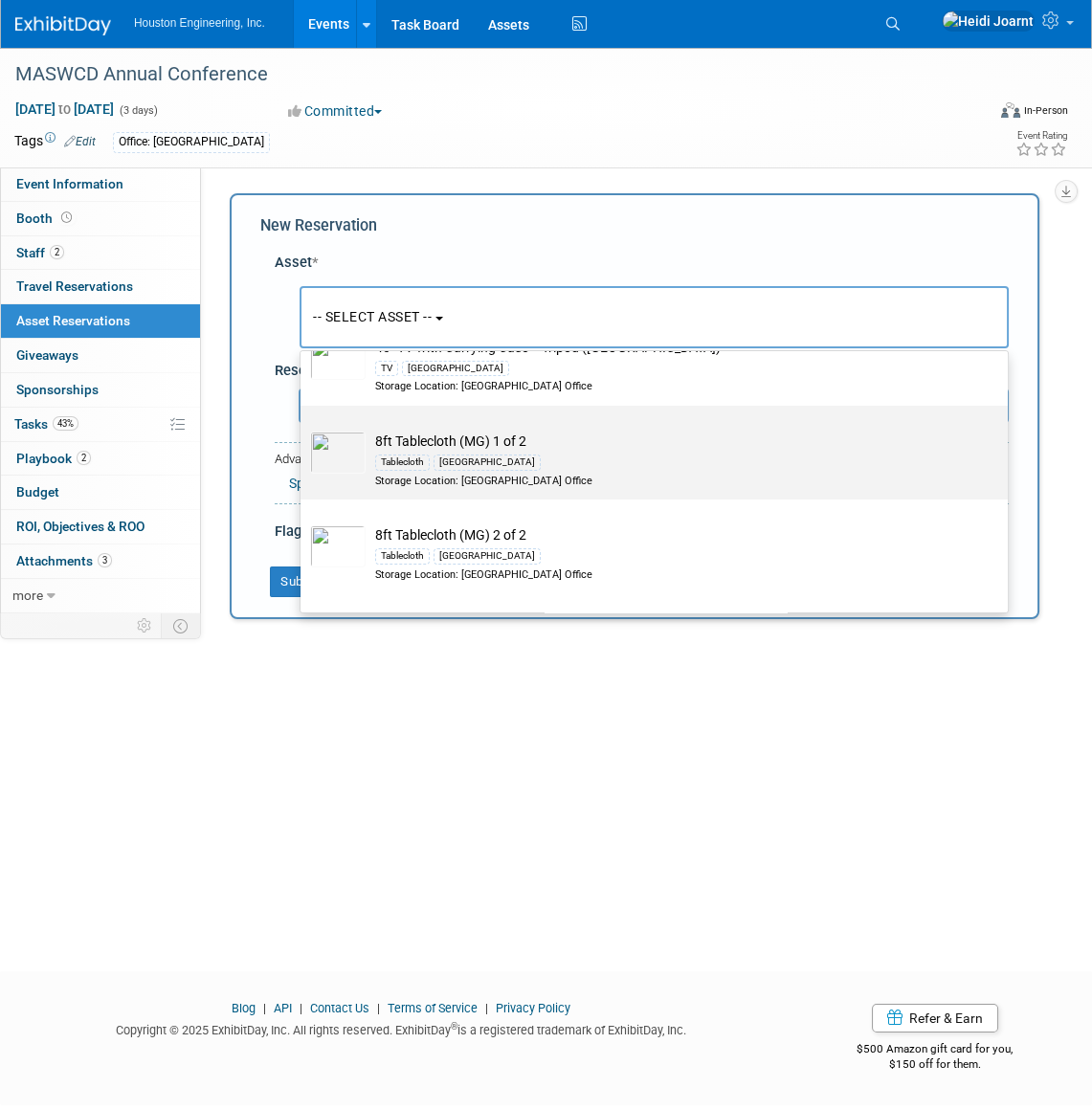
type input "maple"
click at [522, 466] on div "Tablecloth Maple Grove" at bounding box center [672, 462] width 595 height 22
click at [304, 429] on input "8ft Tablecloth (MG) 1 of 2 Tablecloth Maple Grove Storage Location: Maple Grove…" at bounding box center [297, 422] width 12 height 12
select select "10728716"
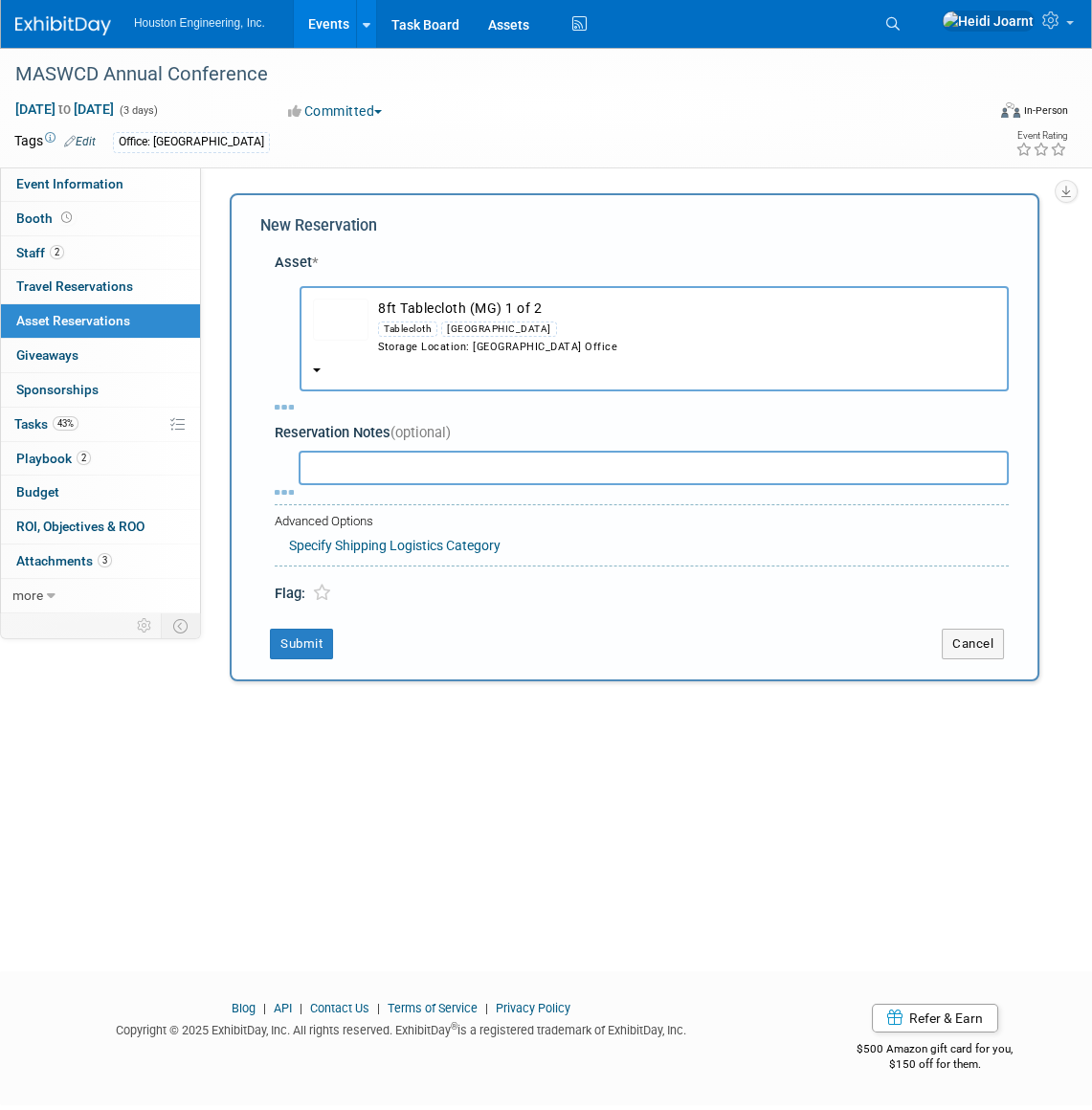
select select "11"
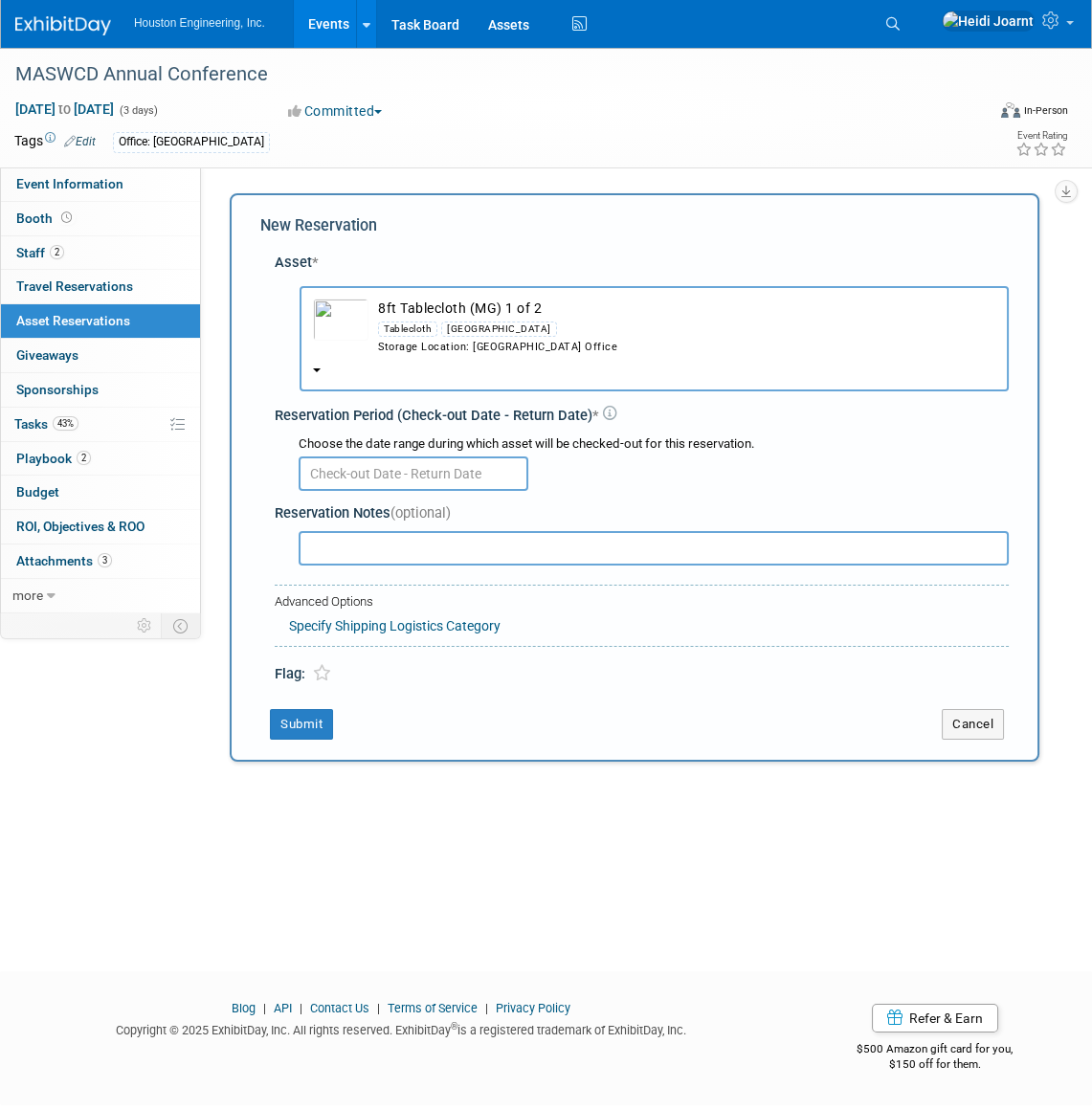
click at [398, 471] on input "text" at bounding box center [414, 474] width 230 height 34
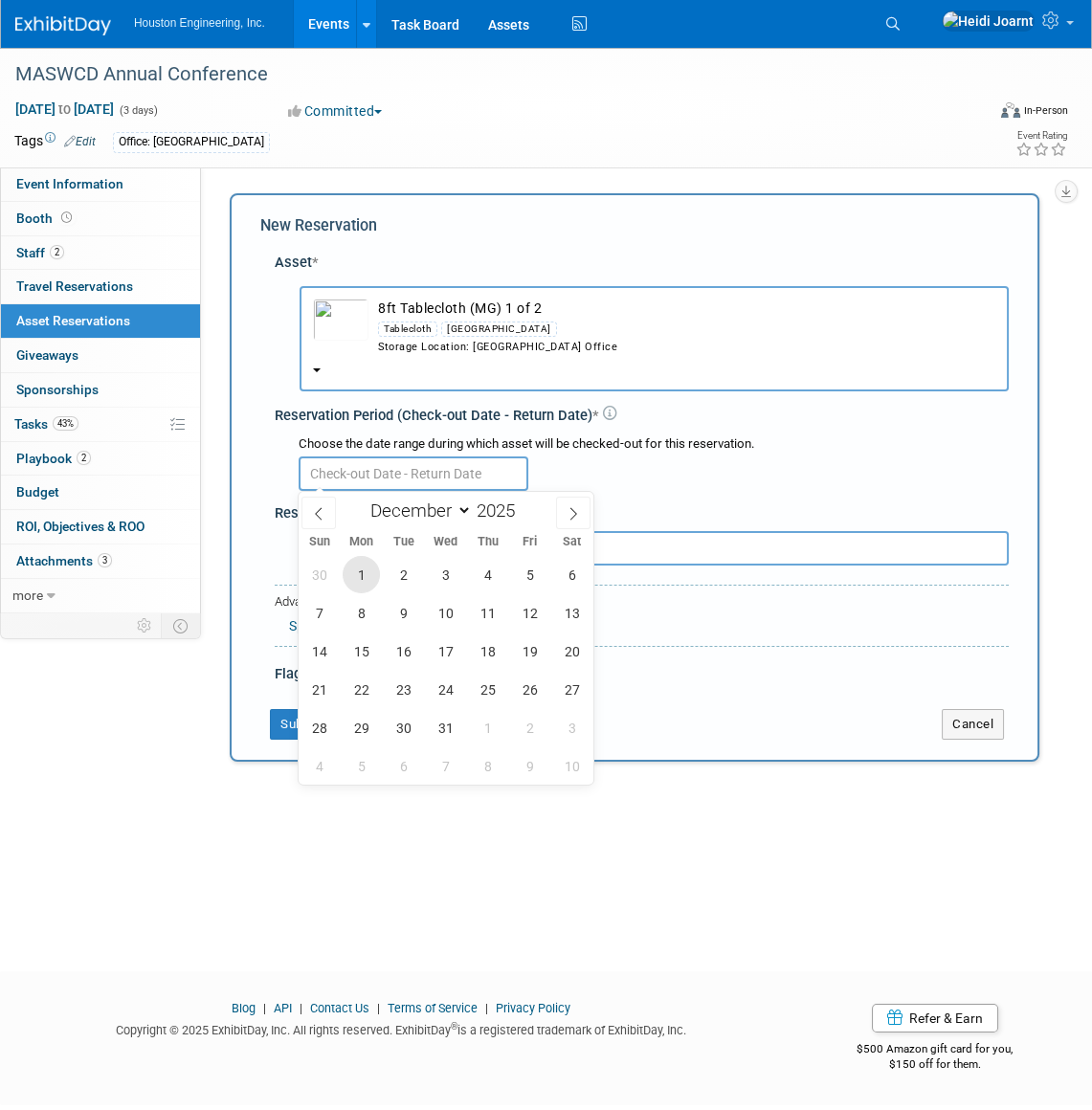
click at [361, 571] on span "1" at bounding box center [361, 575] width 37 height 37
click at [491, 571] on span "4" at bounding box center [488, 575] width 37 height 37
type input "Dec 1, 2025 to Dec 4, 2025"
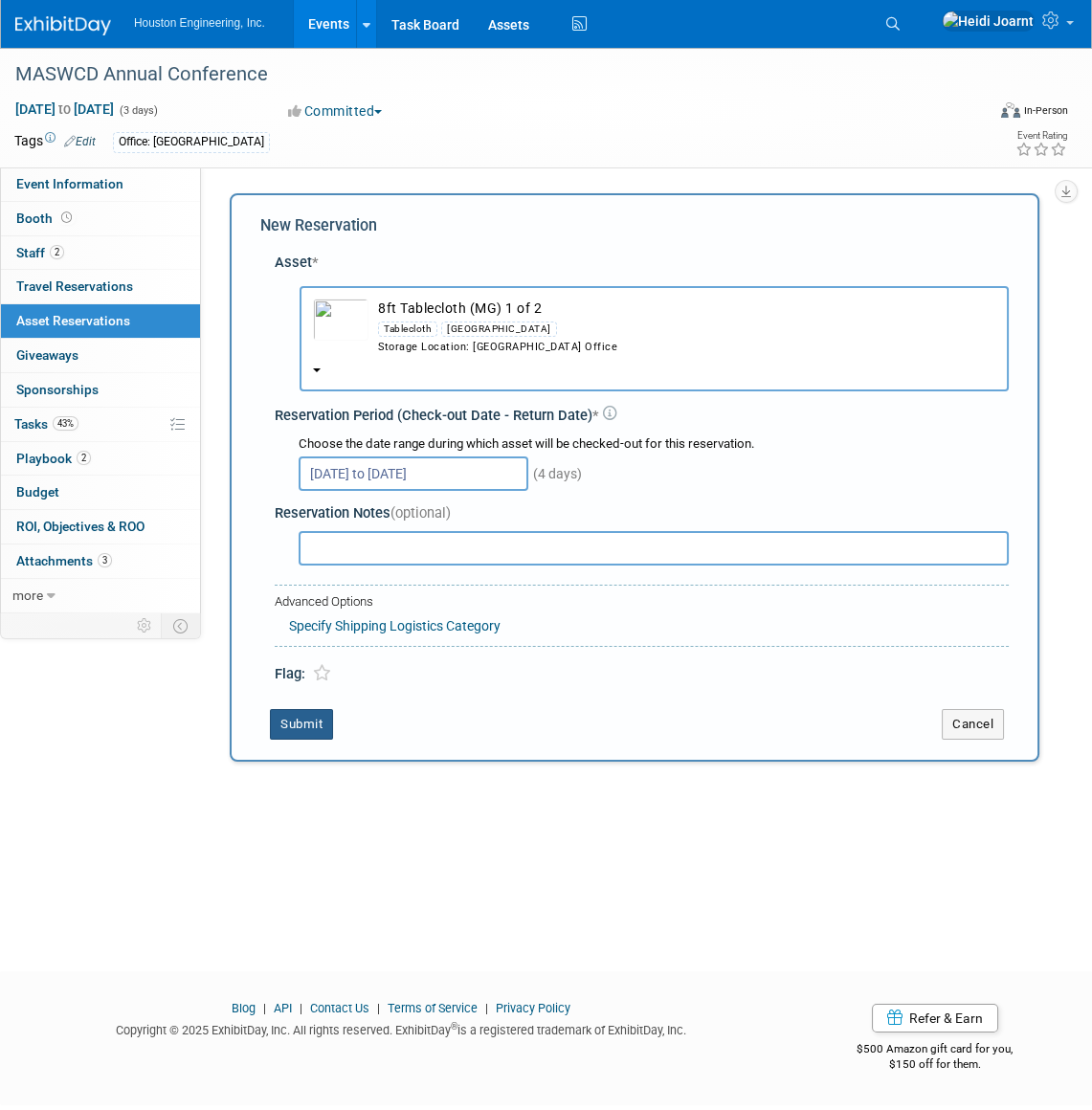
click at [307, 717] on button "Submit" at bounding box center [302, 724] width 63 height 31
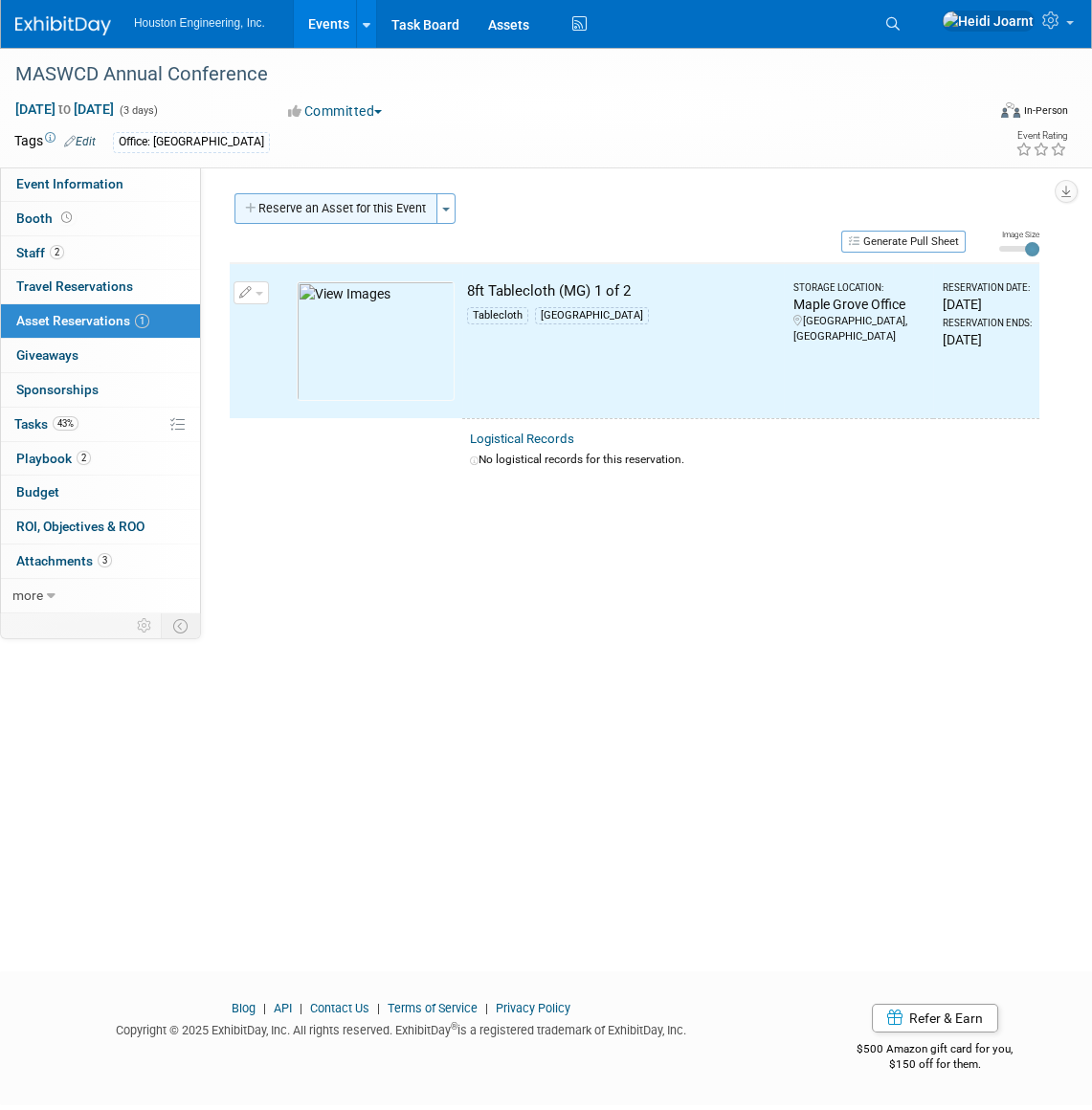
click at [334, 214] on button "Reserve an Asset for this Event" at bounding box center [336, 209] width 203 height 31
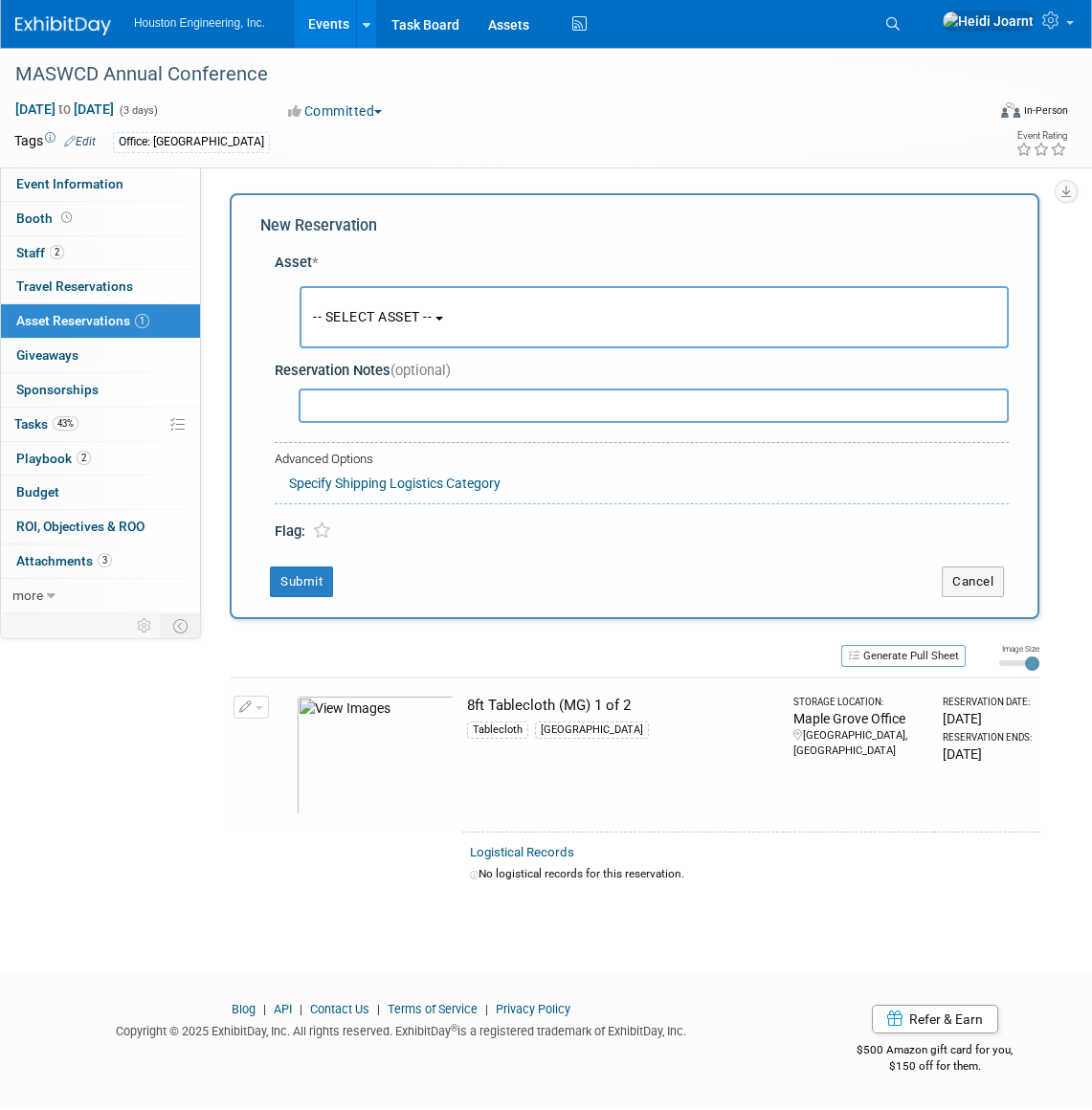
click at [384, 338] on button "-- SELECT ASSET --" at bounding box center [654, 317] width 709 height 62
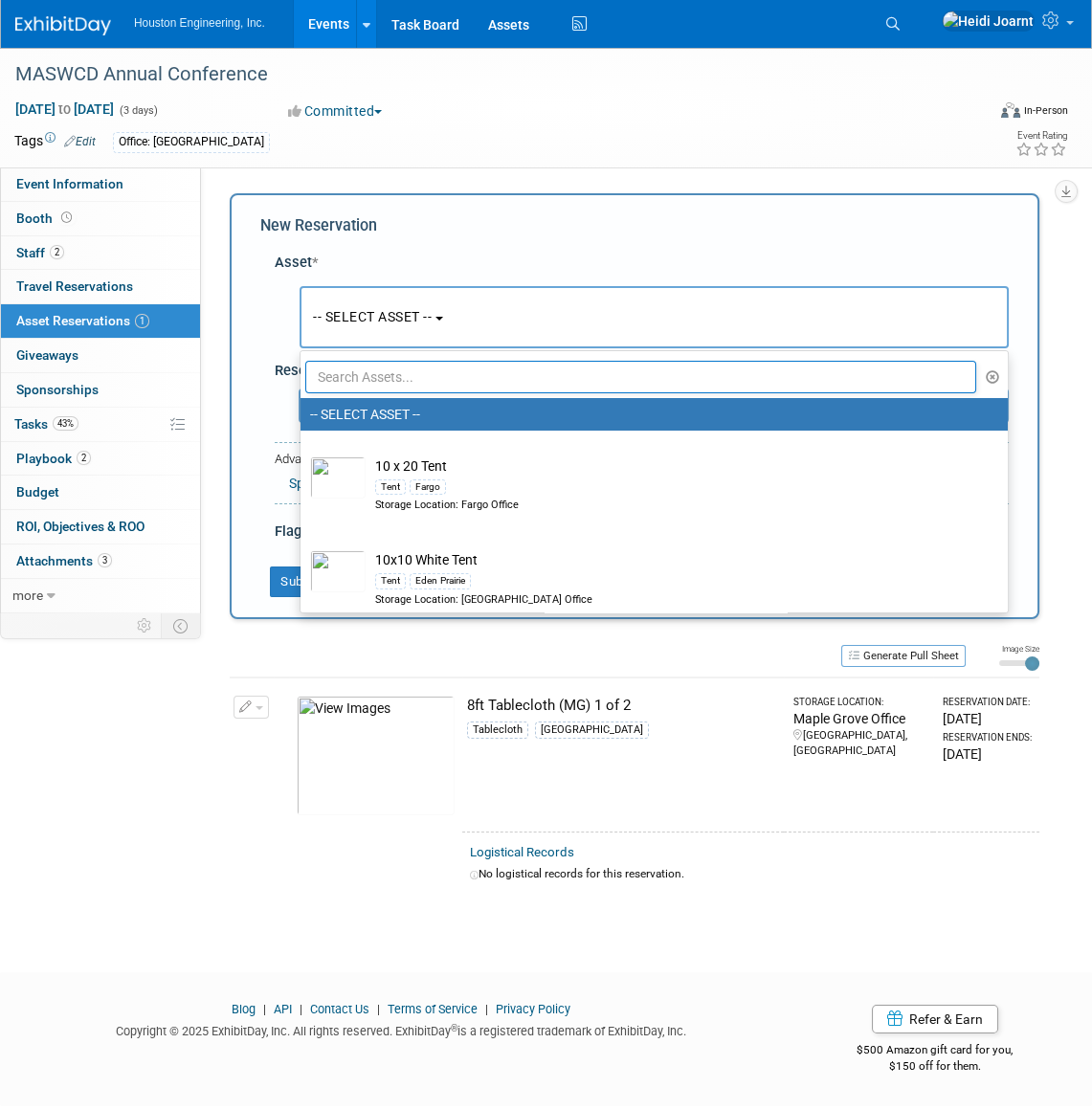
click at [402, 382] on input "text" at bounding box center [641, 377] width 671 height 33
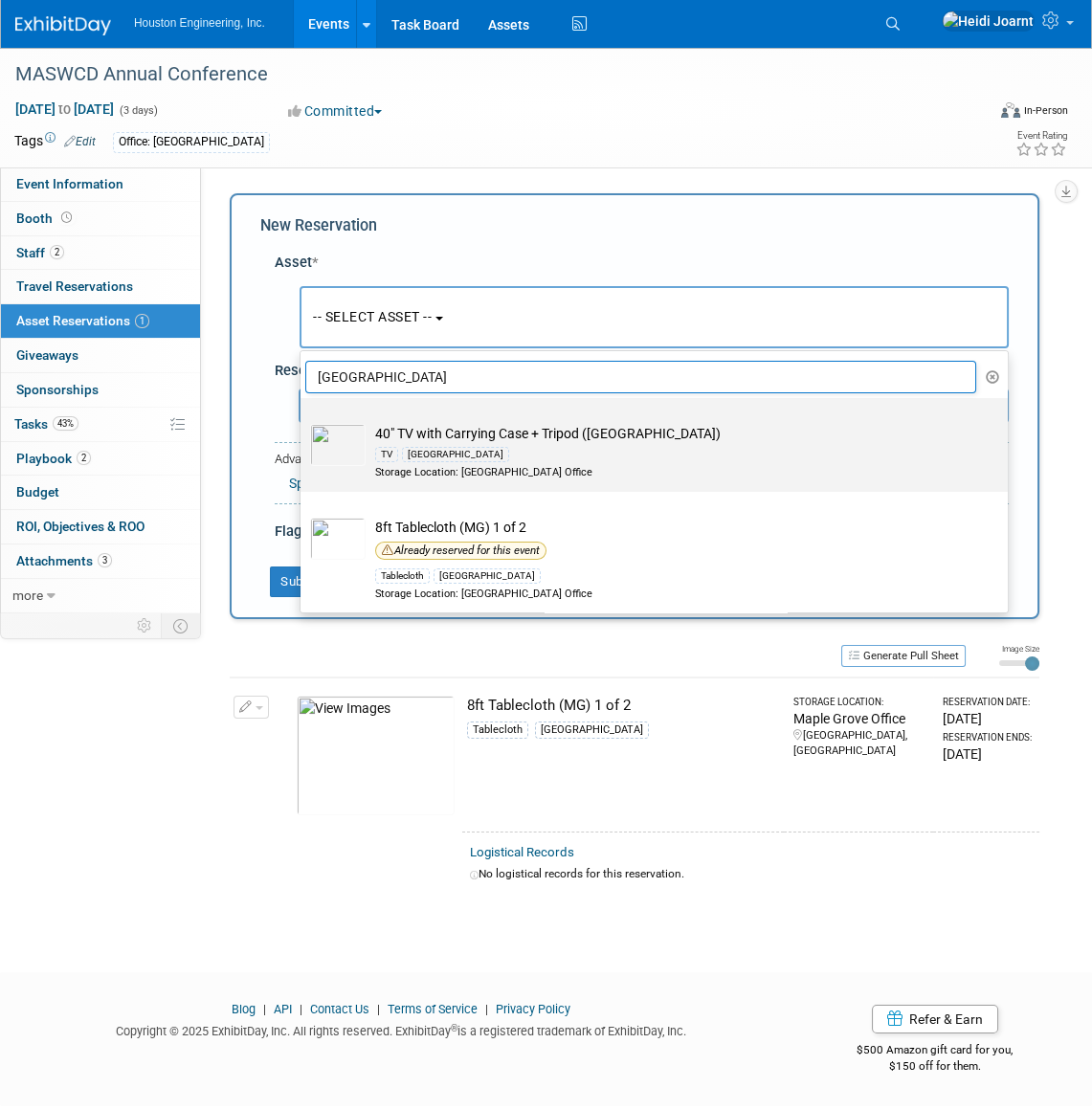
type input "maple grove"
click at [412, 450] on div "[GEOGRAPHIC_DATA]" at bounding box center [456, 455] width 107 height 15
click at [304, 421] on input "40" TV with Carrying Case + Tripod (MG) TV Maple Grove Storage Location: Maple …" at bounding box center [297, 415] width 12 height 12
select select "10728714"
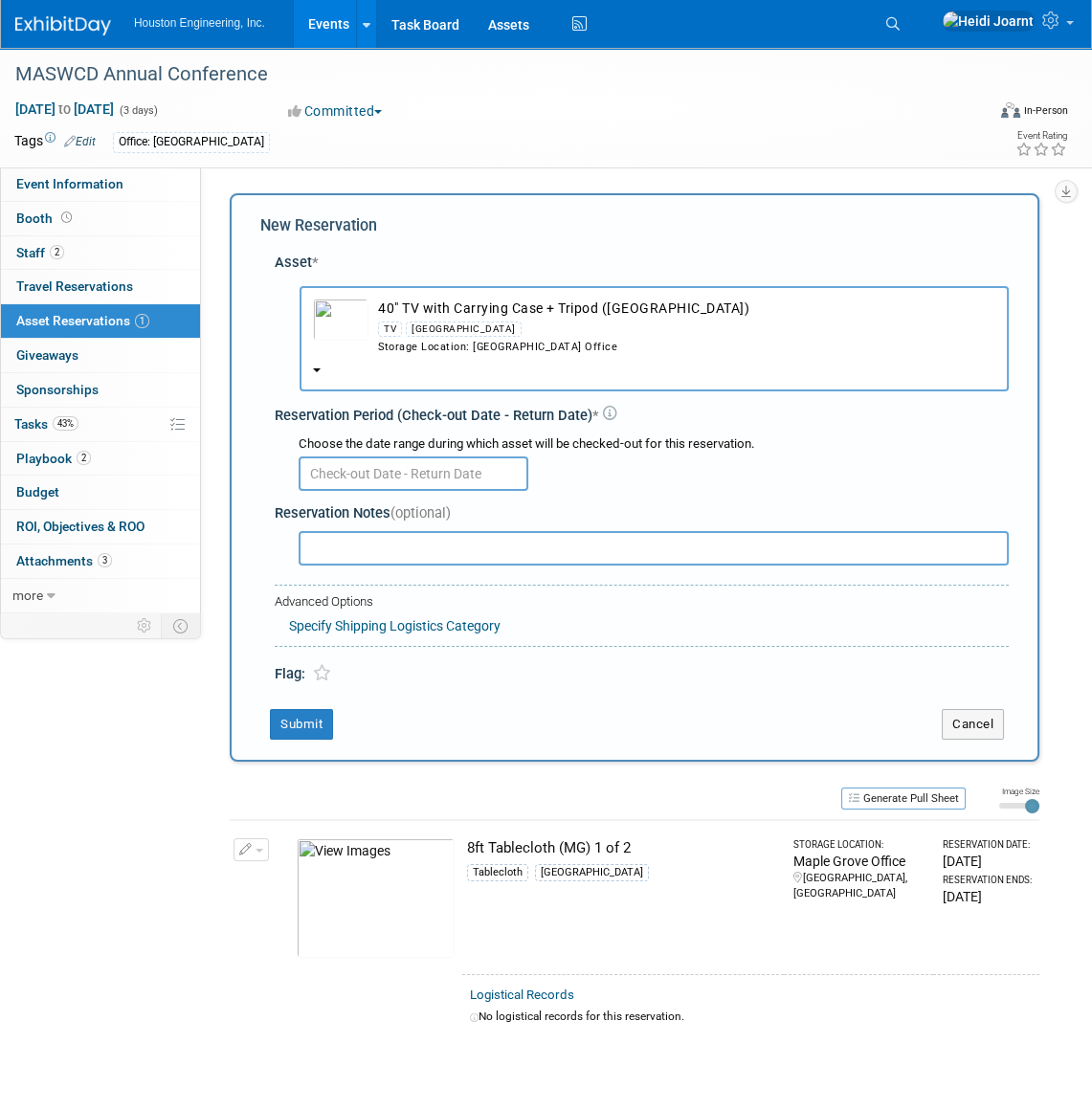
click at [407, 471] on input "text" at bounding box center [414, 474] width 230 height 34
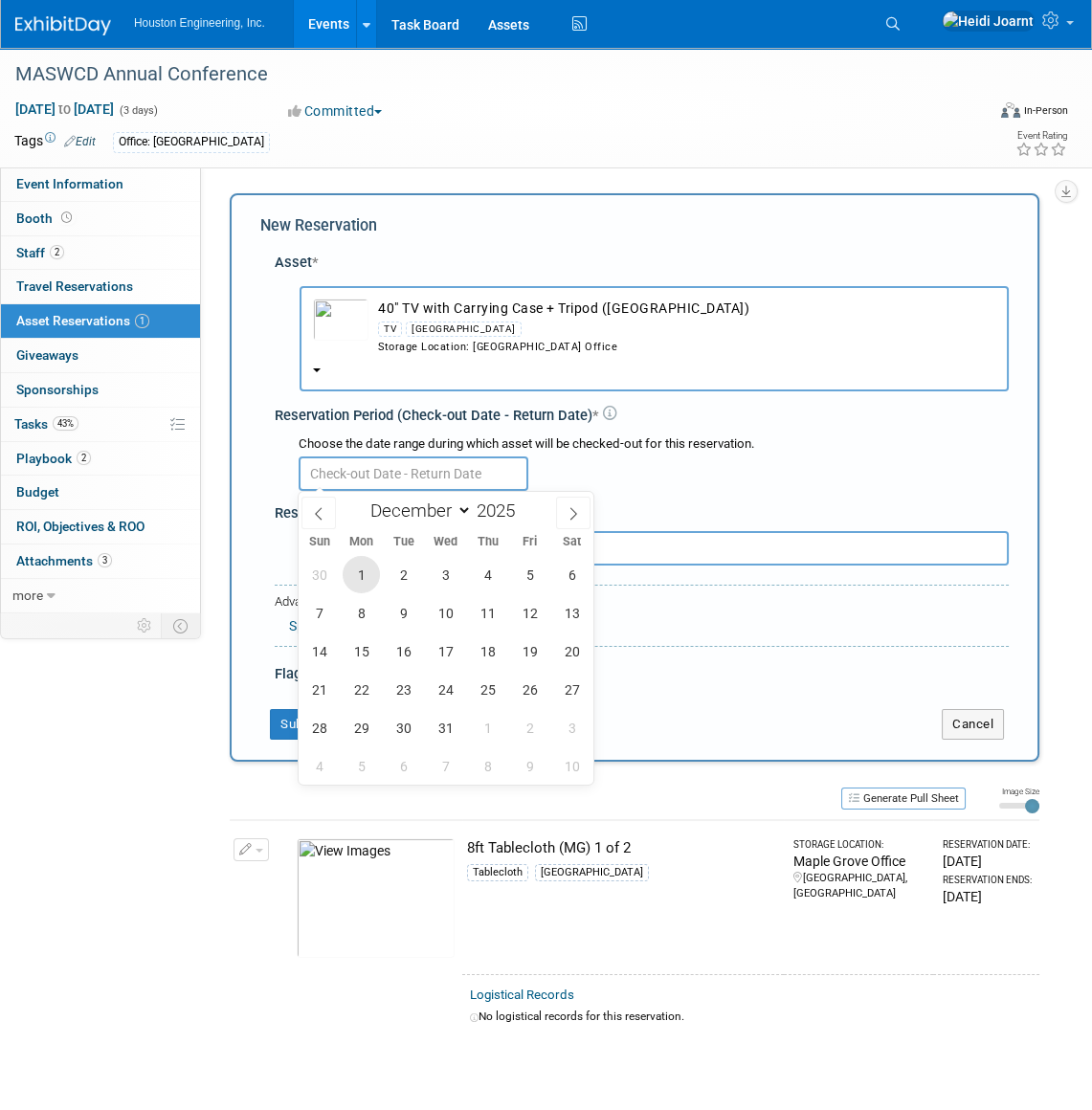
click at [357, 581] on span "1" at bounding box center [361, 575] width 37 height 37
click at [481, 577] on span "4" at bounding box center [488, 575] width 37 height 37
type input "Dec 1, 2025 to Dec 4, 2025"
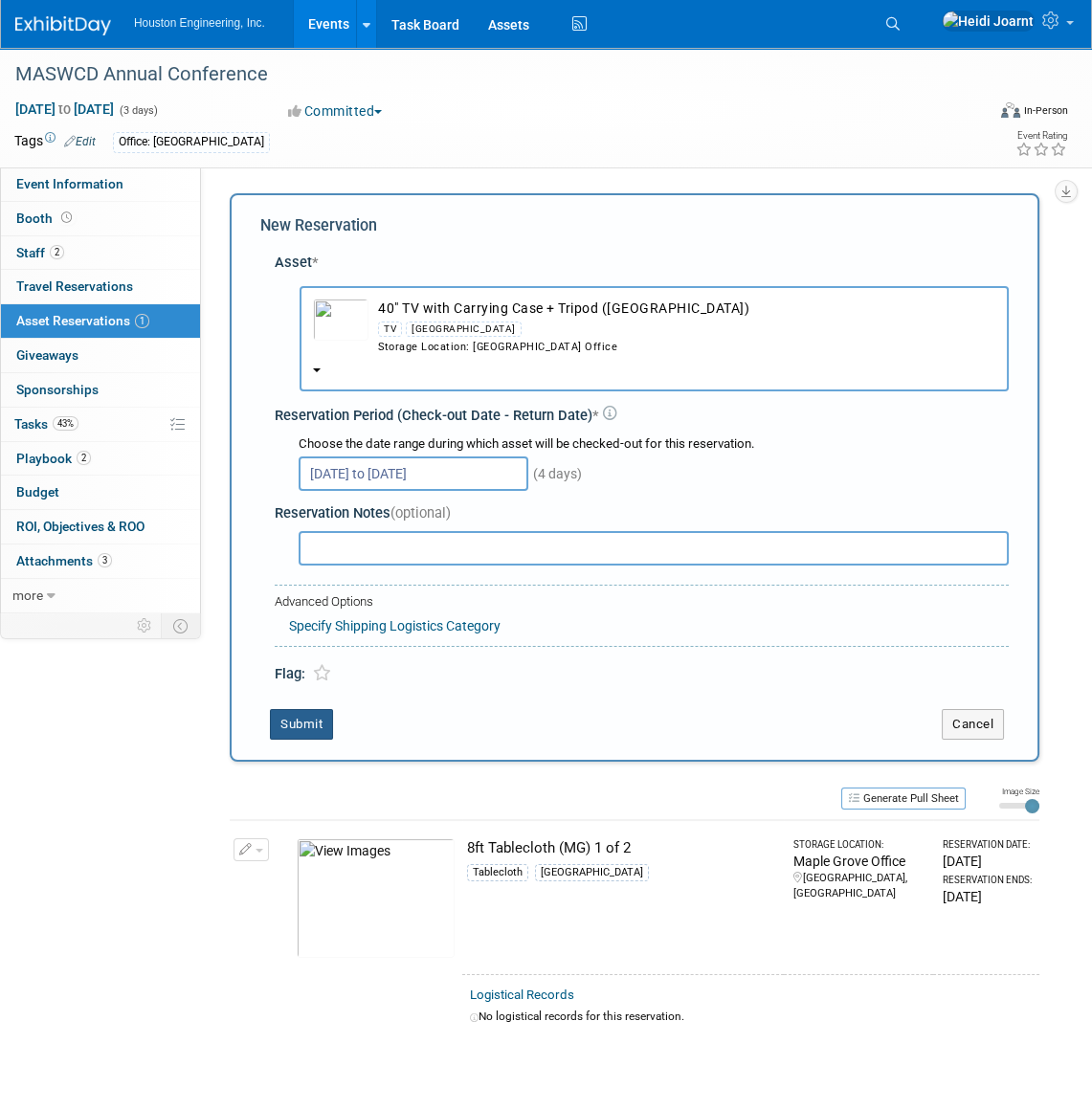
click at [307, 722] on button "Submit" at bounding box center [302, 724] width 63 height 31
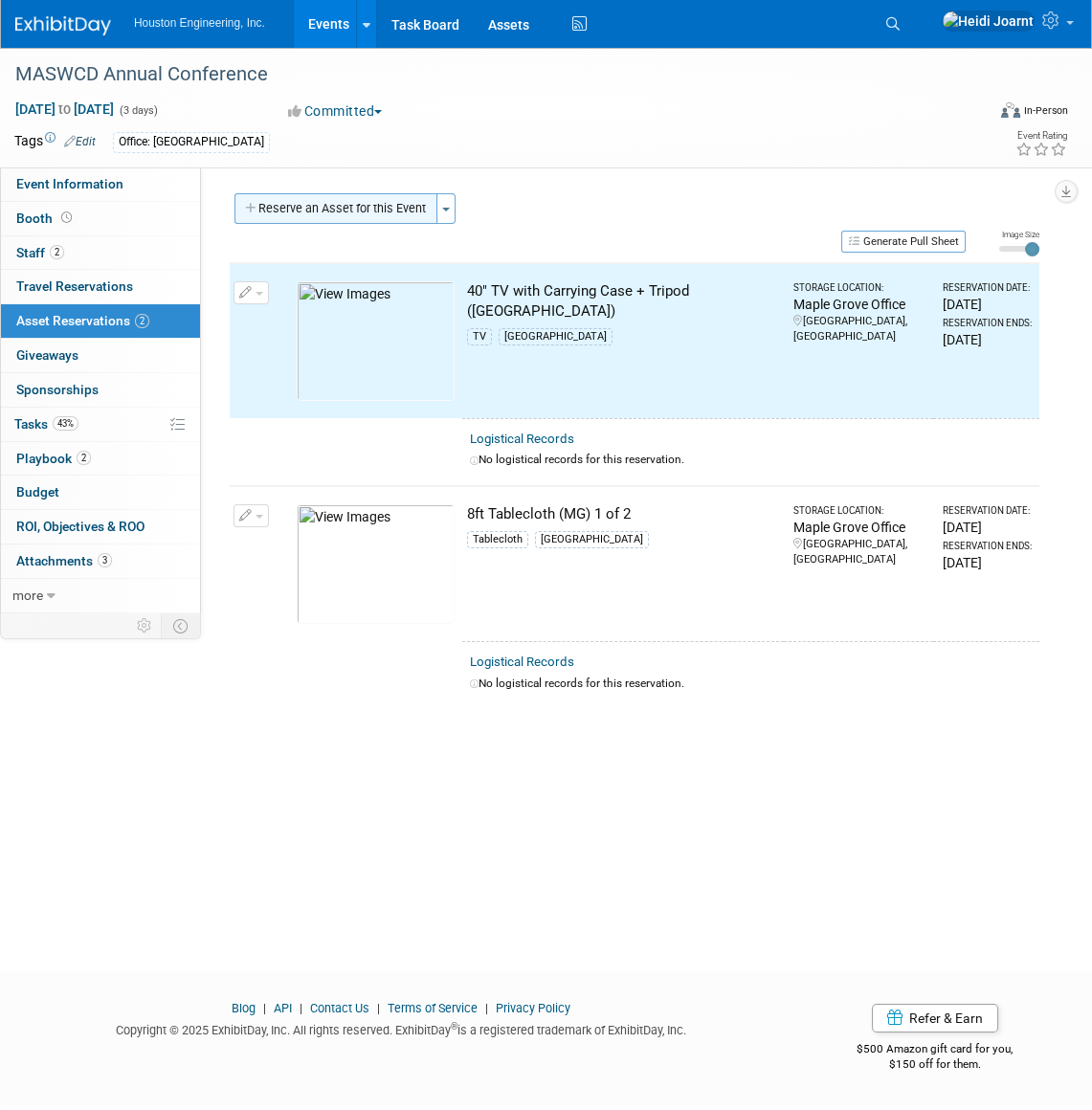
click at [339, 219] on button "Reserve an Asset for this Event" at bounding box center [336, 209] width 203 height 31
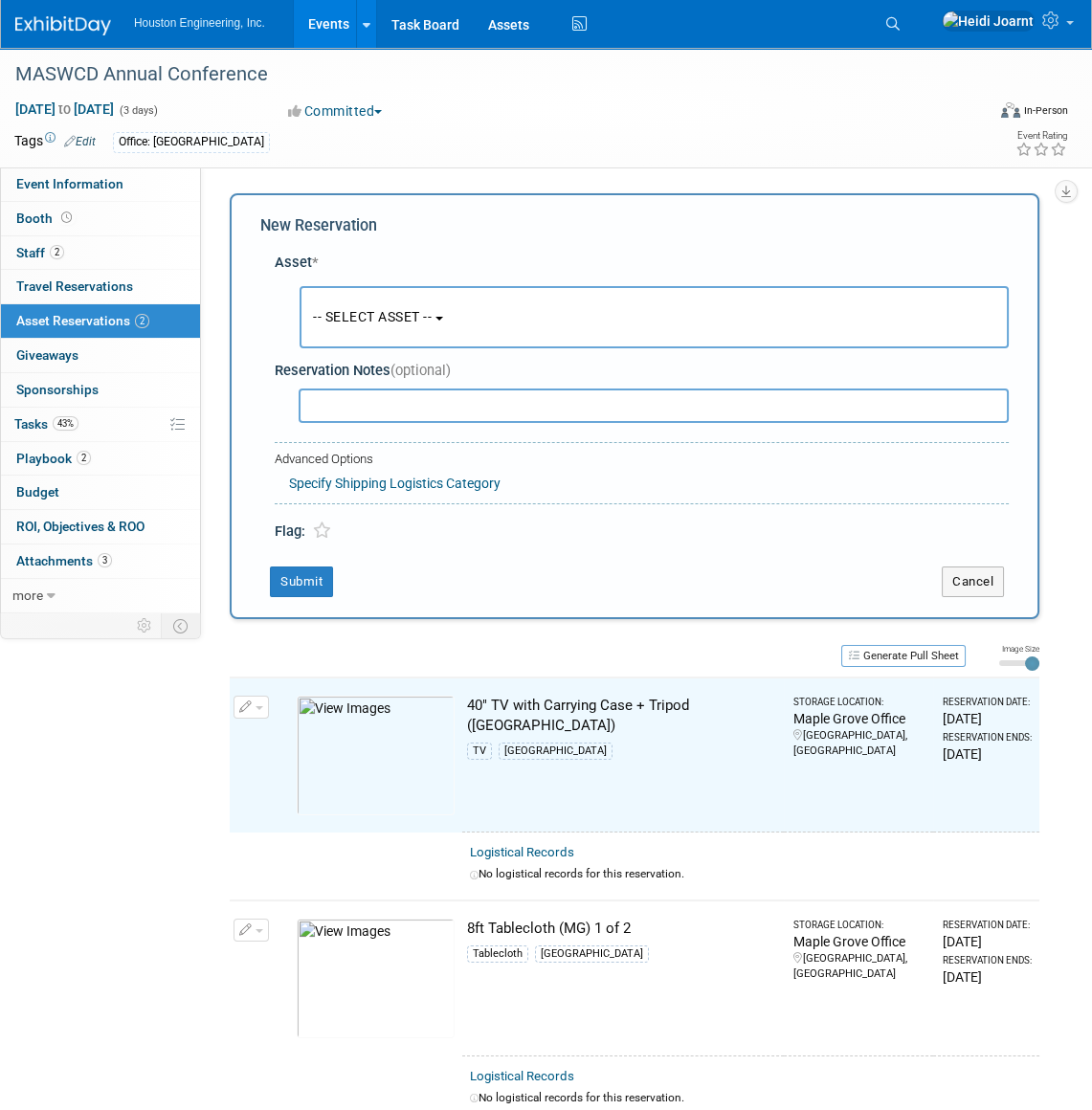
scroll to position [18, 0]
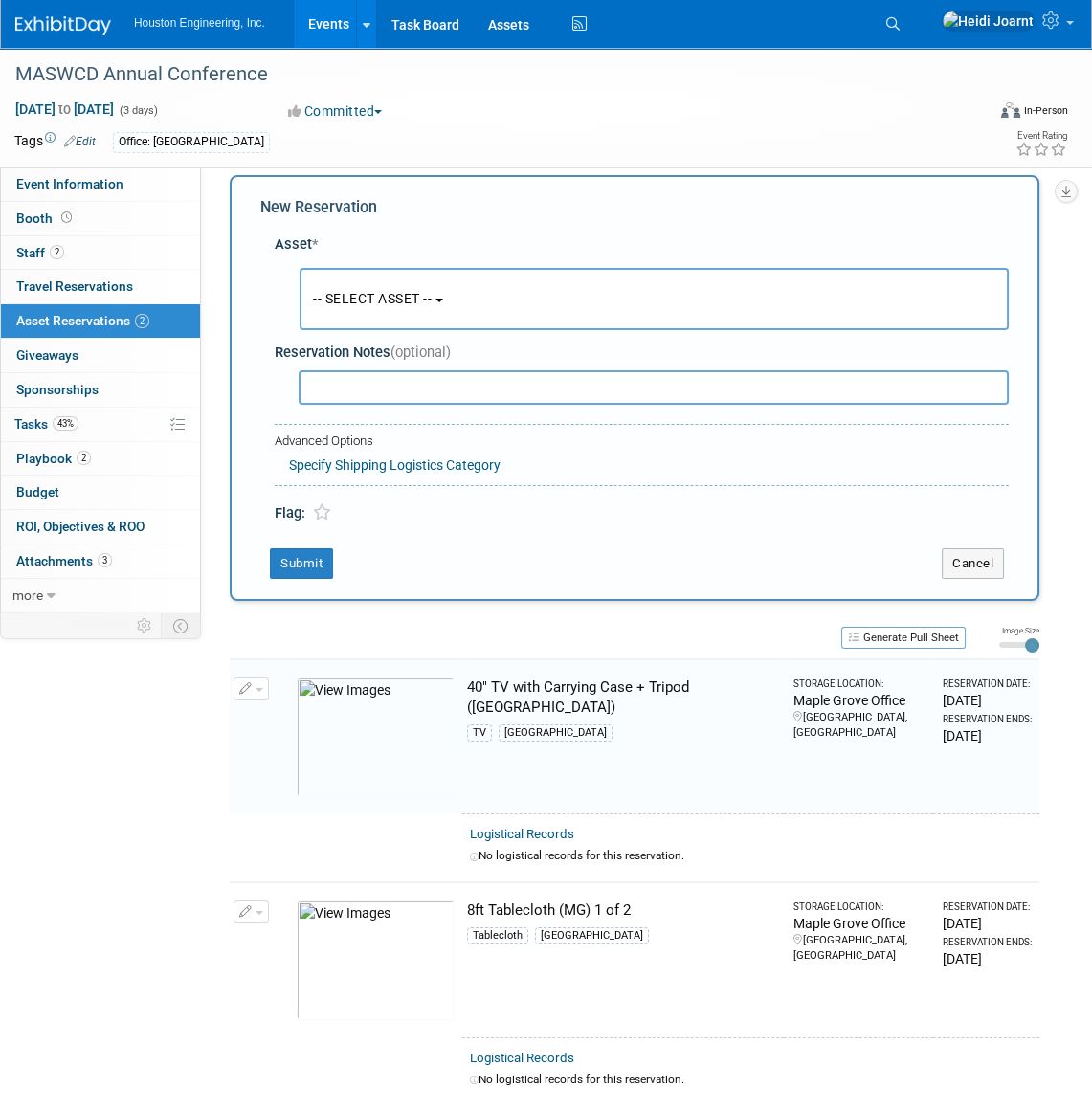
click at [390, 297] on span "-- SELECT ASSET --" at bounding box center [373, 299] width 119 height 15
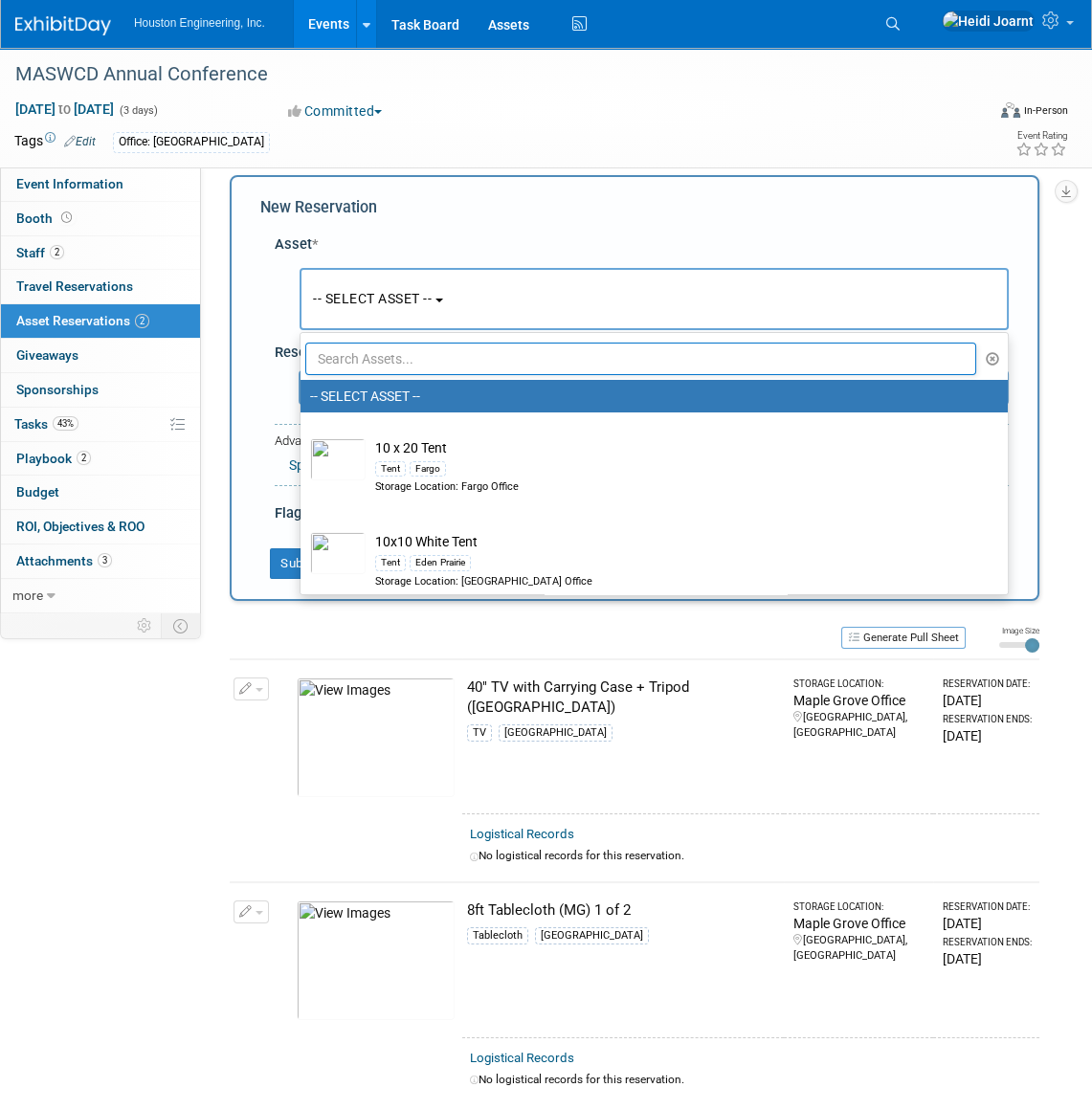
click at [410, 361] on input "text" at bounding box center [641, 359] width 671 height 33
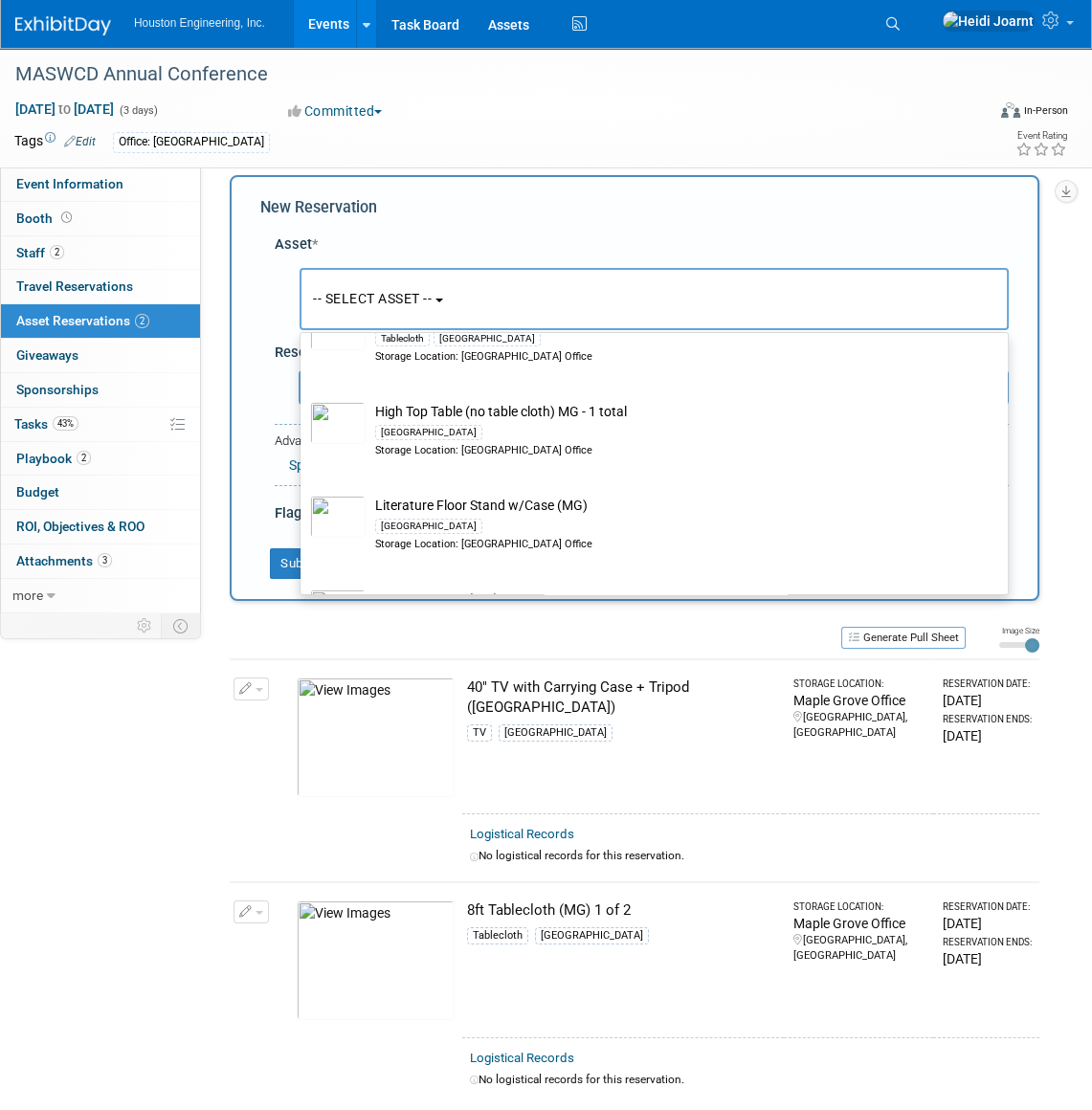
scroll to position [499, 0]
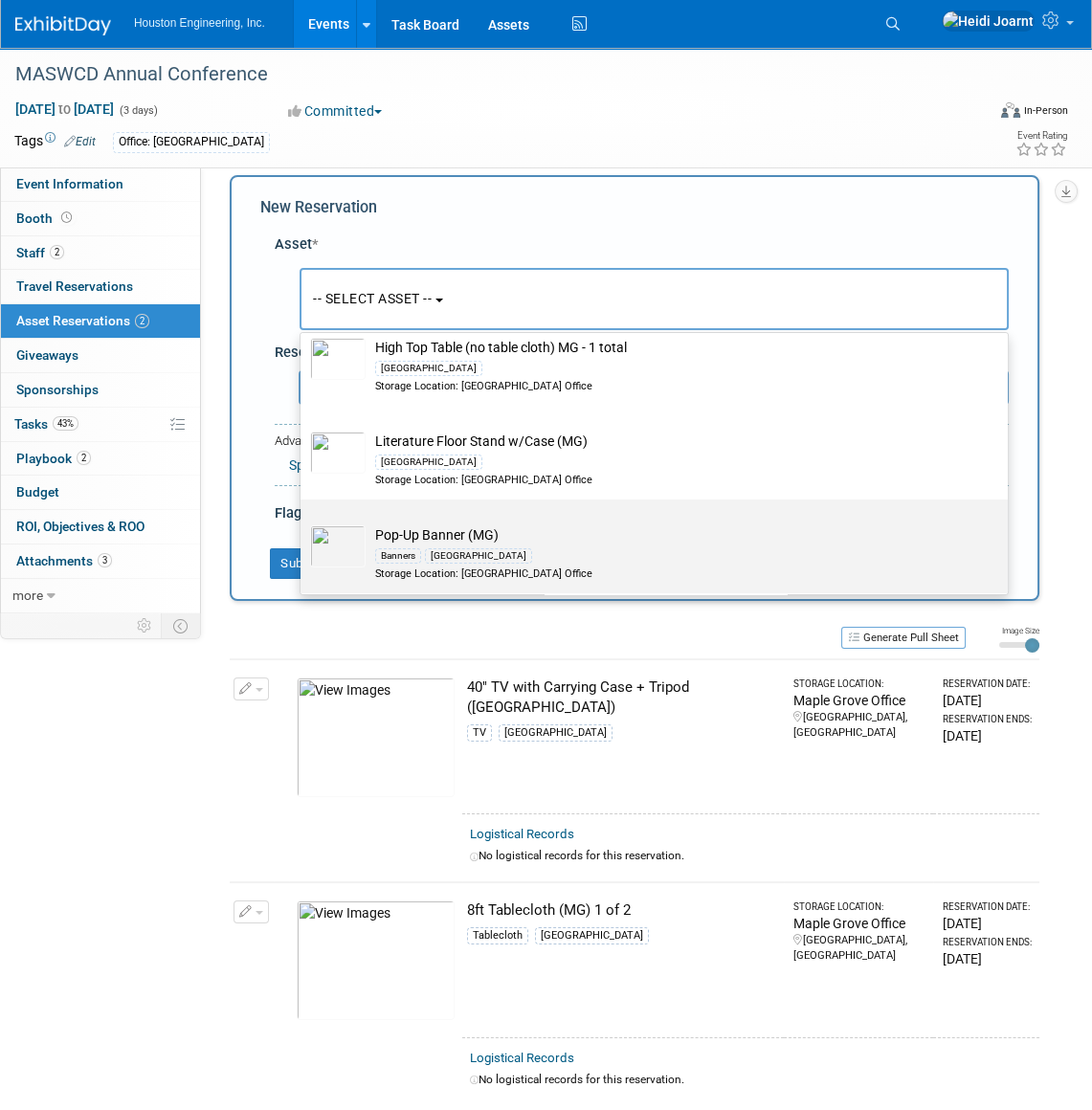
type input "maple grove"
click at [468, 534] on td "Pop-Up Banner (MG) Banners Maple Grove Storage Location: Maple Grove Office" at bounding box center [668, 554] width 604 height 57
click at [304, 523] on input "Pop-Up Banner (MG) Banners Maple Grove Storage Location: Maple Grove Office" at bounding box center [297, 516] width 12 height 12
select select "10729153"
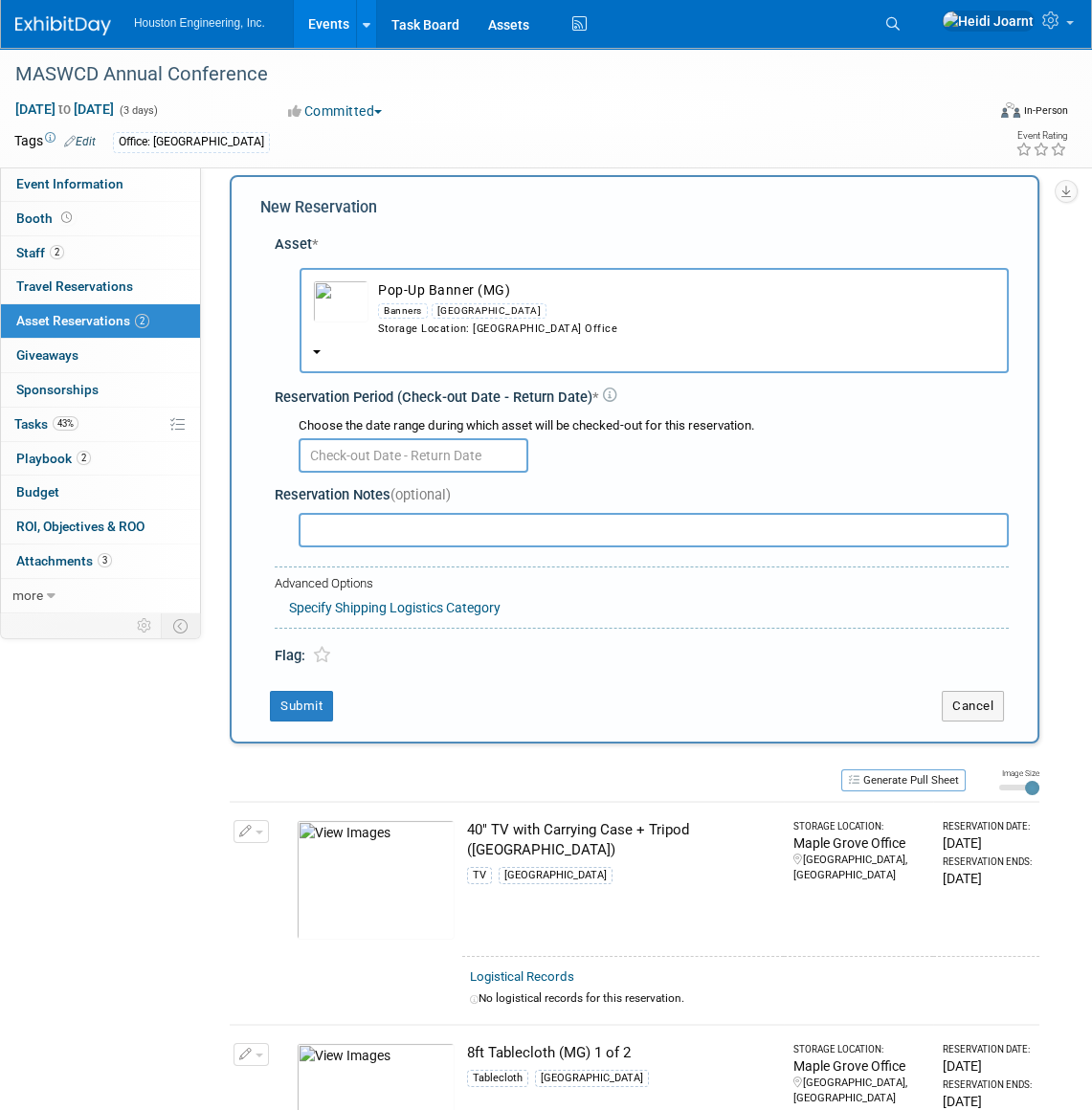
click at [354, 449] on input "text" at bounding box center [414, 456] width 230 height 34
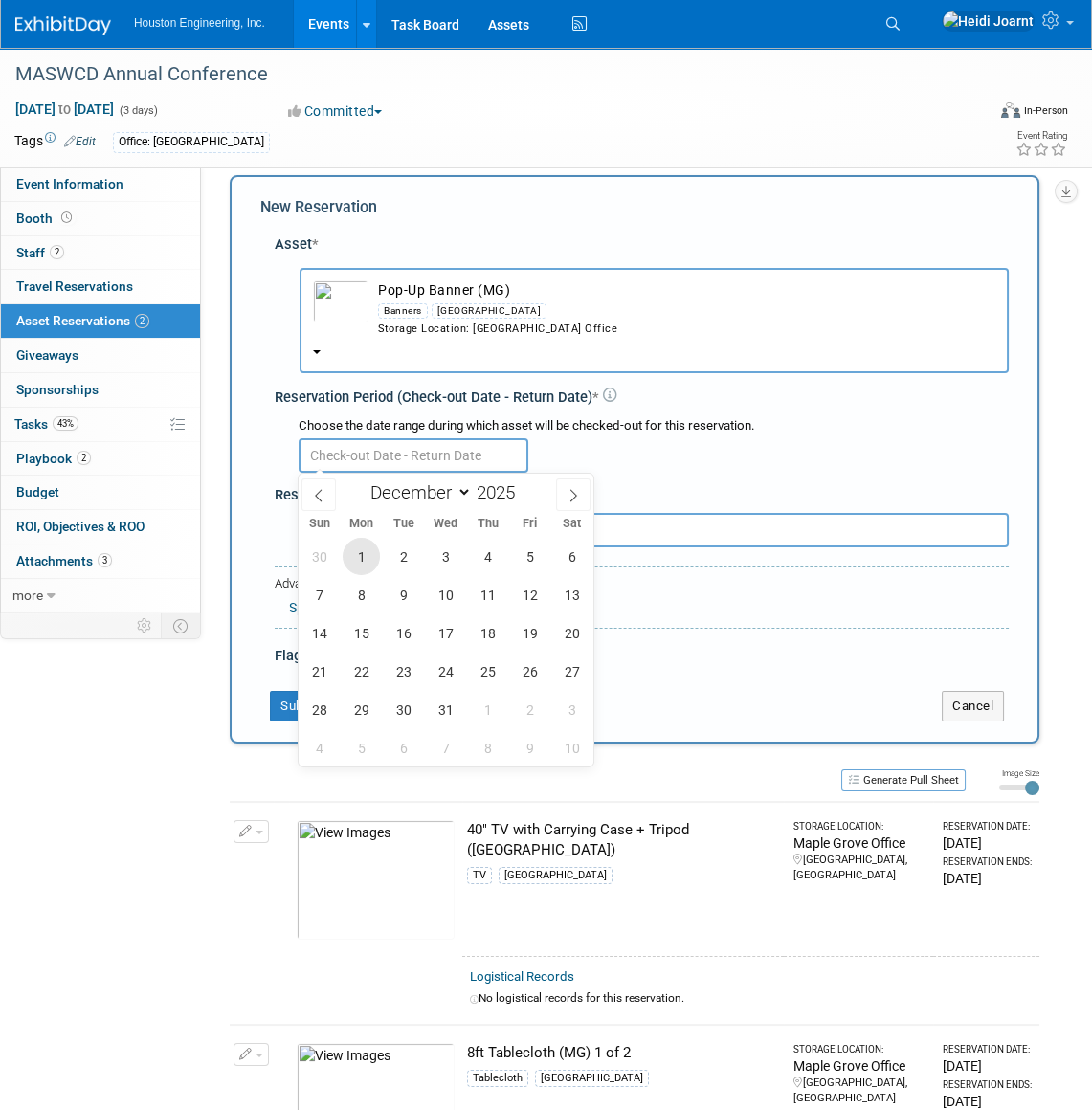
click at [356, 555] on span "1" at bounding box center [361, 556] width 37 height 37
click at [517, 555] on span "5" at bounding box center [530, 556] width 37 height 37
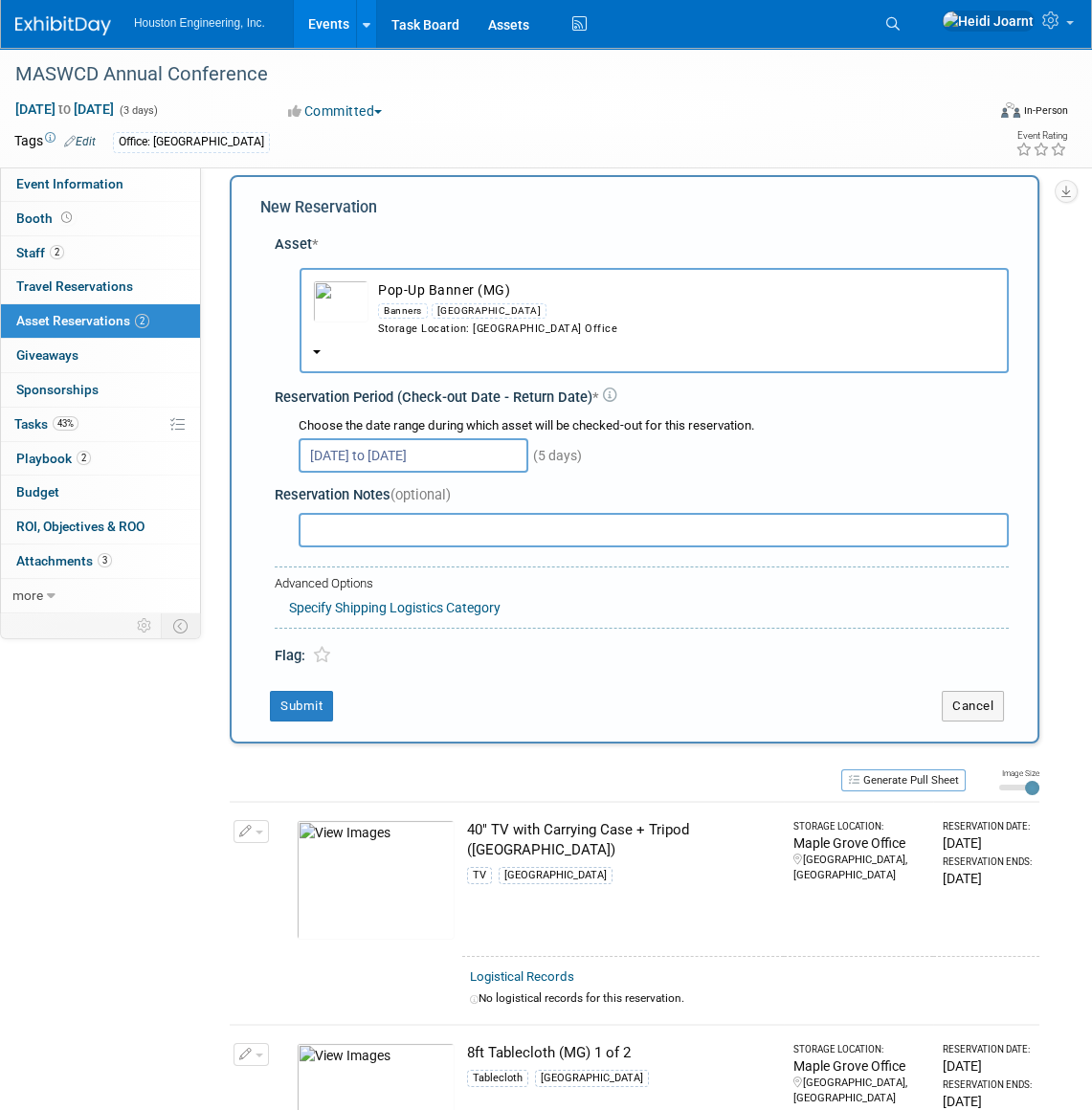
click at [502, 448] on input "Dec 1, 2025 to Dec 5, 2025" at bounding box center [414, 456] width 230 height 34
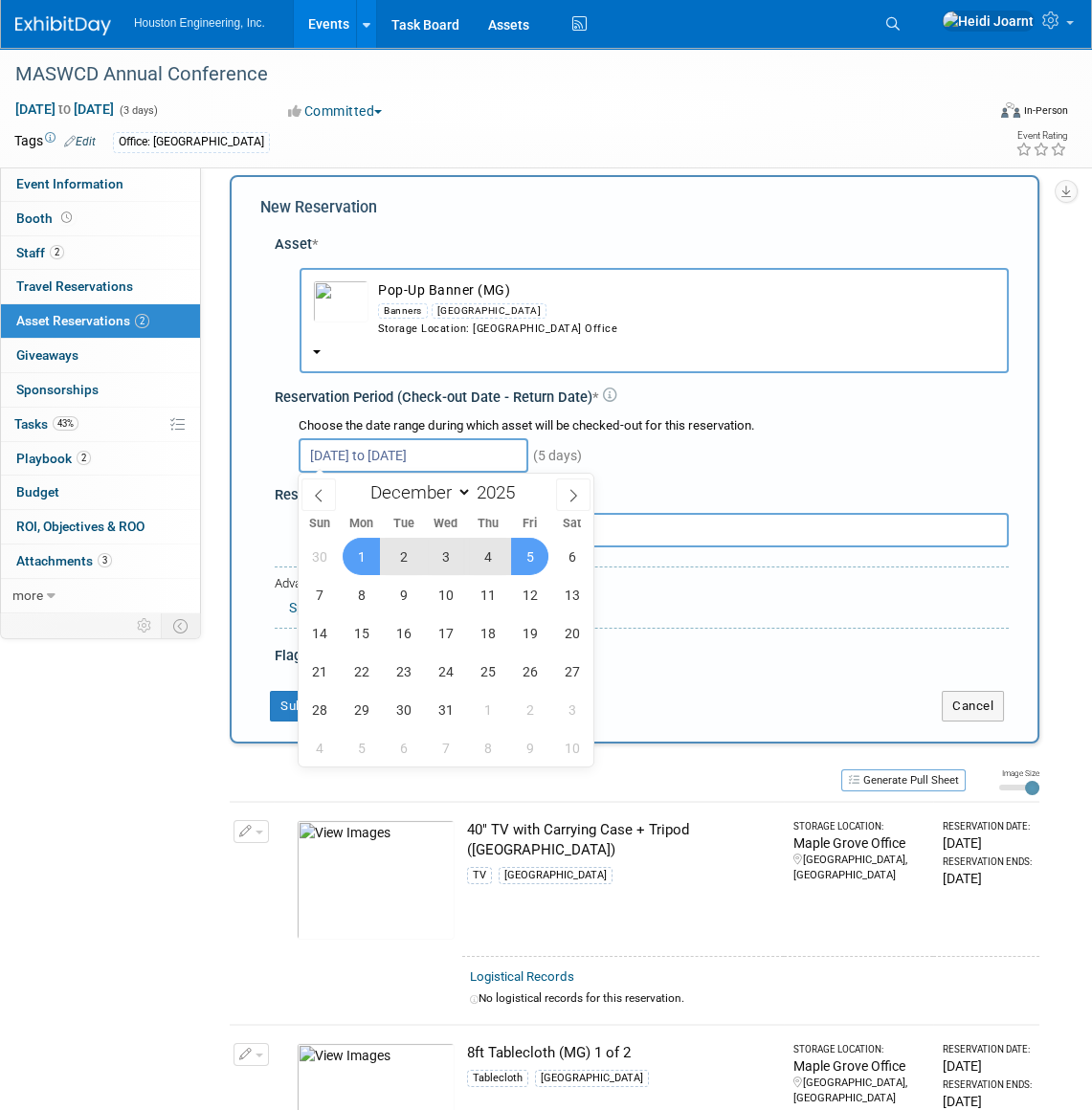
click at [365, 558] on span "1" at bounding box center [361, 556] width 37 height 37
click at [492, 555] on span "4" at bounding box center [488, 556] width 37 height 37
type input "Dec 1, 2025 to Dec 4, 2025"
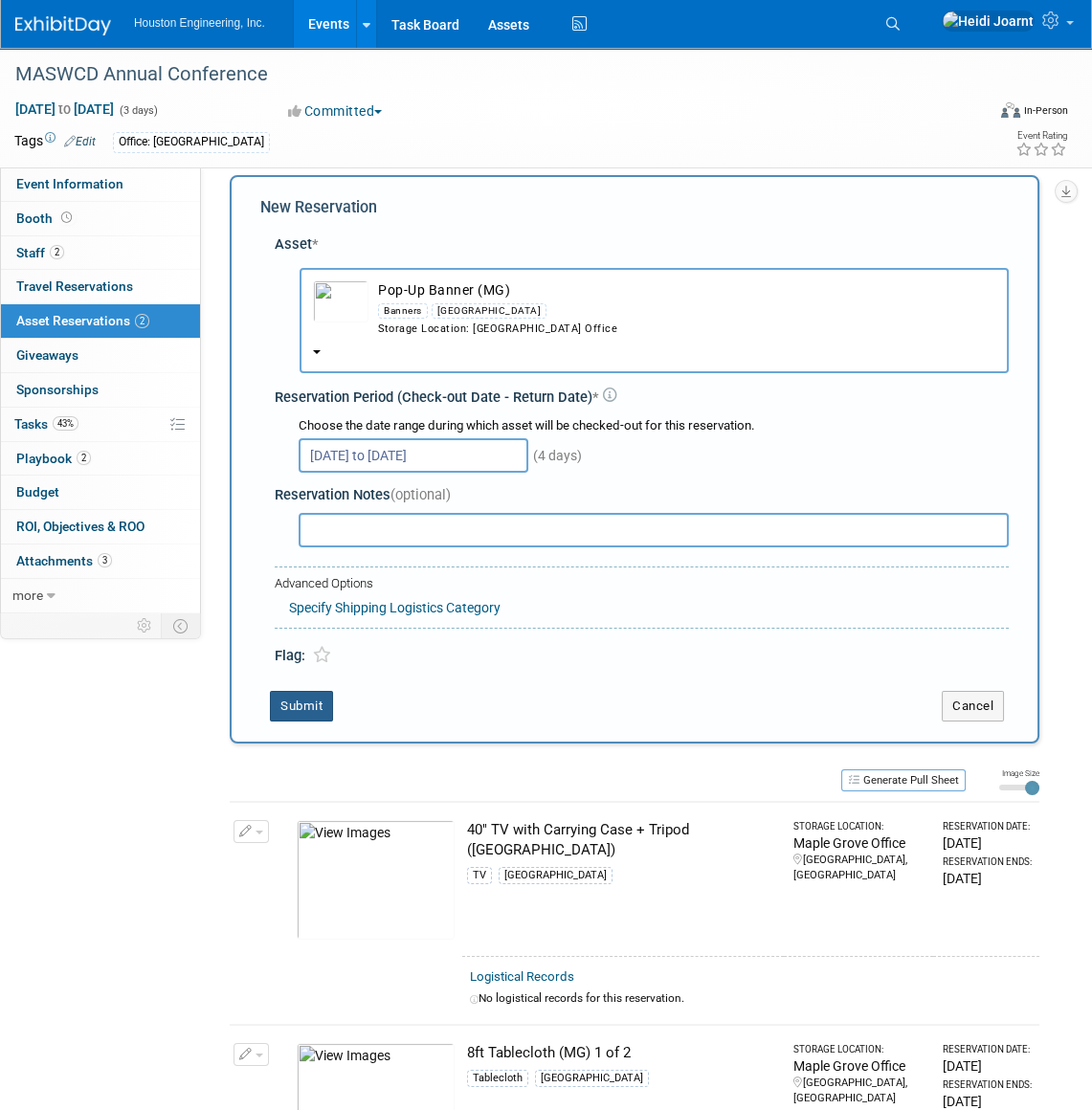
click at [317, 711] on button "Submit" at bounding box center [302, 706] width 63 height 31
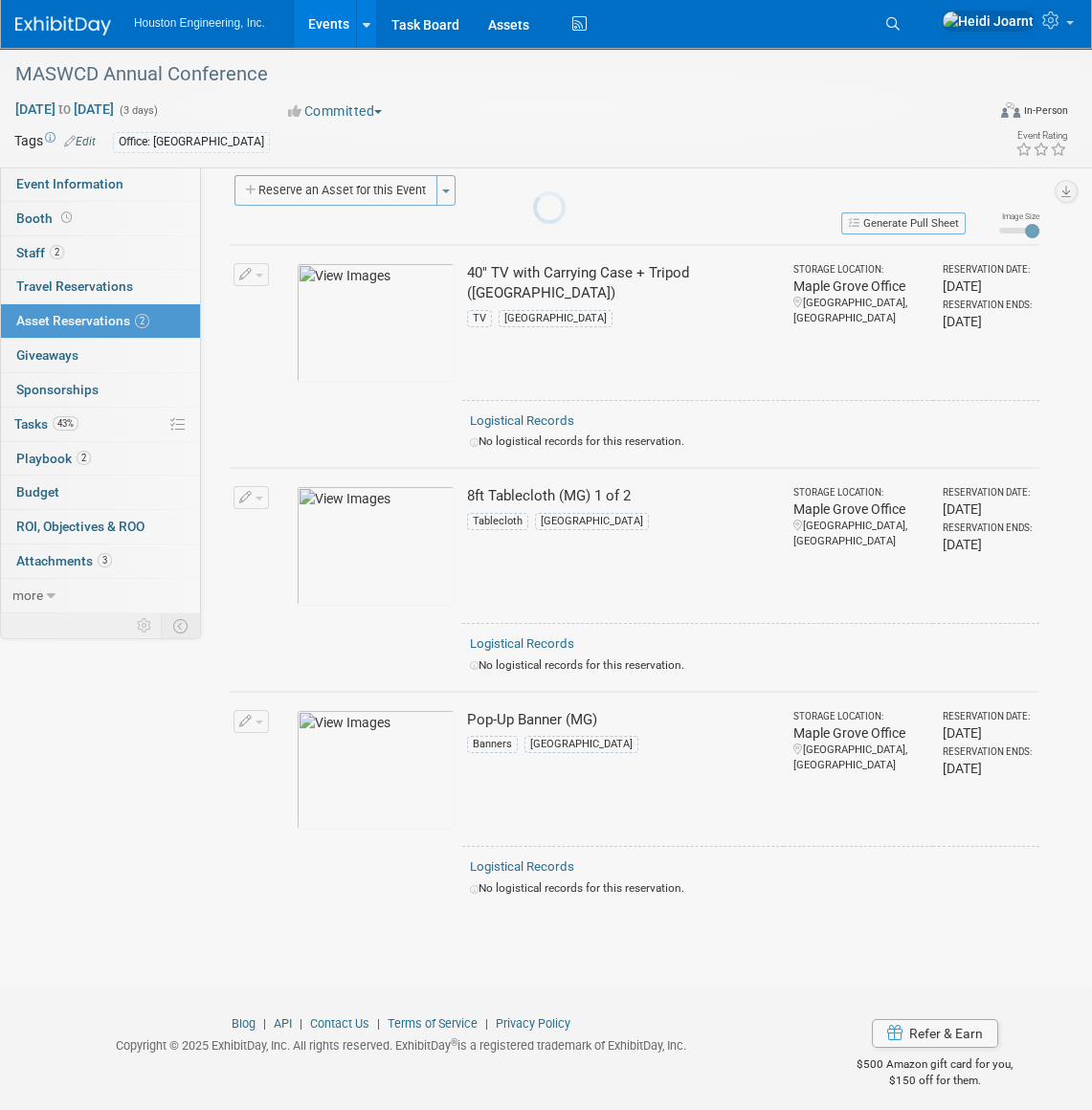
scroll to position [25, 0]
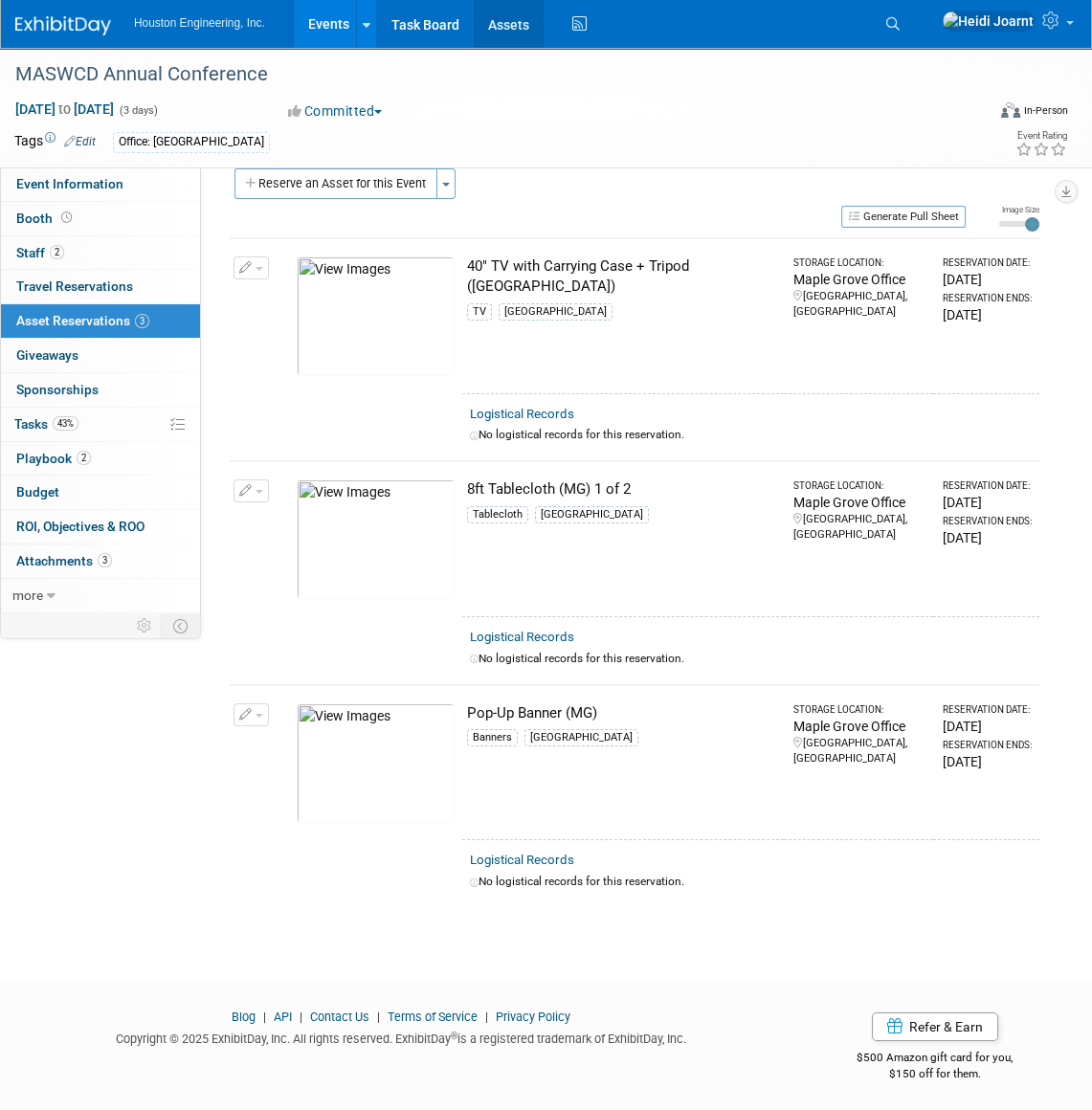
click at [517, 36] on link "Assets" at bounding box center [509, 24] width 70 height 48
click at [353, 186] on button "Reserve an Asset for this Event" at bounding box center [336, 184] width 203 height 31
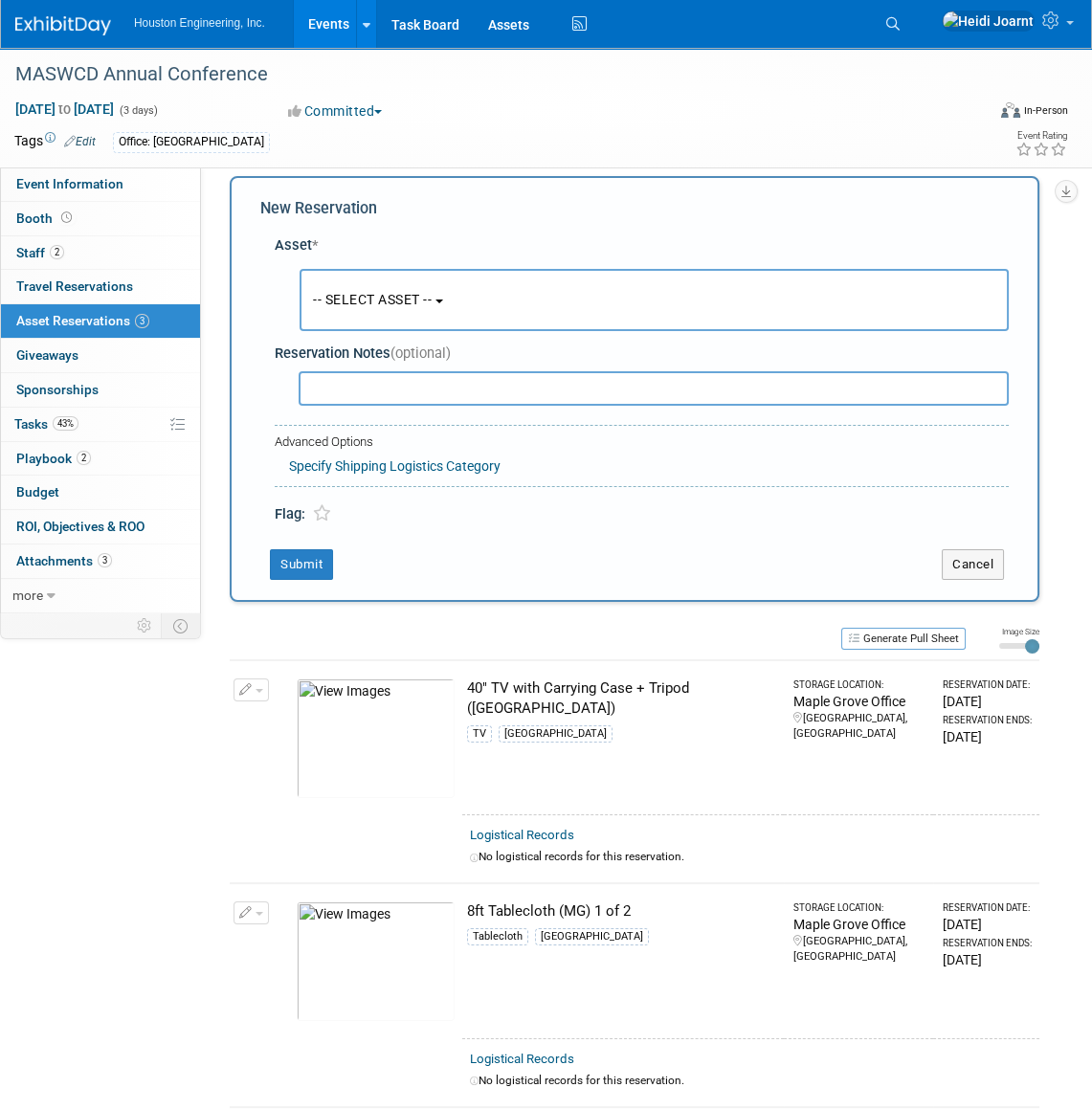
scroll to position [18, 0]
click at [400, 304] on span "-- SELECT ASSET --" at bounding box center [373, 299] width 119 height 15
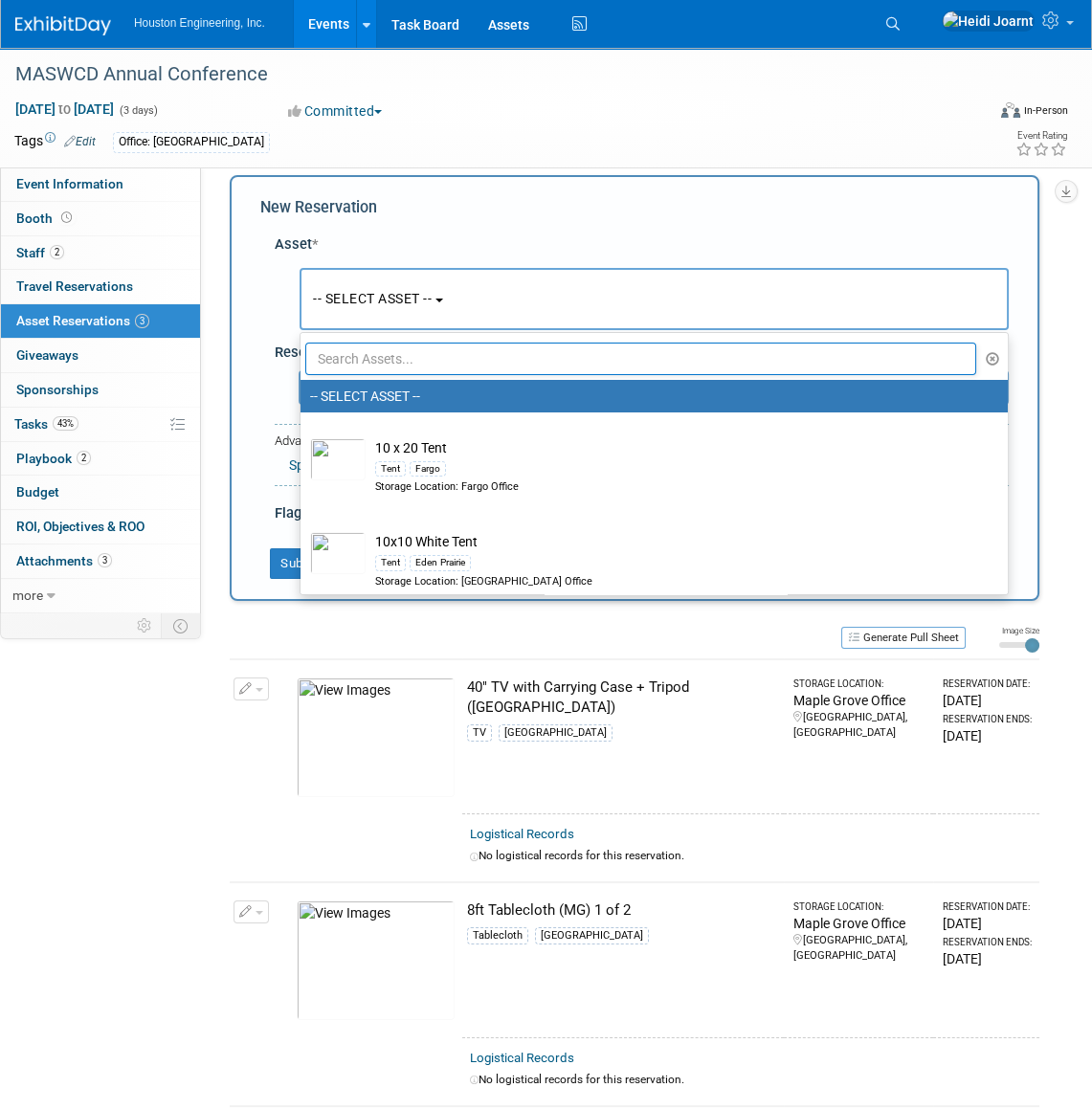
click at [427, 362] on input "text" at bounding box center [641, 359] width 671 height 33
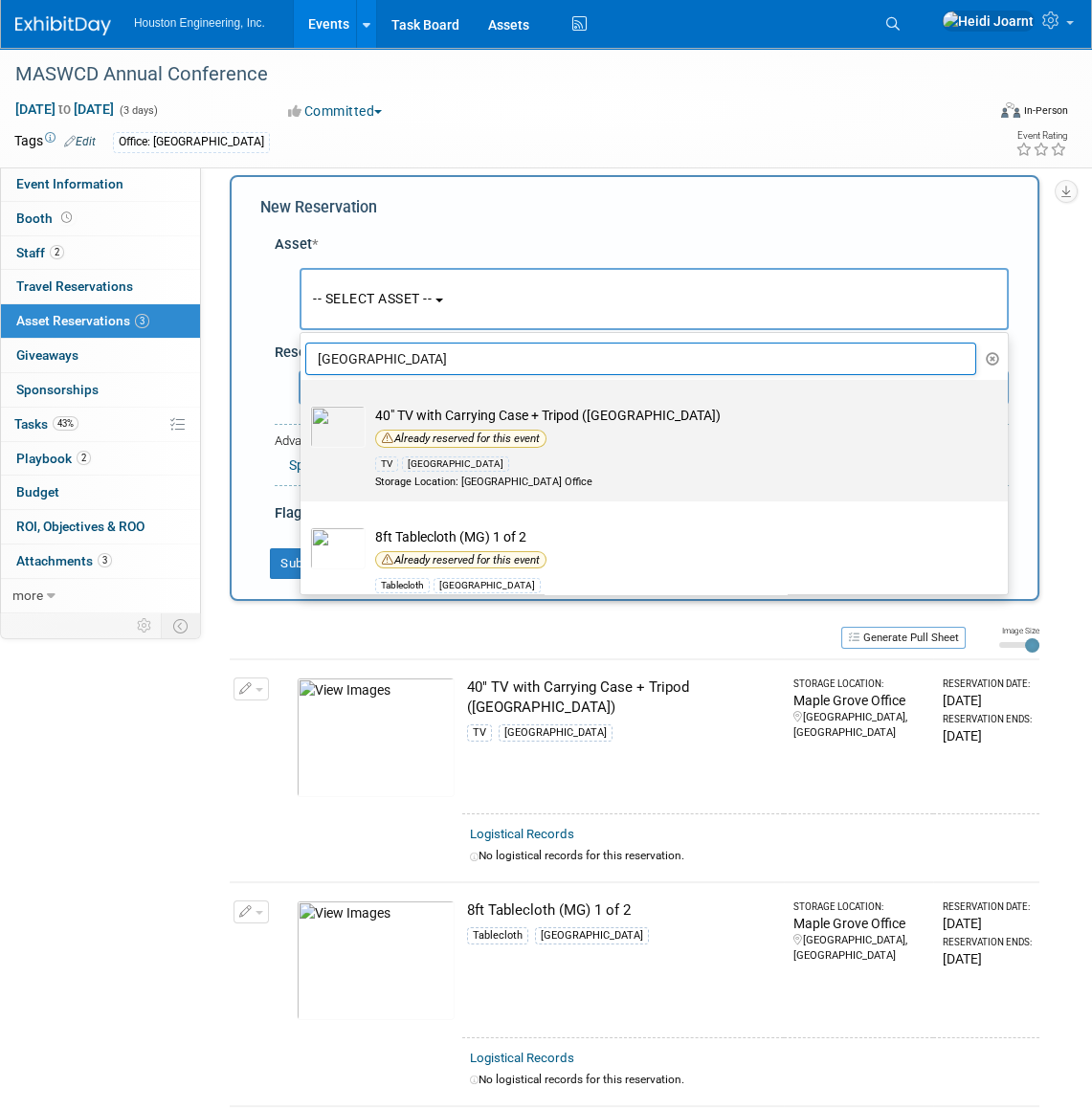
scroll to position [261, 0]
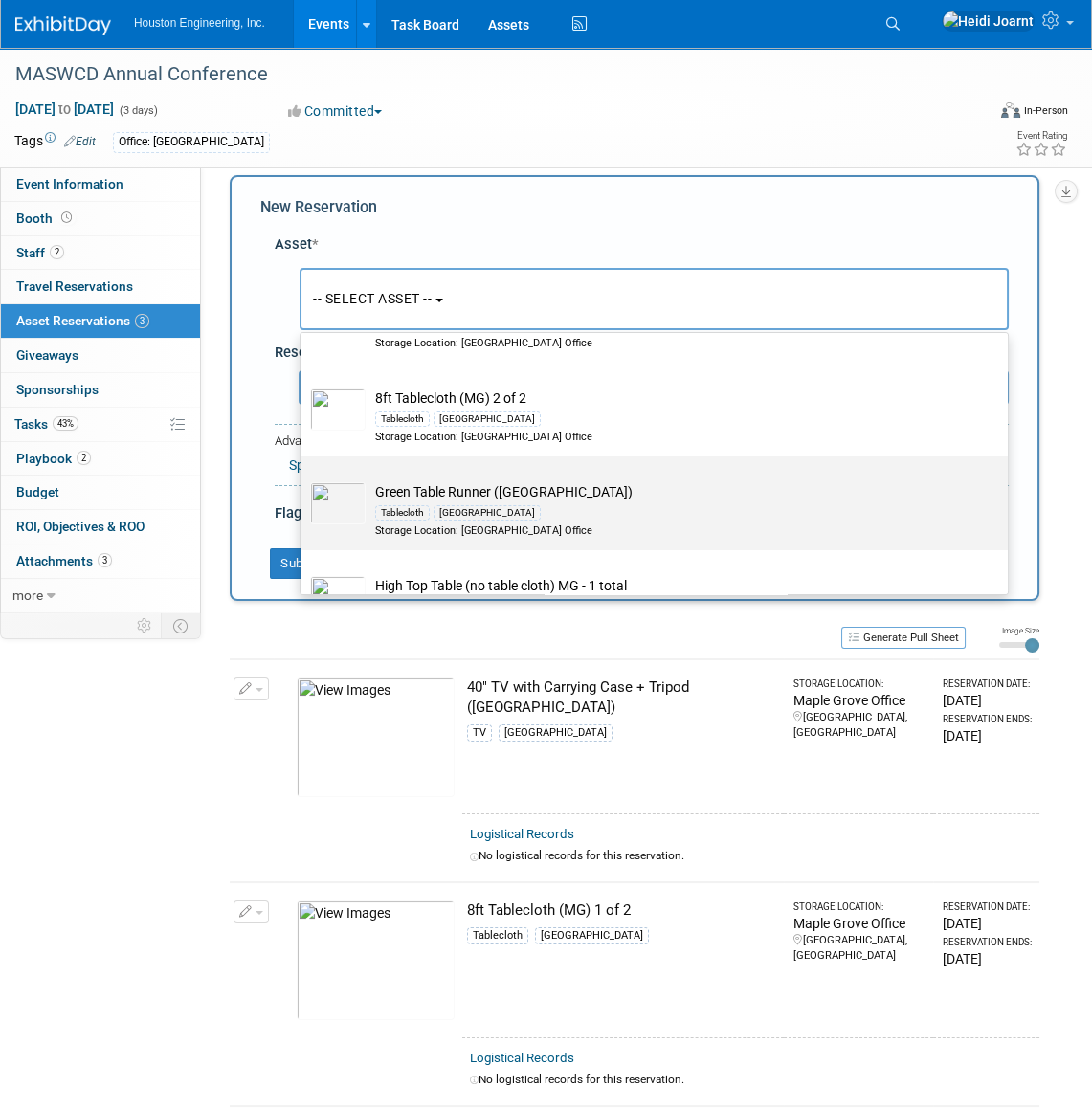
type input "maple grove"
click at [464, 495] on td "Green Table Runner (MG) Tablecloth Maple Grove Storage Location: Maple Grove Of…" at bounding box center [668, 510] width 604 height 57
click at [304, 480] on input "Green Table Runner (MG) Tablecloth Maple Grove Storage Location: Maple Grove Of…" at bounding box center [297, 473] width 12 height 12
select select "10729162"
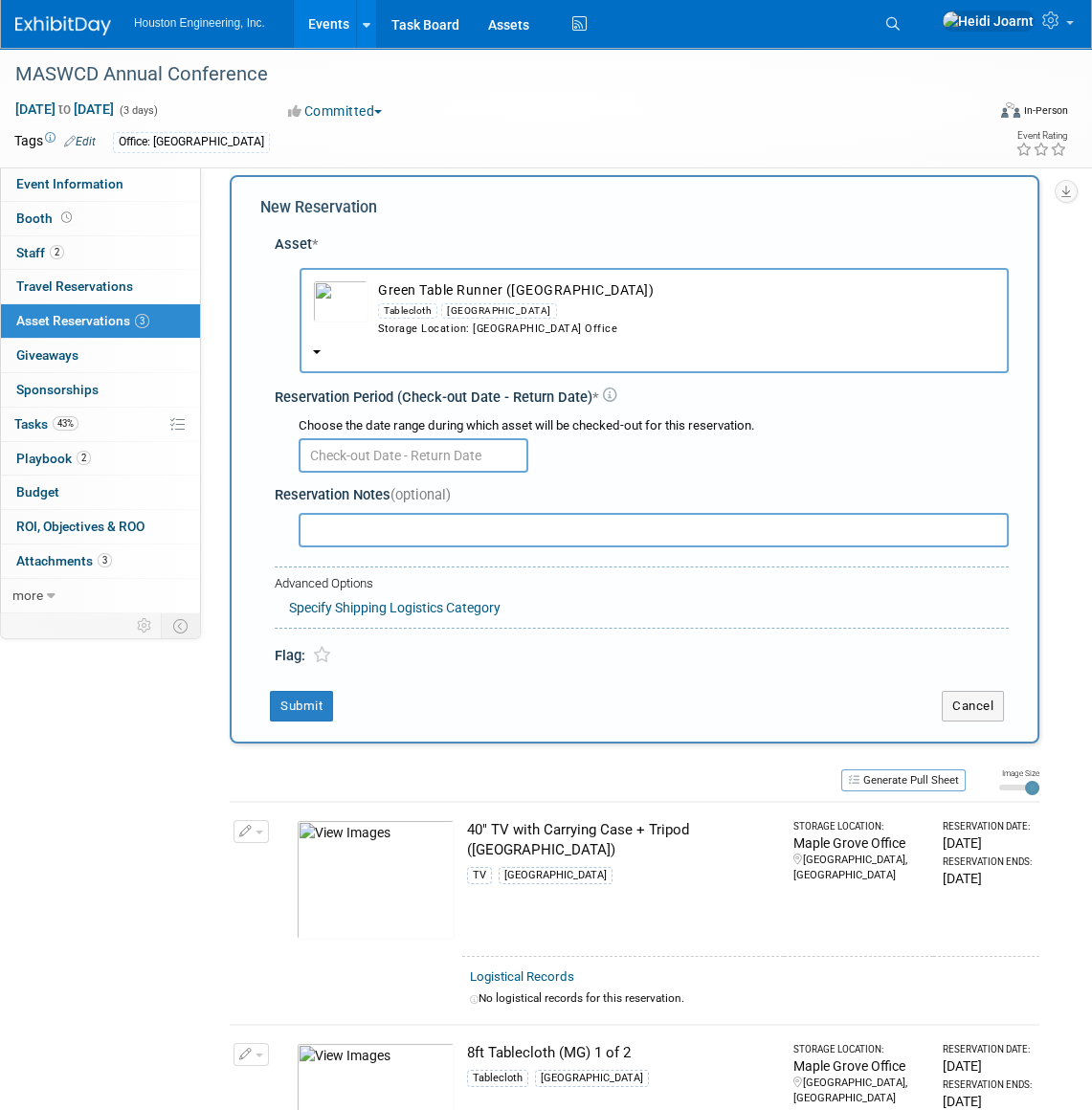
click at [347, 449] on input "text" at bounding box center [414, 456] width 230 height 34
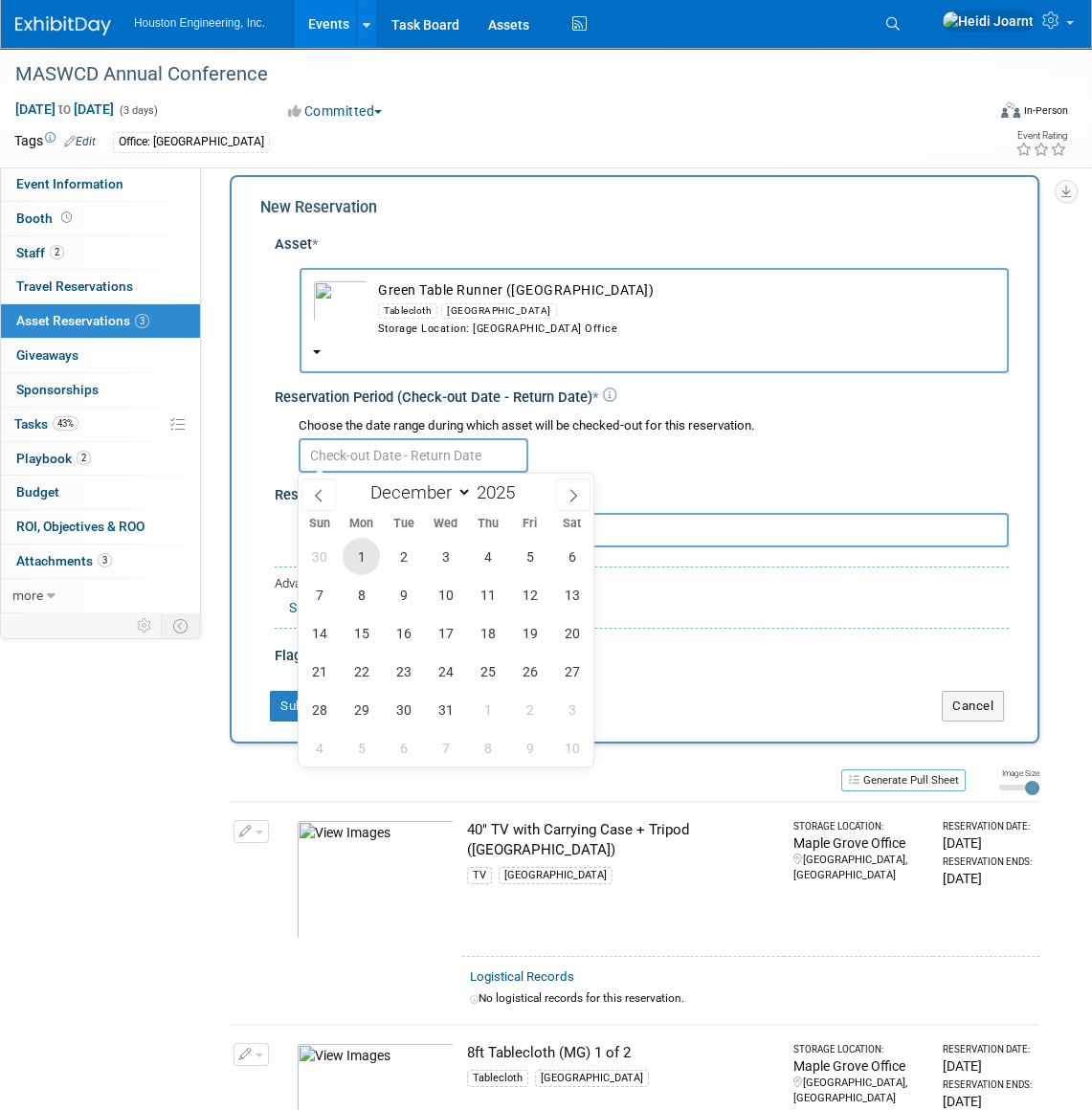
click at [358, 559] on span "1" at bounding box center [361, 556] width 37 height 37
click at [479, 563] on span "4" at bounding box center [488, 556] width 37 height 37
type input "Dec 1, 2025 to Dec 4, 2025"
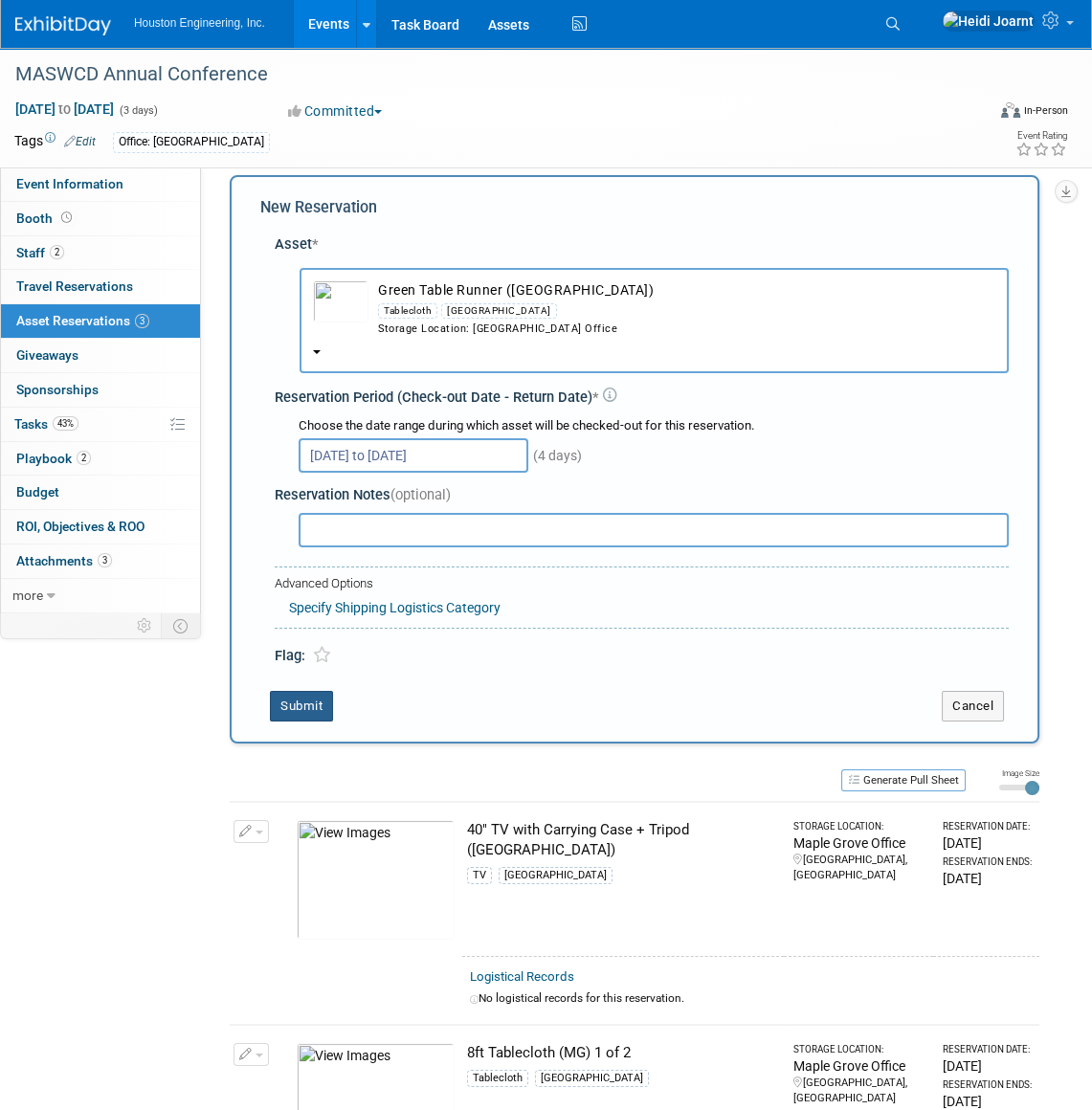
click at [331, 699] on button "Submit" at bounding box center [302, 706] width 63 height 31
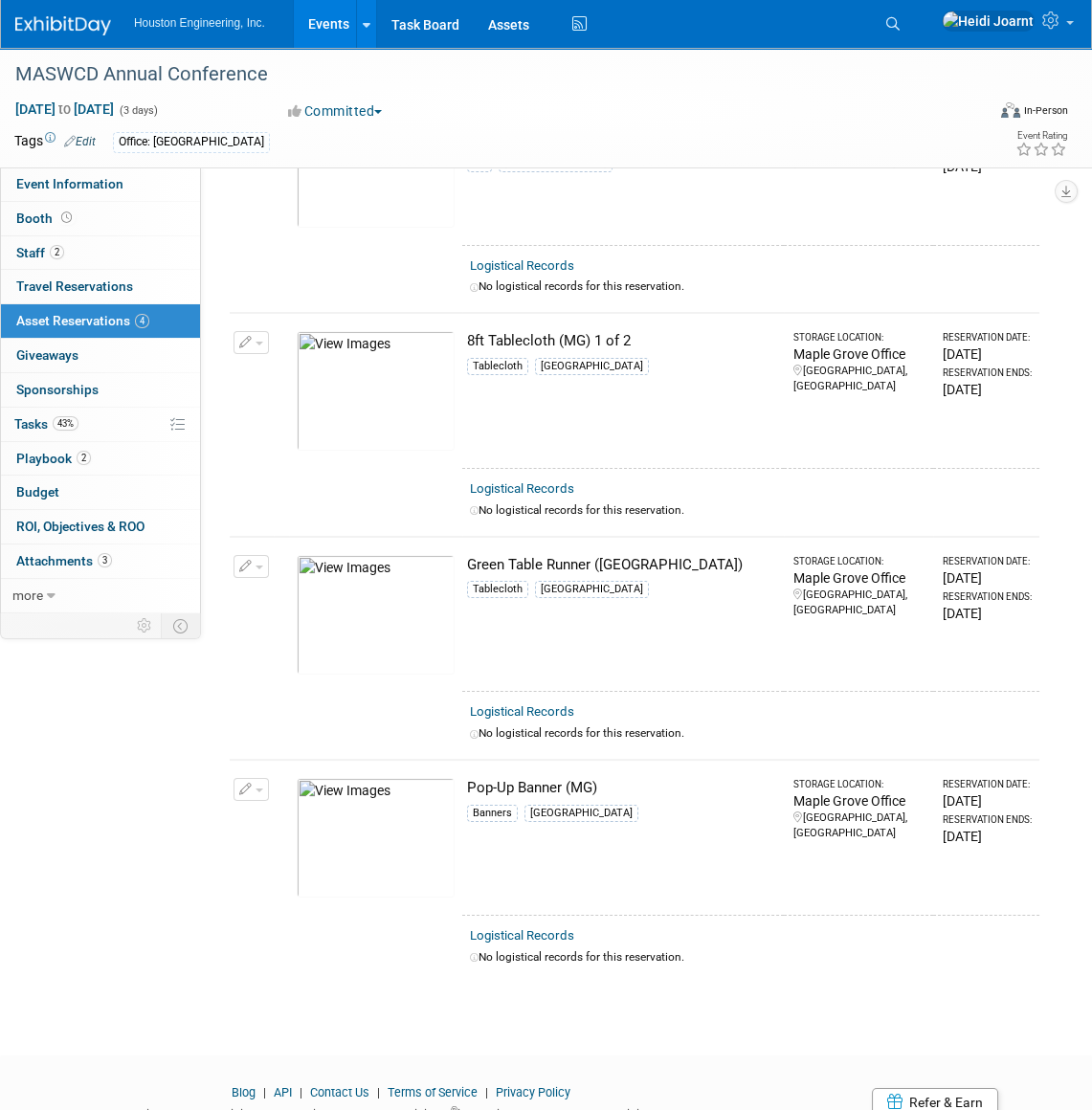
scroll to position [0, 0]
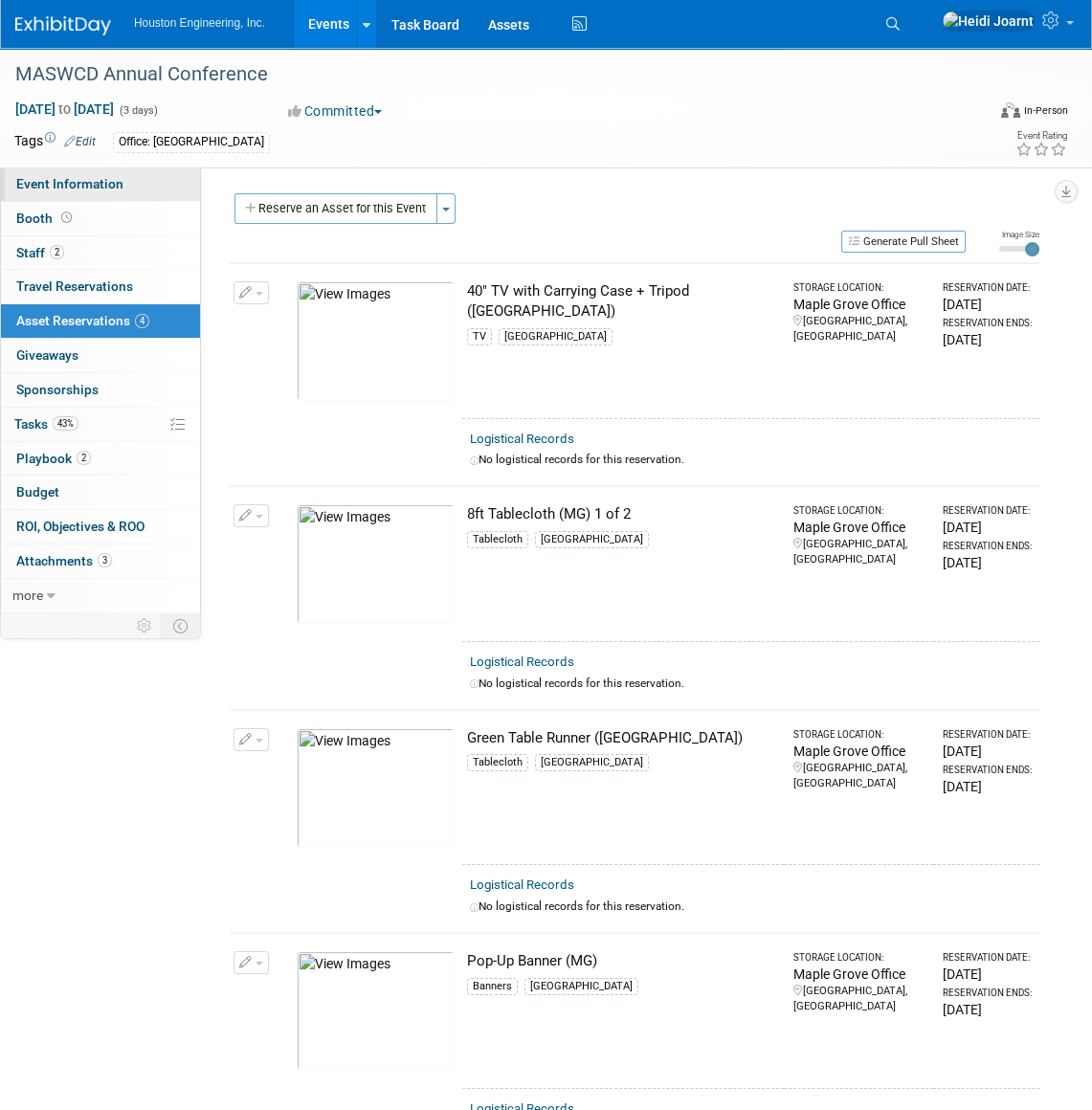
click at [117, 182] on span "Event Information" at bounding box center [70, 184] width 107 height 15
select select "2 - Post KO/Active Planning"
select select "Pending"
select select "Environmental"
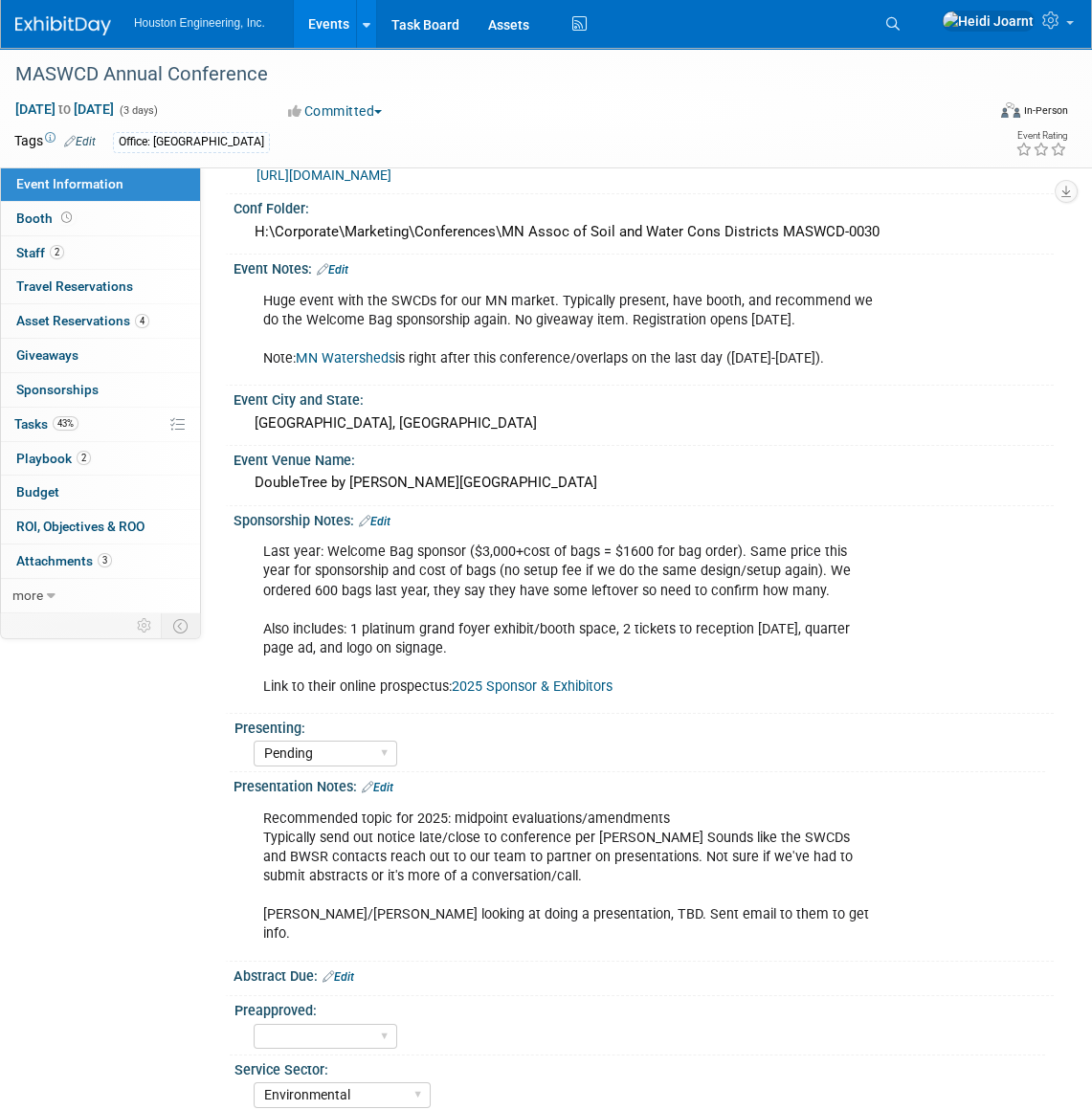
scroll to position [435, 0]
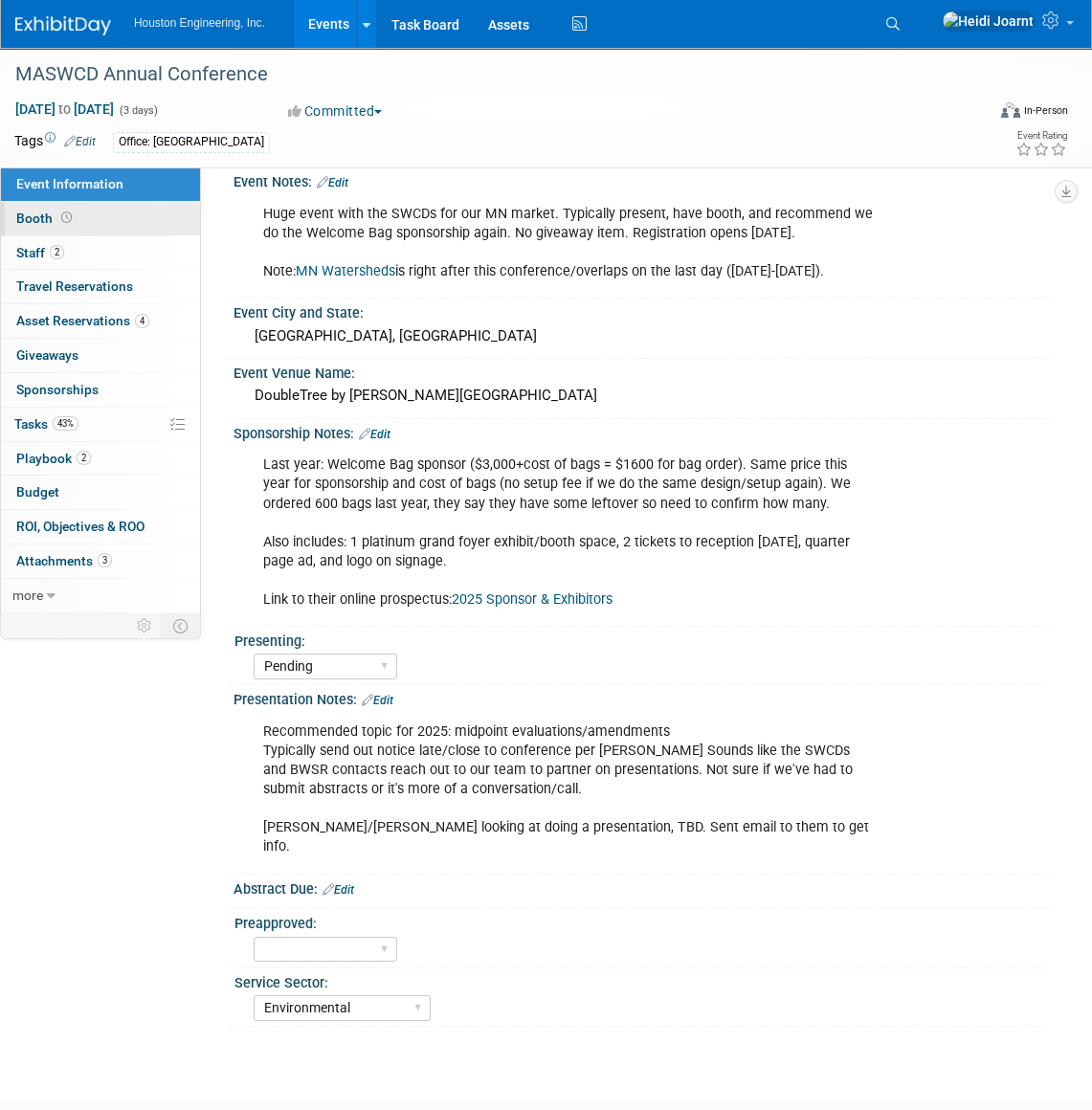
click at [71, 213] on span at bounding box center [66, 217] width 18 height 14
select select "Yes"
select select "[GEOGRAPHIC_DATA]"
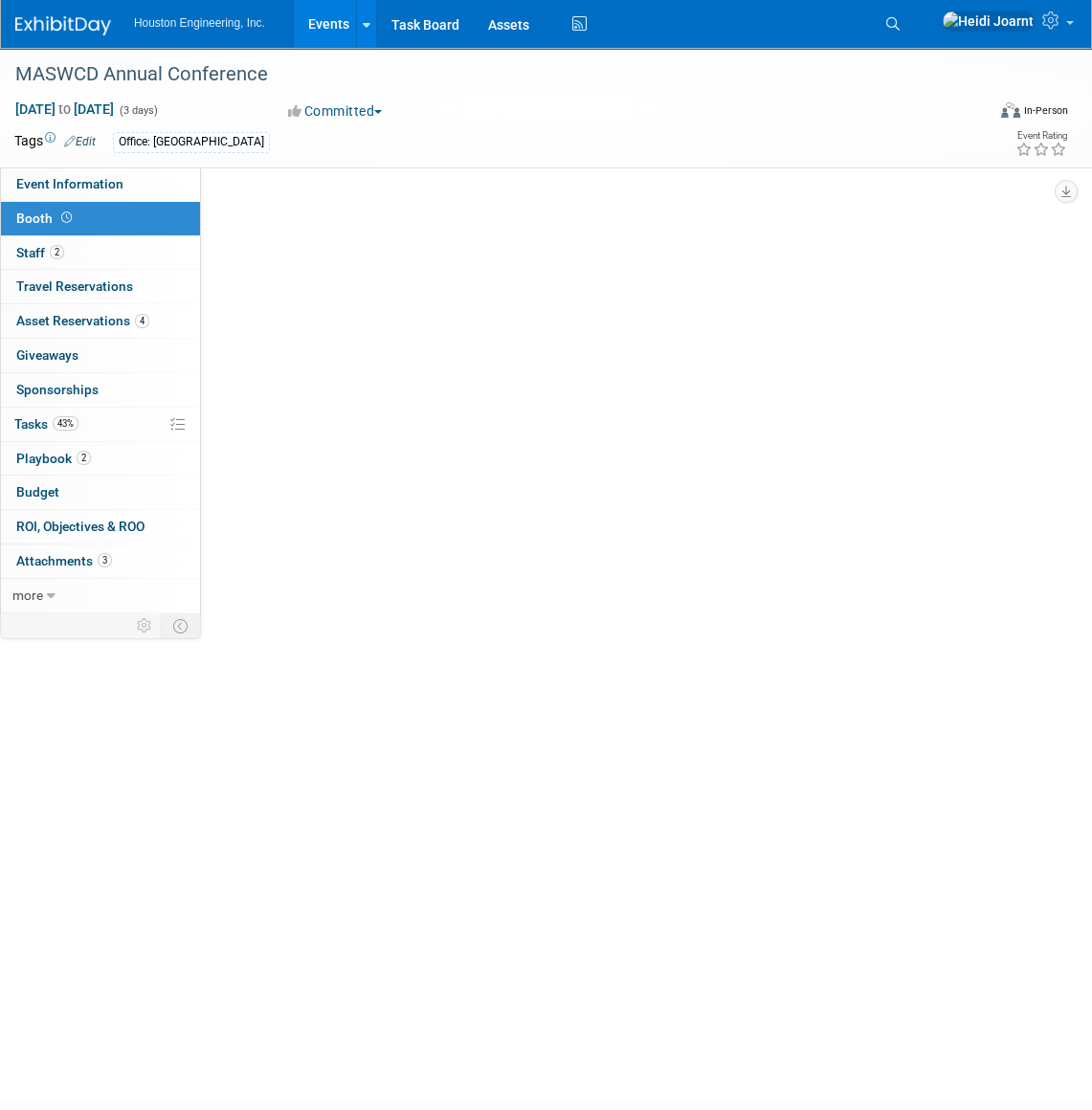
scroll to position [0, 0]
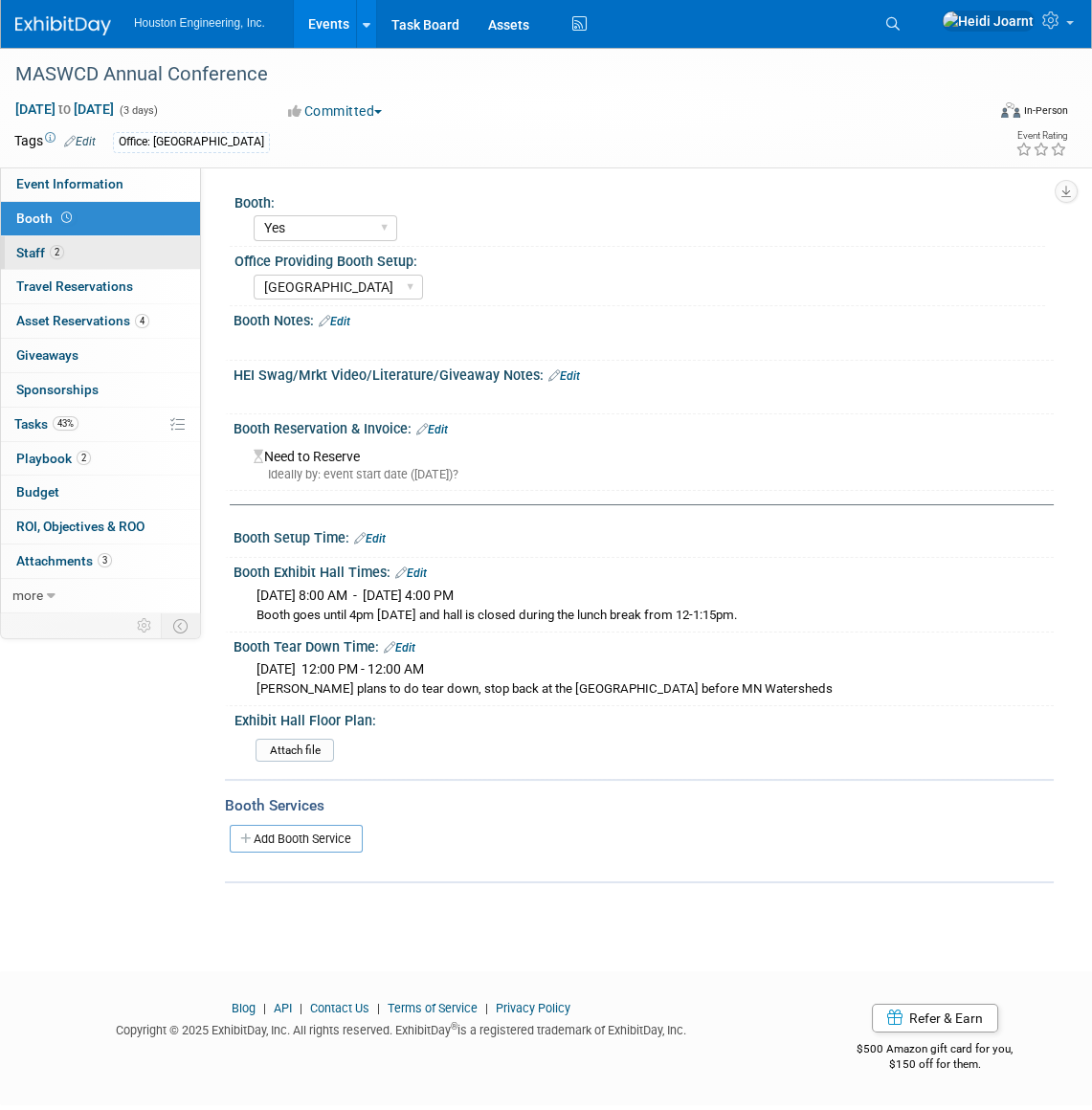
click at [90, 255] on link "2 Staff 2" at bounding box center [101, 253] width 199 height 34
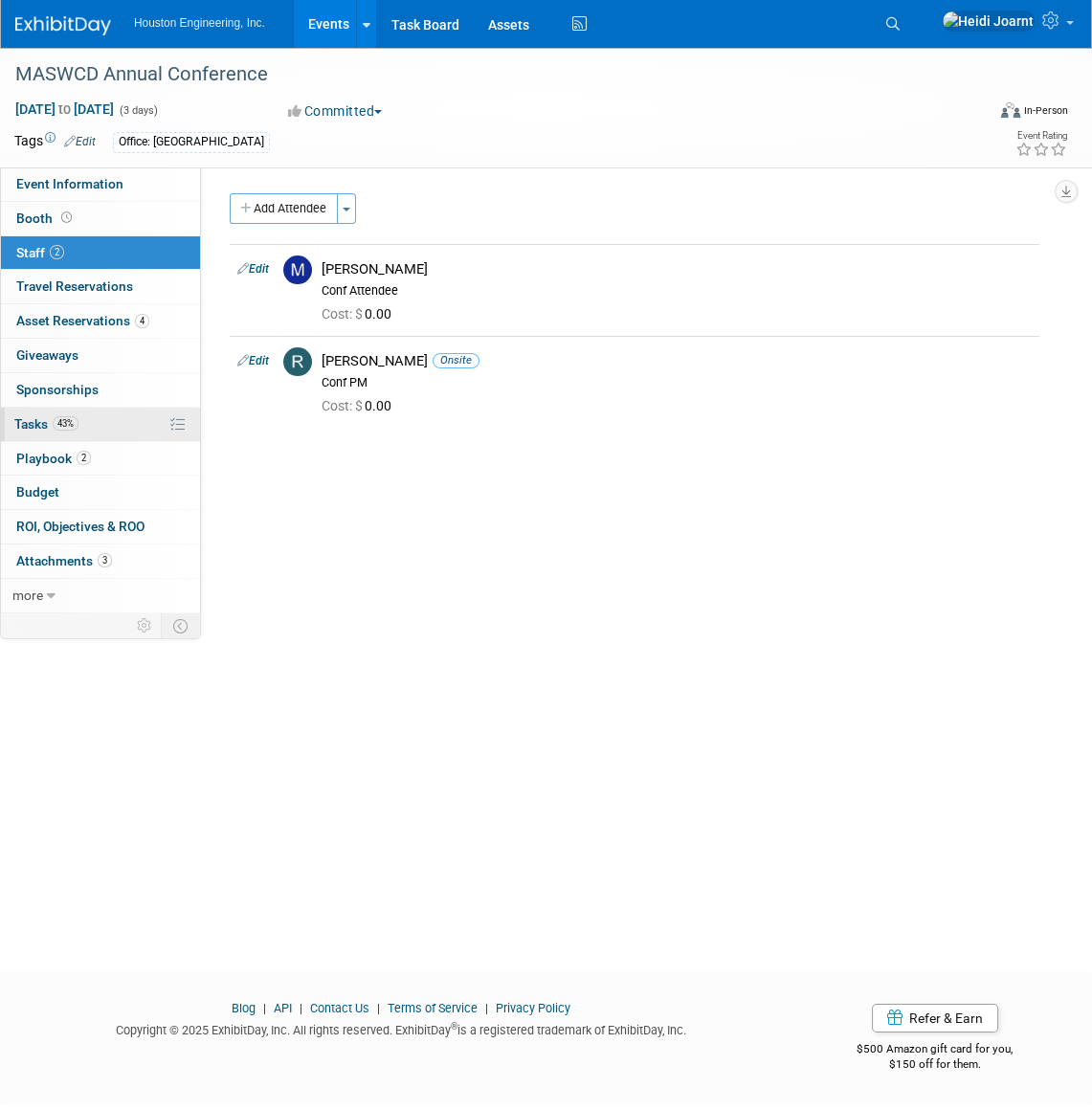
click at [110, 430] on link "43% Tasks 43%" at bounding box center [101, 424] width 199 height 34
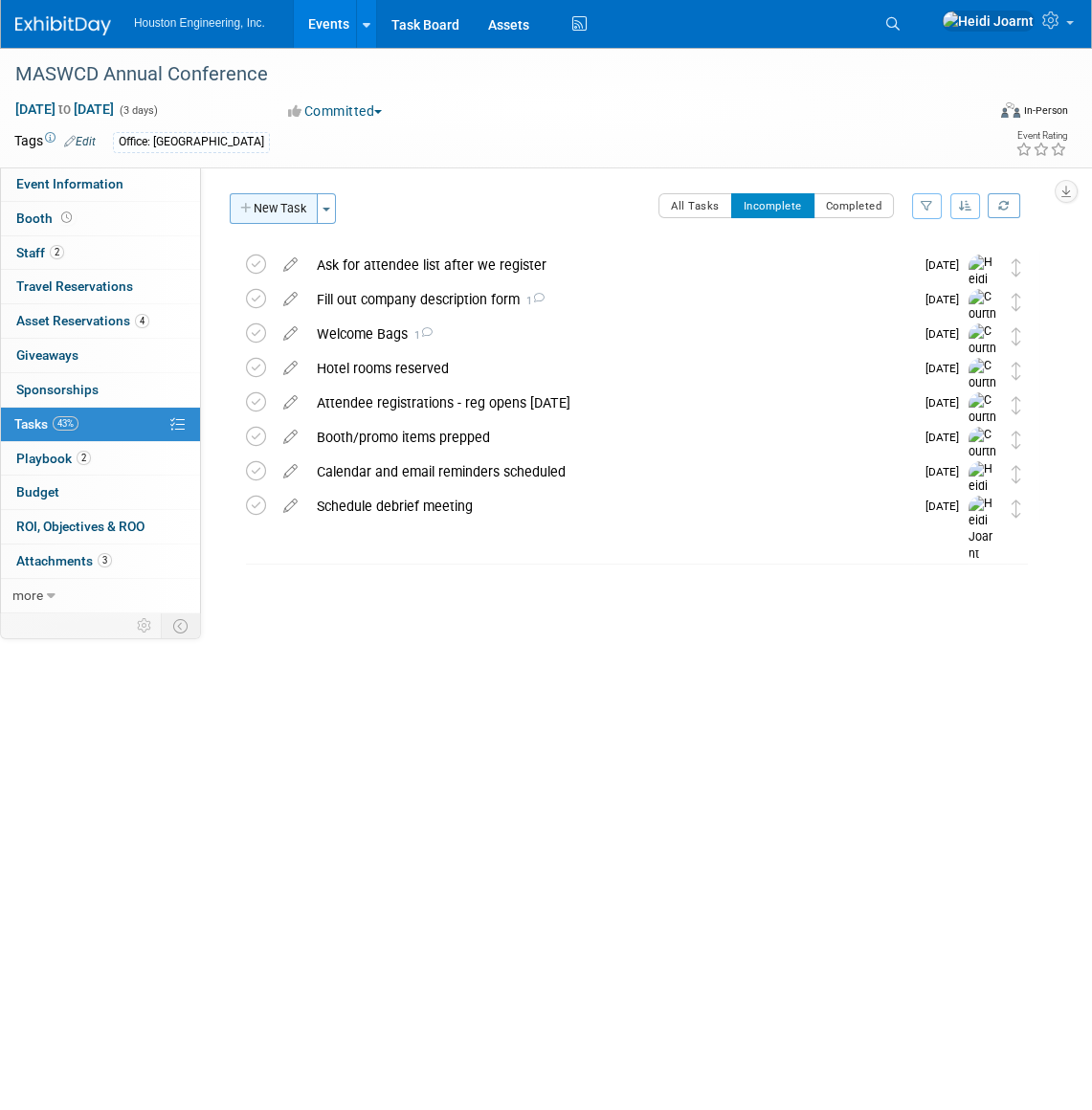
click at [277, 210] on button "New Task" at bounding box center [274, 209] width 88 height 31
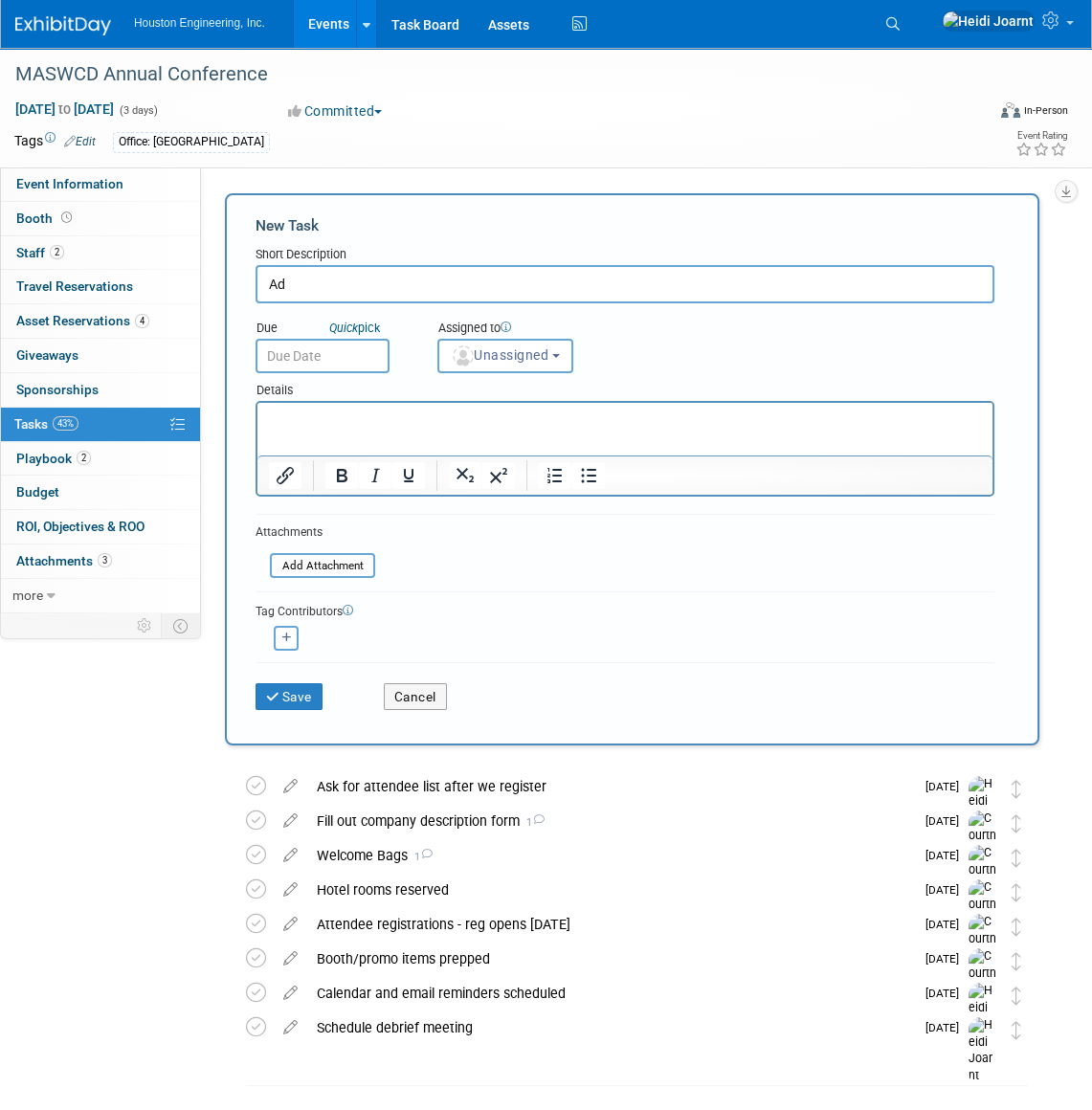
type input "A"
type input "Ad for quarter page program"
click at [295, 696] on button "Save" at bounding box center [289, 696] width 67 height 27
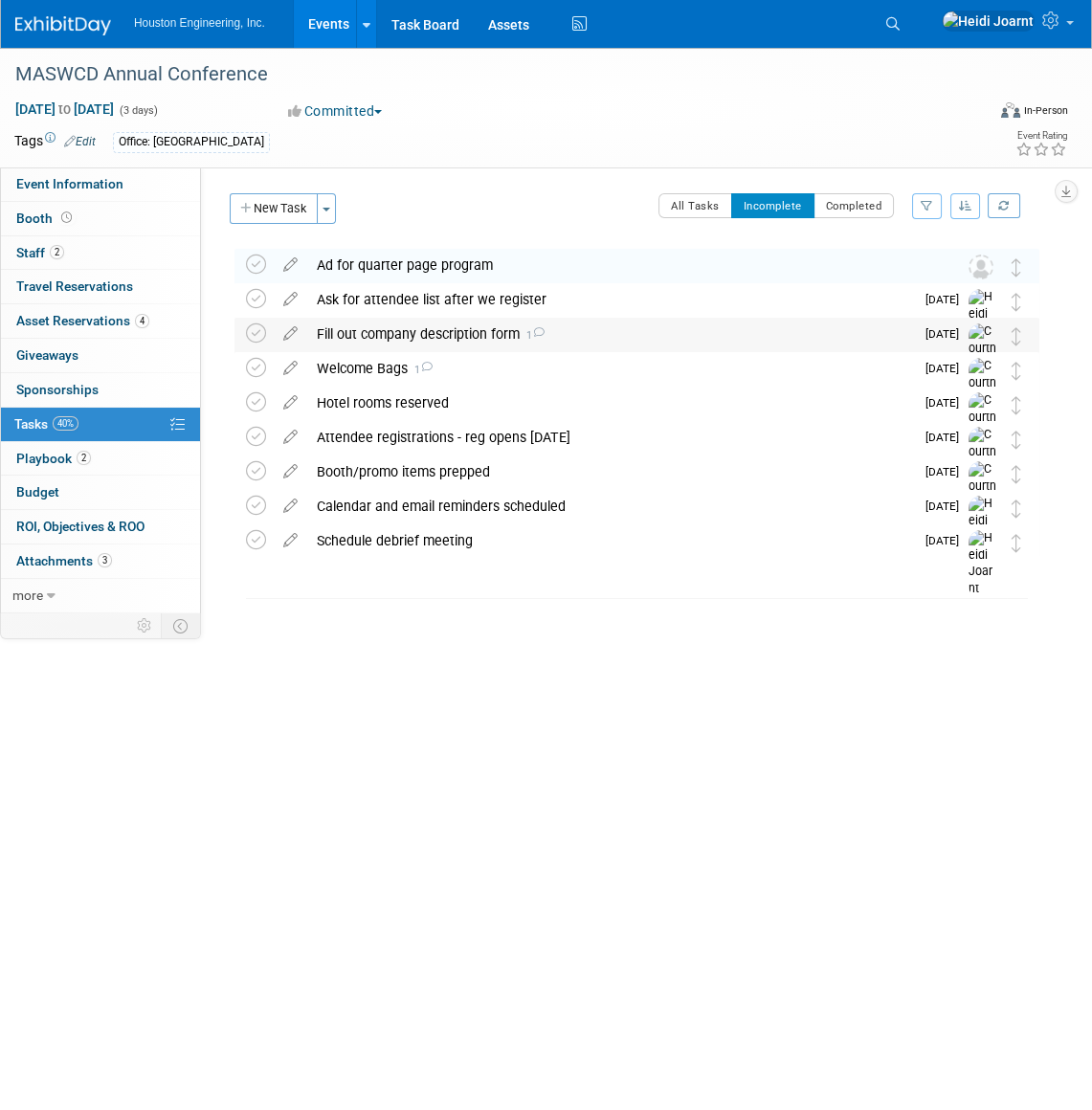
click at [580, 331] on div "Fill out company description form 1" at bounding box center [611, 334] width 607 height 33
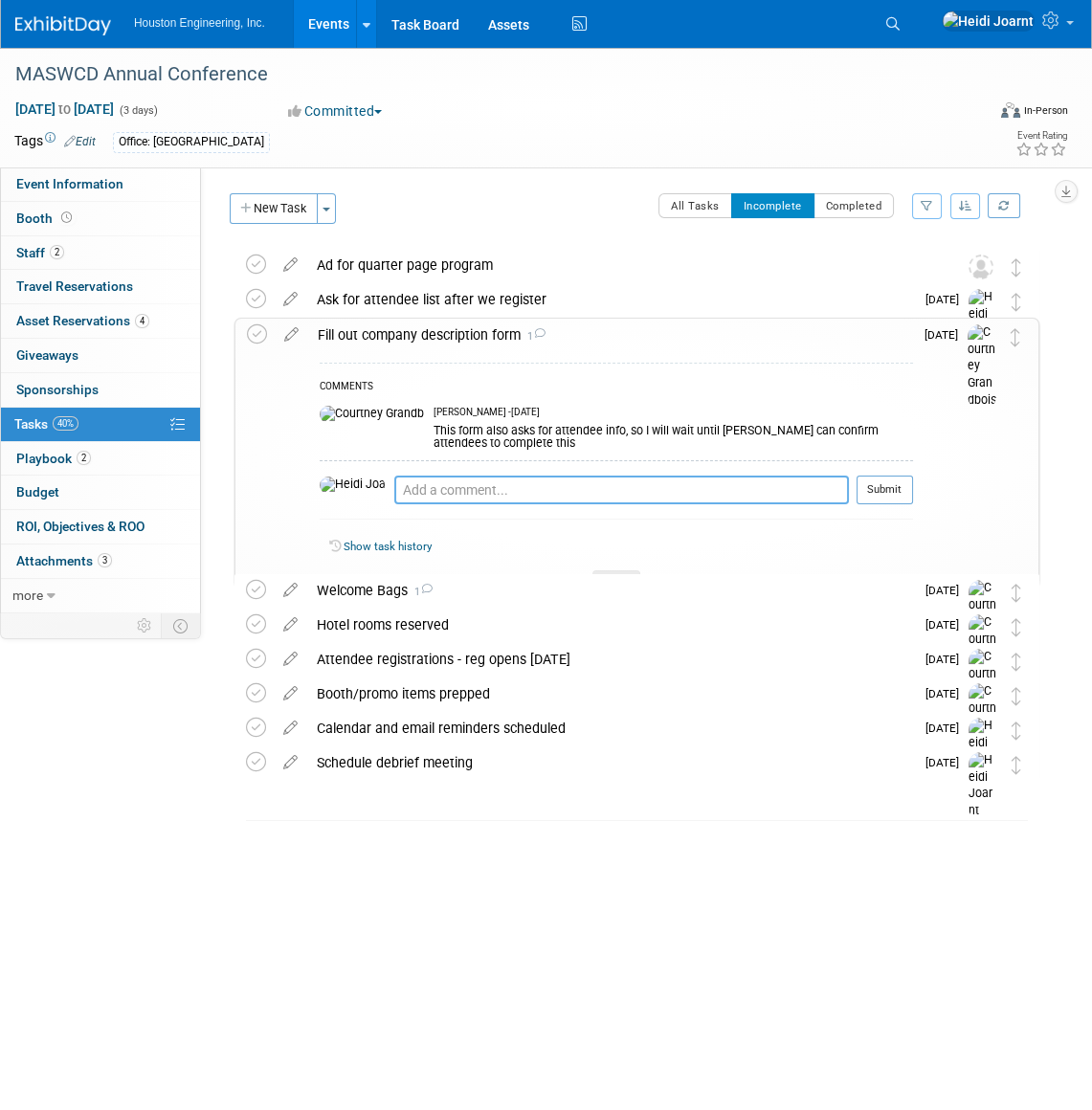
click at [622, 476] on textarea at bounding box center [622, 490] width 455 height 29
type textarea "Ask about the ad when emailing them"
click at [903, 478] on button "Submit" at bounding box center [884, 490] width 57 height 29
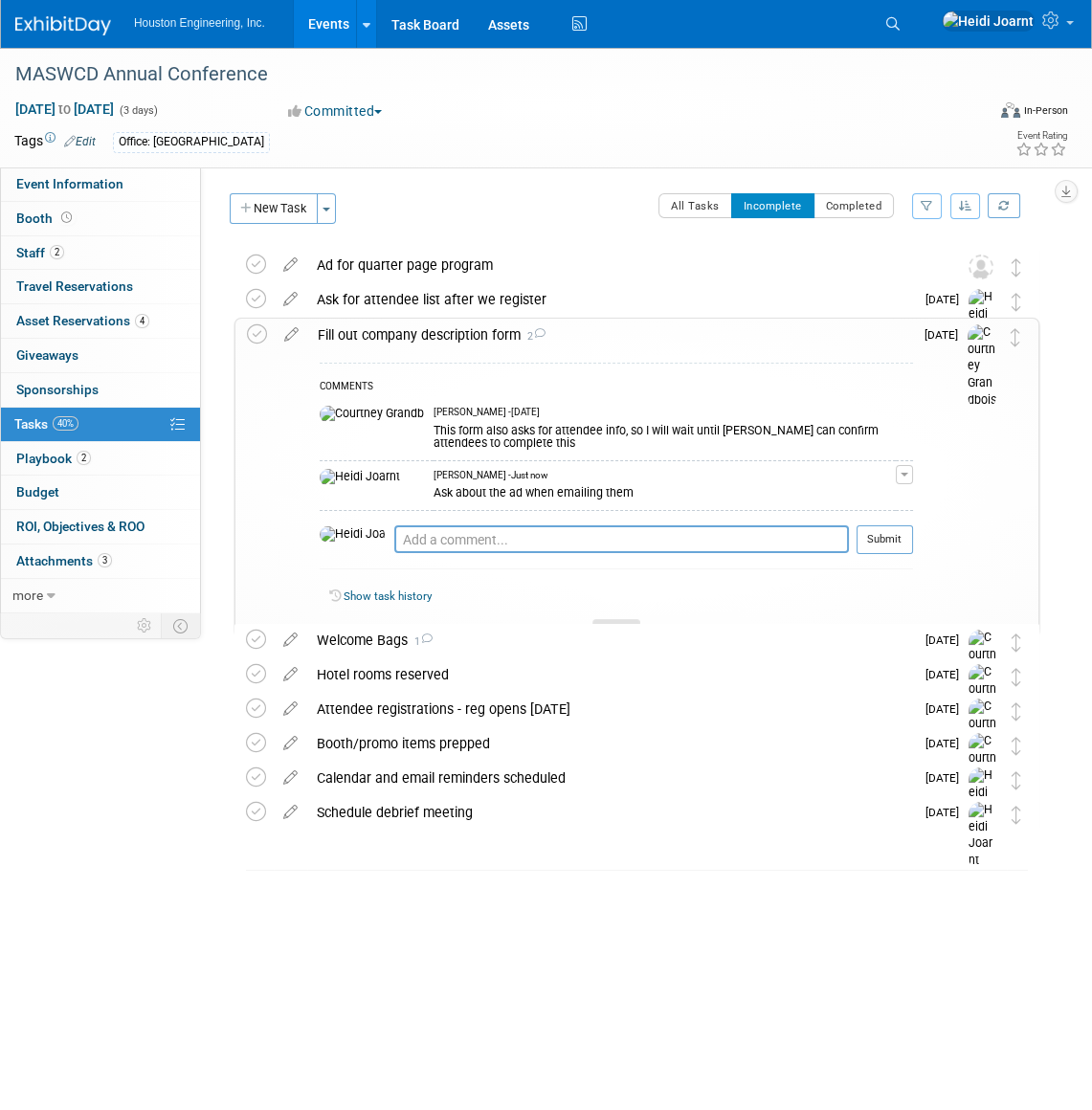
click at [615, 624] on icon at bounding box center [617, 630] width 8 height 11
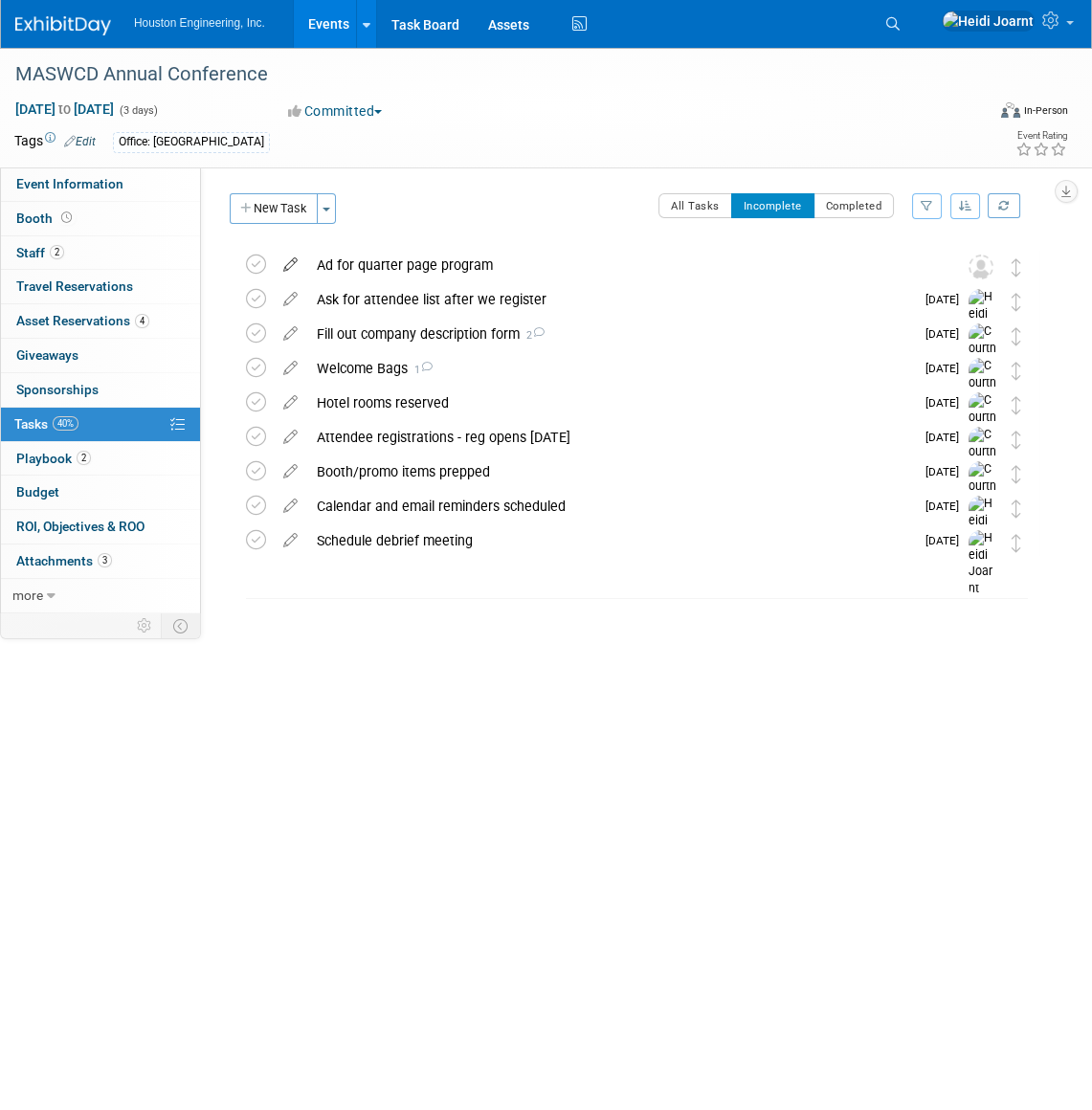
click at [283, 262] on icon at bounding box center [290, 261] width 34 height 24
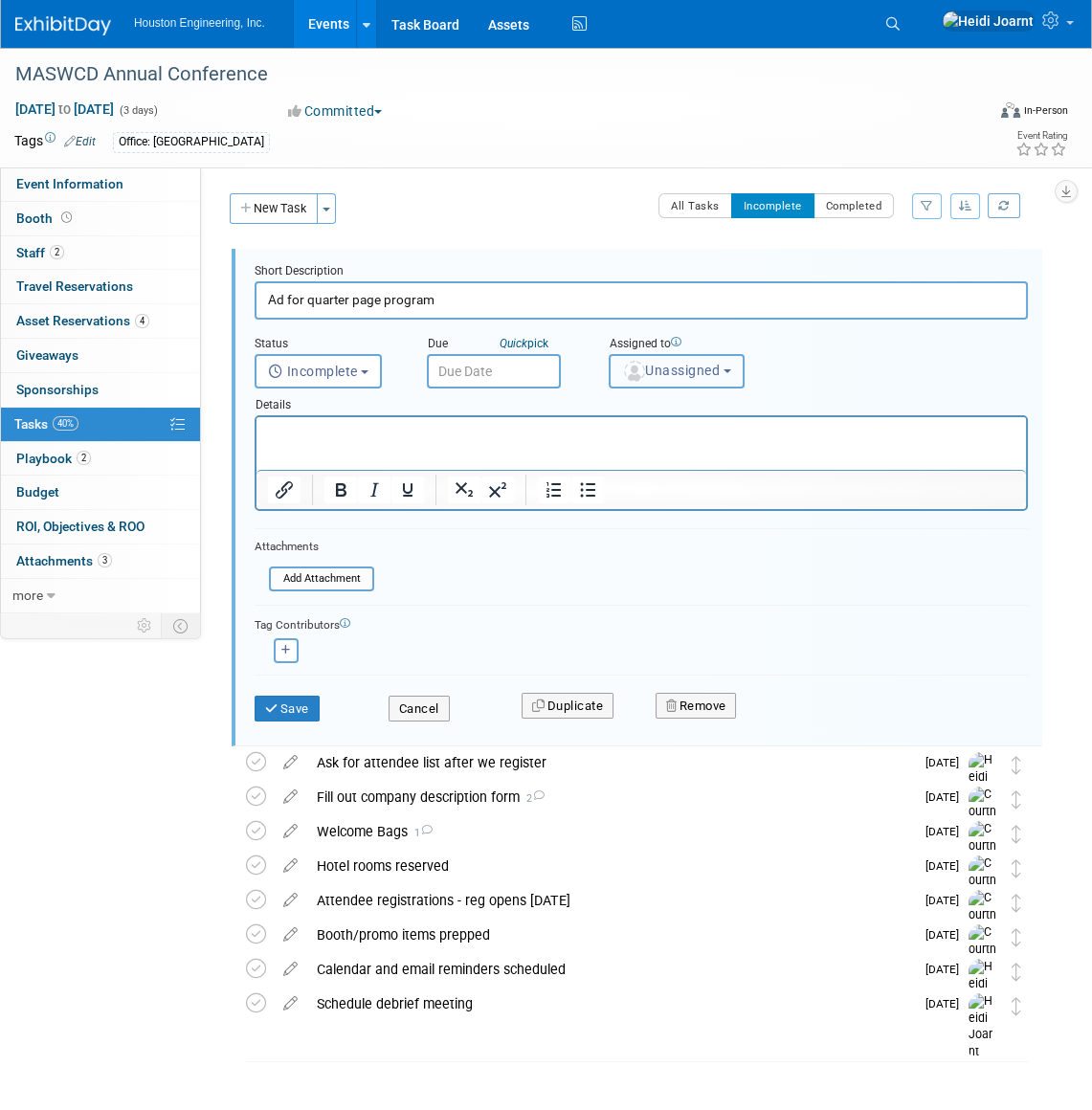
click at [646, 383] on button "Unassigned" at bounding box center [677, 372] width 136 height 34
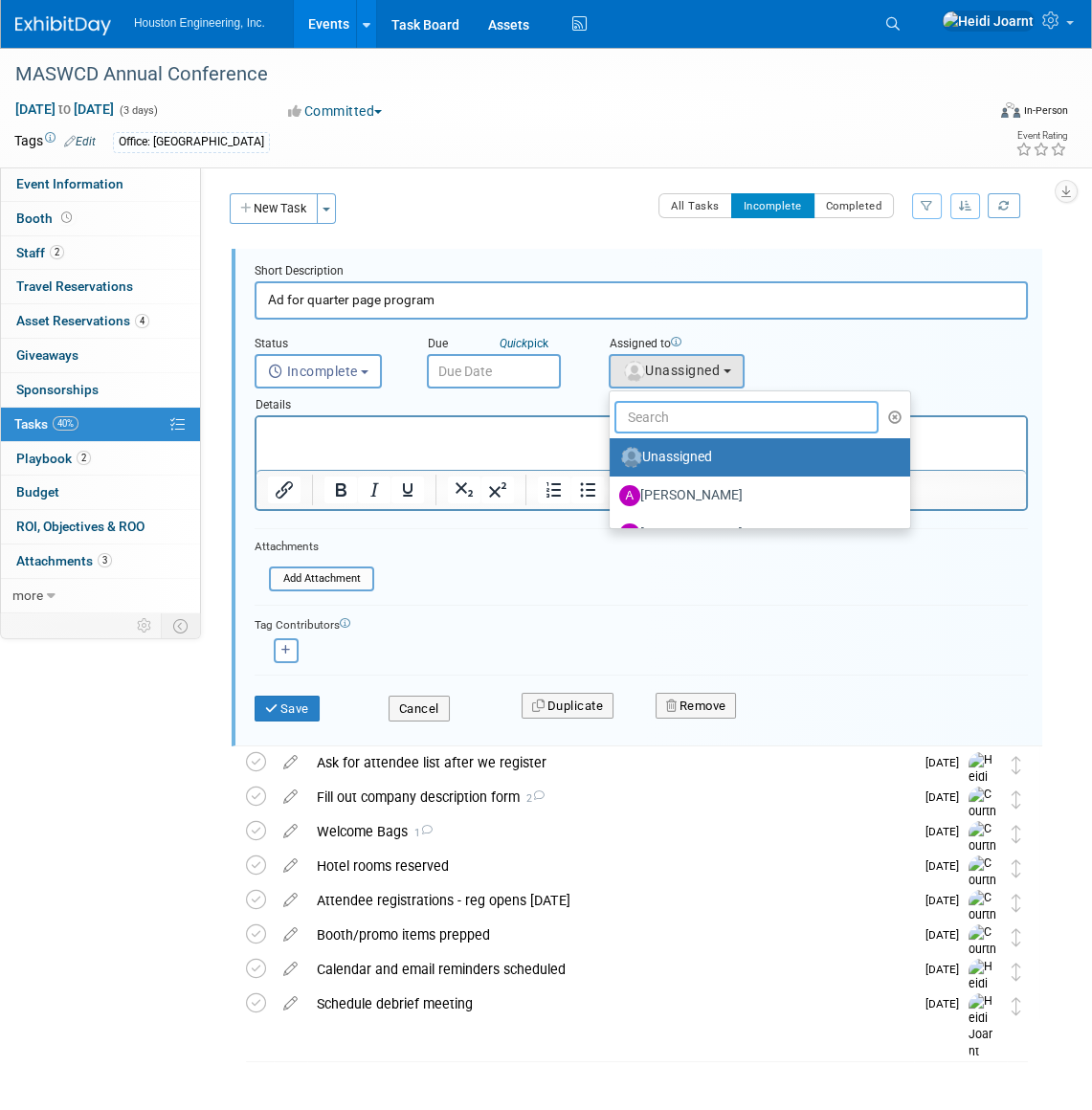
click at [698, 420] on input "text" at bounding box center [746, 418] width 264 height 33
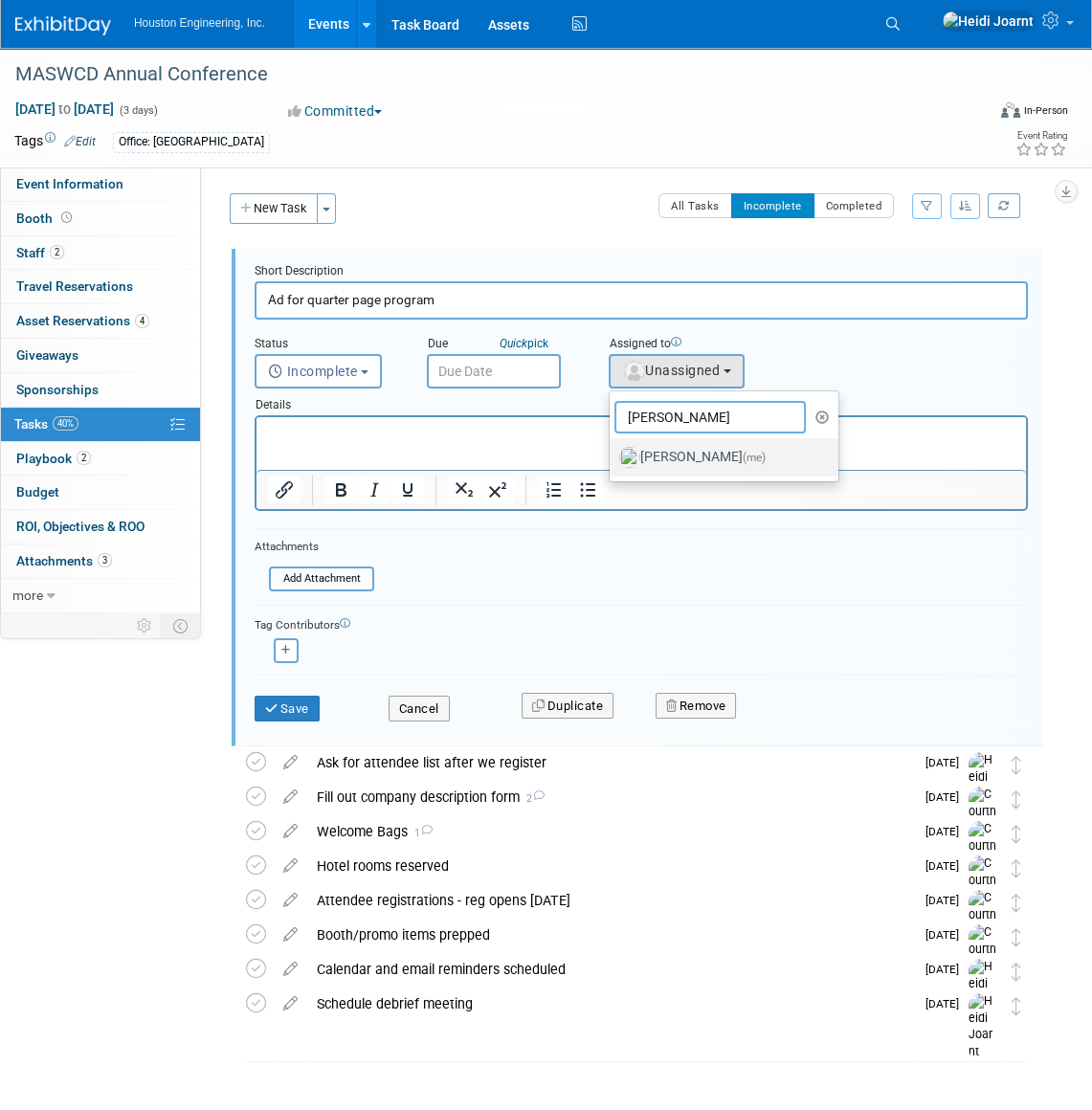
type input "heidi"
click at [689, 456] on label "Heidi Joarnt (me)" at bounding box center [718, 458] width 200 height 31
click at [613, 456] on input "Heidi Joarnt (me)" at bounding box center [606, 455] width 12 height 12
select select "6d2580fd-cc23-403a-9f47-834f17e7f51f"
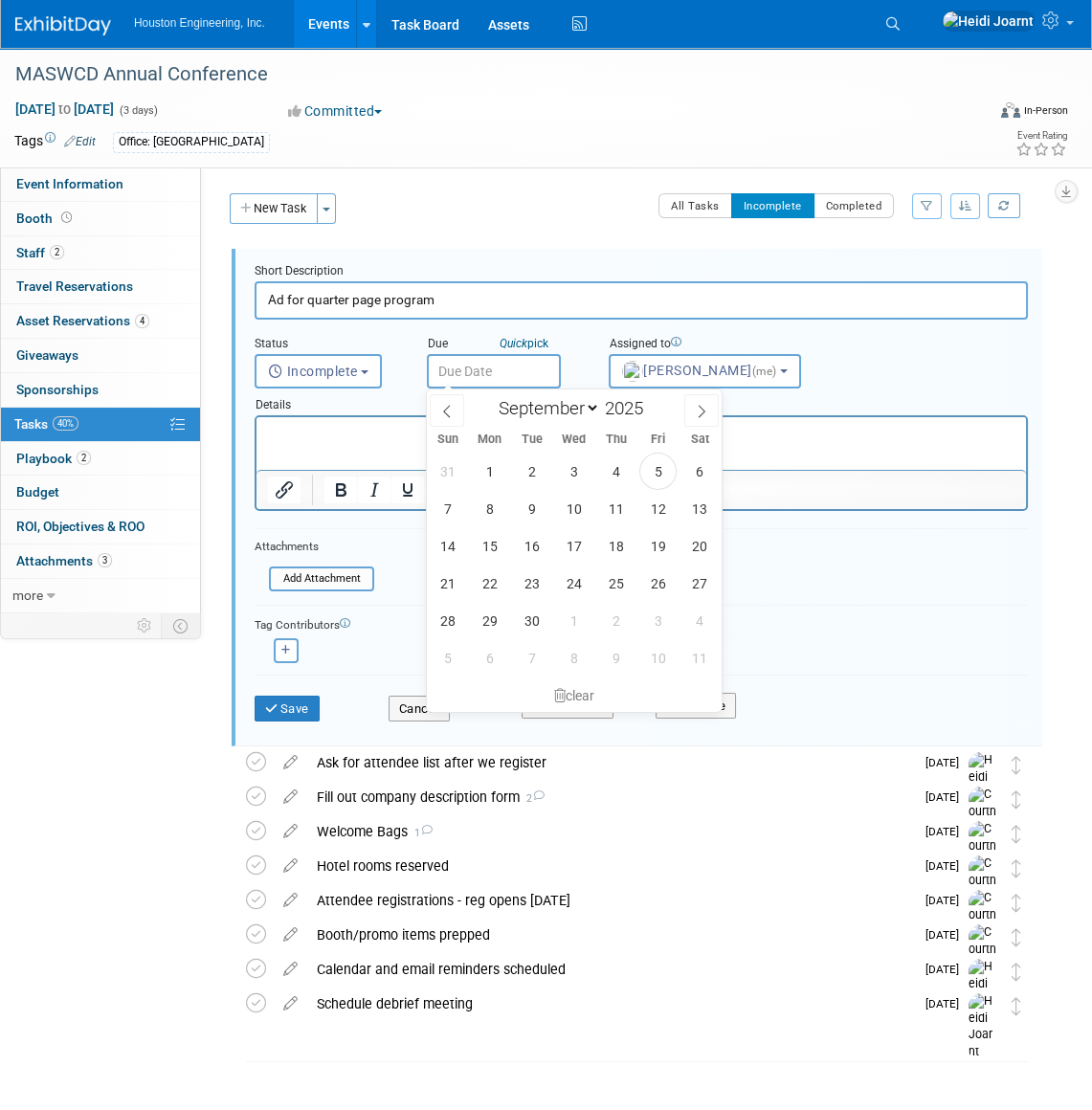
click at [510, 379] on input "text" at bounding box center [494, 372] width 134 height 34
click at [662, 624] on span "3" at bounding box center [657, 621] width 37 height 37
type input "Oct 3, 2025"
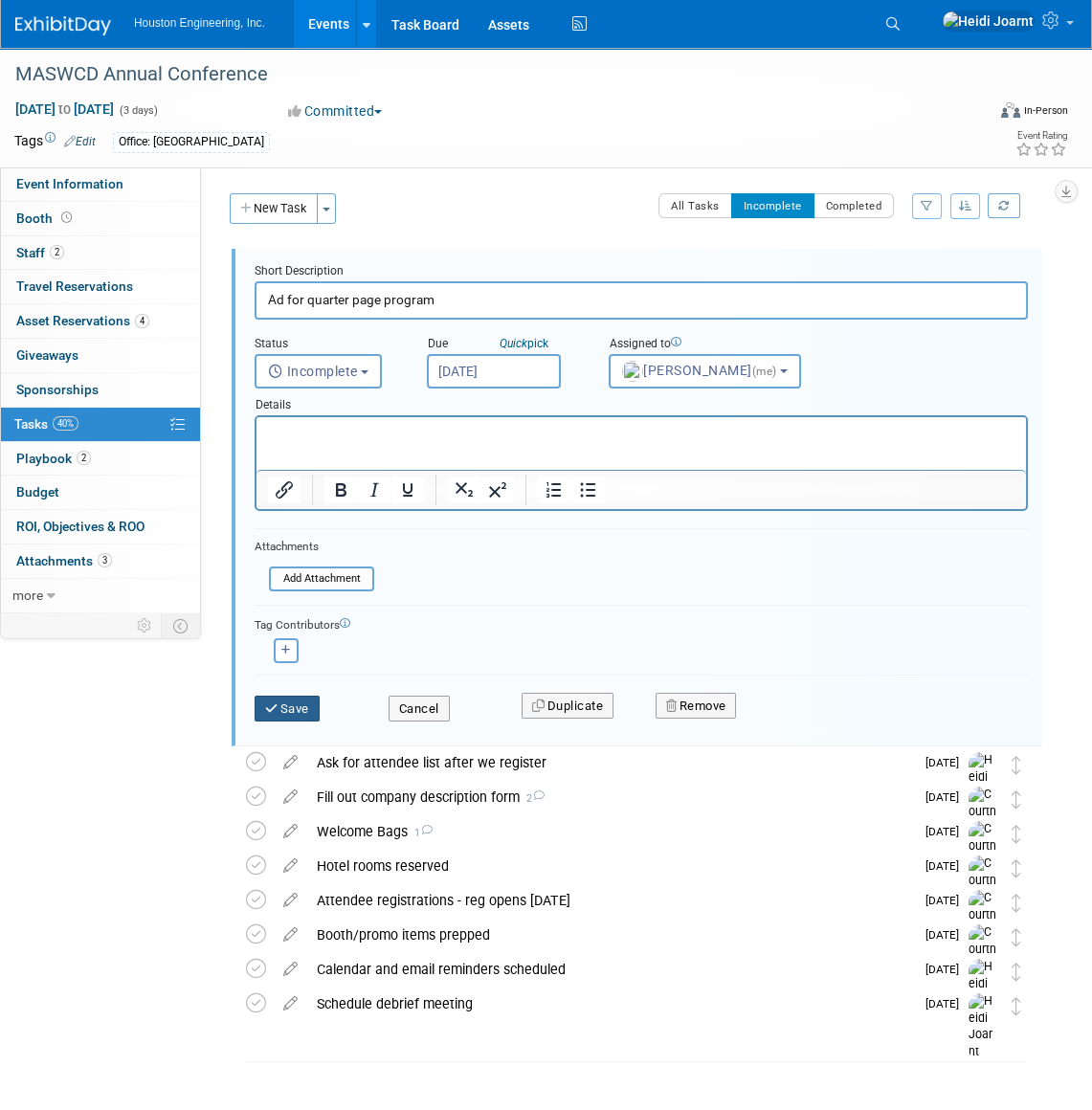
click at [285, 712] on button "Save" at bounding box center [287, 709] width 65 height 27
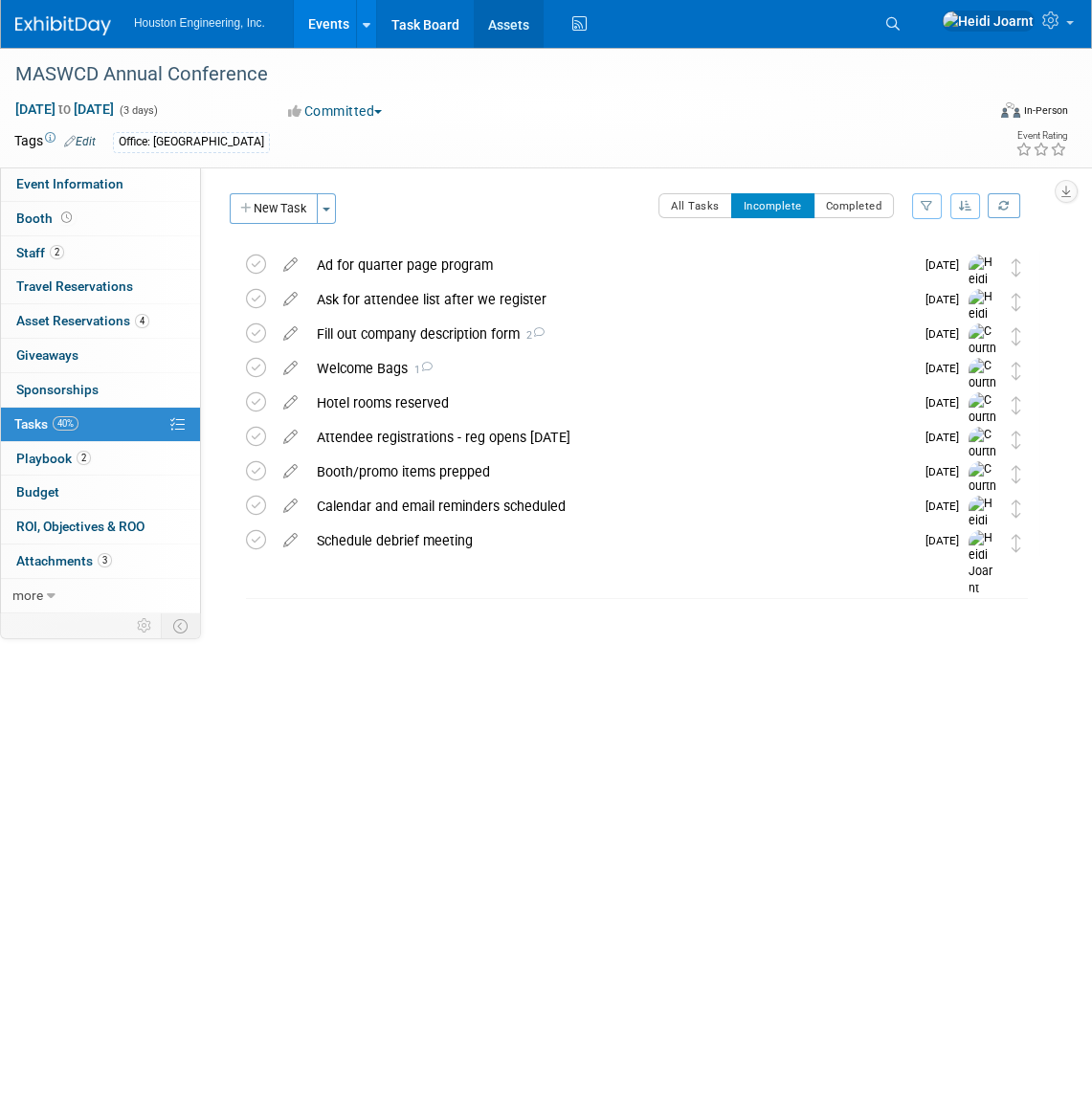
click at [536, 22] on link "Assets" at bounding box center [509, 24] width 70 height 48
click at [254, 210] on button "New Task" at bounding box center [274, 209] width 88 height 31
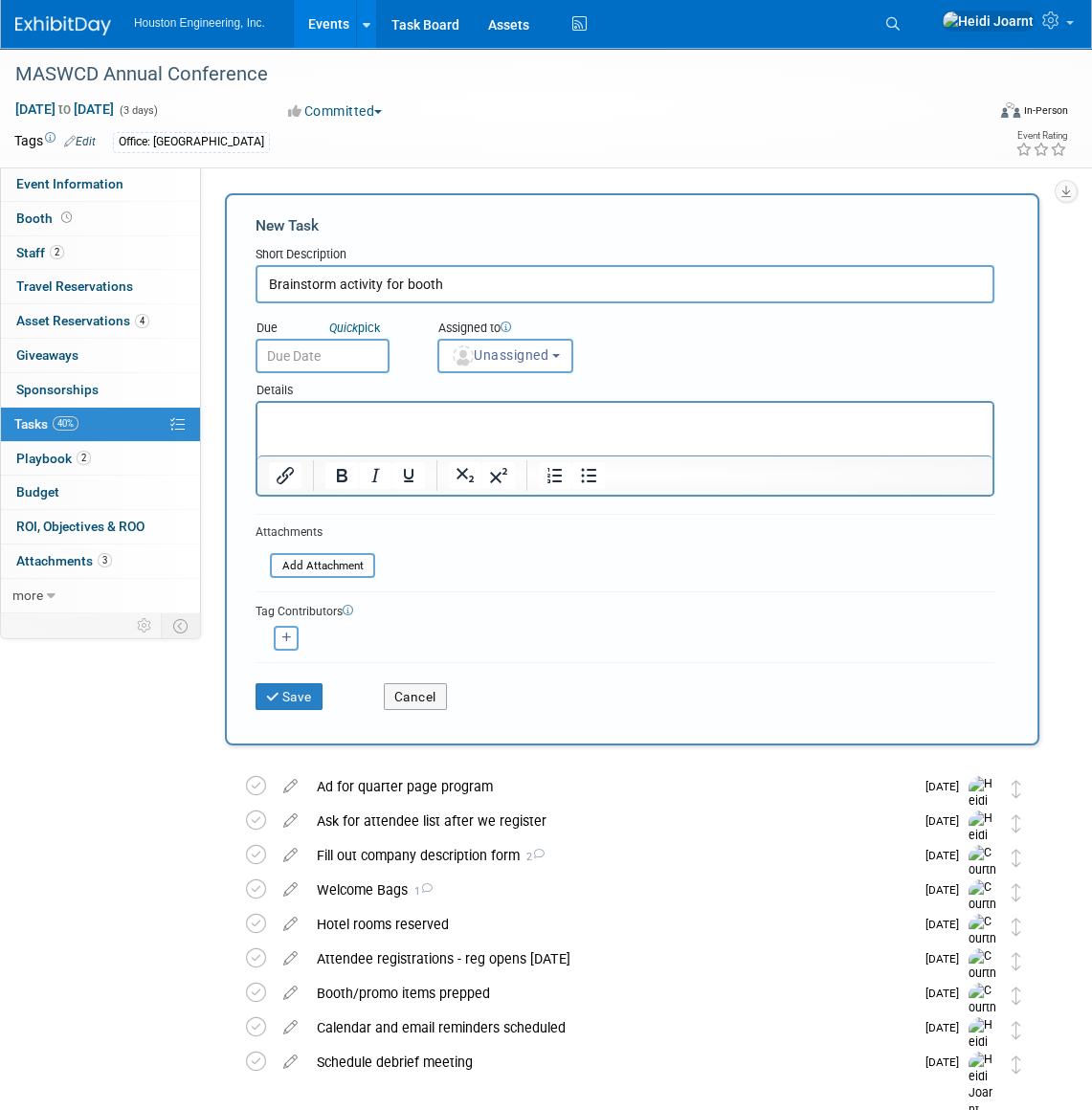
type input "Brainstorm activity for booth"
click at [367, 419] on p "Rich Text Area. Press ALT-0 for help." at bounding box center [626, 420] width 713 height 19
click at [290, 695] on button "Save" at bounding box center [289, 696] width 67 height 27
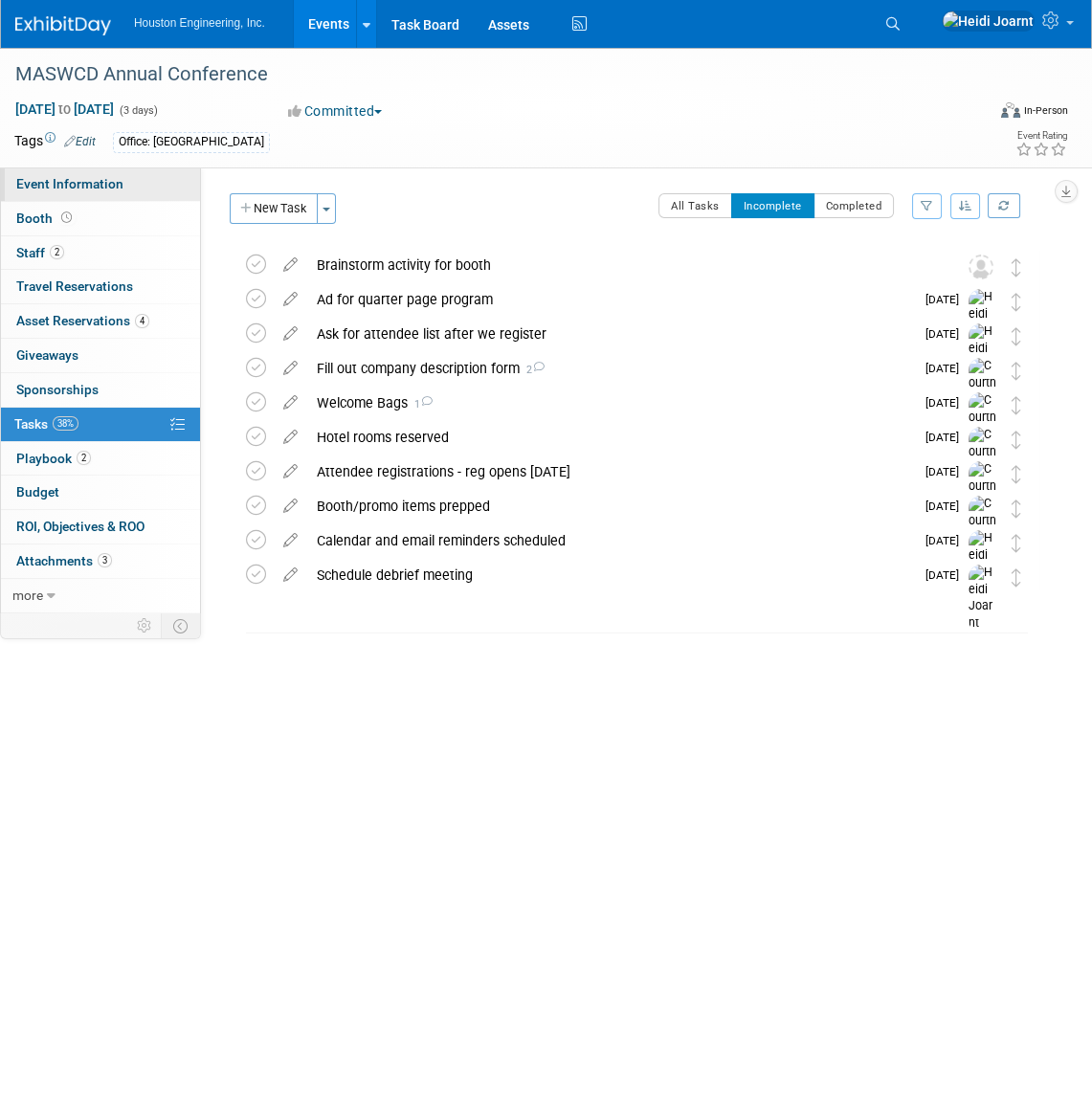
click at [126, 186] on link "Event Information" at bounding box center [101, 184] width 199 height 34
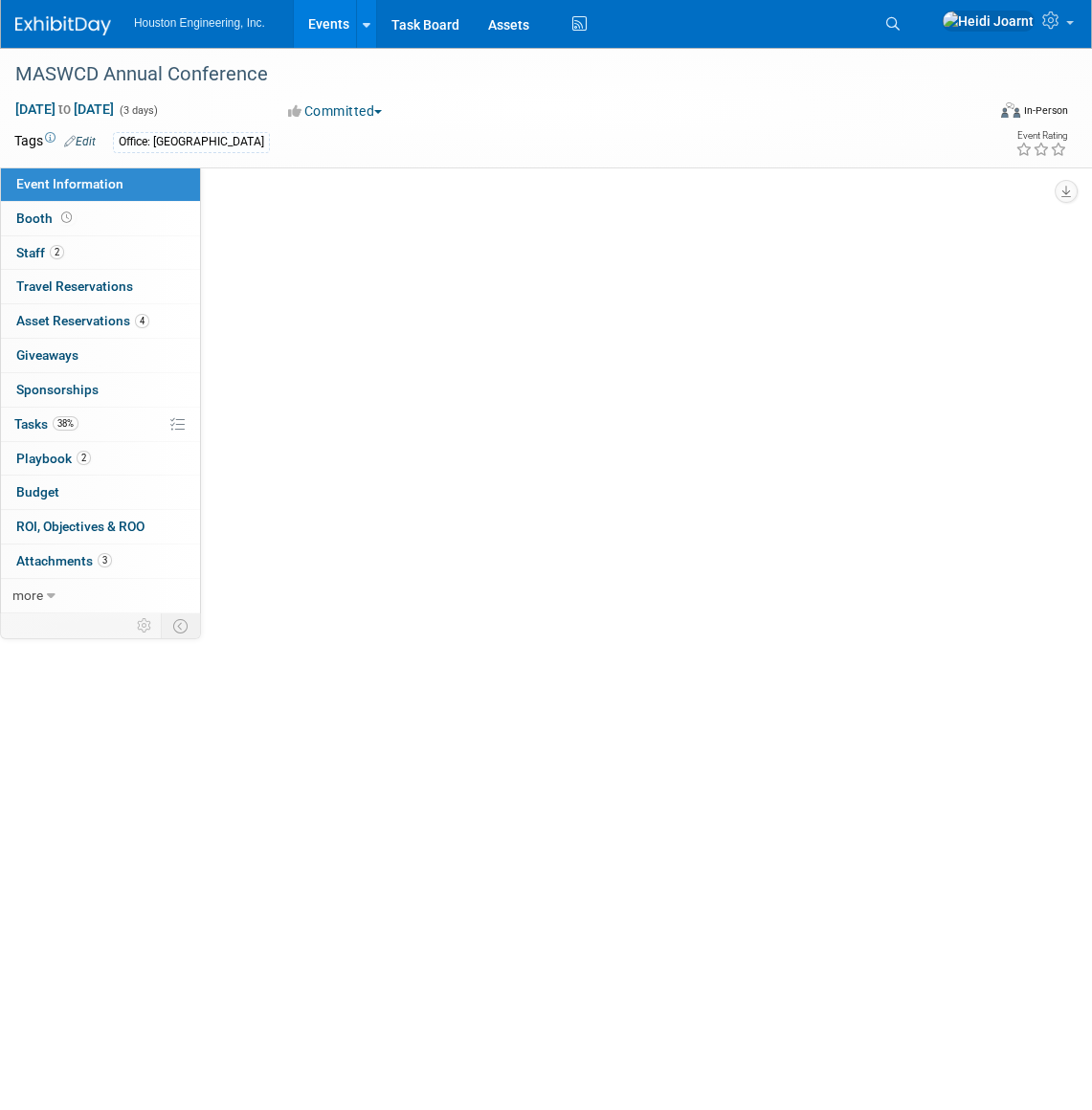
select select "2 - Post KO/Active Planning"
select select "Pending"
select select "Environmental"
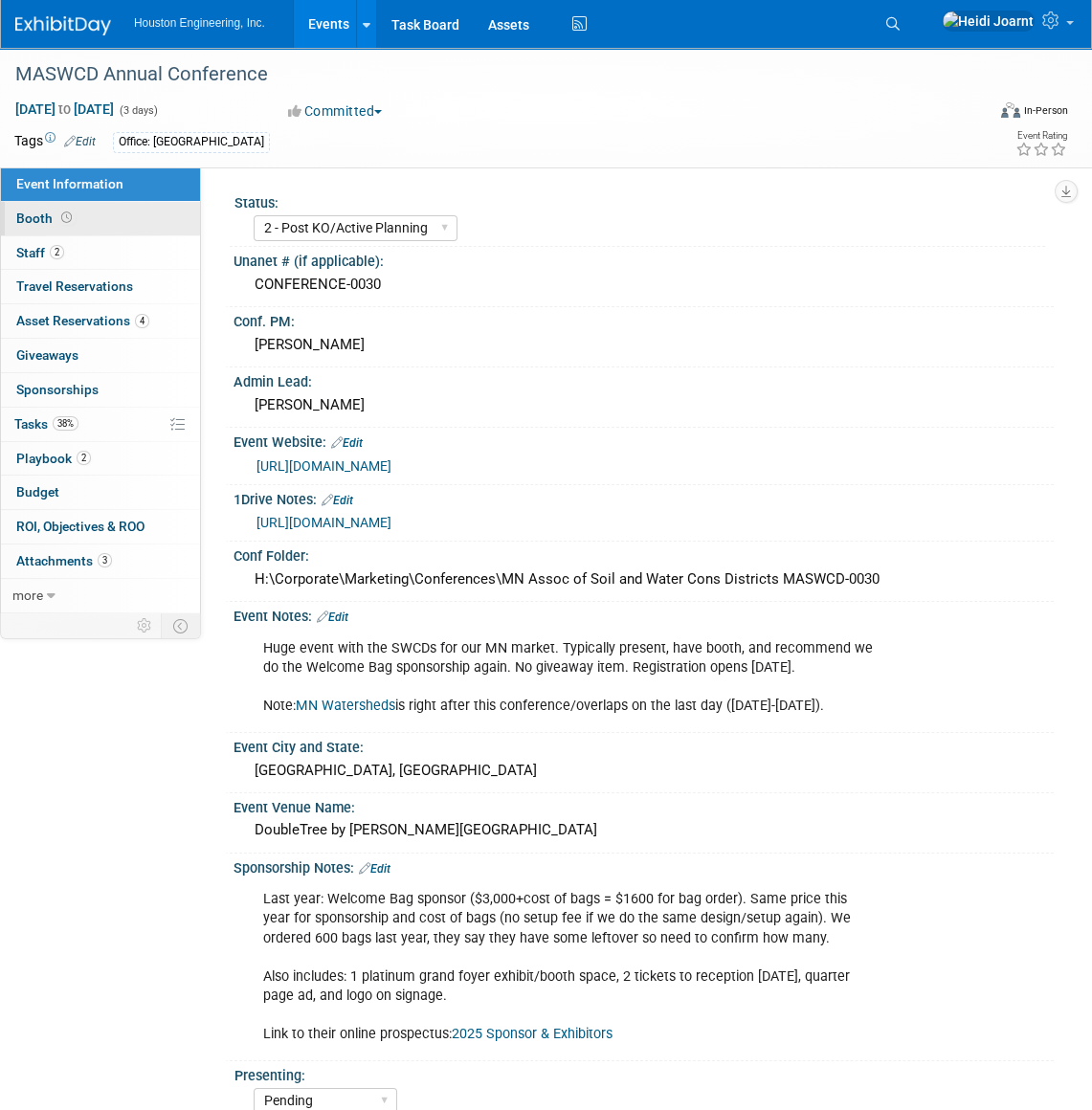
click at [75, 219] on link "Booth" at bounding box center [101, 218] width 199 height 34
select select "Yes"
select select "[GEOGRAPHIC_DATA]"
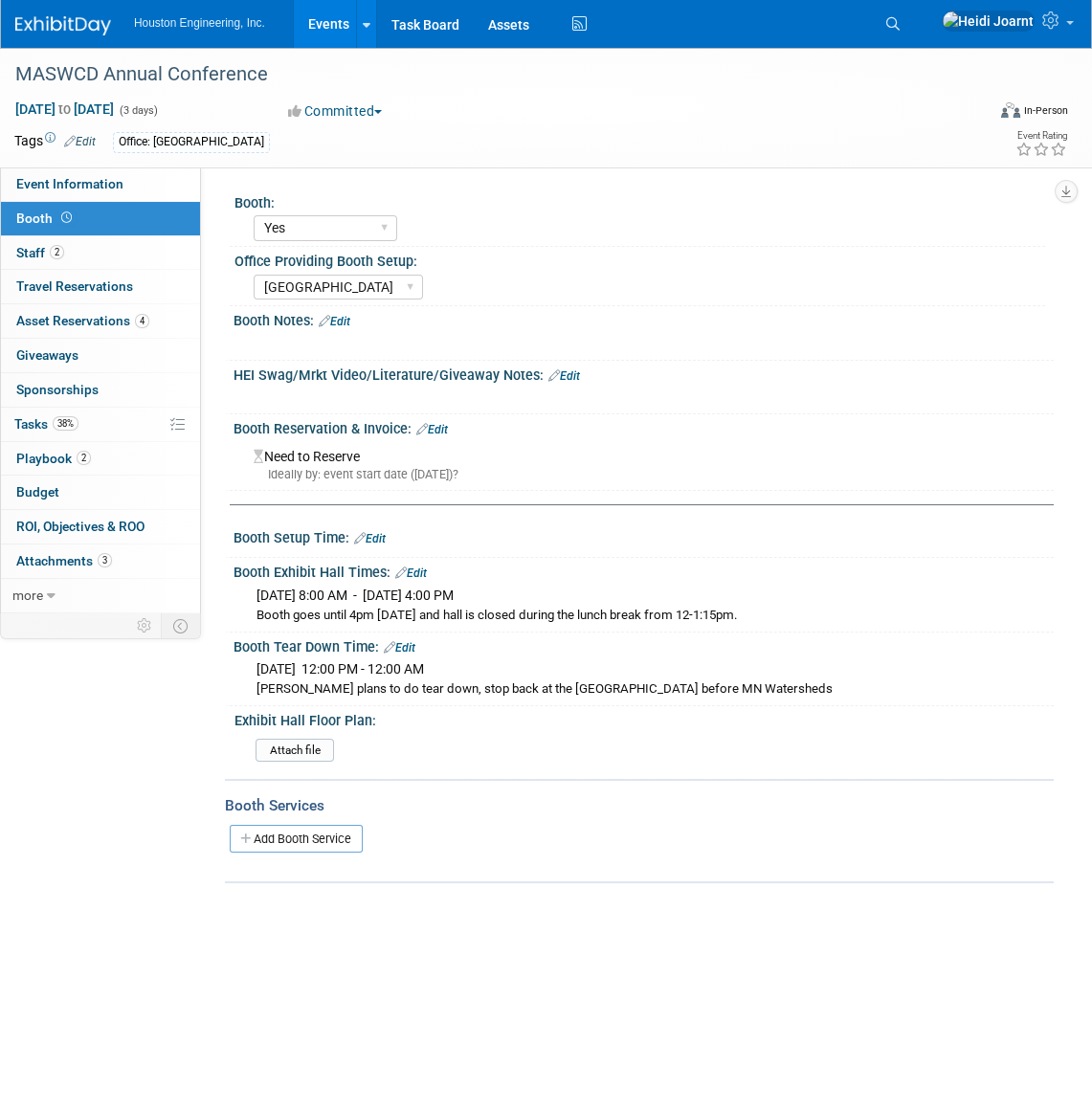
click at [348, 321] on link "Edit" at bounding box center [334, 322] width 32 height 13
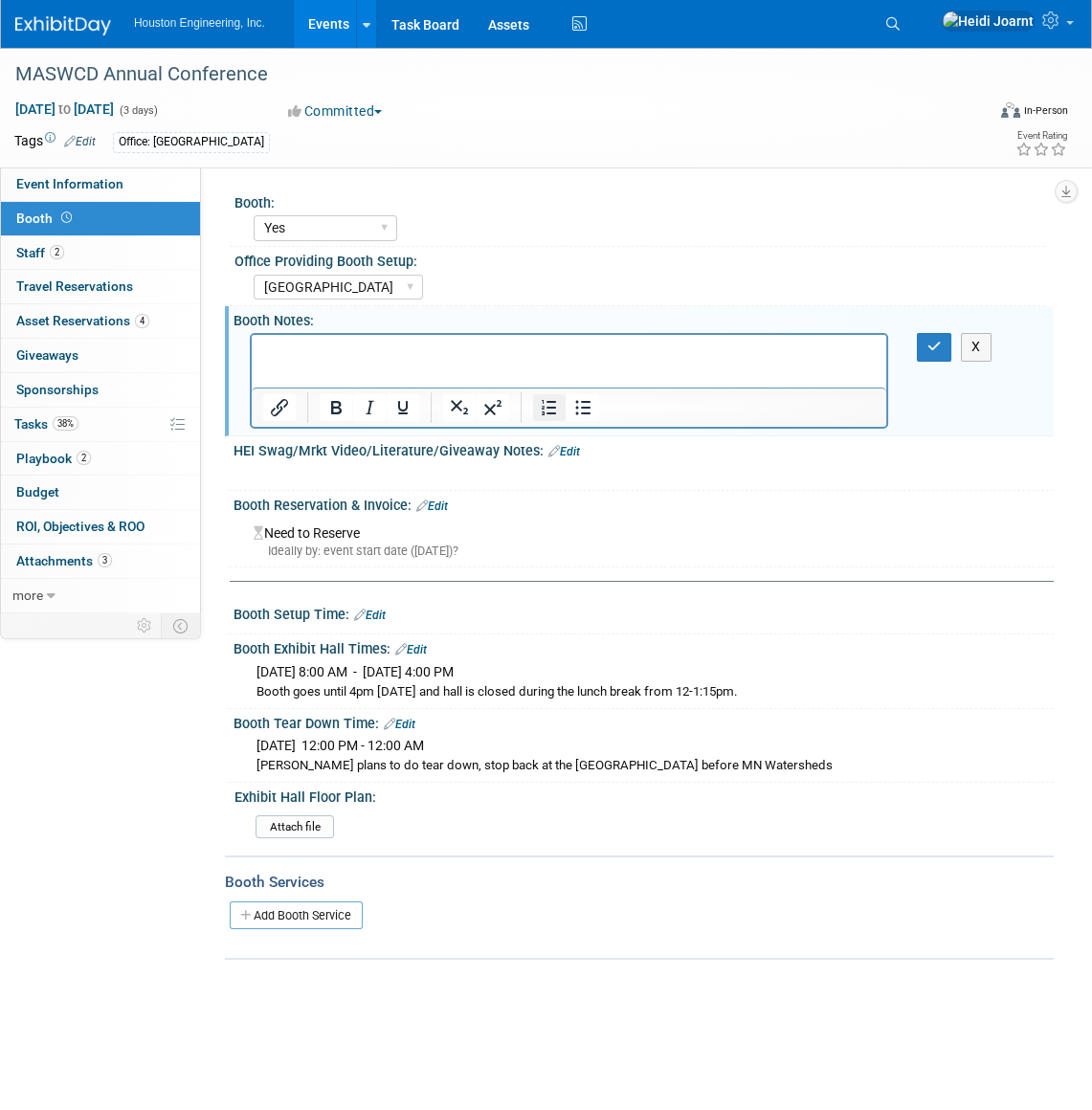
click at [535, 404] on button "Numbered list" at bounding box center [550, 408] width 33 height 27
click at [935, 354] on button "button" at bounding box center [934, 347] width 35 height 28
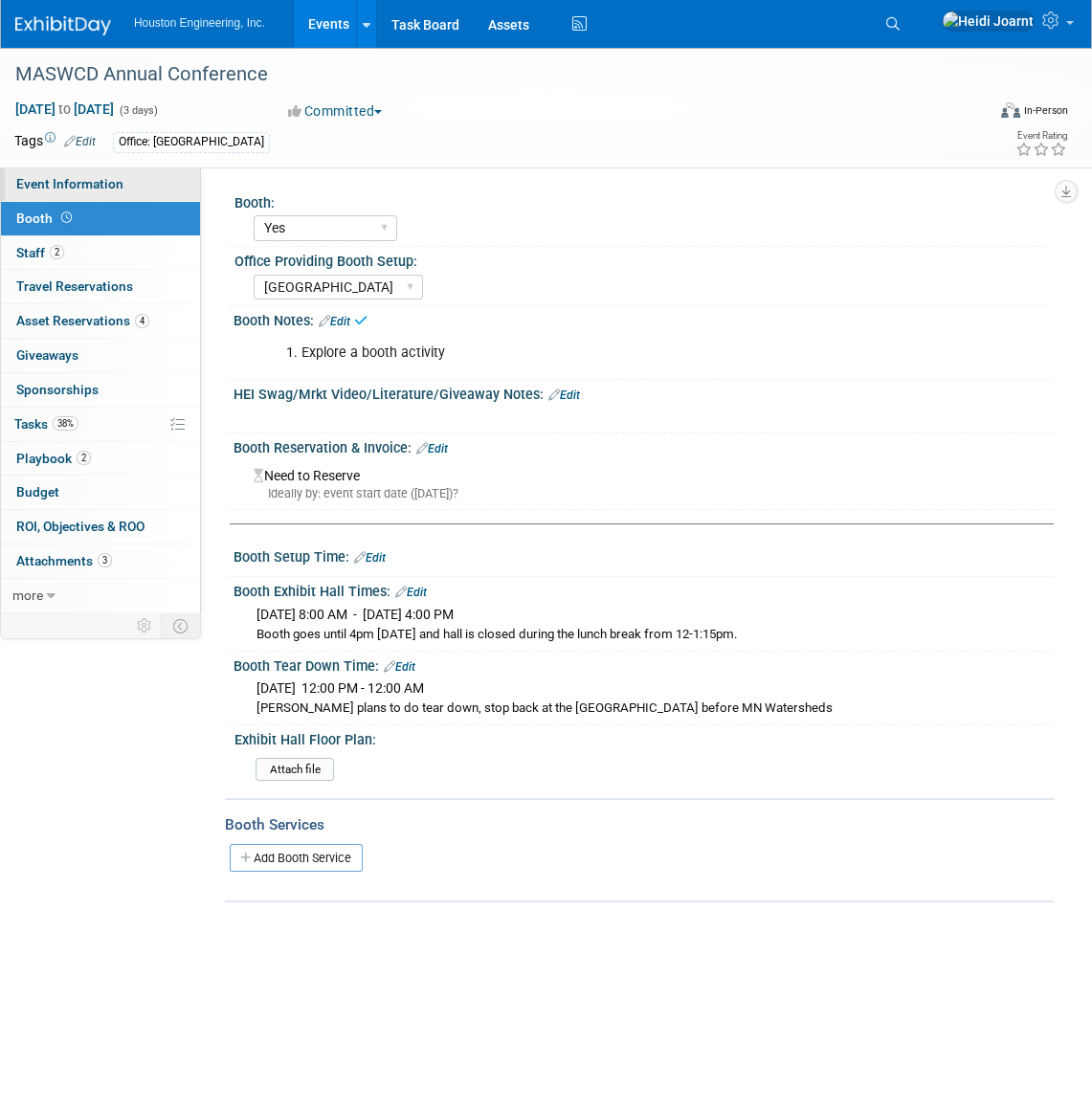
click at [86, 181] on span "Event Information" at bounding box center [70, 184] width 107 height 15
select select "2 - Post KO/Active Planning"
select select "Pending"
select select "Environmental"
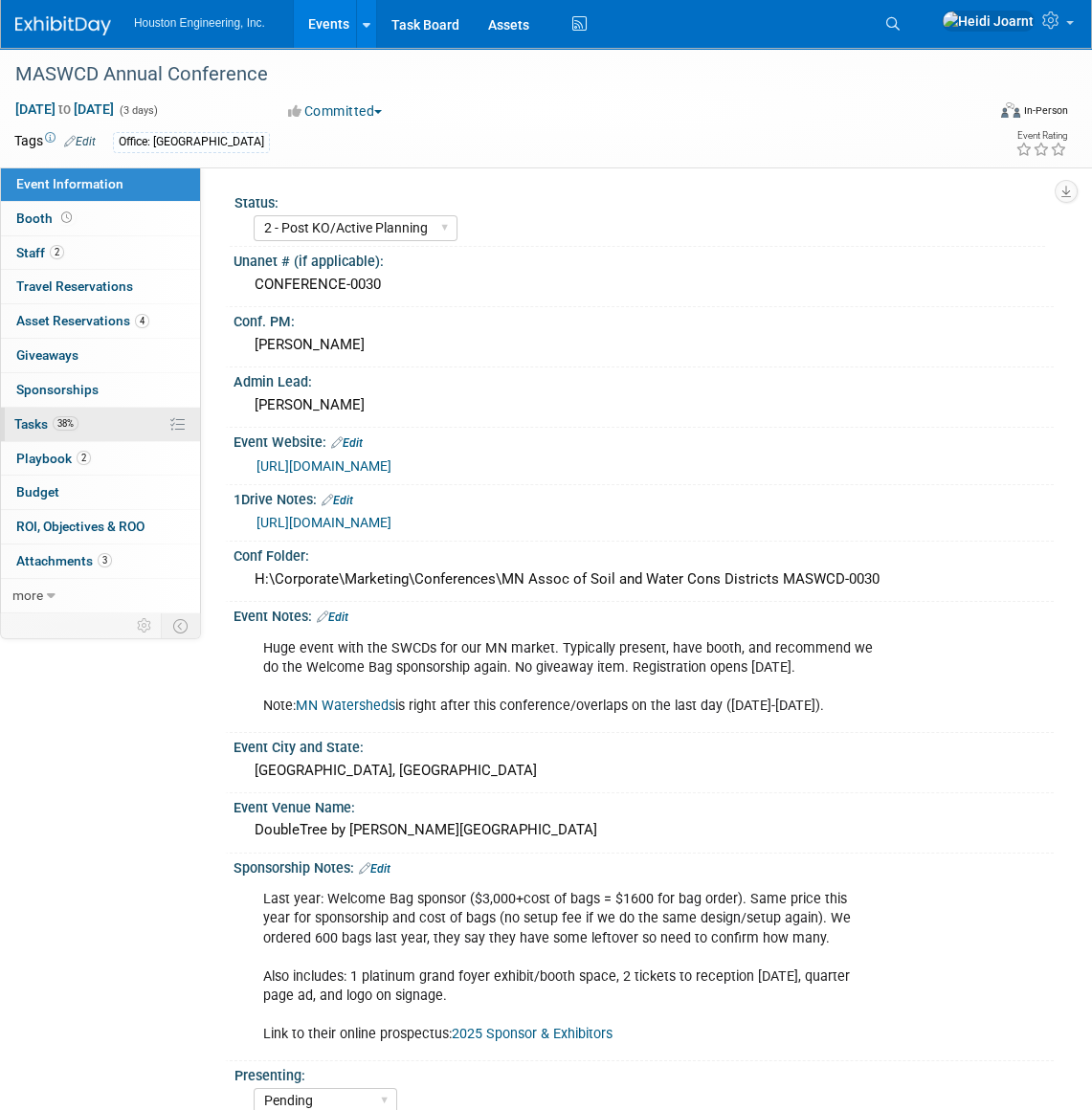
click at [101, 428] on link "38% Tasks 38%" at bounding box center [101, 424] width 199 height 34
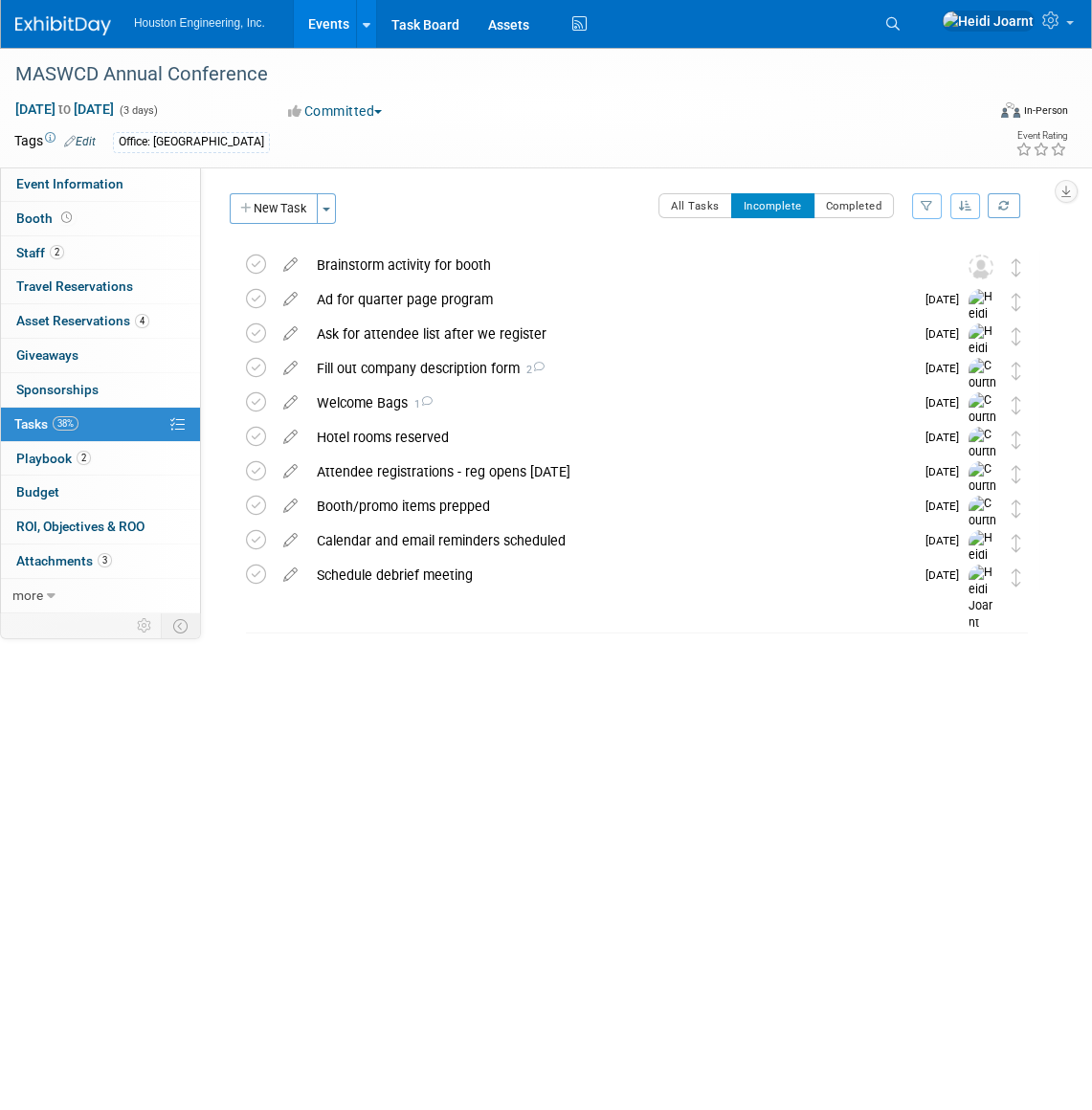
click at [297, 192] on div "Status: 1 - GNG/KO Needed 2 - Post KO/Active Planning 3 - Reg/Prep Done Unanet …" at bounding box center [627, 390] width 853 height 444
click at [299, 221] on button "New Task" at bounding box center [274, 209] width 88 height 31
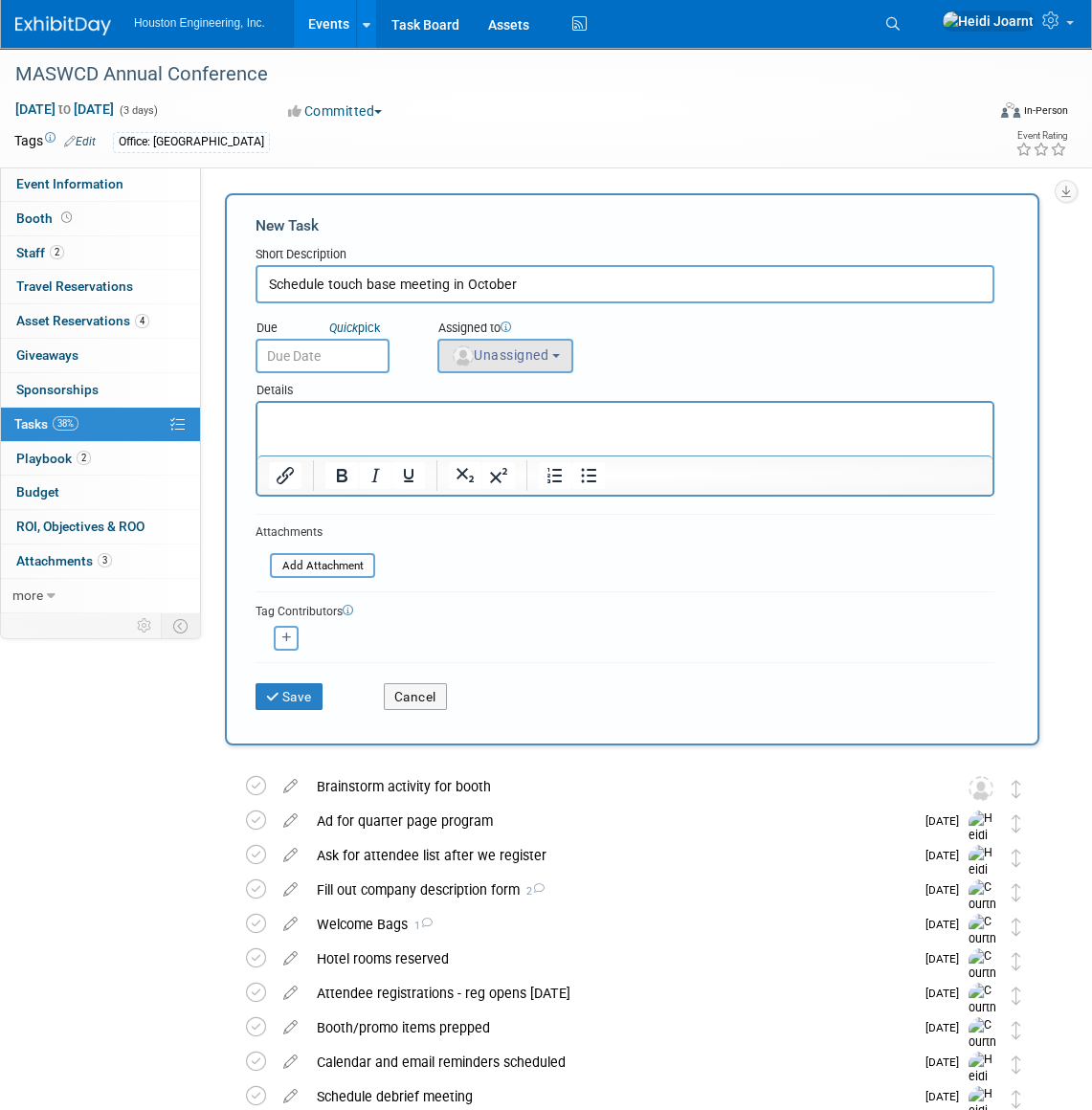
type input "Schedule touch base meeting in October"
click at [530, 345] on button "Unassigned" at bounding box center [506, 356] width 136 height 34
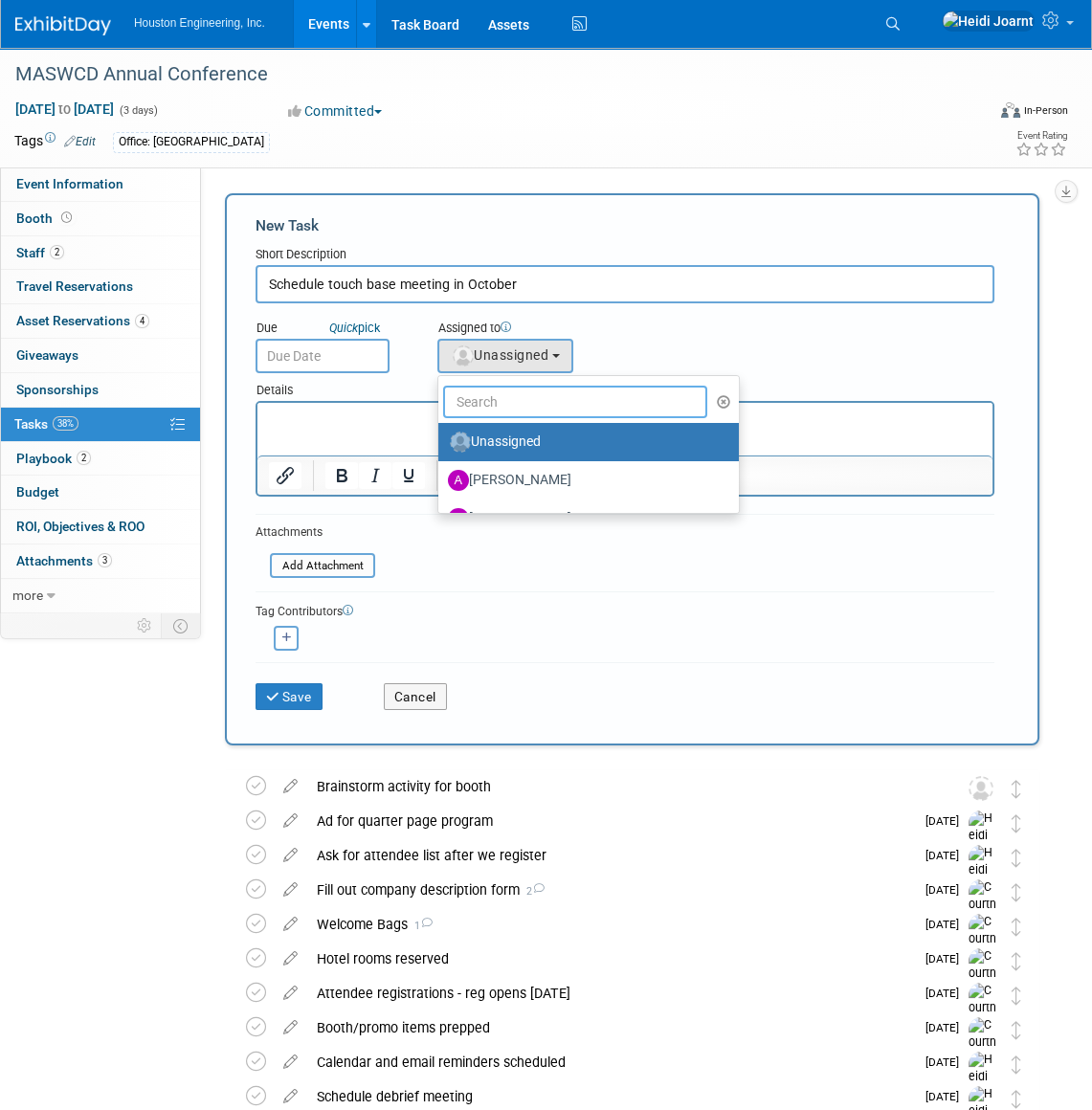
click at [536, 396] on input "text" at bounding box center [576, 402] width 264 height 33
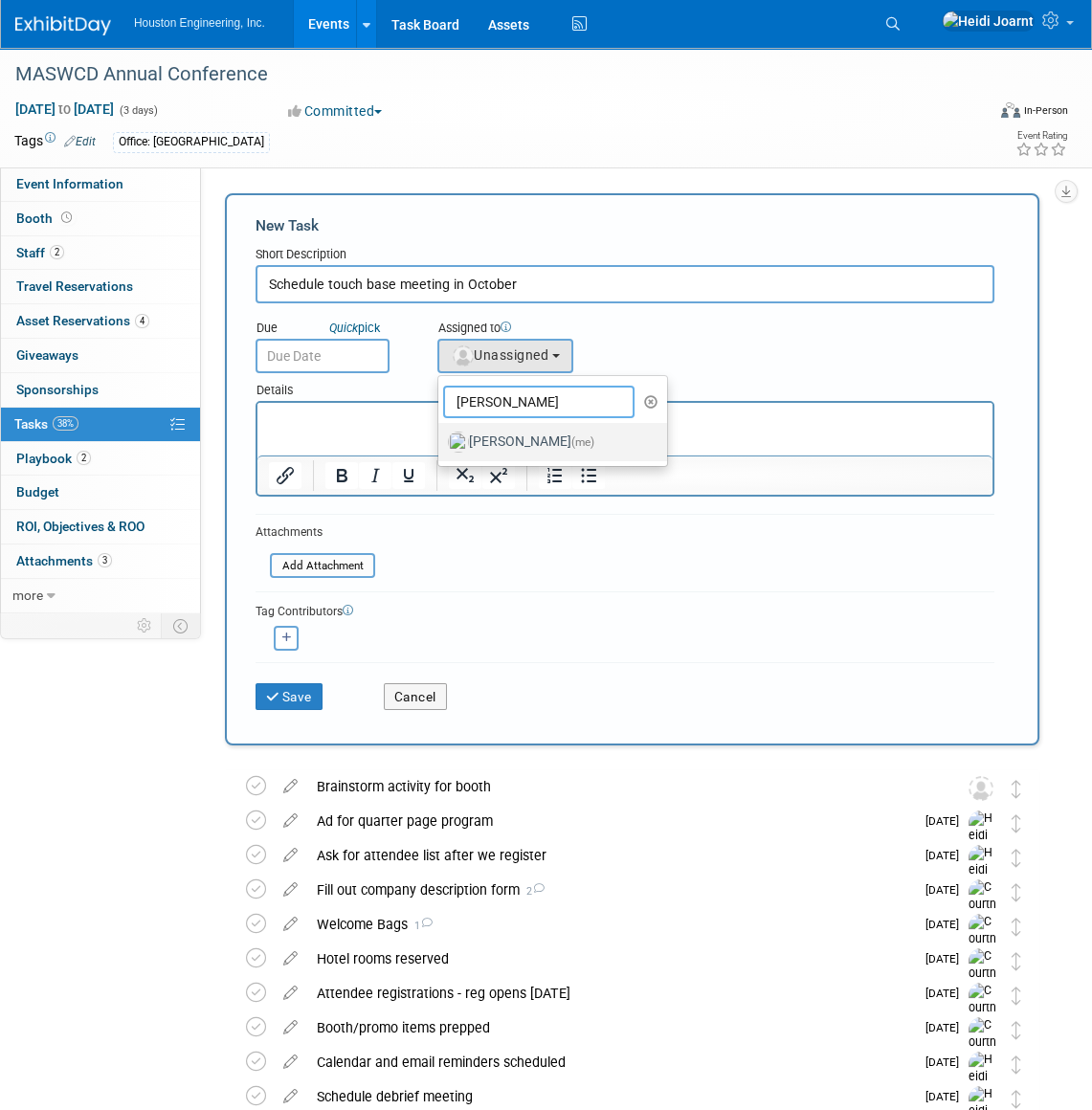
type input "heidi"
click at [545, 457] on link "Heidi Joarnt (me)" at bounding box center [553, 442] width 229 height 38
click at [549, 442] on label "Heidi Joarnt (me)" at bounding box center [548, 442] width 200 height 31
click at [442, 442] on input "Heidi Joarnt (me)" at bounding box center [435, 440] width 12 height 12
select select "6d2580fd-cc23-403a-9f47-834f17e7f51f"
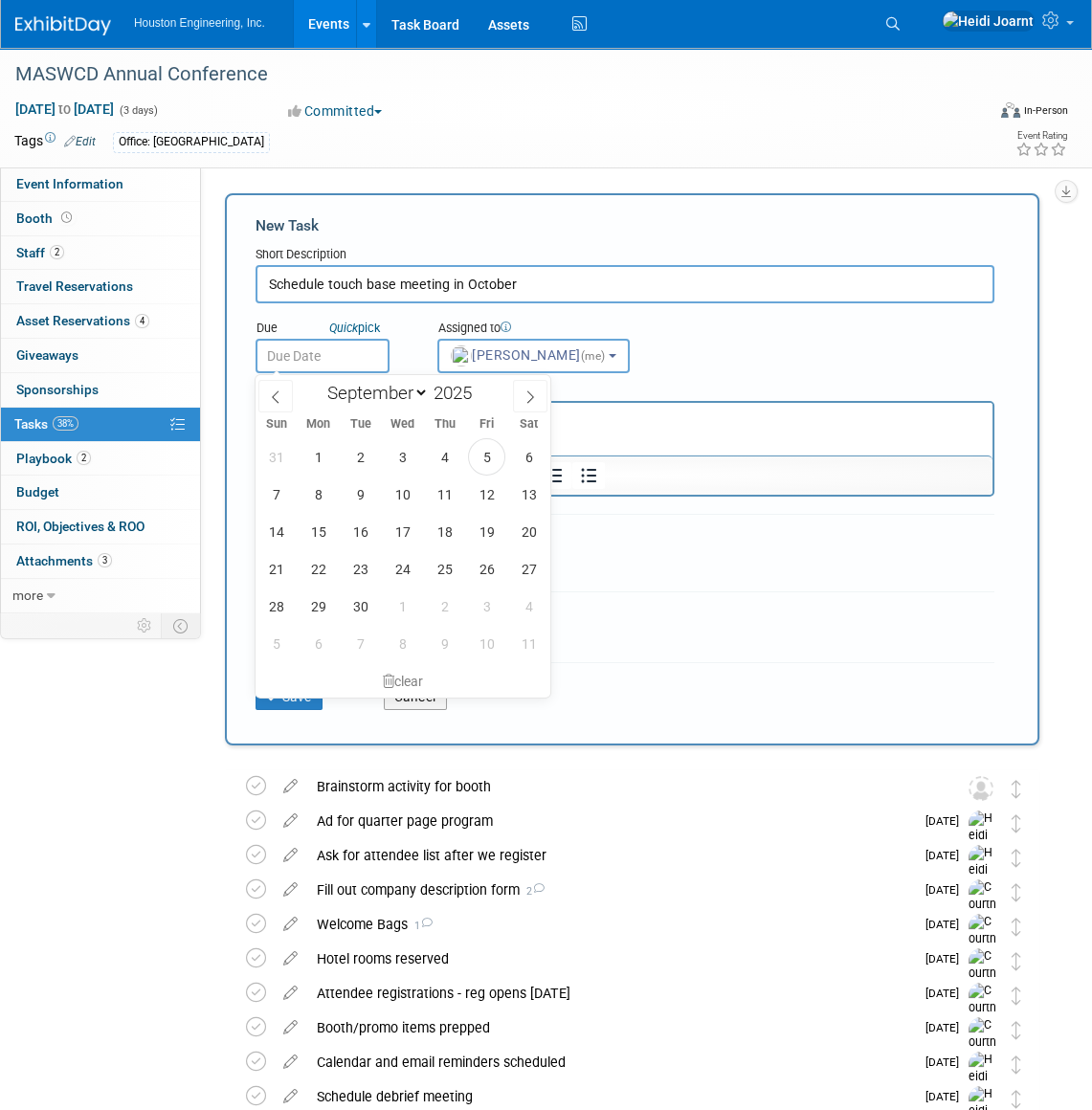
click at [348, 364] on input "text" at bounding box center [323, 356] width 134 height 34
click at [502, 530] on span "19" at bounding box center [487, 532] width 37 height 37
type input "Sep 19, 2025"
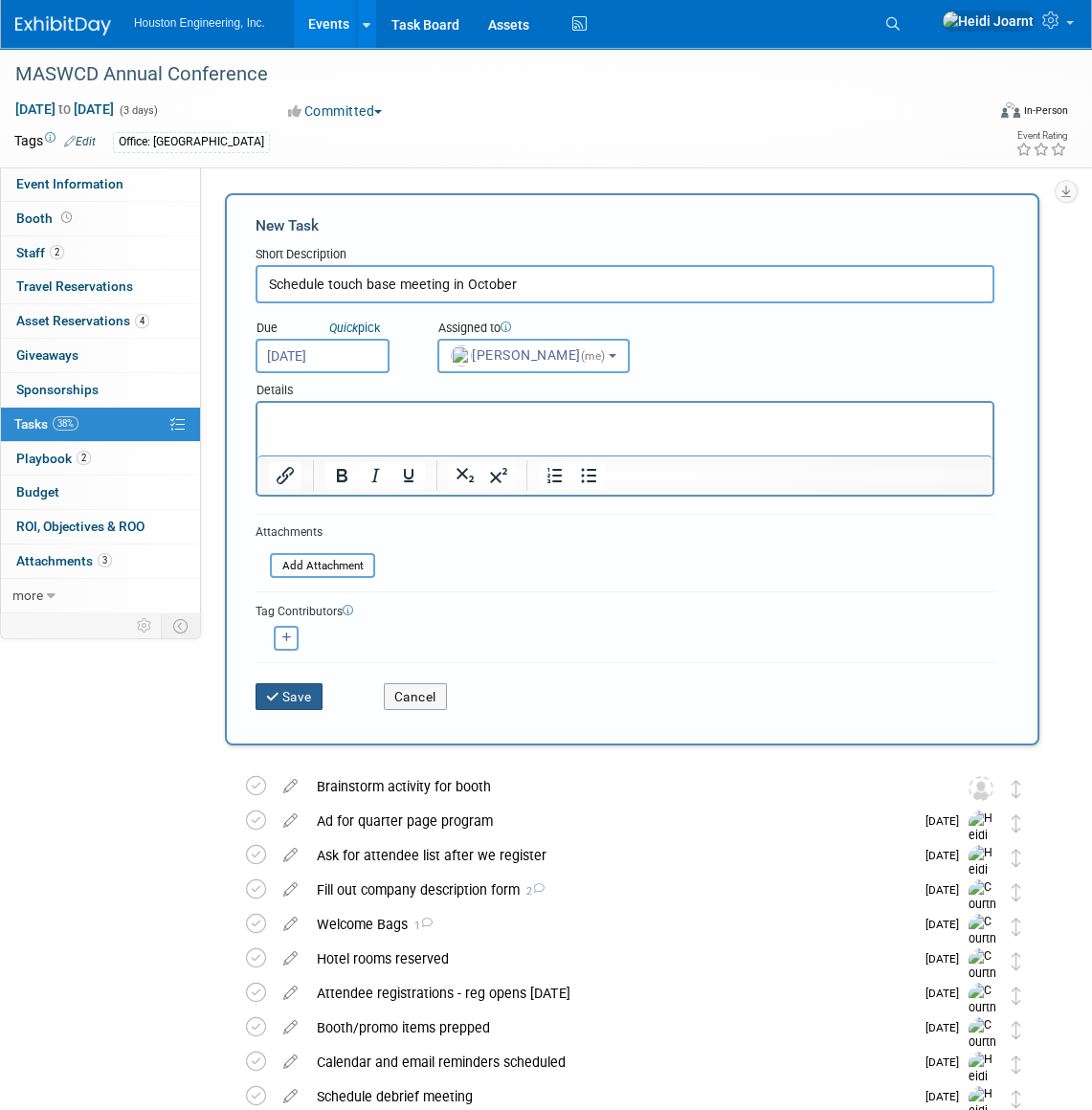
click at [299, 683] on button "Save" at bounding box center [289, 696] width 67 height 27
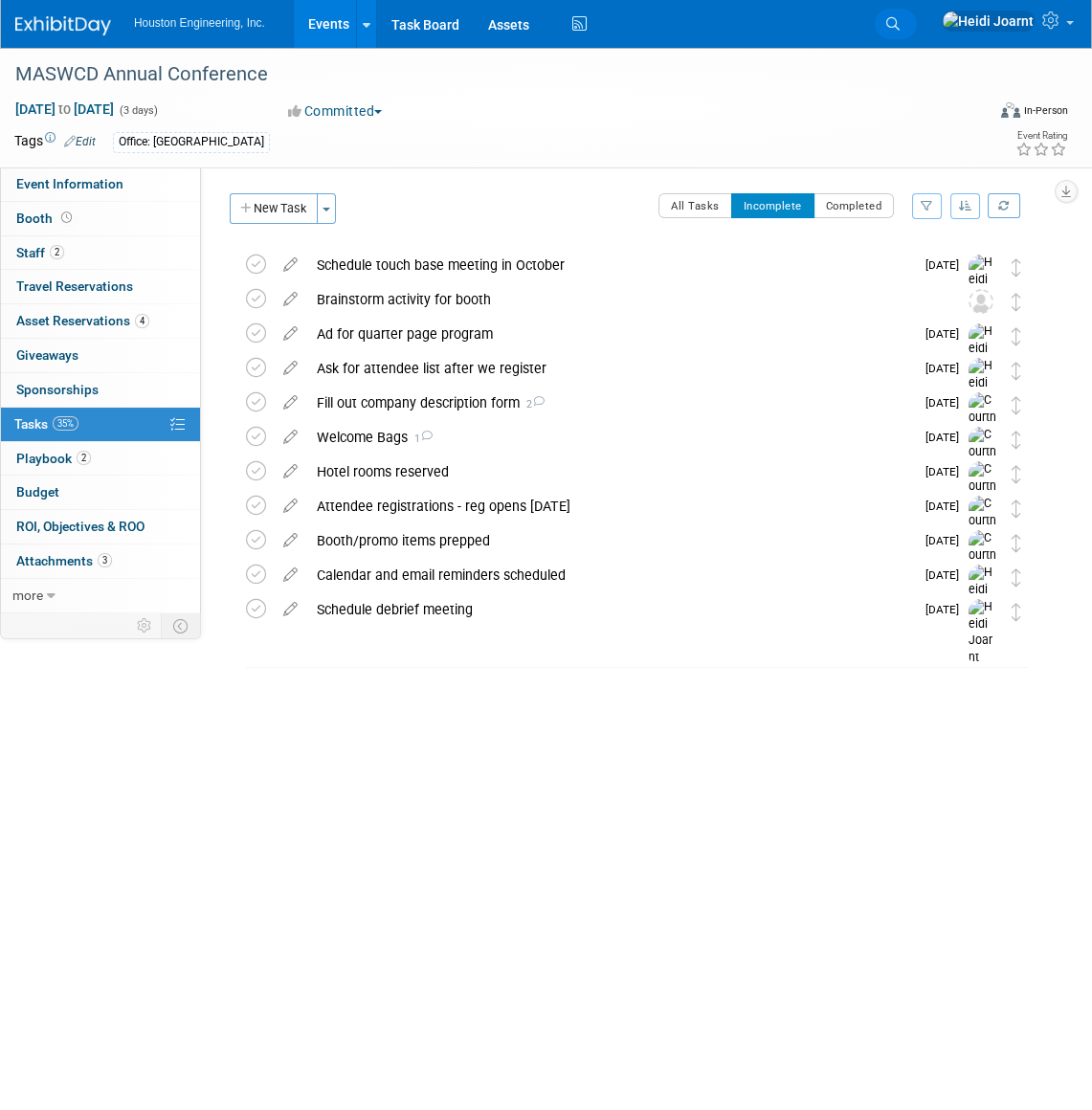
click at [917, 34] on link "Search" at bounding box center [896, 24] width 42 height 31
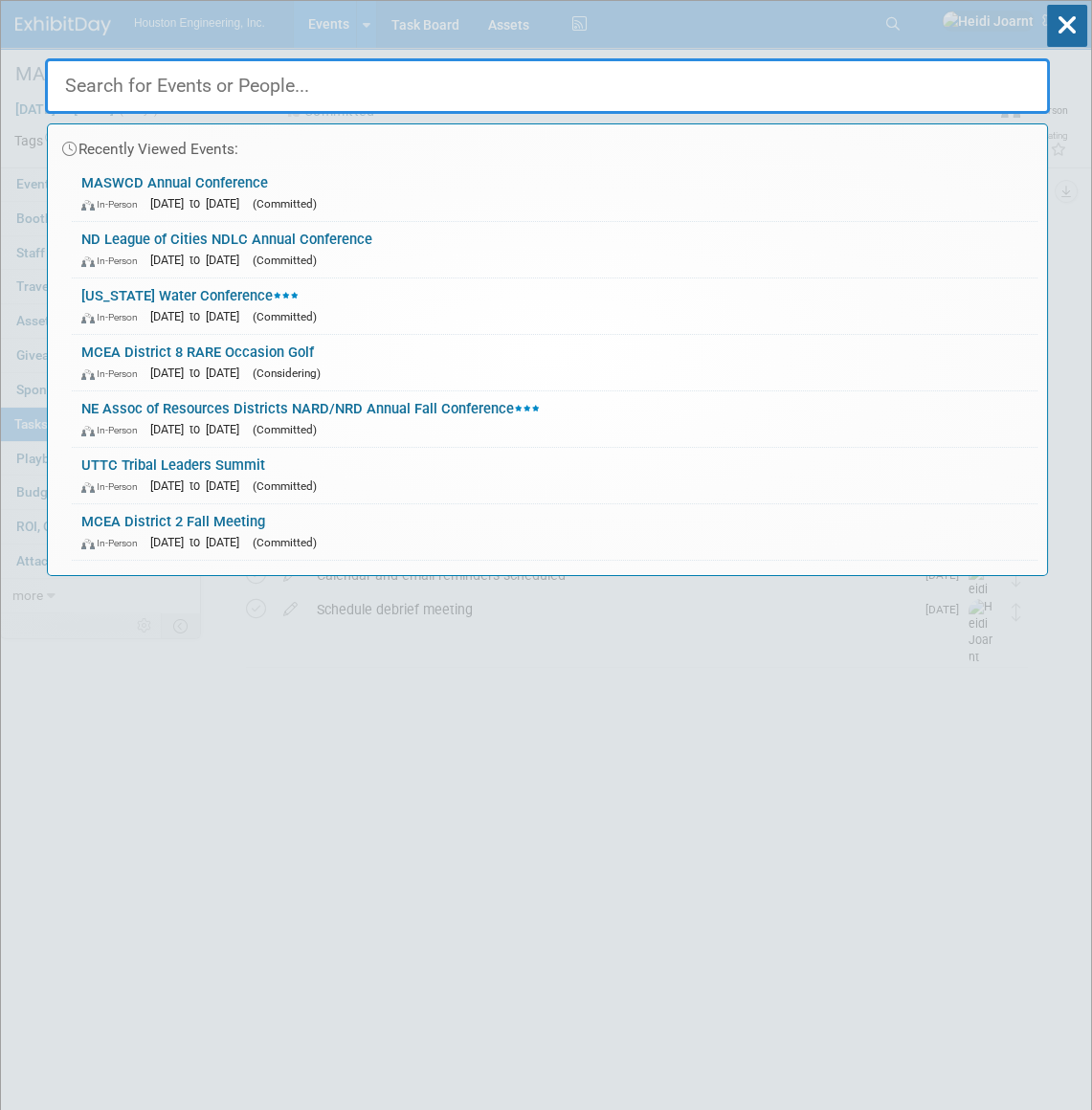
click at [725, 82] on input "text" at bounding box center [547, 86] width 1005 height 56
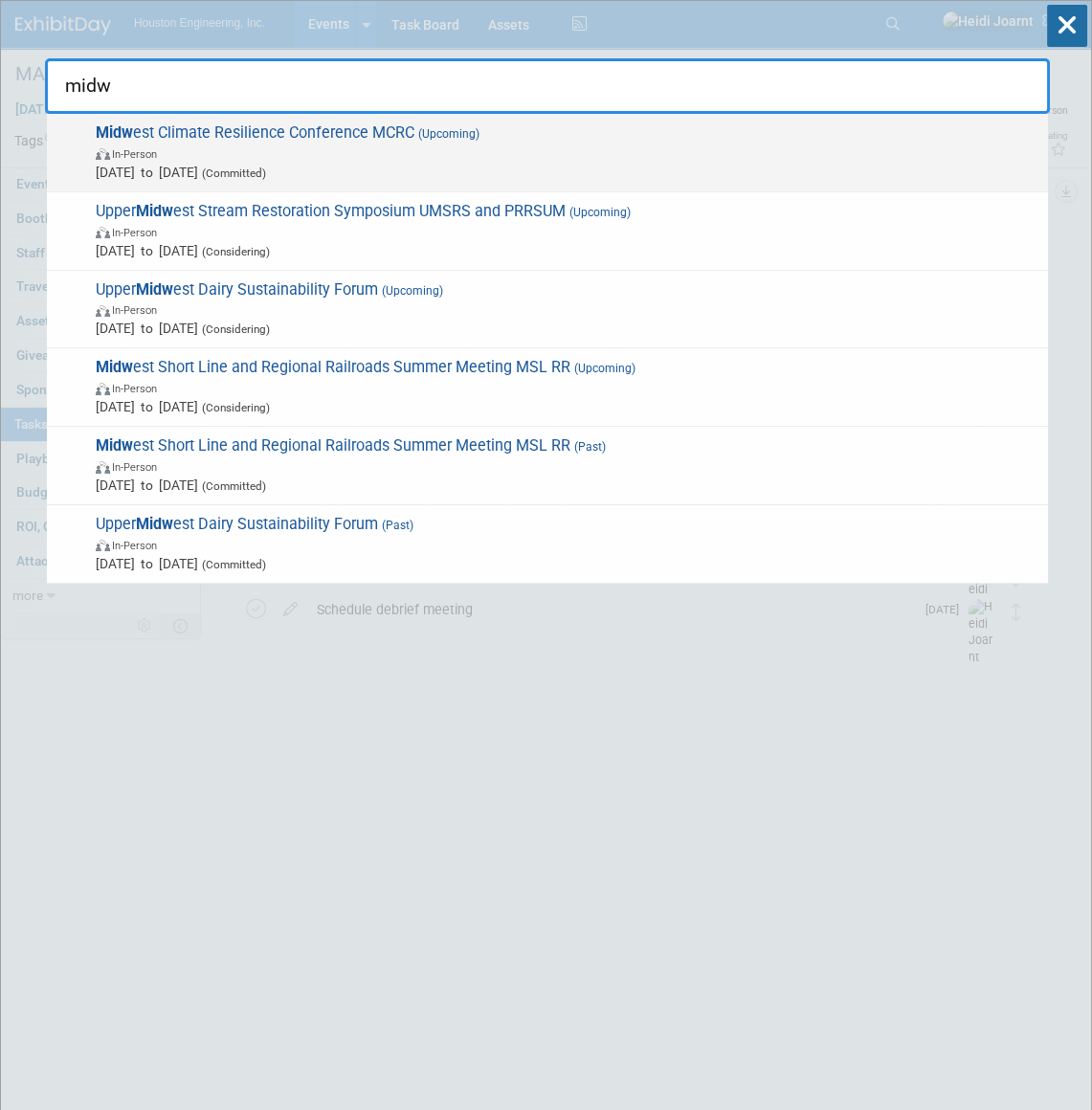
type input "midw"
click at [251, 153] on span "In-Person" at bounding box center [567, 153] width 943 height 19
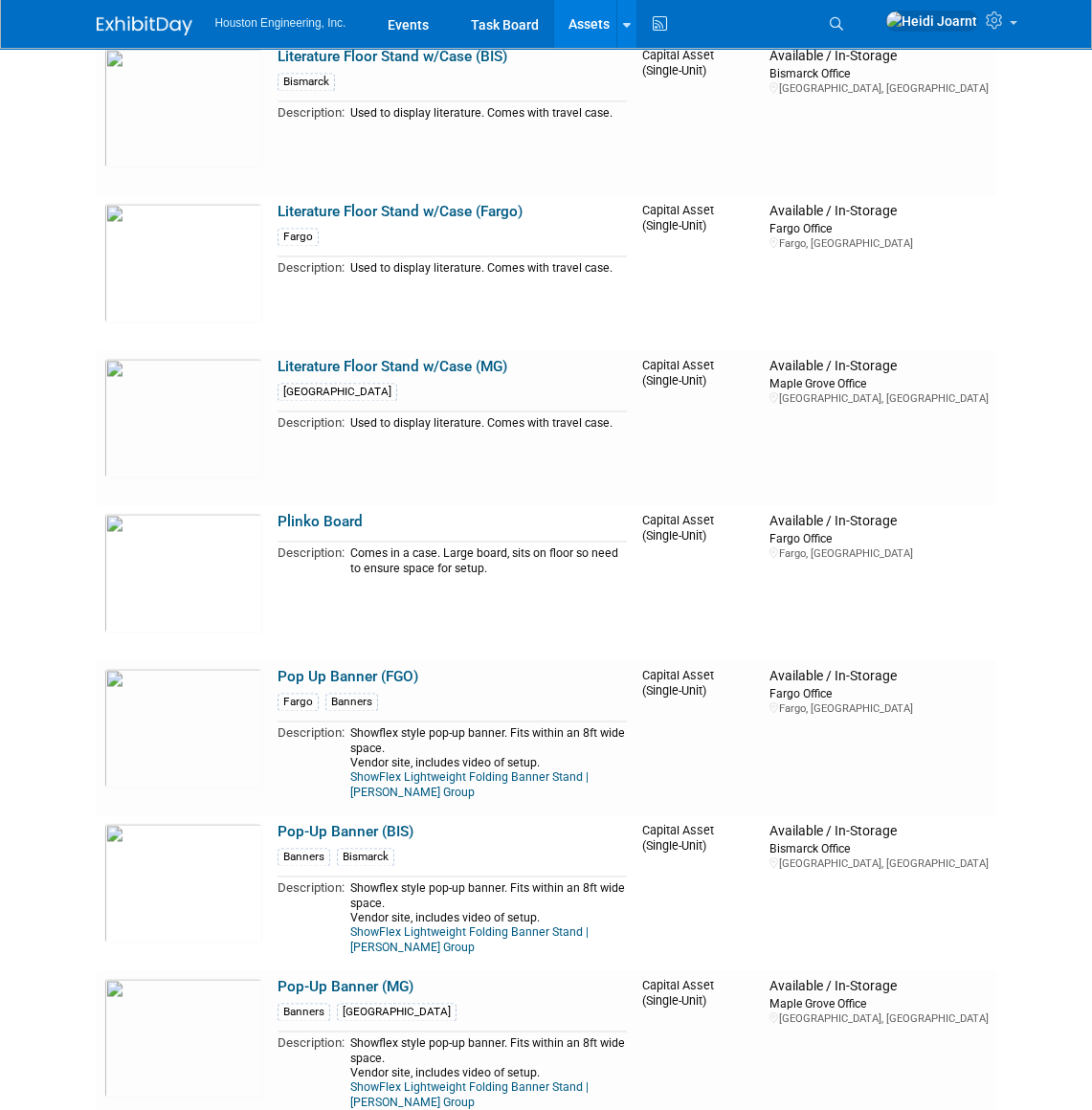
scroll to position [5307, 0]
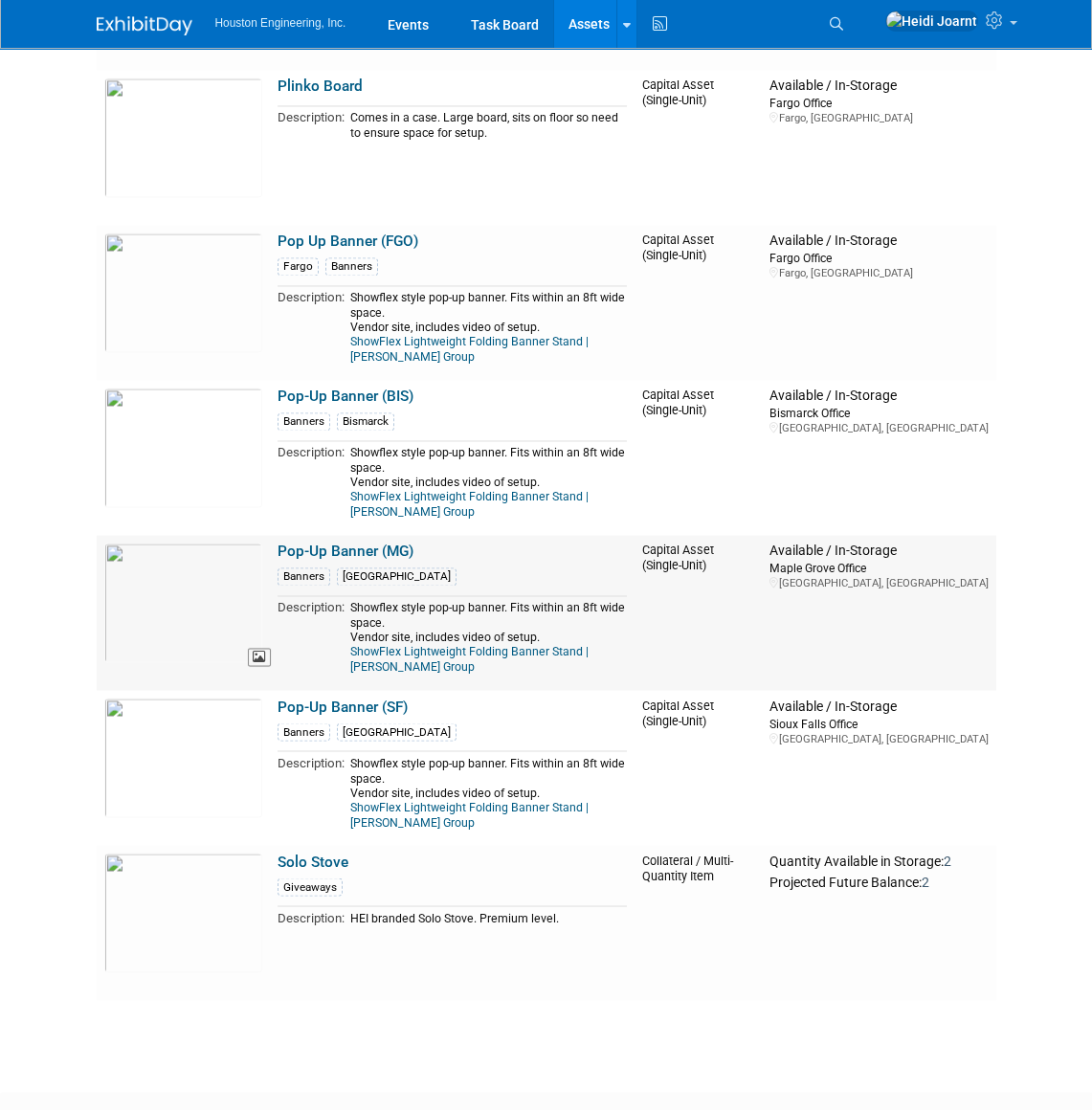
click at [190, 571] on img at bounding box center [183, 602] width 158 height 120
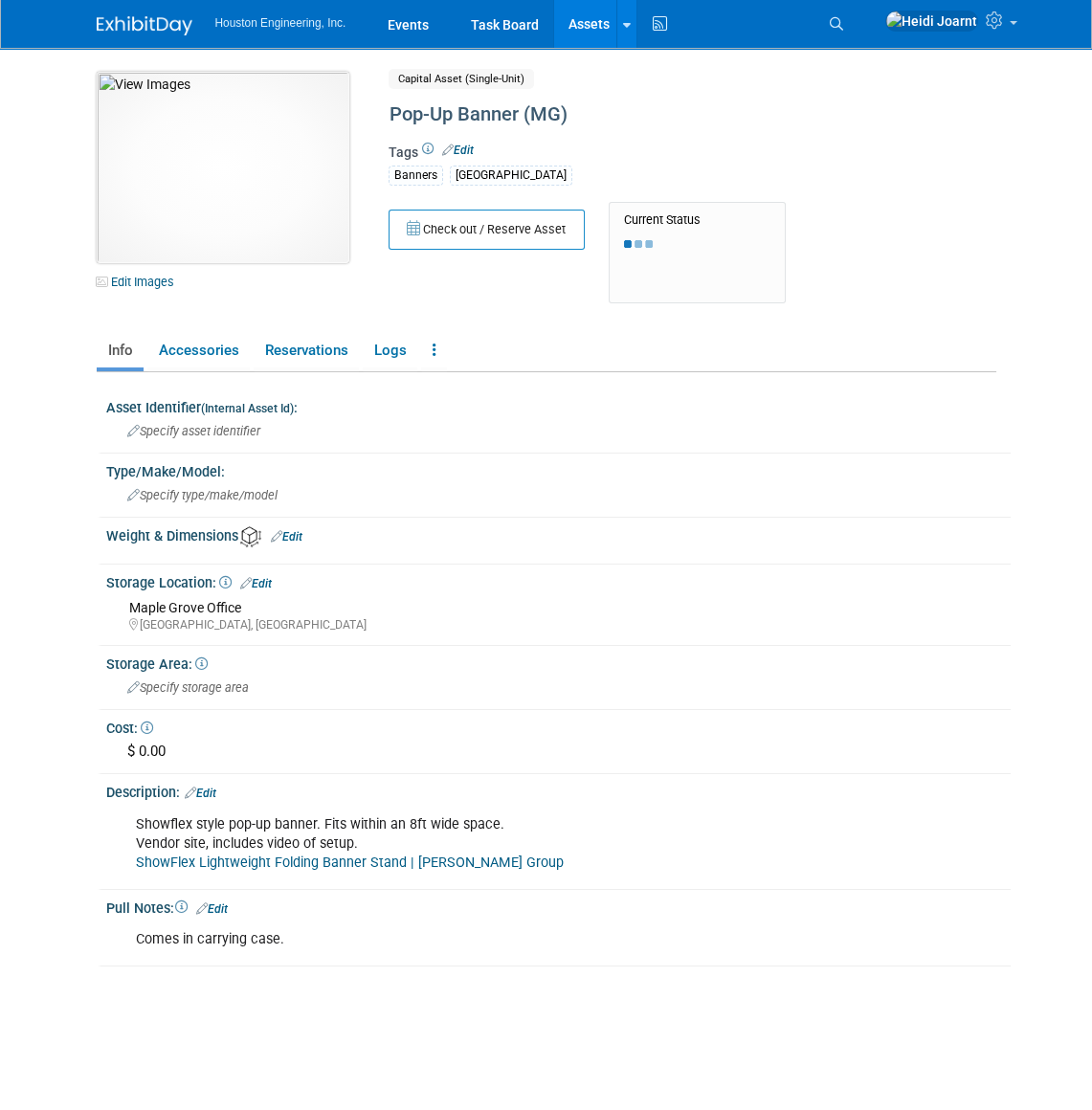
click at [244, 141] on img at bounding box center [223, 168] width 253 height 192
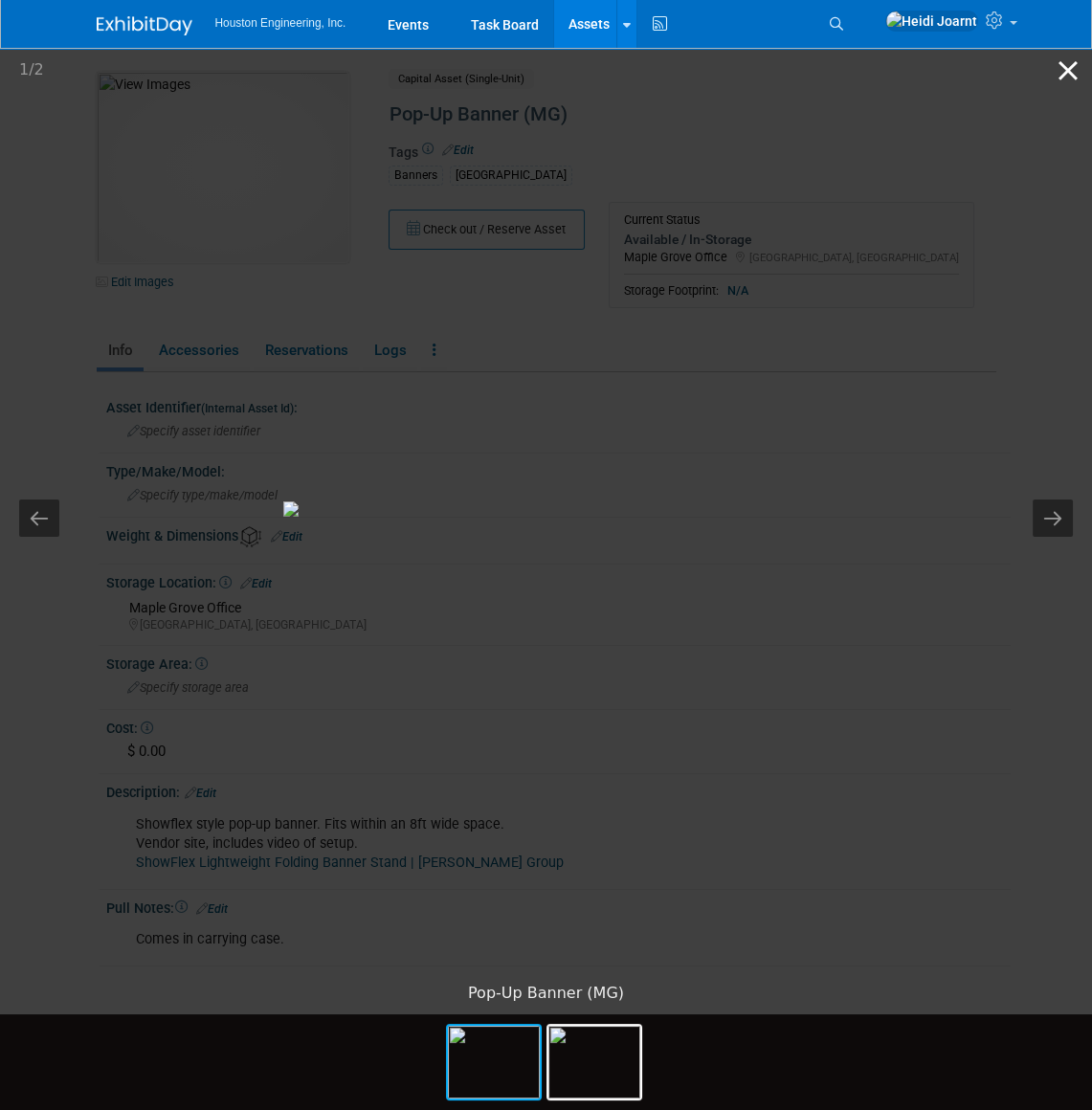
click at [1068, 81] on button "Close gallery" at bounding box center [1068, 70] width 48 height 45
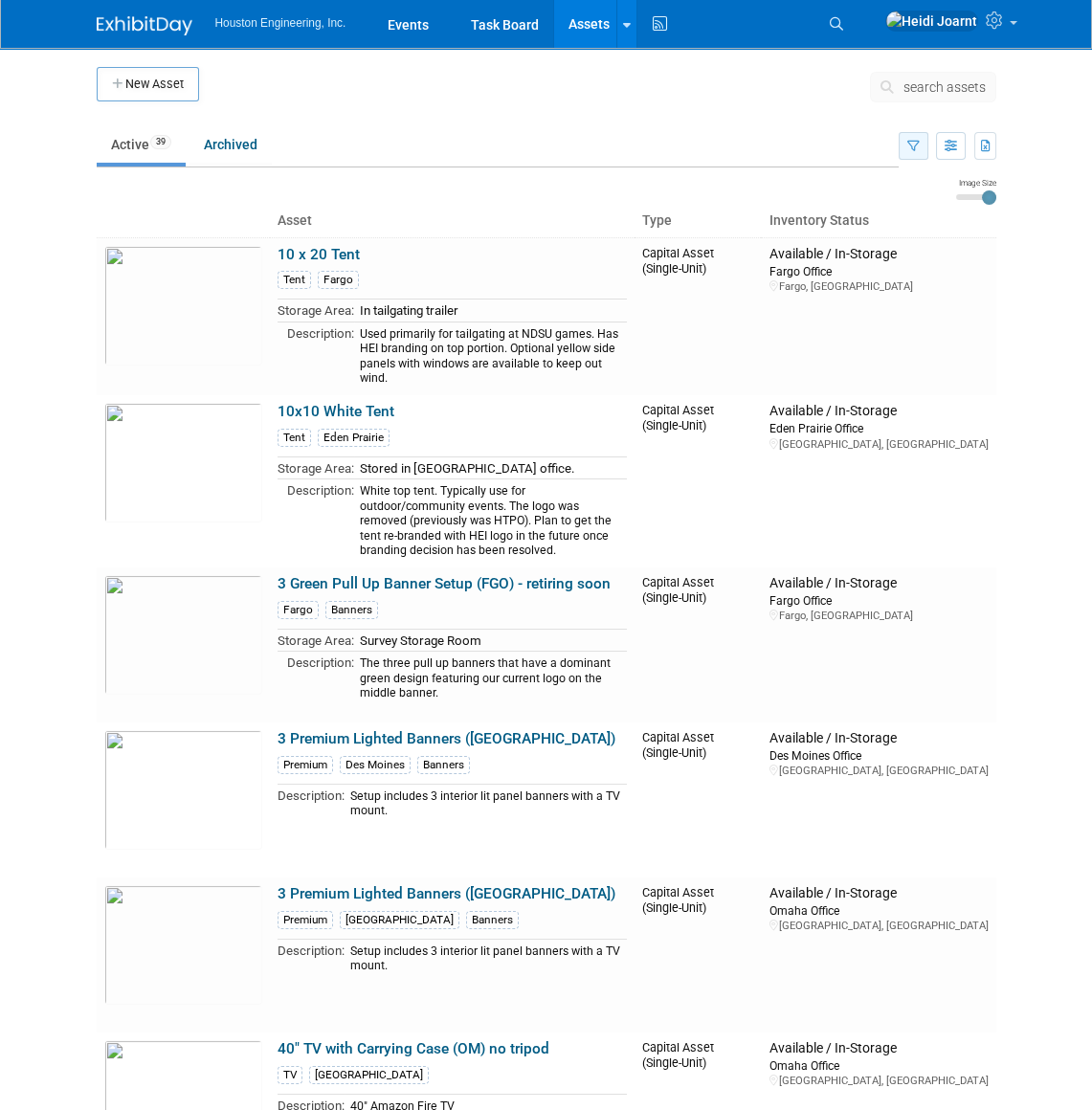
click at [919, 148] on button "button" at bounding box center [913, 146] width 30 height 28
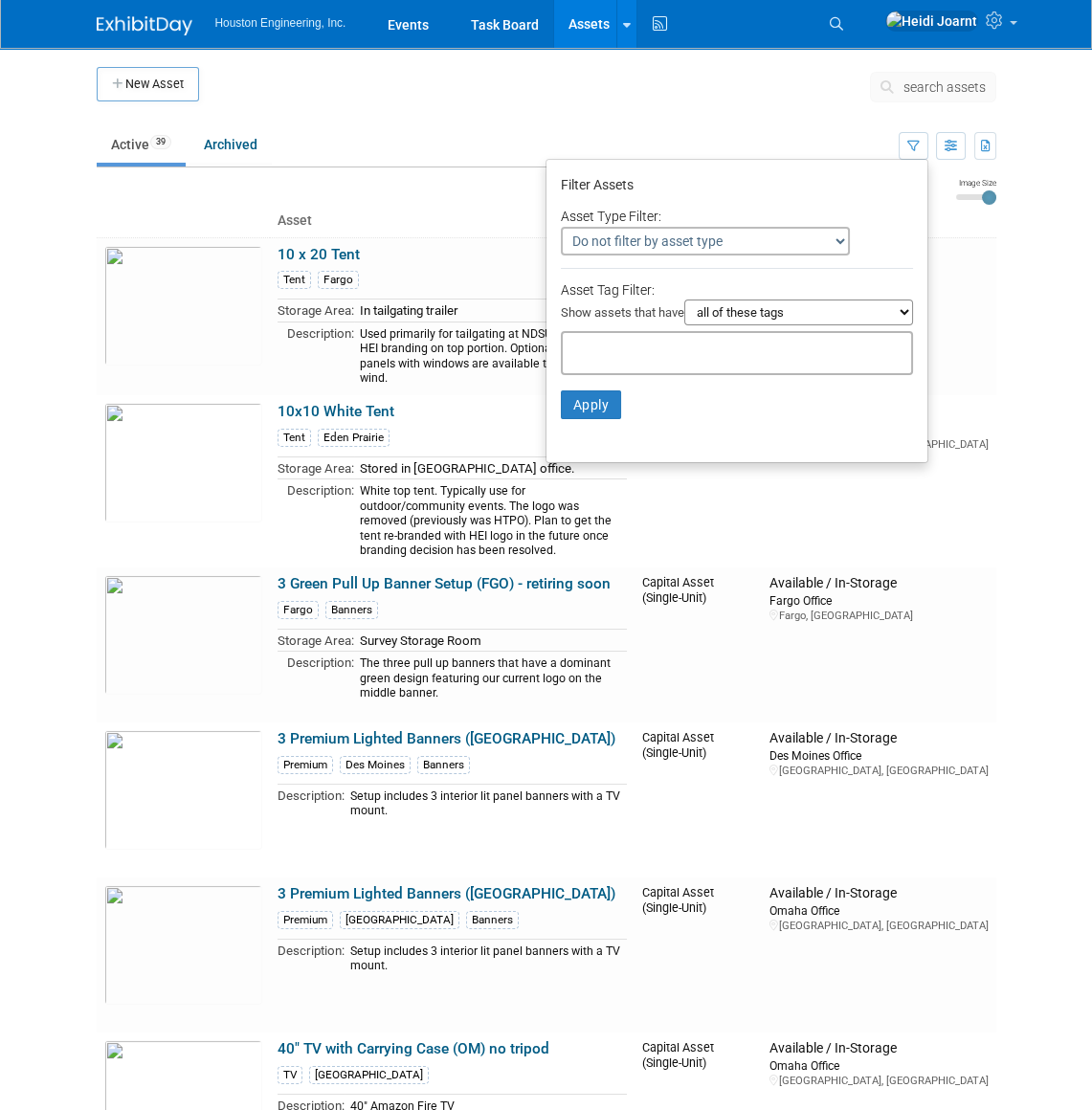
click at [725, 352] on div at bounding box center [738, 353] width 353 height 44
type input "table"
click at [649, 394] on div "Tablecloth" at bounding box center [687, 395] width 268 height 27
type input "Tablecloth"
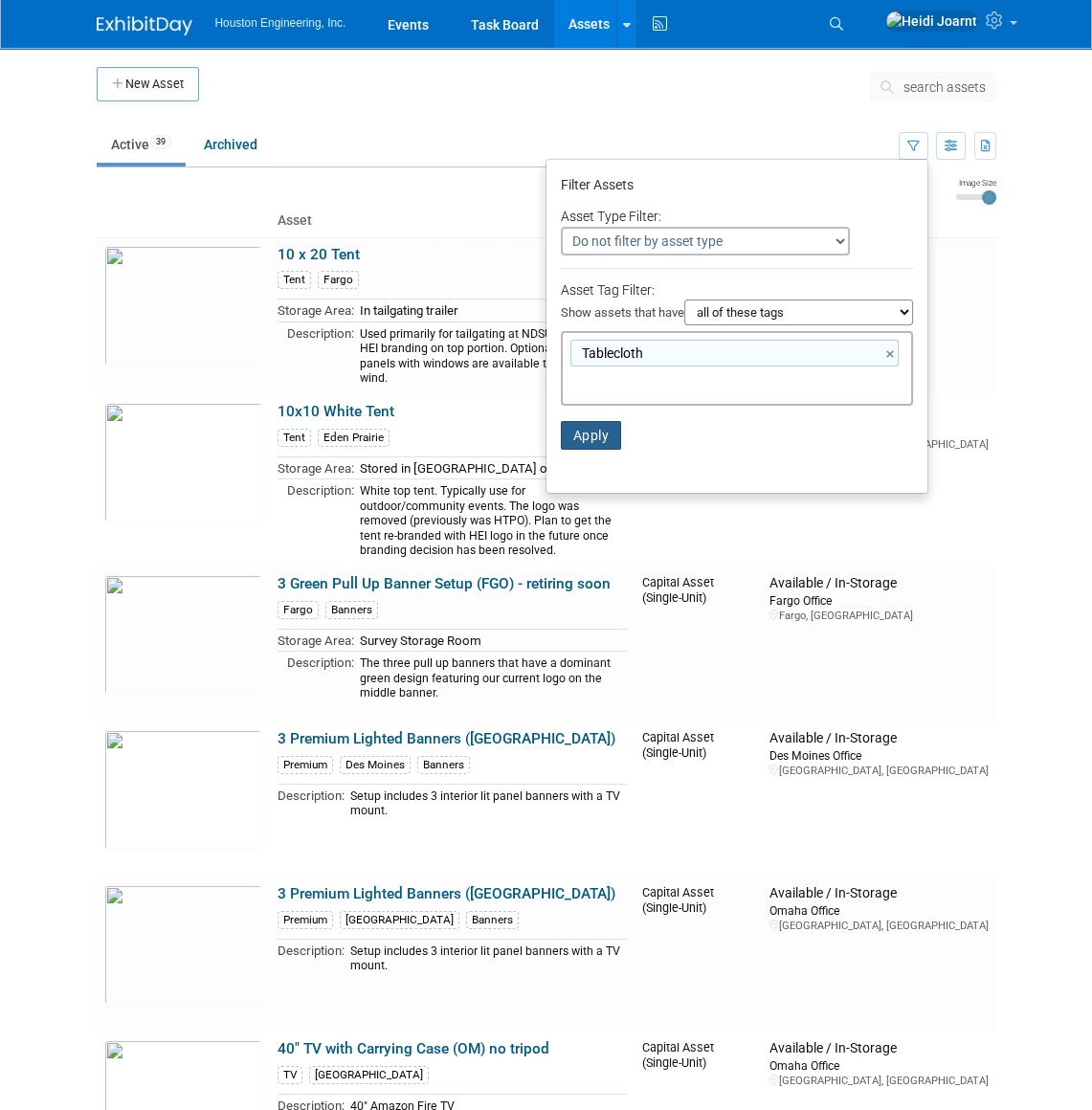
click at [578, 435] on button "Apply" at bounding box center [592, 436] width 61 height 29
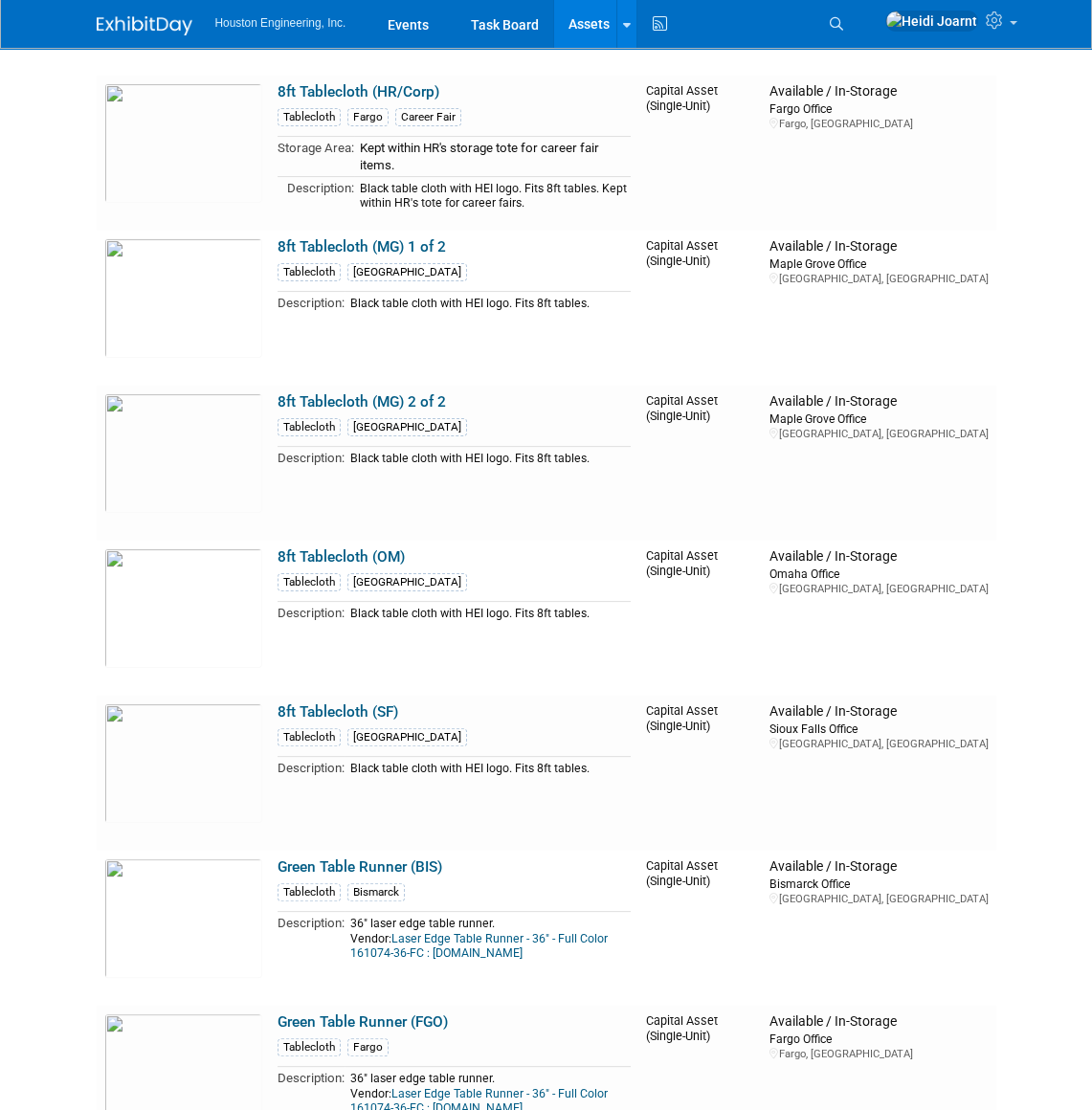
scroll to position [1217, 0]
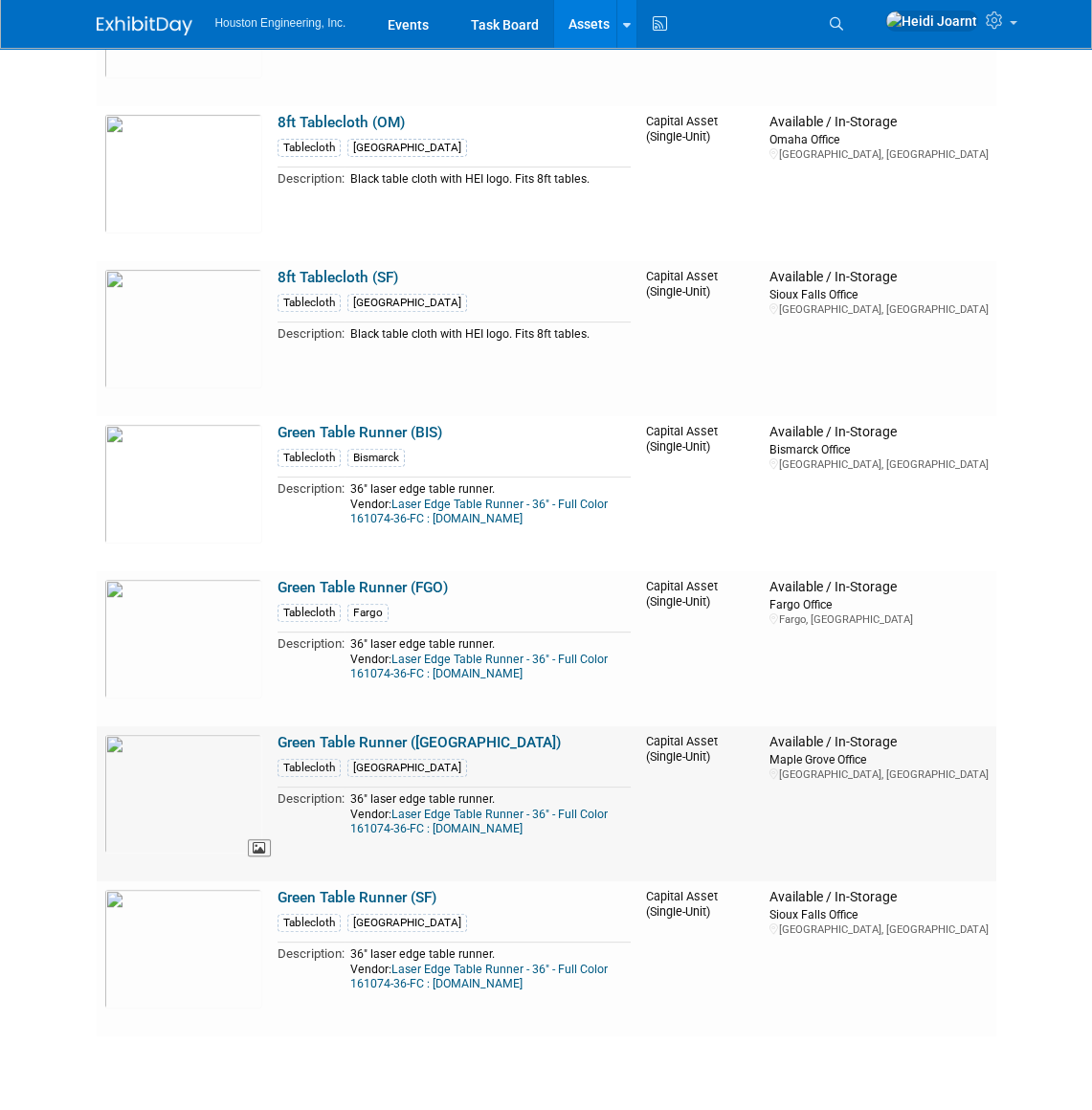
click at [198, 765] on img at bounding box center [183, 793] width 158 height 120
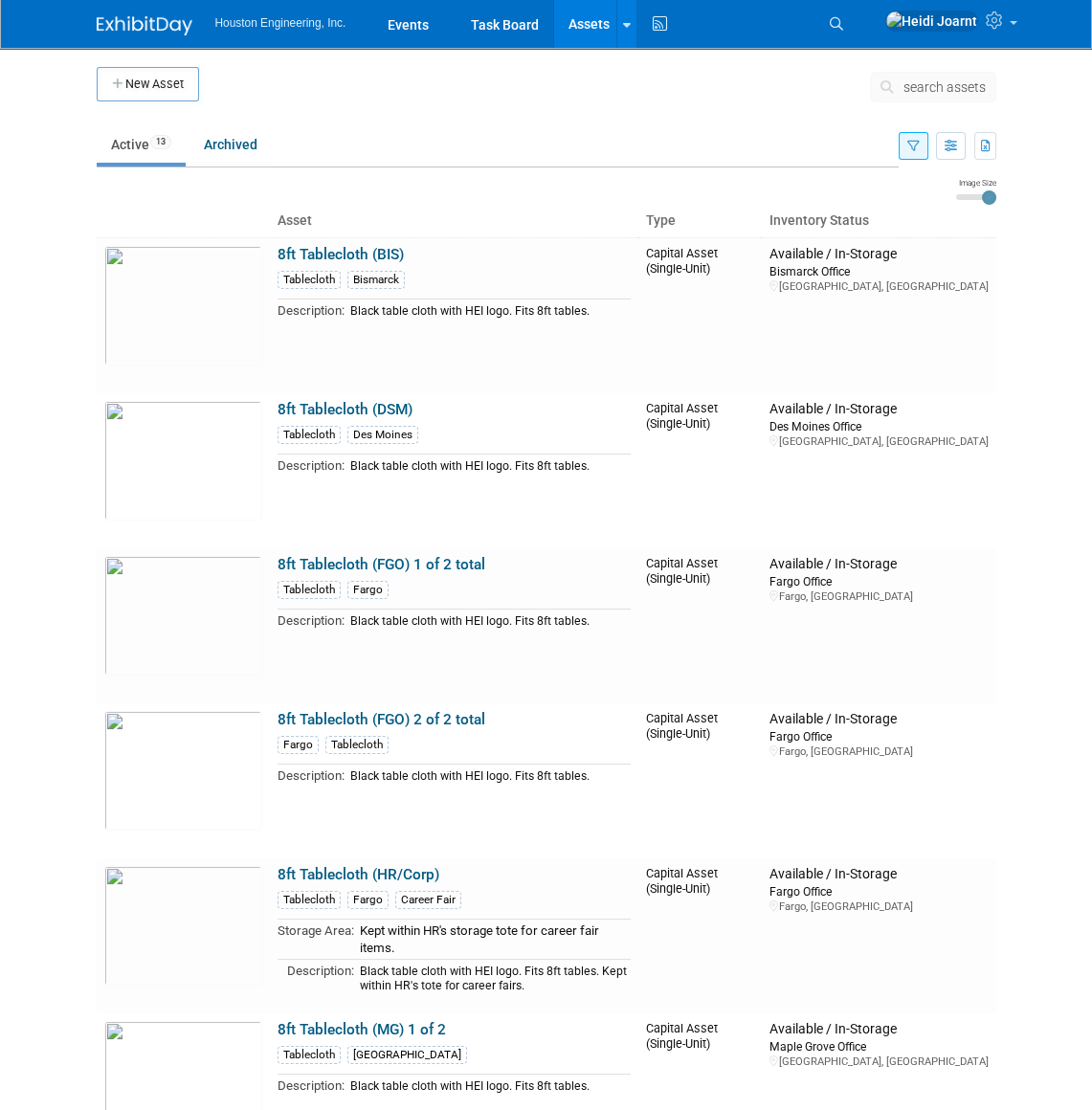
click at [914, 147] on icon "button" at bounding box center [913, 147] width 12 height 12
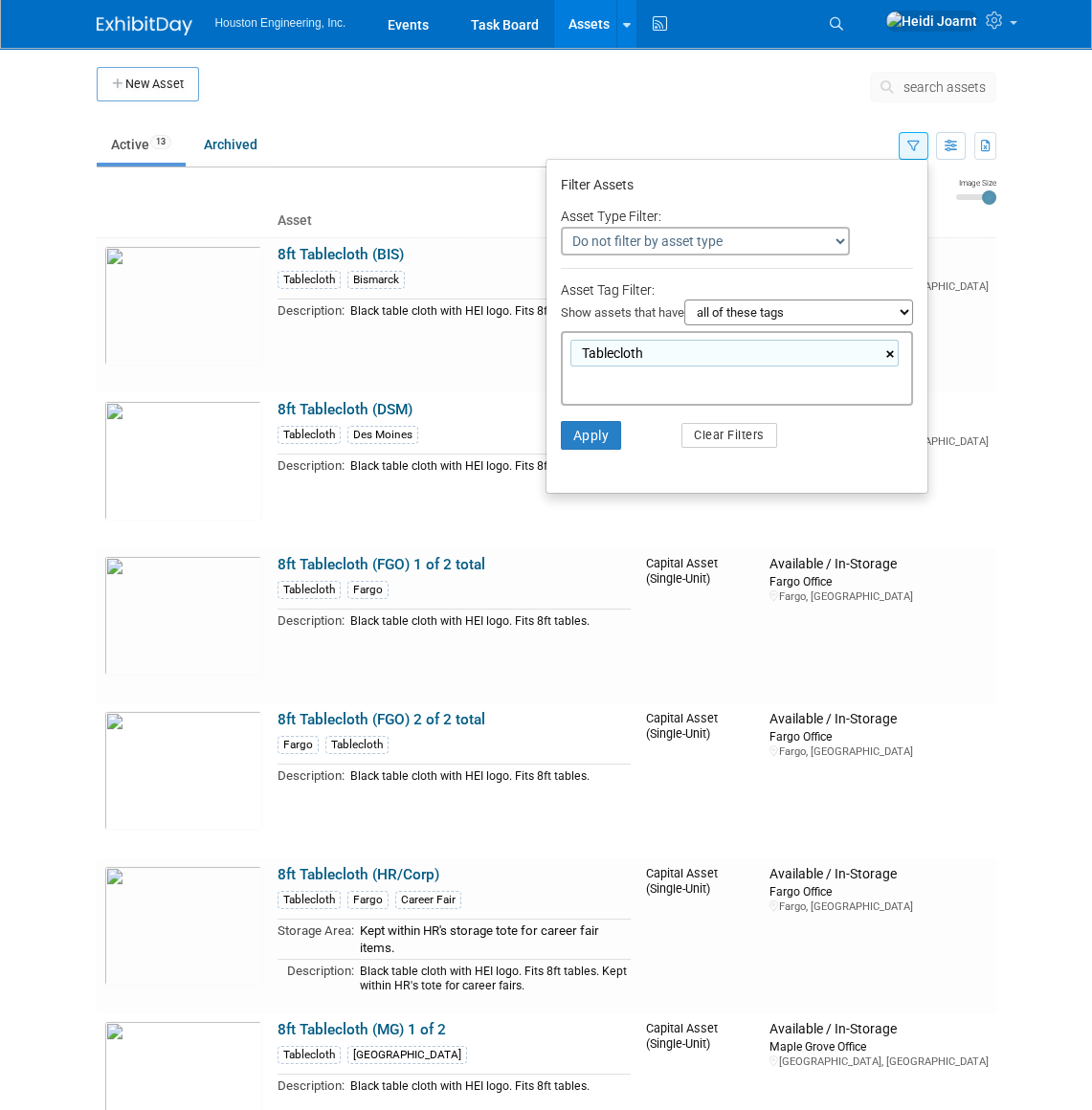
click at [891, 353] on link "×" at bounding box center [892, 354] width 12 height 22
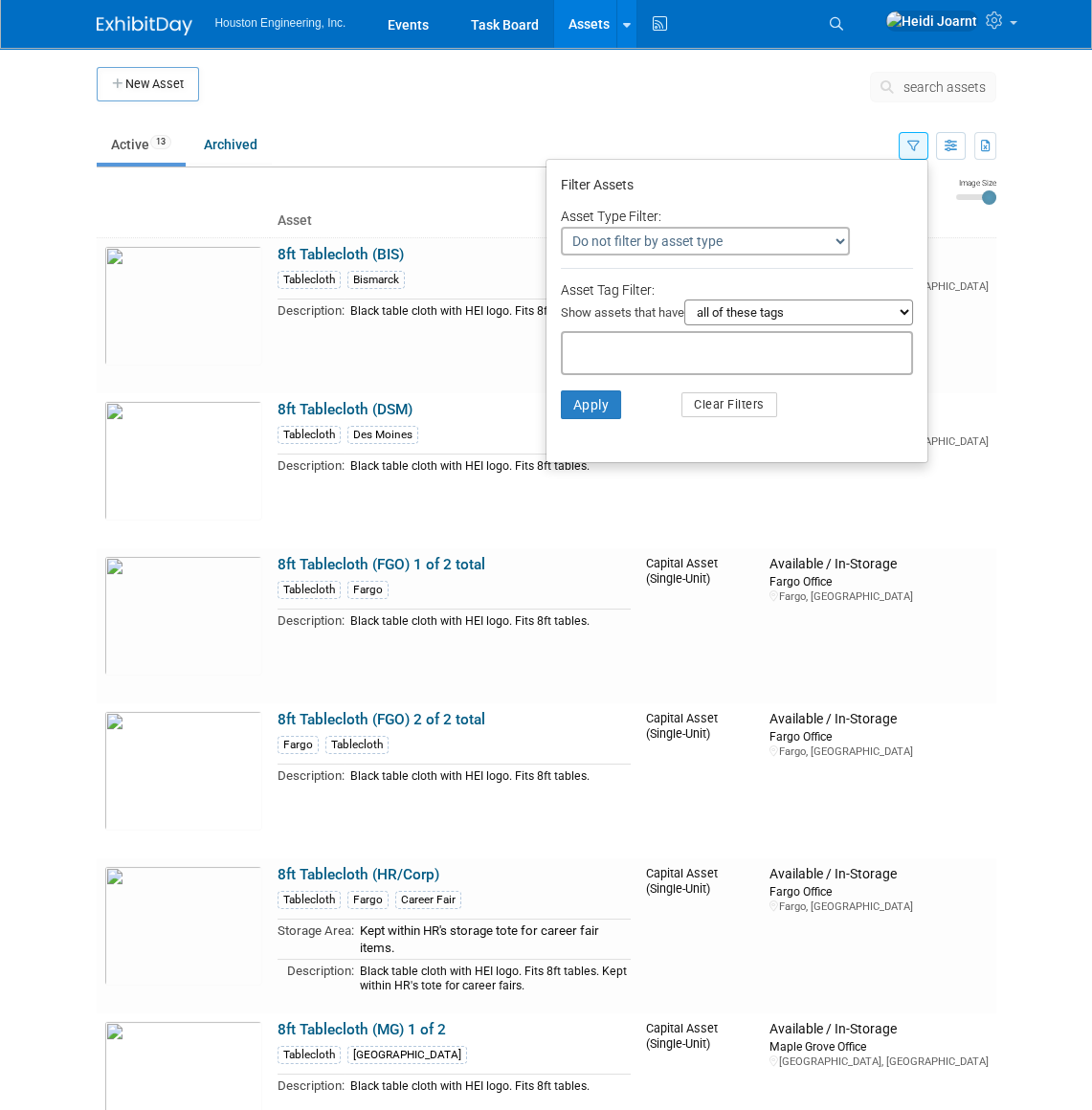
click at [813, 418] on li "Apply Clear Filters" at bounding box center [738, 405] width 381 height 57
click at [607, 411] on button "Apply" at bounding box center [592, 405] width 61 height 29
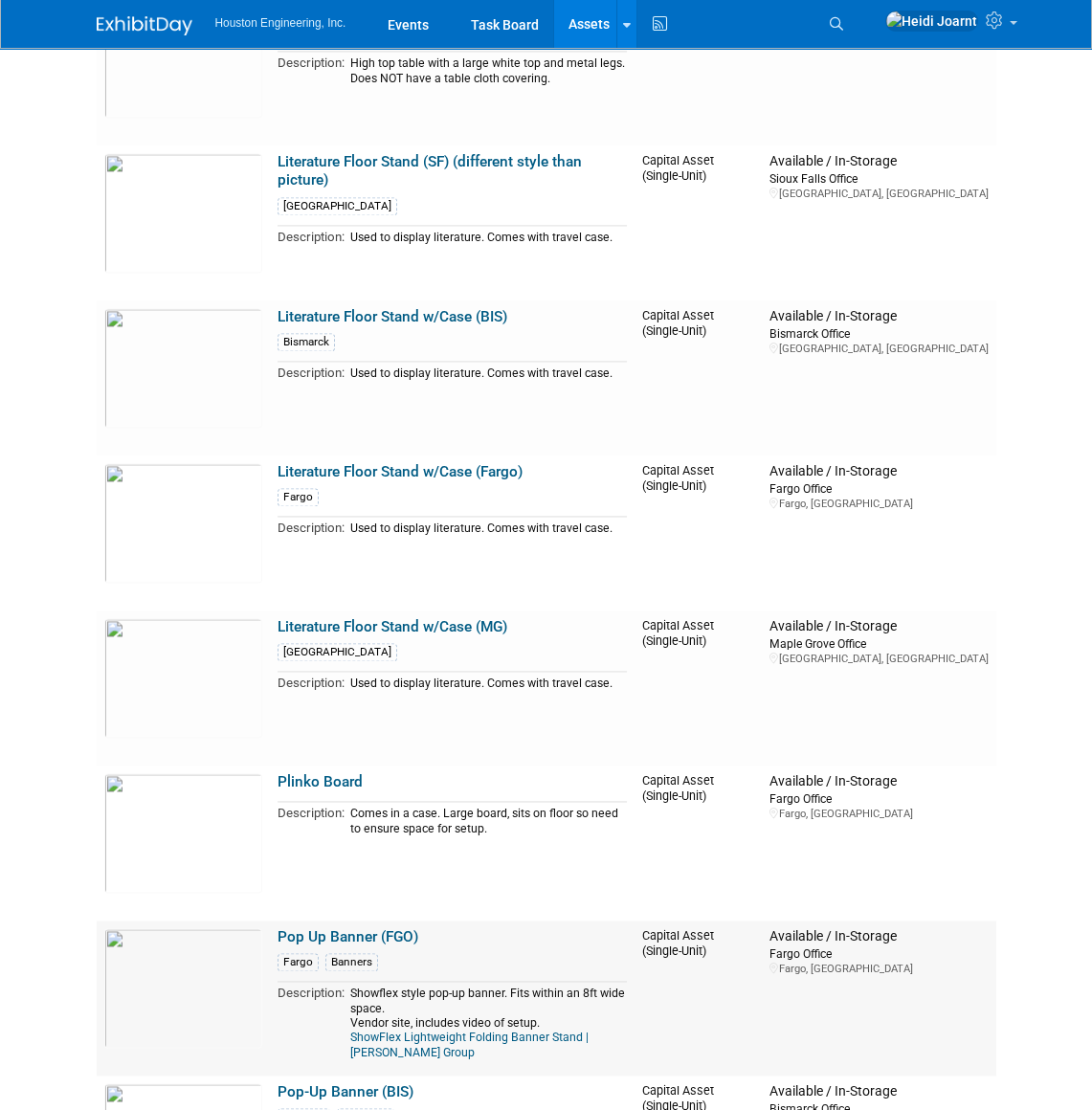
scroll to position [5045, 0]
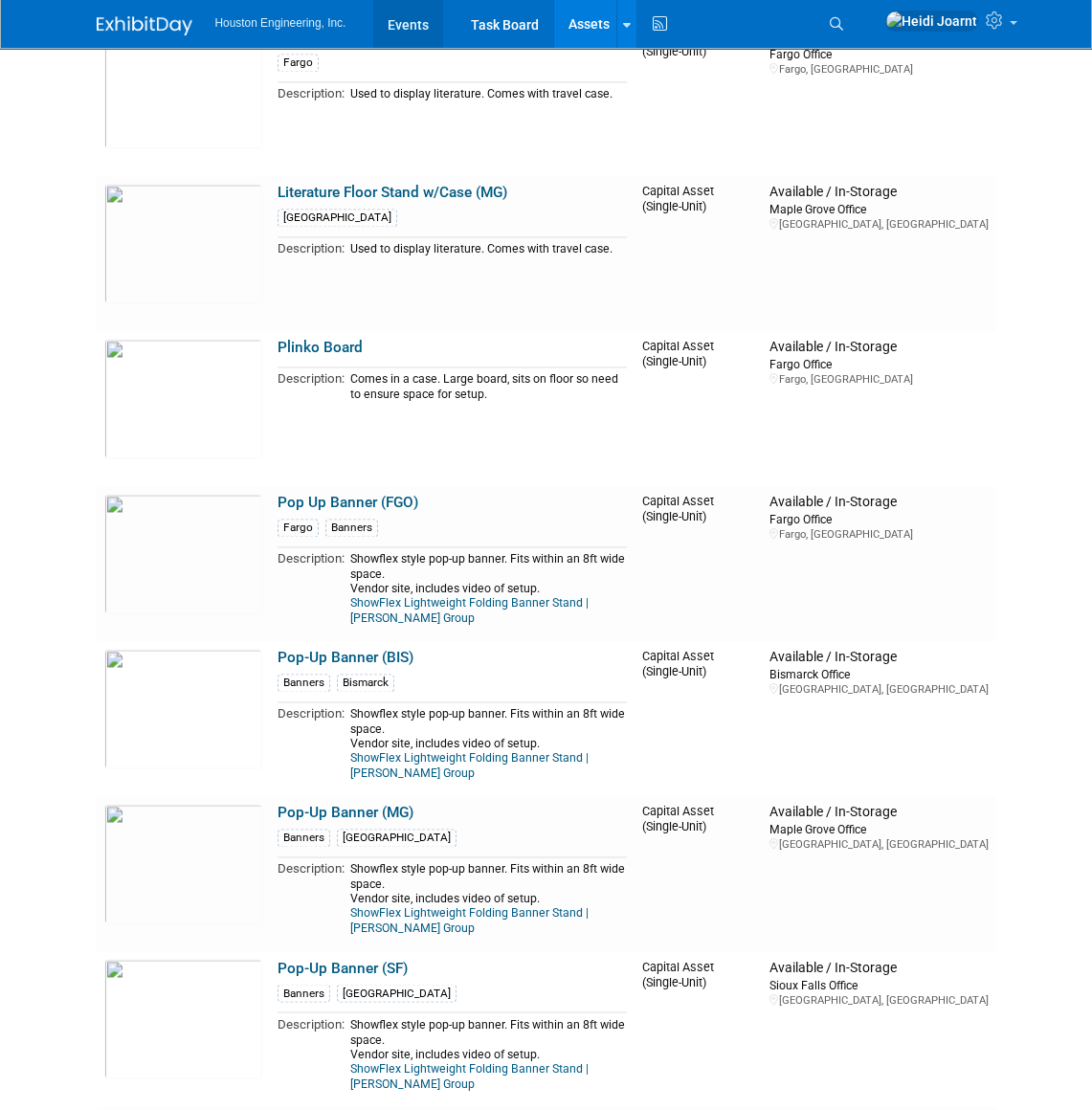
click at [431, 25] on link "Events" at bounding box center [408, 24] width 70 height 48
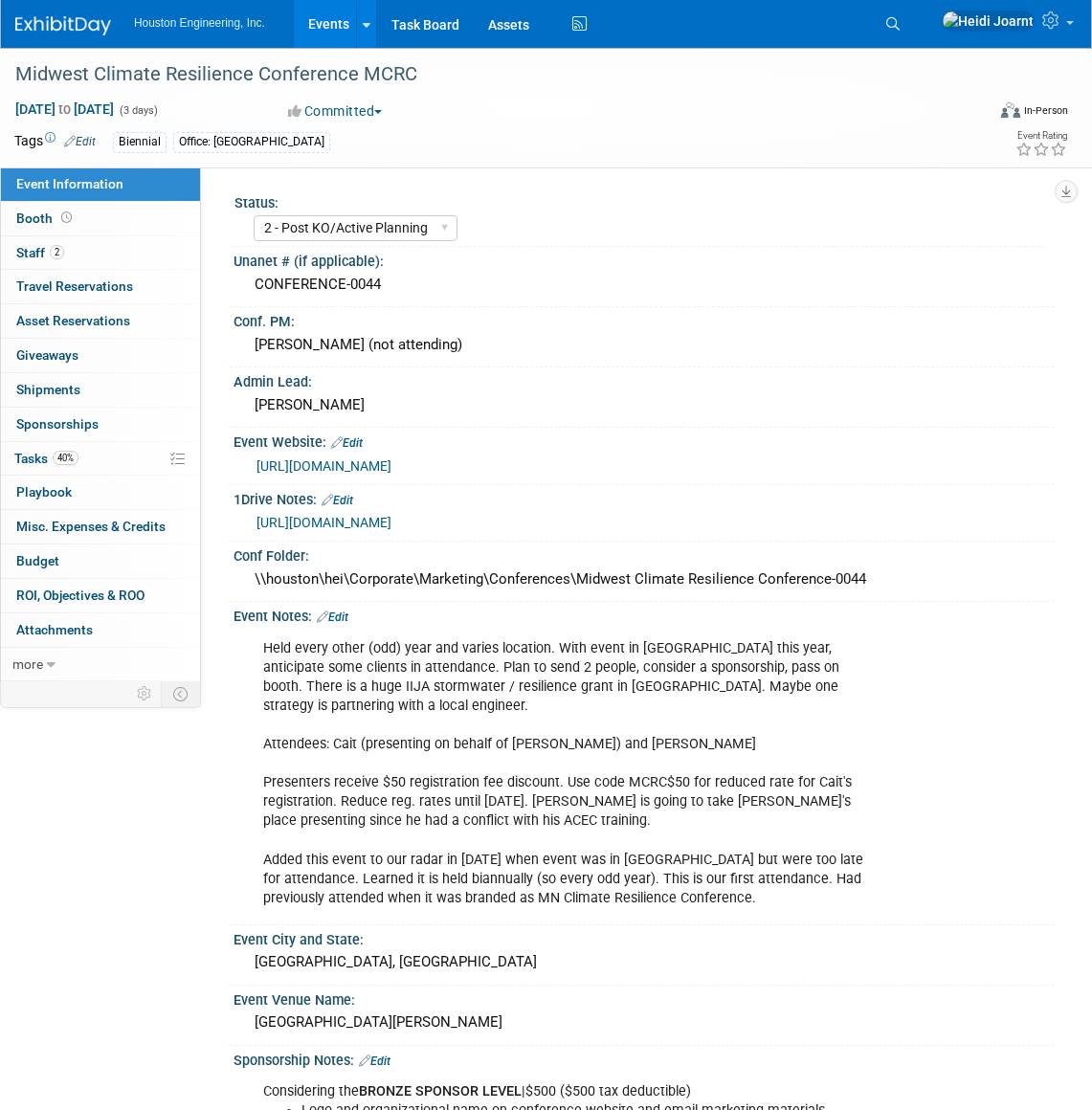
select select "2 - Post KO/Active Planning"
select select "Yes"
select select "Environmental"
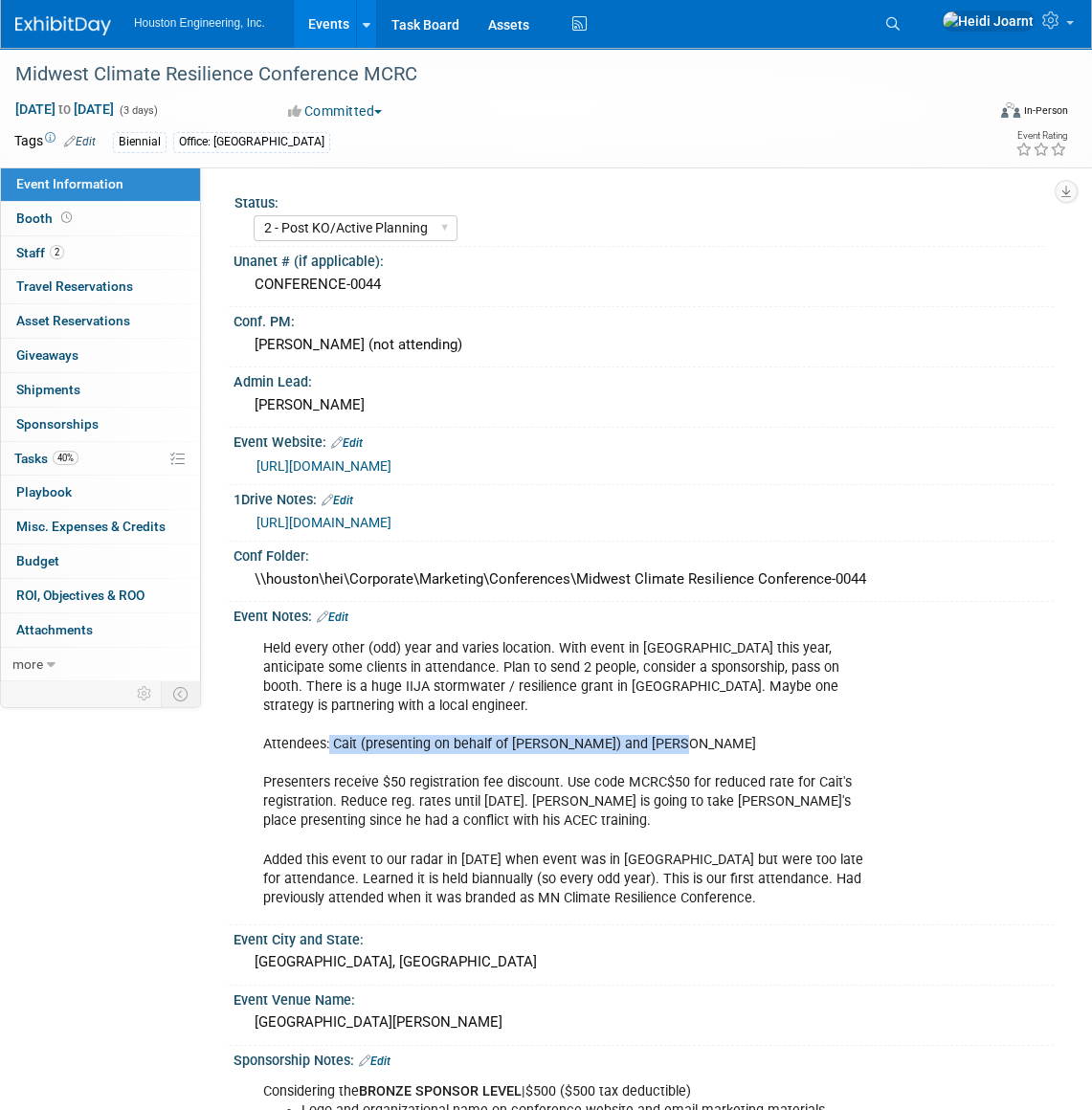
drag, startPoint x: 675, startPoint y: 717, endPoint x: 329, endPoint y: 730, distance: 346.2
click at [329, 730] on div "Held every other (odd) year and varies location. With event in WI this year, an…" at bounding box center [569, 773] width 638 height 288
click at [102, 259] on link "2 Staff 2" at bounding box center [101, 253] width 199 height 34
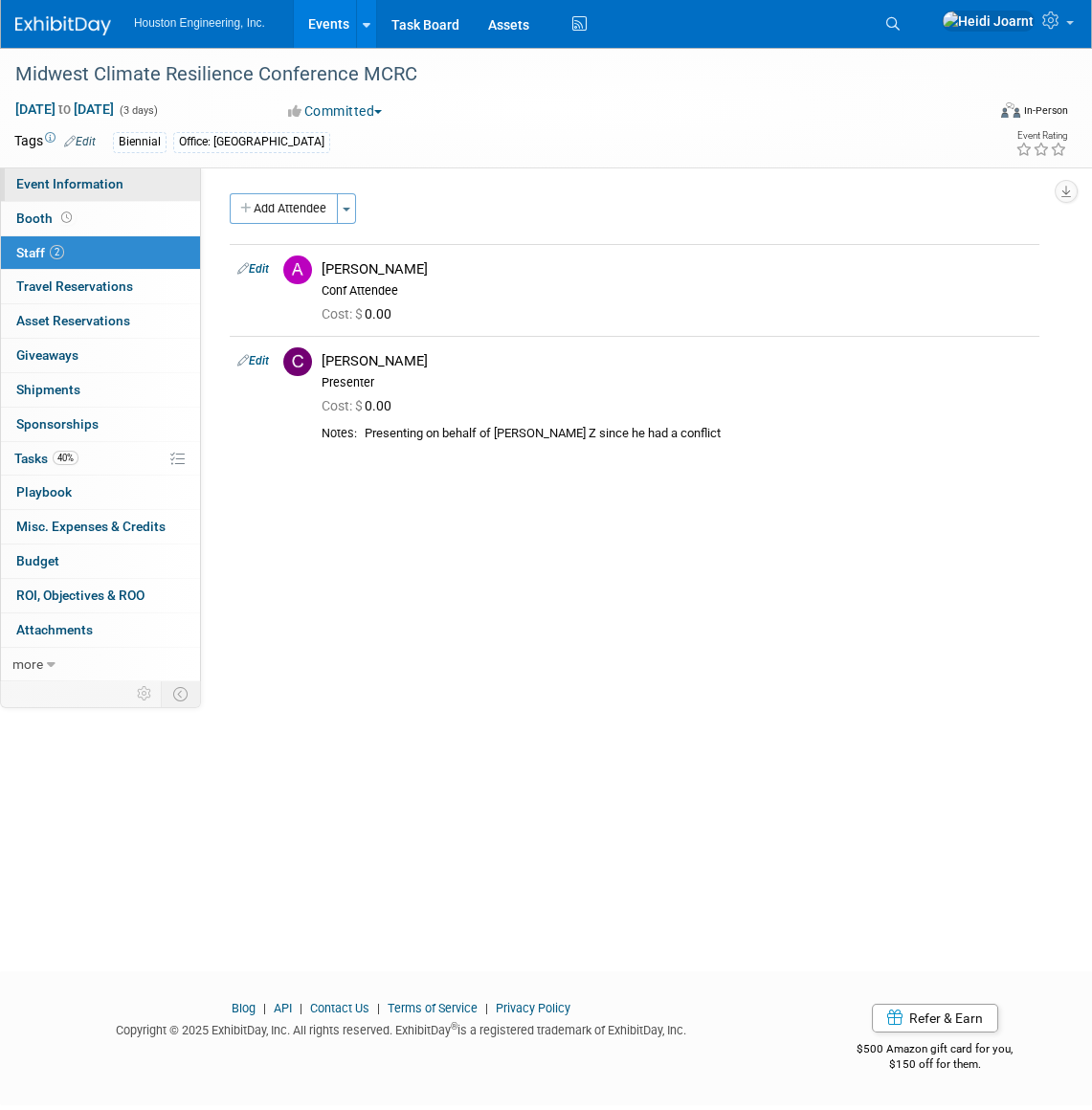
click at [136, 184] on link "Event Information" at bounding box center [101, 184] width 199 height 34
select select "2 - Post KO/Active Planning"
select select "Yes"
select select "Environmental"
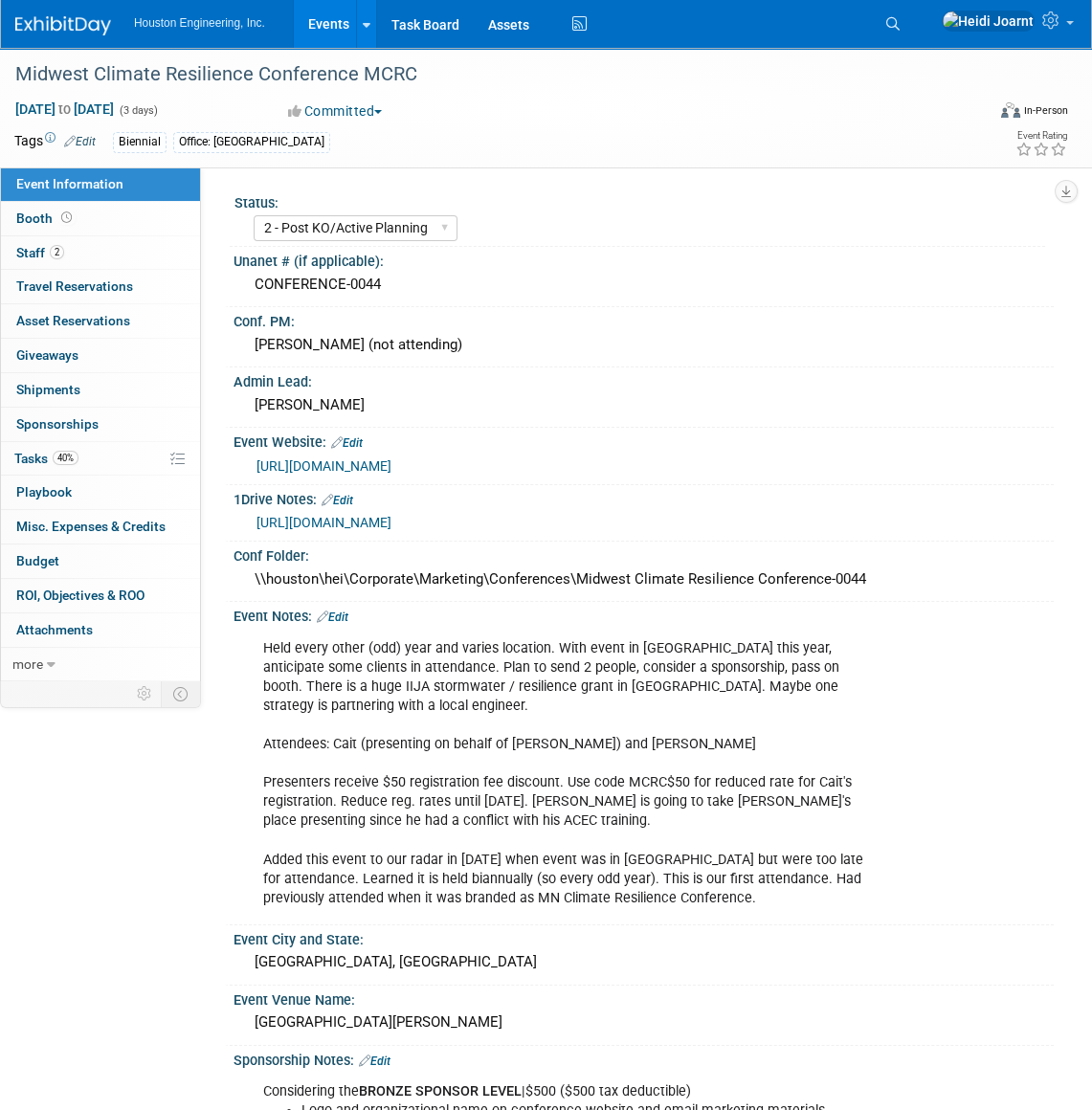
click at [644, 775] on div "Held every other (odd) year and varies location. With event in WI this year, an…" at bounding box center [569, 773] width 638 height 288
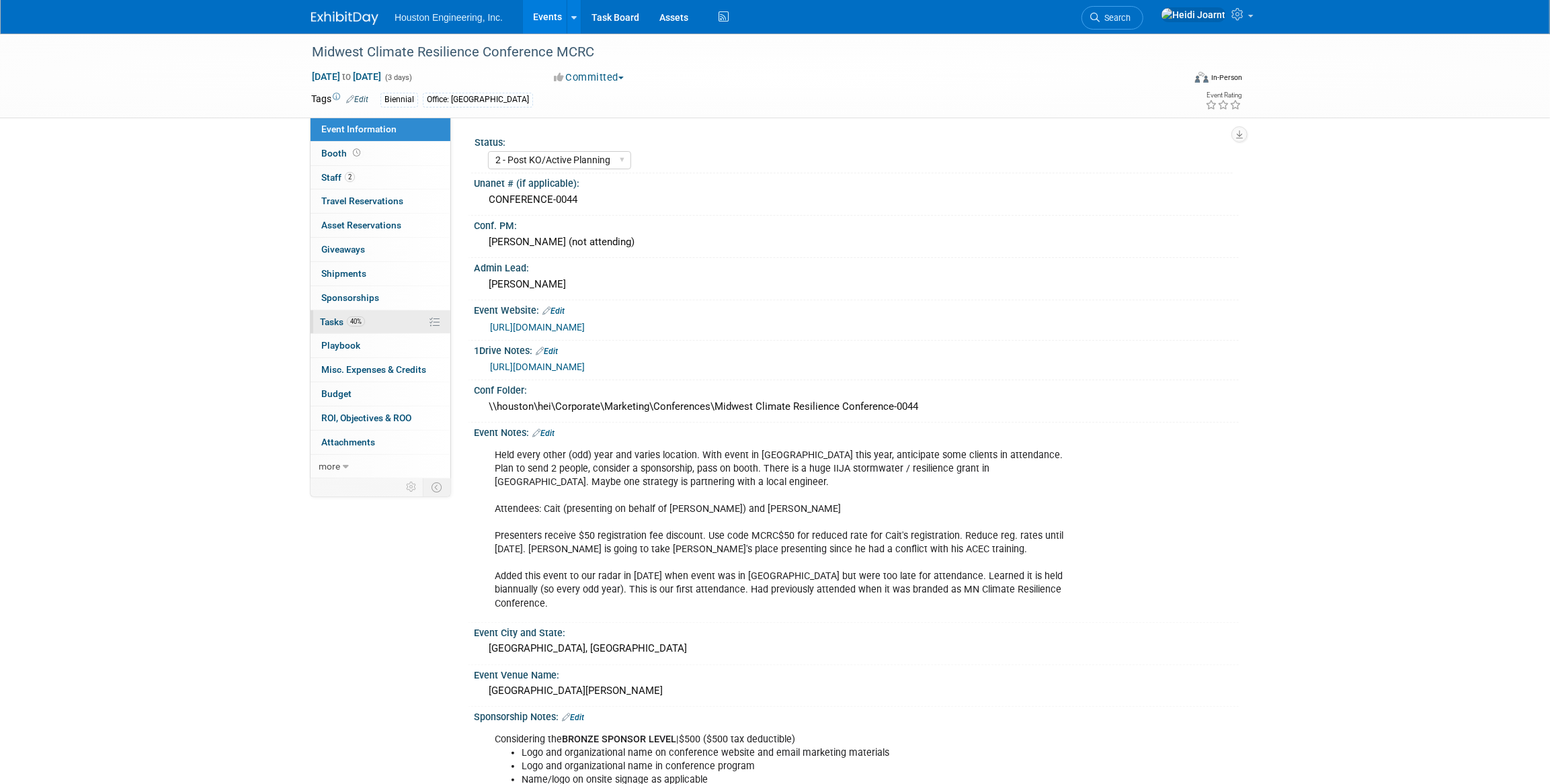
click at [378, 321] on link "40% Tasks 40%" at bounding box center [381, 322] width 140 height 24
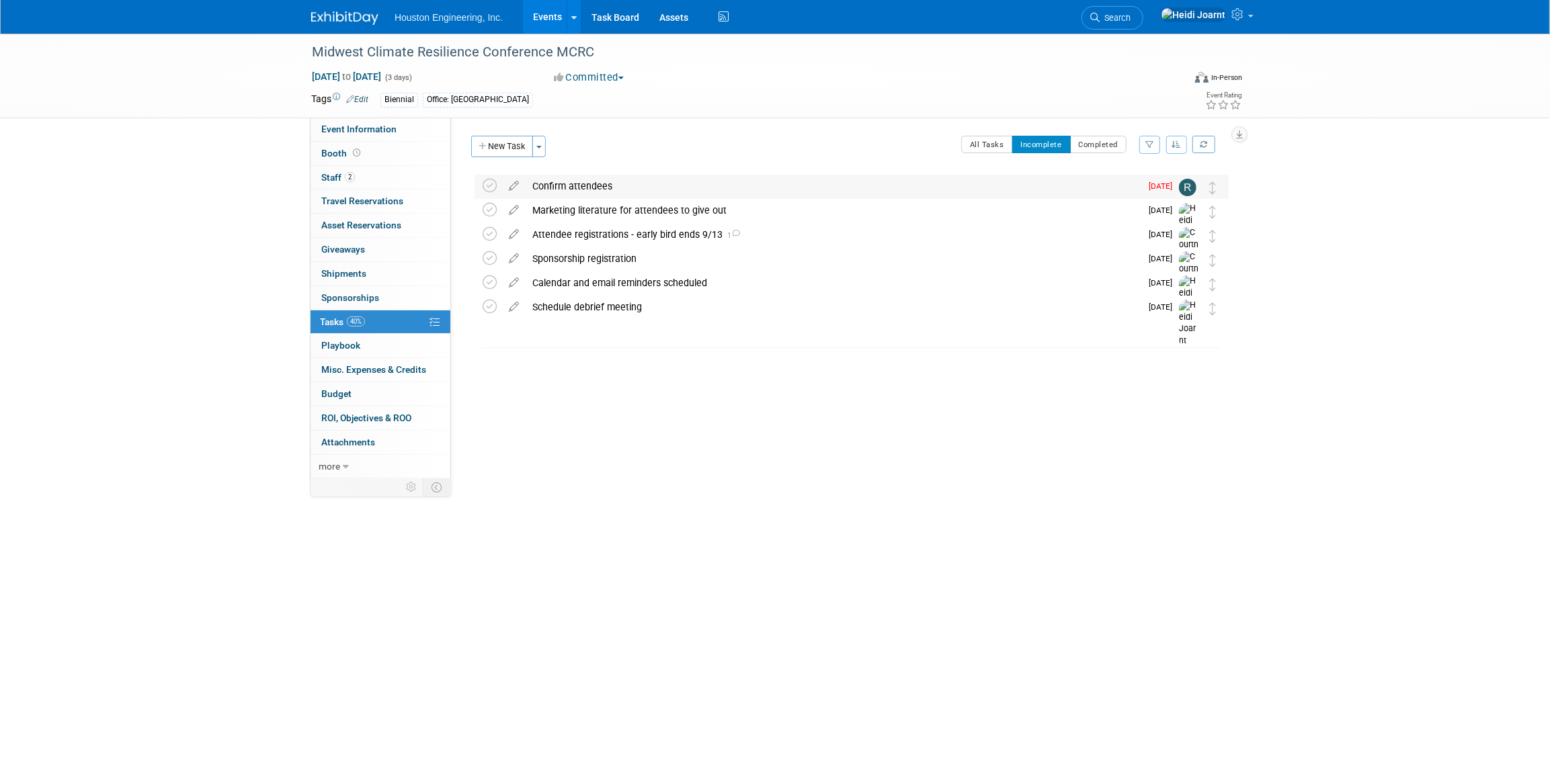
click at [595, 188] on div "Confirm attendees" at bounding box center [833, 186] width 615 height 23
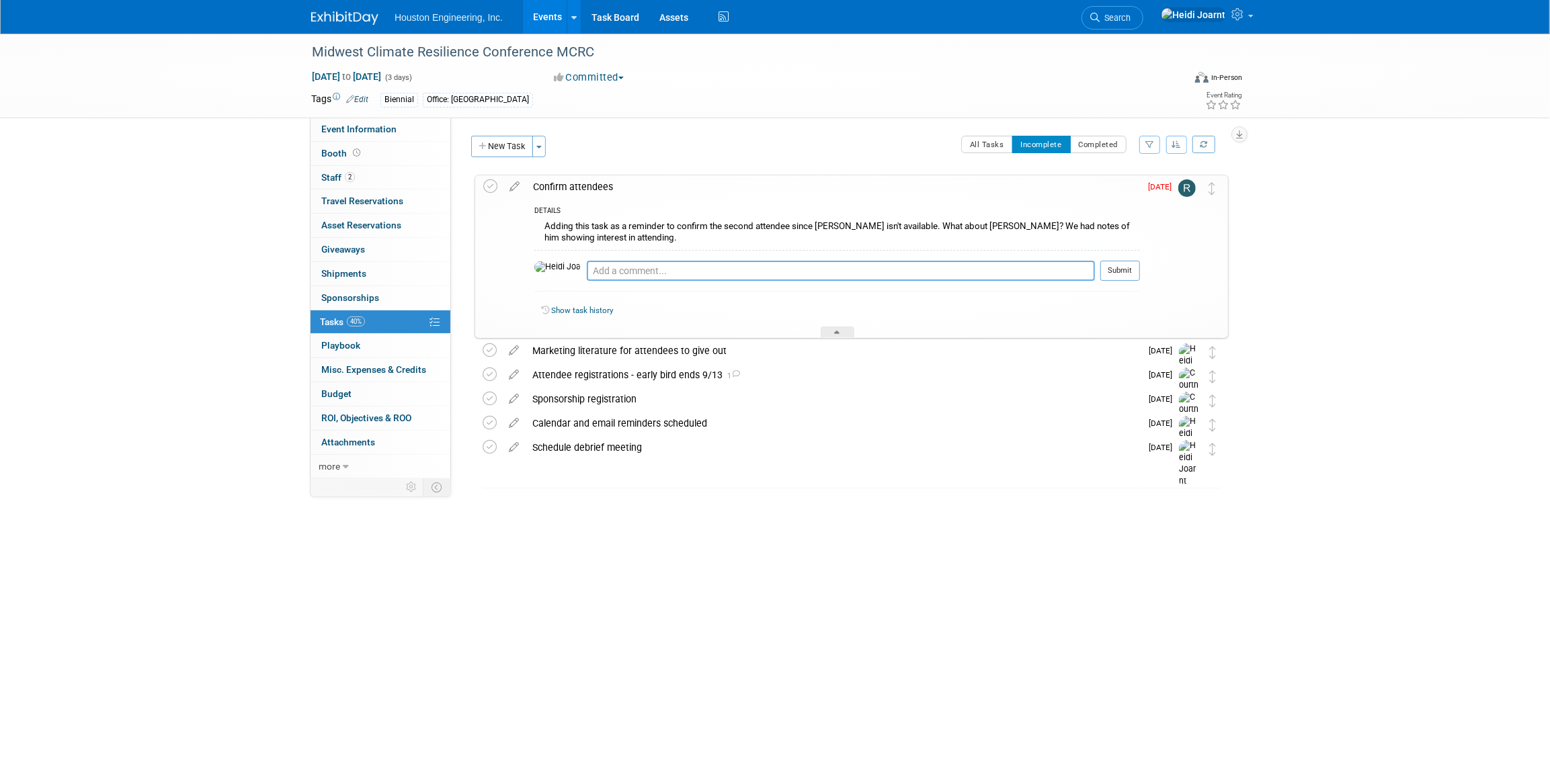
click at [638, 274] on textarea at bounding box center [840, 271] width 508 height 20
type textarea "T"
type textarea "Double checking Alex can attend"
click at [766, 276] on button "Submit" at bounding box center [1120, 271] width 40 height 20
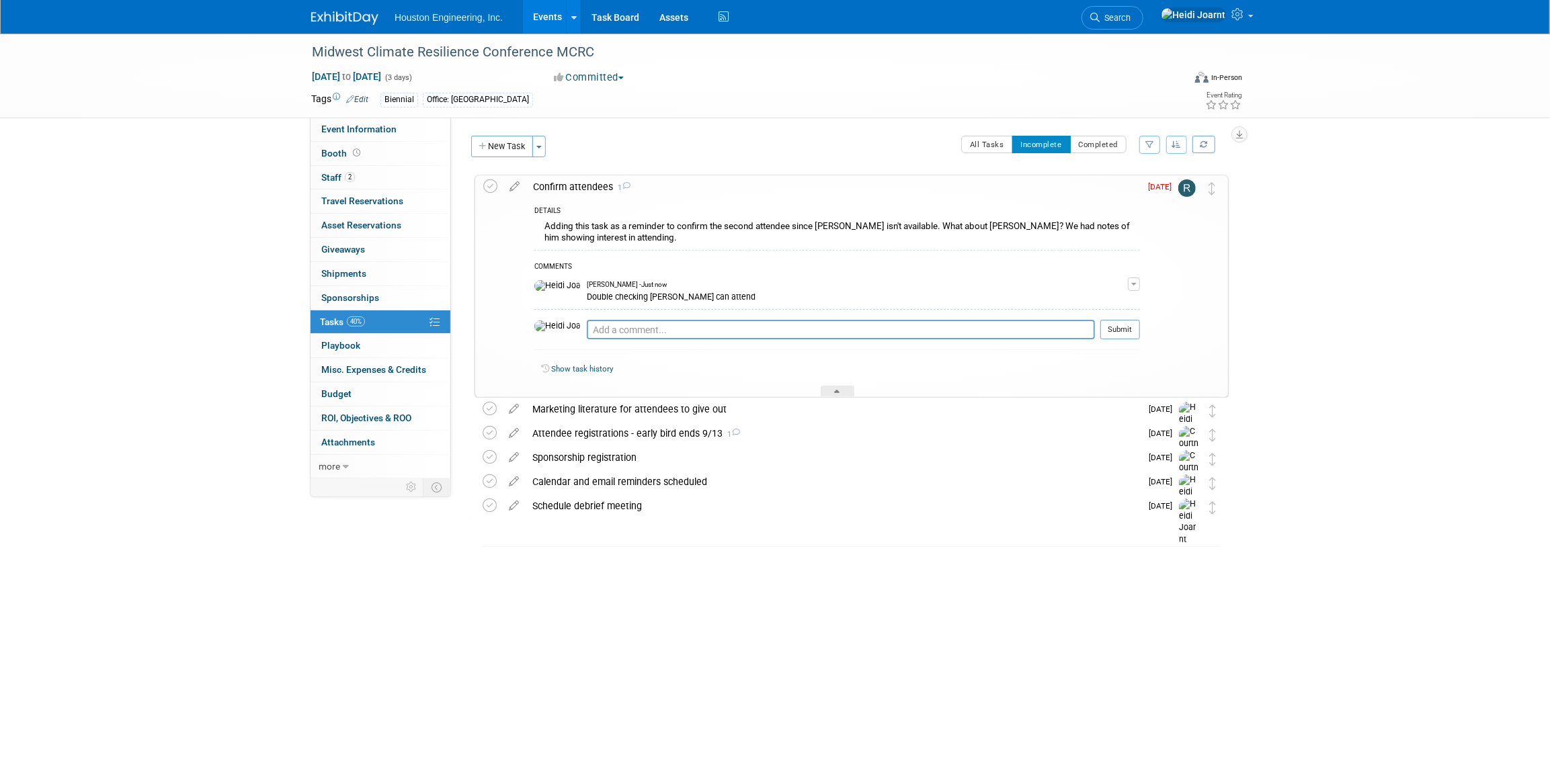
click at [544, 19] on link "Events" at bounding box center [547, 17] width 49 height 34
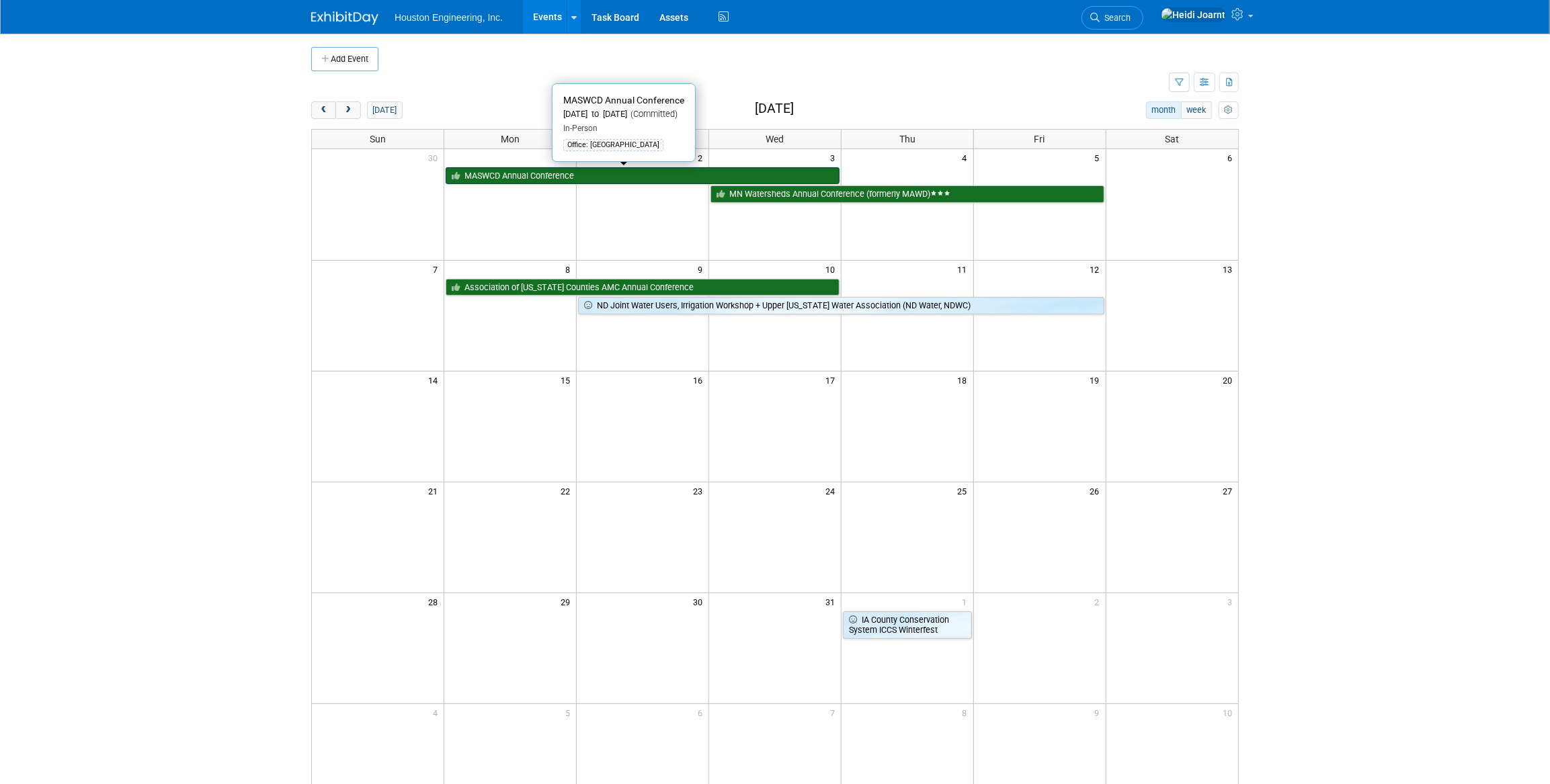
click at [535, 171] on link "MASWCD Annual Conference" at bounding box center [642, 176] width 394 height 17
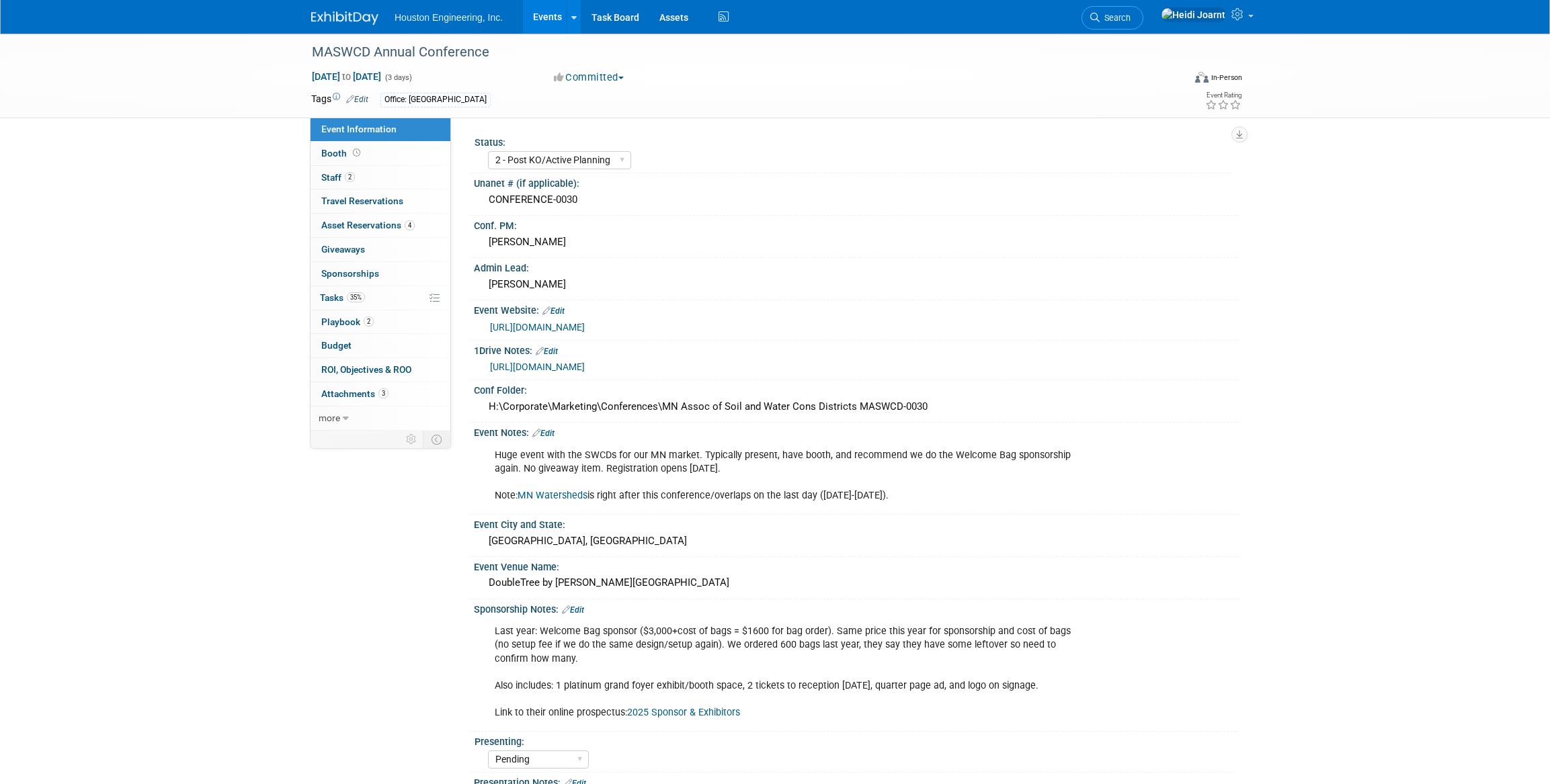
select select "2 - Post KO/Active Planning"
select select "Pending"
select select "Environmental"
click at [351, 294] on span "35%" at bounding box center [356, 297] width 18 height 10
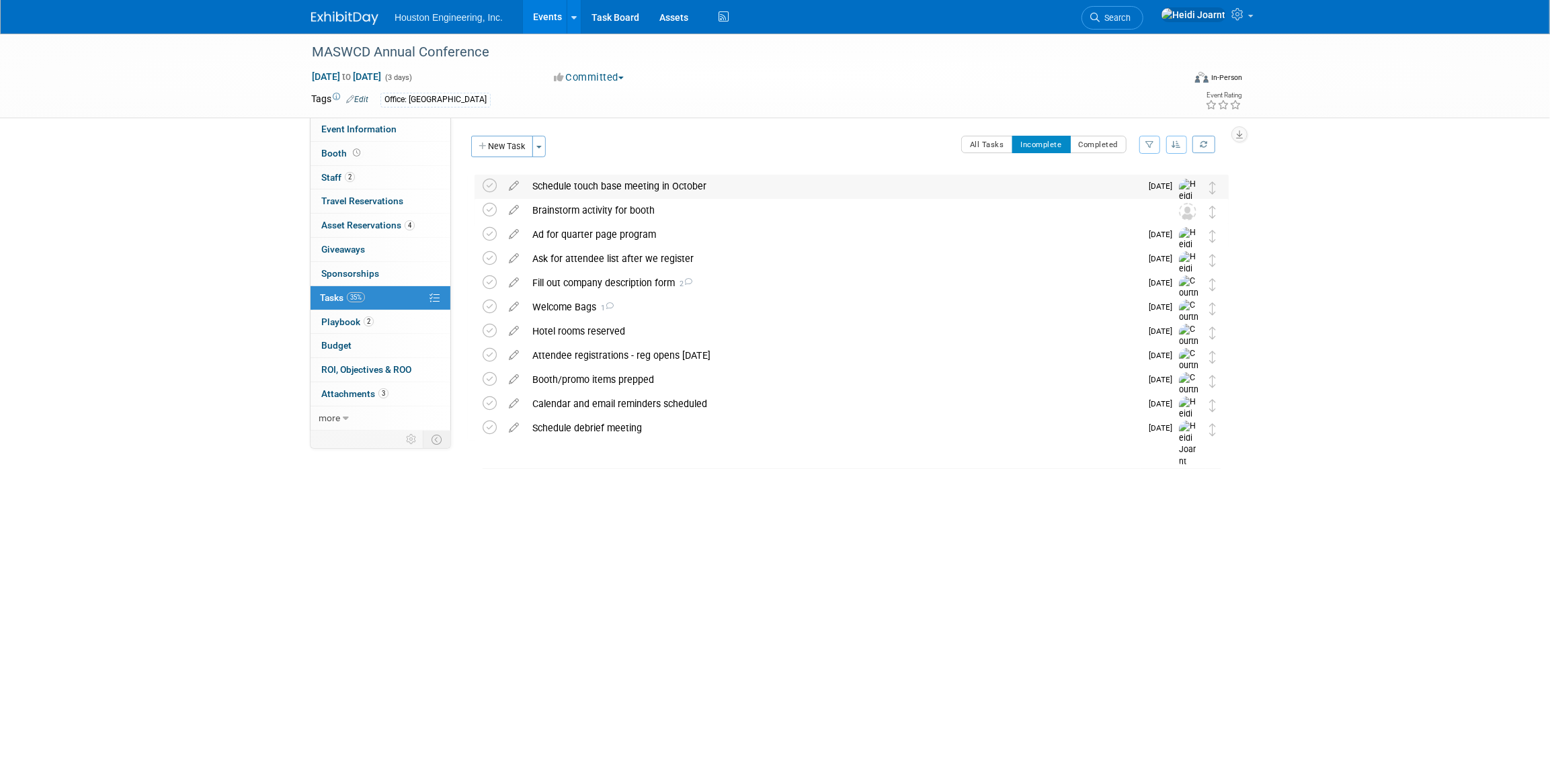
click at [585, 188] on div "Schedule touch base meeting in October" at bounding box center [833, 186] width 615 height 23
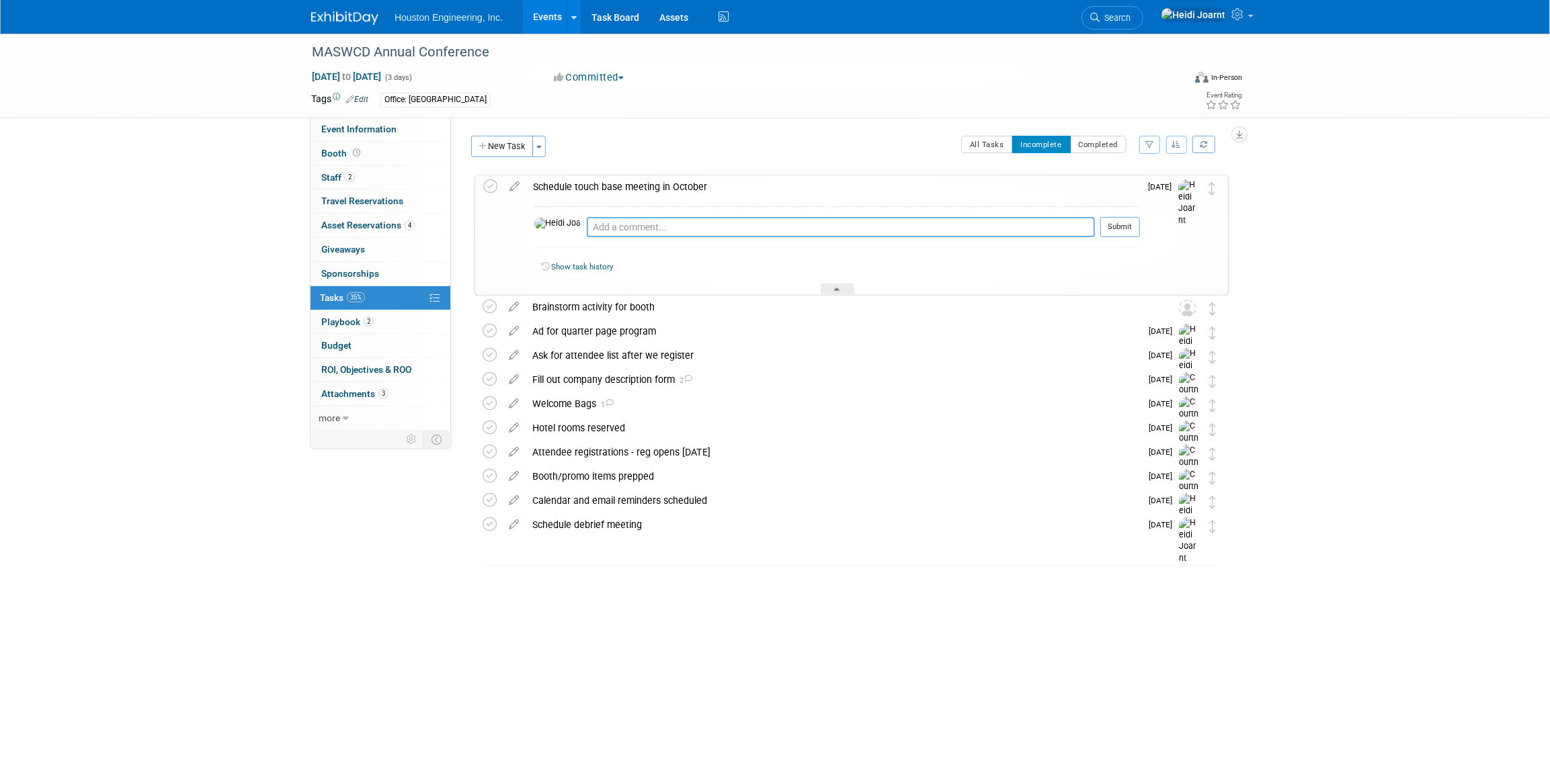
click at [604, 225] on textarea at bounding box center [840, 227] width 508 height 20
type textarea "Scheduled for Oct 21"
click at [1116, 229] on button "Submit" at bounding box center [1120, 227] width 40 height 20
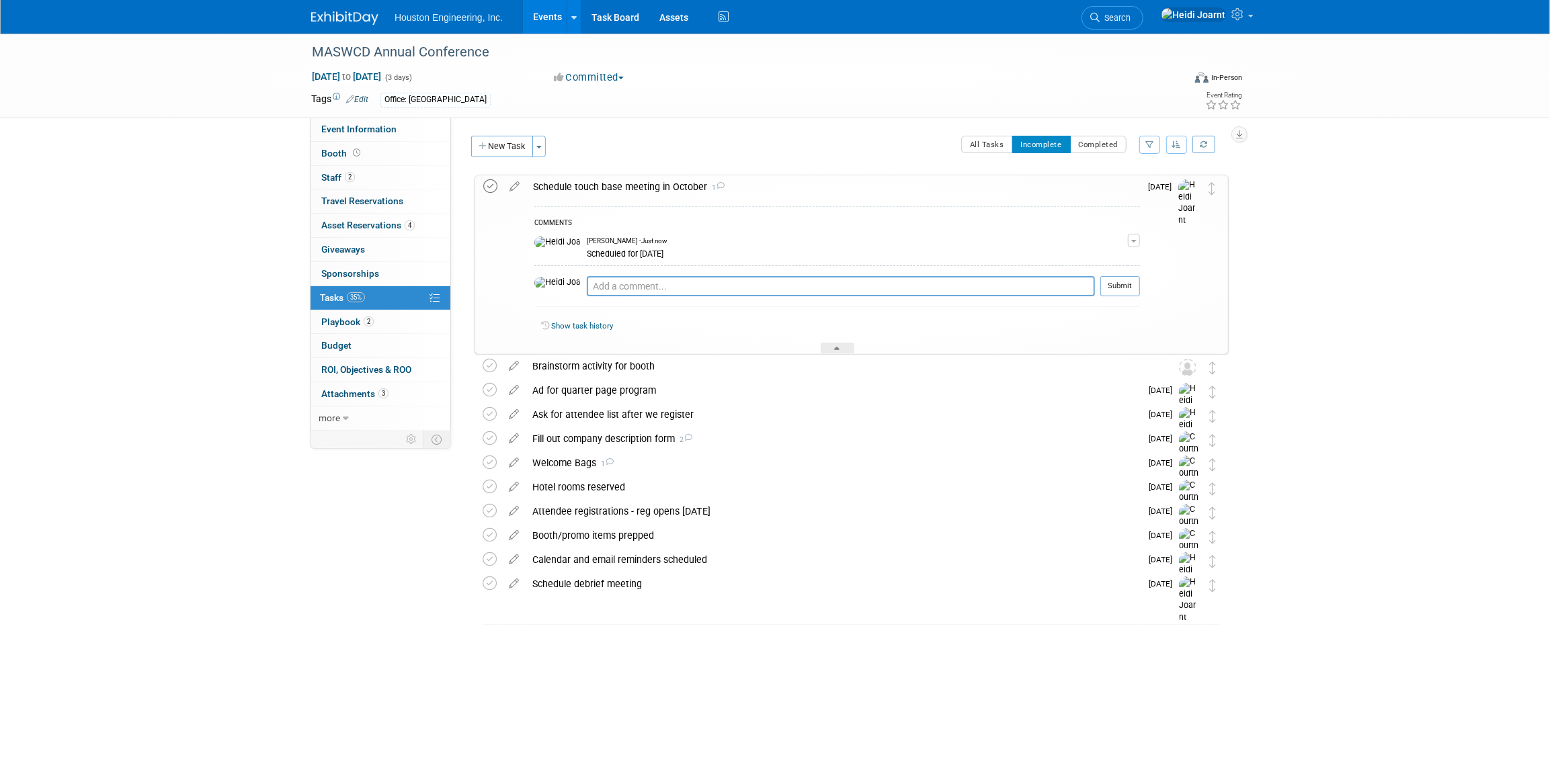
click at [488, 188] on icon at bounding box center [490, 186] width 14 height 14
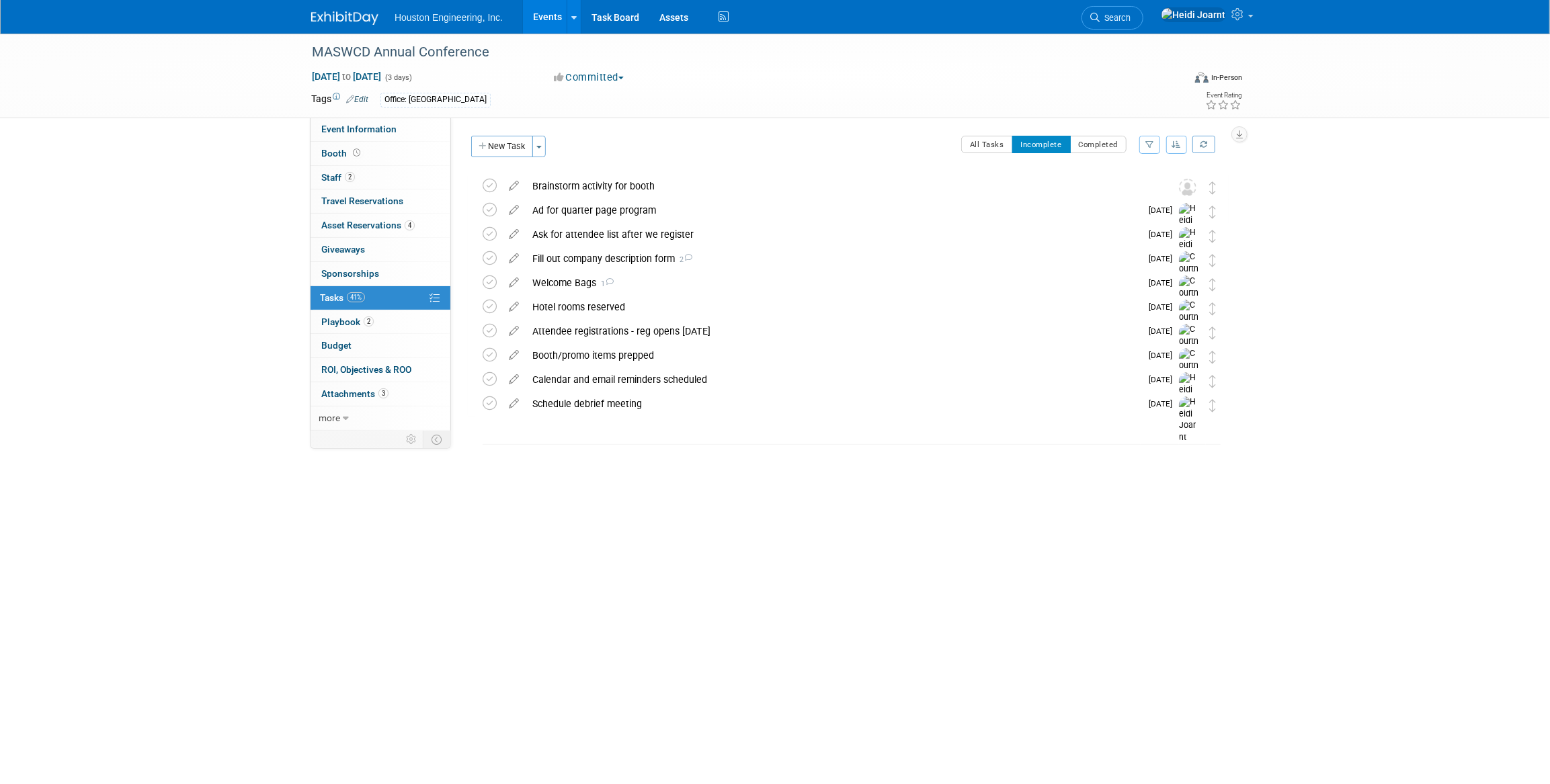
click at [538, 24] on link "Events" at bounding box center [547, 17] width 49 height 34
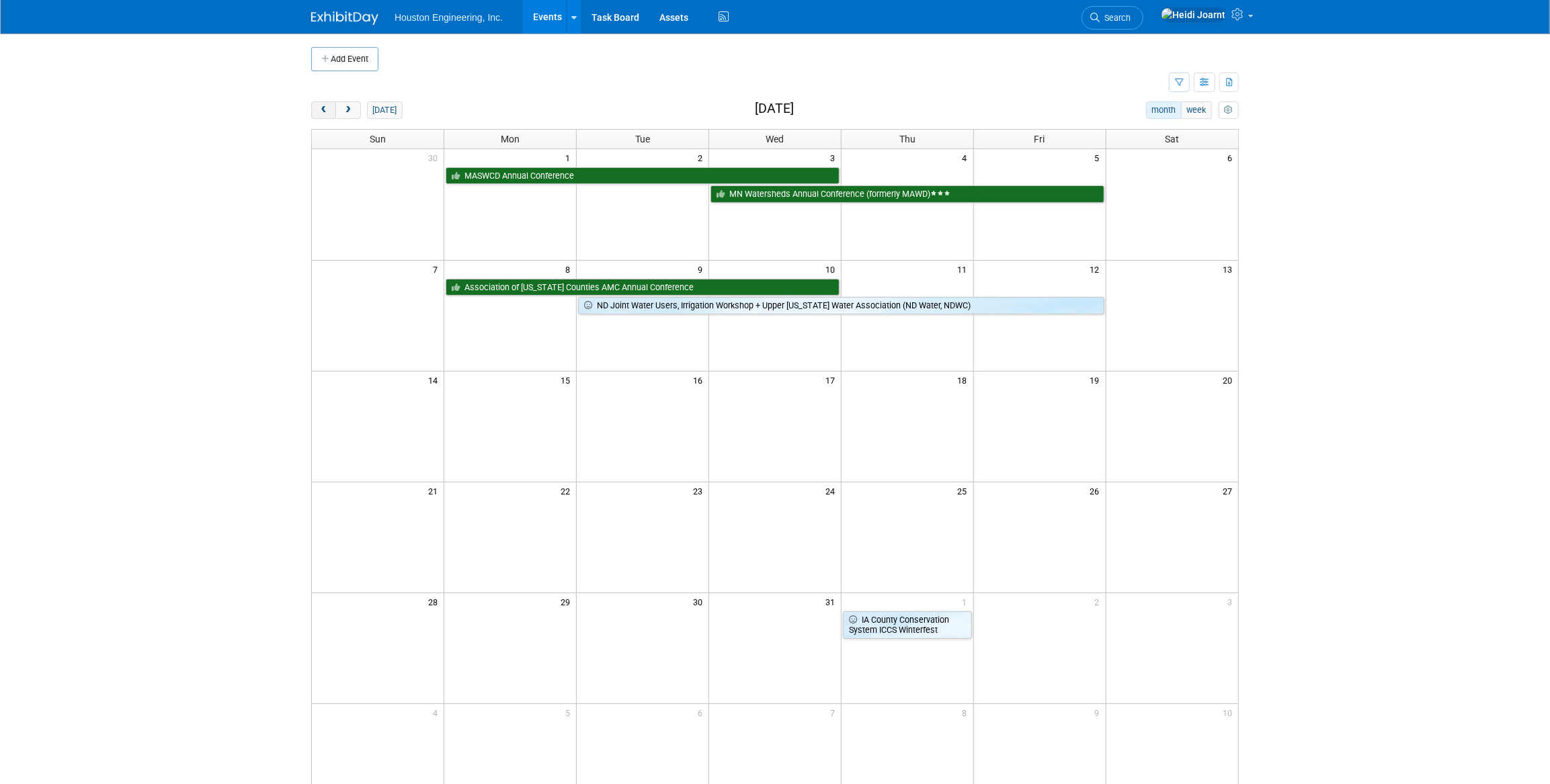
click at [327, 112] on span "prev" at bounding box center [324, 110] width 10 height 9
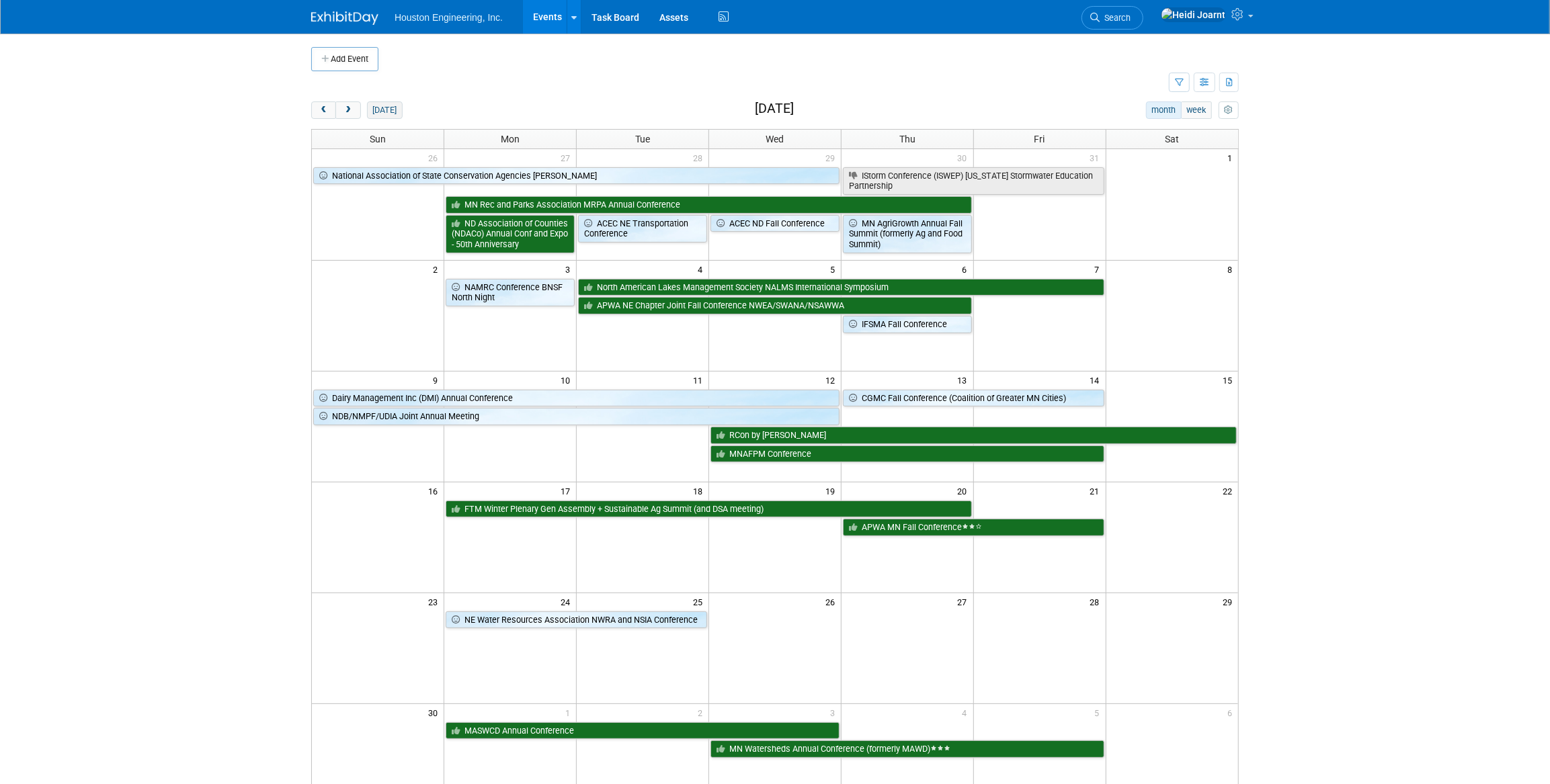
click at [387, 113] on button "today" at bounding box center [385, 110] width 36 height 17
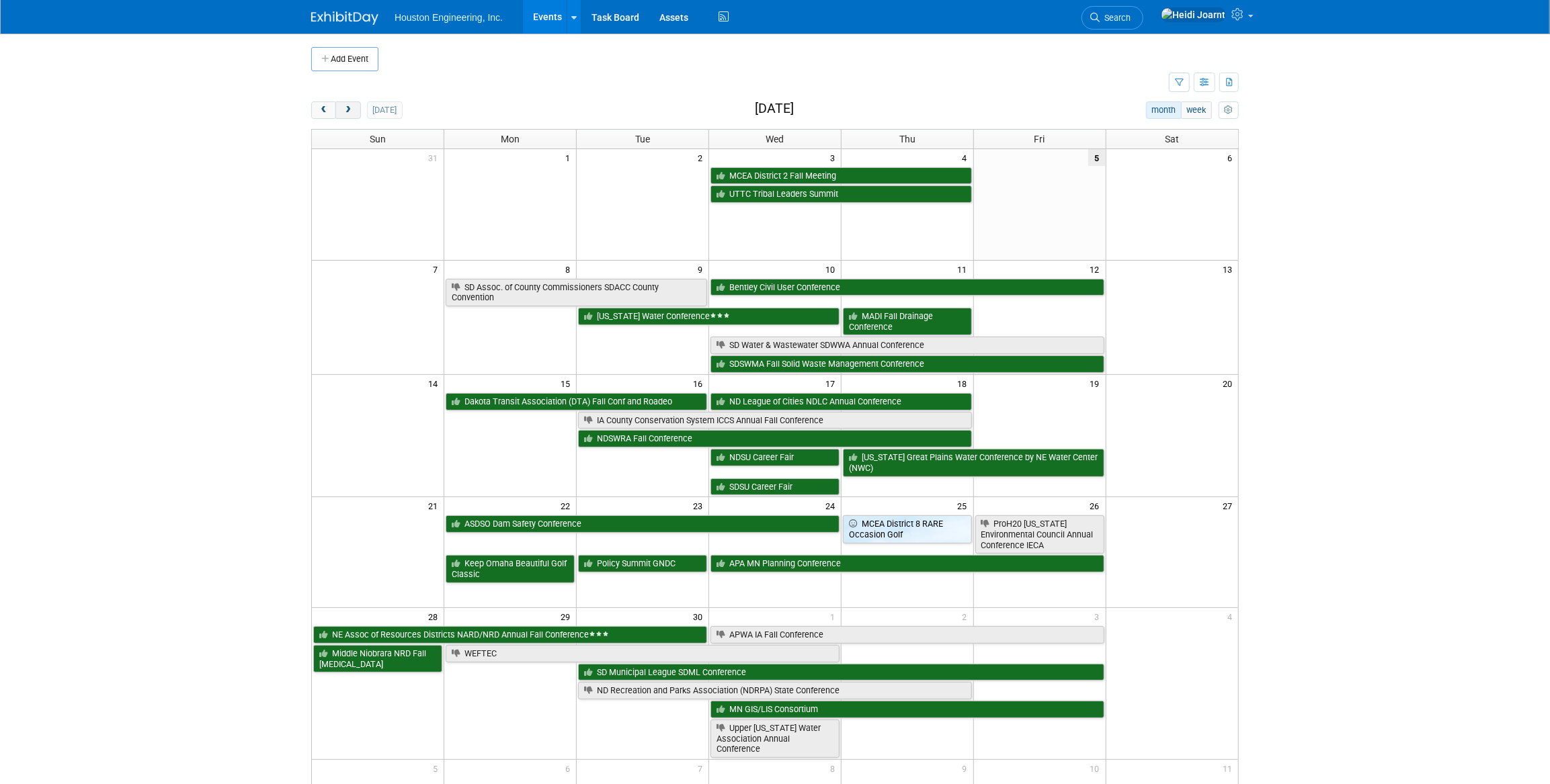
click at [355, 113] on button "next" at bounding box center [348, 110] width 25 height 17
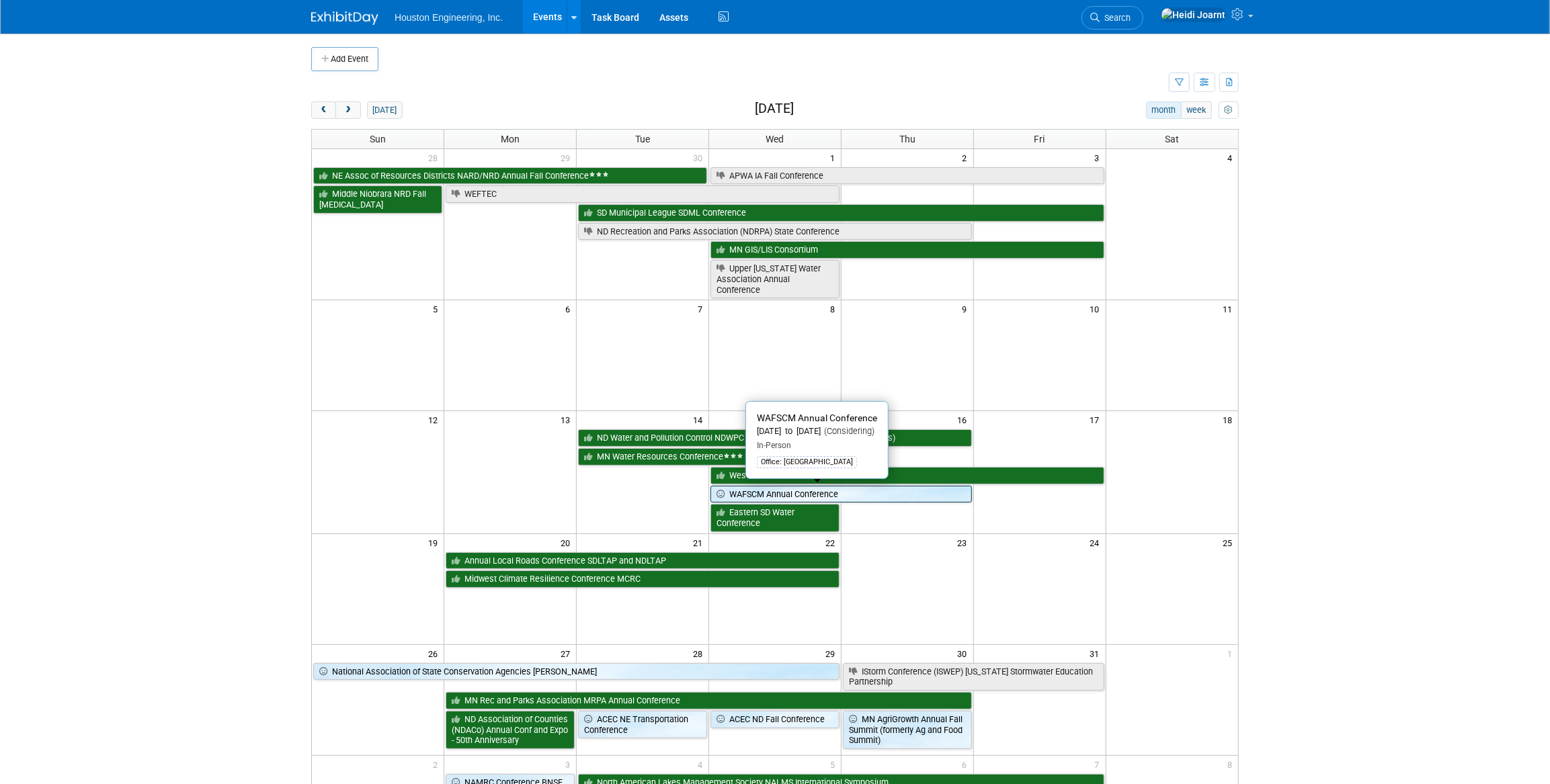
click at [838, 490] on link "WAFSCM Annual Conference" at bounding box center [841, 494] width 262 height 17
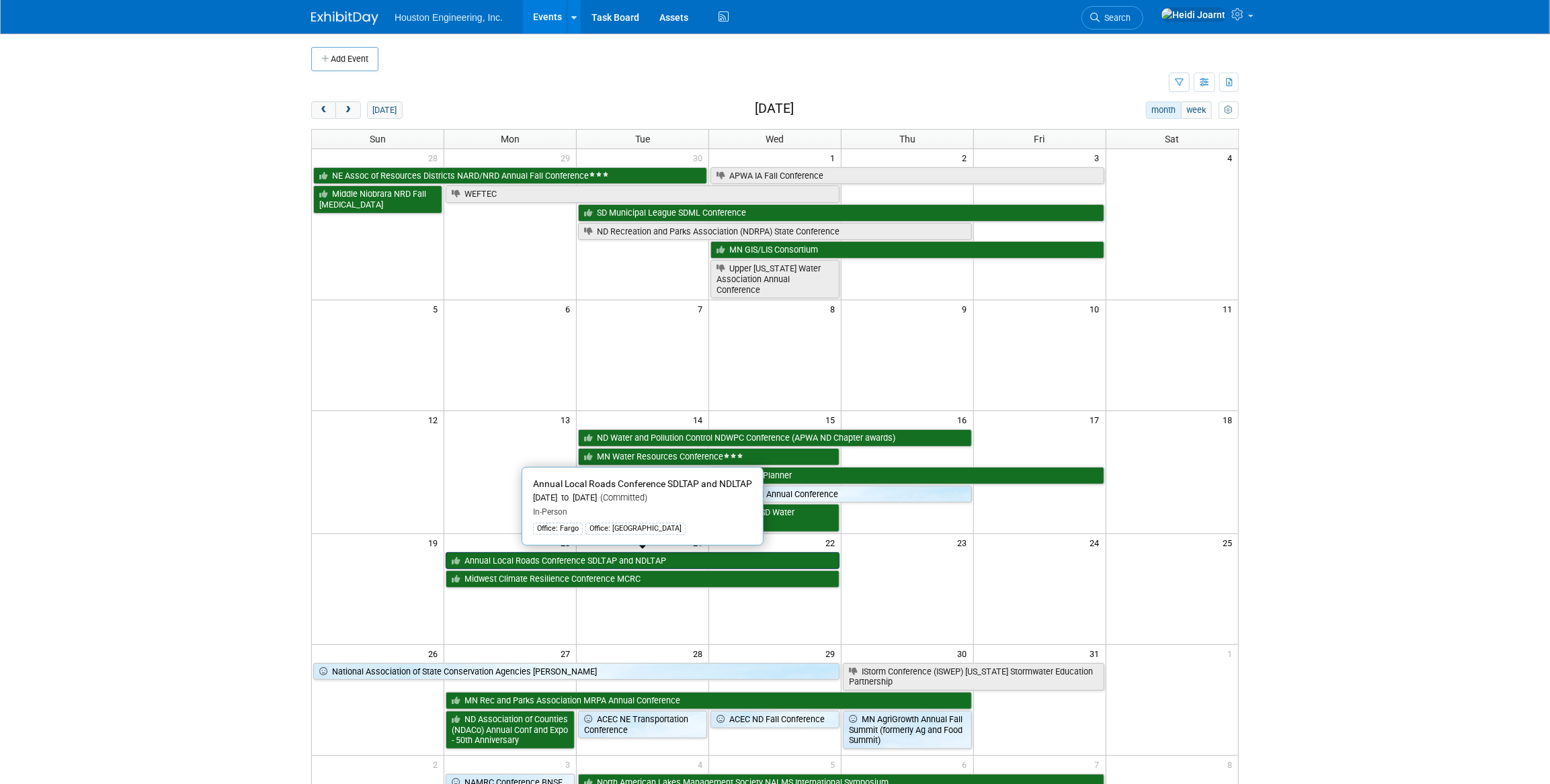
scroll to position [122, 0]
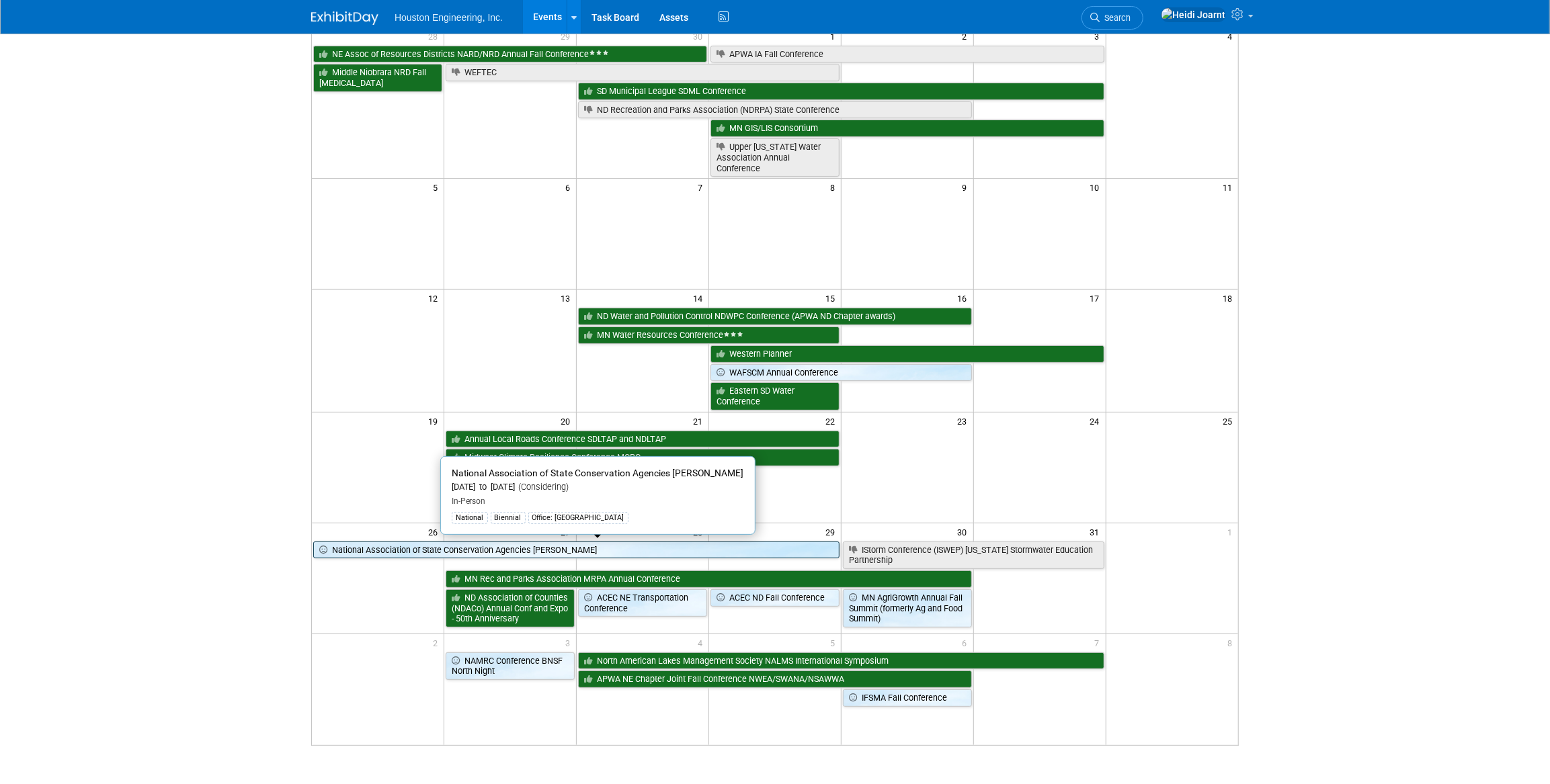
click at [638, 553] on link "National Association of State Conservation Agencies [PERSON_NAME]" at bounding box center [577, 550] width 526 height 17
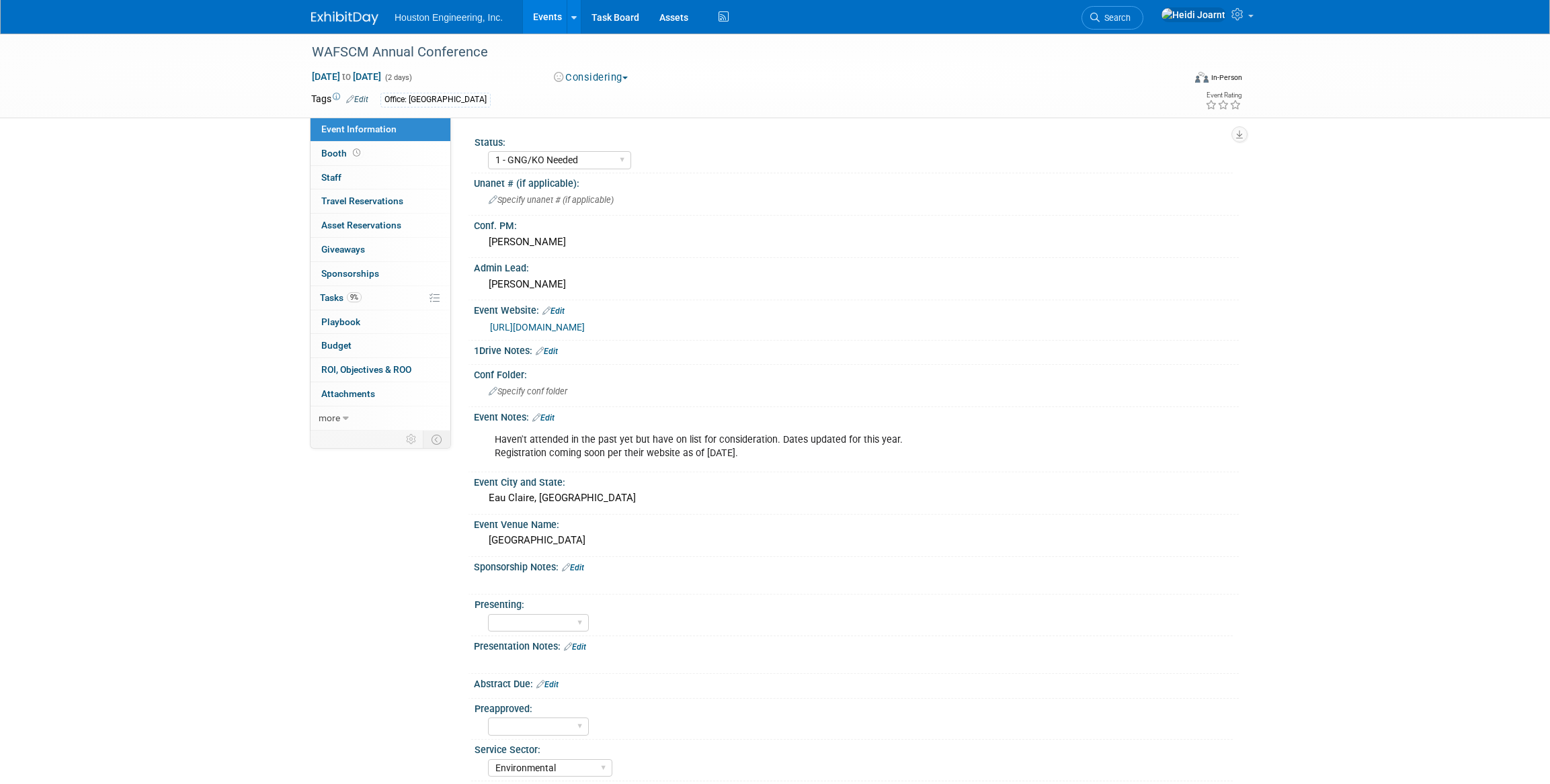
select select "1 - GNG/KO Needed"
select select "Environmental"
click at [548, 416] on link "Edit" at bounding box center [543, 418] width 22 height 9
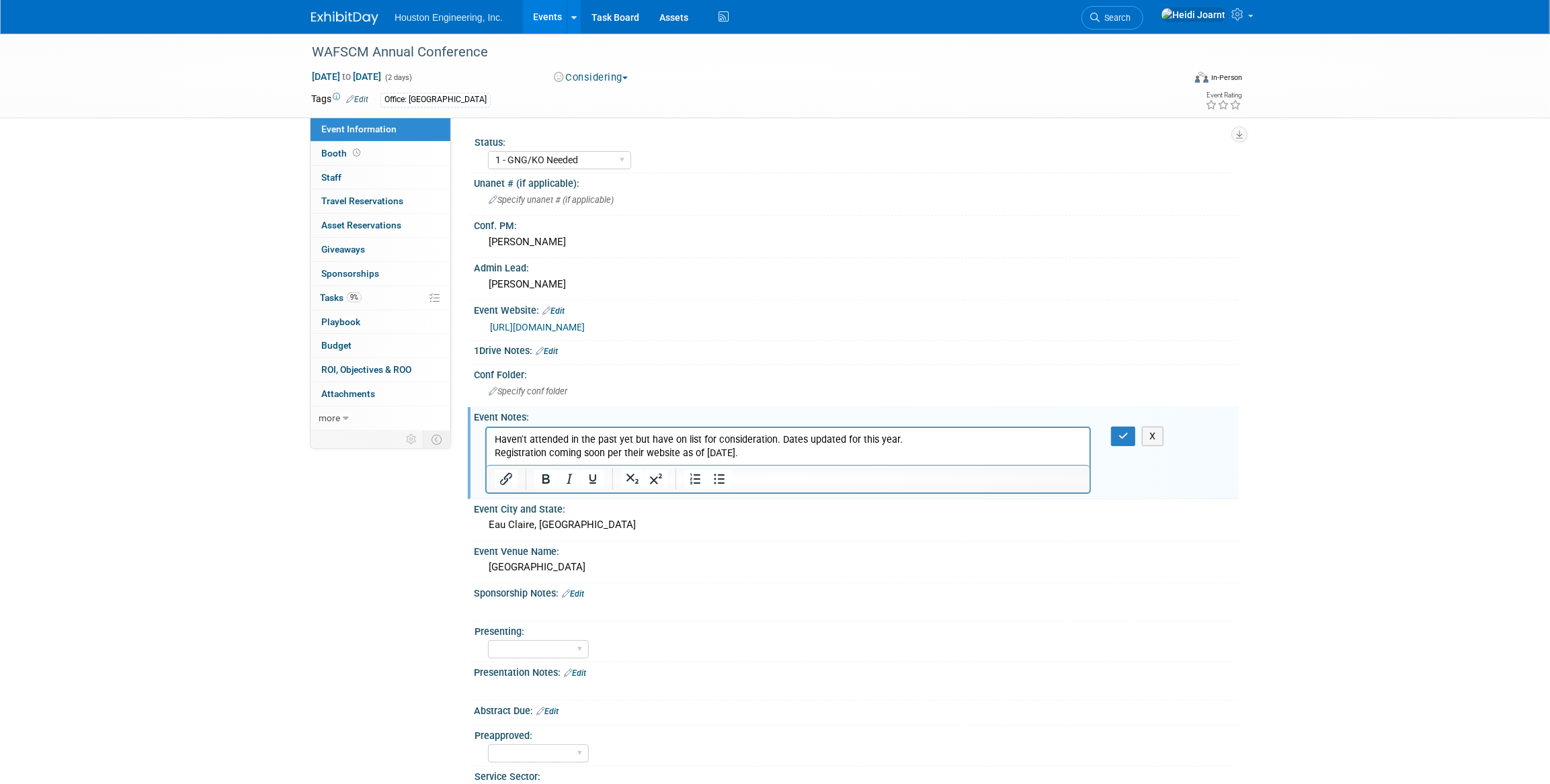
click at [585, 329] on link "https://wafscm.org/annual-conference/registration/" at bounding box center [537, 327] width 95 height 11
click at [1162, 435] on button "X" at bounding box center [1153, 436] width 22 height 19
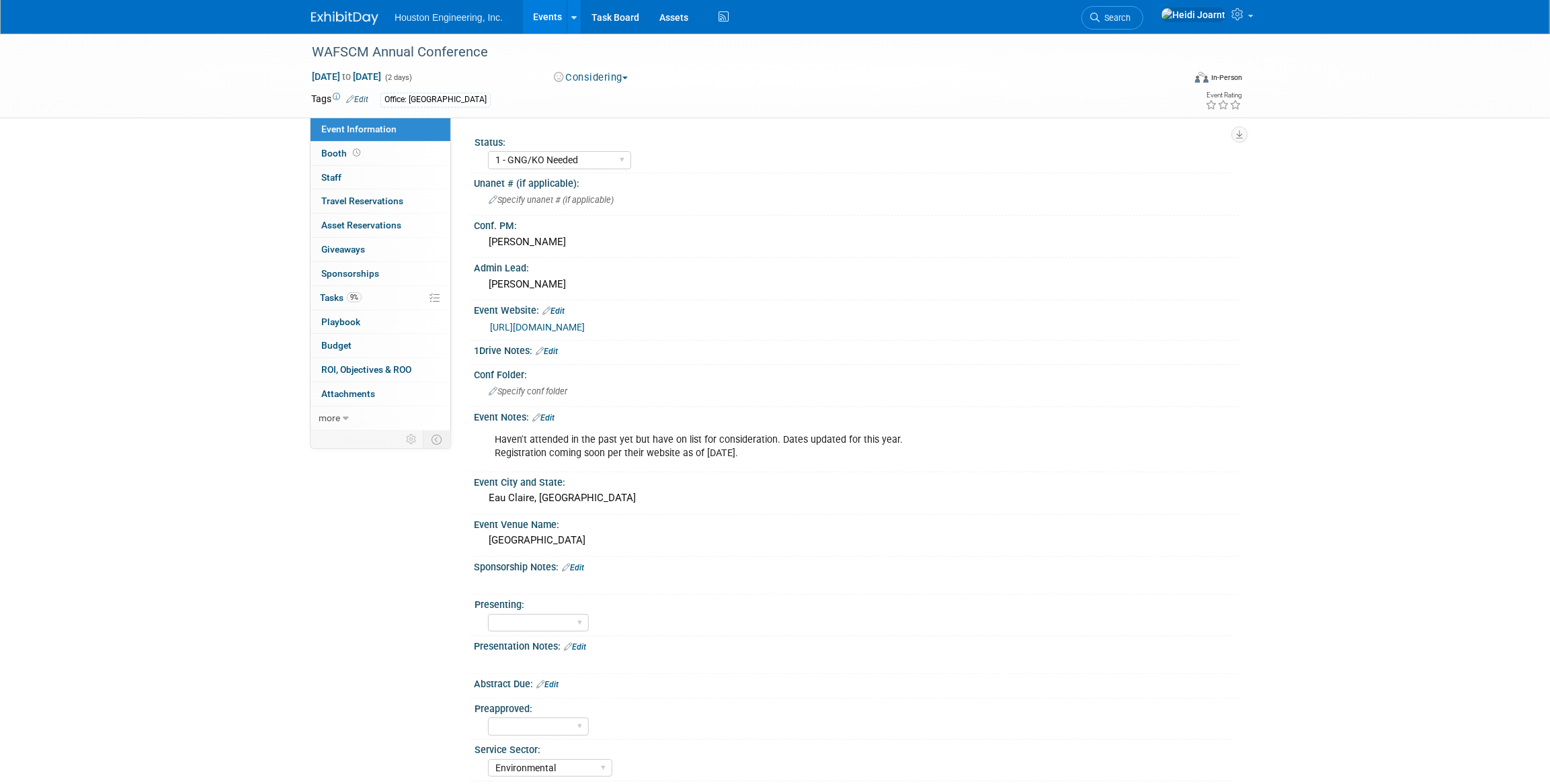
click at [577, 322] on link "https://wafscm.org/annual-conference/registration/" at bounding box center [537, 327] width 95 height 11
click at [556, 311] on link "Edit" at bounding box center [553, 311] width 22 height 9
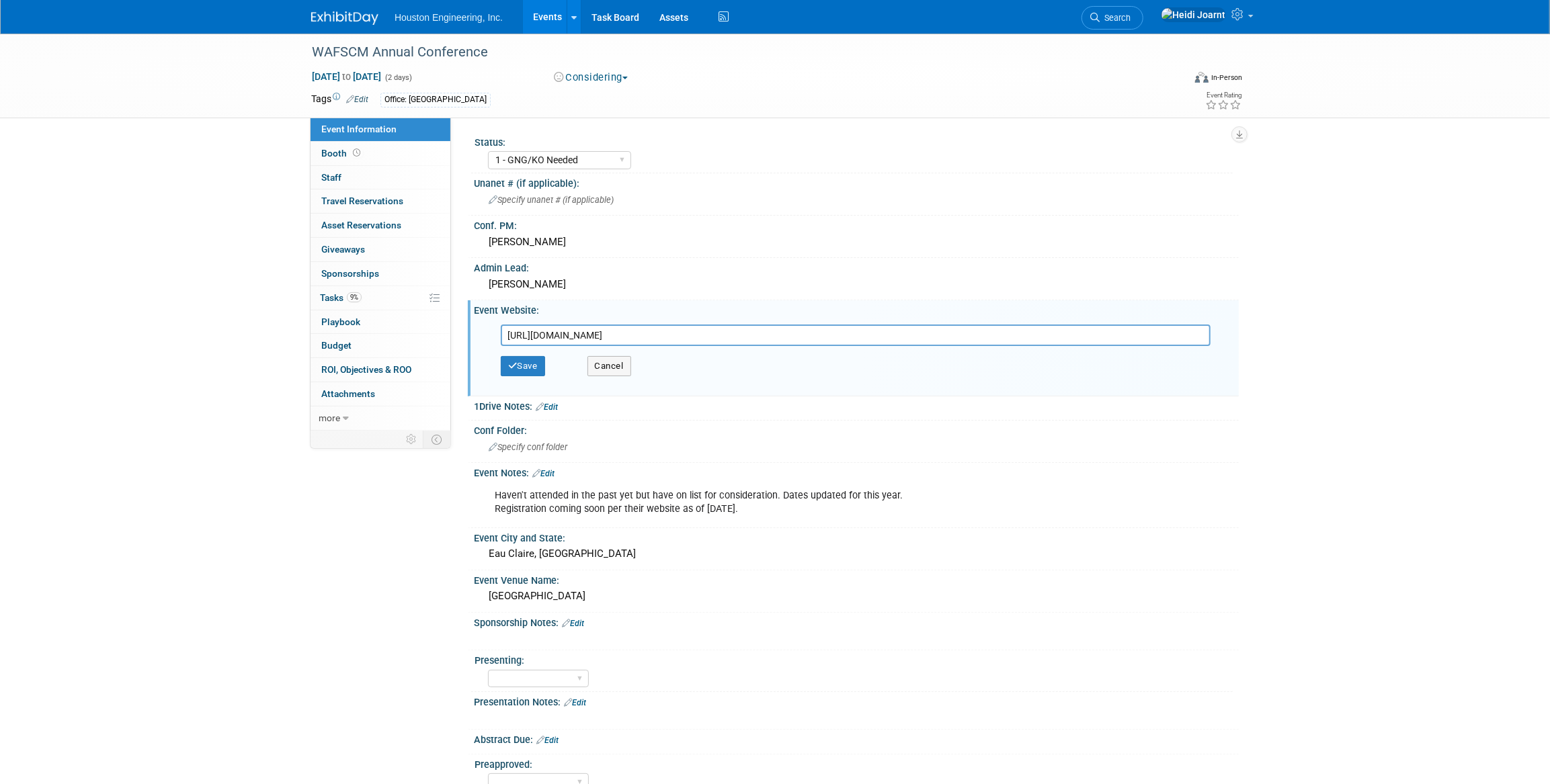
drag, startPoint x: 772, startPoint y: 333, endPoint x: 464, endPoint y: 331, distance: 308.0
click at [464, 331] on div "Status: 1 - GNG/KO Needed 2 - Post KO/Active Planning 3 - Reg/Prep Done Unanet …" at bounding box center [844, 274] width 788 height 312
type input "https://wafscm.wildapricot.org/event-6272787"
click at [538, 363] on button "Save" at bounding box center [523, 366] width 44 height 20
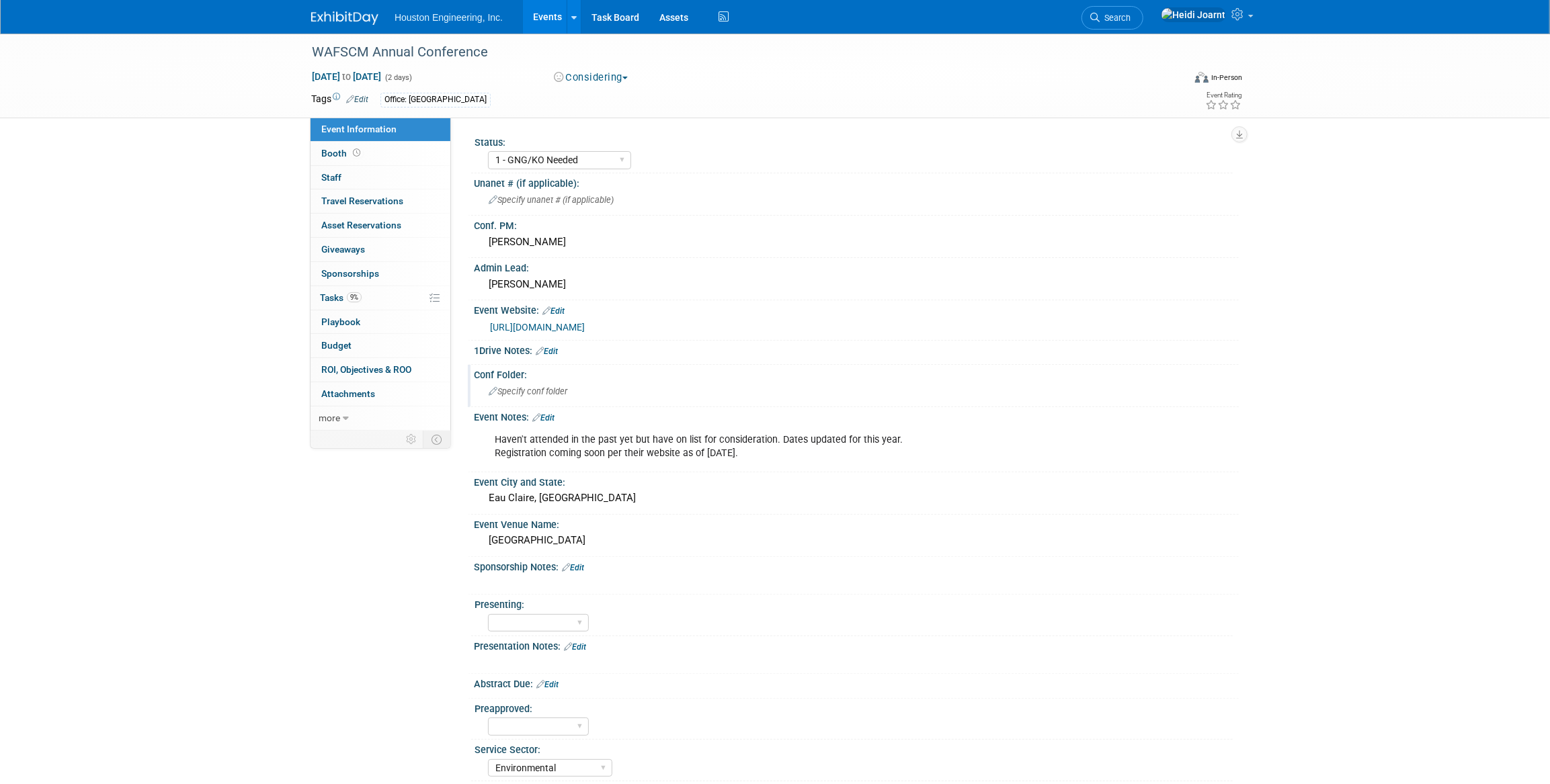
click at [546, 391] on span "Specify conf folder" at bounding box center [527, 391] width 79 height 10
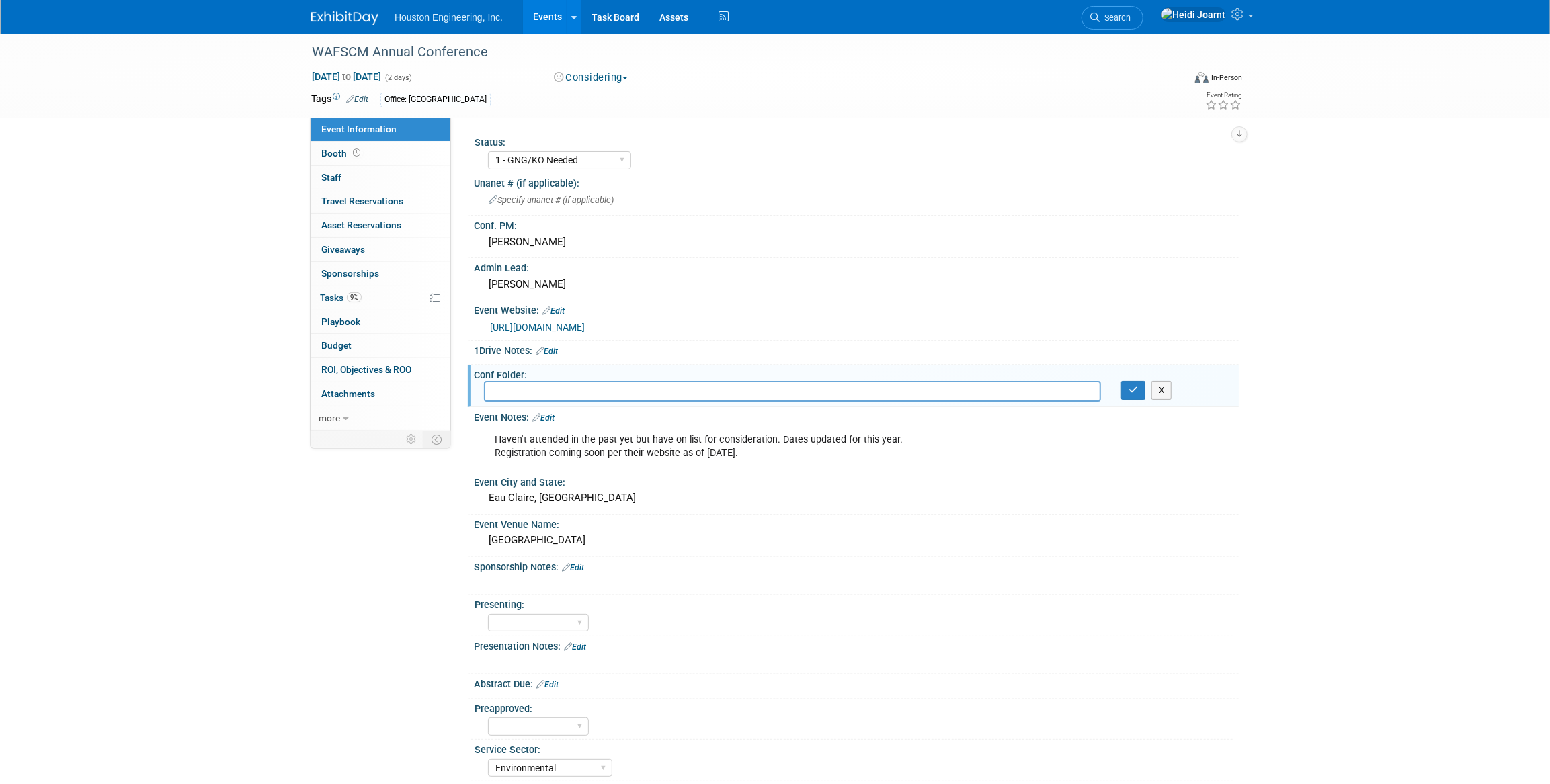
click at [533, 393] on input "text" at bounding box center [792, 391] width 617 height 21
paste input "H:\Corporate\Marketing\Conferences\WAFSCM - WI Assoc of Floodplain Stormwater"
type input "H:\Corporate\Marketing\Conferences\WAFSCM - WI Assoc of Floodplain Stormwater"
click at [1131, 393] on button "button" at bounding box center [1134, 391] width 24 height 19
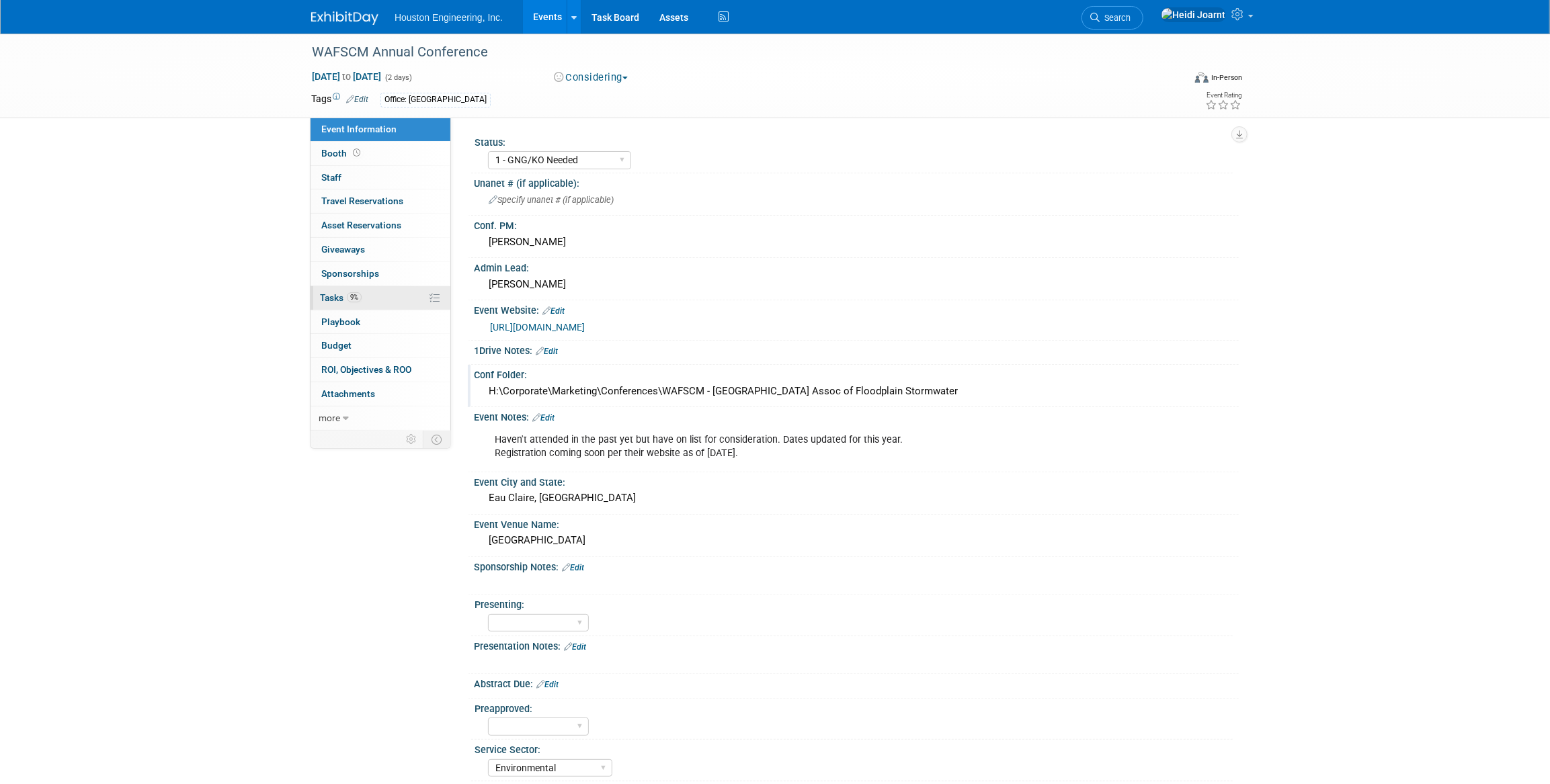
click at [393, 296] on link "9% Tasks 9%" at bounding box center [381, 298] width 140 height 24
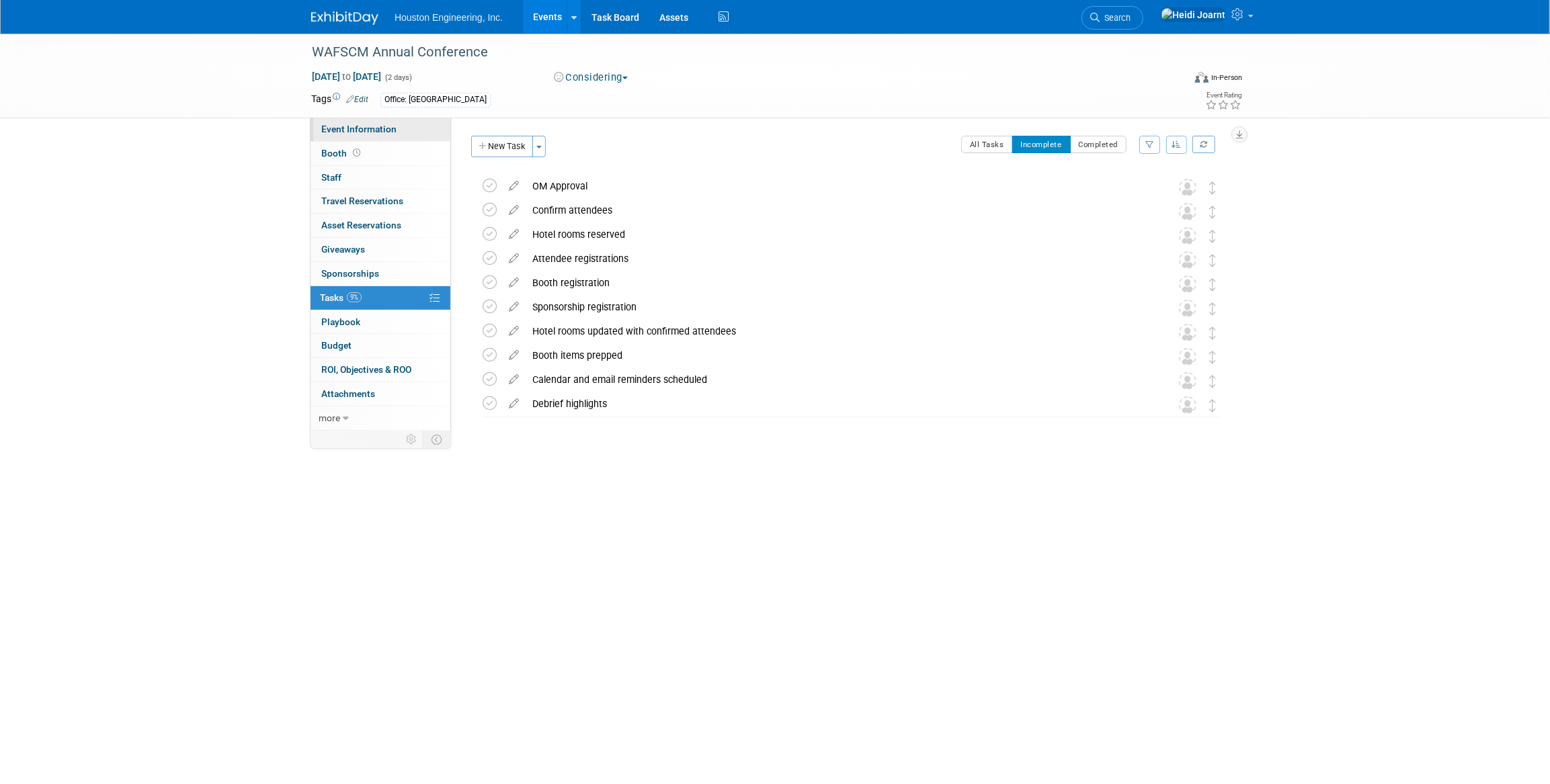
click at [373, 126] on span "Event Information" at bounding box center [359, 129] width 75 height 11
select select "1 - GNG/KO Needed"
select select "Environmental"
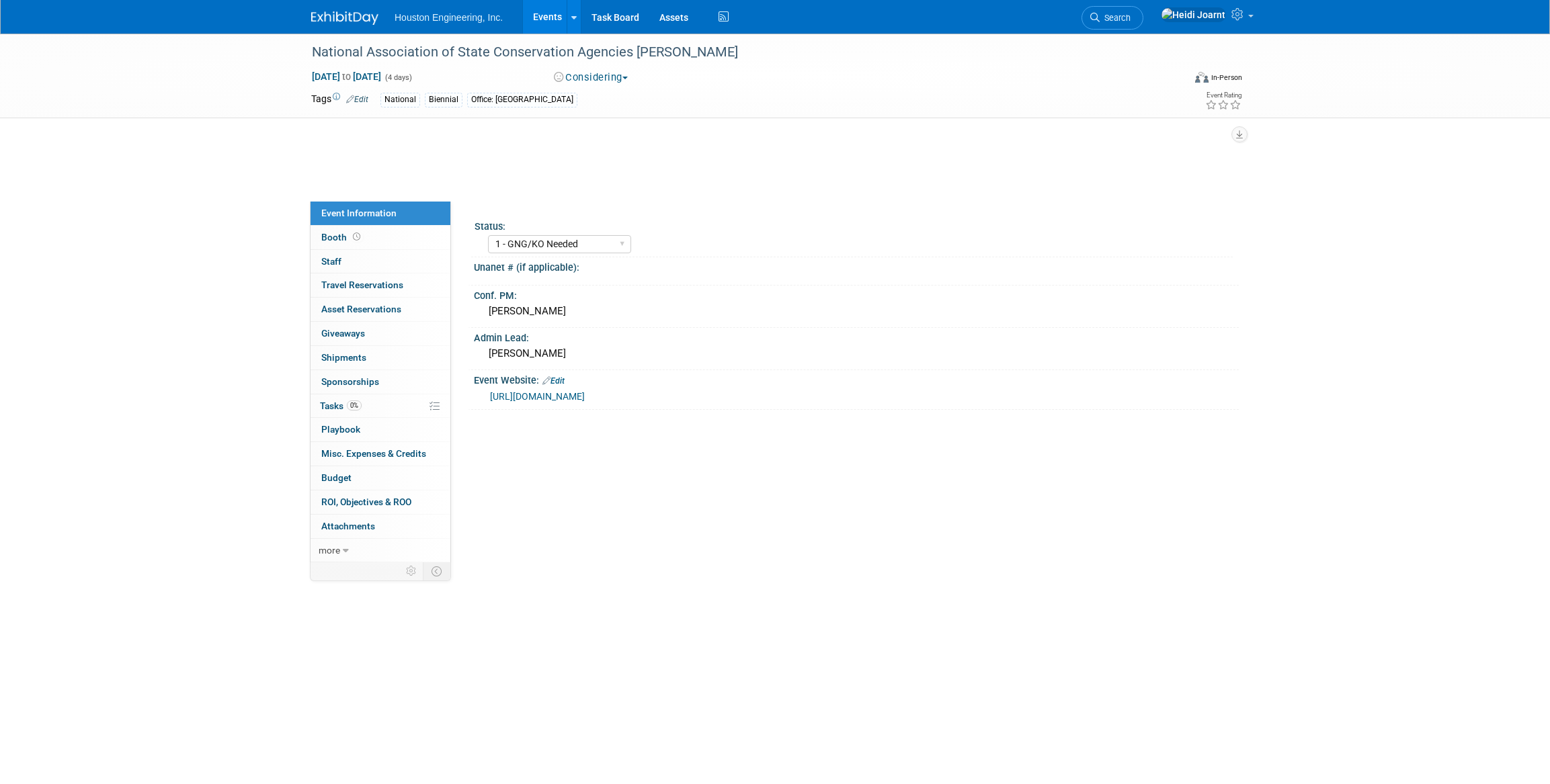
select select "1 - GNG/KO Needed"
select select "Environmental"
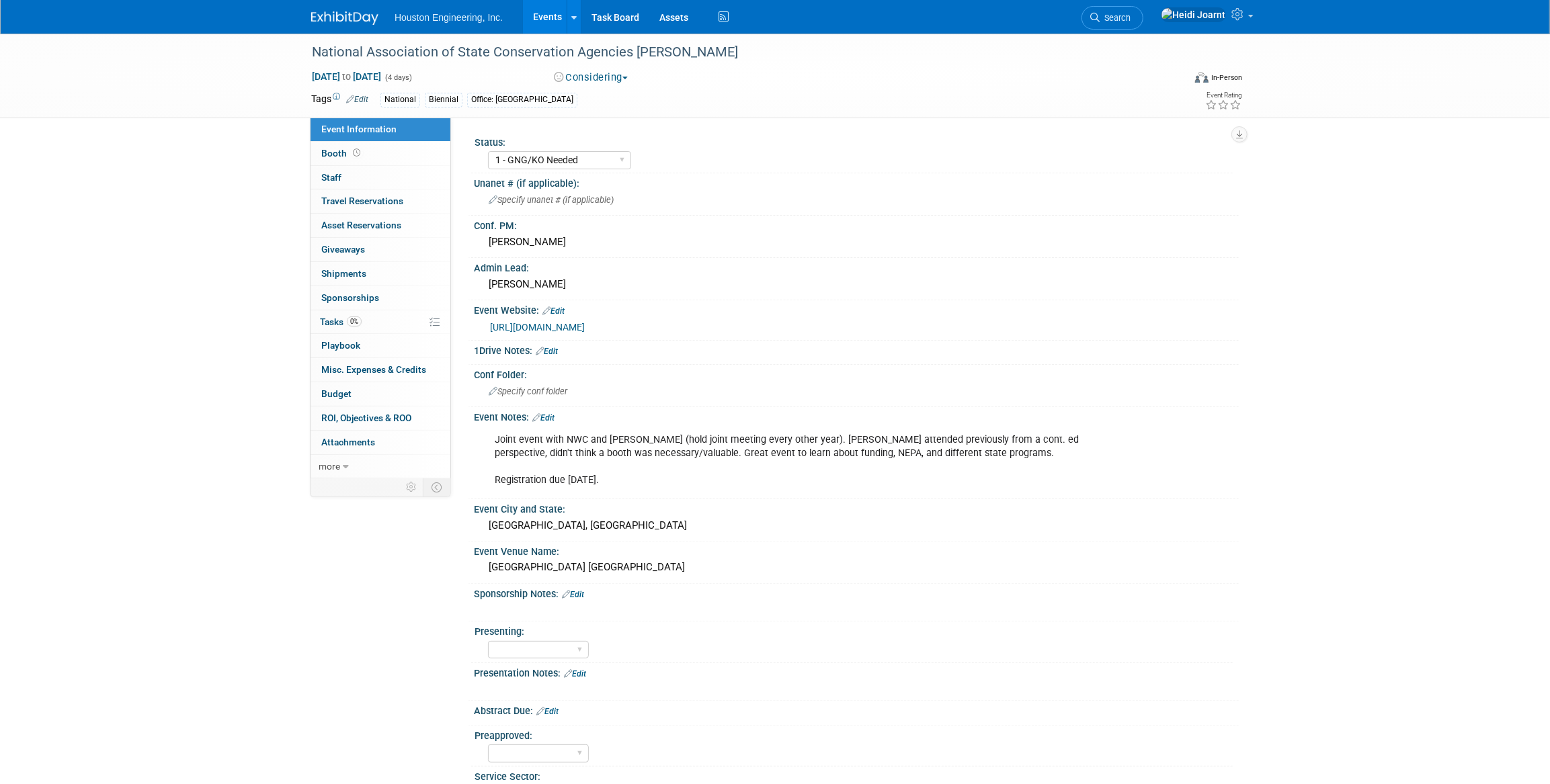
click at [554, 424] on div "Joint event with NWC and [PERSON_NAME] (hold joint meeting every other year). […" at bounding box center [854, 427] width 748 height 7
click at [554, 418] on link "Edit" at bounding box center [543, 418] width 22 height 9
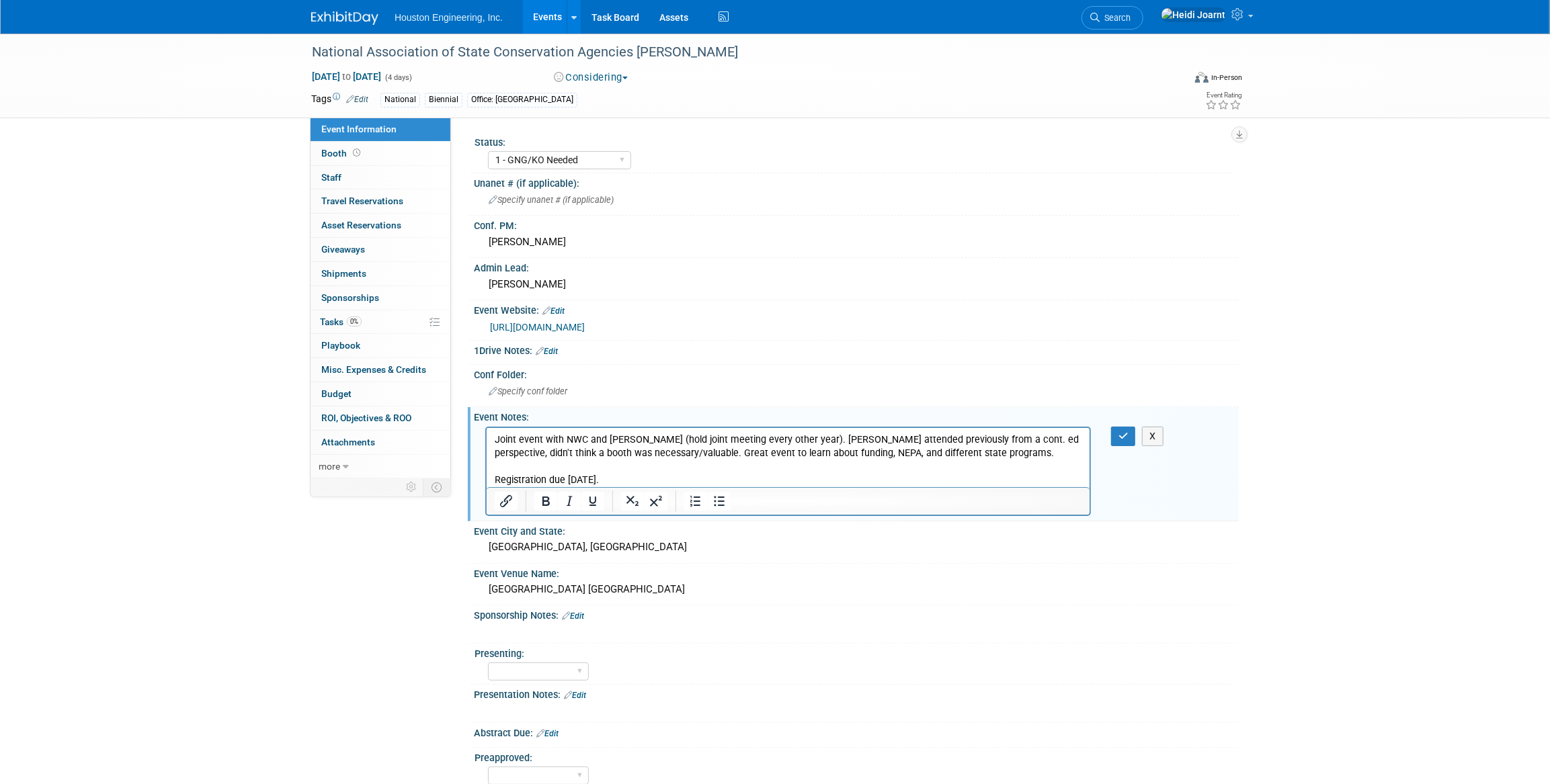
click at [694, 473] on p "Joint event with NWC and [PERSON_NAME] (hold joint meeting every other year). […" at bounding box center [787, 459] width 587 height 54
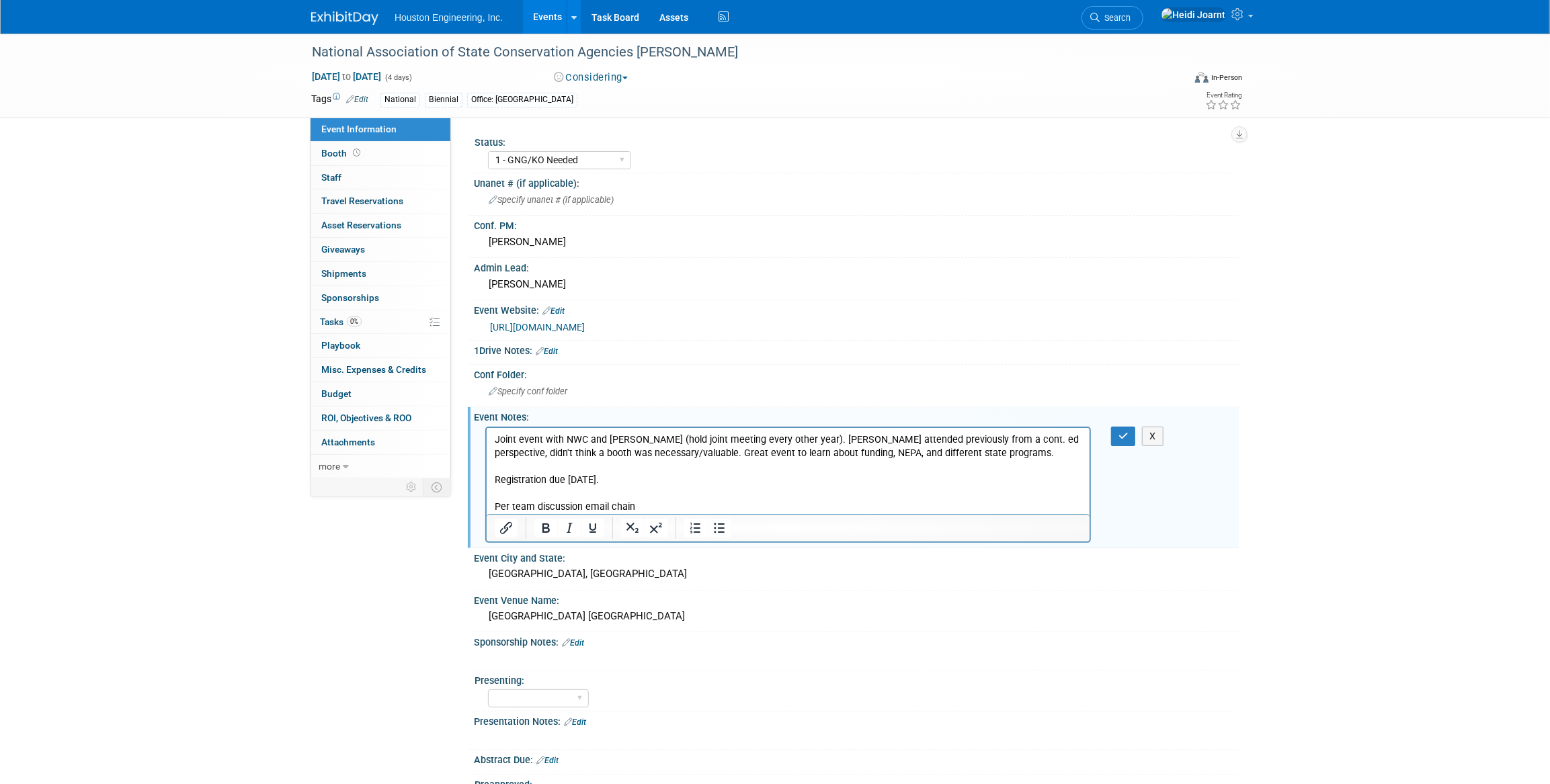
click at [563, 503] on p "Per team discussion email chain" at bounding box center [787, 506] width 587 height 13
click at [1115, 438] on button "button" at bounding box center [1123, 436] width 25 height 19
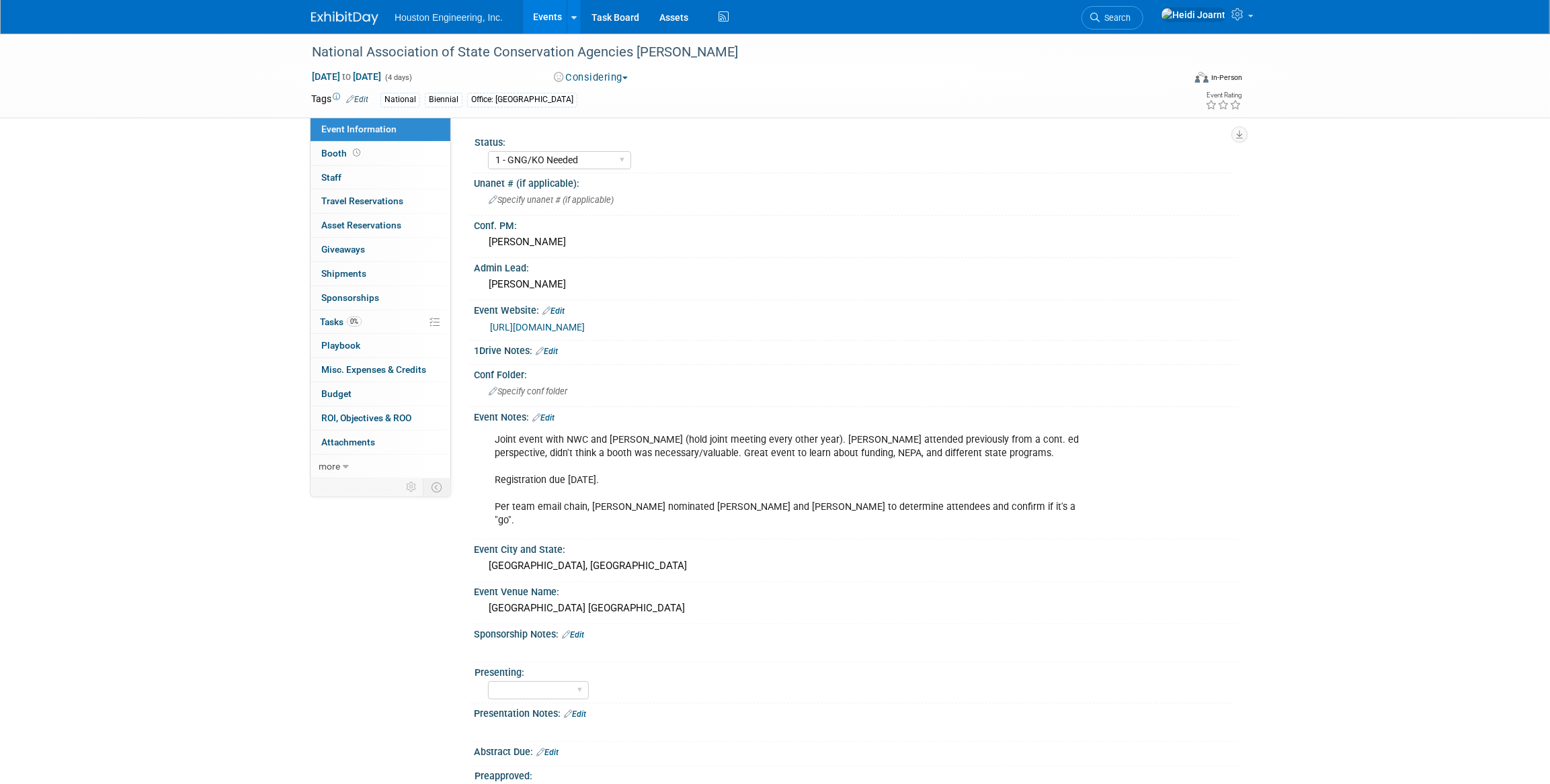
click at [548, 24] on link "Events" at bounding box center [547, 17] width 49 height 34
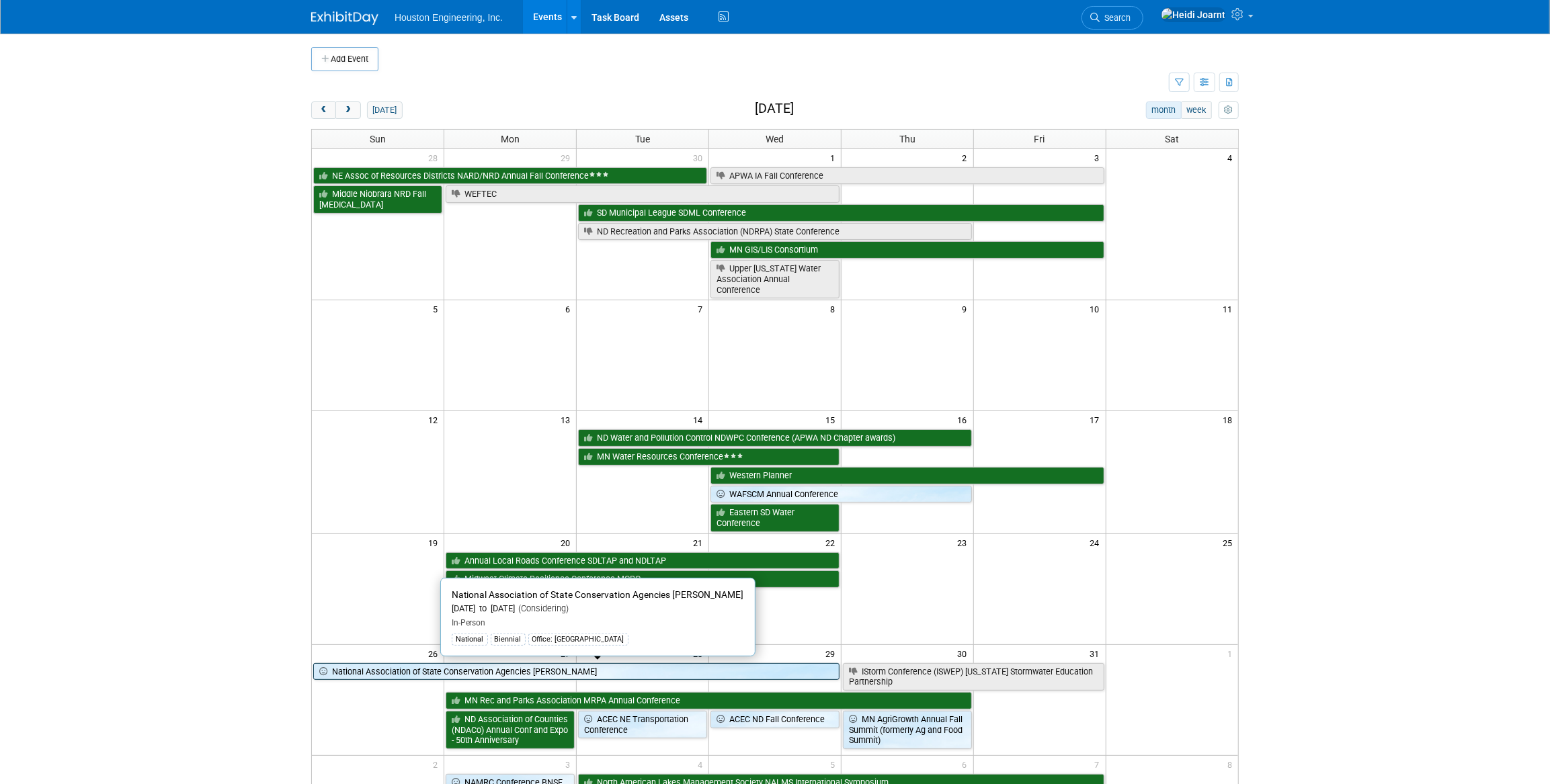
click at [548, 672] on link "National Association of State Conservation Agencies [PERSON_NAME]" at bounding box center [577, 672] width 526 height 17
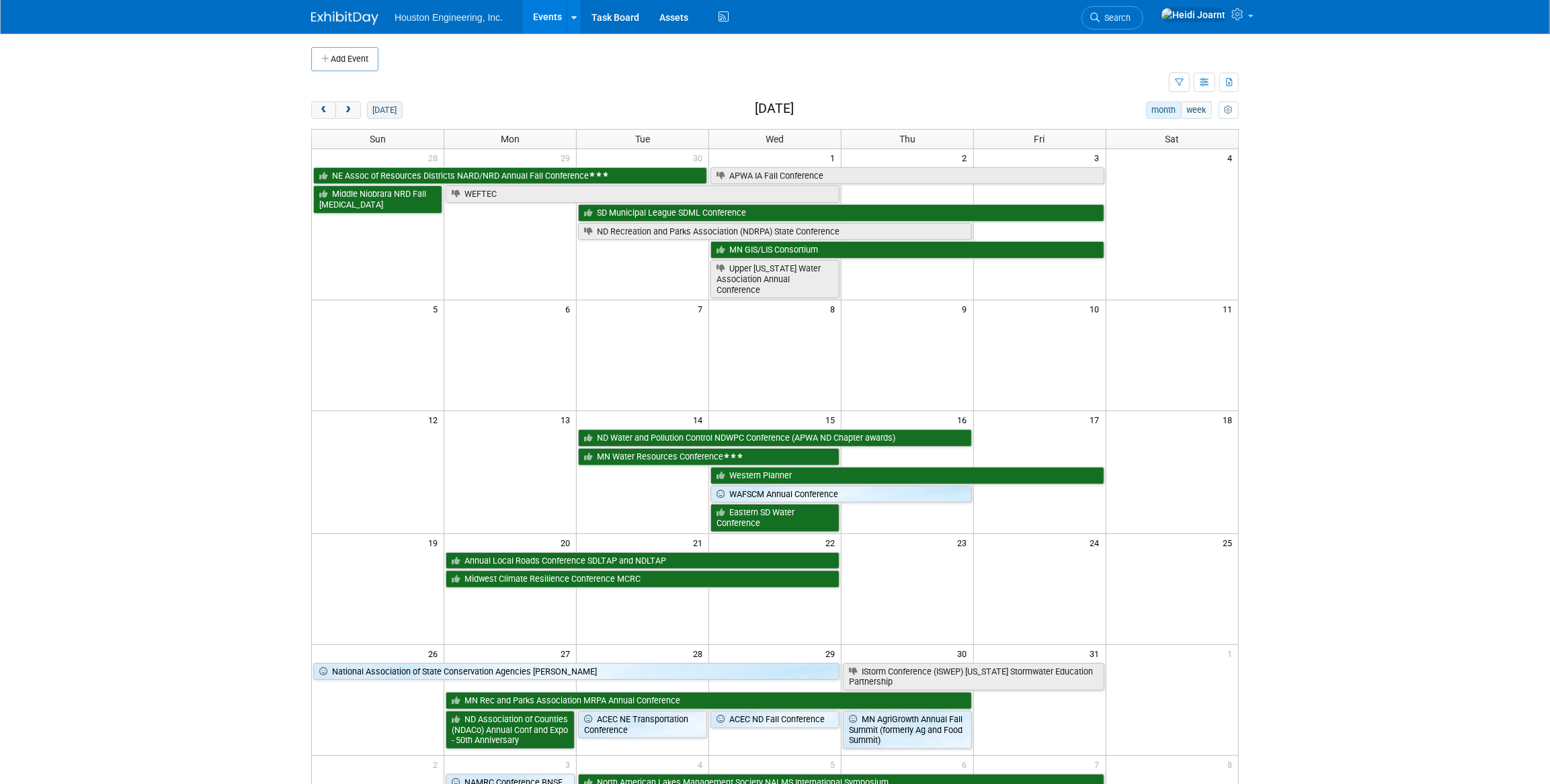
click at [391, 114] on button "[DATE]" at bounding box center [385, 110] width 36 height 17
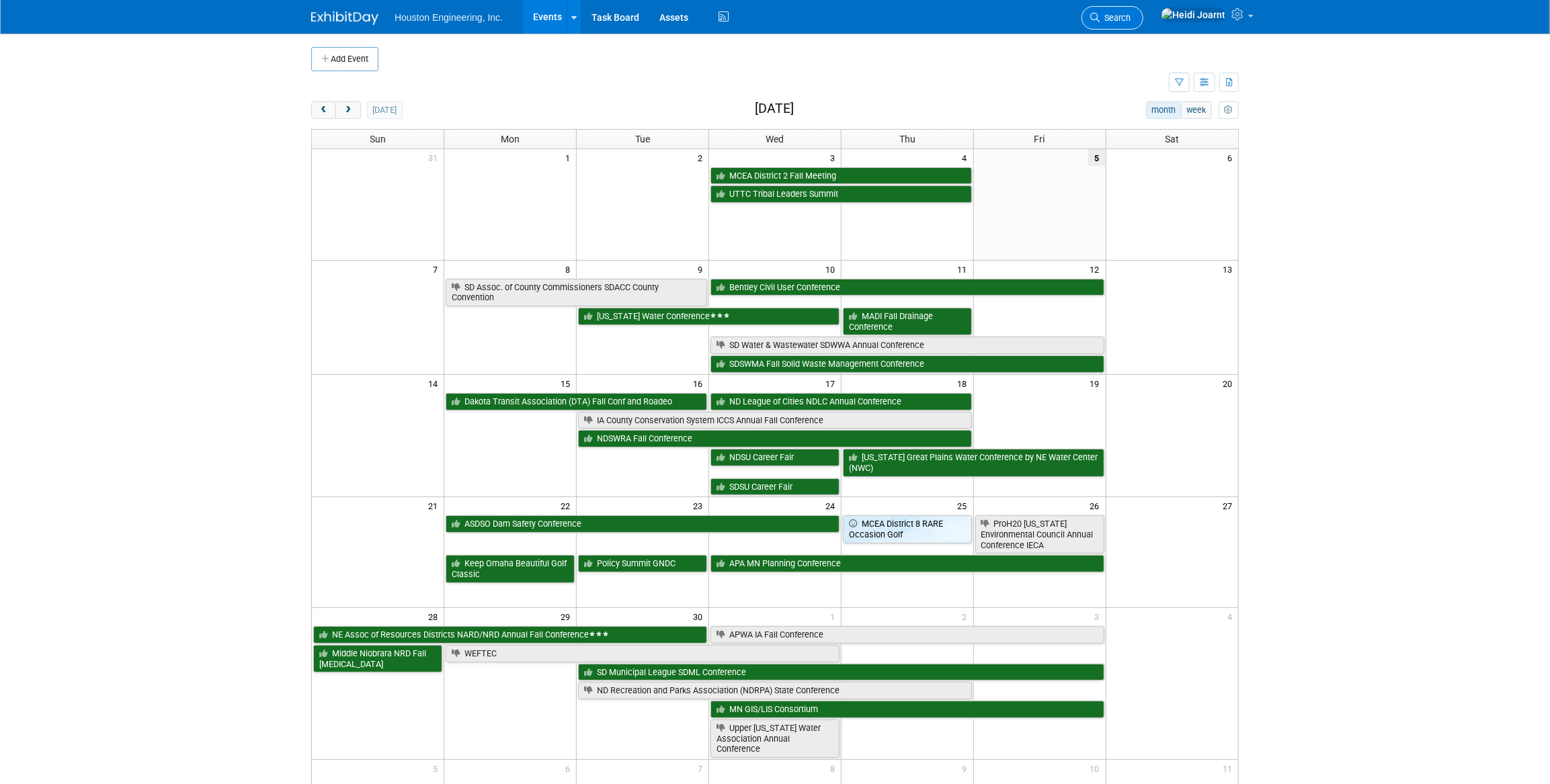
click at [1144, 26] on link "Search" at bounding box center [1113, 17] width 62 height 24
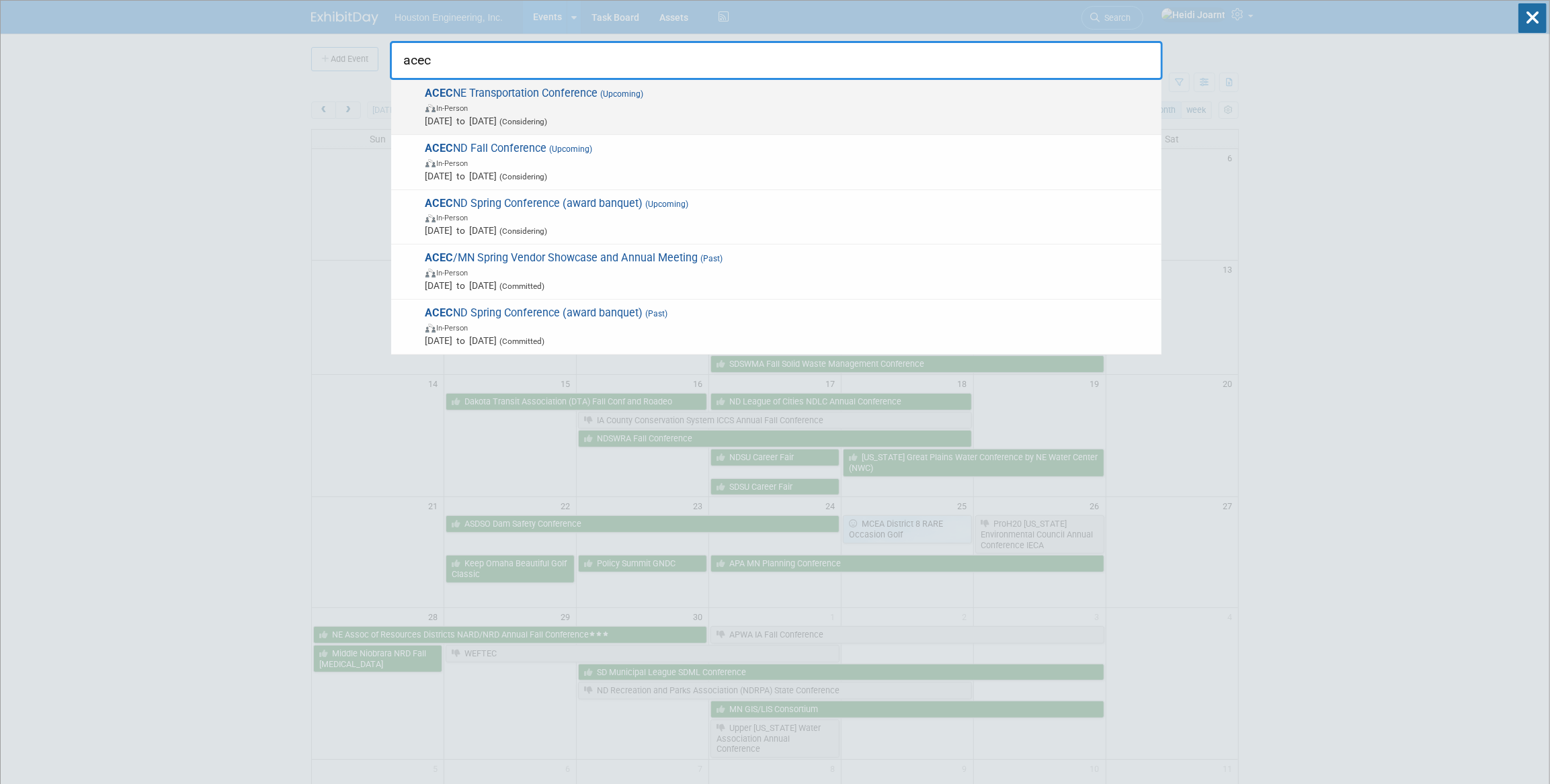
type input "acec"
click at [658, 107] on span "In-Person" at bounding box center [790, 108] width 729 height 13
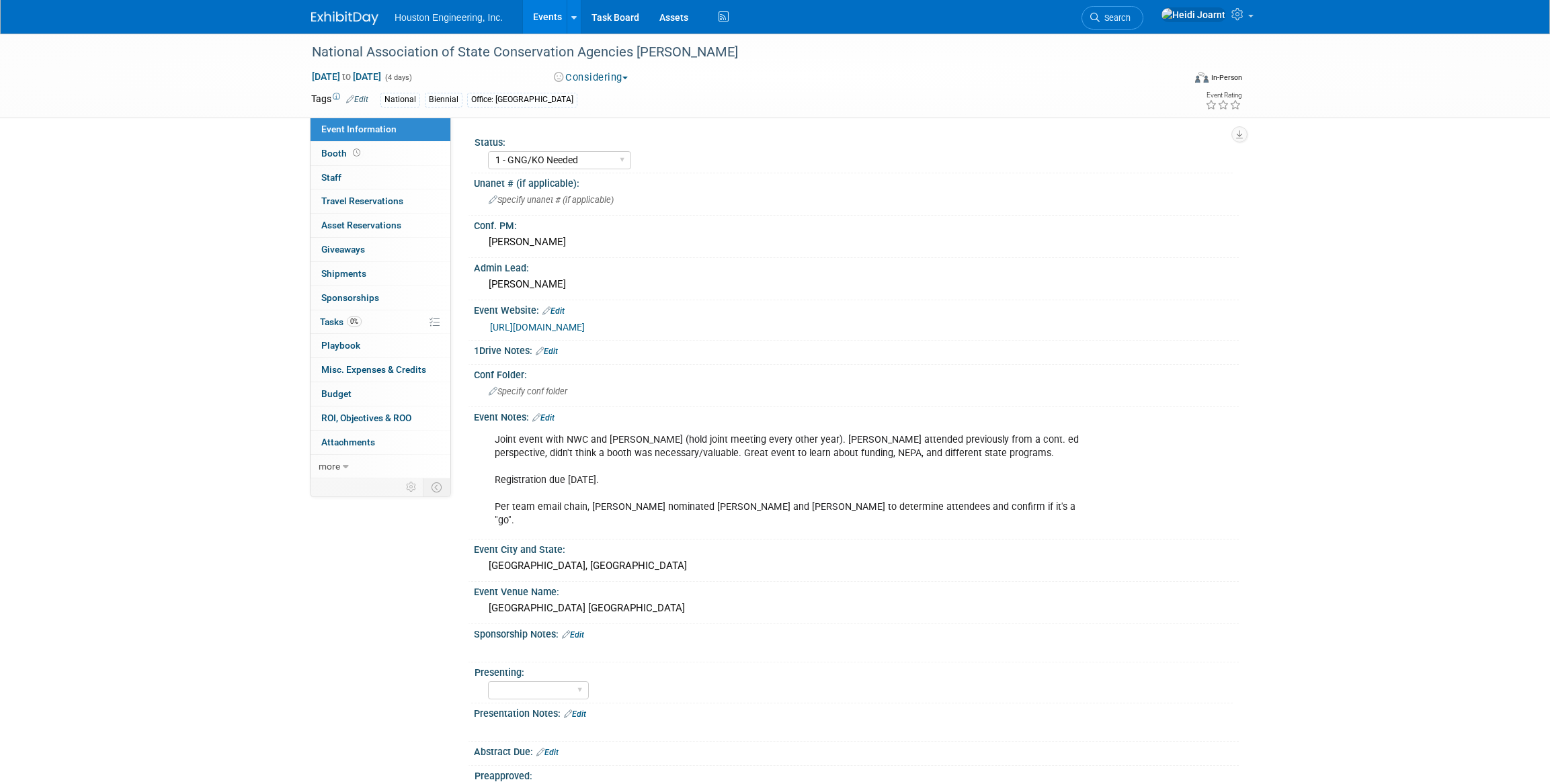
select select "1 - GNG/KO Needed"
select select "Environmental"
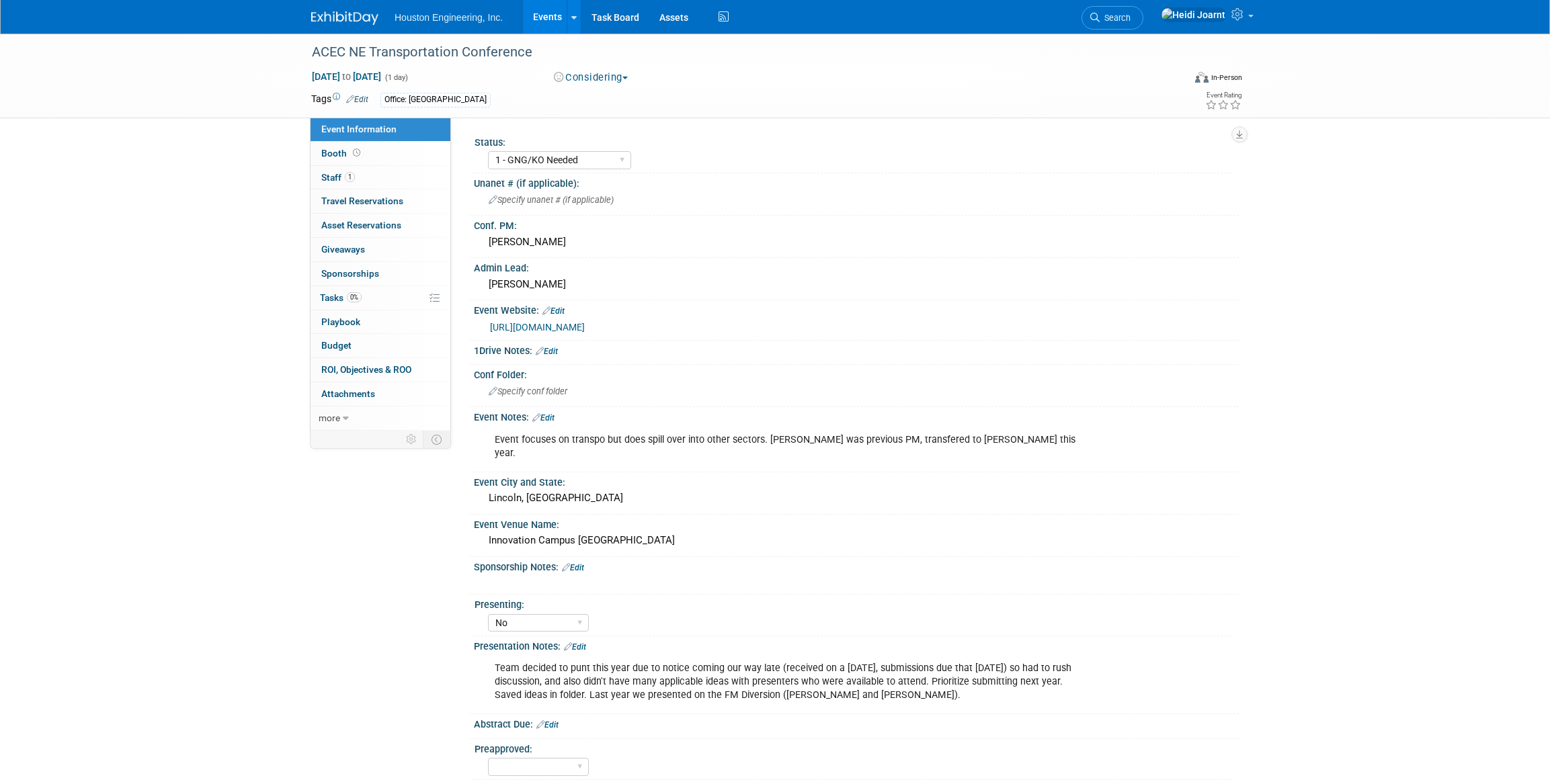
select select "1 - GNG/KO Needed"
select select "No"
select select "Multi-sector/Any/All"
click at [585, 325] on link "[URL][DOMAIN_NAME]" at bounding box center [537, 327] width 95 height 11
click at [377, 301] on link "0% Tasks 0%" at bounding box center [381, 298] width 140 height 24
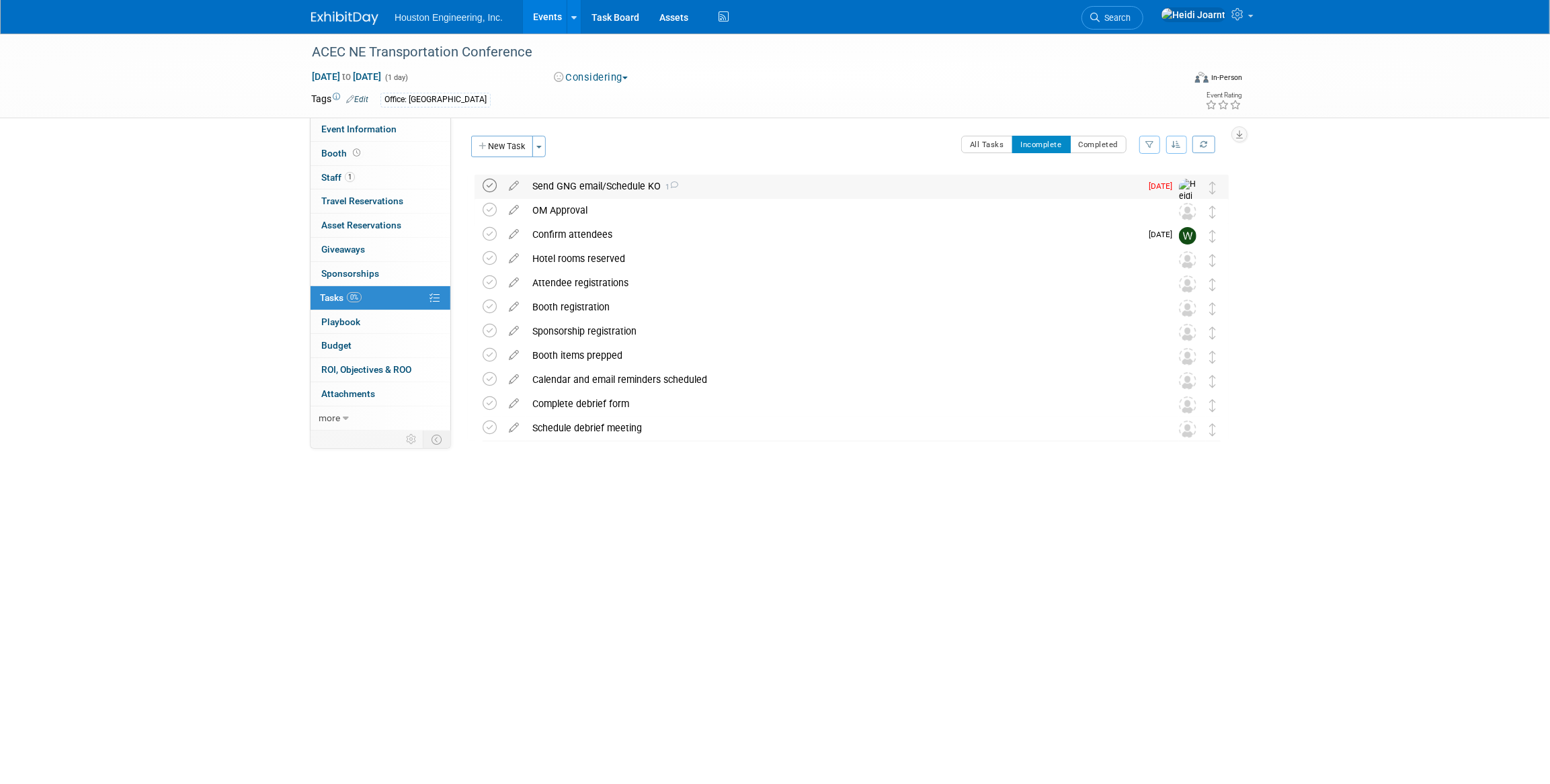
click at [485, 188] on icon at bounding box center [489, 186] width 14 height 14
click at [996, 152] on button "All Tasks" at bounding box center [987, 145] width 52 height 17
click at [374, 124] on span "Event Information" at bounding box center [359, 129] width 75 height 11
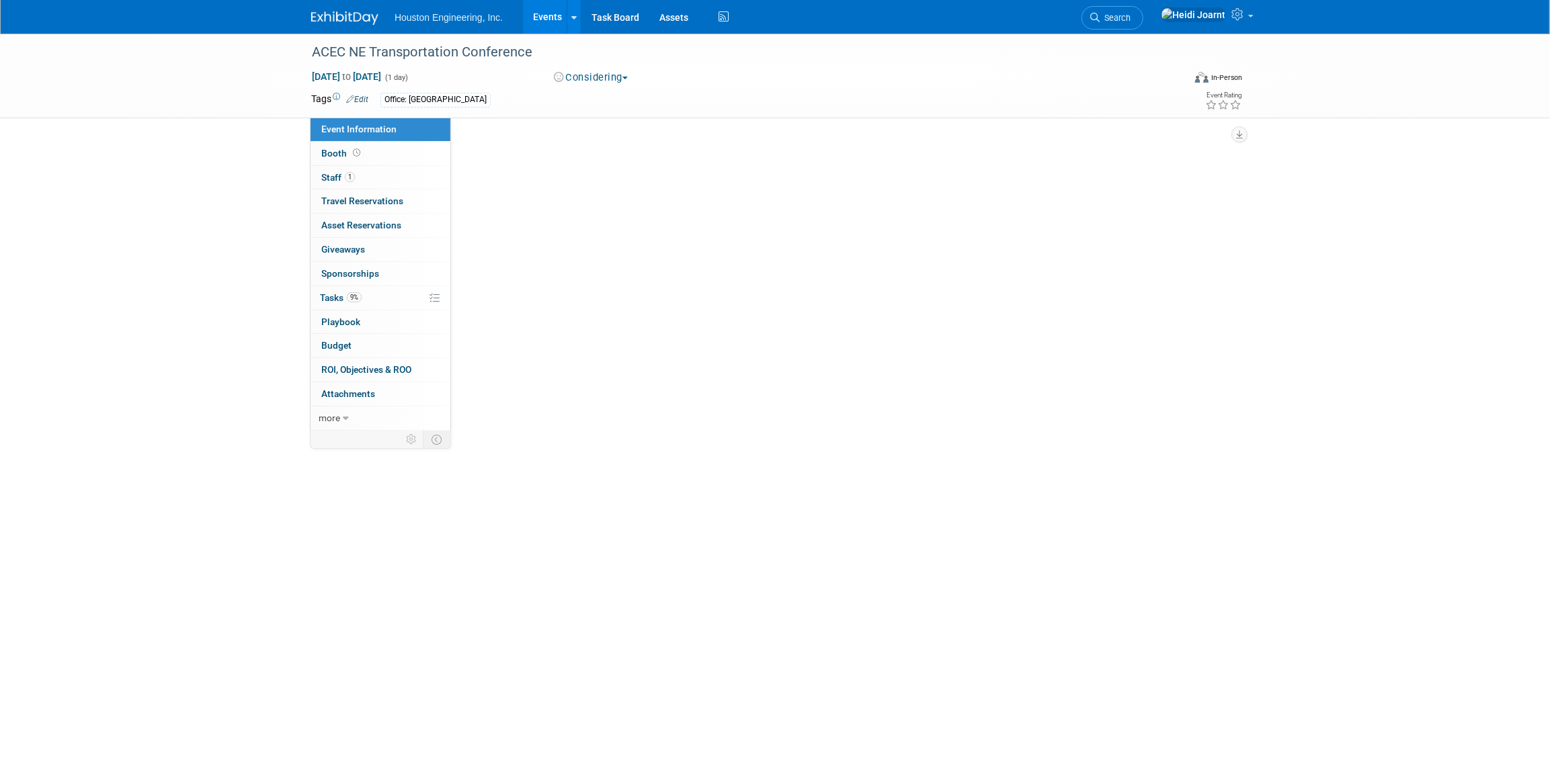
select select "1 - GNG/KO Needed"
select select "No"
select select "Multi-sector/Any/All"
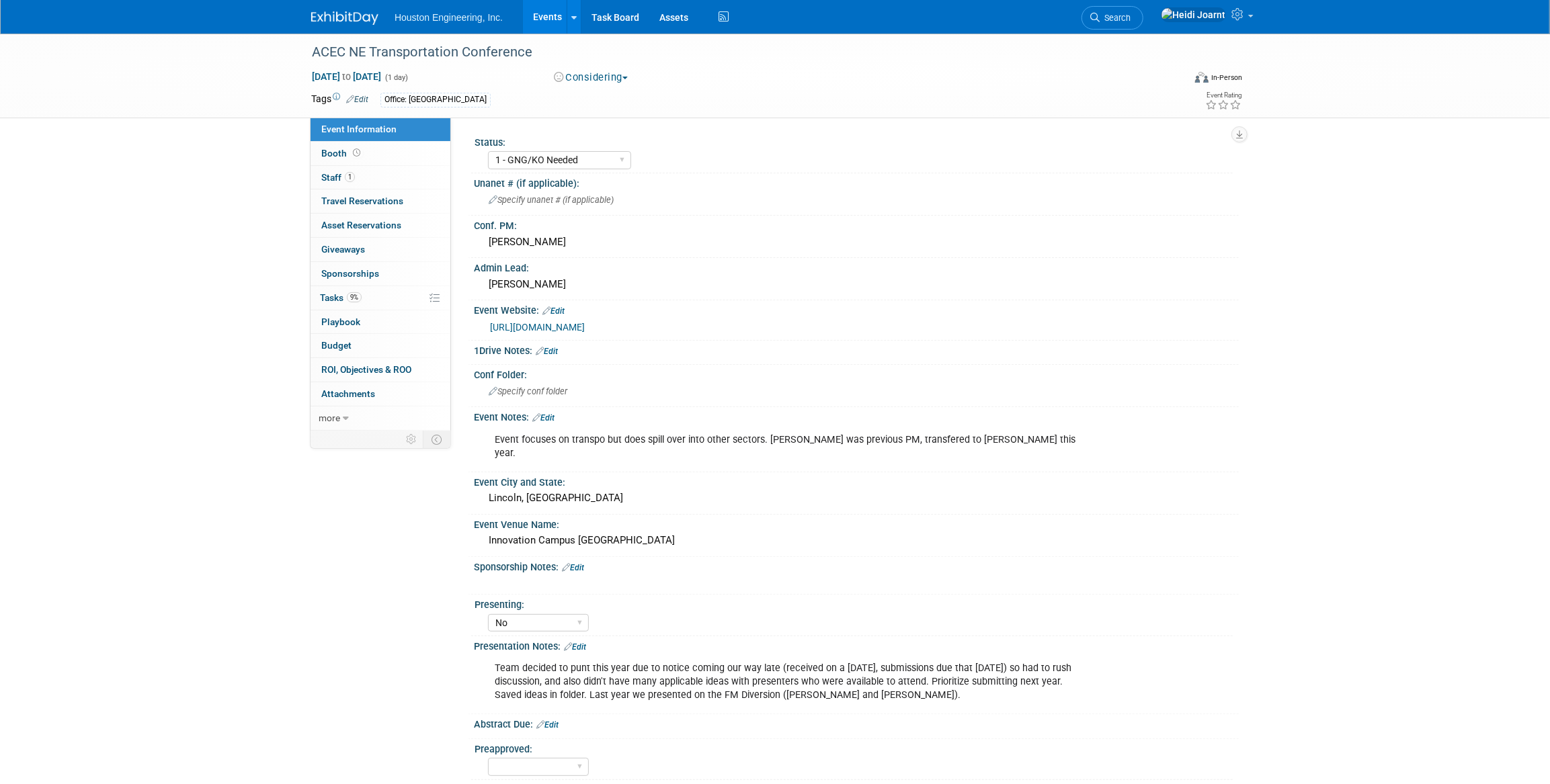
click at [564, 328] on link "https://business.acecnebraska.org/events/Details/2025-transportation-conference…" at bounding box center [537, 327] width 95 height 11
click at [385, 304] on link "9% Tasks 9%" at bounding box center [381, 298] width 140 height 24
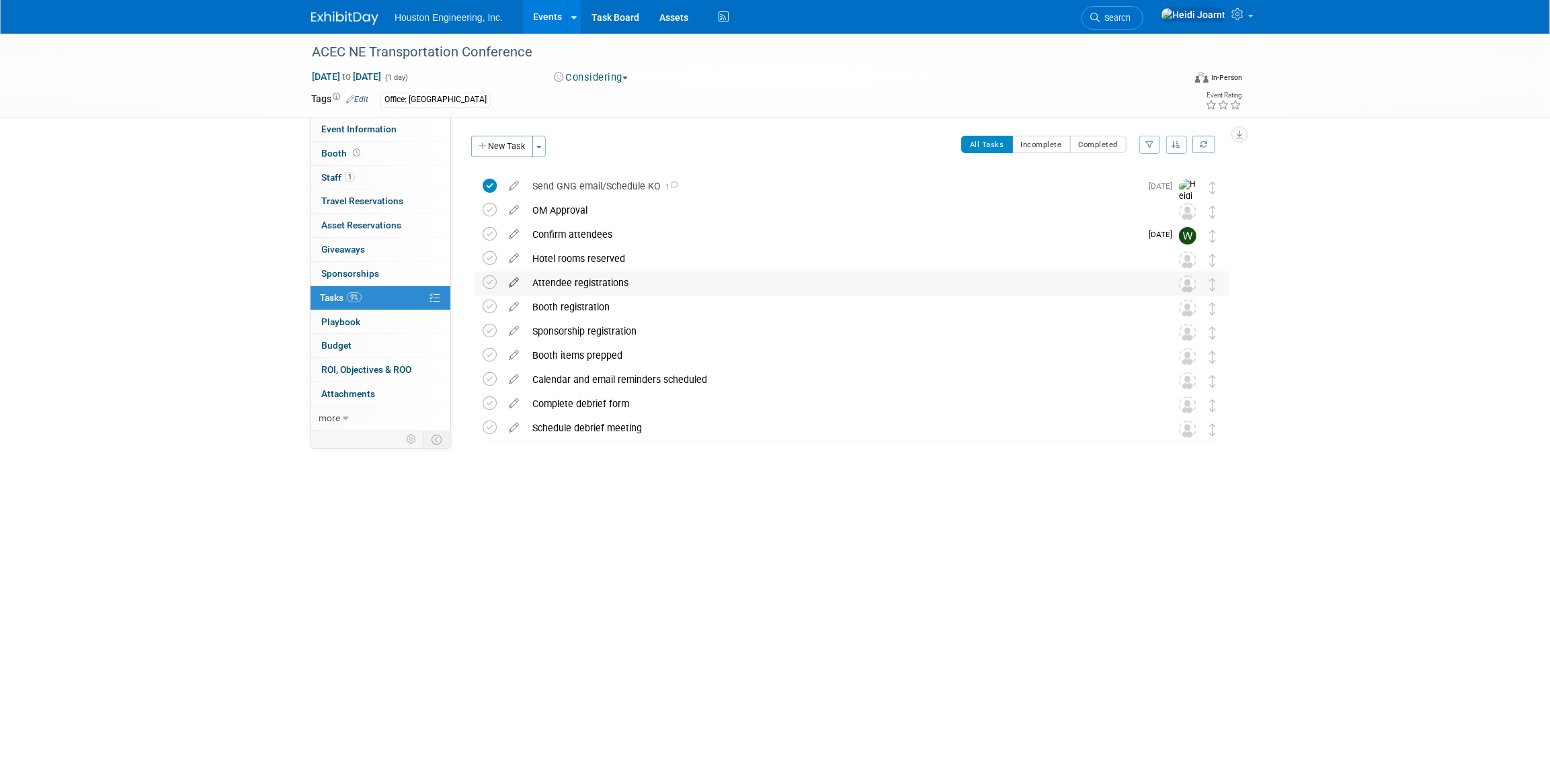
click at [515, 287] on icon at bounding box center [513, 280] width 24 height 17
select select "8"
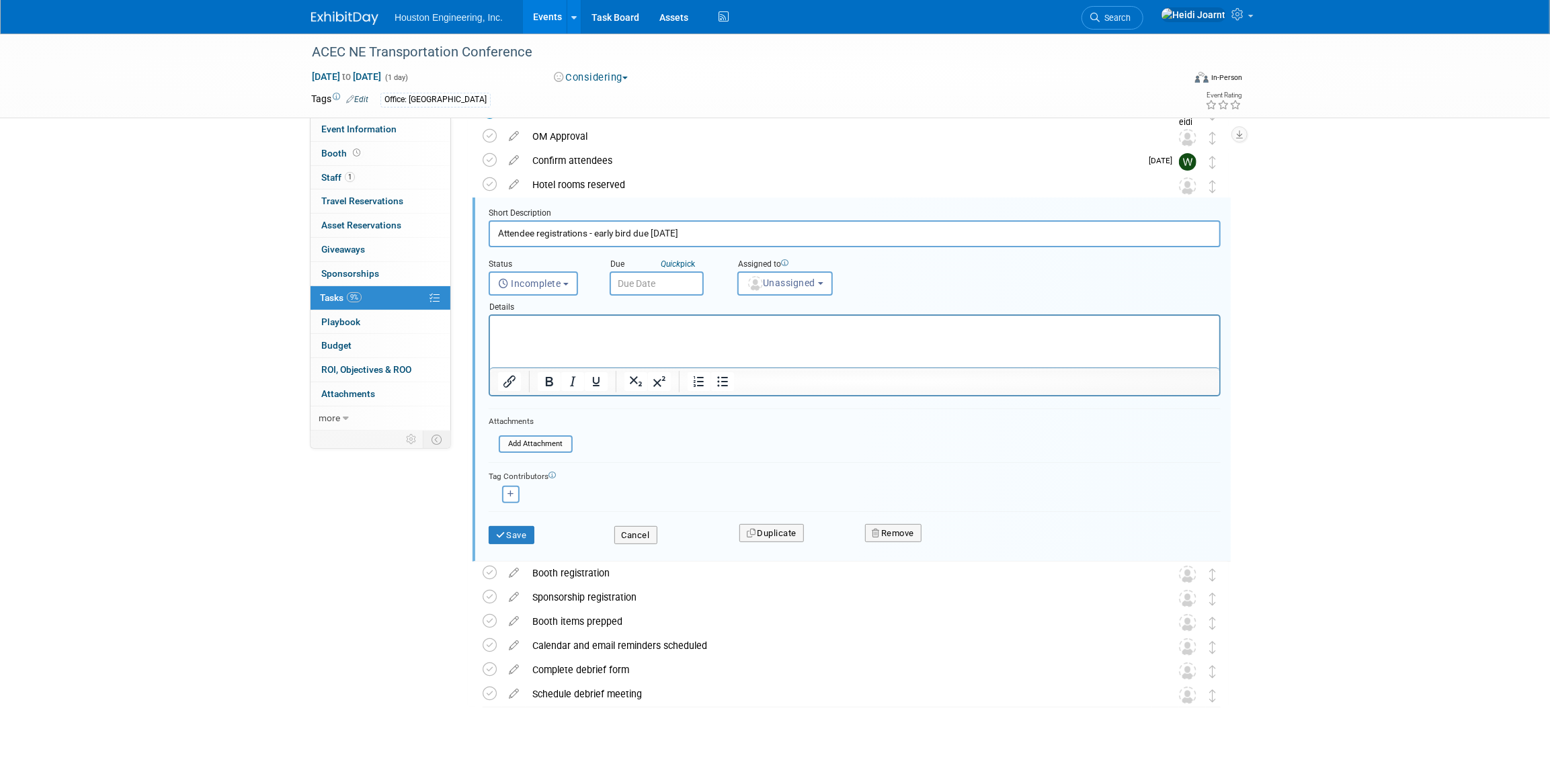
type input "Attendee registrations - early bird due Oct 1"
click at [650, 276] on input "text" at bounding box center [657, 284] width 94 height 24
click at [671, 452] on span "30" at bounding box center [683, 458] width 26 height 26
type input "Sep 30, 2025"
click at [601, 334] on html at bounding box center [854, 325] width 729 height 18
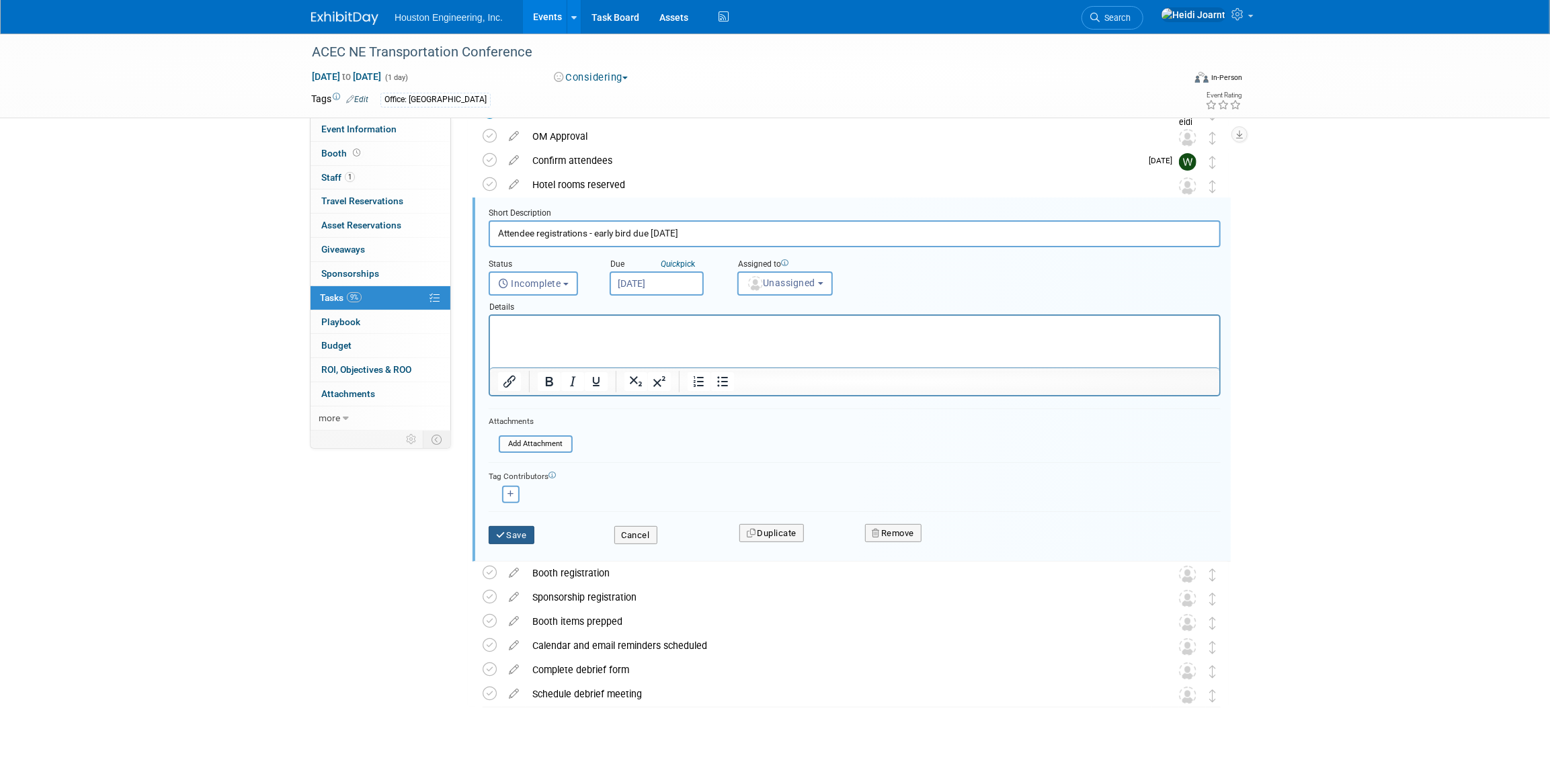
click at [518, 539] on button "Save" at bounding box center [511, 535] width 46 height 19
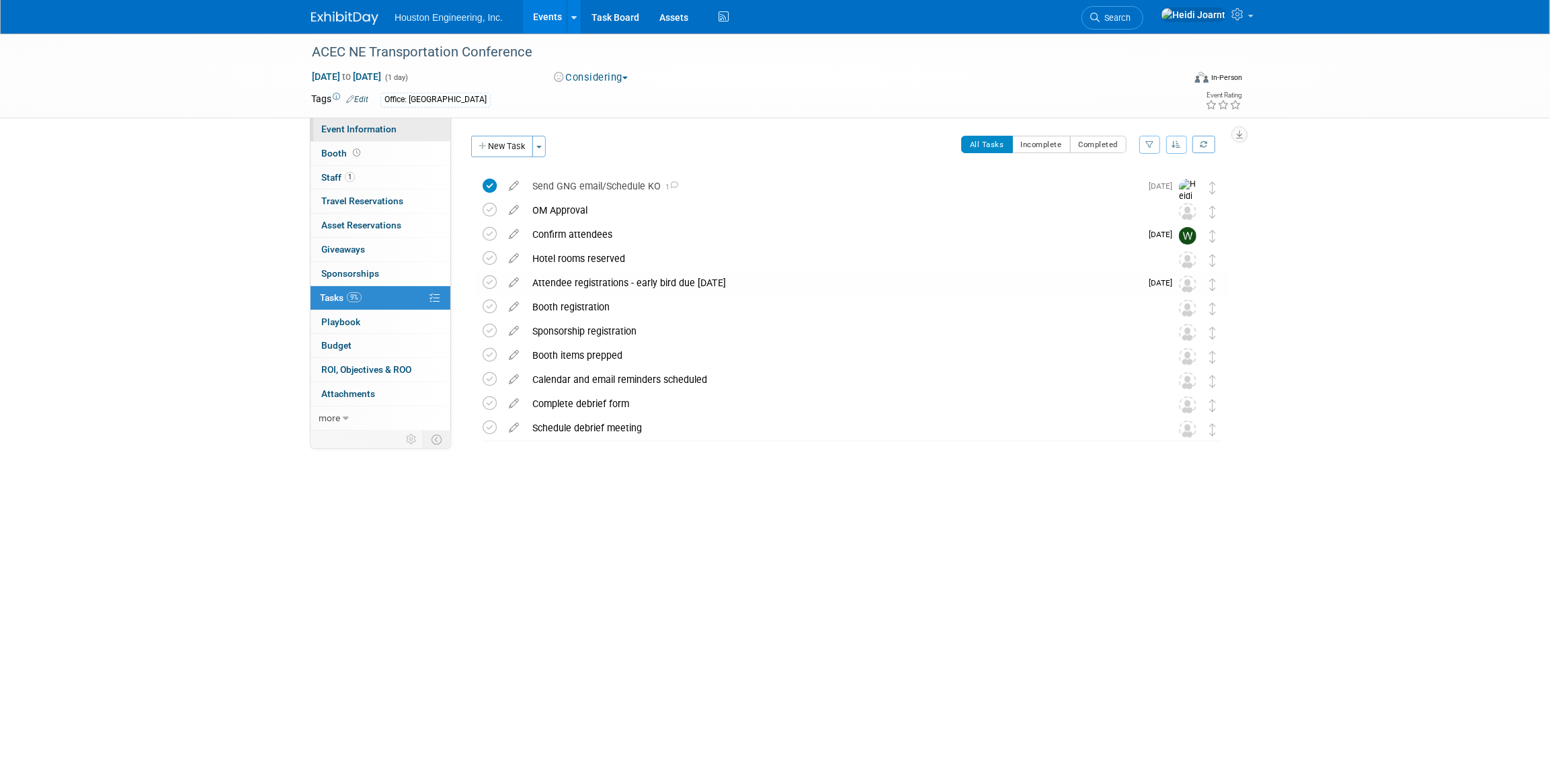
click at [407, 124] on link "Event Information" at bounding box center [381, 129] width 140 height 24
select select "1 - GNG/KO Needed"
select select "No"
select select "Multi-sector/Any/All"
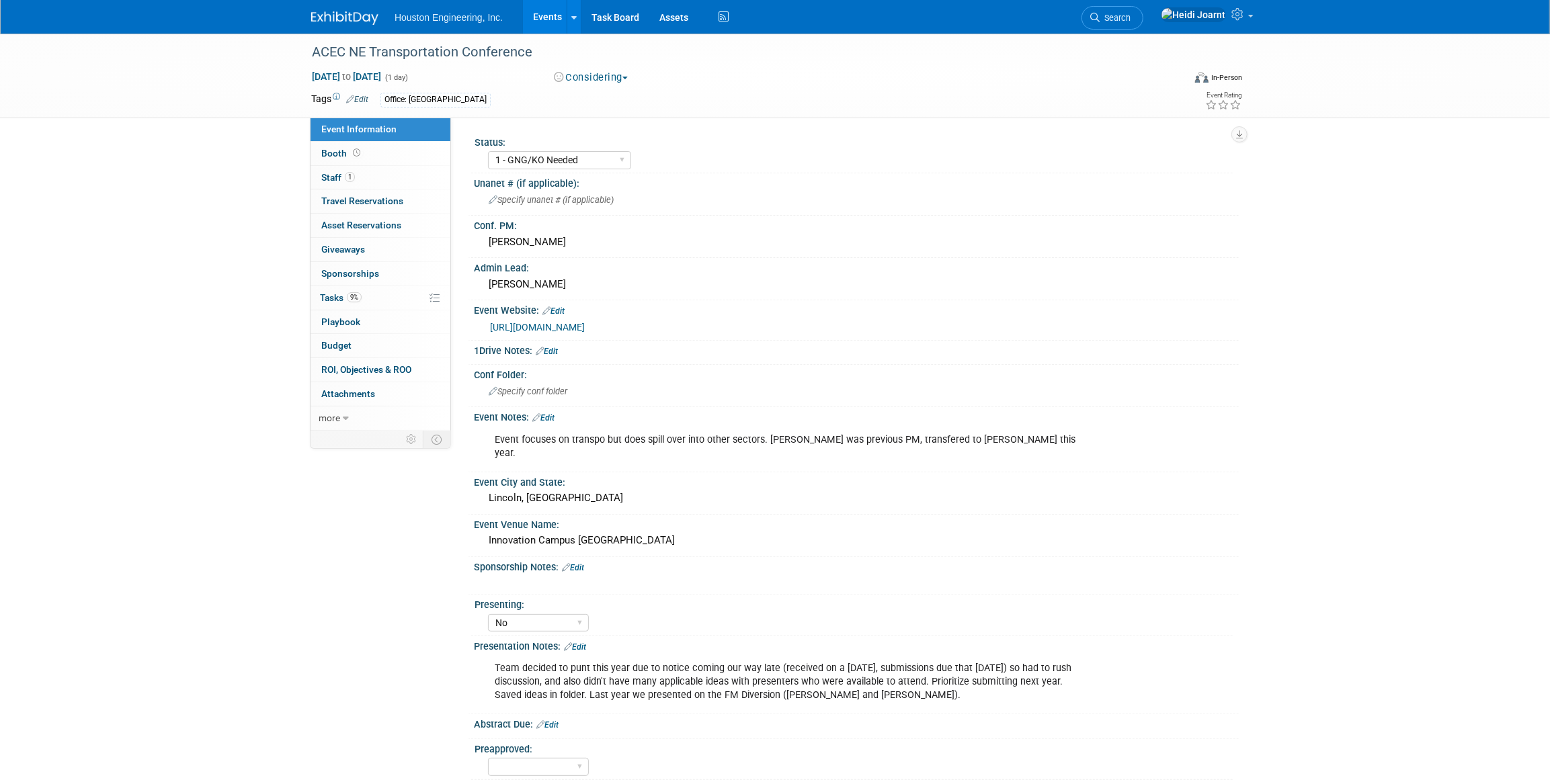
click at [552, 415] on link "Edit" at bounding box center [543, 418] width 22 height 9
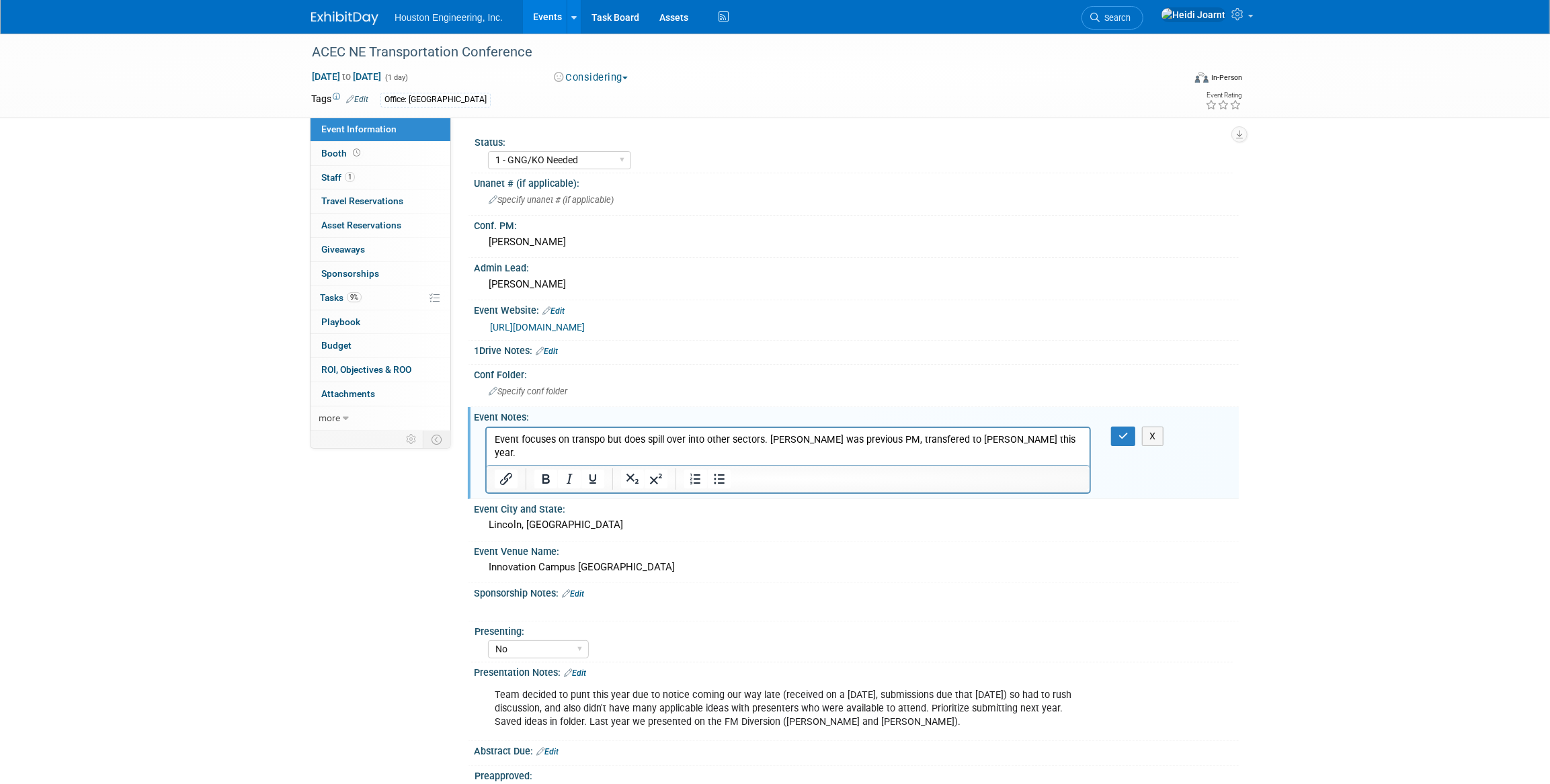
click at [1050, 442] on p "Event focuses on transpo but does spill over into other sectors. Lindy was prev…" at bounding box center [787, 446] width 587 height 27
click at [1115, 436] on button "button" at bounding box center [1123, 436] width 25 height 19
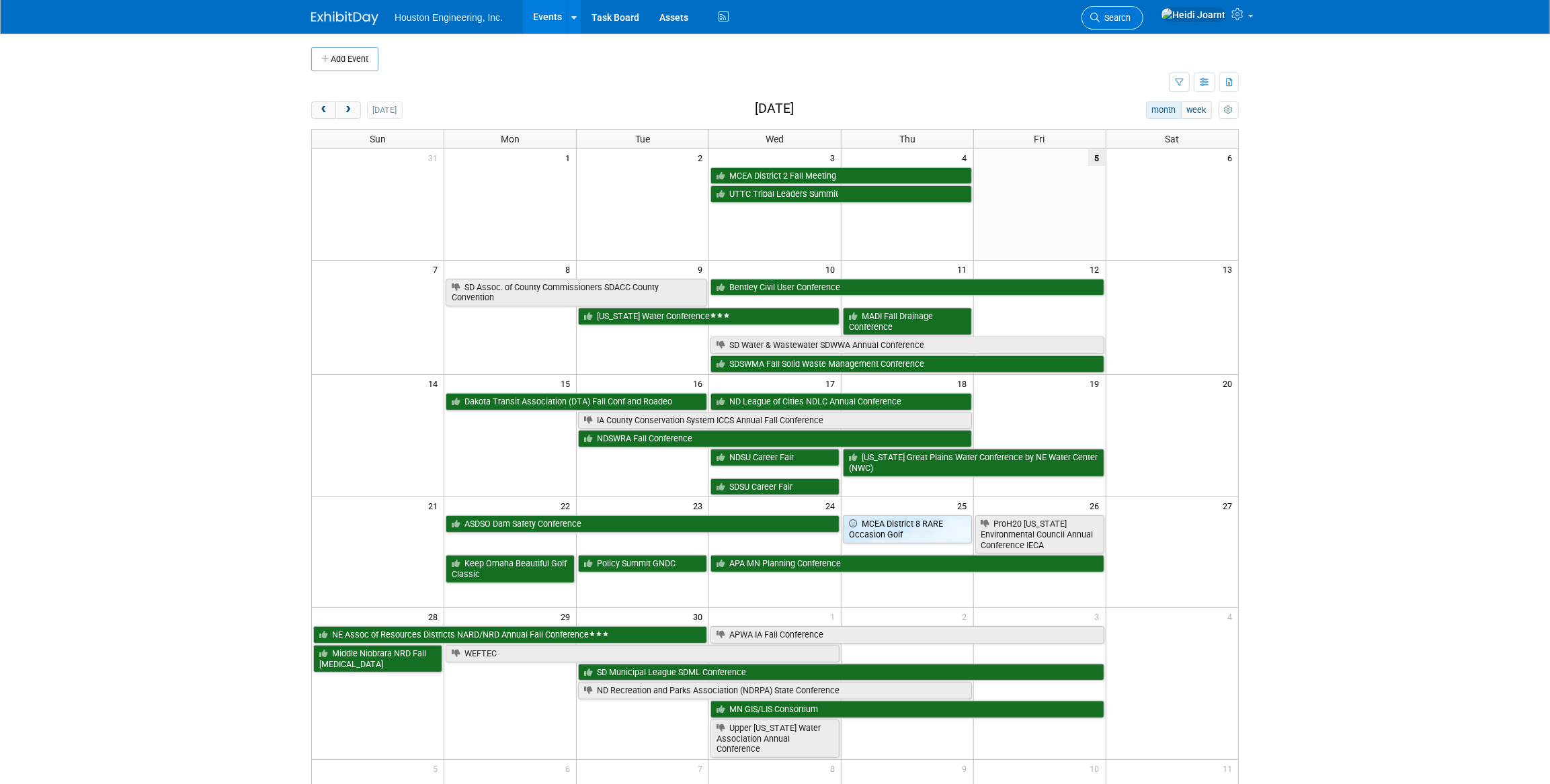
click at [1131, 13] on span "Search" at bounding box center [1115, 17] width 31 height 10
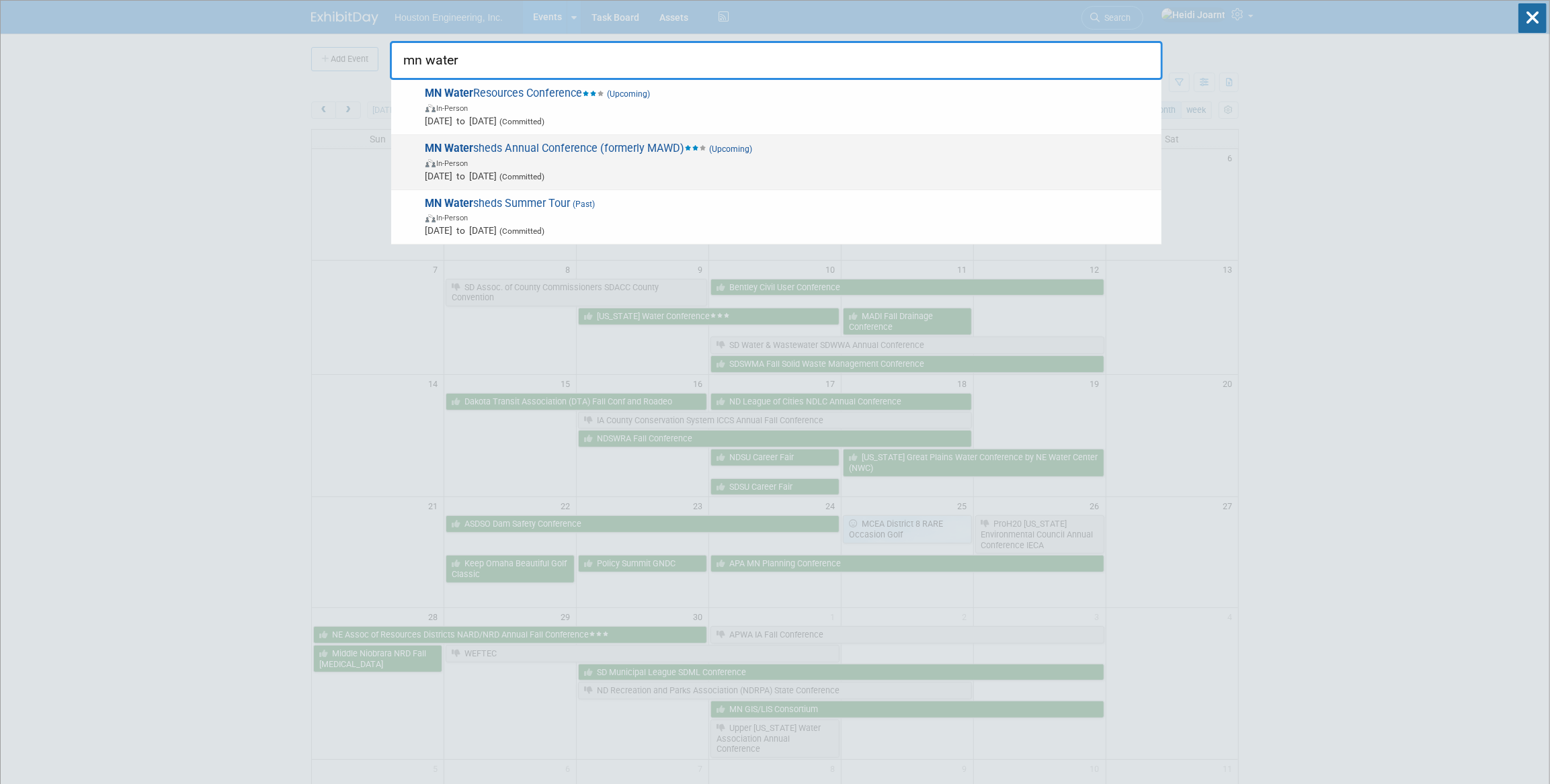
type input "mn water"
click at [633, 154] on span "MN Water sheds Annual Conference (formerly MAWD) (Upcoming) In-Person [DATE] to…" at bounding box center [788, 162] width 733 height 41
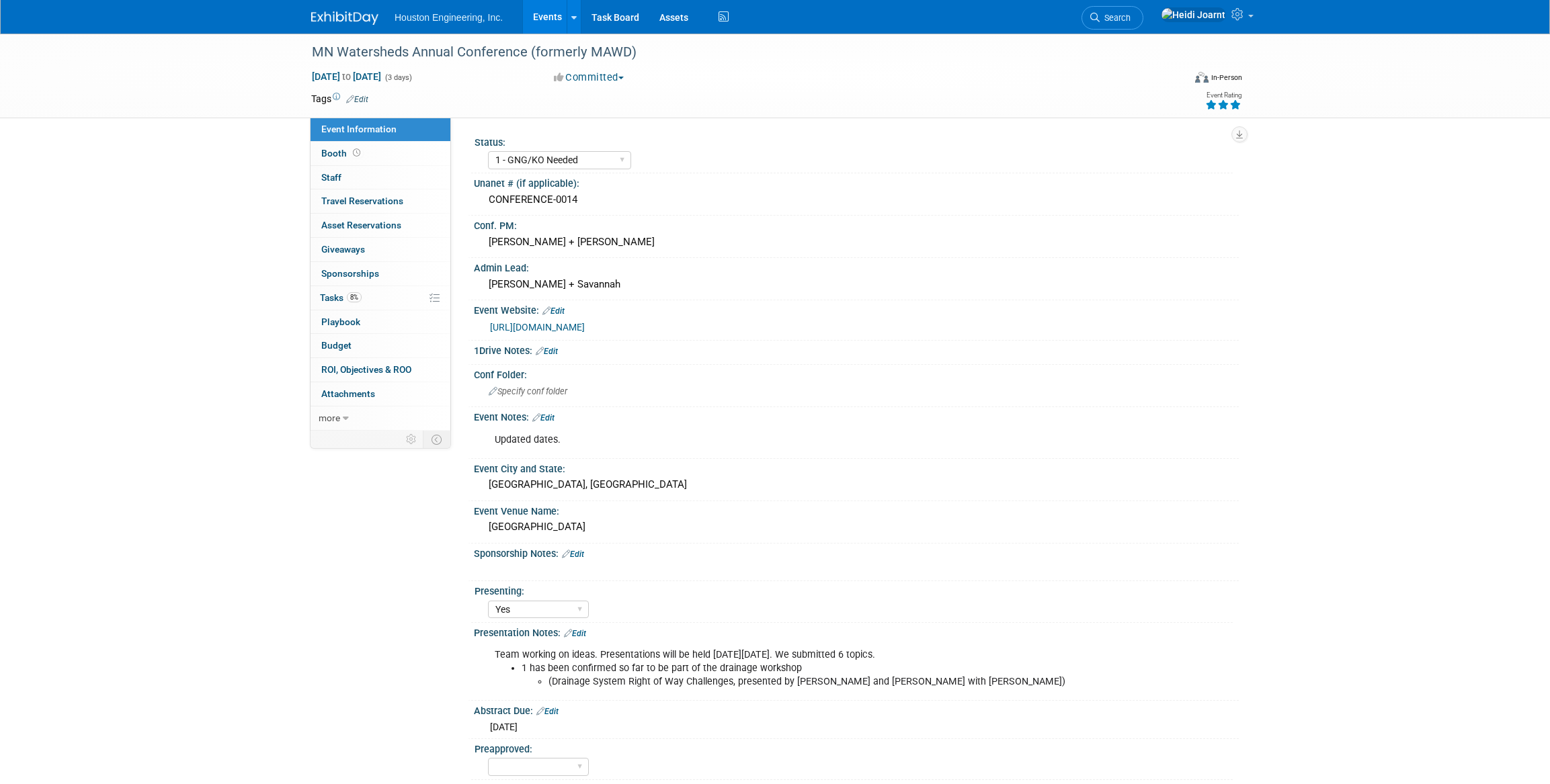
select select "1 - GNG/KO Needed"
select select "Yes"
select select "Water Resources"
click at [551, 414] on link "Edit" at bounding box center [543, 418] width 22 height 9
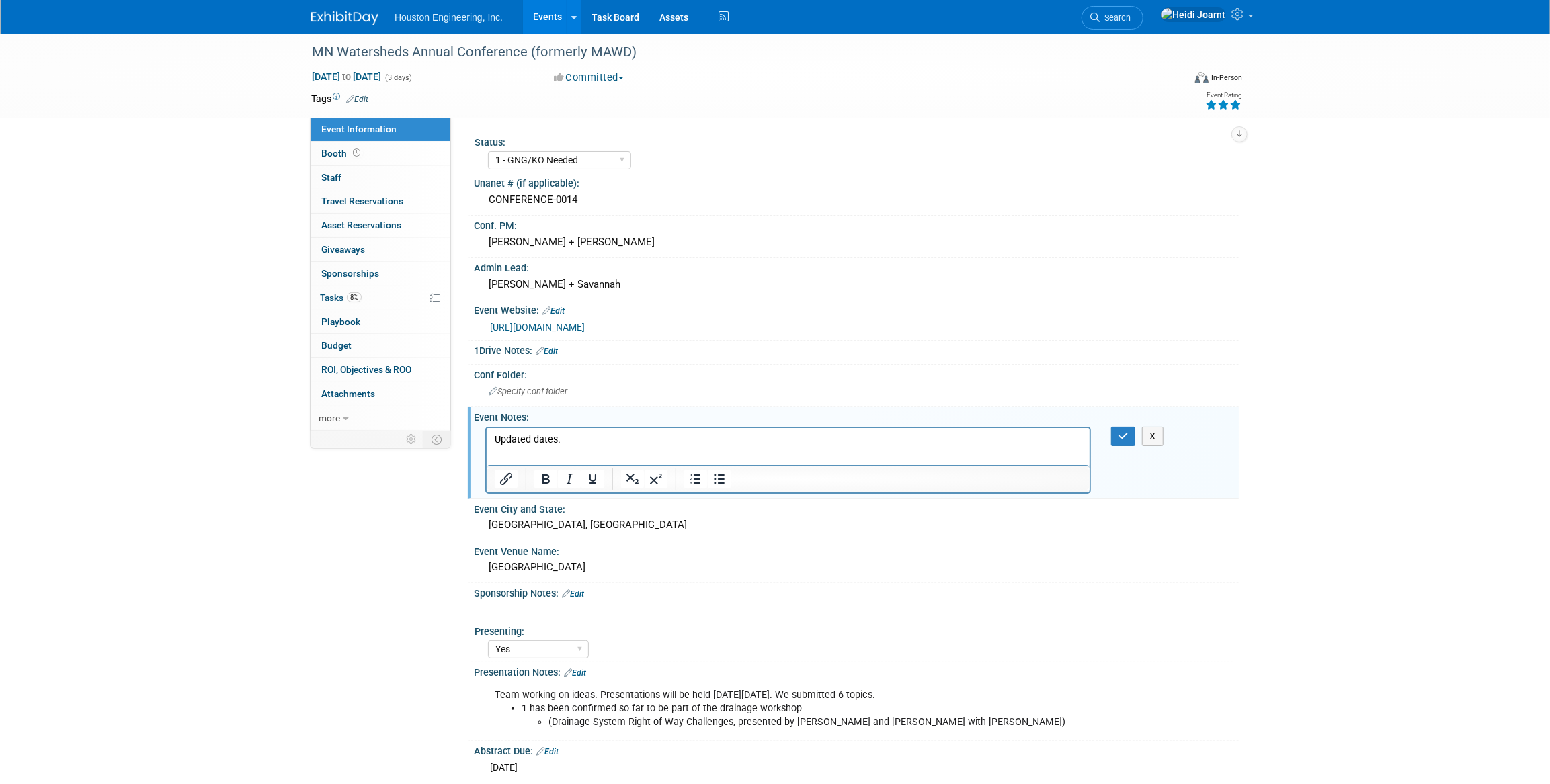
click at [579, 438] on p "Updated dates." at bounding box center [787, 439] width 587 height 13
click at [561, 440] on p "Updated dates. Registration info released in early September (recommend next ye…" at bounding box center [787, 446] width 587 height 27
click at [936, 437] on p "Updated dates. Presentation abstracts were due [DATE] then following week regis…" at bounding box center [787, 446] width 587 height 27
click at [584, 592] on link "Edit" at bounding box center [573, 594] width 22 height 9
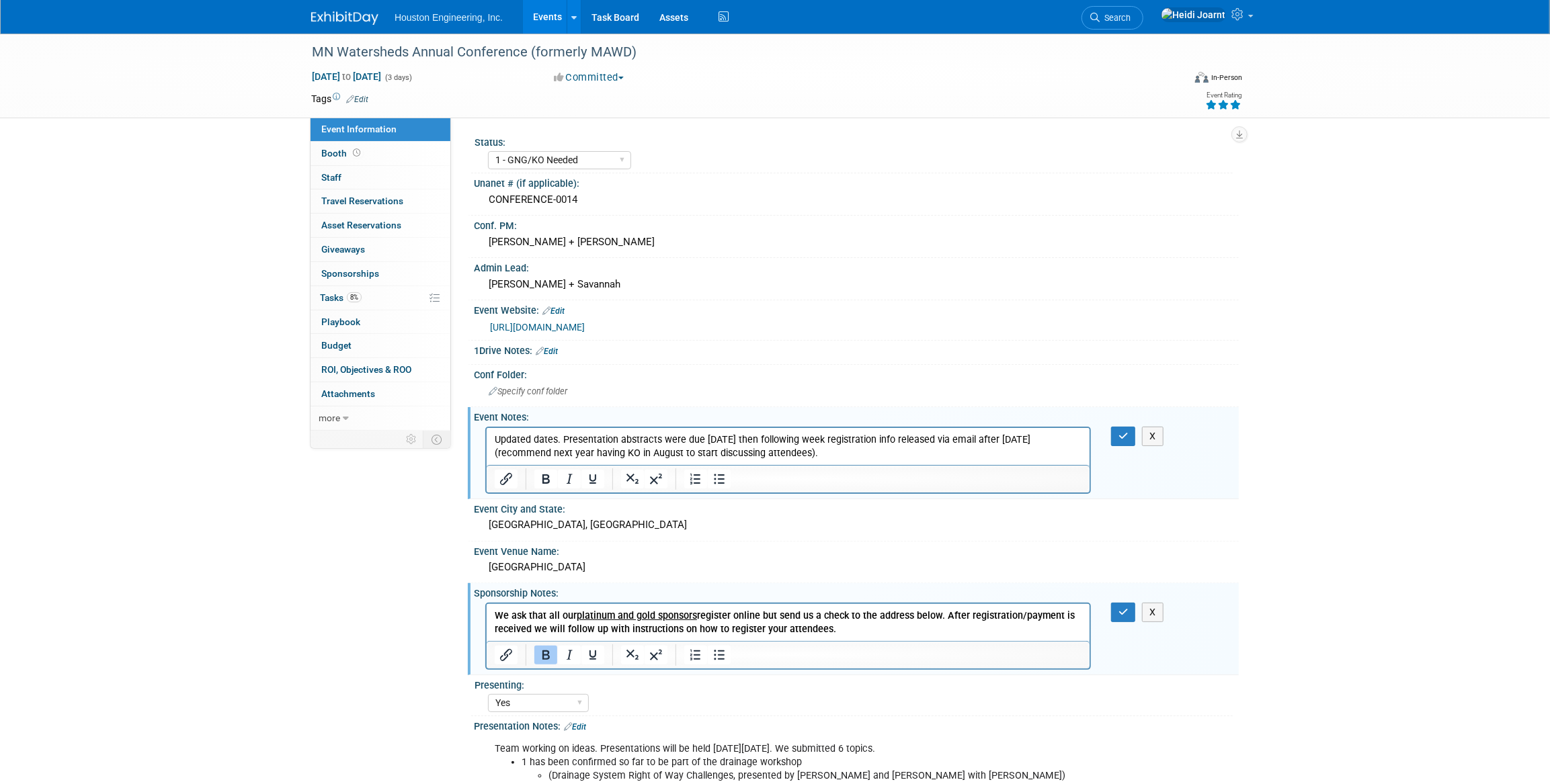
drag, startPoint x: 853, startPoint y: 629, endPoint x: 885, endPoint y: 1221, distance: 592.9
click at [486, 619] on html "We ask that all our platinum and gold sponsors register online but send us a ch…" at bounding box center [787, 619] width 603 height 32
click at [866, 450] on p "Updated dates. Presentation abstracts were due [DATE] then following week regis…" at bounding box center [787, 446] width 587 height 27
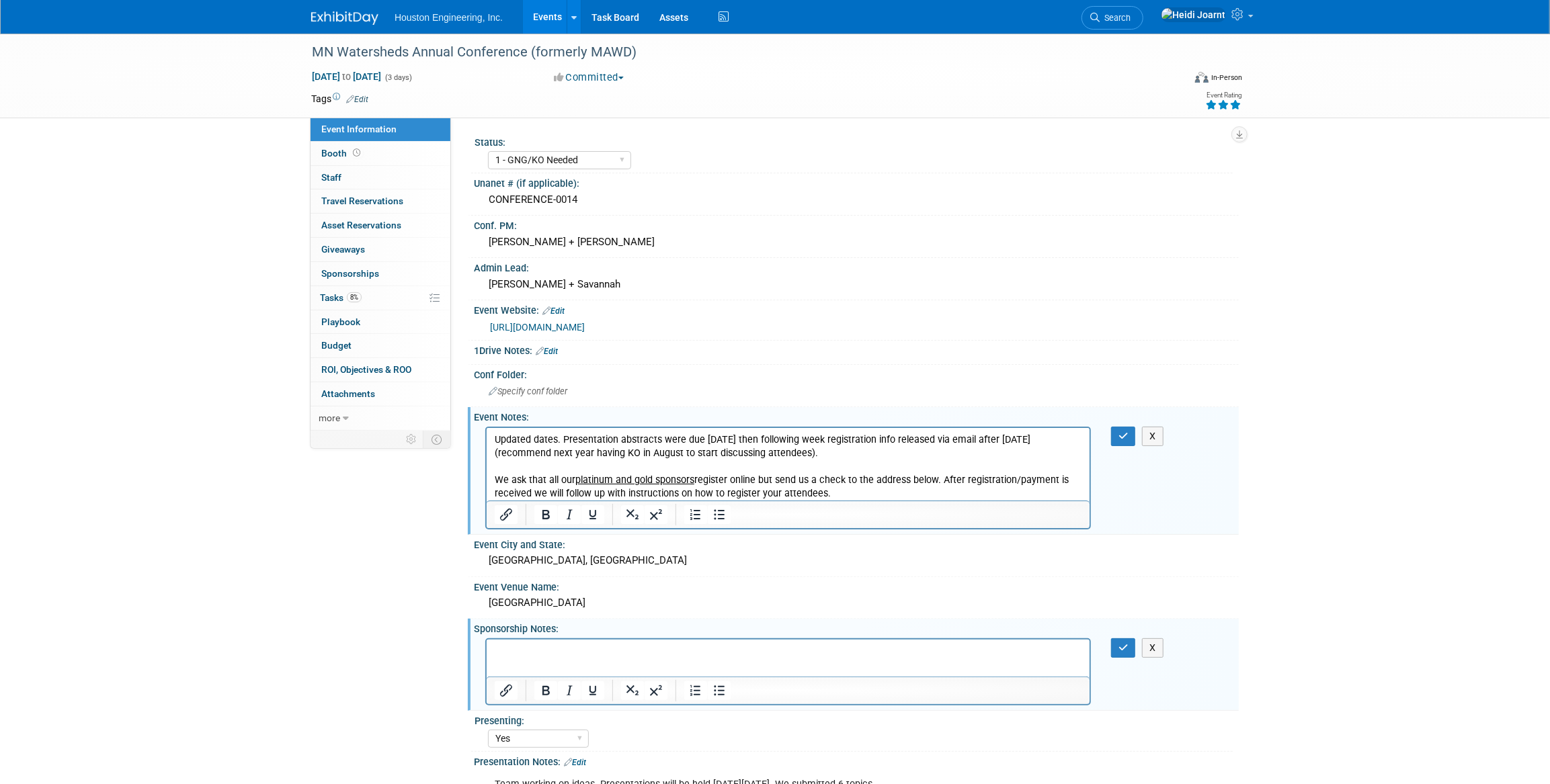
click at [501, 485] on p "We ask that all our platinum and gold sponsors register online but send us a ch…" at bounding box center [787, 486] width 587 height 27
click at [715, 509] on icon "Bullet list" at bounding box center [719, 514] width 11 height 10
click at [564, 435] on p "Updated dates. Presentation abstracts were due [DATE] then following week regis…" at bounding box center [787, 446] width 587 height 27
click at [712, 514] on icon "Bullet list" at bounding box center [719, 514] width 16 height 16
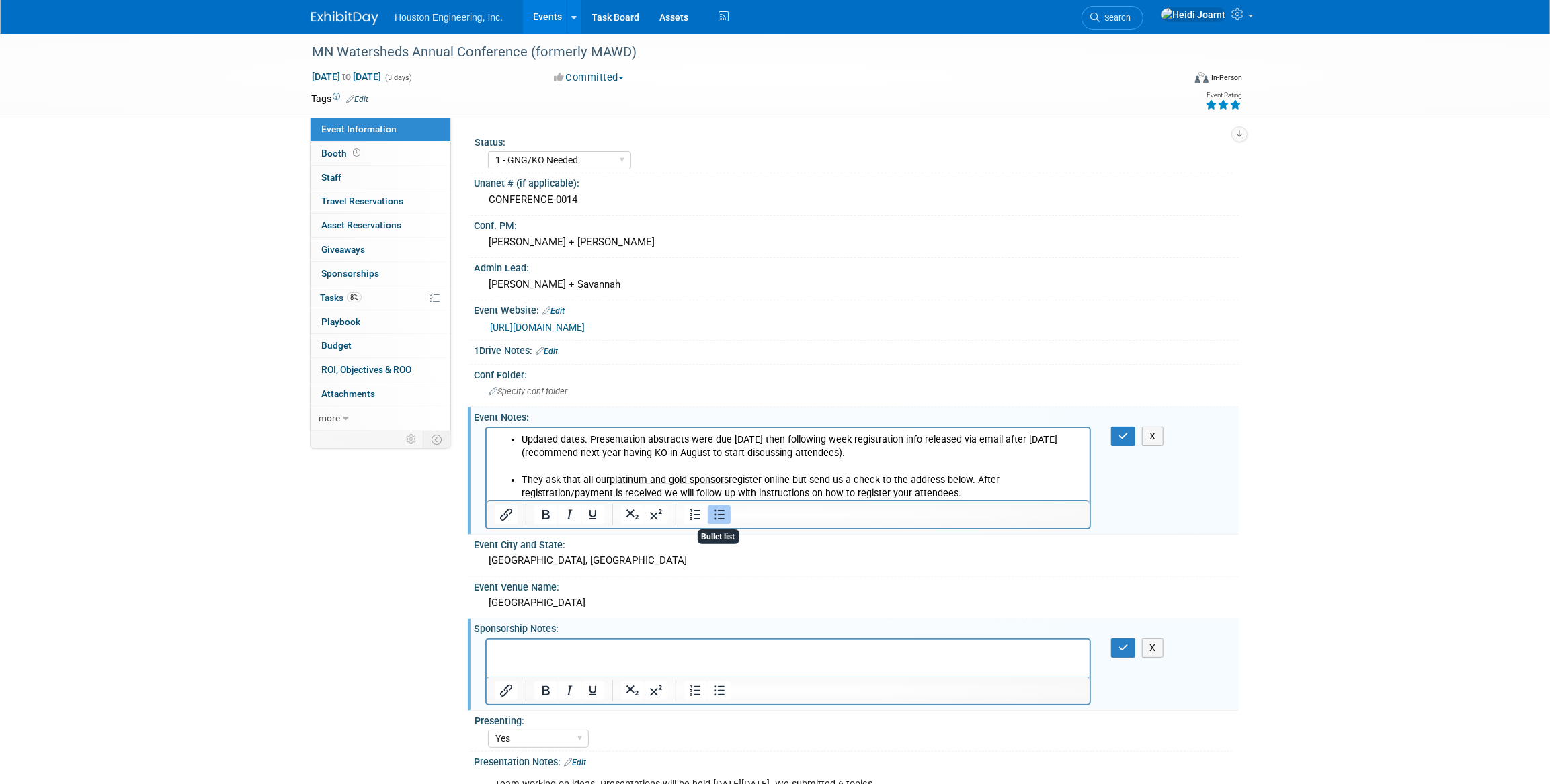
click at [856, 464] on p "Rich Text Area. Press ALT-0 for help." at bounding box center [787, 466] width 587 height 13
click at [581, 436] on li "Updated dates. Presentation abstracts were due [DATE] then following week regis…" at bounding box center [801, 446] width 560 height 27
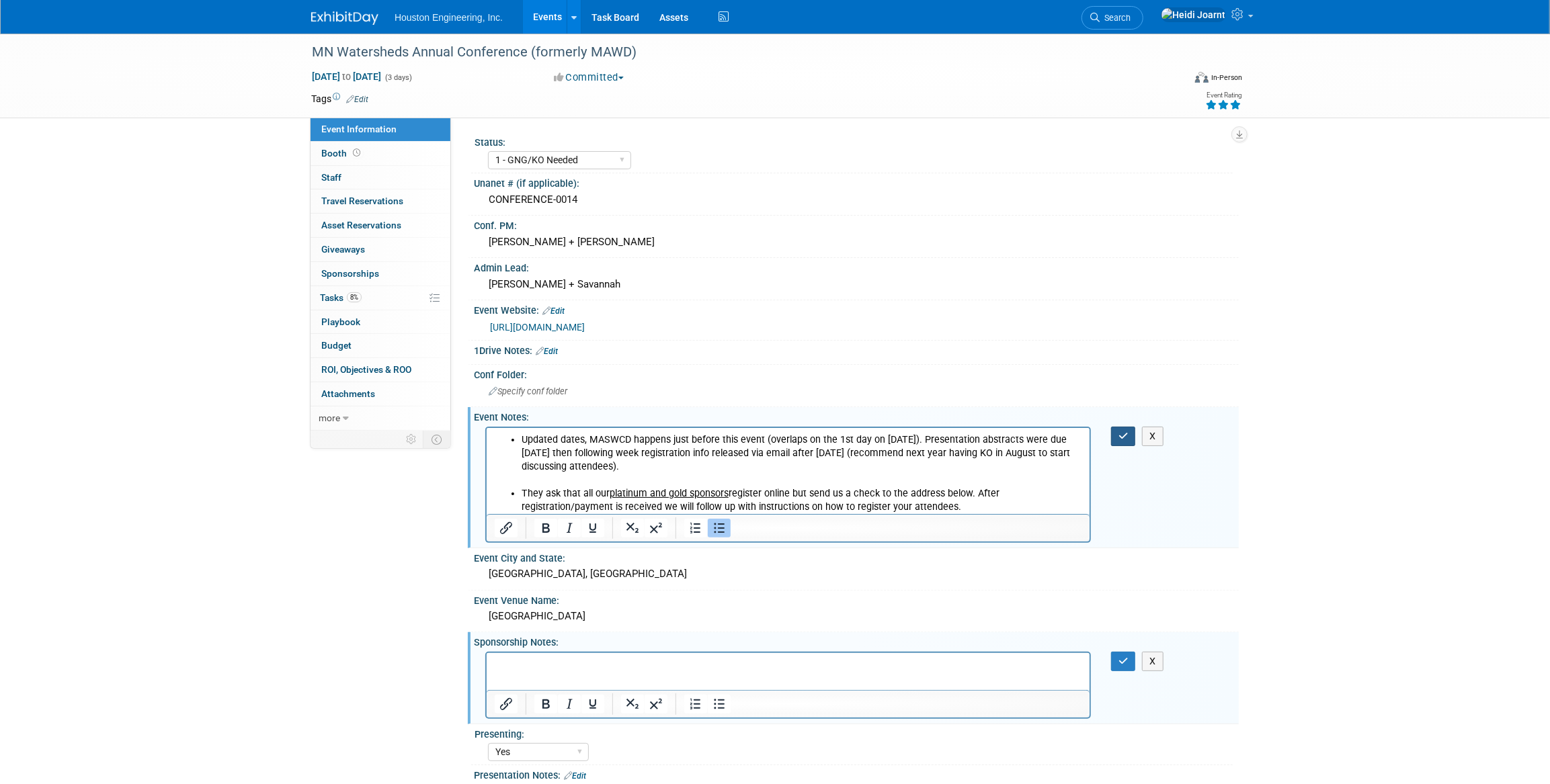
click at [1123, 438] on icon "button" at bounding box center [1123, 436] width 10 height 9
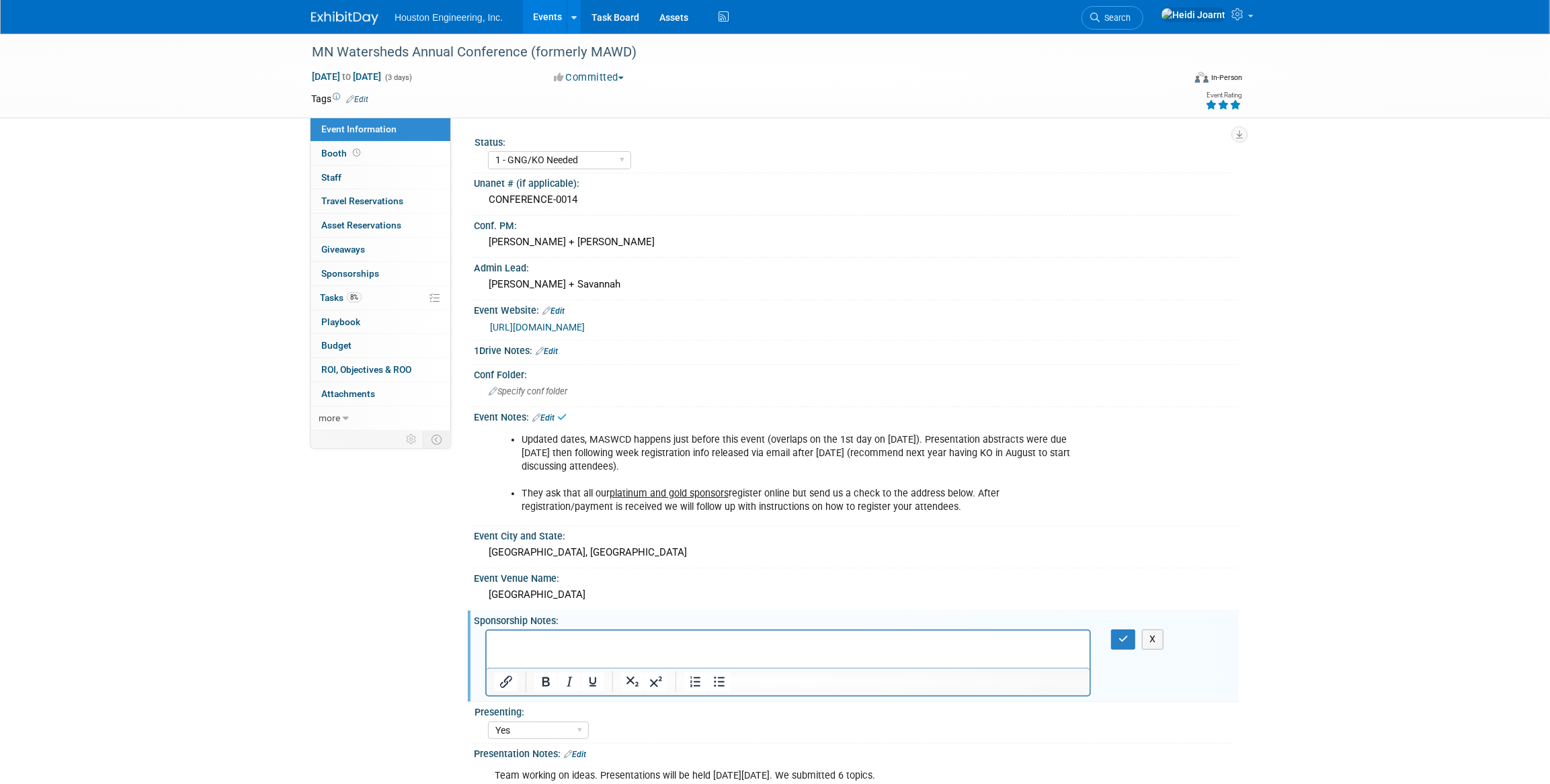
click at [805, 438] on li "Updated dates, MASWCD happens just before this event (overlaps on the 1st day o…" at bounding box center [802, 453] width 561 height 40
click at [548, 415] on link "Edit" at bounding box center [543, 418] width 22 height 9
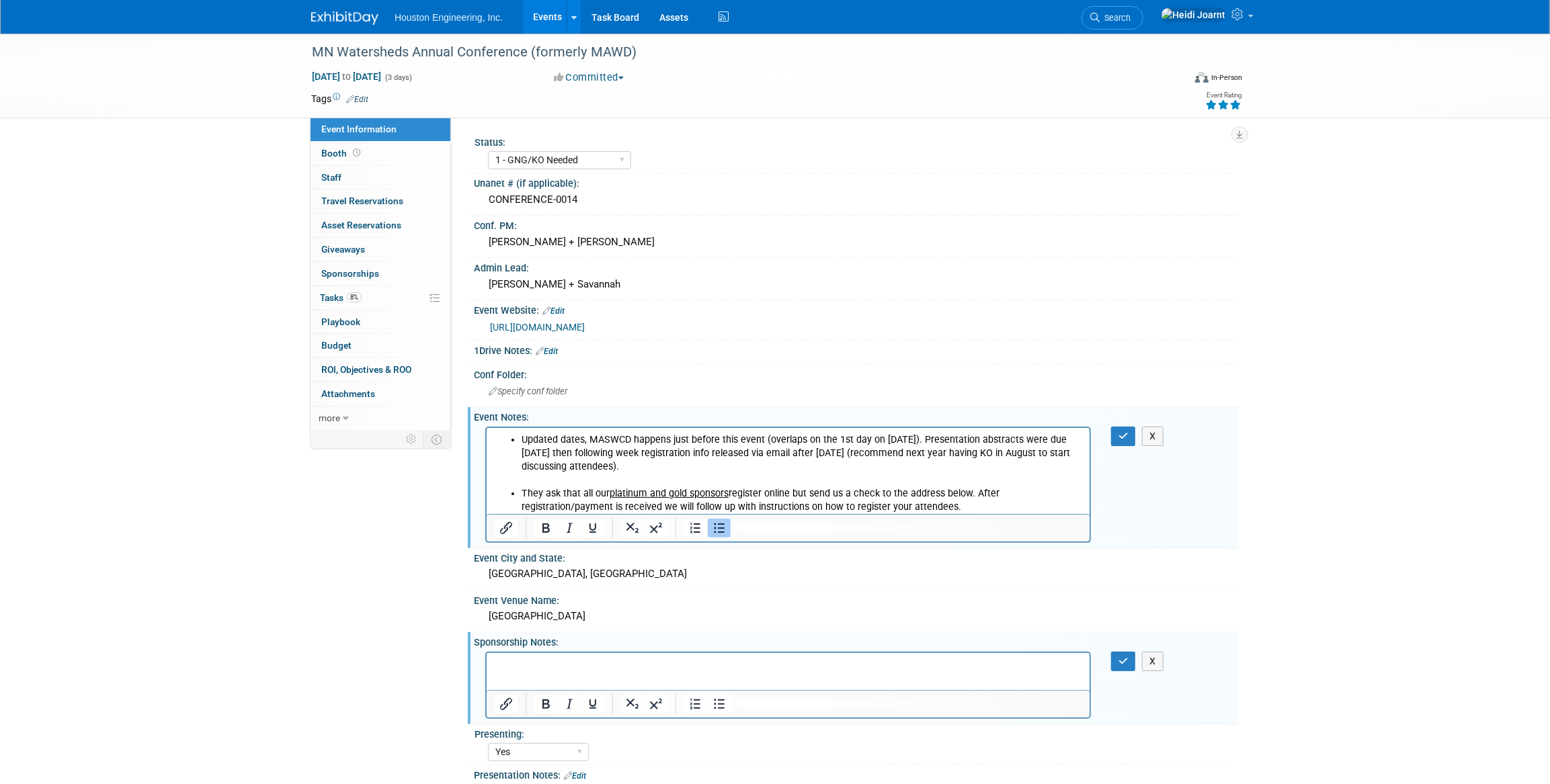
drag, startPoint x: 801, startPoint y: 439, endPoint x: 856, endPoint y: 438, distance: 55.0
click at [802, 439] on li "Updated dates, MASWCD happens just before this event (overlaps on the 1st day o…" at bounding box center [801, 453] width 560 height 40
click at [1130, 434] on button "button" at bounding box center [1123, 436] width 25 height 19
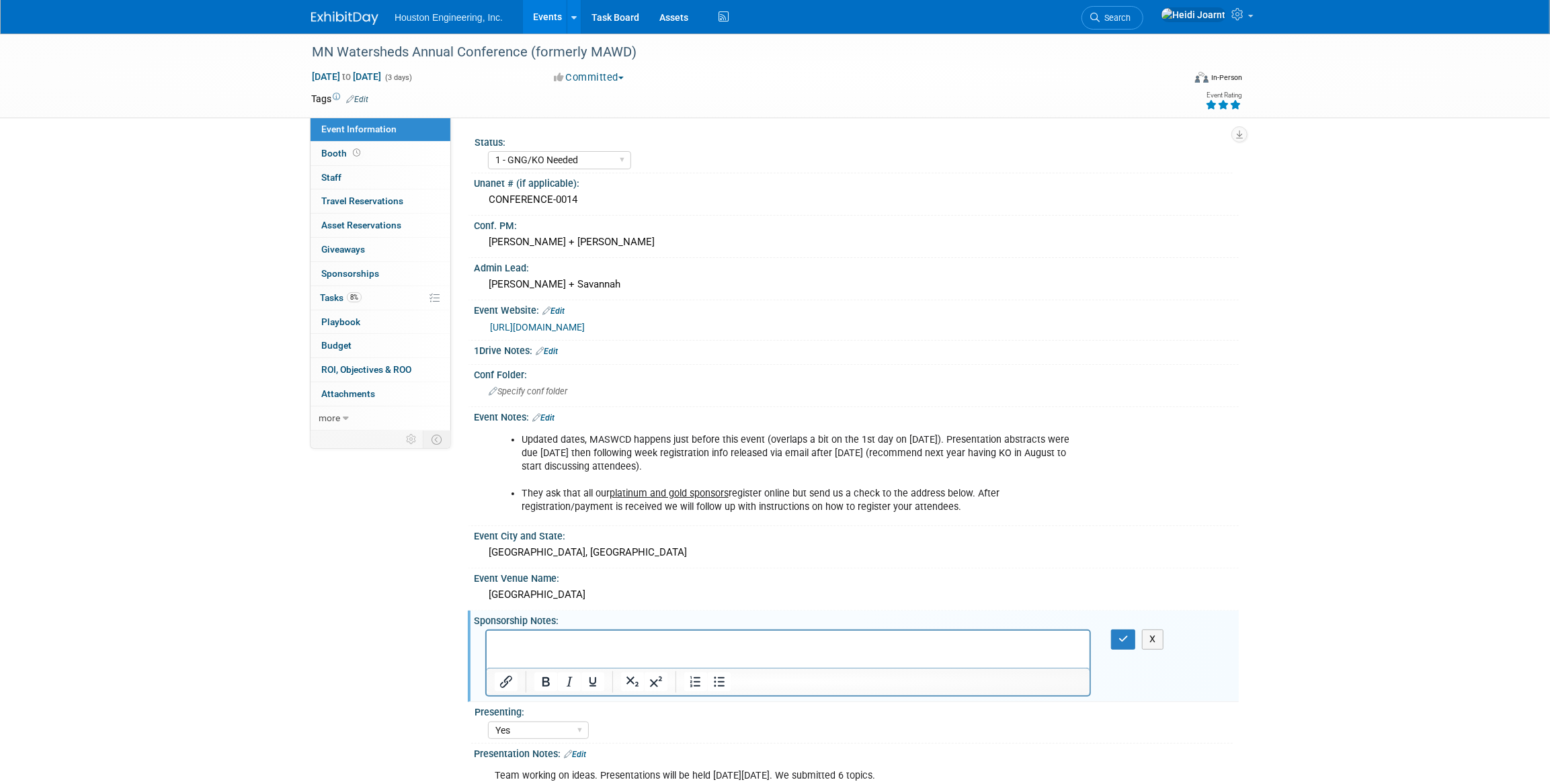
click at [890, 503] on li "They ask that all our platinum and gold sponsors register online but send us a …" at bounding box center [802, 500] width 561 height 27
click at [548, 418] on link "Edit" at bounding box center [543, 418] width 22 height 9
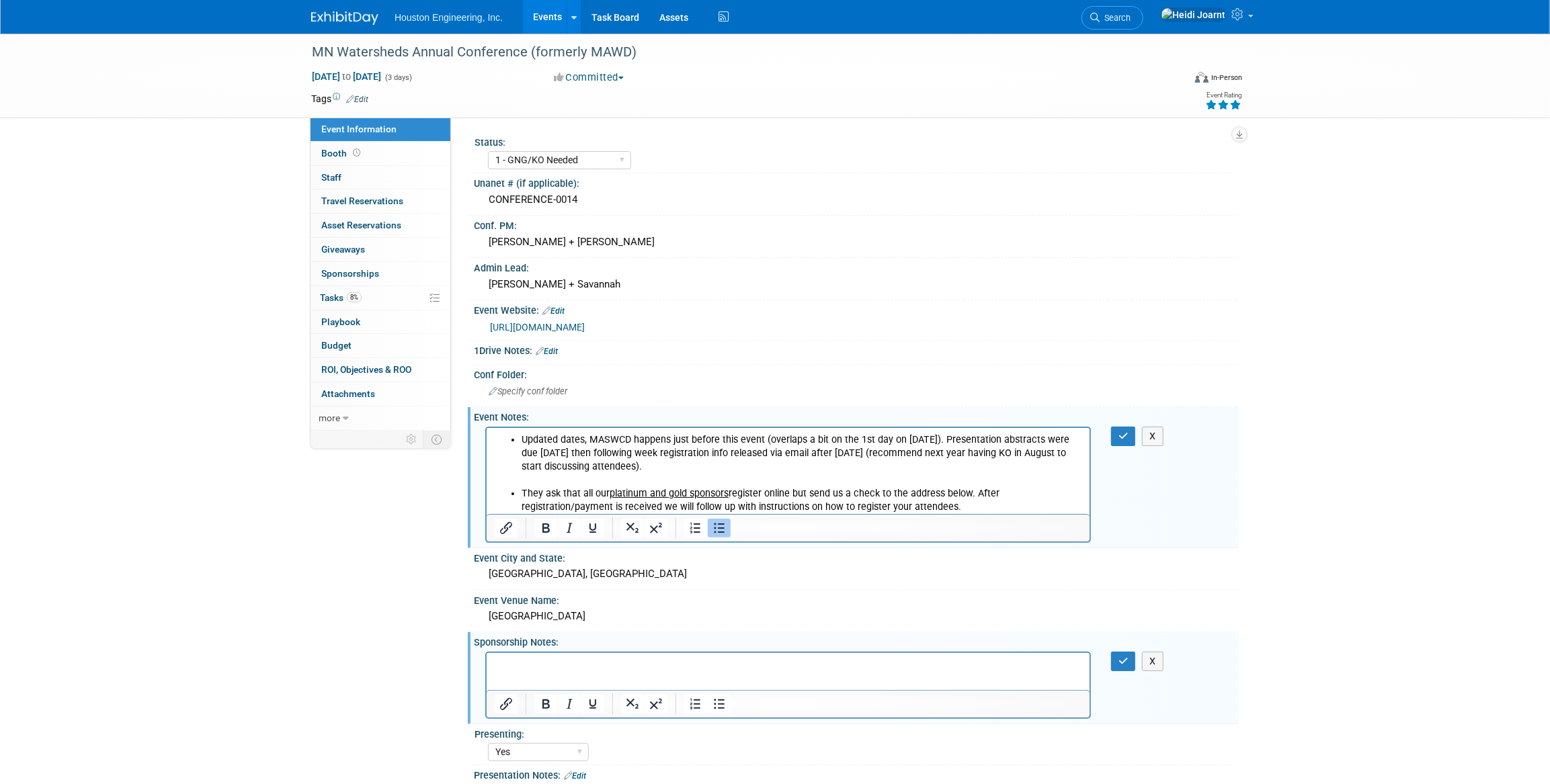
click at [982, 508] on li "They ask that all our platinum and gold sponsors register online but send us a …" at bounding box center [801, 500] width 560 height 27
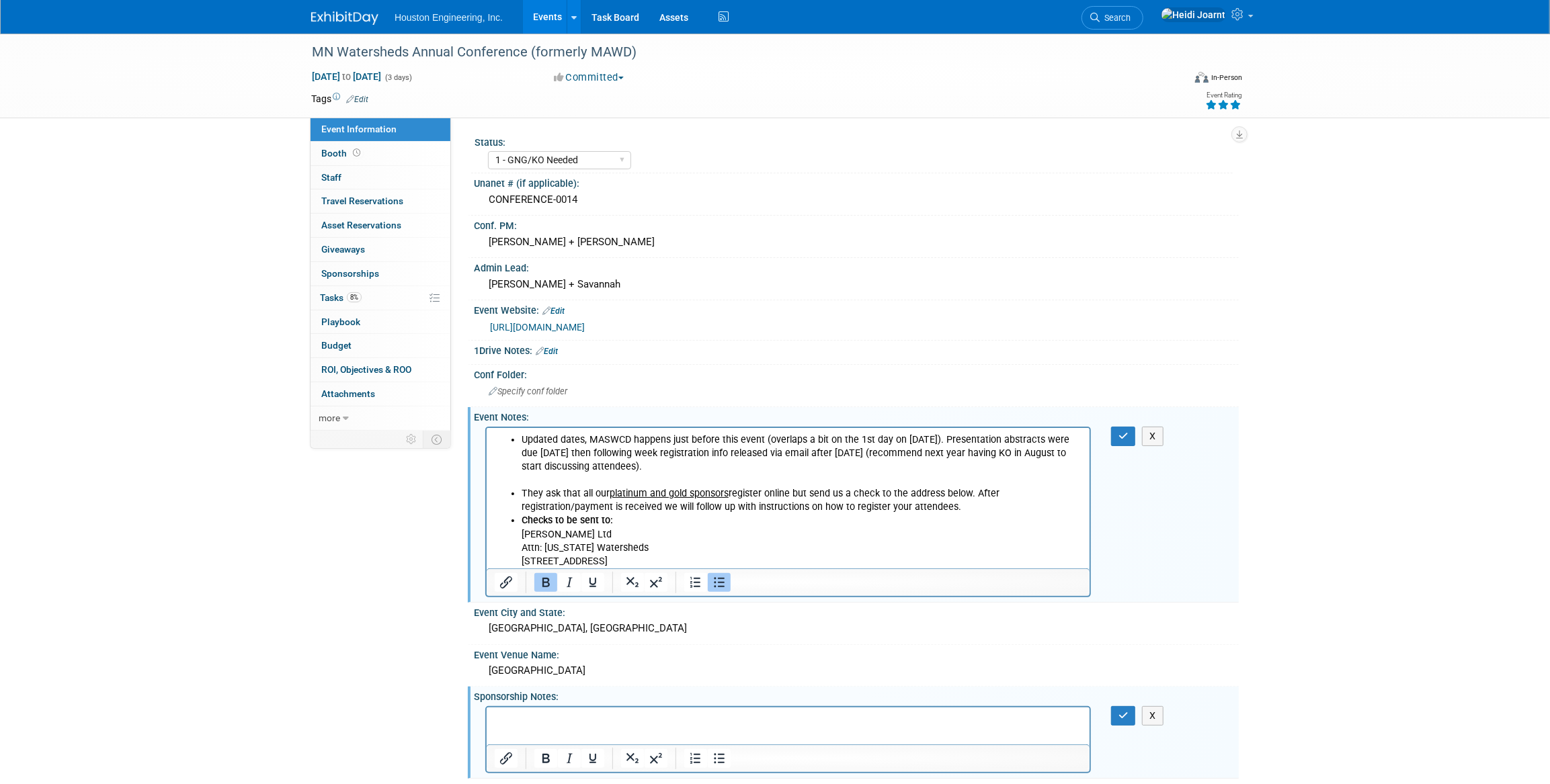
click at [519, 518] on ul "They ask that all our platinum and gold sponsors register online but send us a …" at bounding box center [787, 526] width 587 height 81
click at [1121, 433] on icon "button" at bounding box center [1123, 436] width 10 height 9
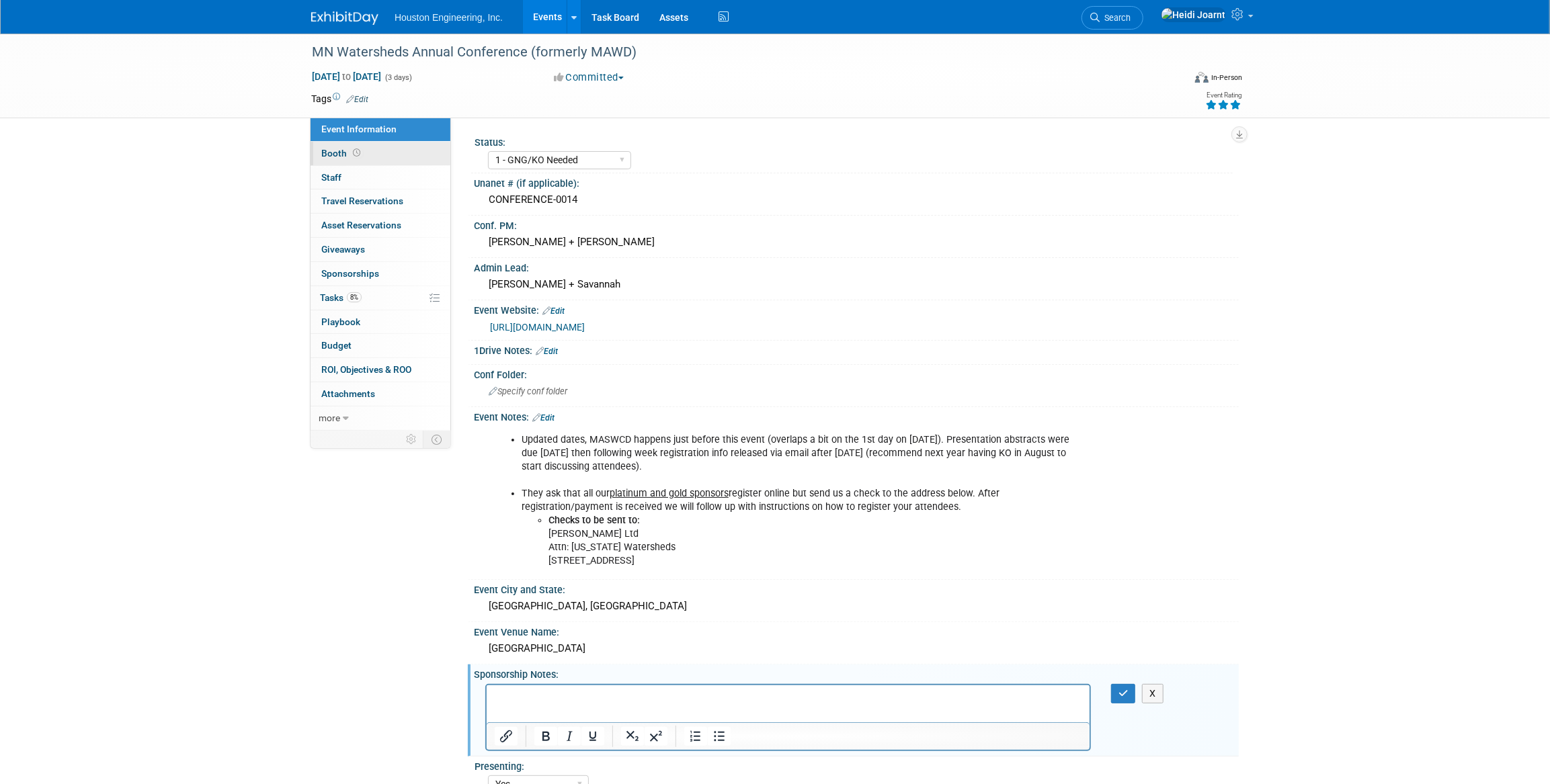
click at [349, 147] on link "Booth" at bounding box center [381, 153] width 140 height 24
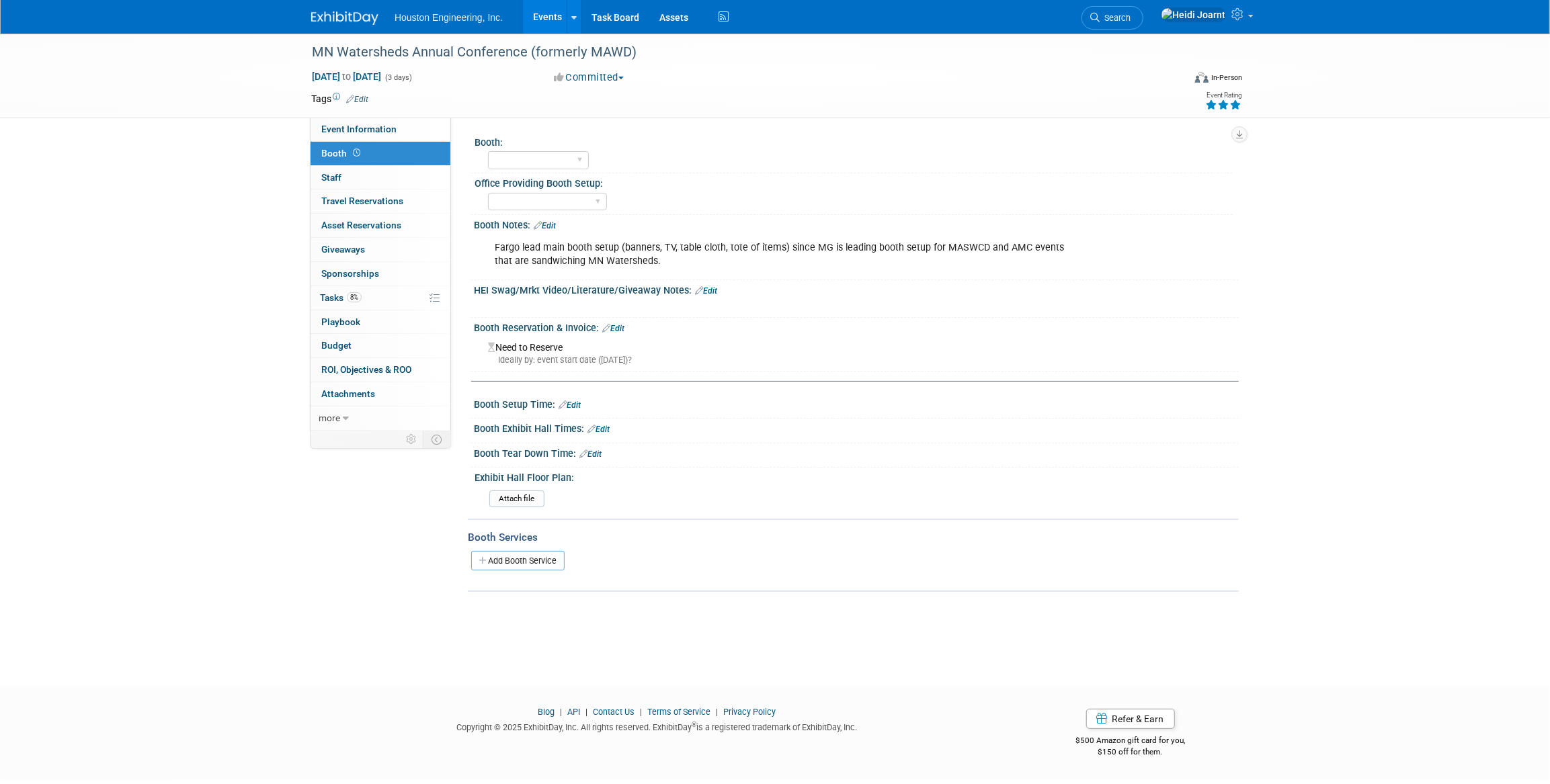
click at [555, 225] on link "Edit" at bounding box center [544, 226] width 22 height 9
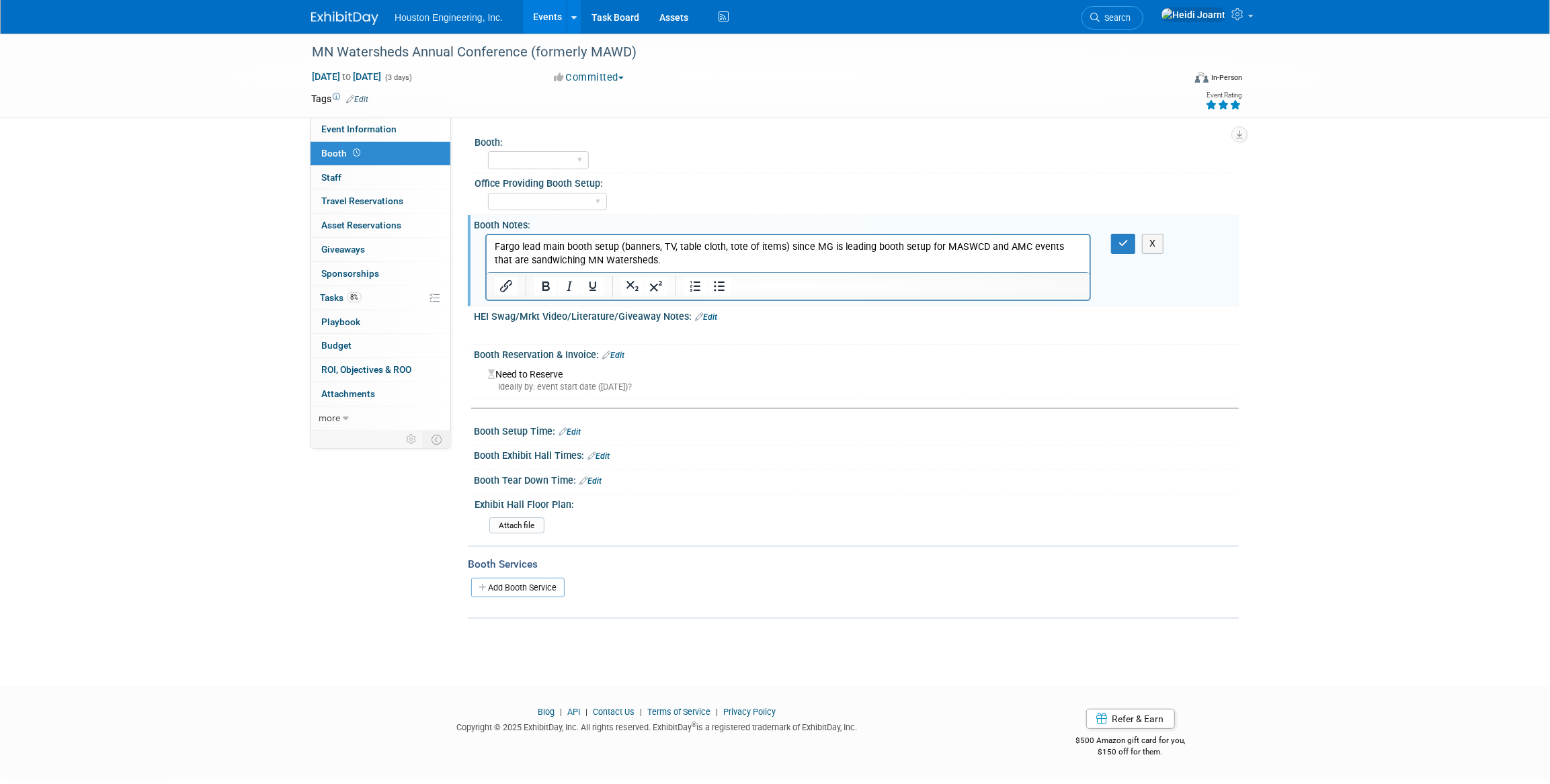
click at [675, 260] on p "Fargo lead main booth setup (banners, TV, table cloth, tote of items) since MG …" at bounding box center [787, 254] width 587 height 27
click at [693, 288] on icon "Numbered list" at bounding box center [696, 286] width 16 height 16
click at [717, 286] on icon "Bullet list" at bounding box center [719, 286] width 16 height 16
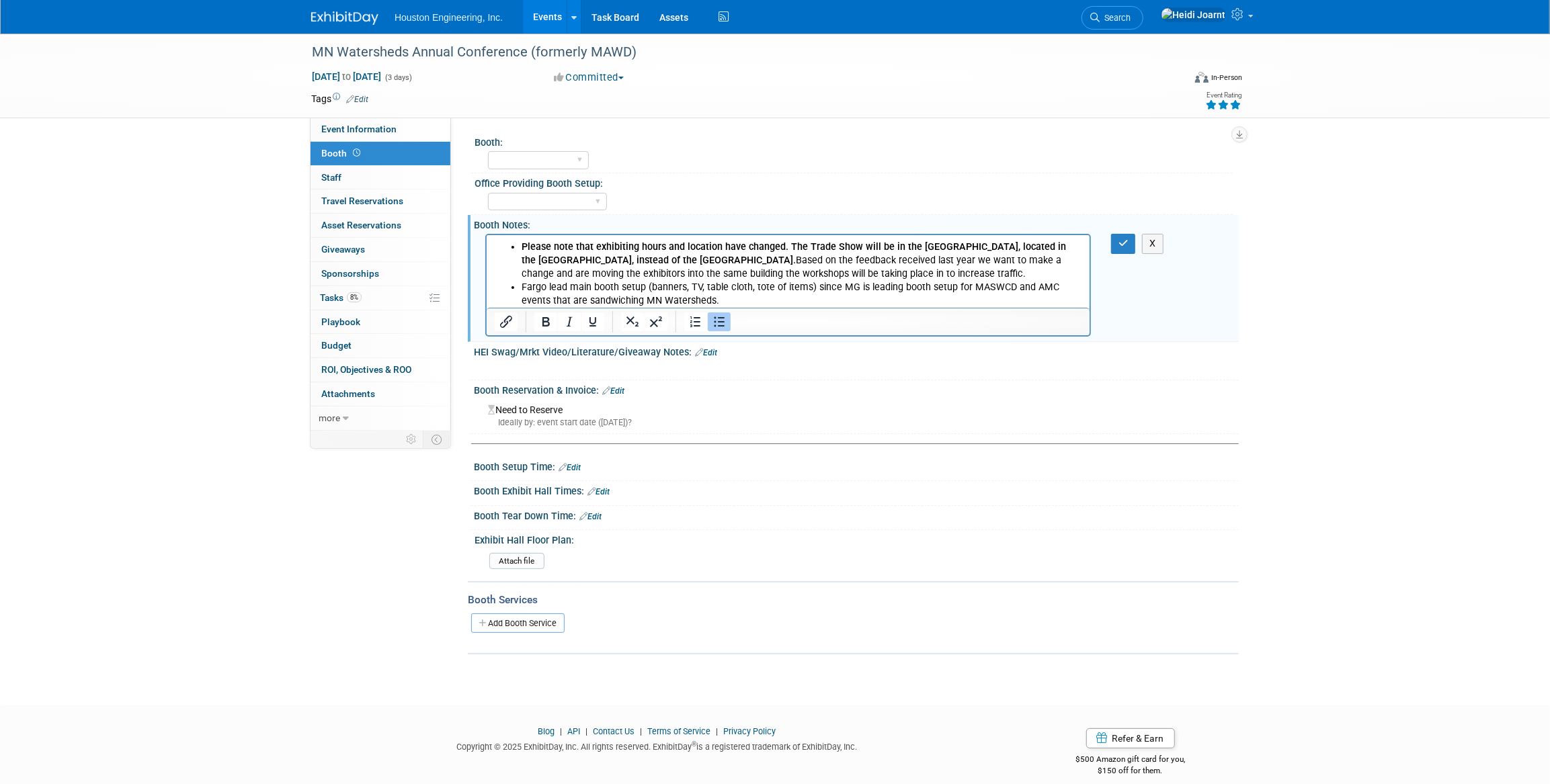
click at [924, 270] on p "Please note that exhibiting hours and location have changed. The Trade Show wil…" at bounding box center [801, 261] width 560 height 40
click at [1116, 245] on button "button" at bounding box center [1123, 243] width 25 height 19
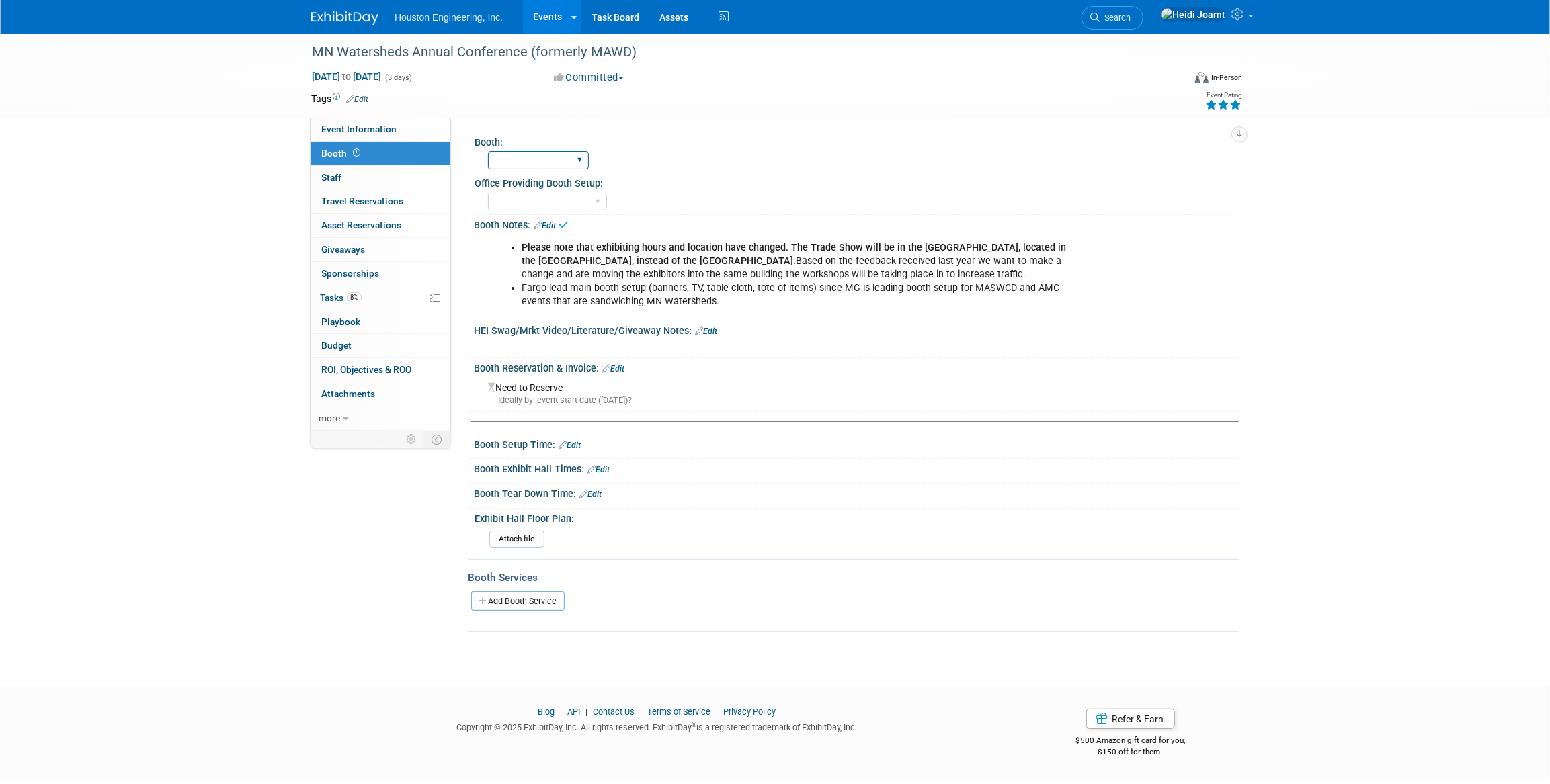
click at [554, 158] on select "Yes No" at bounding box center [538, 160] width 101 height 18
select select "Yes"
click at [488, 151] on select "Yes No" at bounding box center [538, 160] width 101 height 18
click at [547, 199] on select "Fargo [GEOGRAPHIC_DATA] [GEOGRAPHIC_DATA] [GEOGRAPHIC_DATA] [GEOGRAPHIC_DATA] […" at bounding box center [547, 202] width 119 height 18
select select "Fargo"
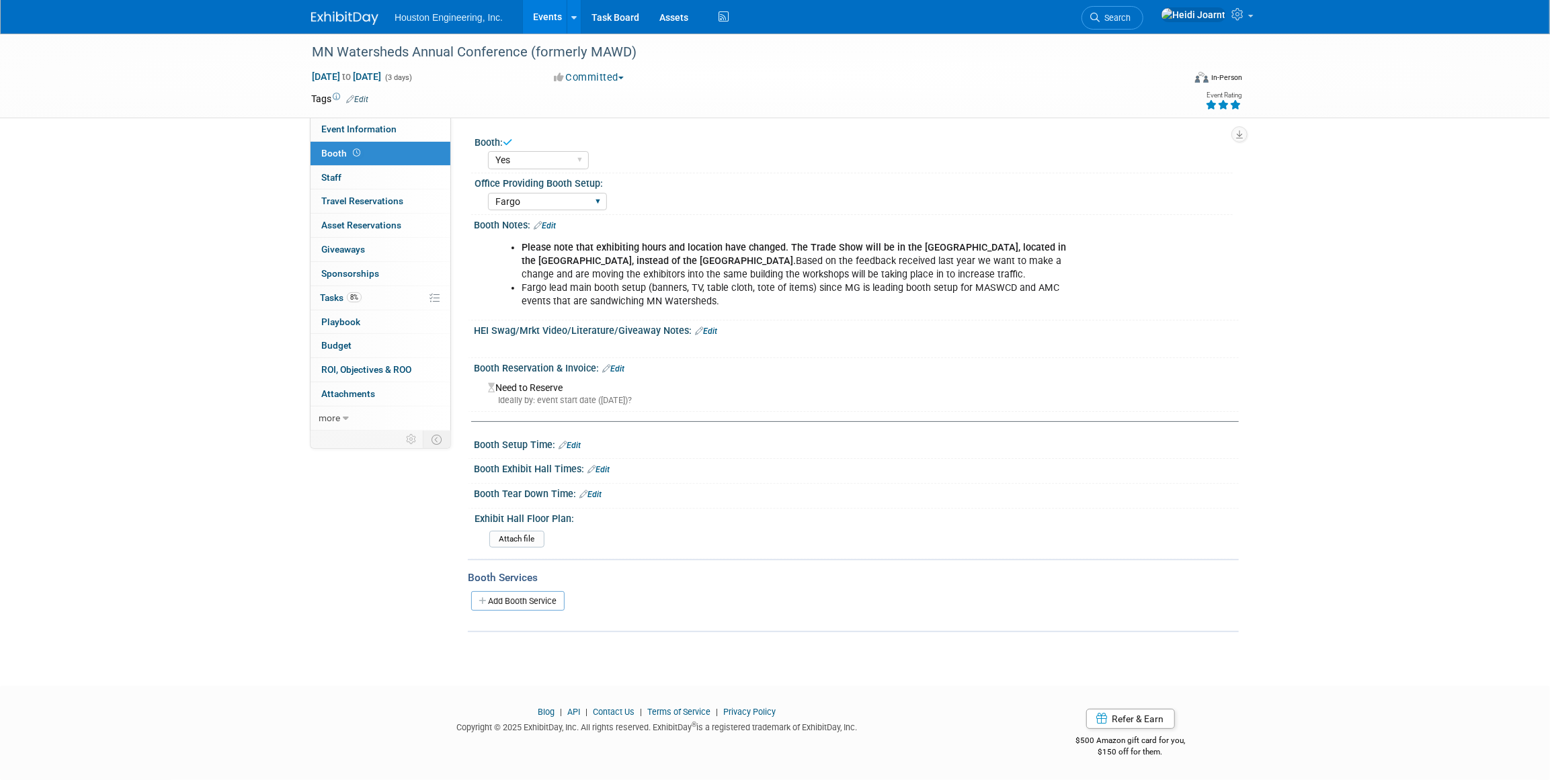
click at [488, 193] on select "Fargo [GEOGRAPHIC_DATA] [GEOGRAPHIC_DATA] [GEOGRAPHIC_DATA] [GEOGRAPHIC_DATA] […" at bounding box center [547, 202] width 119 height 18
click at [552, 226] on link "Edit" at bounding box center [544, 226] width 22 height 9
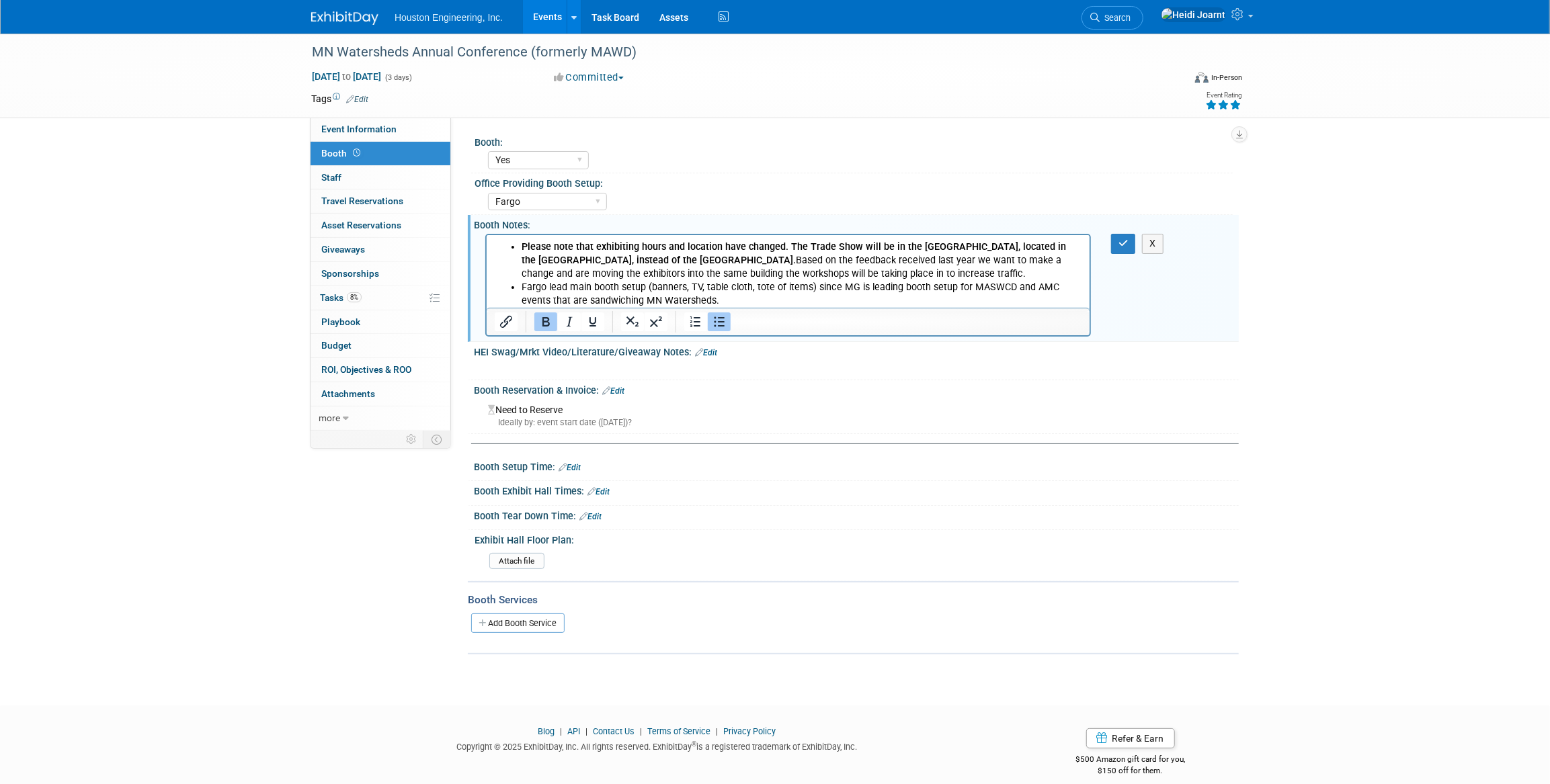
click at [710, 303] on li "Fargo lead main booth setup (banners, TV, table cloth, tote of items) since MG …" at bounding box center [801, 295] width 560 height 27
click at [1121, 247] on icon "button" at bounding box center [1123, 243] width 10 height 9
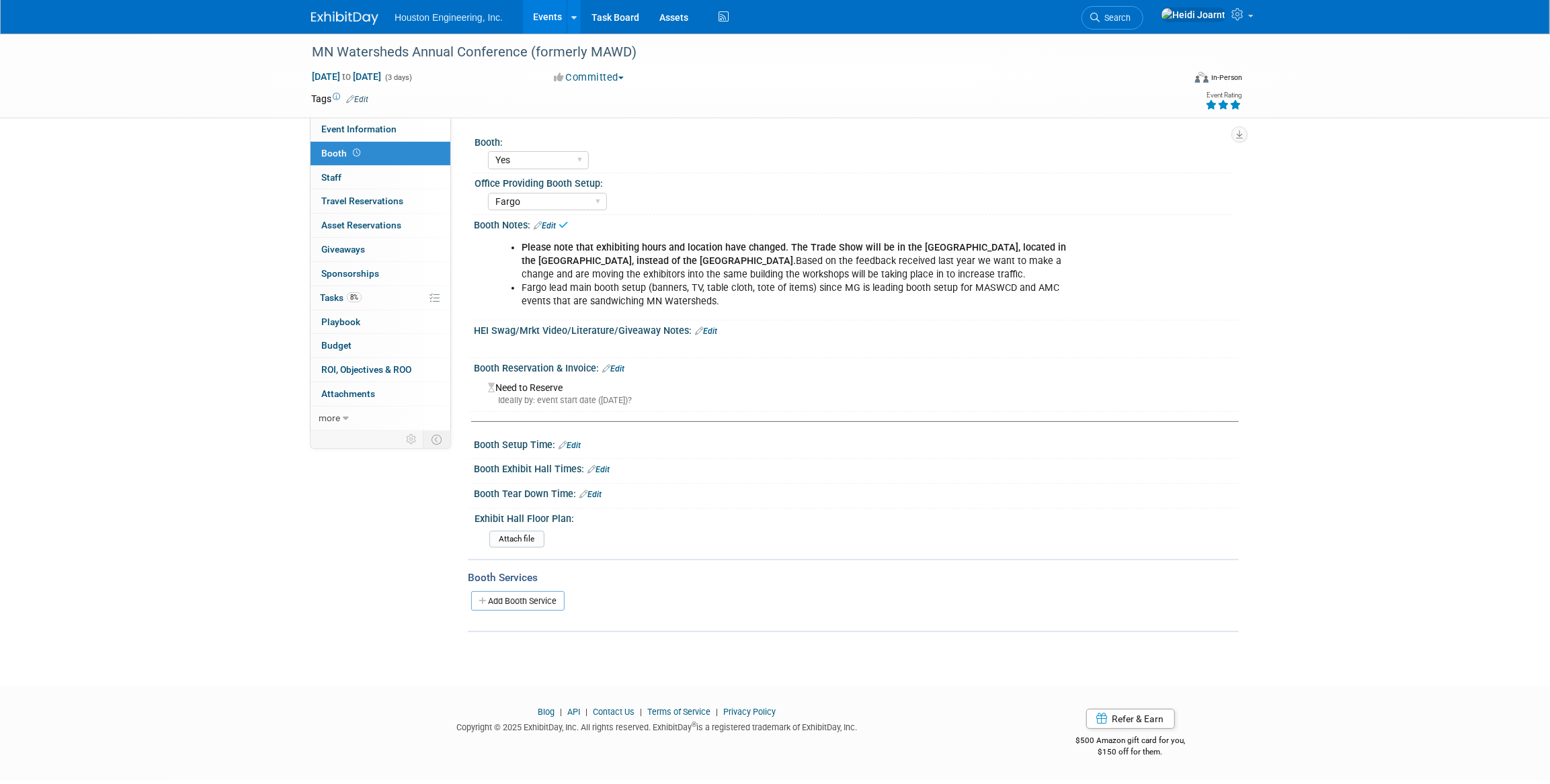
click at [549, 227] on link "Edit" at bounding box center [544, 226] width 22 height 9
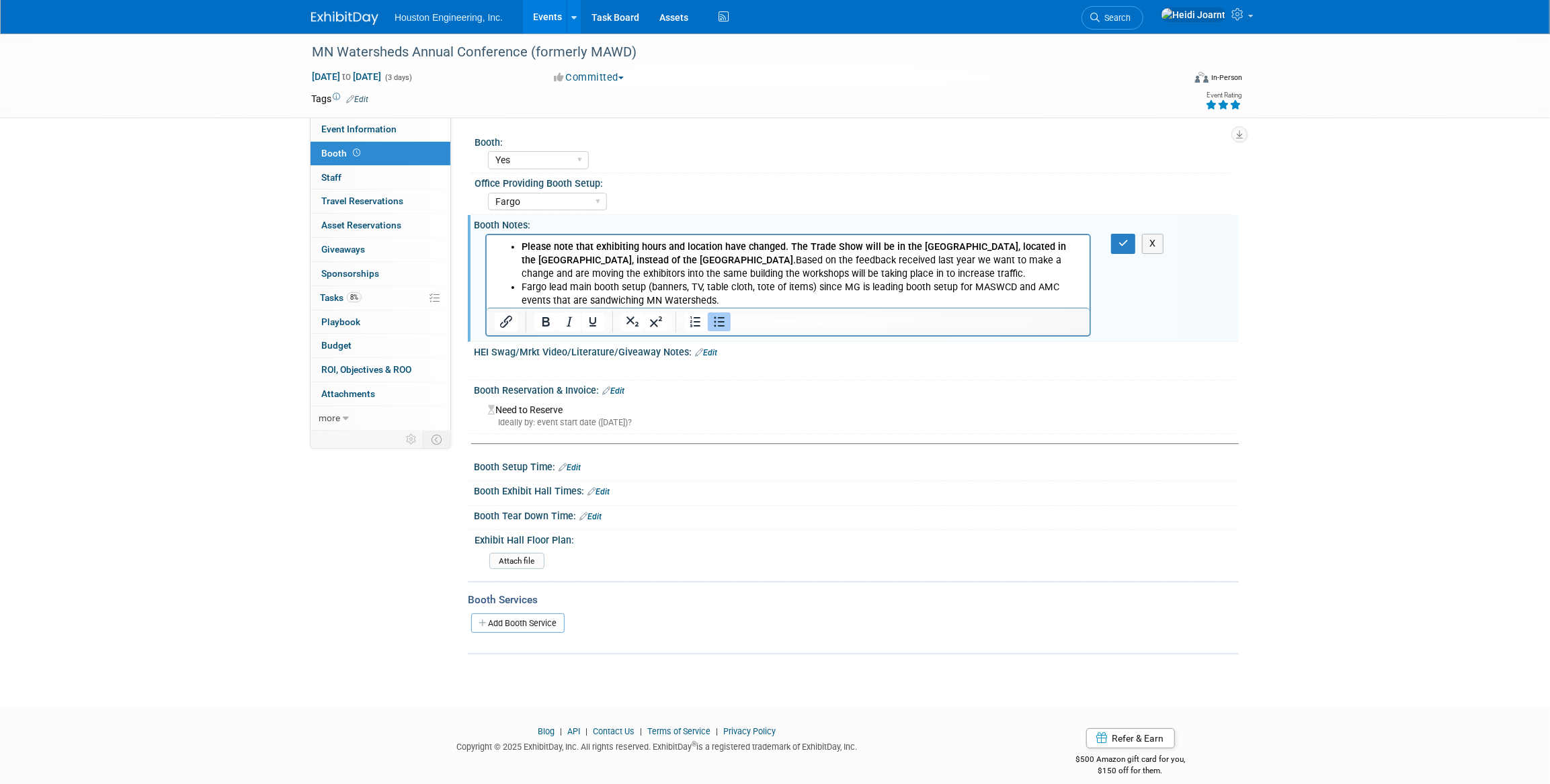
click at [570, 299] on li "Fargo lead main booth setup (banners, TV, table cloth, tote of items) since MG …" at bounding box center [801, 295] width 560 height 27
click at [1121, 244] on icon "button" at bounding box center [1123, 243] width 10 height 9
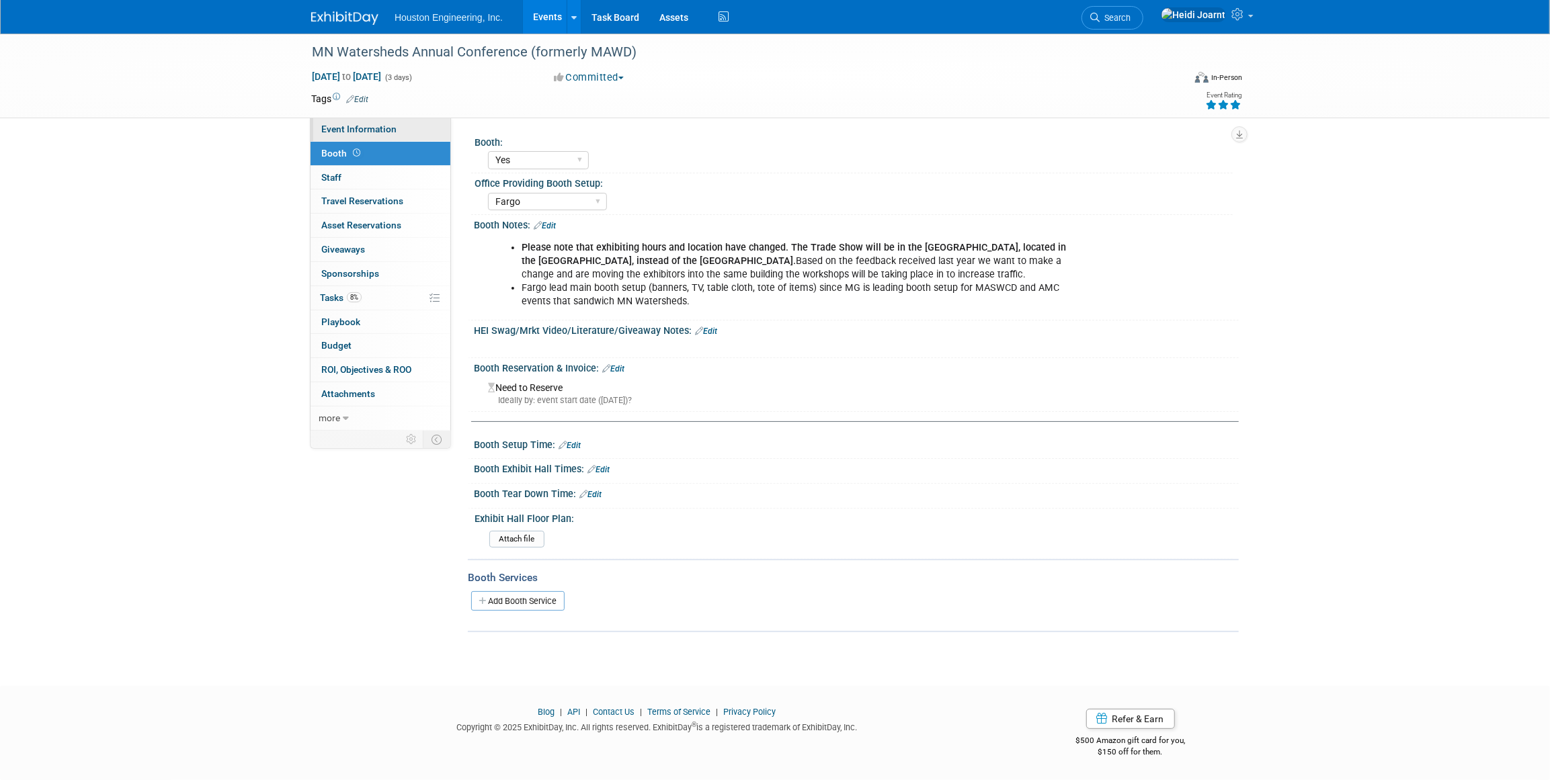
click at [377, 136] on link "Event Information" at bounding box center [381, 129] width 140 height 24
select select "1 - GNG/KO Needed"
select select "Yes"
select select "Water Resources"
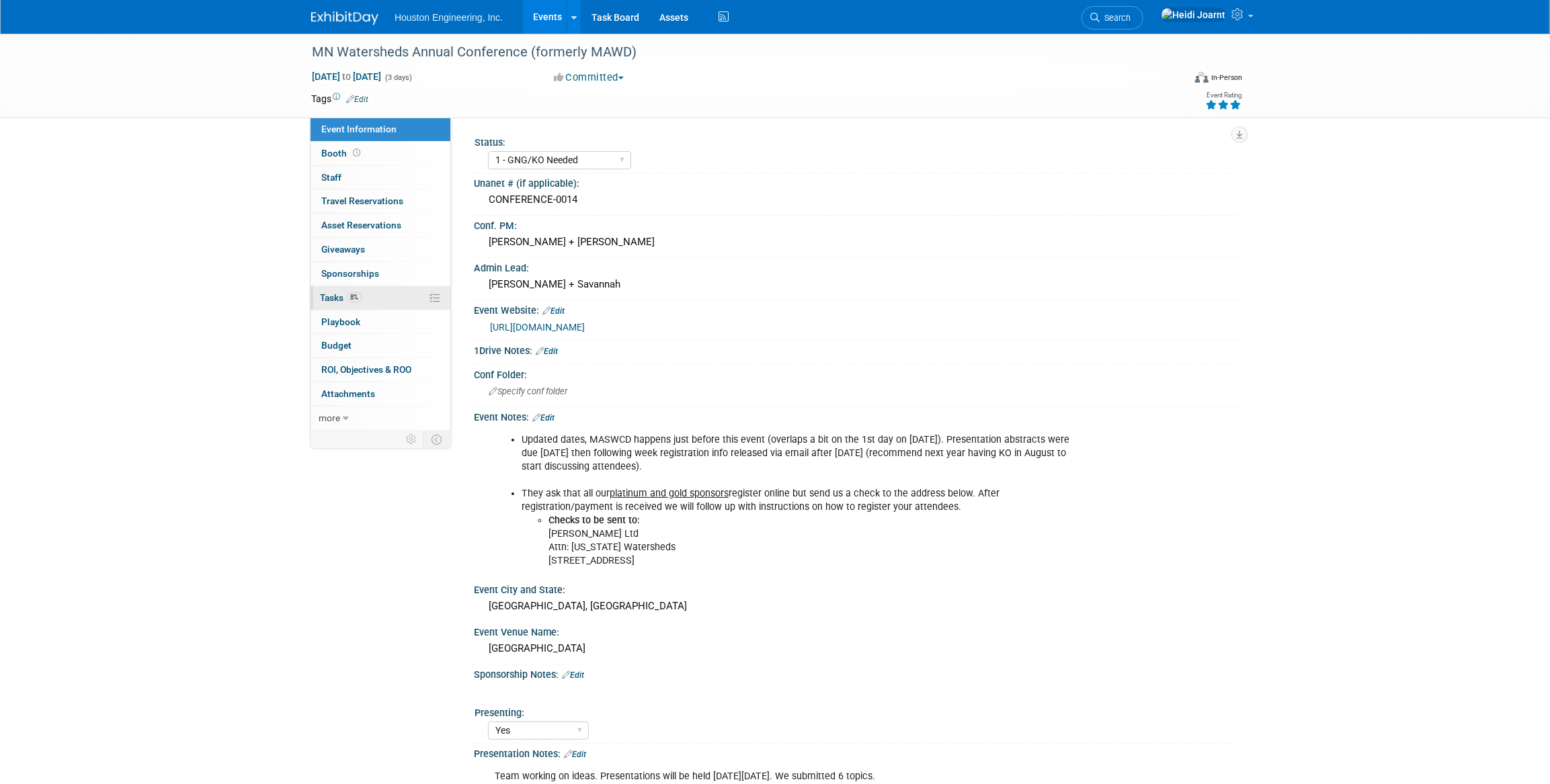
click at [395, 300] on link "8% Tasks 8%" at bounding box center [381, 298] width 140 height 24
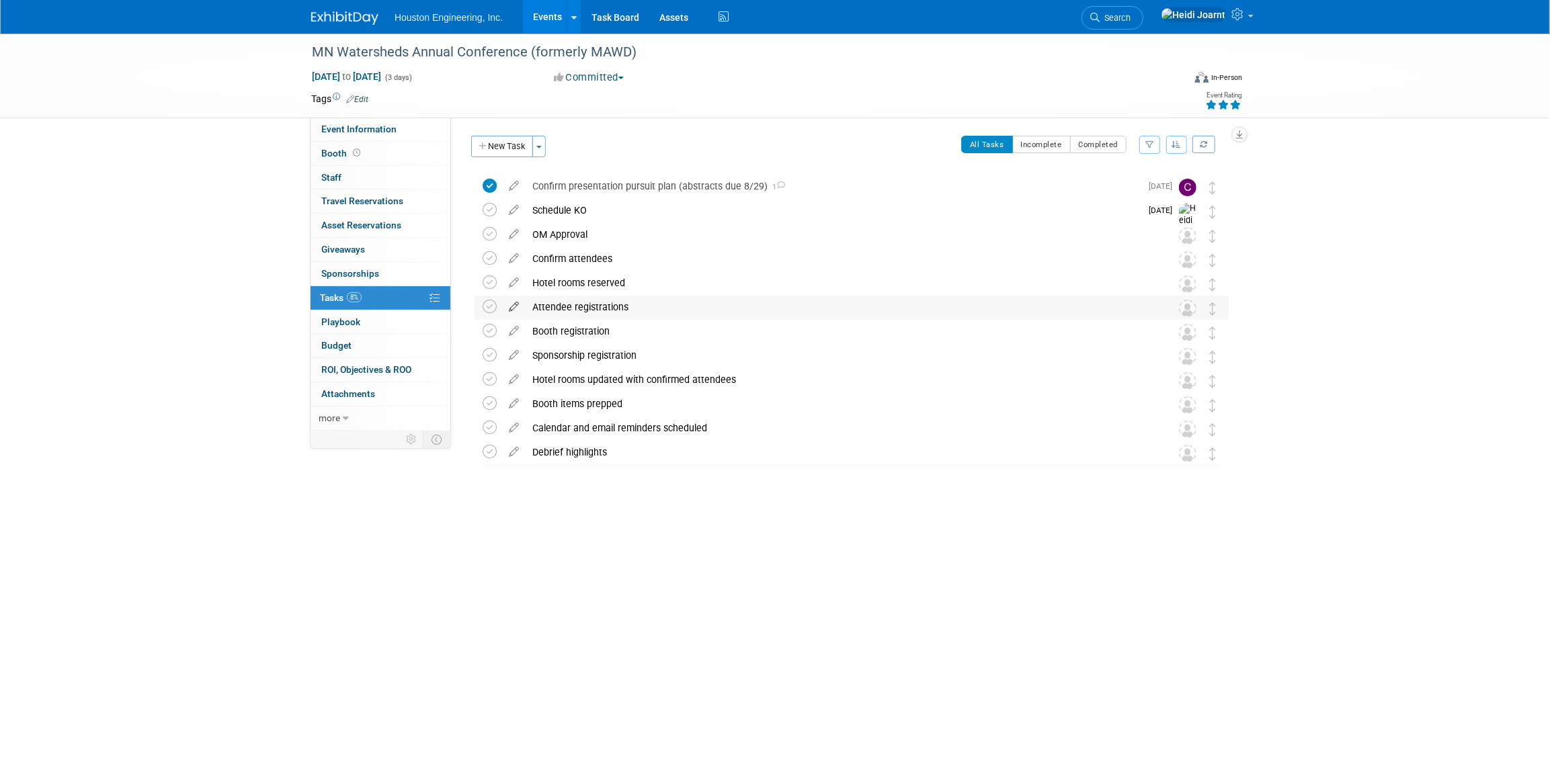
click at [511, 304] on icon at bounding box center [513, 304] width 24 height 17
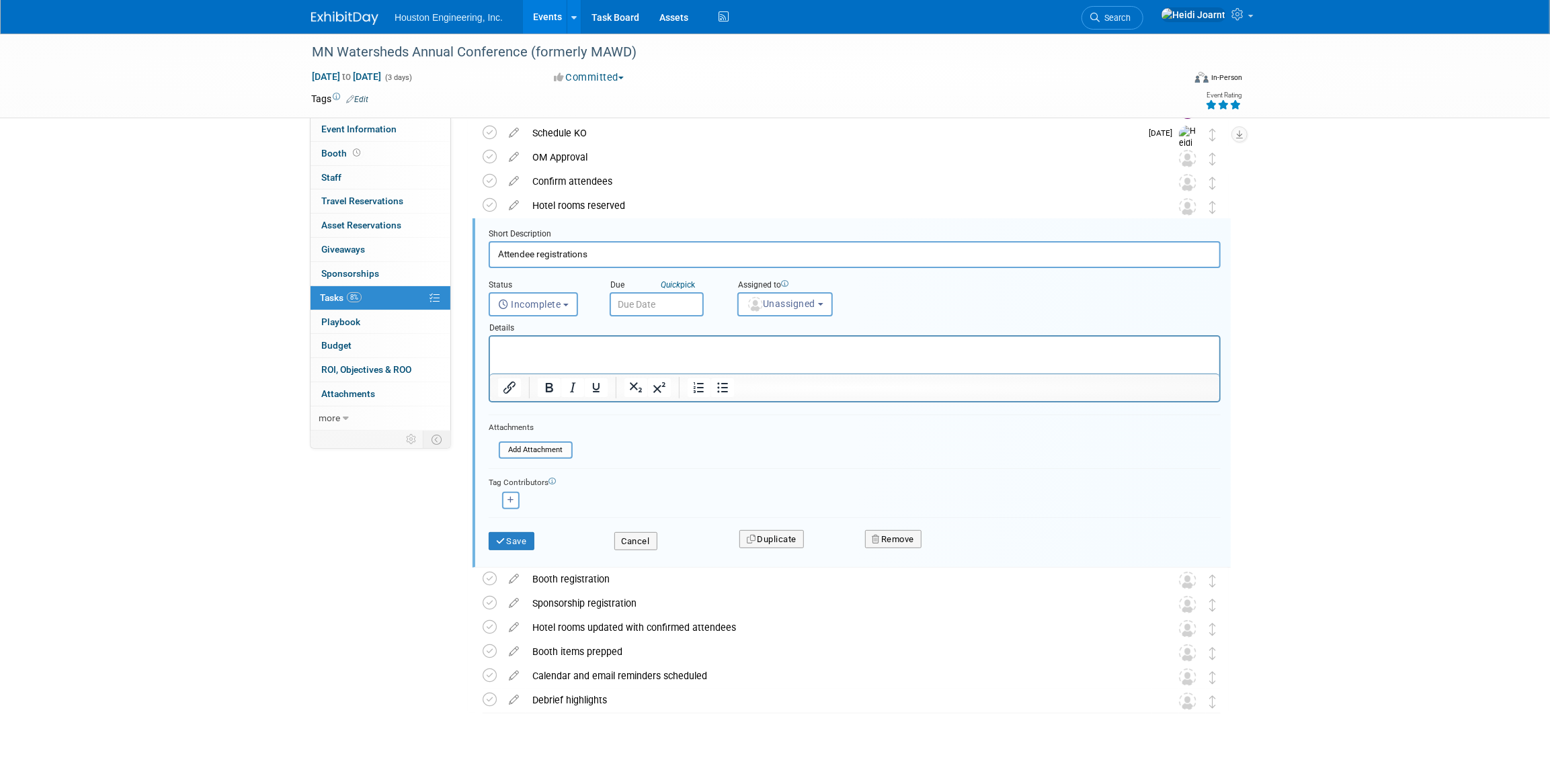
scroll to position [87, 0]
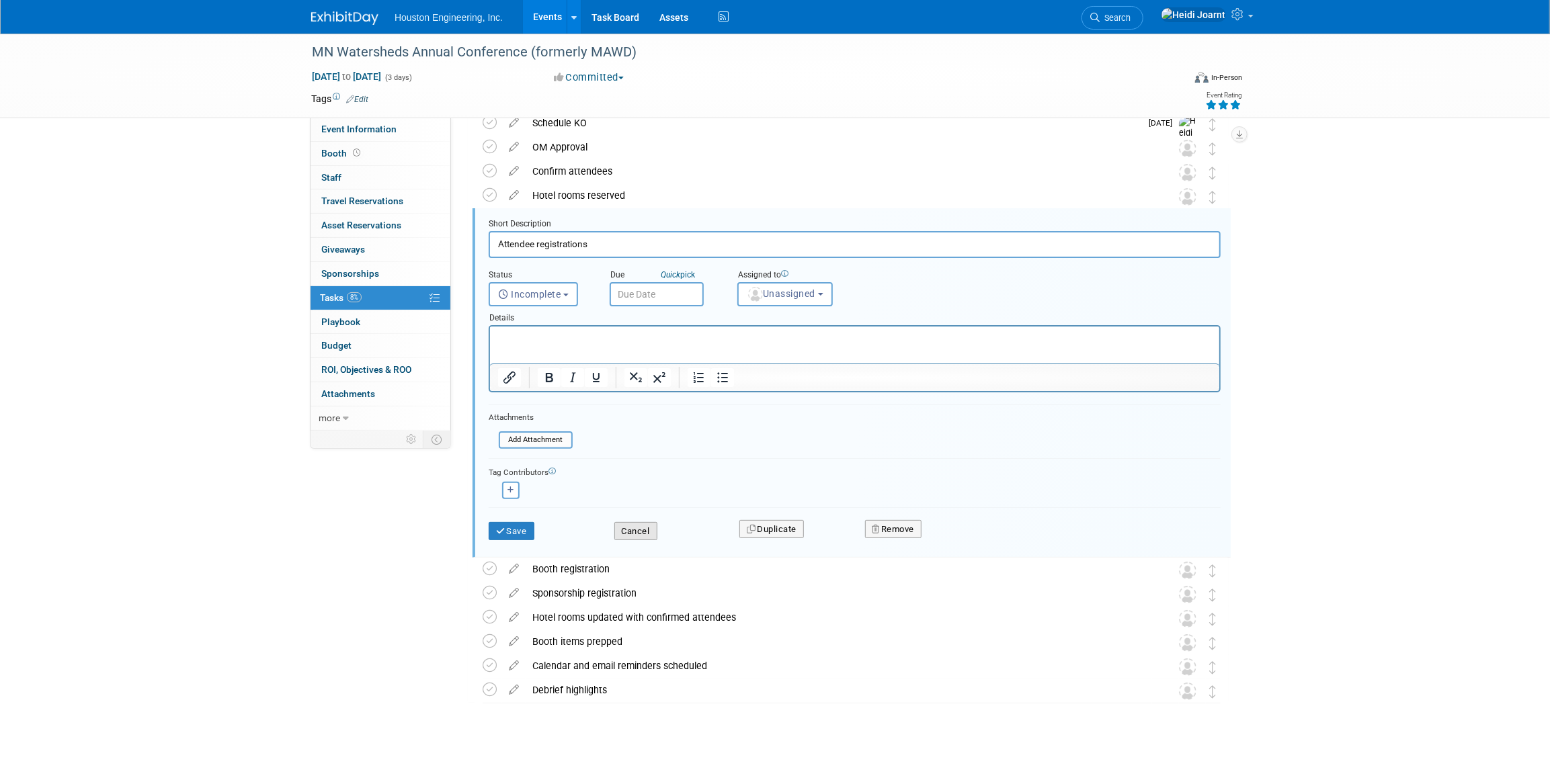
click at [638, 522] on button "Cancel" at bounding box center [636, 531] width 43 height 19
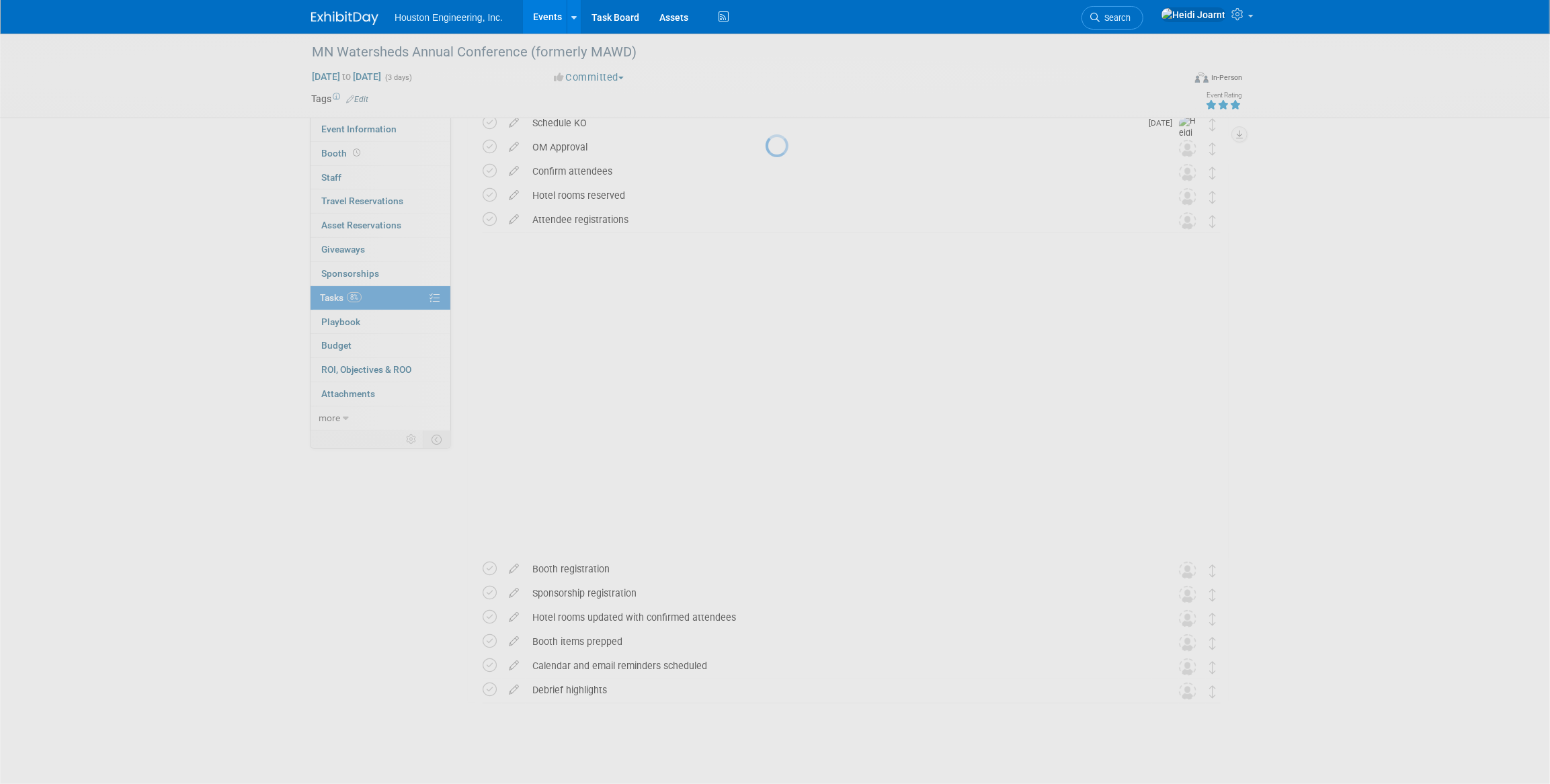
scroll to position [0, 0]
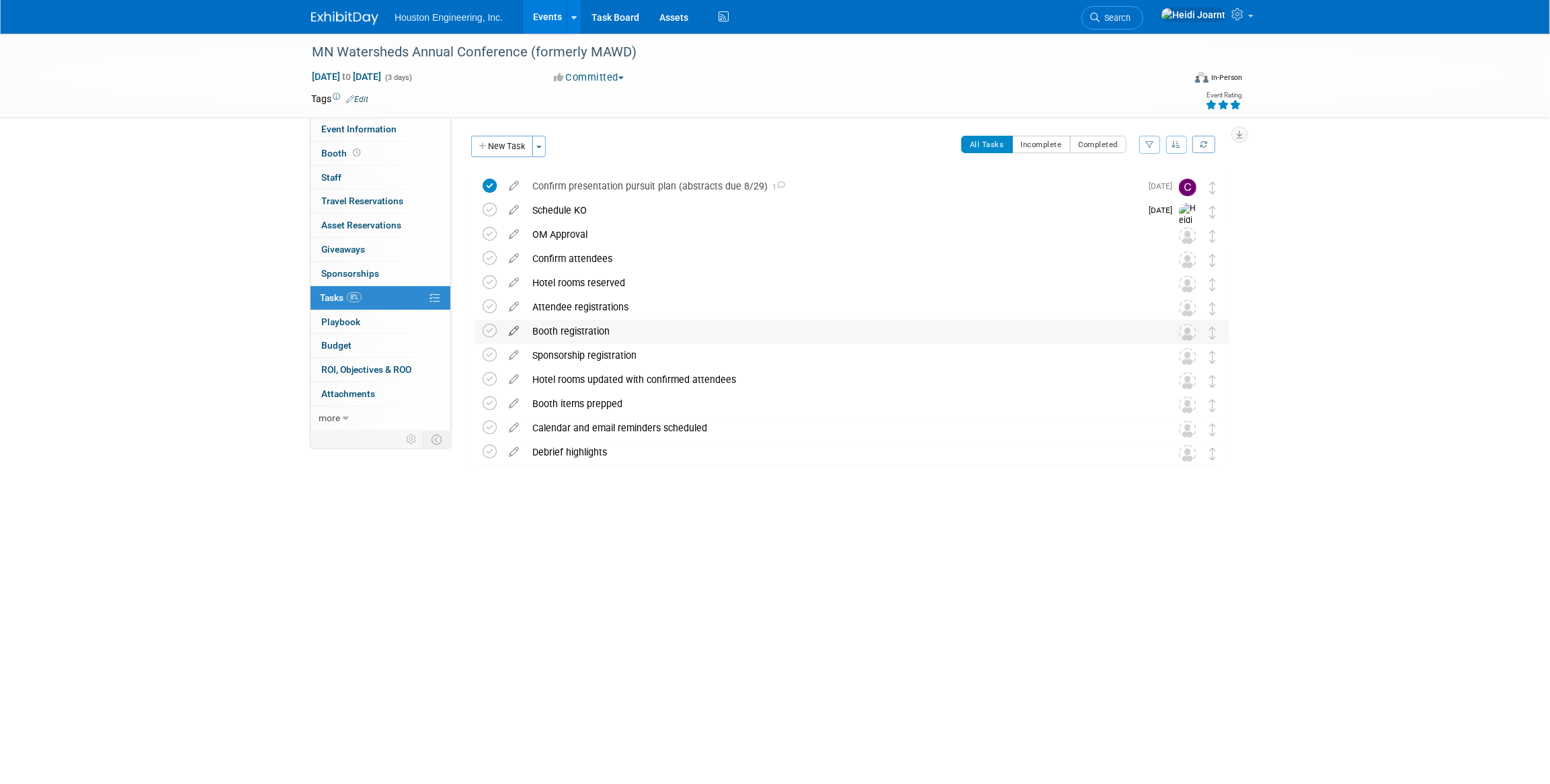
click at [517, 331] on icon at bounding box center [513, 328] width 24 height 17
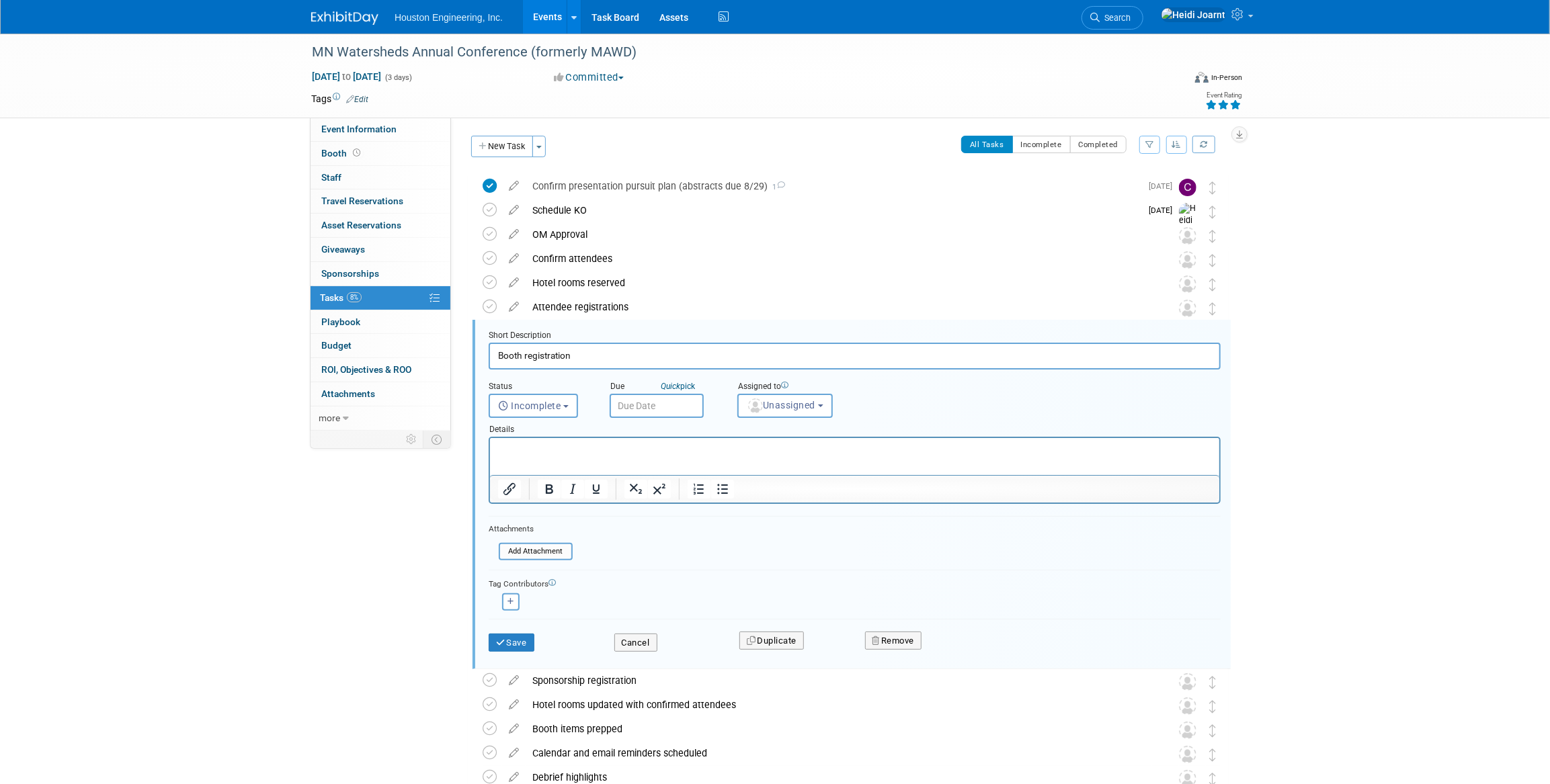
scroll to position [87, 0]
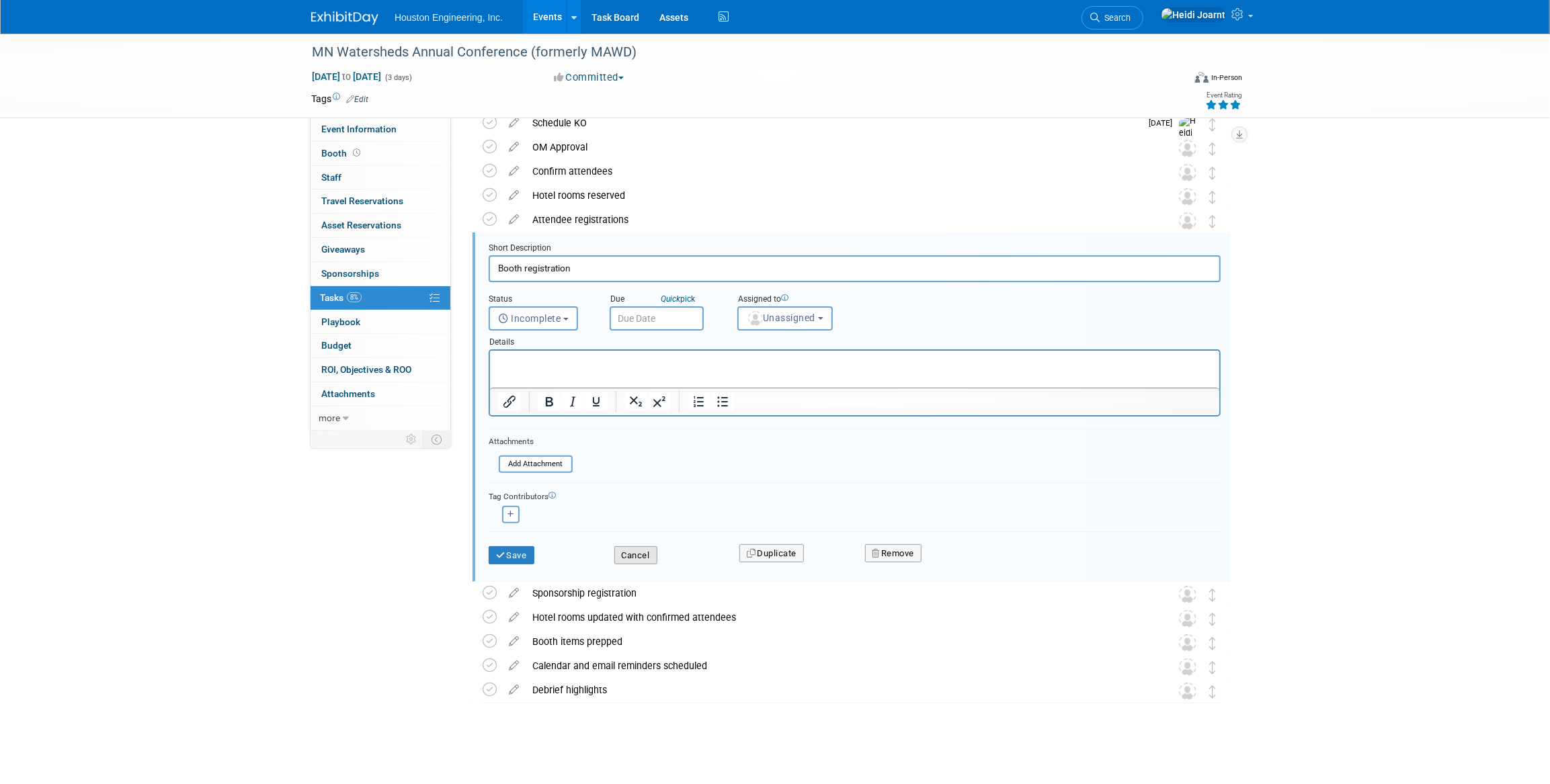
click at [634, 552] on button "Cancel" at bounding box center [636, 555] width 43 height 19
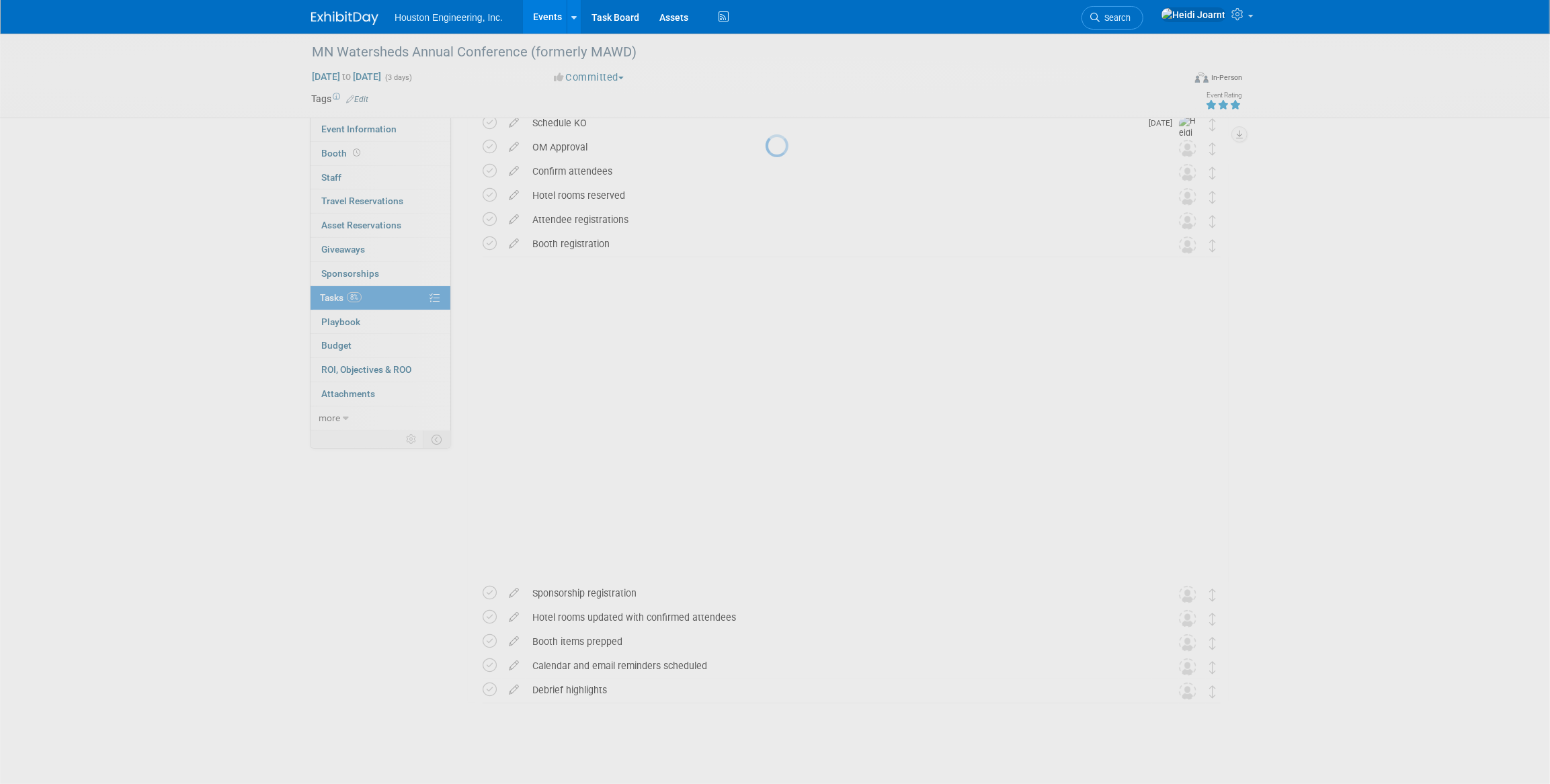
scroll to position [0, 0]
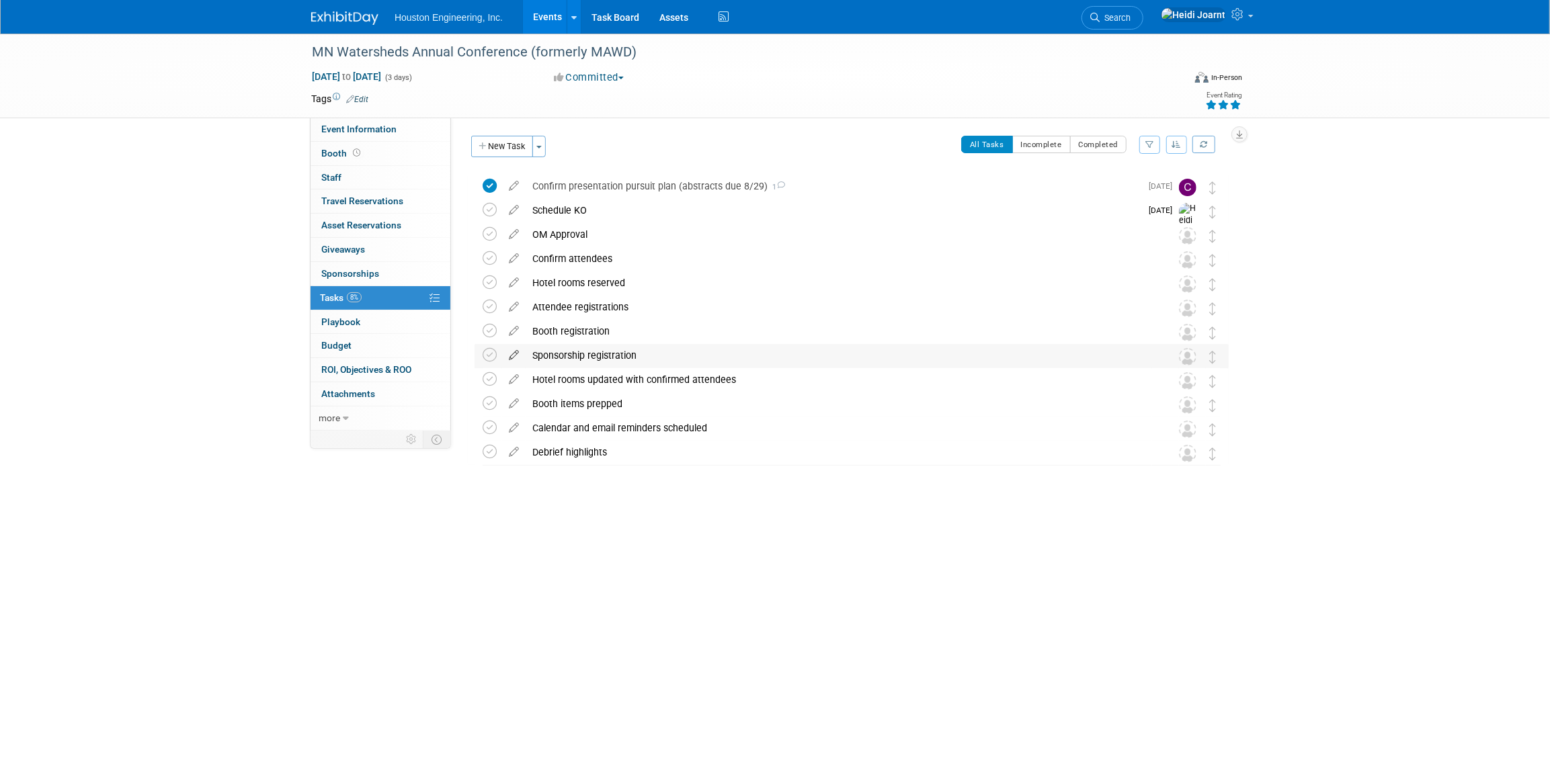
click at [515, 356] on icon at bounding box center [513, 352] width 24 height 17
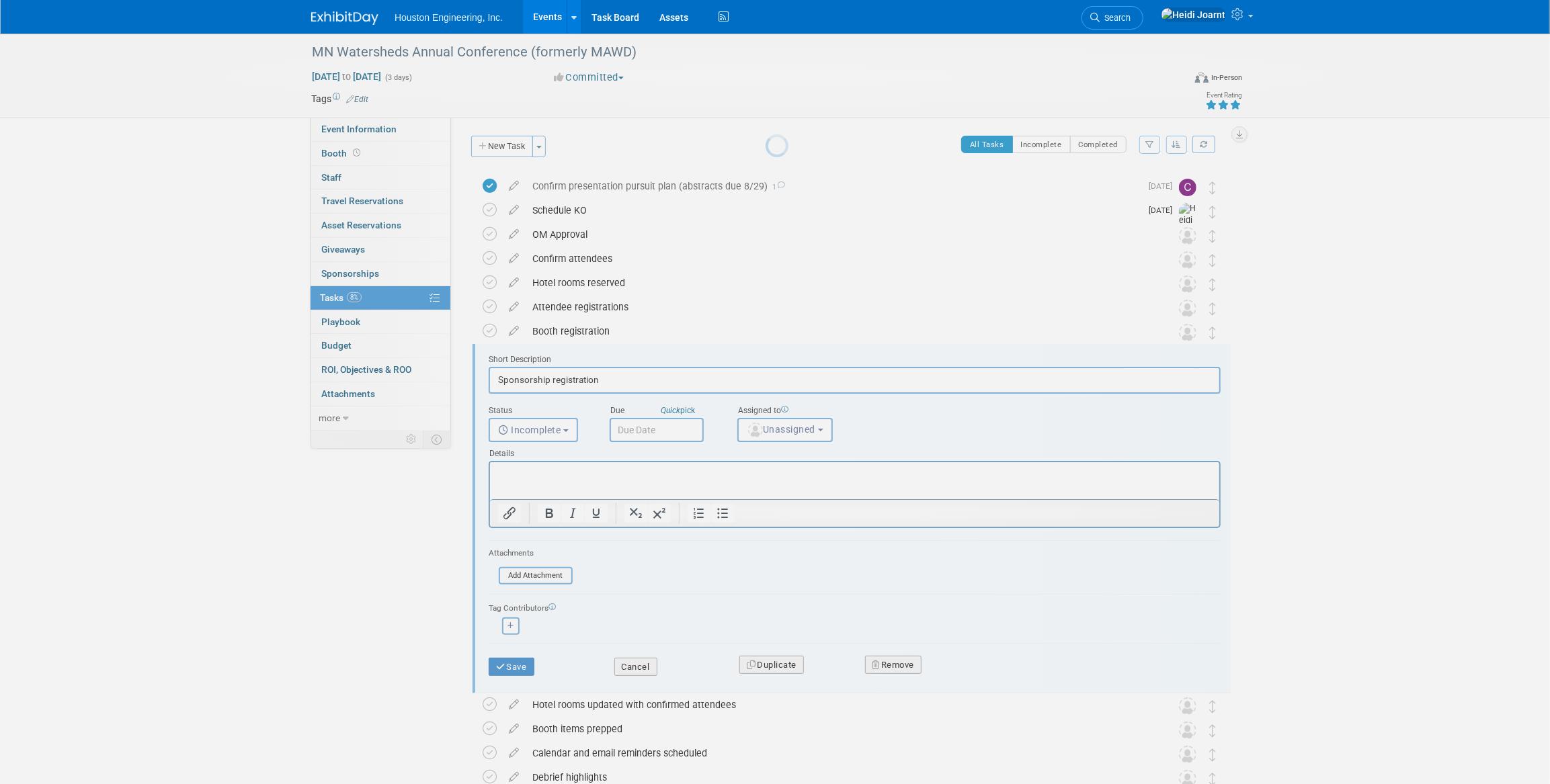
scroll to position [87, 0]
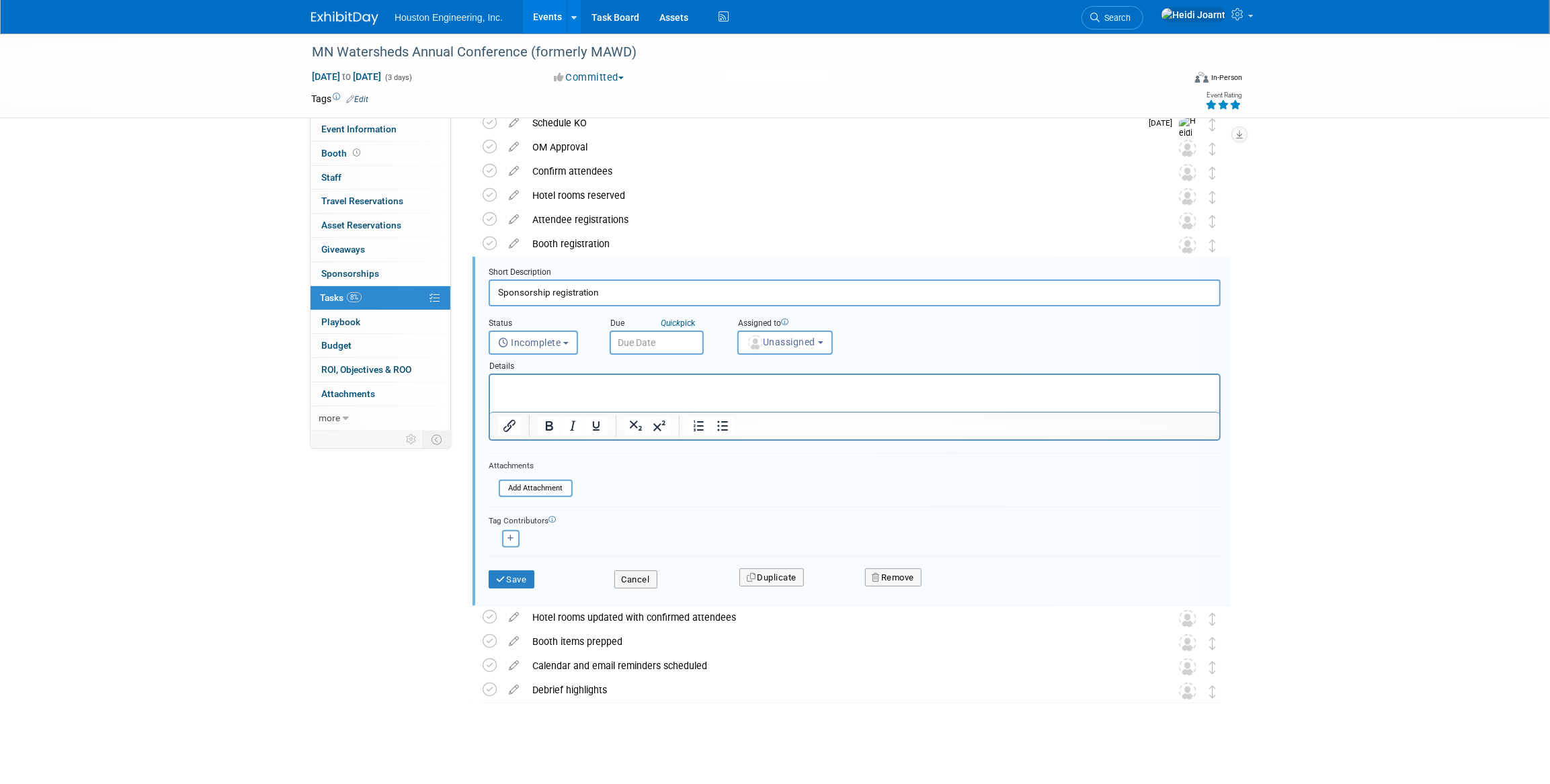
click at [493, 292] on input "Sponsorship registration" at bounding box center [854, 292] width 732 height 26
type input "Platinum Sponsorship registration/includes booth"
click at [651, 340] on input "text" at bounding box center [657, 343] width 94 height 24
click at [646, 445] on span "8" at bounding box center [653, 439] width 26 height 26
type input "[DATE]"
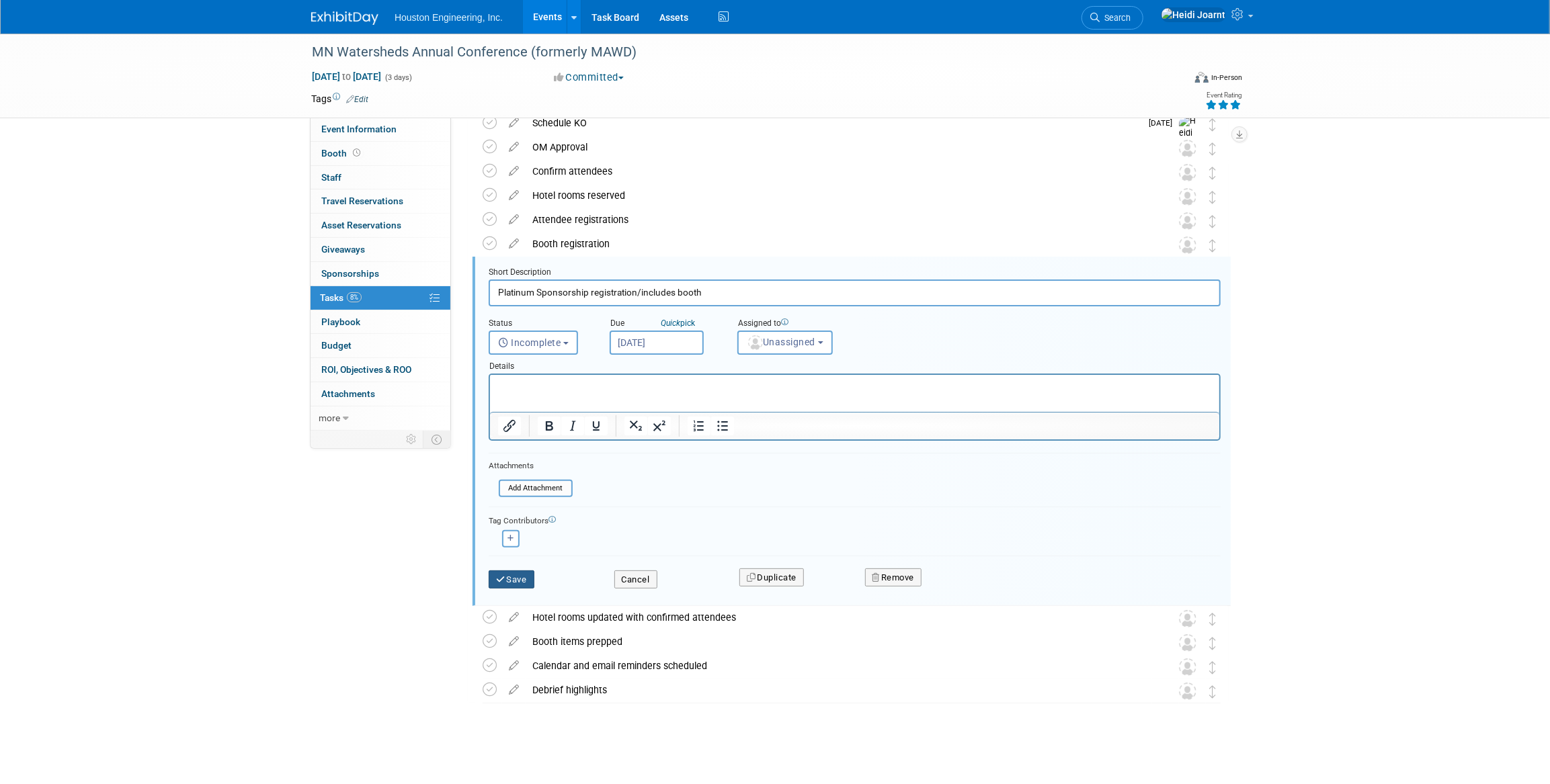
click at [510, 578] on button "Save" at bounding box center [511, 580] width 46 height 19
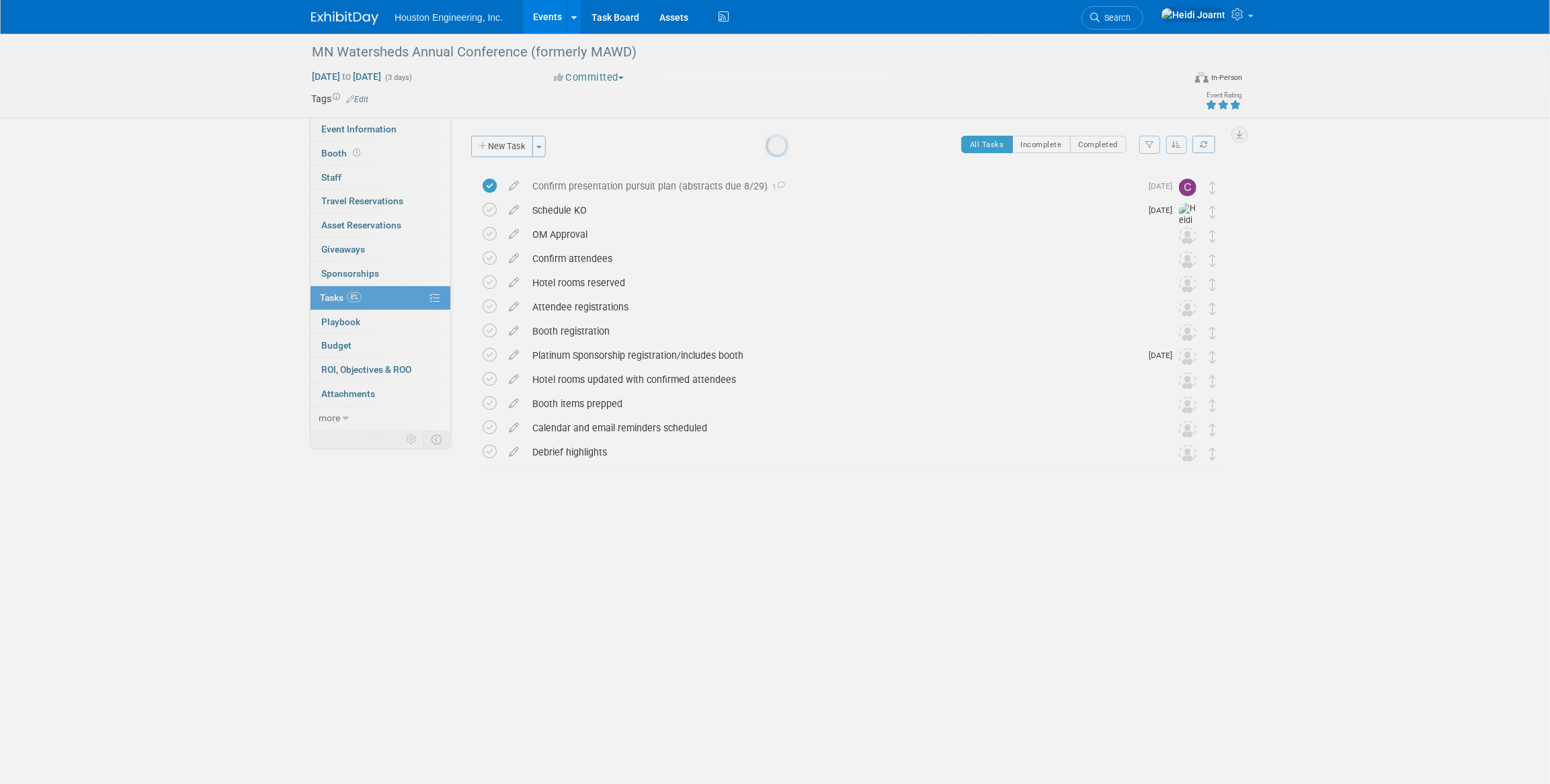
scroll to position [0, 0]
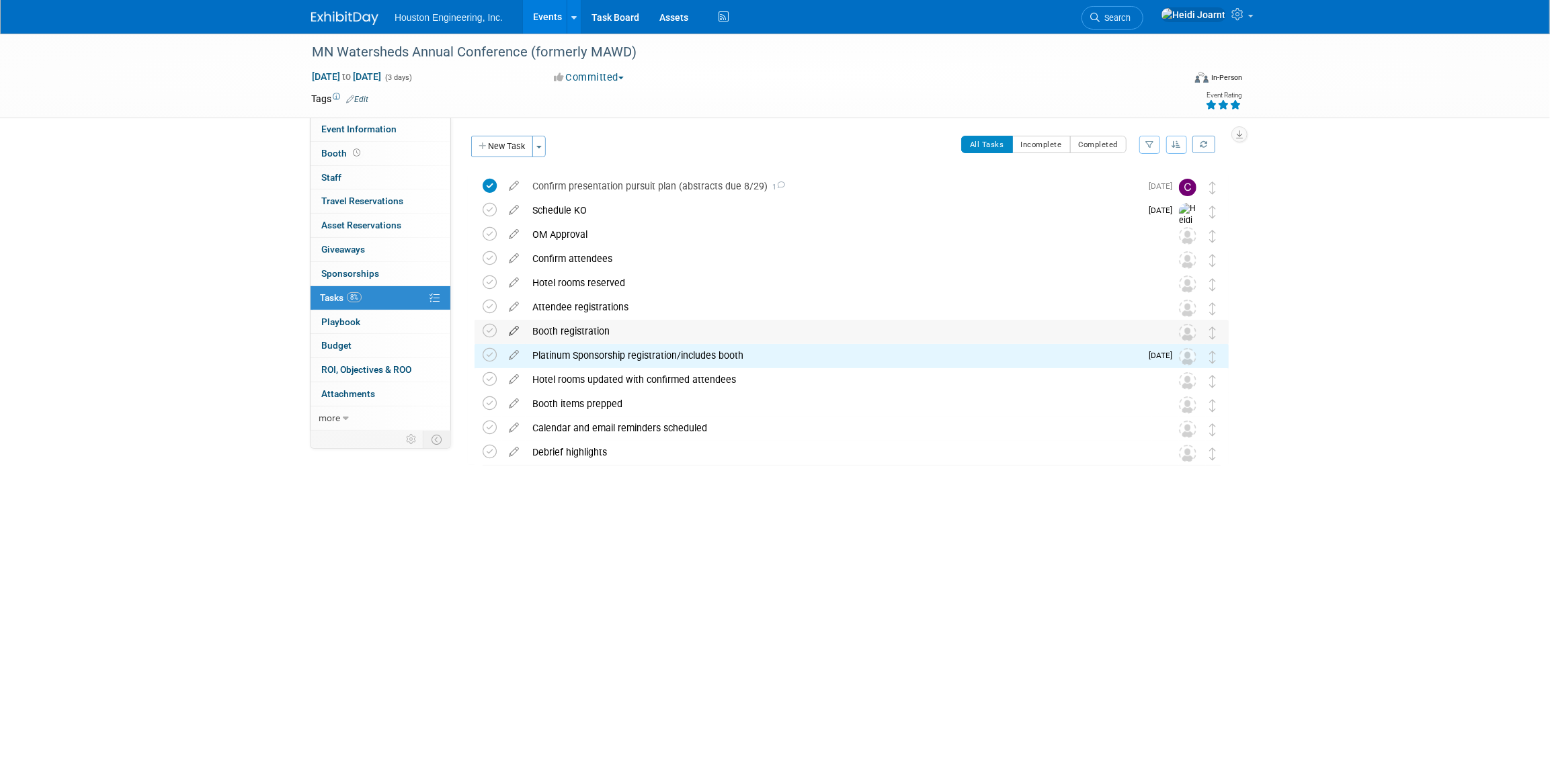
click at [517, 329] on icon at bounding box center [513, 328] width 24 height 17
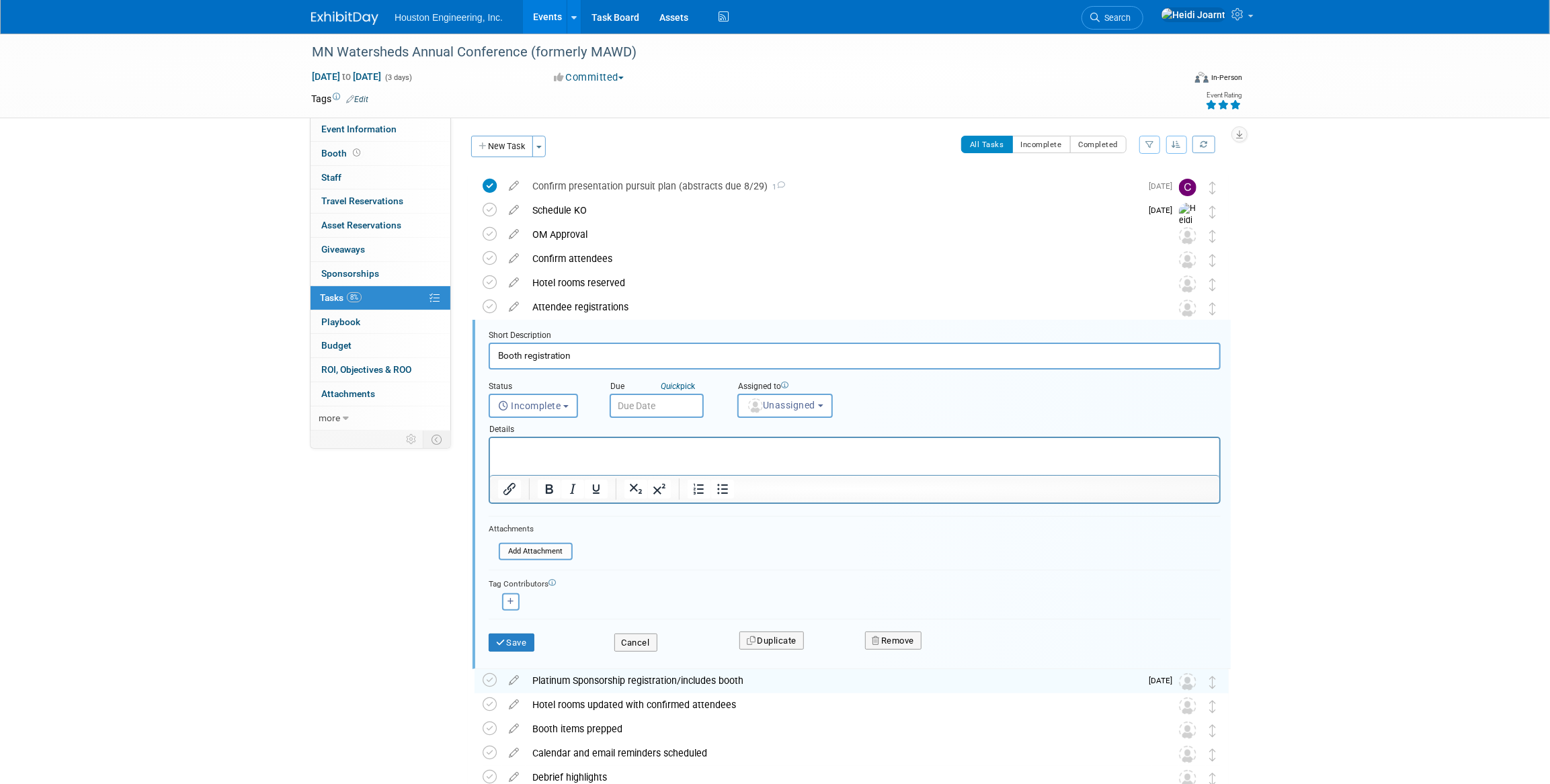
scroll to position [87, 0]
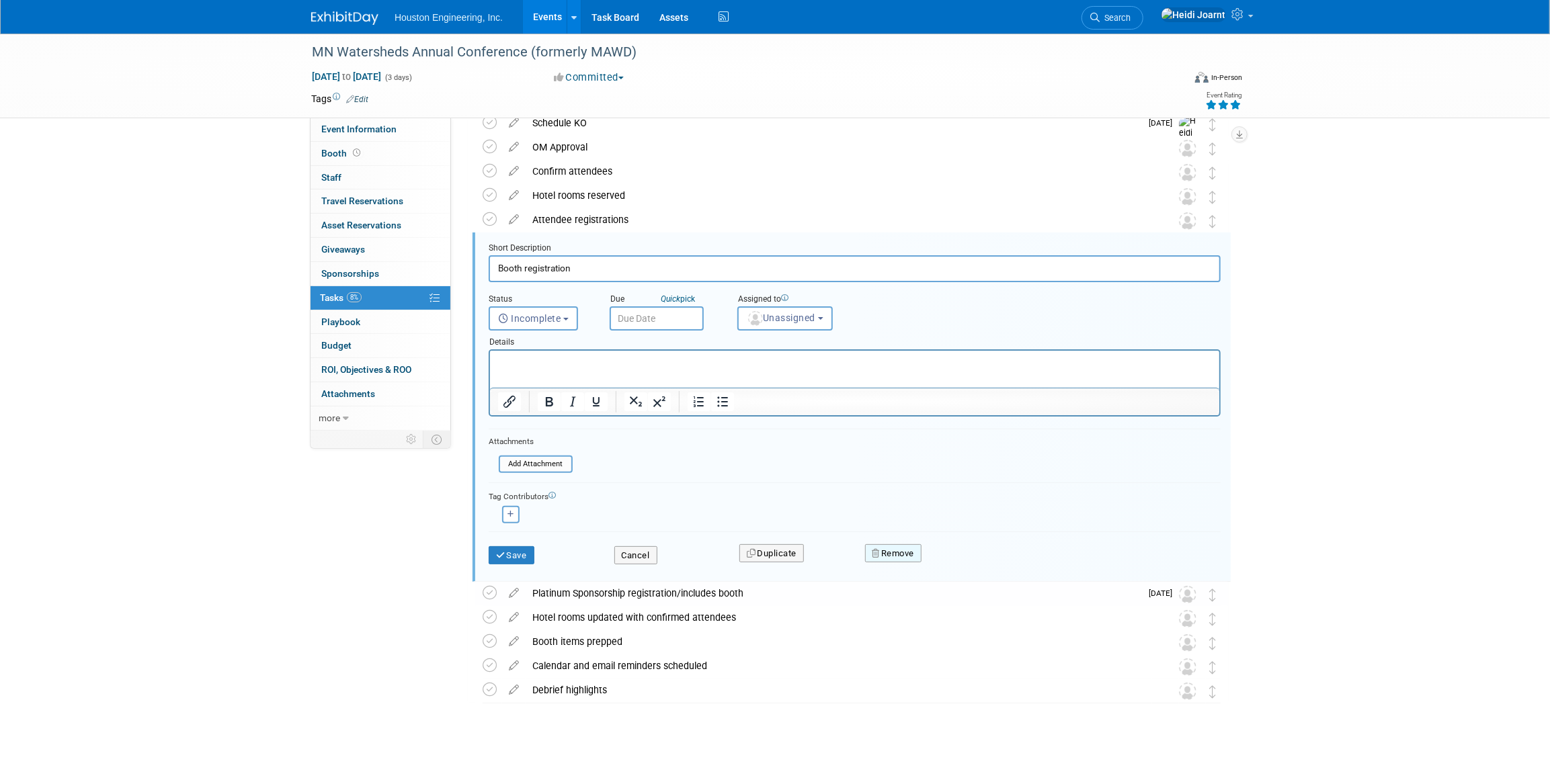
click at [883, 550] on button "Remove" at bounding box center [893, 553] width 57 height 19
click at [967, 564] on link "Yes" at bounding box center [969, 564] width 39 height 22
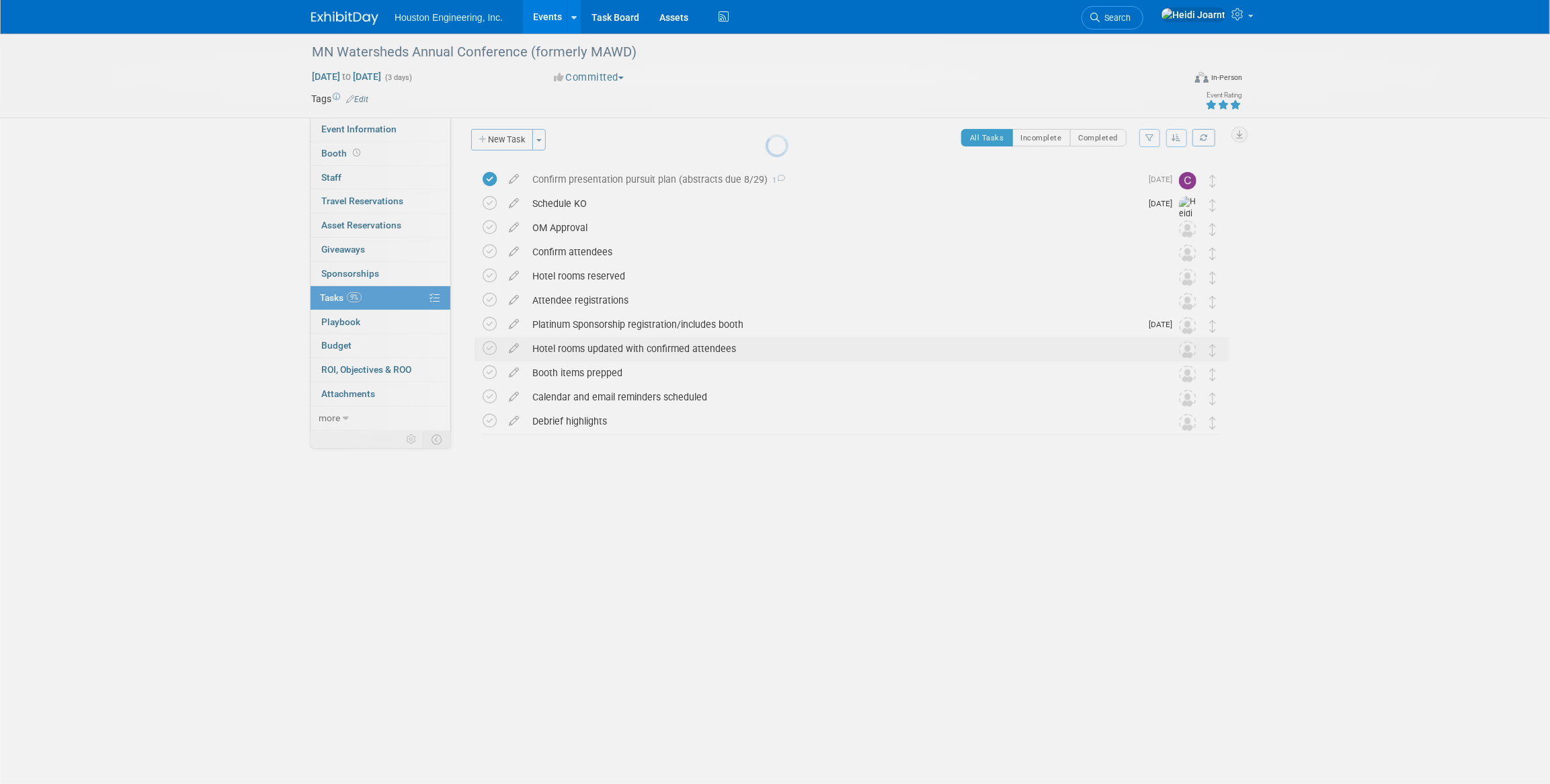
scroll to position [0, 0]
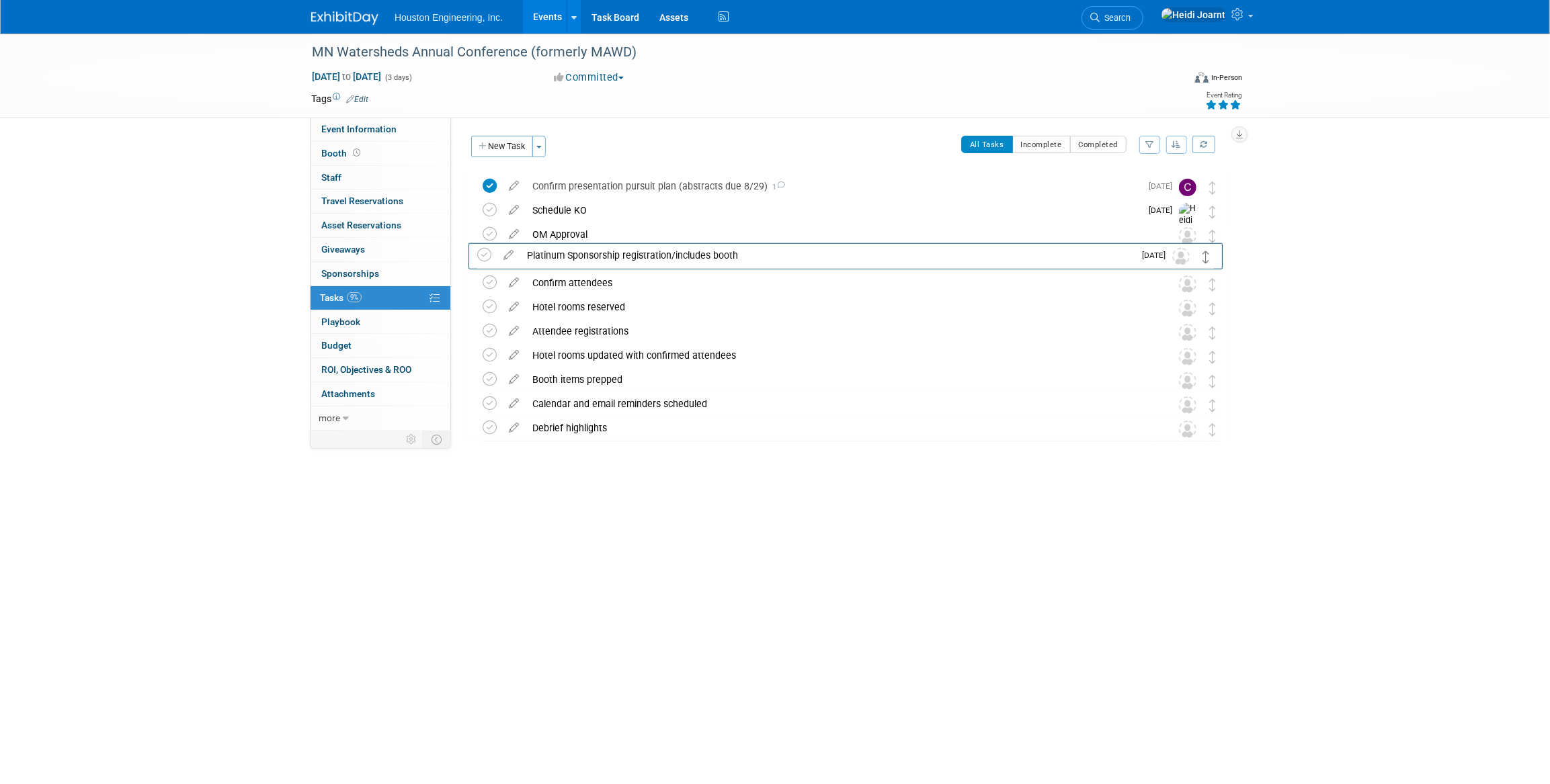
drag, startPoint x: 1210, startPoint y: 336, endPoint x: 1204, endPoint y: 258, distance: 78.2
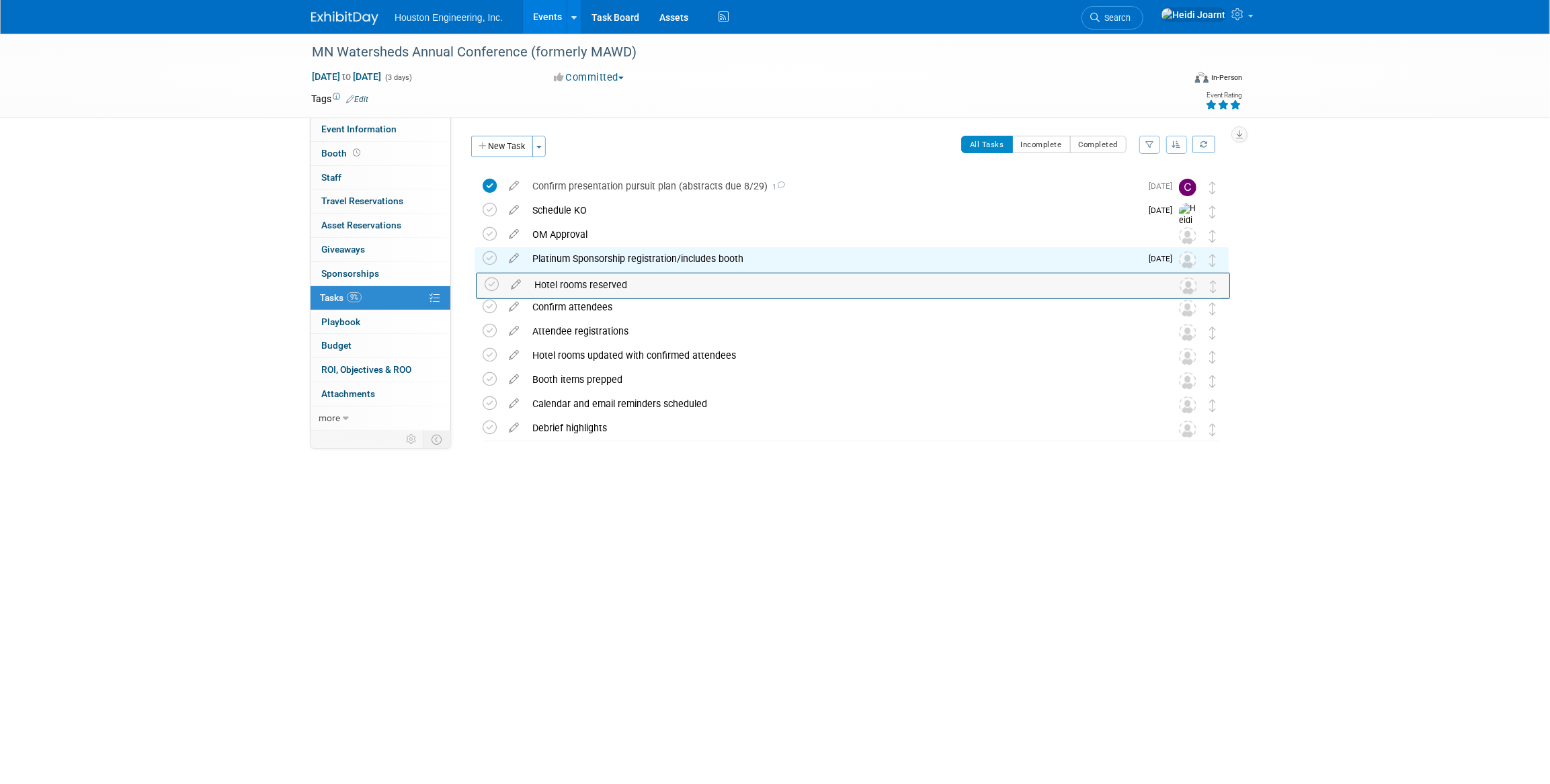
drag, startPoint x: 1208, startPoint y: 309, endPoint x: 1209, endPoint y: 286, distance: 23.0
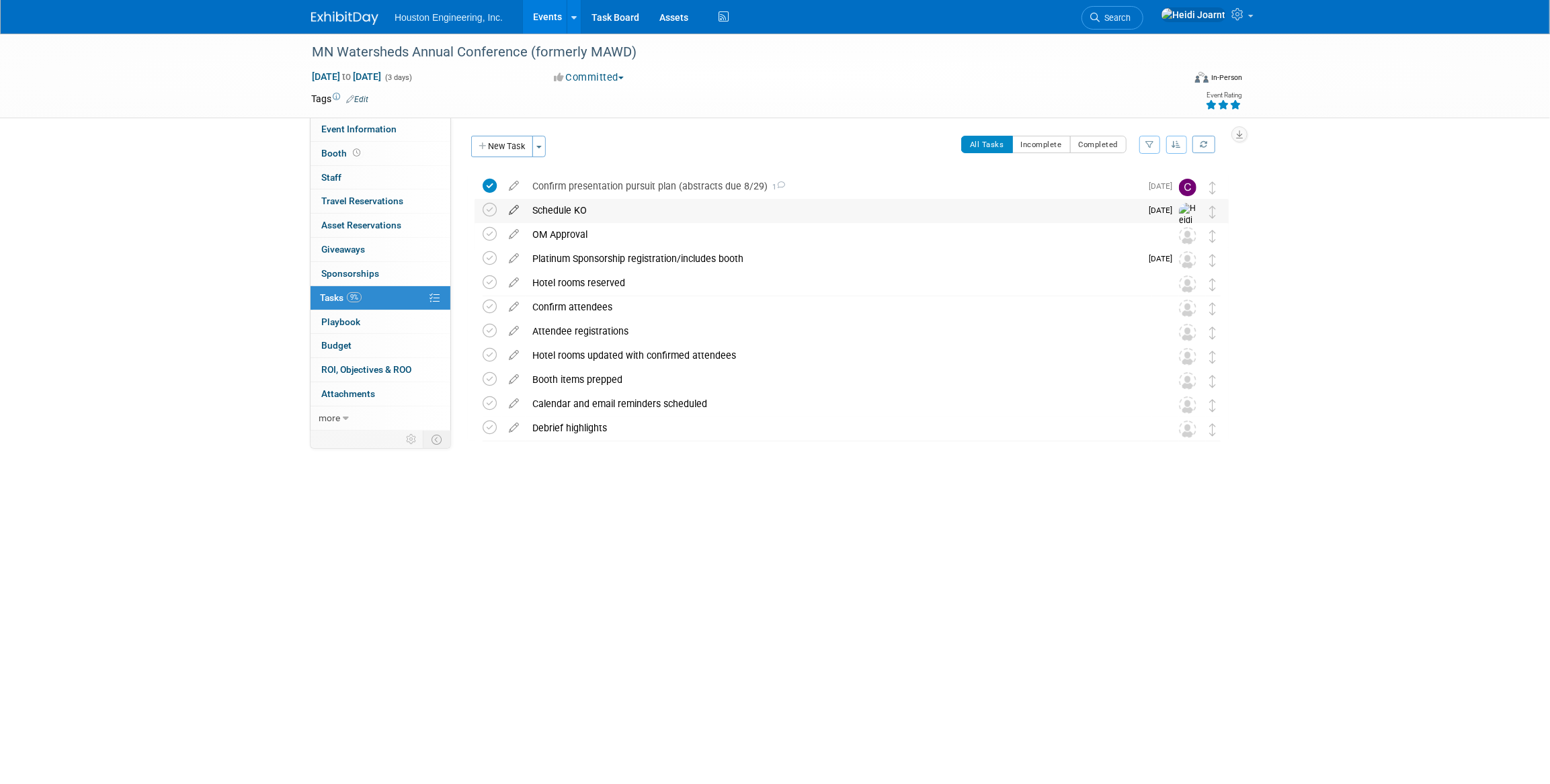
click at [509, 212] on icon at bounding box center [513, 207] width 24 height 17
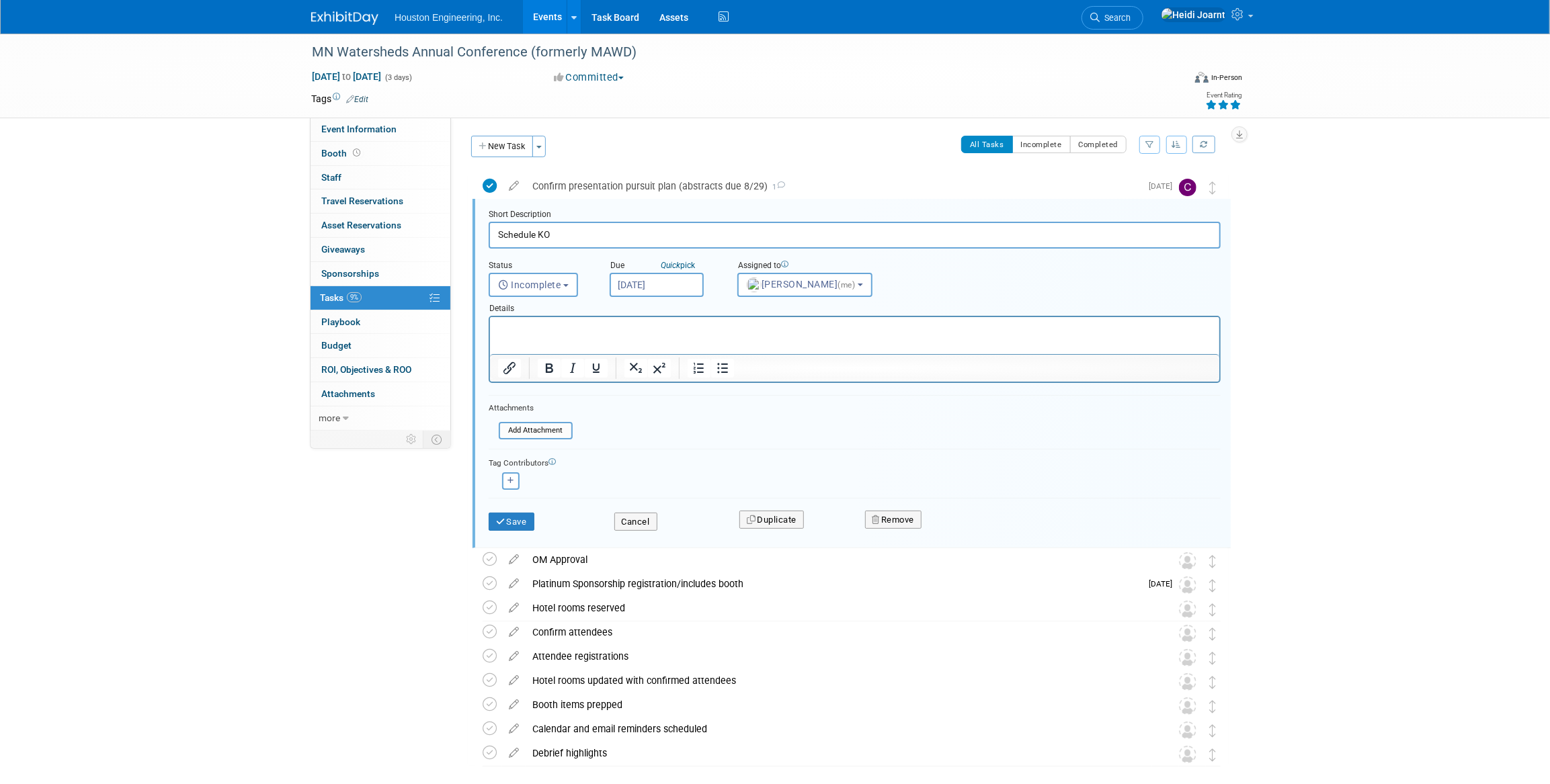
scroll to position [1, 0]
click at [643, 284] on input "[DATE]" at bounding box center [657, 284] width 94 height 24
click at [624, 312] on icon at bounding box center [624, 312] width 9 height 9
select select "7"
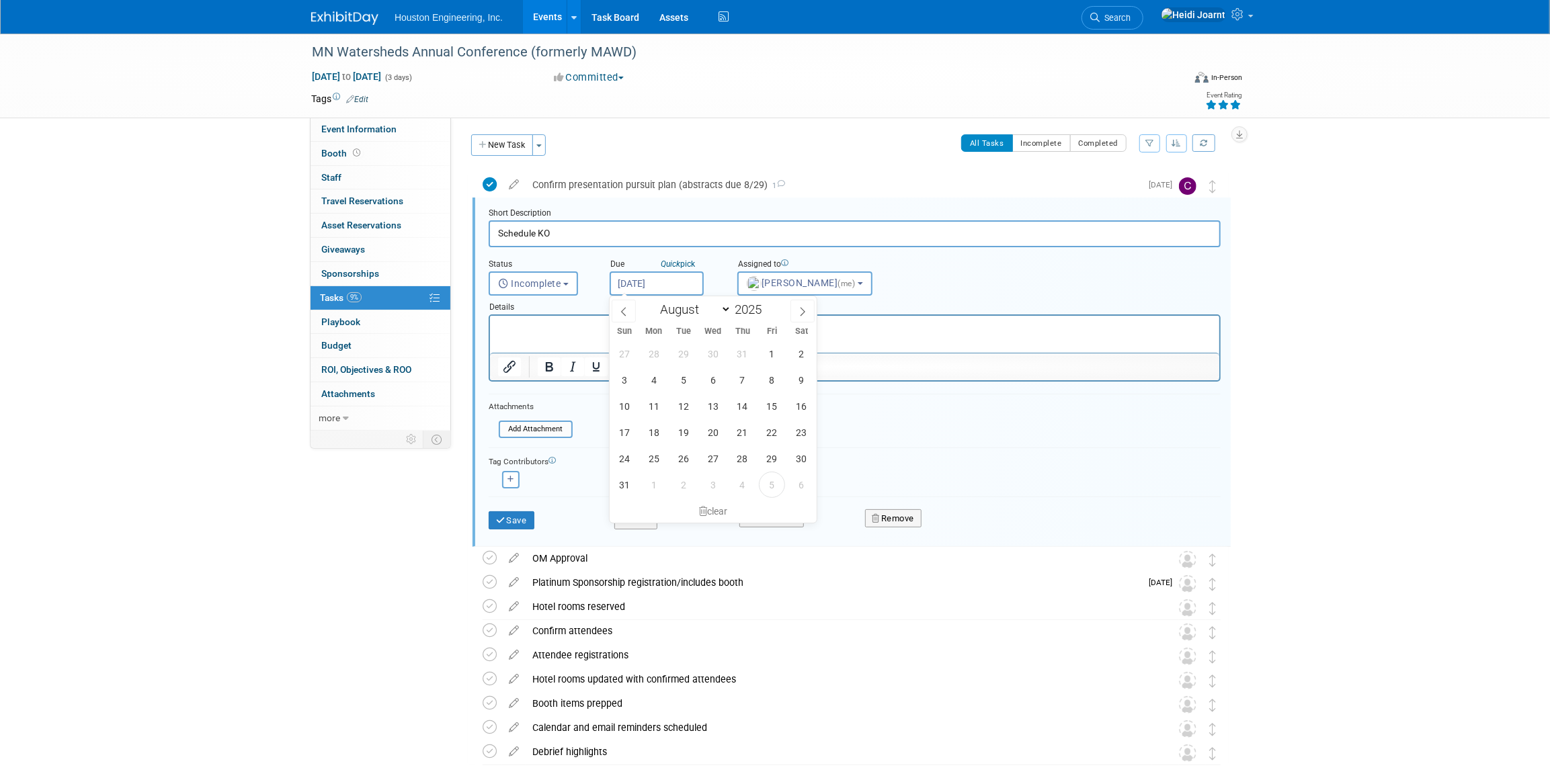
click at [885, 334] on html at bounding box center [854, 325] width 729 height 18
click at [593, 496] on div "Save Cancel Duplicate Remove" at bounding box center [854, 520] width 732 height 47
click at [638, 517] on button "Cancel" at bounding box center [636, 520] width 43 height 19
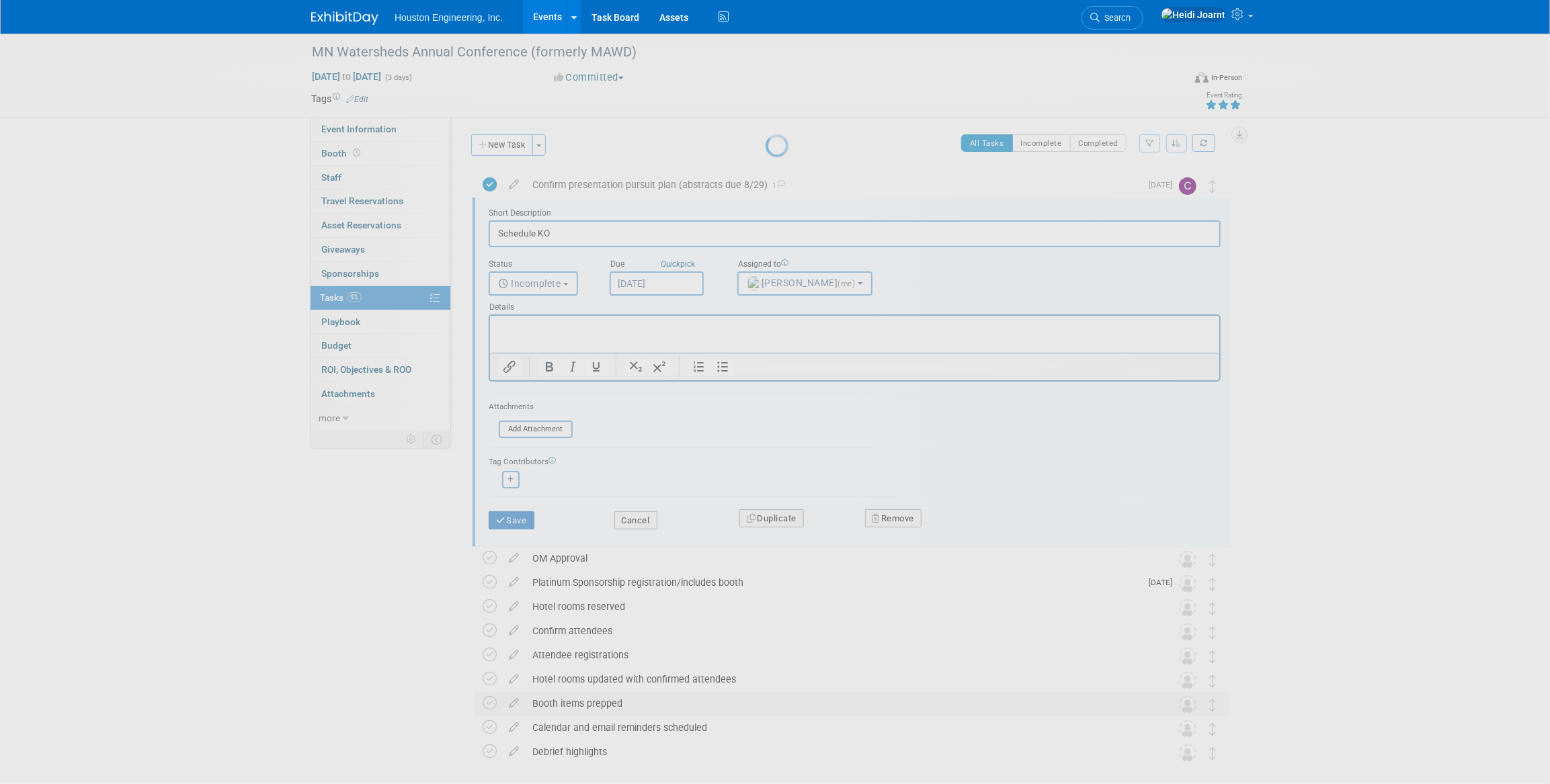
scroll to position [0, 0]
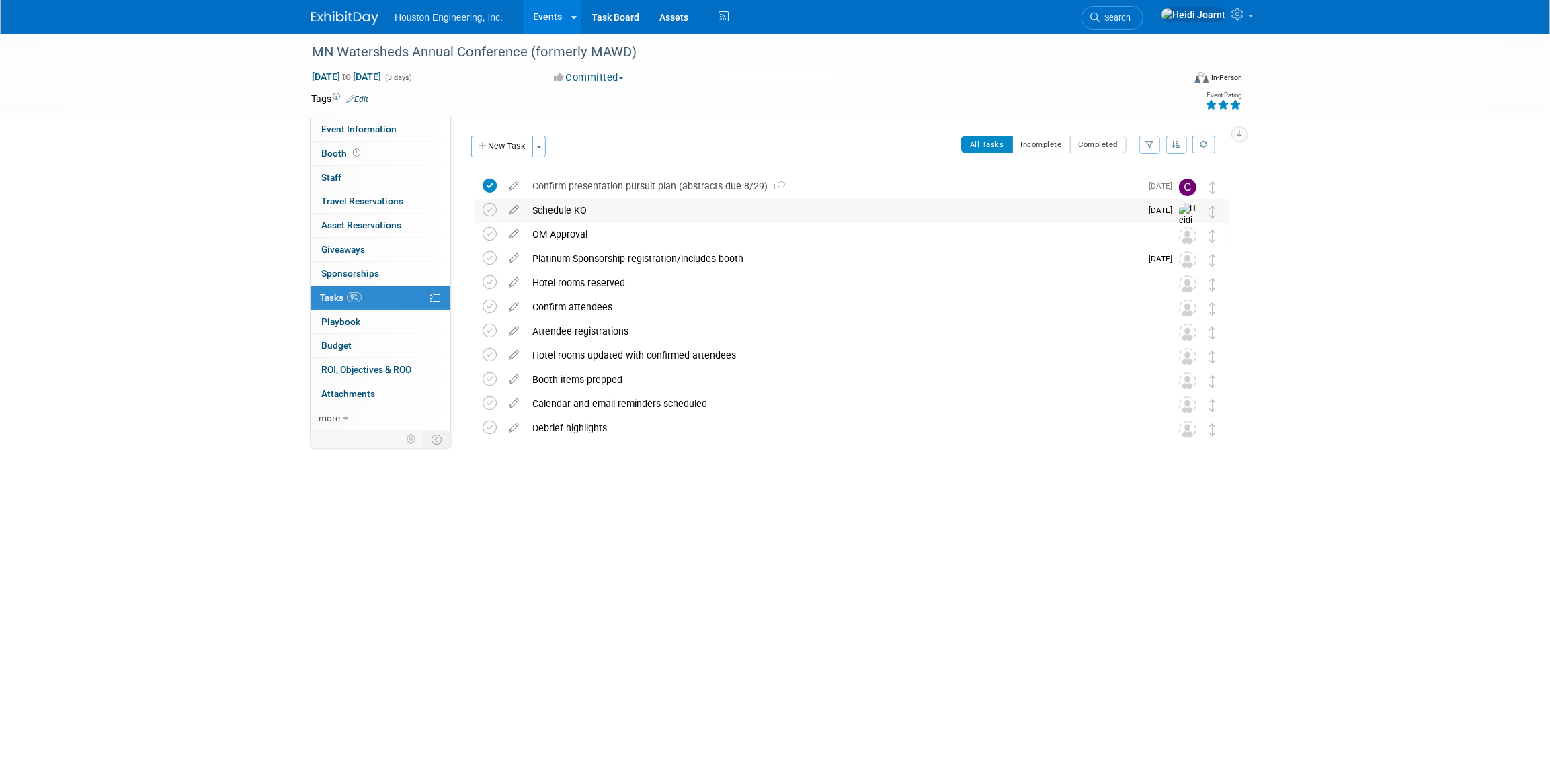
click at [584, 201] on div "Schedule KO" at bounding box center [833, 210] width 615 height 23
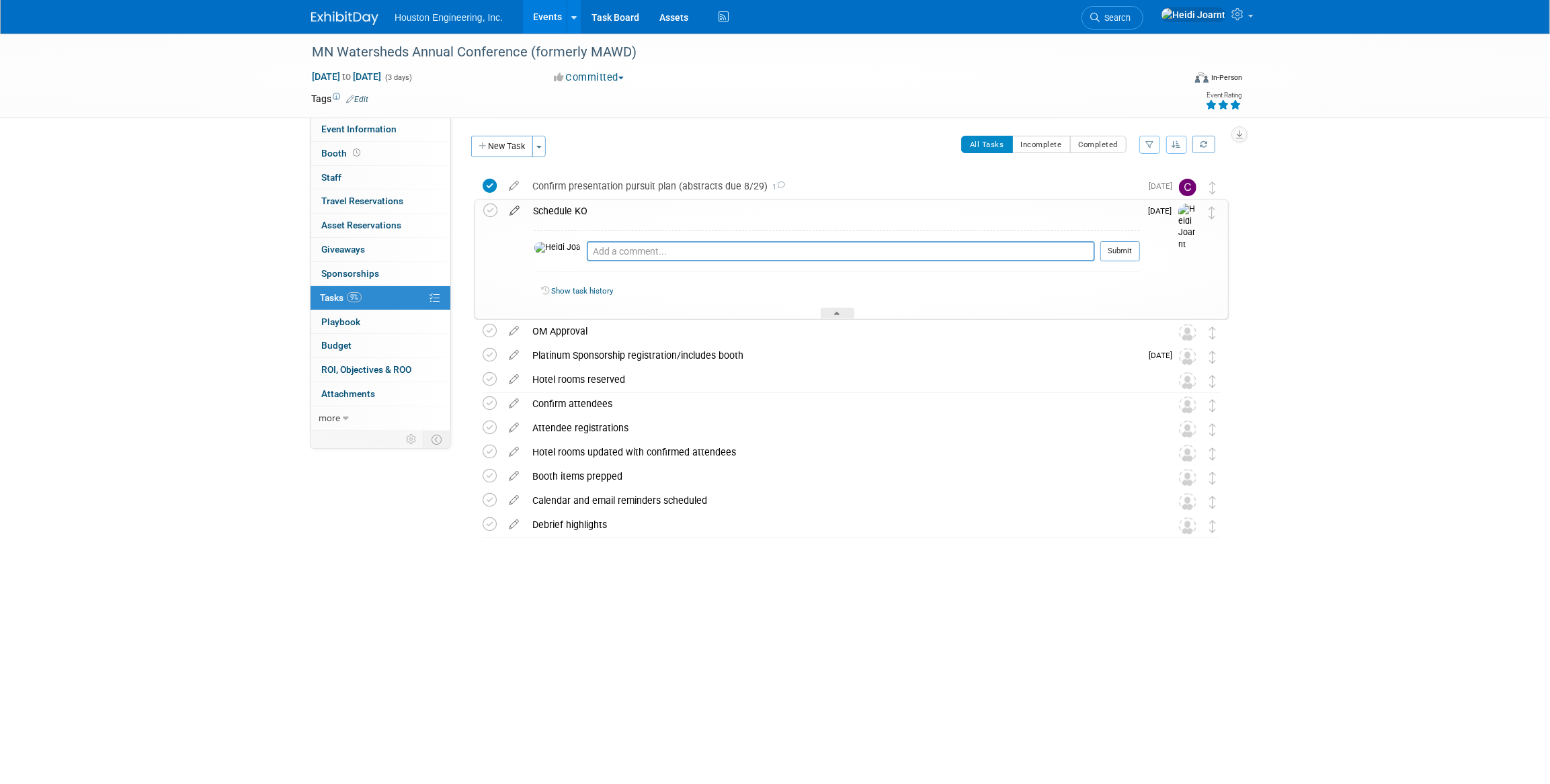
click at [515, 210] on icon at bounding box center [514, 208] width 24 height 17
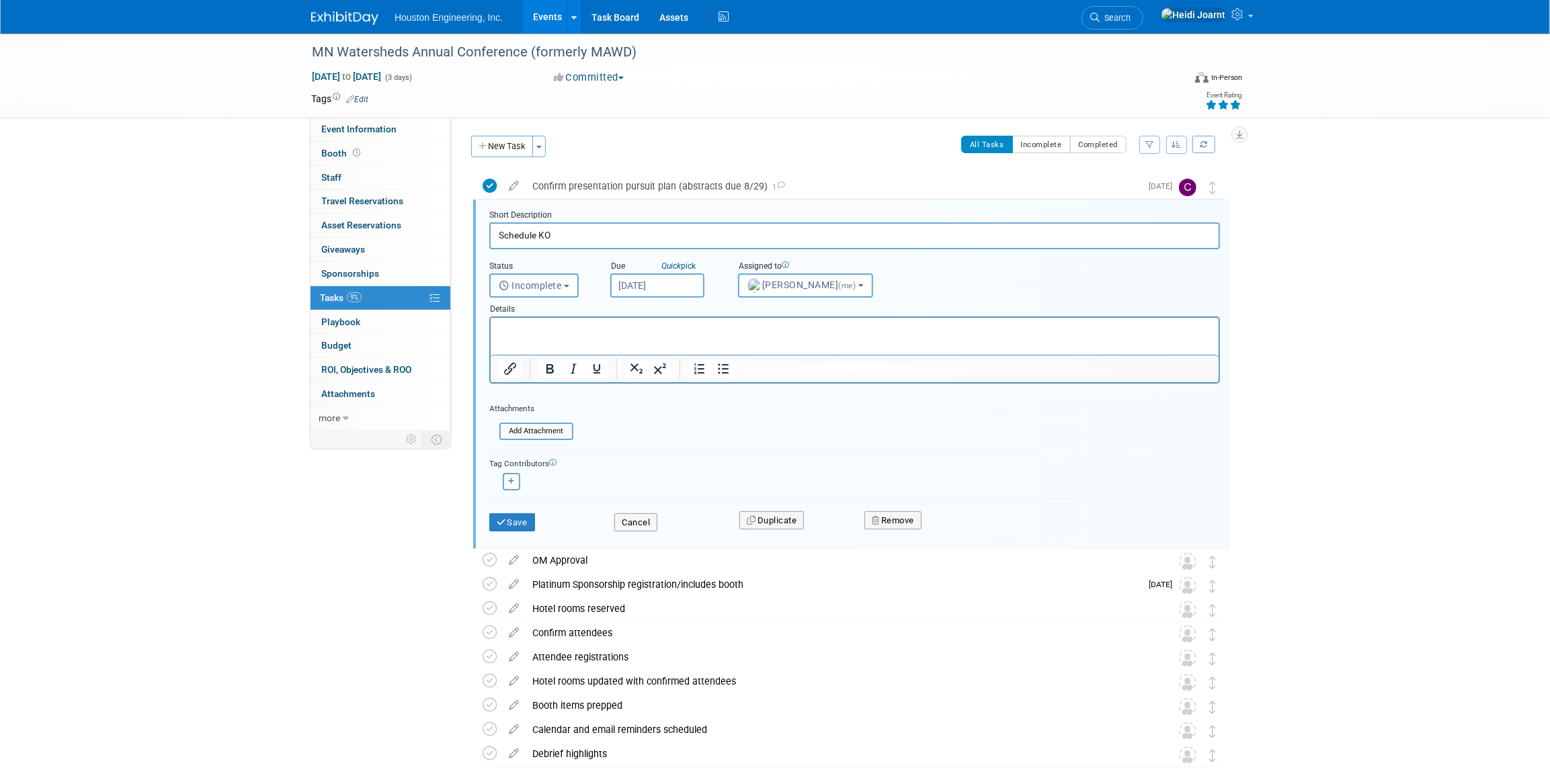
scroll to position [2, 0]
click at [569, 329] on p "Rich Text Area. Press ALT-0 for help." at bounding box center [854, 327] width 712 height 13
click at [524, 519] on button "Save" at bounding box center [512, 520] width 46 height 19
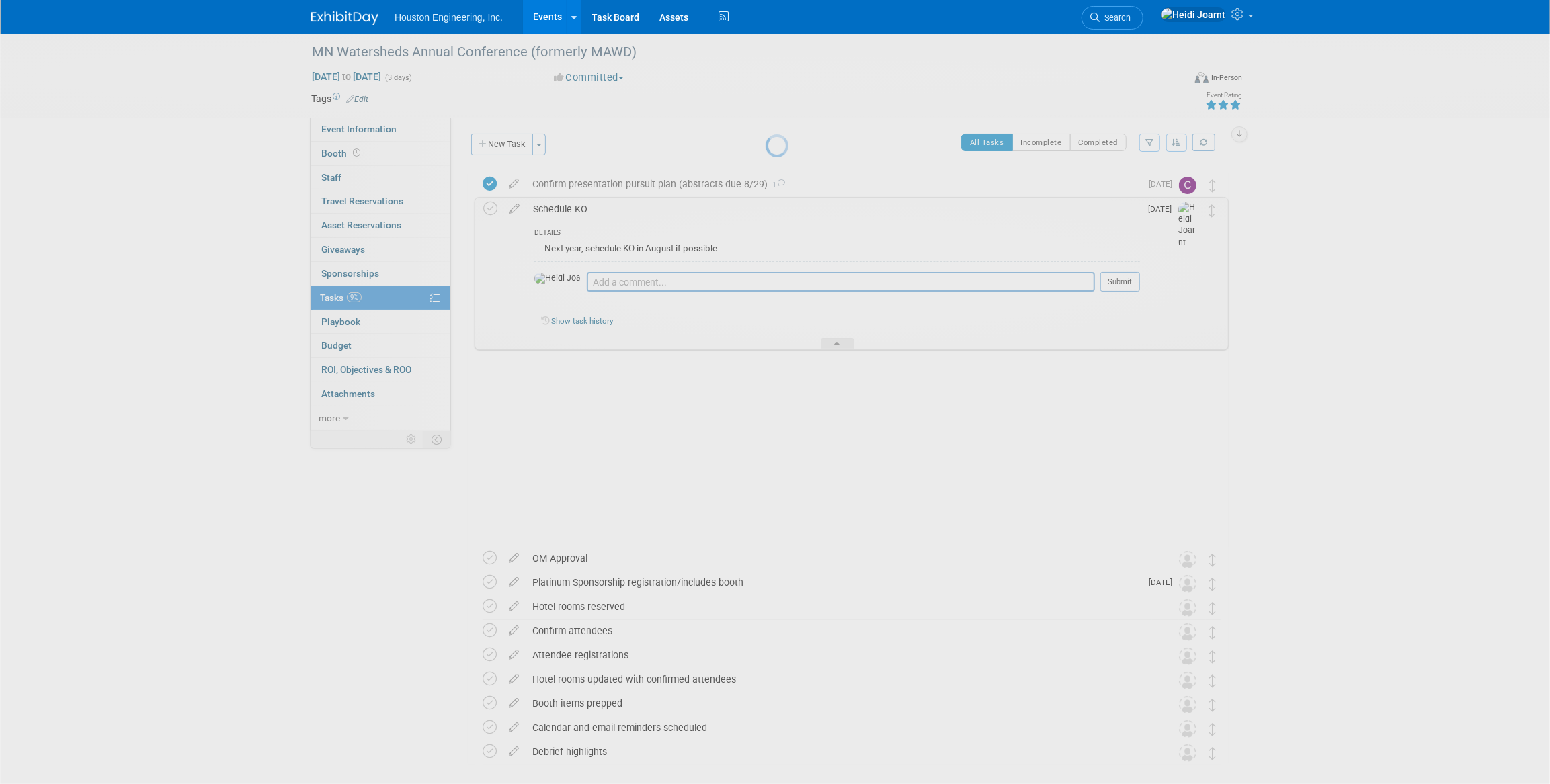
scroll to position [0, 0]
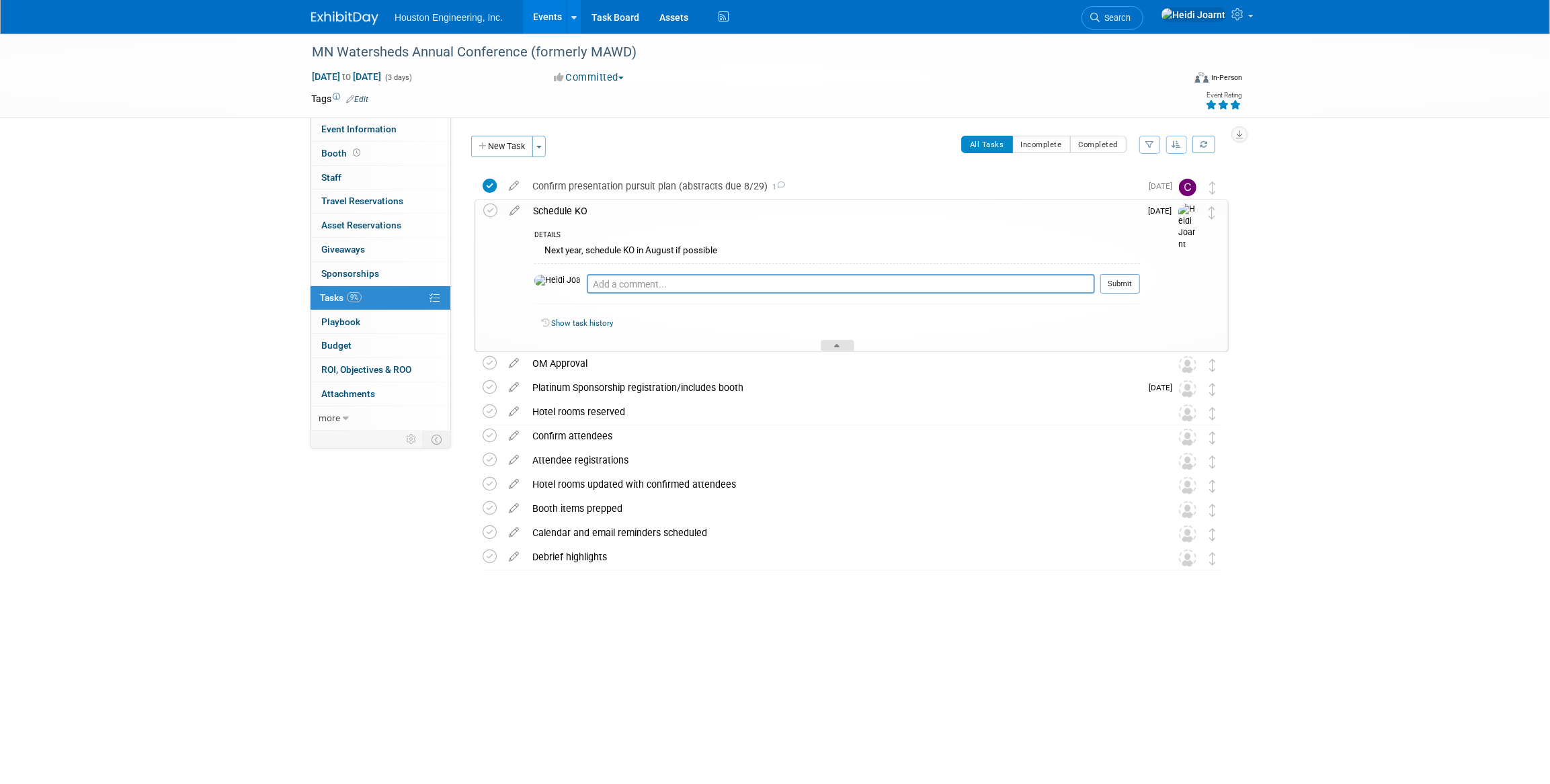
click at [832, 346] on div at bounding box center [838, 346] width 34 height 11
